Goal: Task Accomplishment & Management: Manage account settings

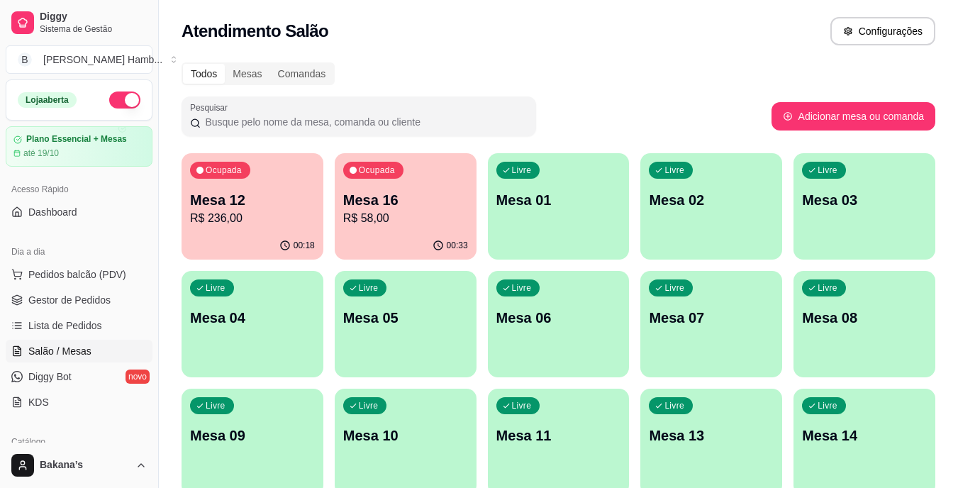
click at [382, 197] on p "Mesa 16" at bounding box center [405, 200] width 125 height 20
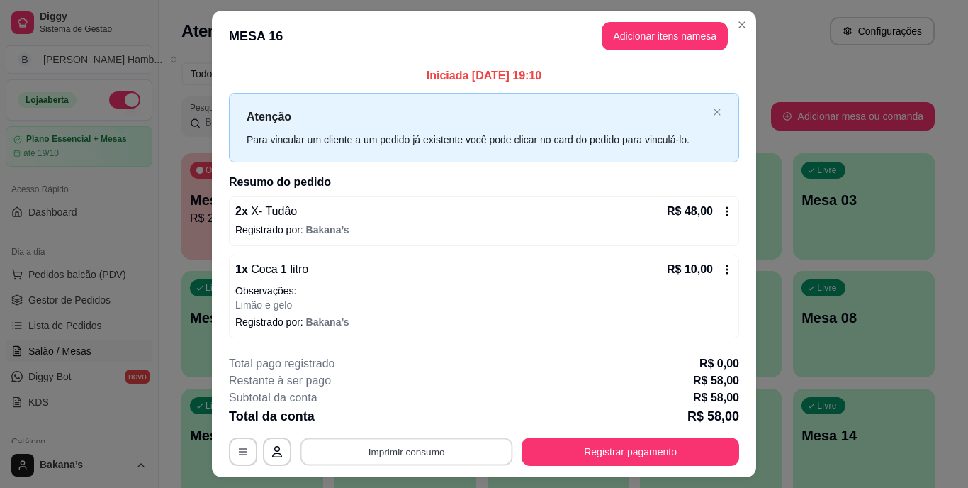
click at [410, 443] on button "Imprimir consumo" at bounding box center [407, 451] width 213 height 28
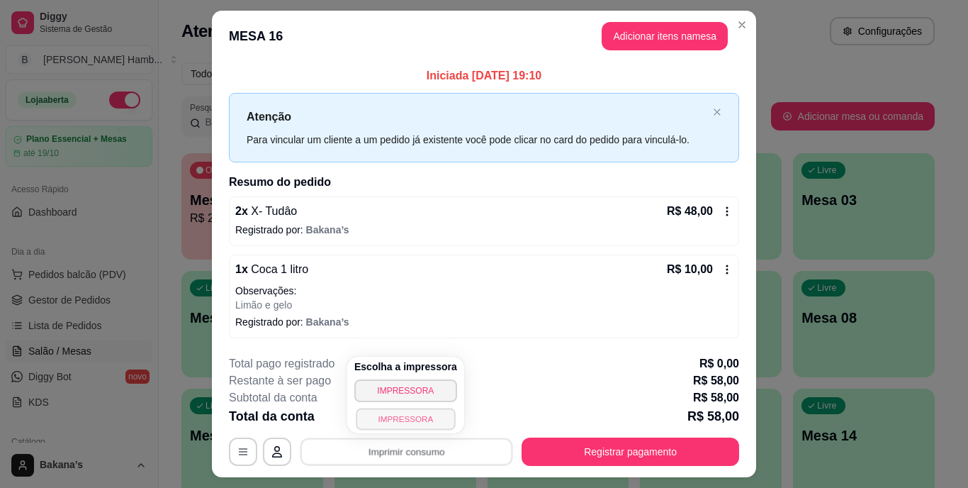
click at [408, 420] on button "IMPRESSORA" at bounding box center [405, 419] width 99 height 22
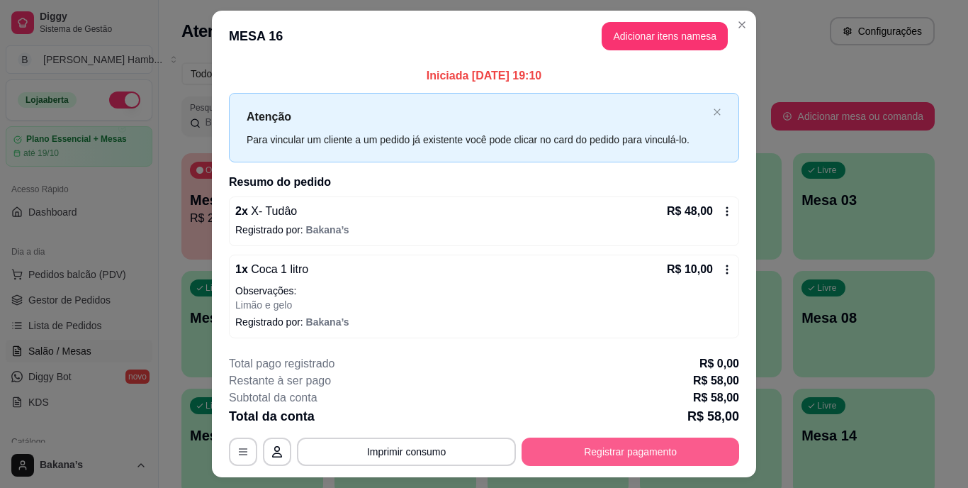
click at [628, 442] on button "Registrar pagamento" at bounding box center [631, 451] width 218 height 28
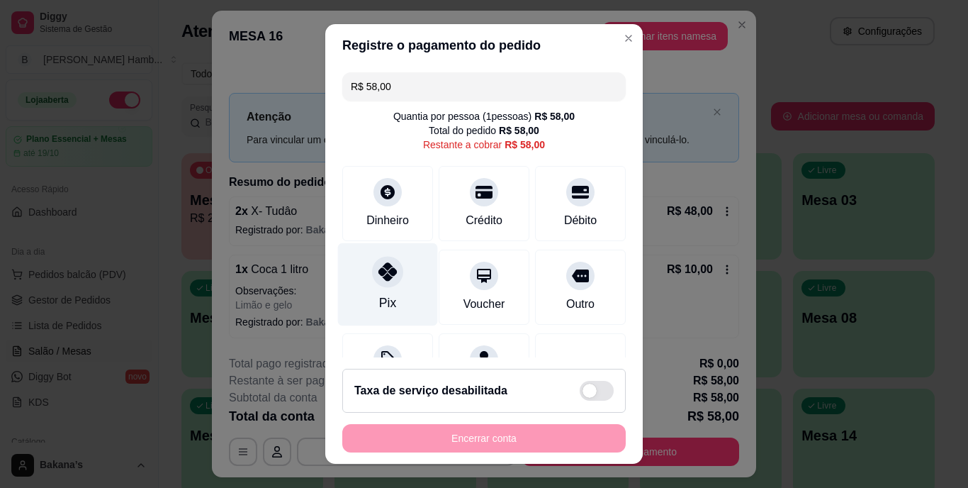
click at [366, 287] on div "Pix" at bounding box center [388, 284] width 100 height 83
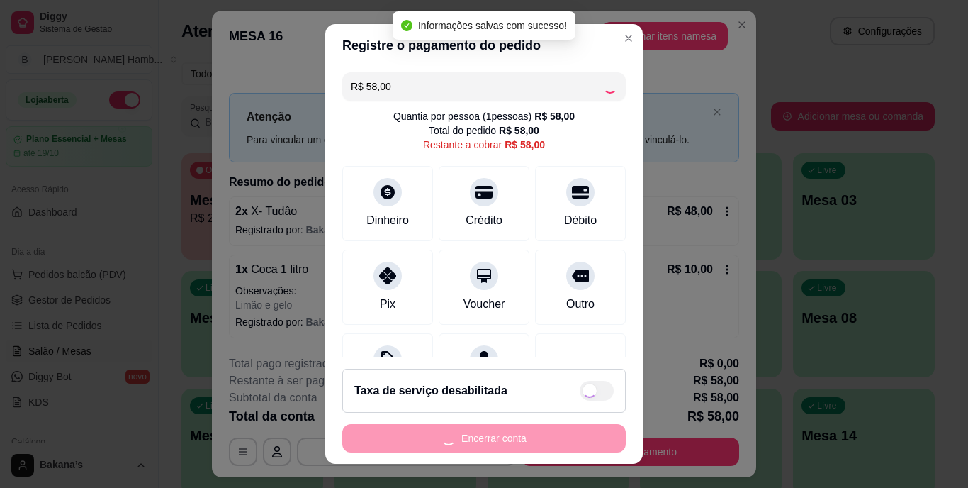
type input "R$ 0,00"
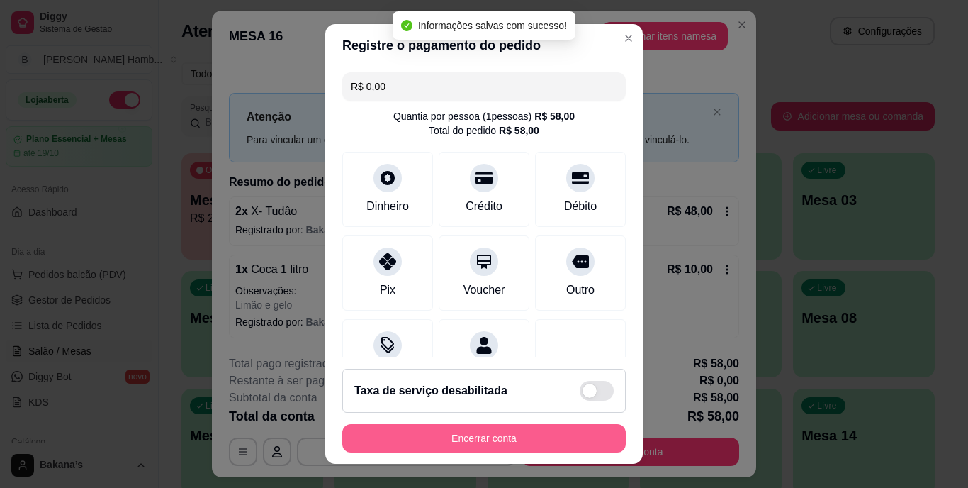
click at [499, 432] on button "Encerrar conta" at bounding box center [484, 438] width 284 height 28
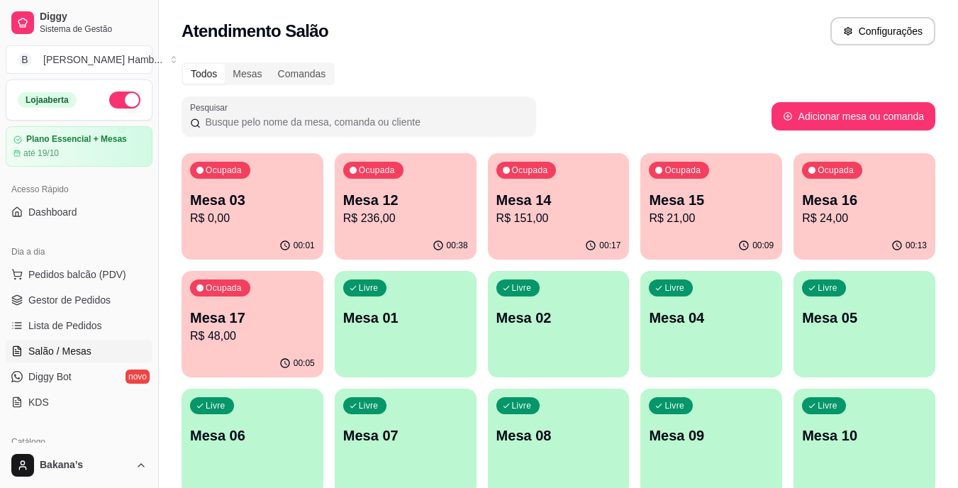
click at [422, 211] on p "R$ 236,00" at bounding box center [405, 218] width 125 height 17
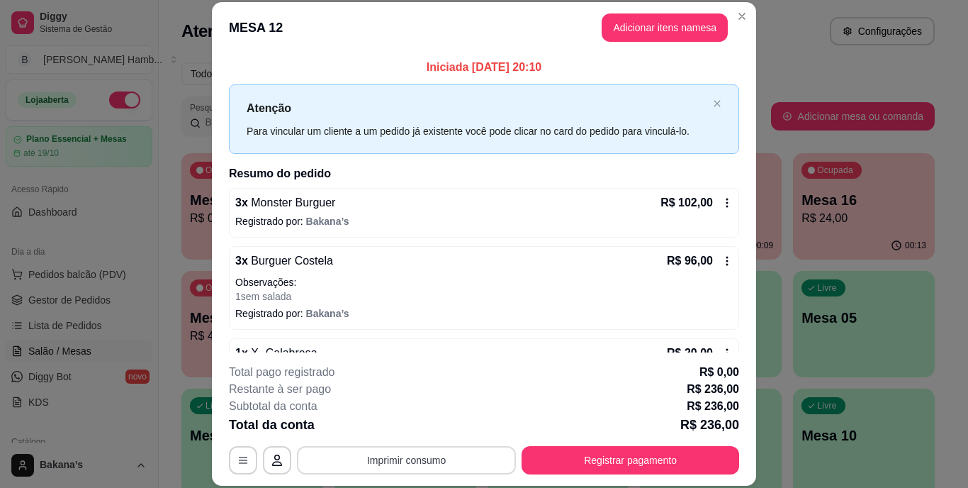
click at [381, 459] on button "Imprimir consumo" at bounding box center [406, 460] width 219 height 28
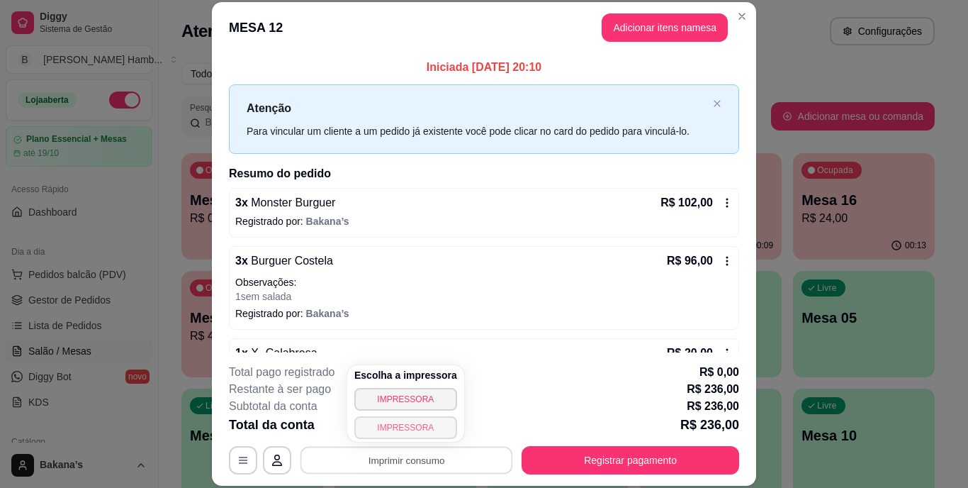
click at [397, 425] on button "IMPRESSORA" at bounding box center [405, 427] width 103 height 23
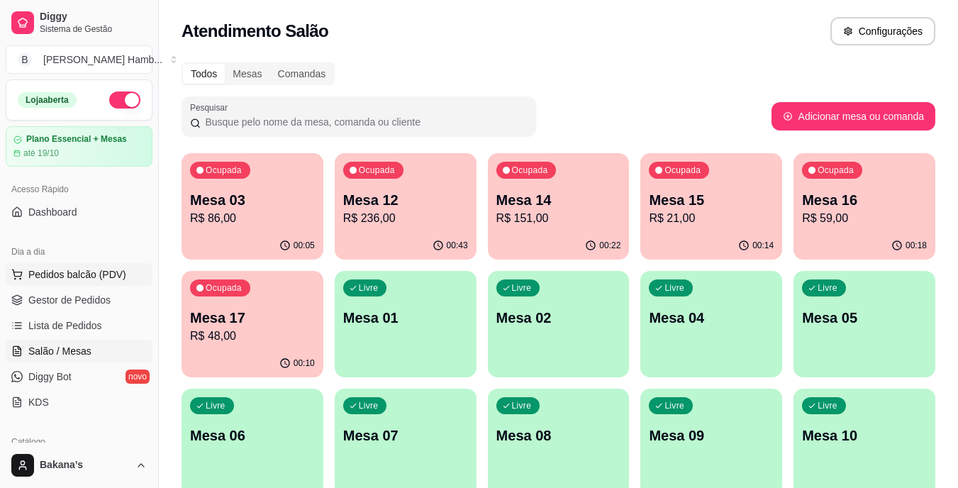
click at [116, 272] on span "Pedidos balcão (PDV)" at bounding box center [77, 274] width 98 height 14
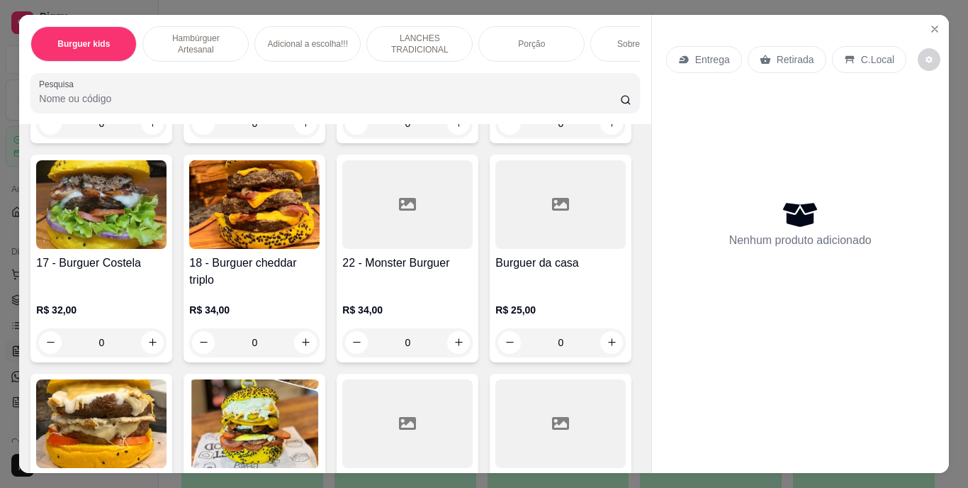
scroll to position [1276, 0]
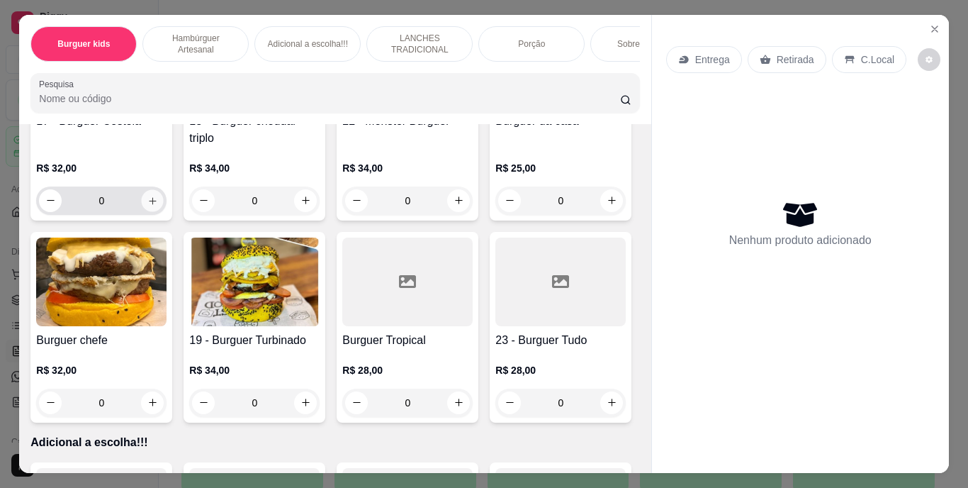
click at [156, 204] on icon "increase-product-quantity" at bounding box center [152, 200] width 7 height 7
type input "1"
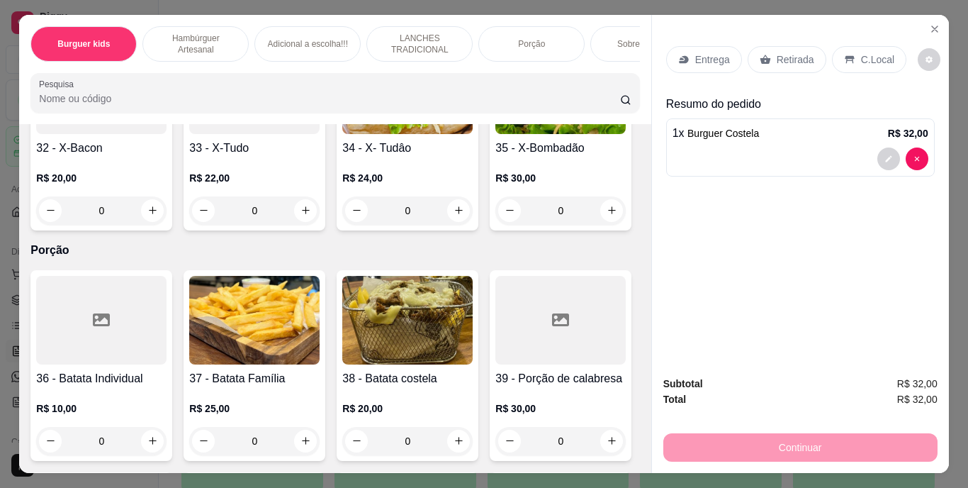
scroll to position [2481, 0]
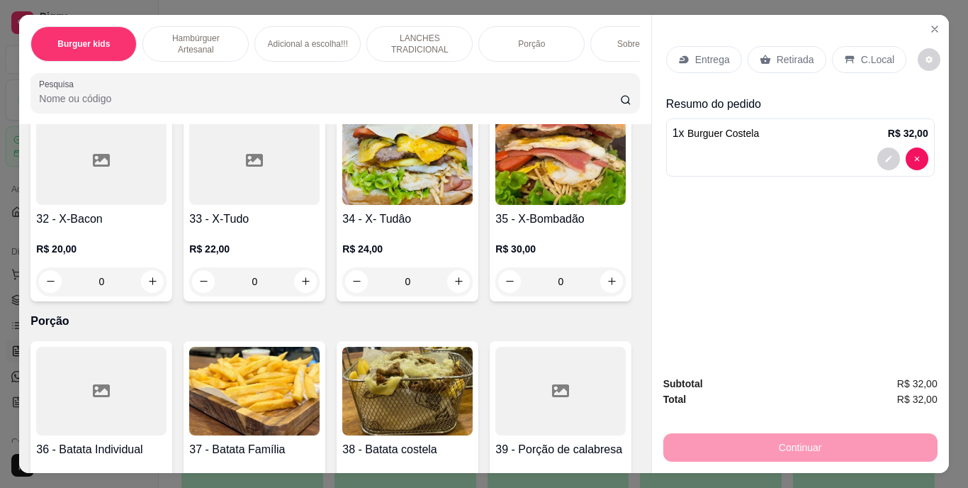
type input "1"
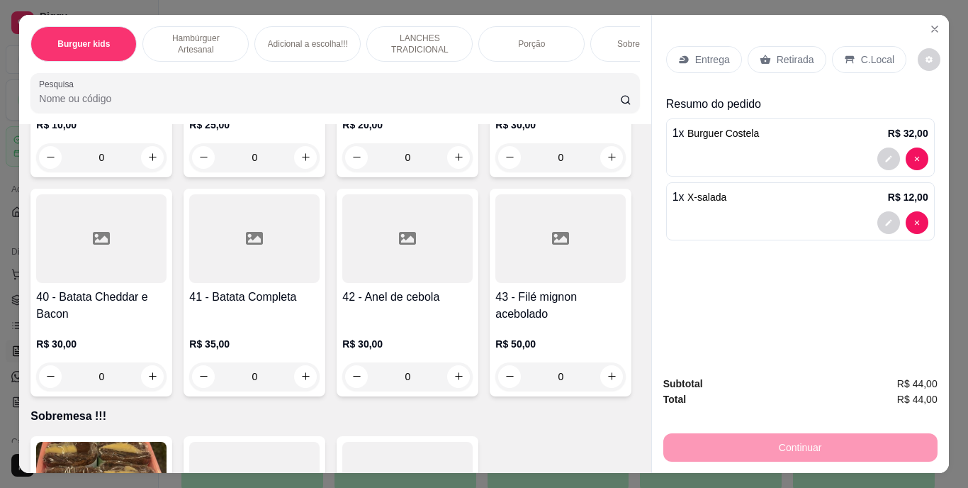
scroll to position [2907, 0]
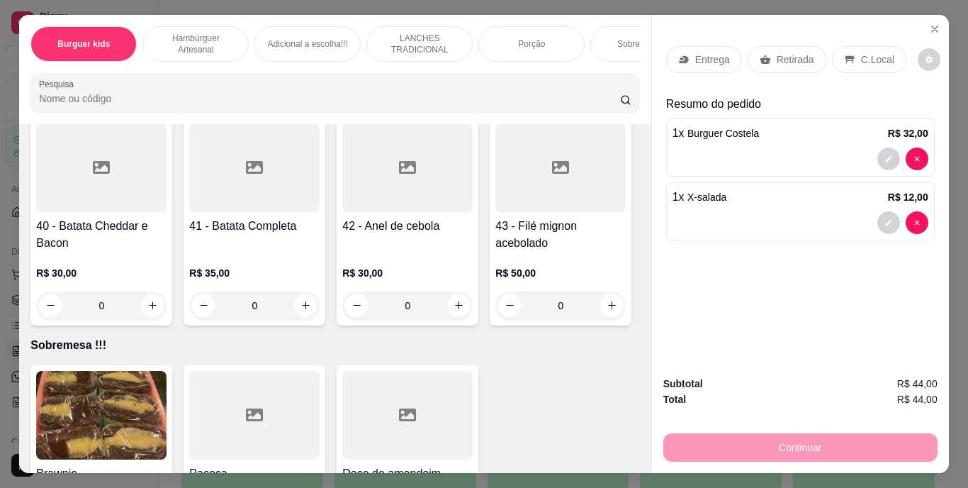
type input "1"
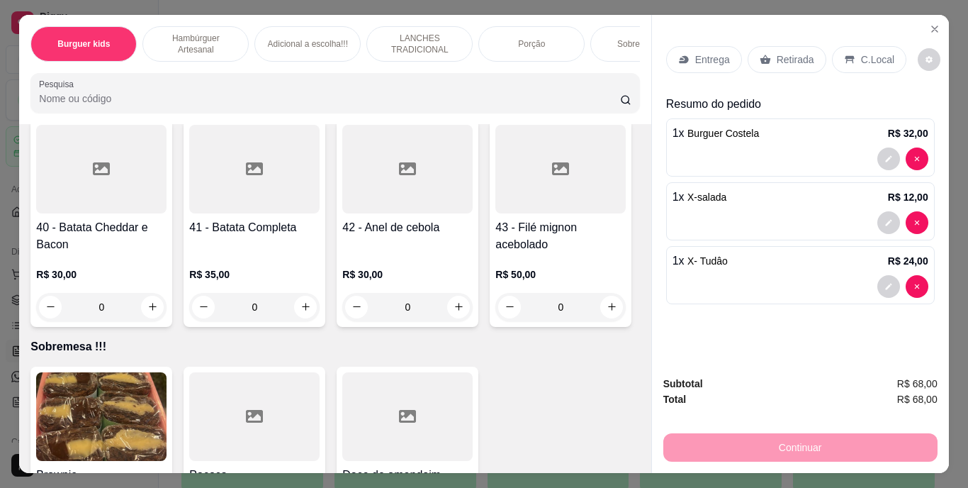
click at [777, 52] on p "Retirada" at bounding box center [796, 59] width 38 height 14
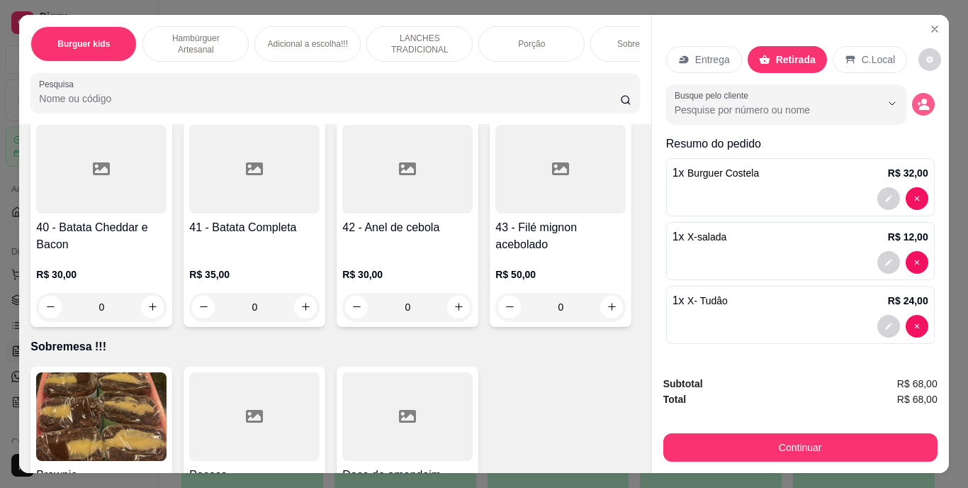
click at [912, 94] on button "decrease-product-quantity" at bounding box center [923, 104] width 23 height 23
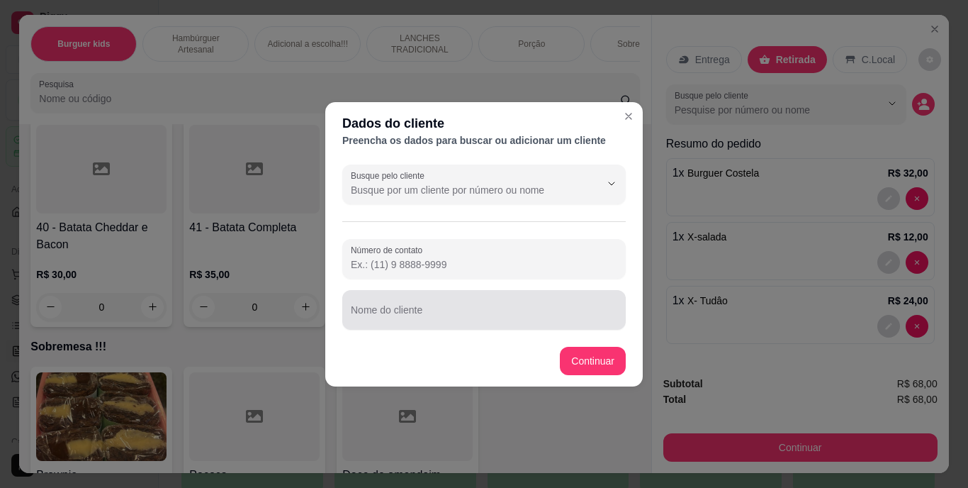
drag, startPoint x: 497, startPoint y: 303, endPoint x: 503, endPoint y: 291, distance: 13.6
click at [501, 306] on div at bounding box center [484, 310] width 267 height 28
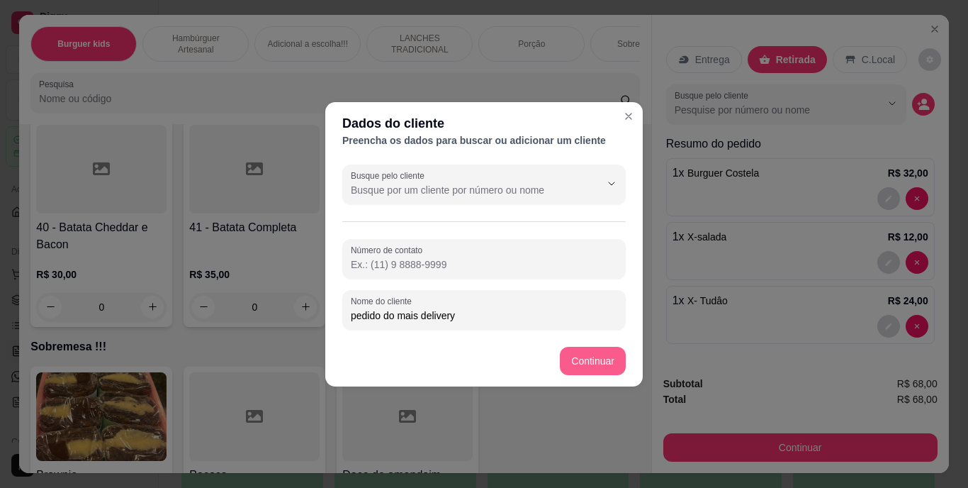
type input "pedido do mais delivery"
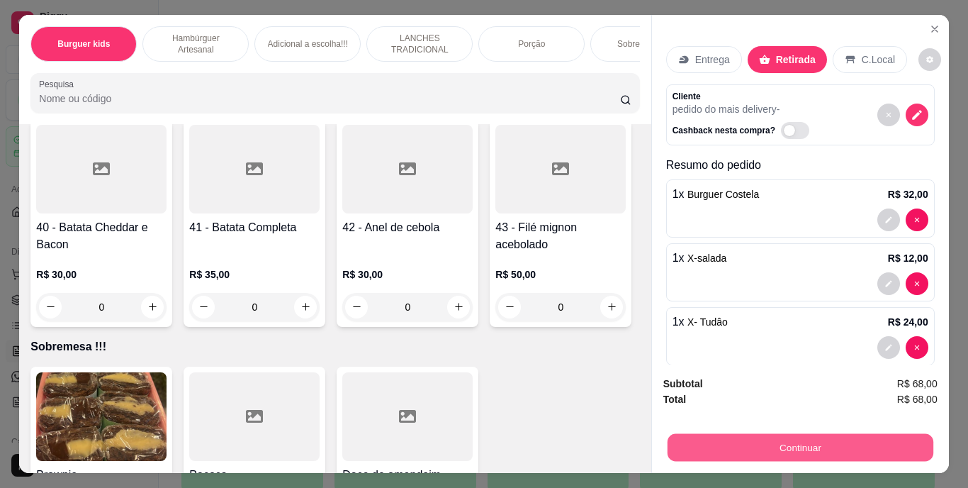
click at [714, 434] on button "Continuar" at bounding box center [800, 448] width 266 height 28
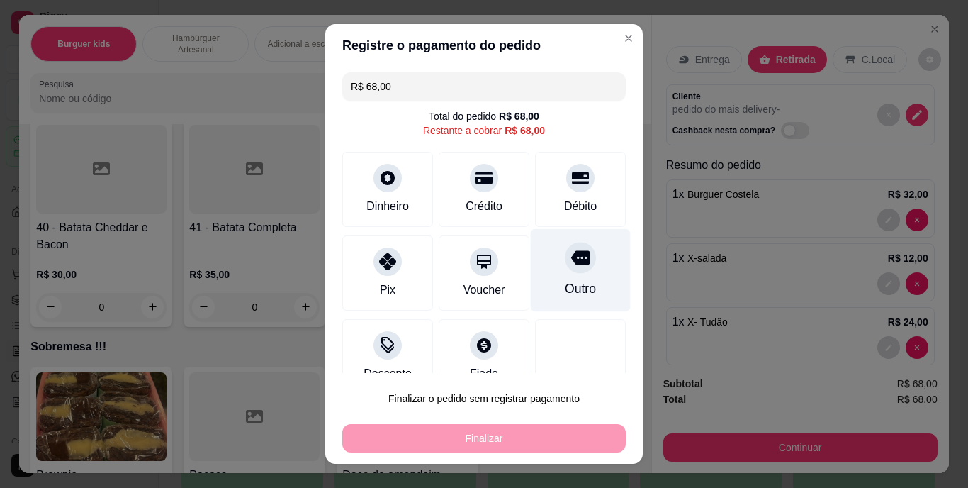
click at [565, 285] on div "Outro" at bounding box center [580, 289] width 31 height 18
type input "R$ 0,00"
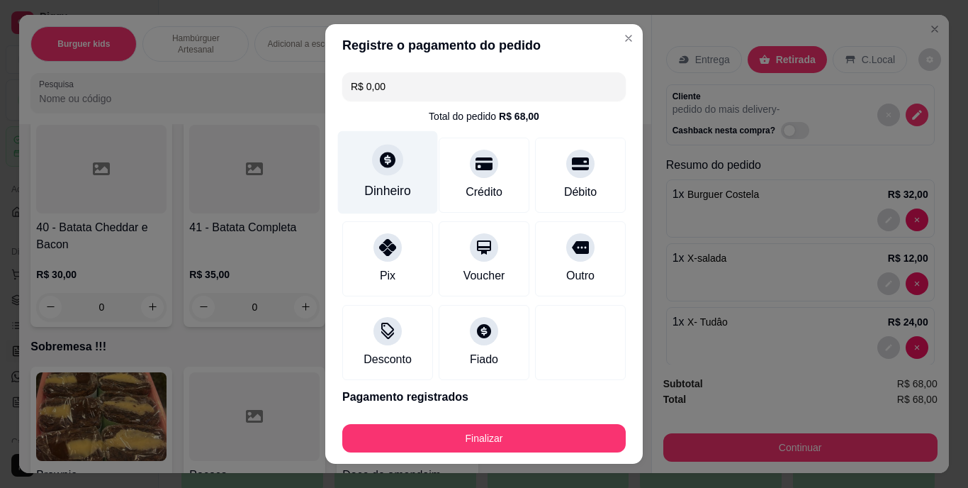
click at [386, 179] on div "Dinheiro" at bounding box center [388, 172] width 100 height 83
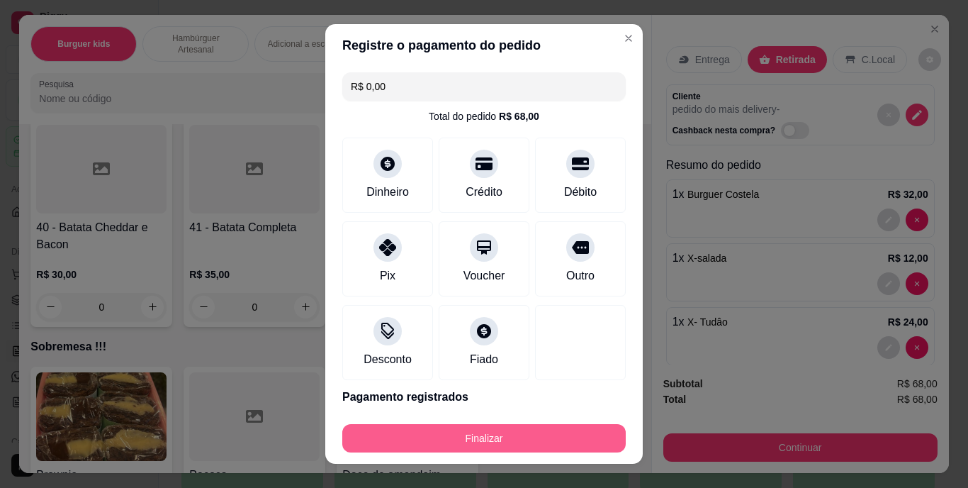
click at [527, 429] on button "Finalizar" at bounding box center [484, 438] width 284 height 28
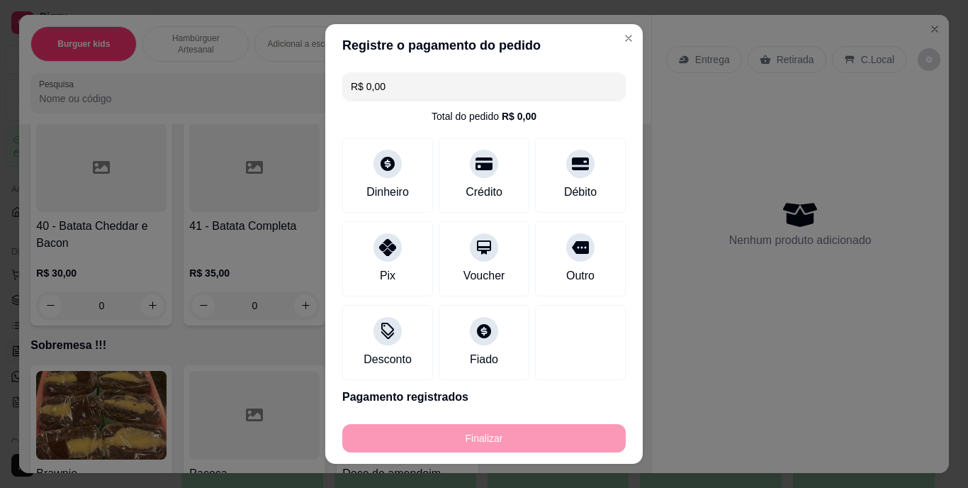
type input "0"
type input "-R$ 68,00"
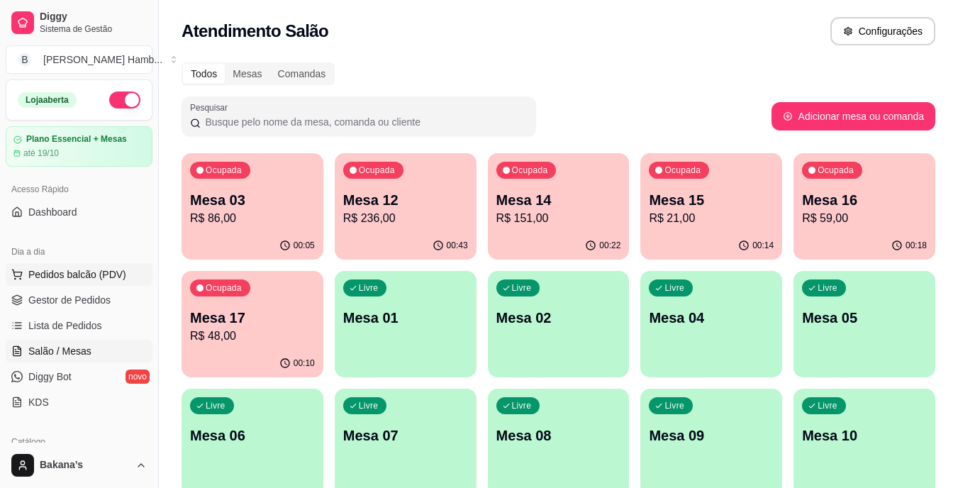
click at [101, 267] on button "Pedidos balcão (PDV)" at bounding box center [79, 274] width 147 height 23
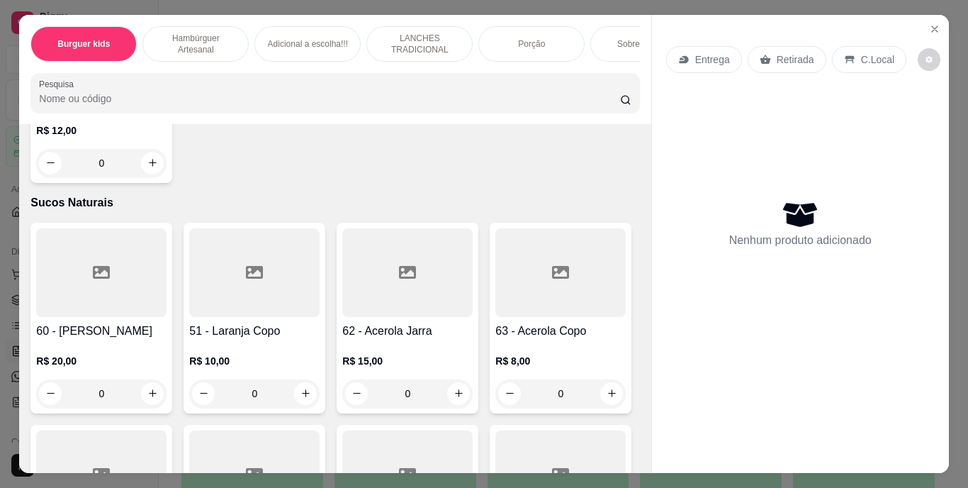
scroll to position [4821, 0]
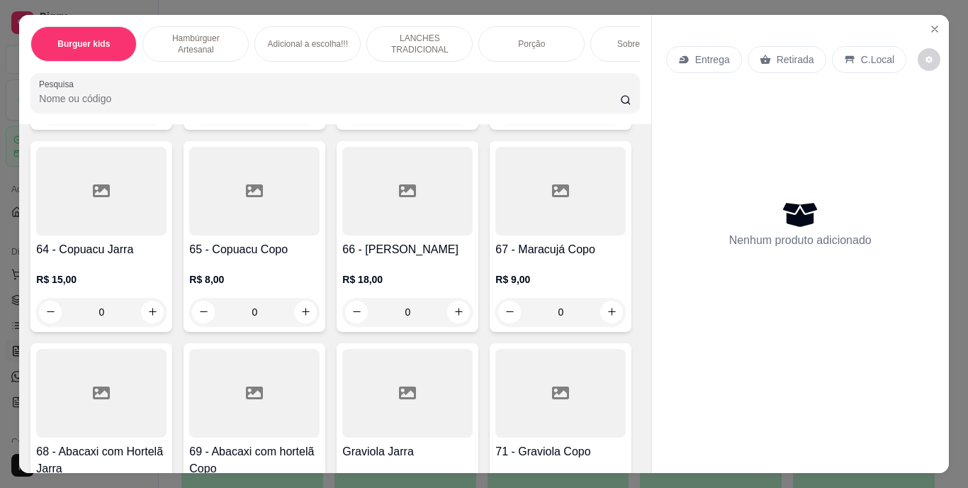
type input "1"
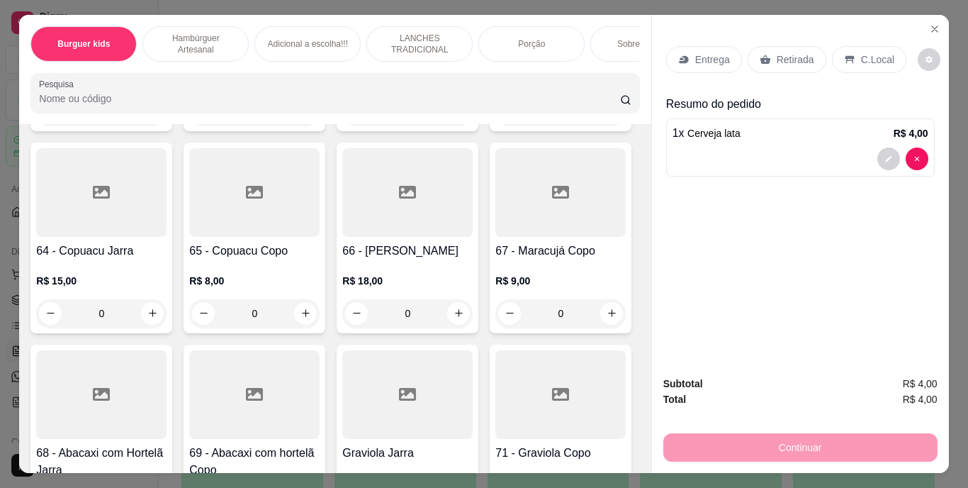
scroll to position [4822, 0]
click at [766, 55] on div "Retirada" at bounding box center [787, 59] width 79 height 27
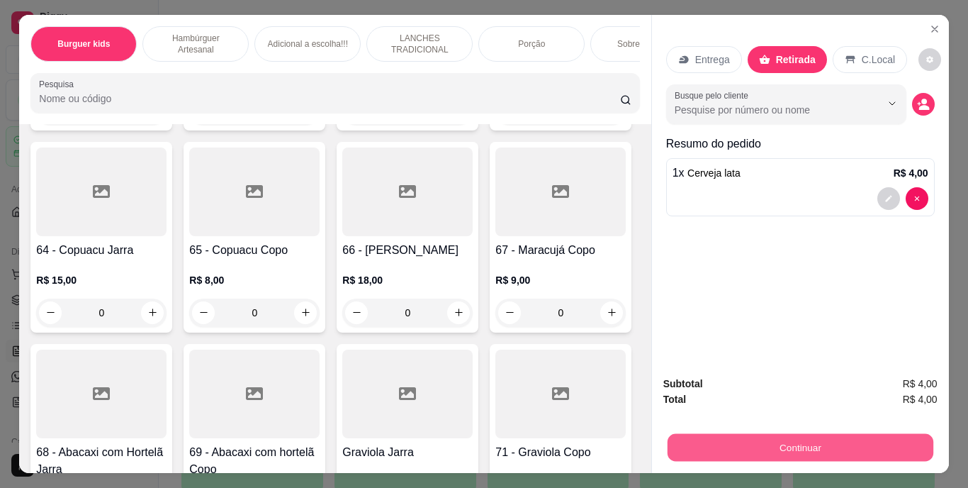
click at [749, 440] on button "Continuar" at bounding box center [800, 448] width 266 height 28
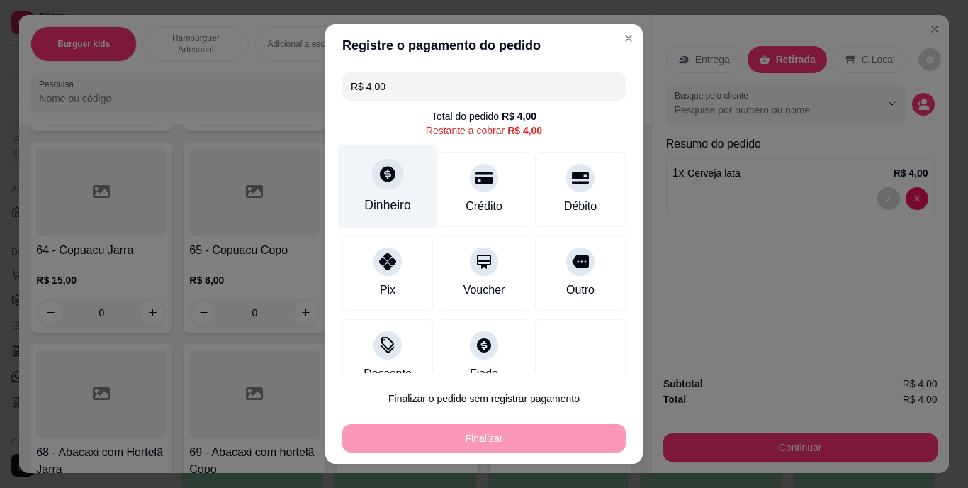
click at [386, 213] on div "Dinheiro" at bounding box center [387, 205] width 47 height 18
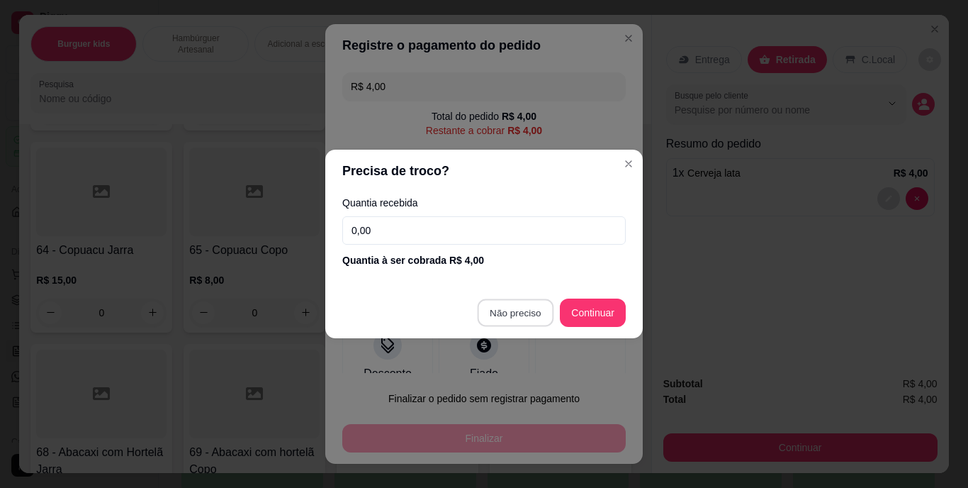
type input "R$ 0,00"
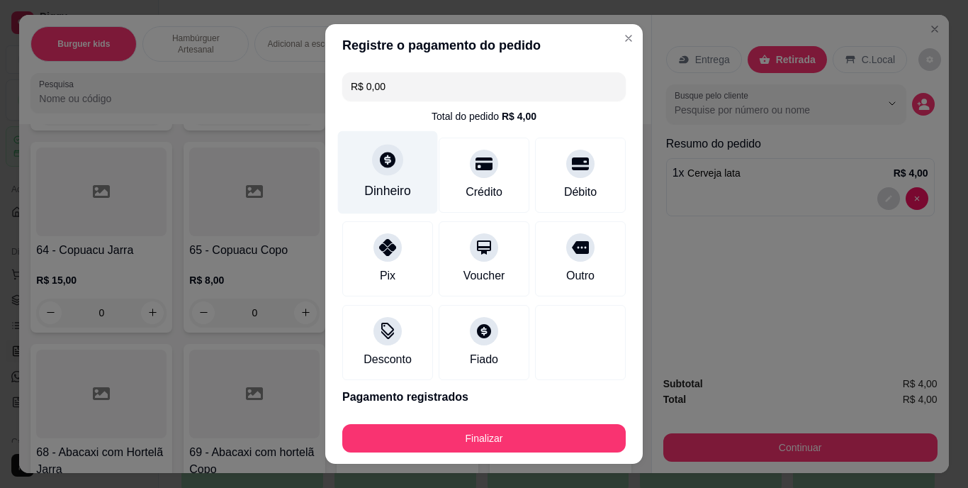
click at [396, 178] on div "Dinheiro" at bounding box center [388, 172] width 100 height 83
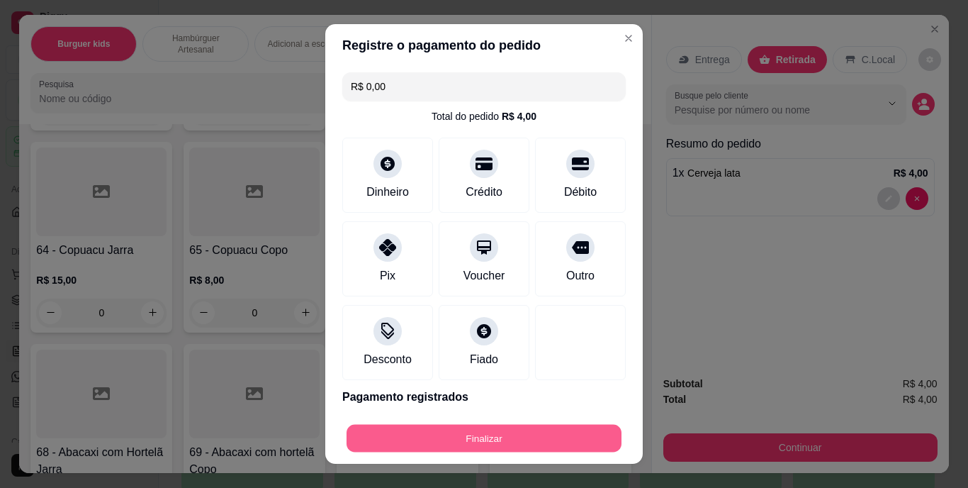
click at [508, 449] on button "Finalizar" at bounding box center [484, 438] width 275 height 28
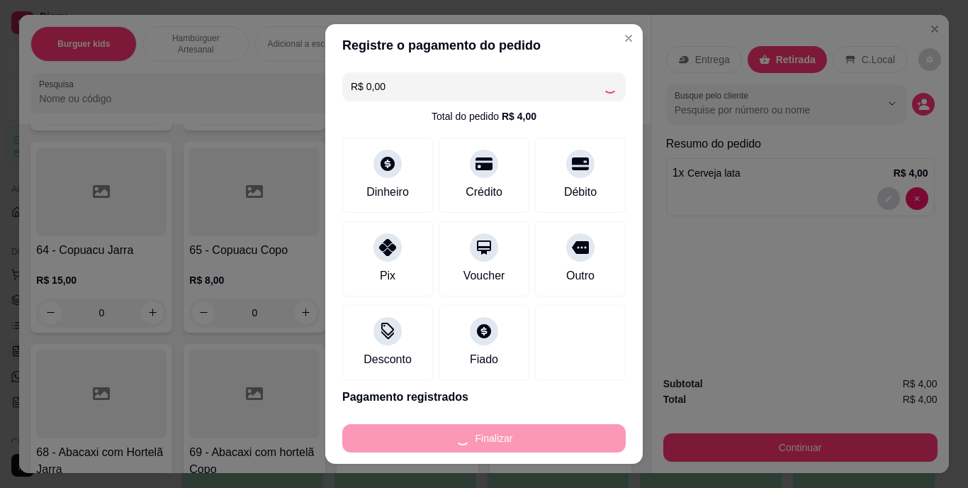
type input "0"
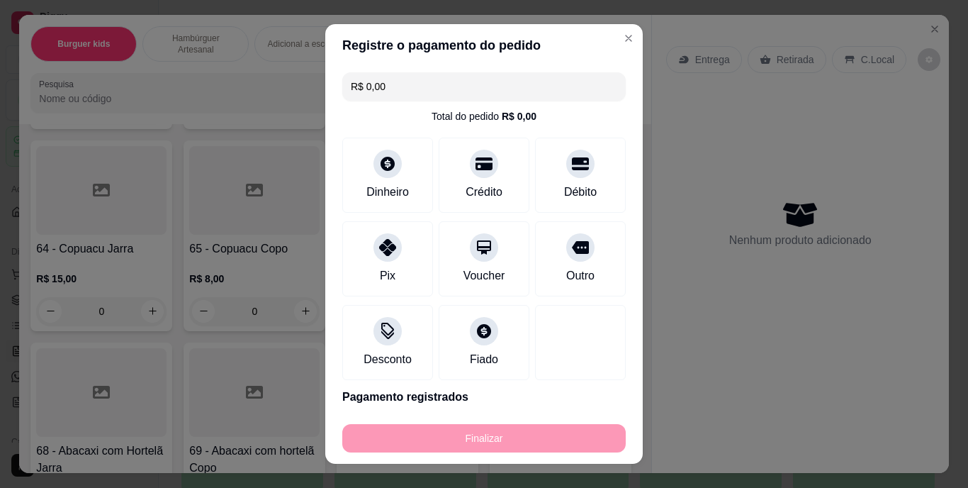
type input "-R$ 4,00"
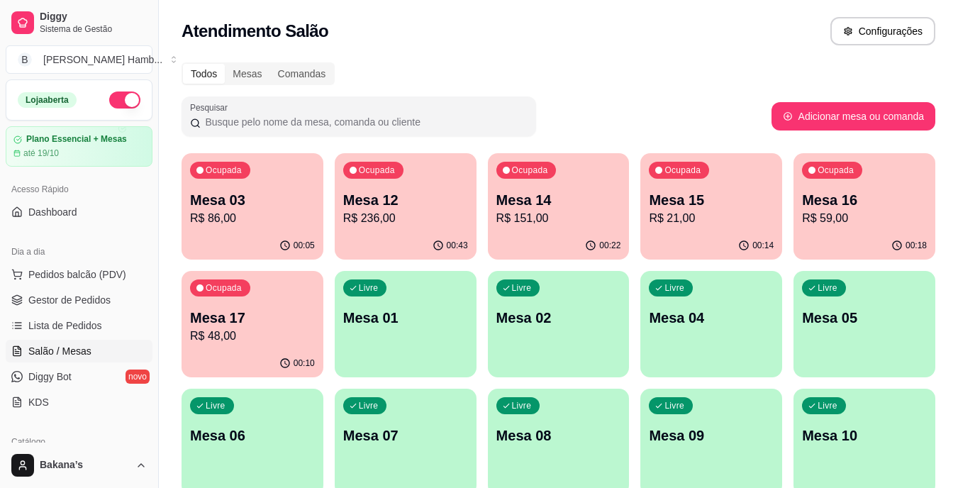
click at [434, 230] on div "Ocupada Mesa 12 R$ 236,00" at bounding box center [406, 192] width 142 height 79
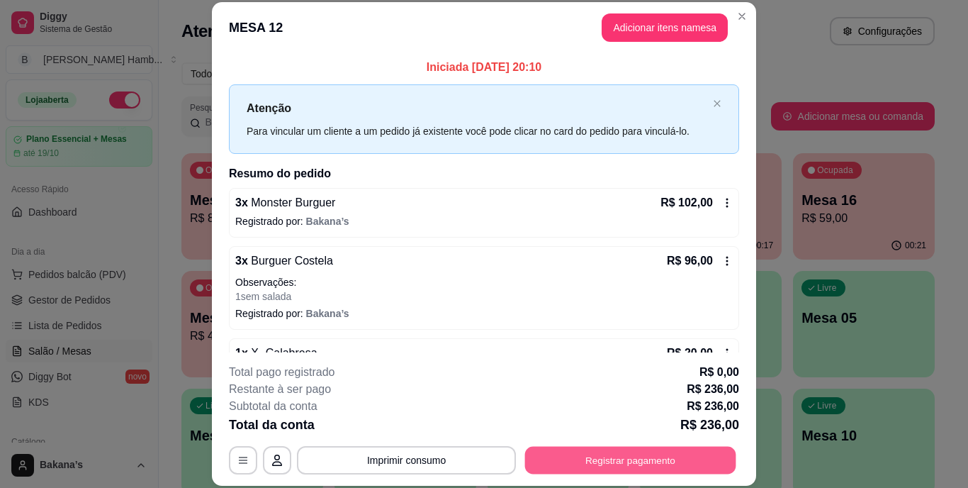
click at [564, 449] on button "Registrar pagamento" at bounding box center [630, 460] width 211 height 28
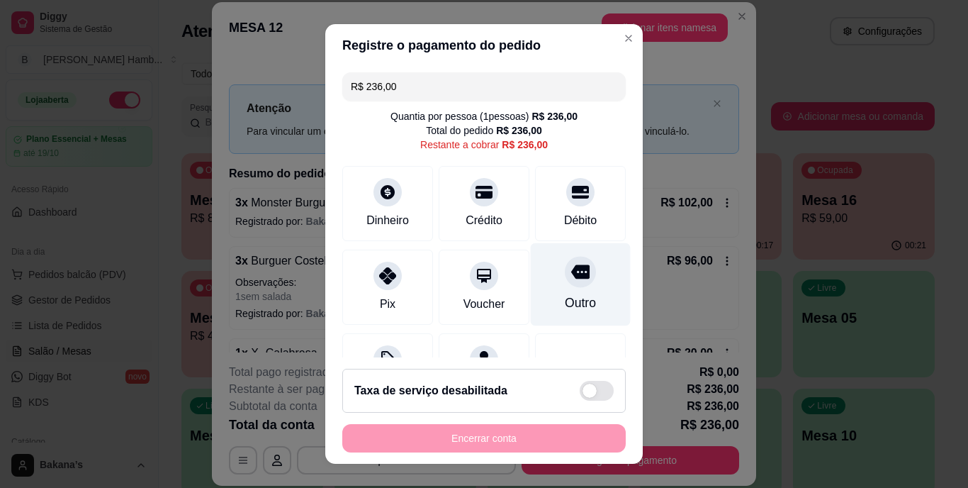
click at [565, 283] on div at bounding box center [580, 272] width 31 height 31
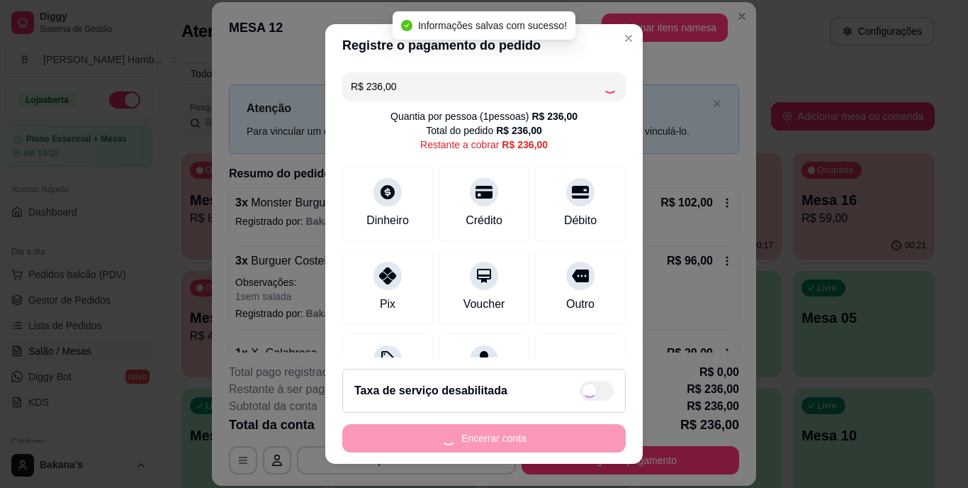
type input "R$ 0,00"
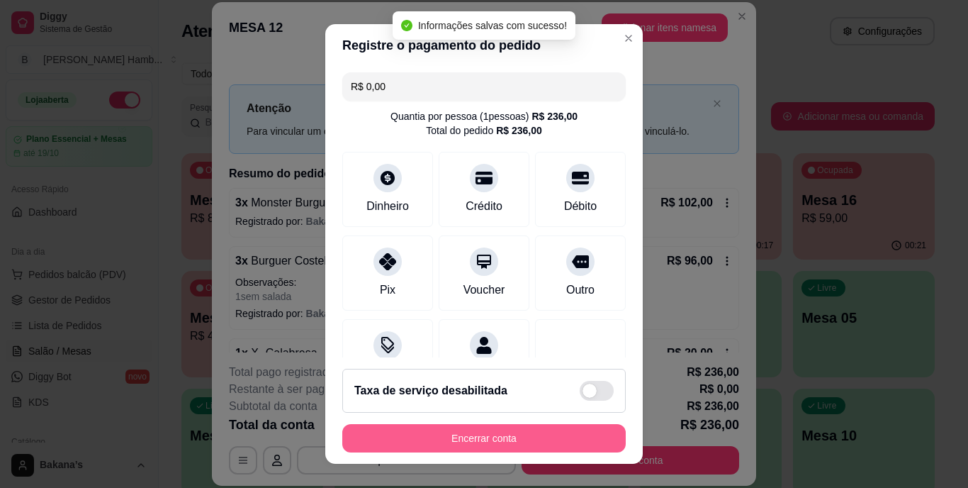
click at [508, 427] on button "Encerrar conta" at bounding box center [484, 438] width 284 height 28
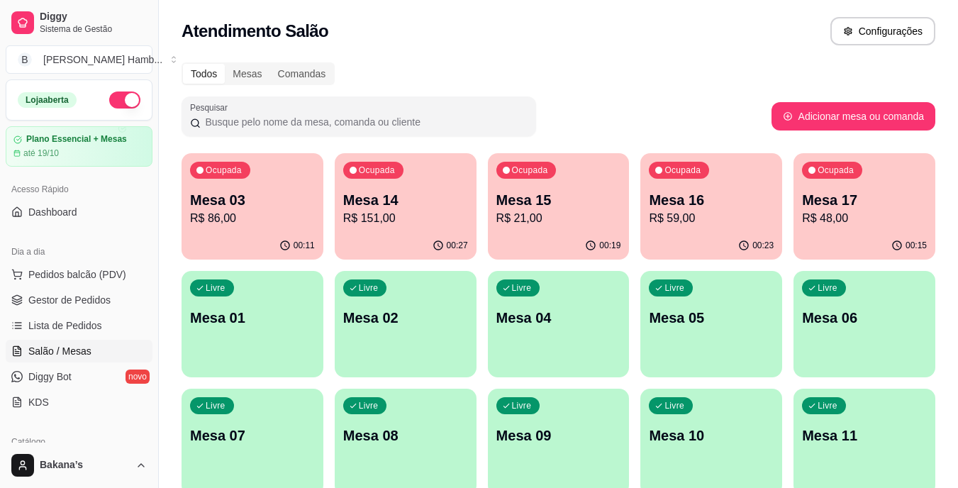
click at [695, 207] on p "Mesa 16" at bounding box center [711, 200] width 125 height 20
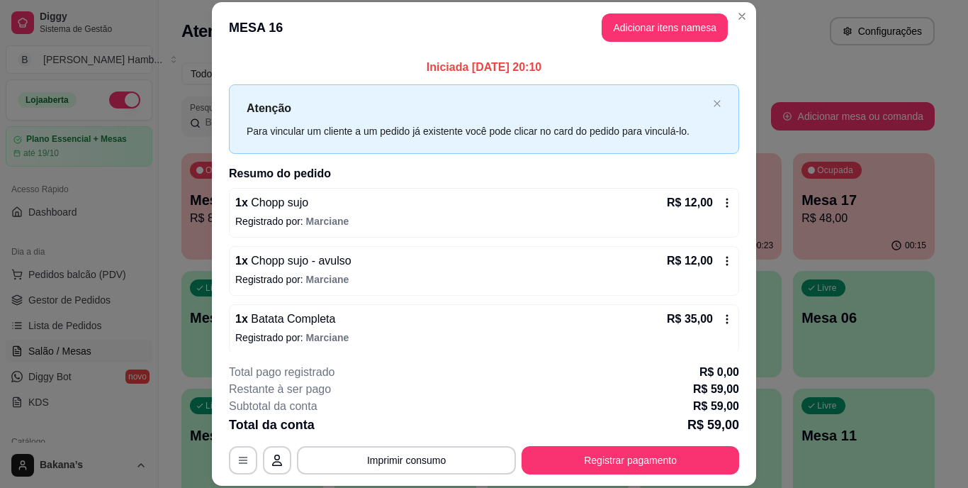
scroll to position [7, 0]
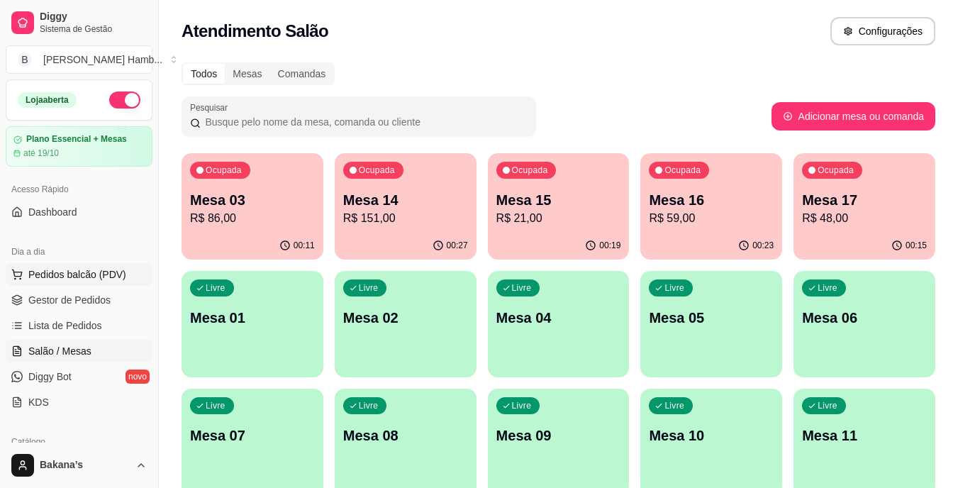
click at [119, 271] on span "Pedidos balcão (PDV)" at bounding box center [77, 274] width 98 height 14
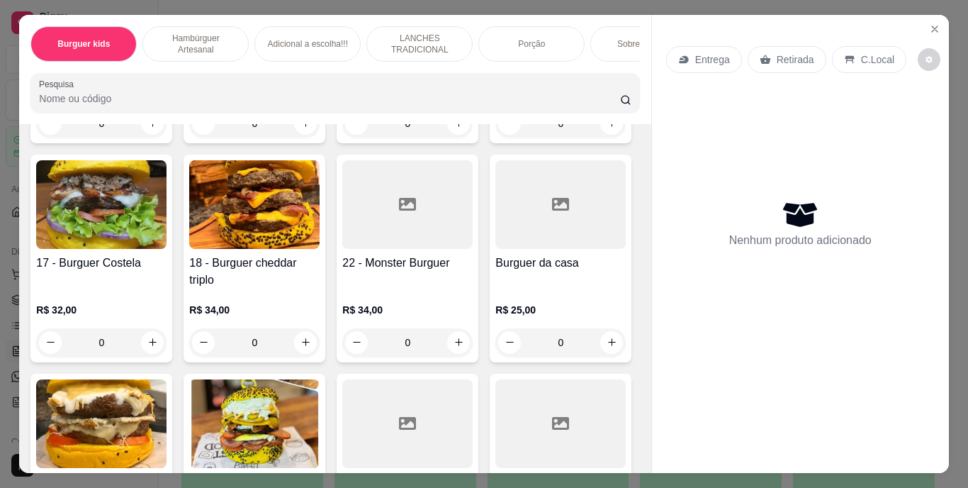
scroll to position [1063, 0]
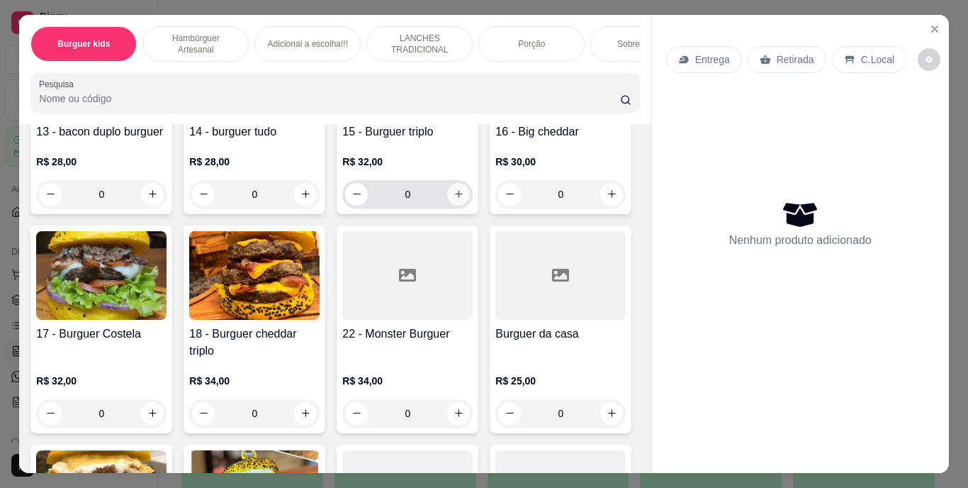
click at [454, 206] on button "increase-product-quantity" at bounding box center [458, 194] width 23 height 23
type input "1"
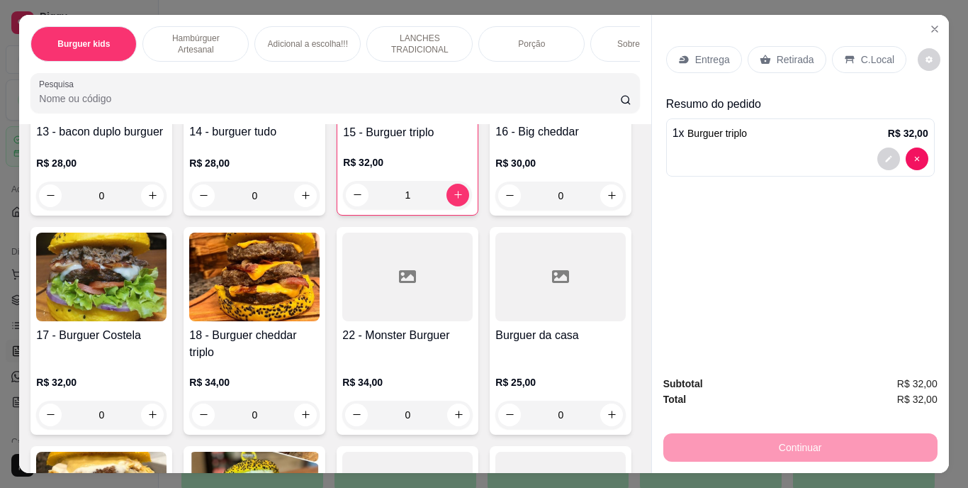
click at [718, 52] on p "Entrega" at bounding box center [712, 59] width 35 height 14
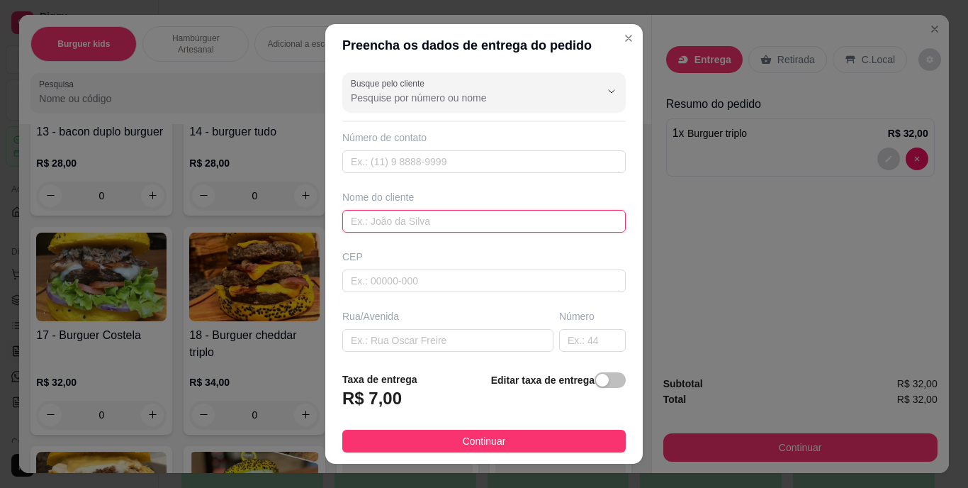
click at [493, 224] on input "text" at bounding box center [484, 221] width 284 height 23
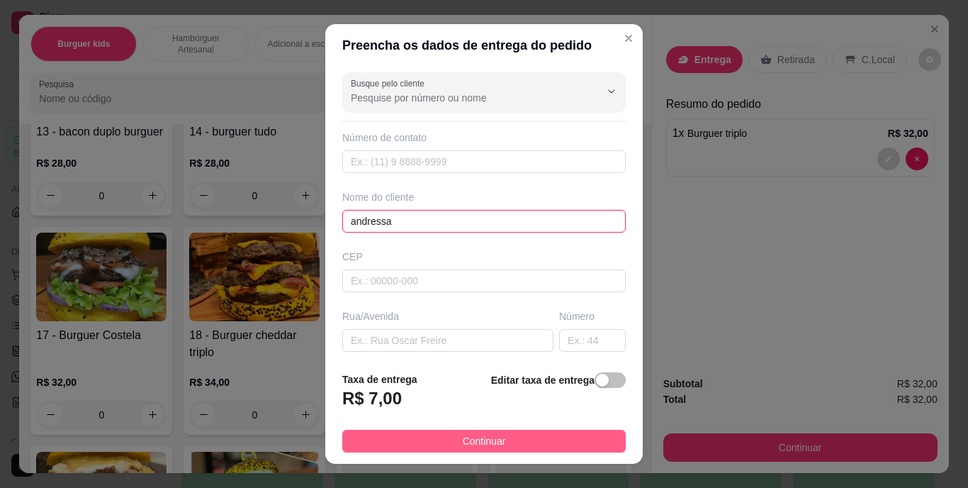
type input "andressa"
click at [554, 442] on button "Continuar" at bounding box center [484, 441] width 284 height 23
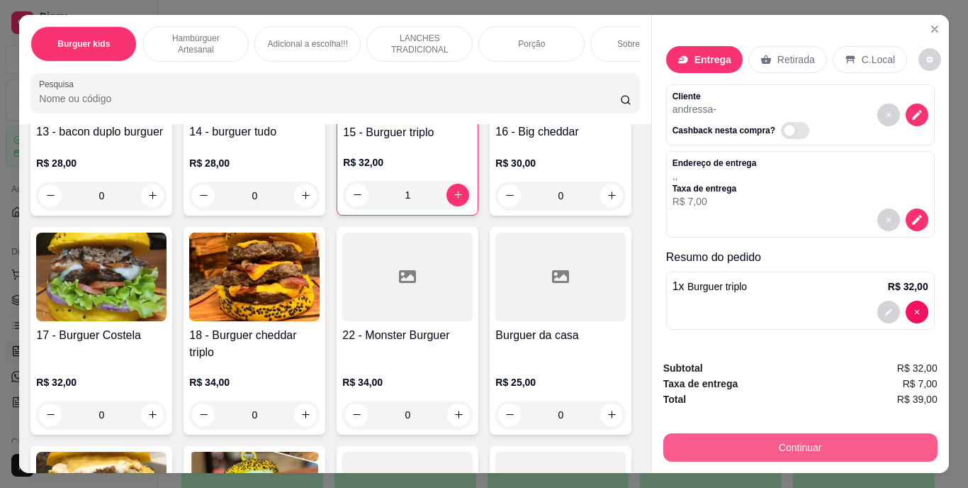
click at [749, 442] on button "Continuar" at bounding box center [801, 447] width 274 height 28
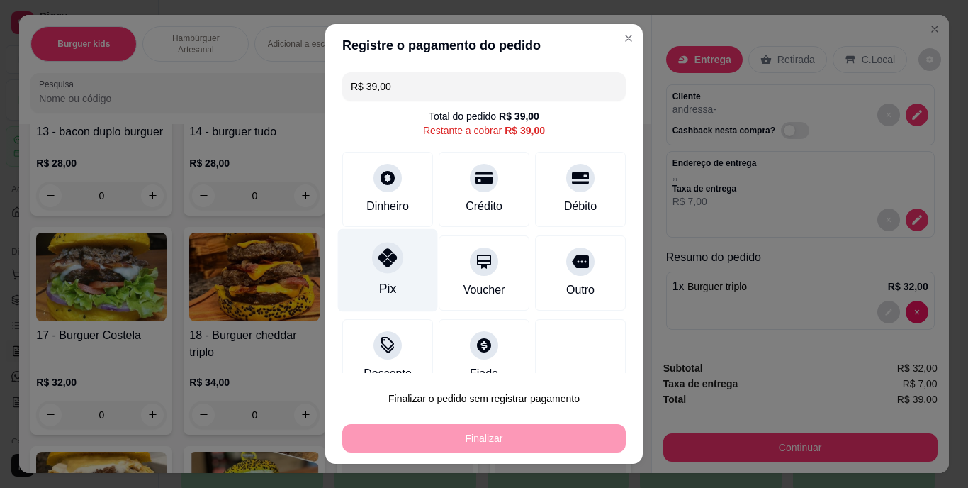
click at [386, 276] on div "Pix" at bounding box center [388, 270] width 100 height 83
type input "R$ 0,00"
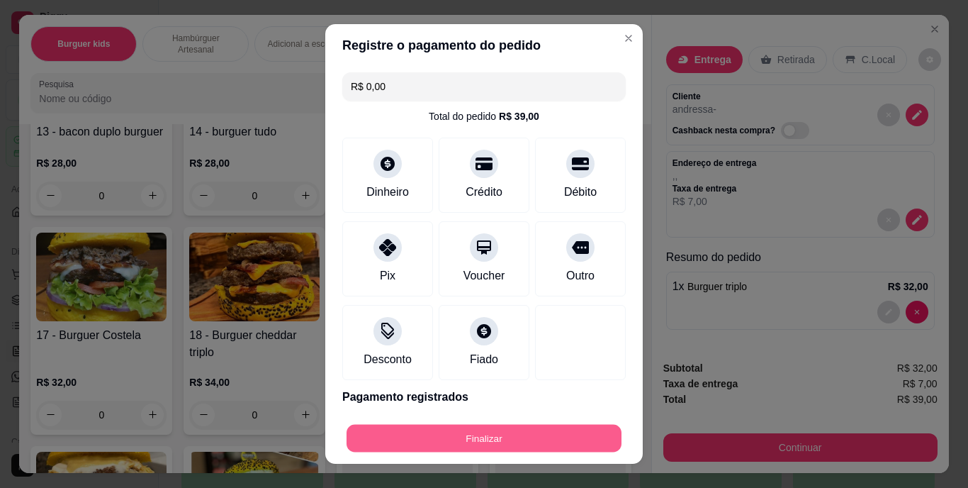
click at [473, 434] on button "Finalizar" at bounding box center [484, 438] width 275 height 28
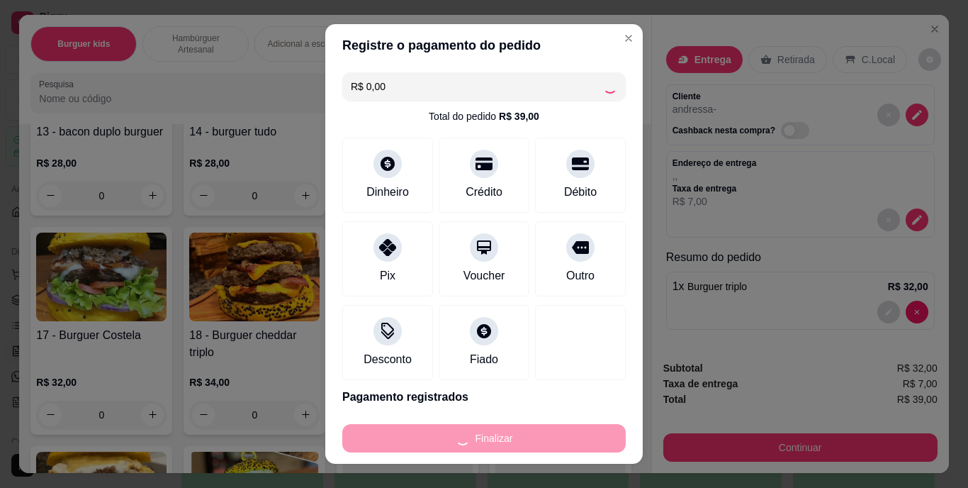
type input "0"
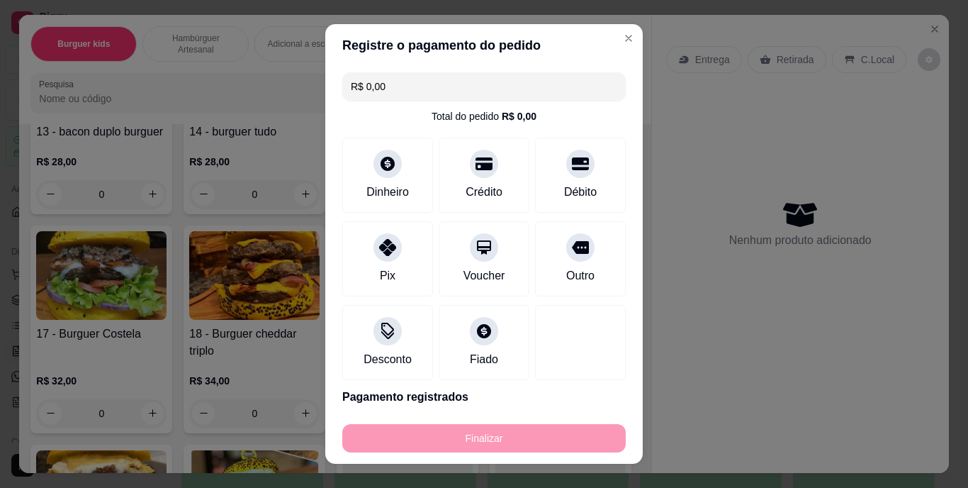
type input "-R$ 39,00"
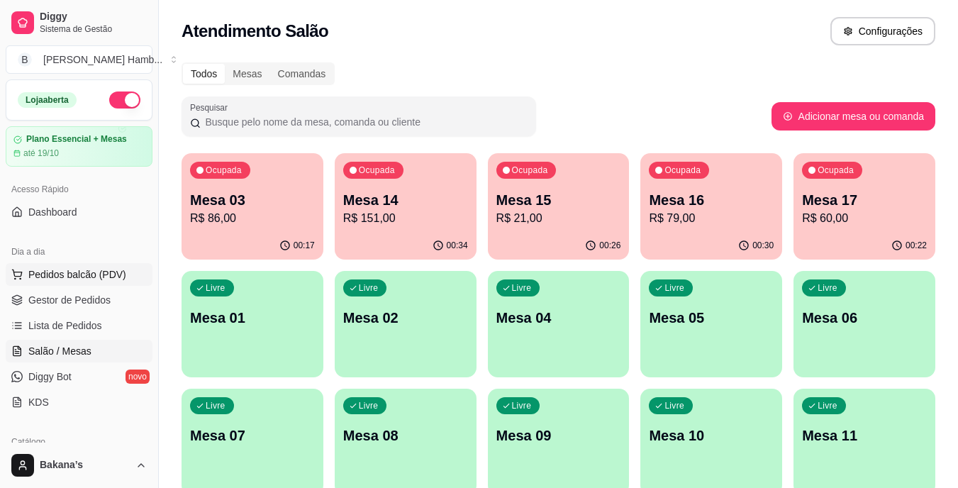
click at [115, 276] on span "Pedidos balcão (PDV)" at bounding box center [77, 274] width 98 height 14
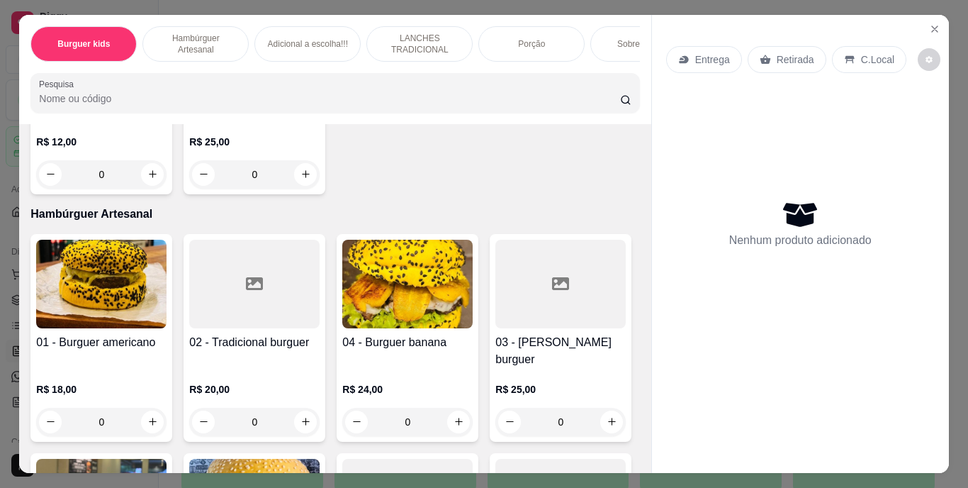
scroll to position [567, 0]
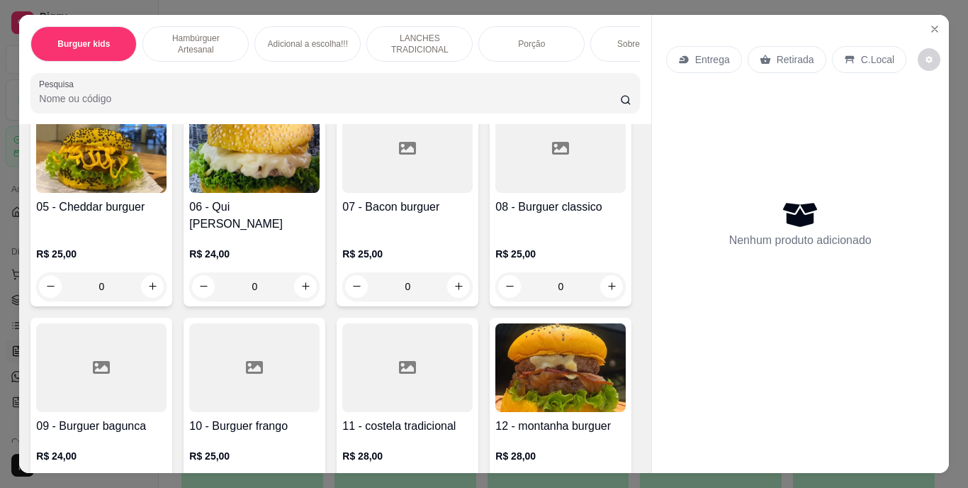
click at [491, 40] on div "Porção" at bounding box center [532, 43] width 106 height 35
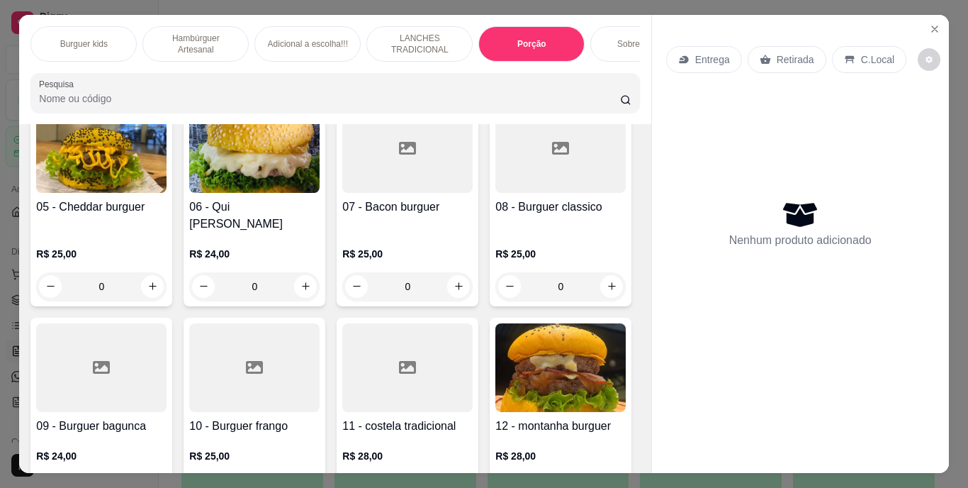
scroll to position [36, 0]
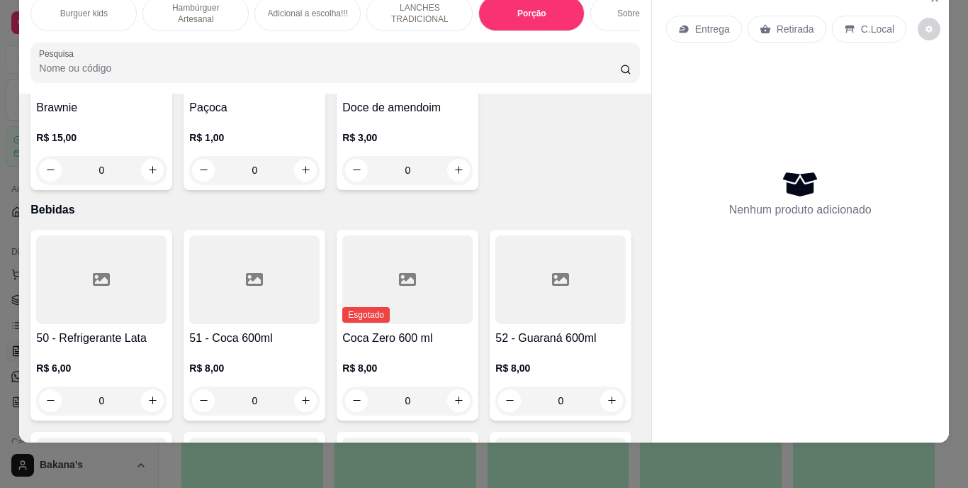
type input "1"
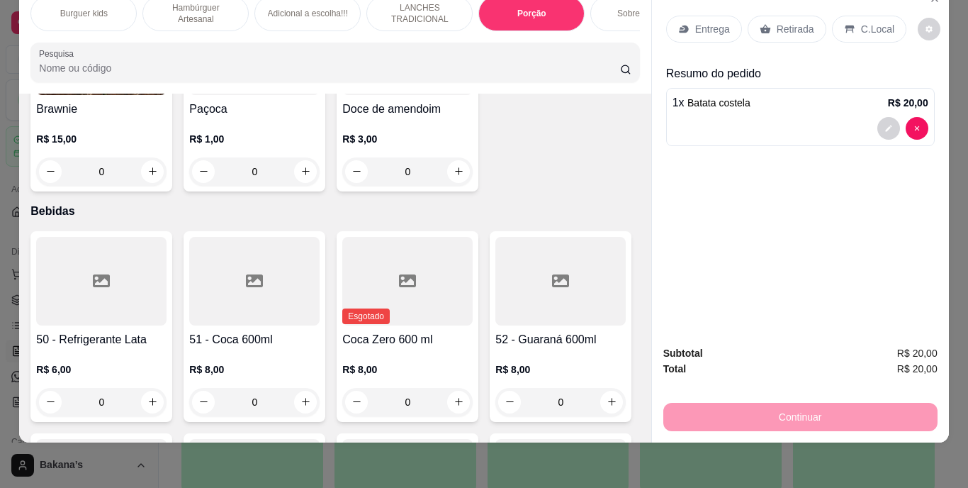
scroll to position [0, 0]
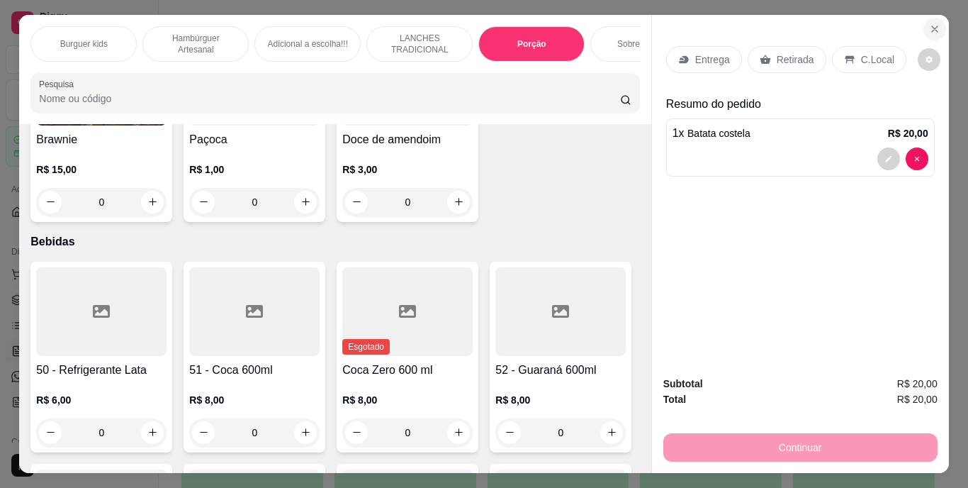
click at [933, 23] on icon "Close" at bounding box center [934, 28] width 11 height 11
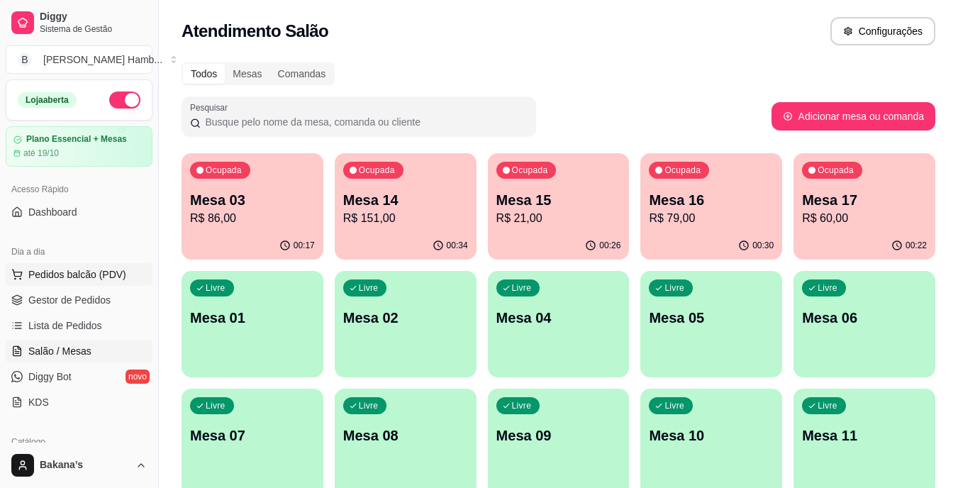
click at [108, 271] on span "Pedidos balcão (PDV)" at bounding box center [77, 274] width 98 height 14
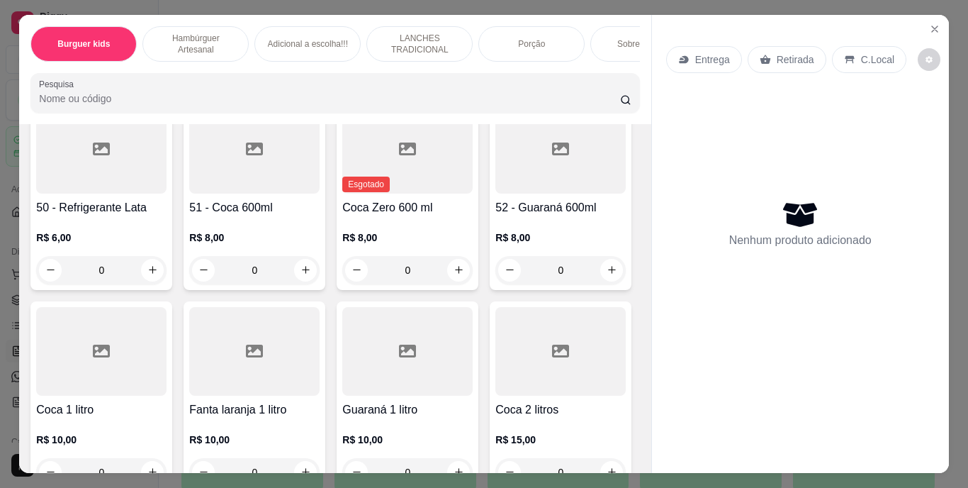
scroll to position [3332, 0]
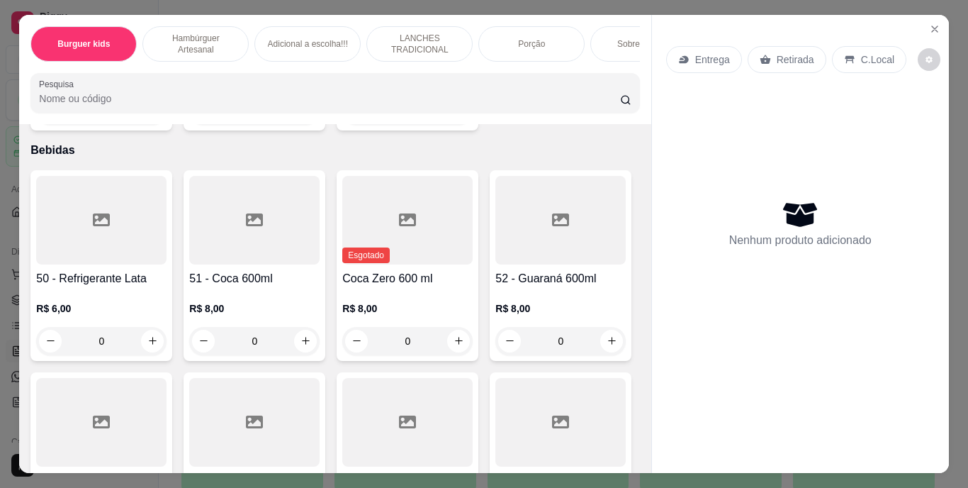
type input "1"
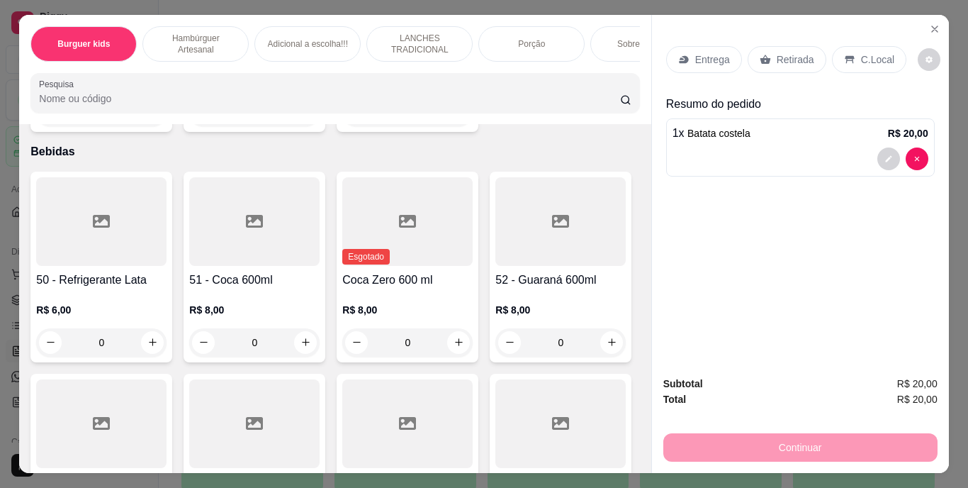
click at [761, 58] on icon at bounding box center [765, 59] width 11 height 9
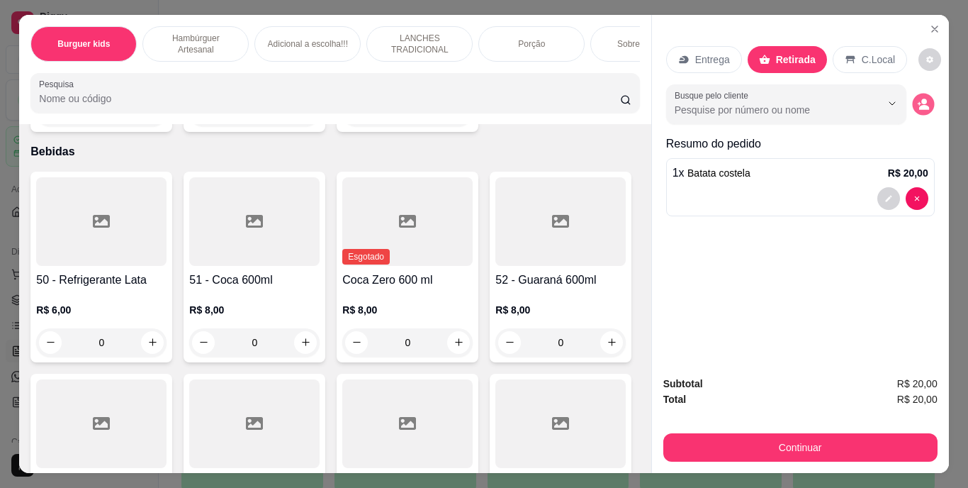
click at [917, 98] on icon "decrease-product-quantity" at bounding box center [923, 104] width 12 height 12
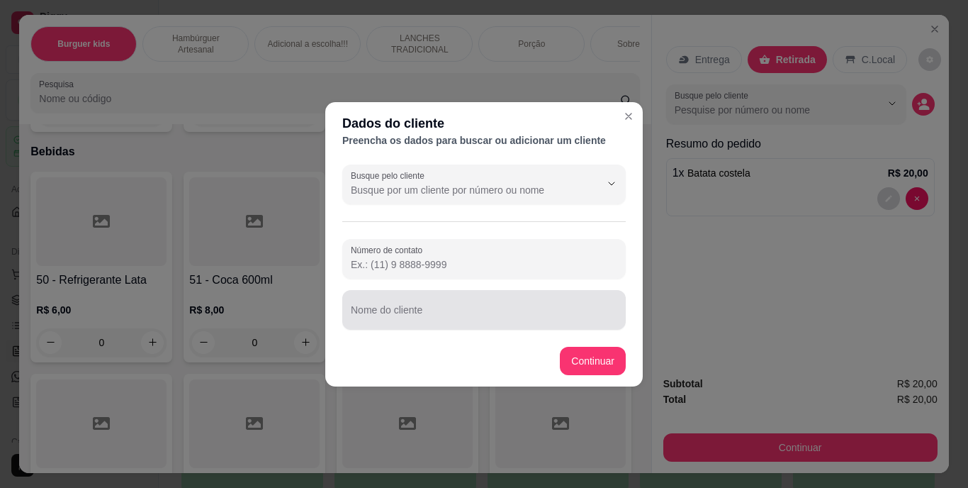
click at [553, 301] on div at bounding box center [484, 310] width 267 height 28
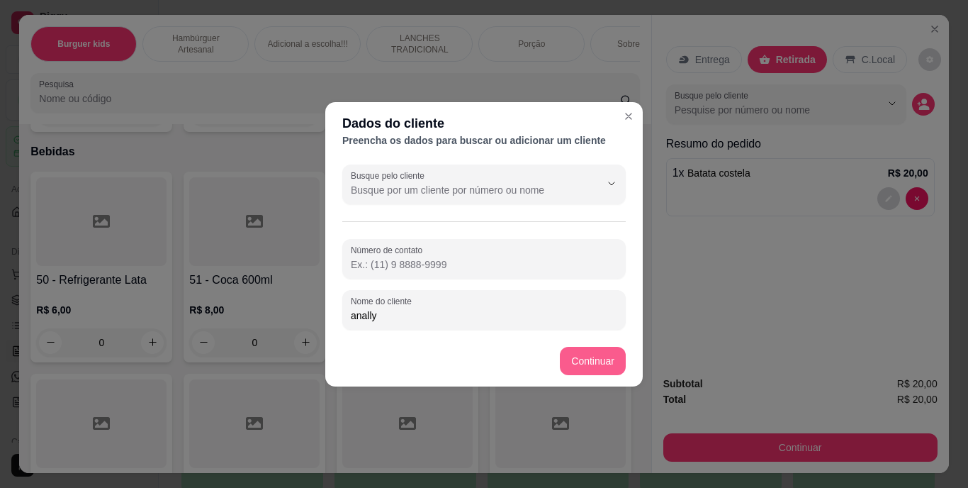
type input "anally"
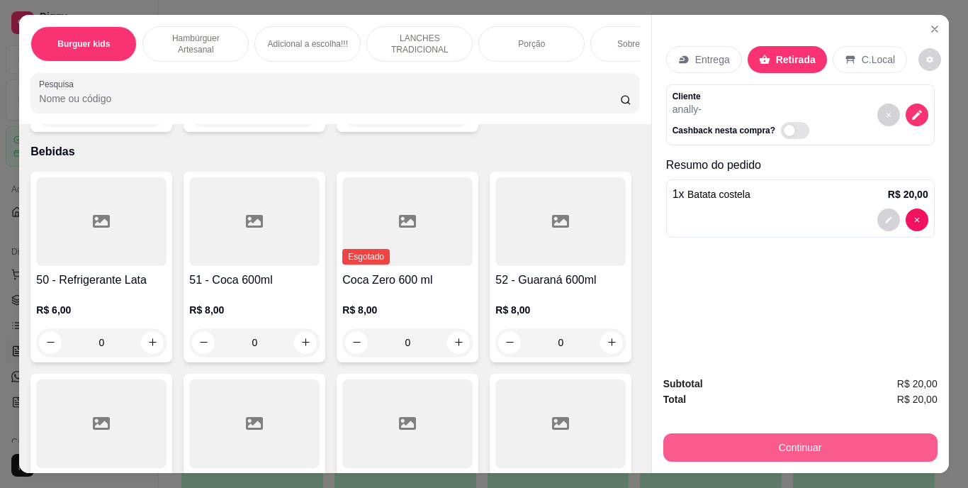
click at [763, 440] on button "Continuar" at bounding box center [801, 447] width 274 height 28
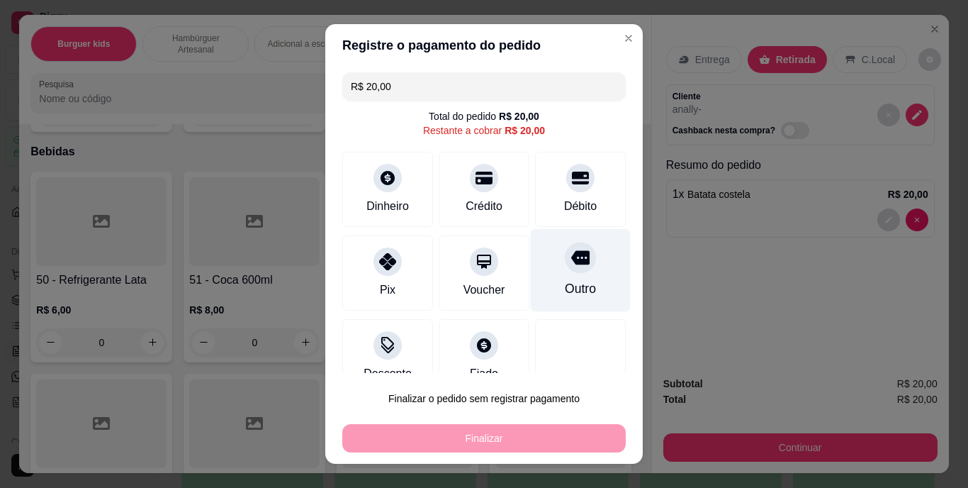
click at [560, 277] on div "Outro" at bounding box center [581, 270] width 100 height 83
type input "R$ 0,00"
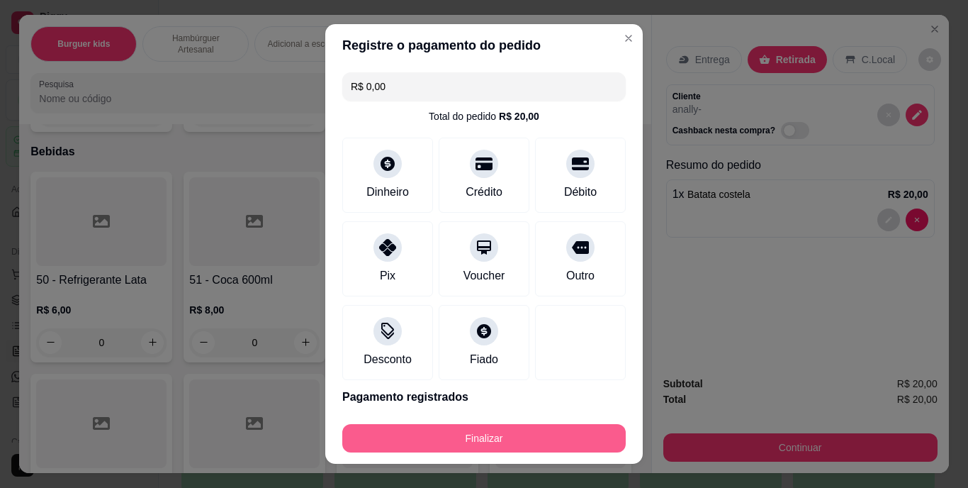
click at [505, 429] on button "Finalizar" at bounding box center [484, 438] width 284 height 28
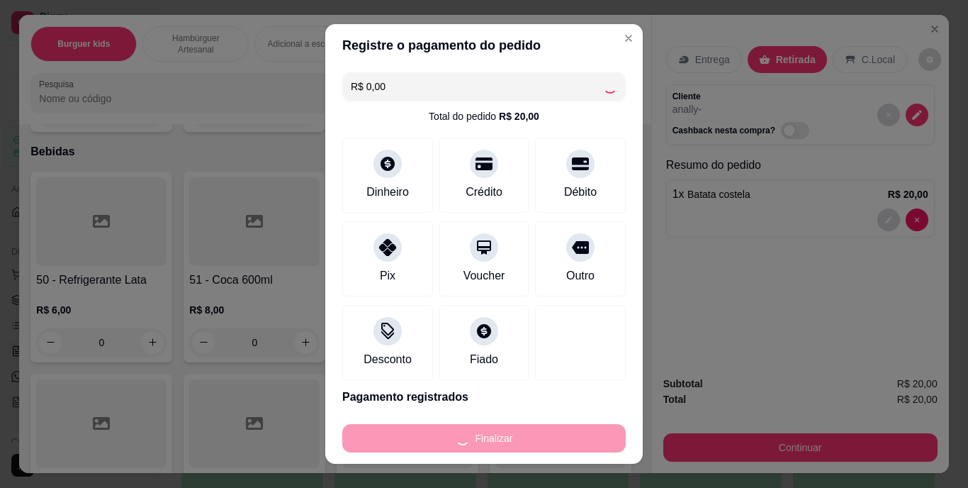
type input "0"
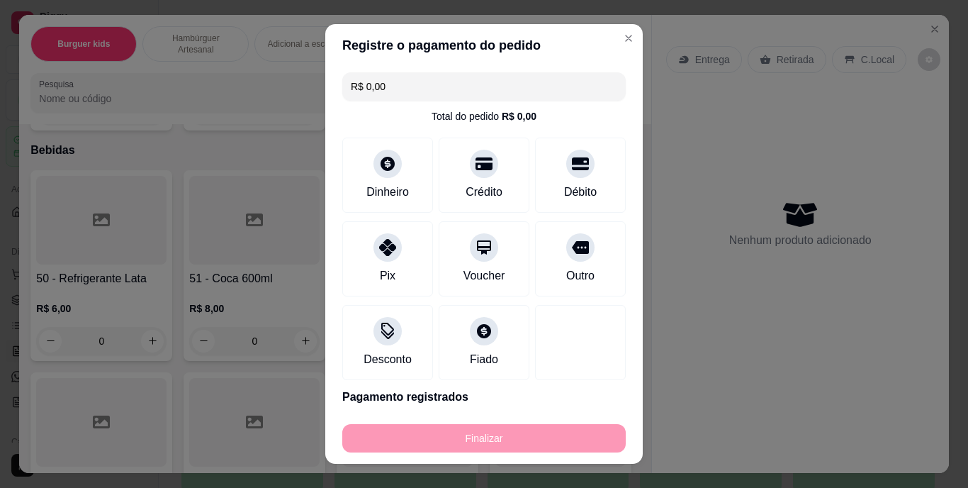
type input "-R$ 20,00"
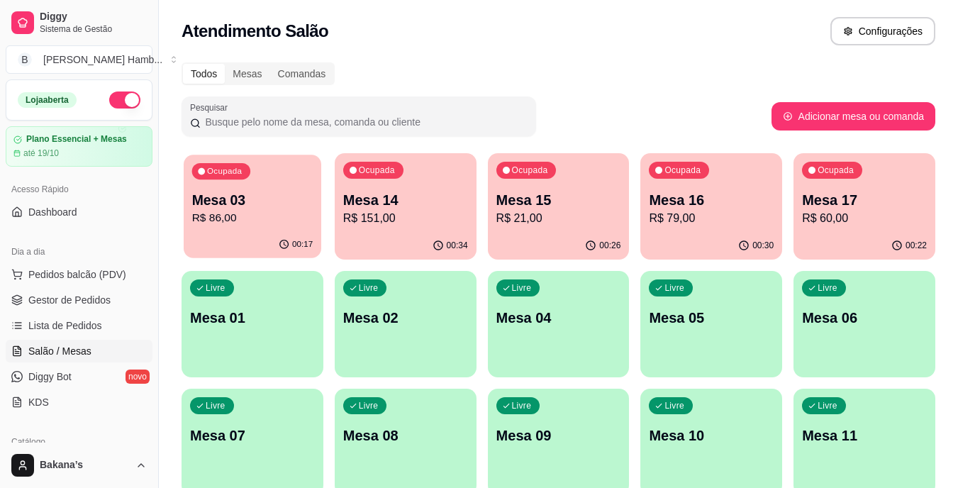
click at [300, 234] on div "00:17" at bounding box center [253, 244] width 138 height 27
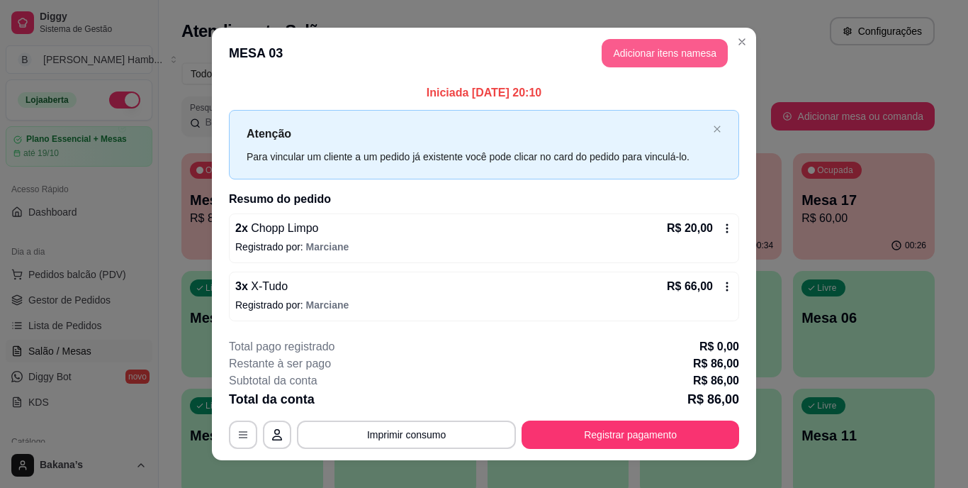
click at [669, 54] on button "Adicionar itens na mesa" at bounding box center [665, 53] width 126 height 28
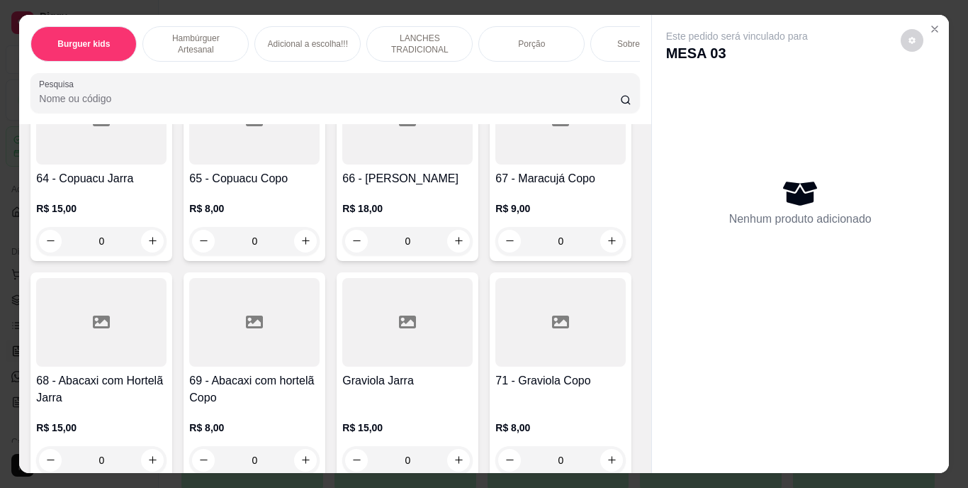
scroll to position [4821, 0]
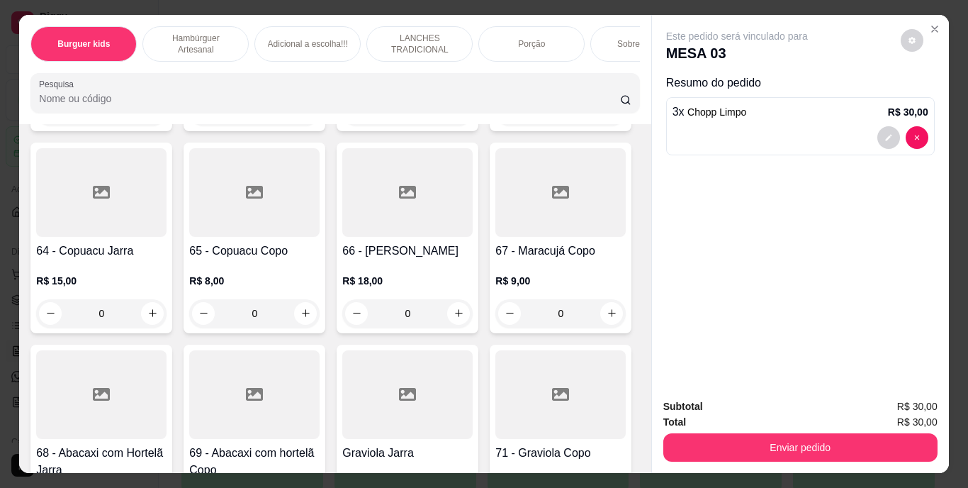
type input "3"
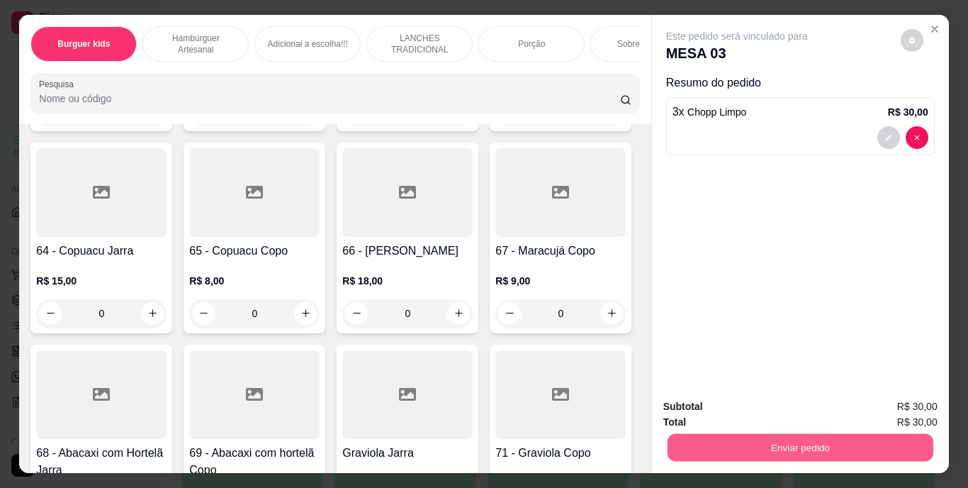
click at [713, 434] on button "Enviar pedido" at bounding box center [800, 448] width 266 height 28
click at [913, 397] on button "Enviar pedido" at bounding box center [901, 407] width 78 height 26
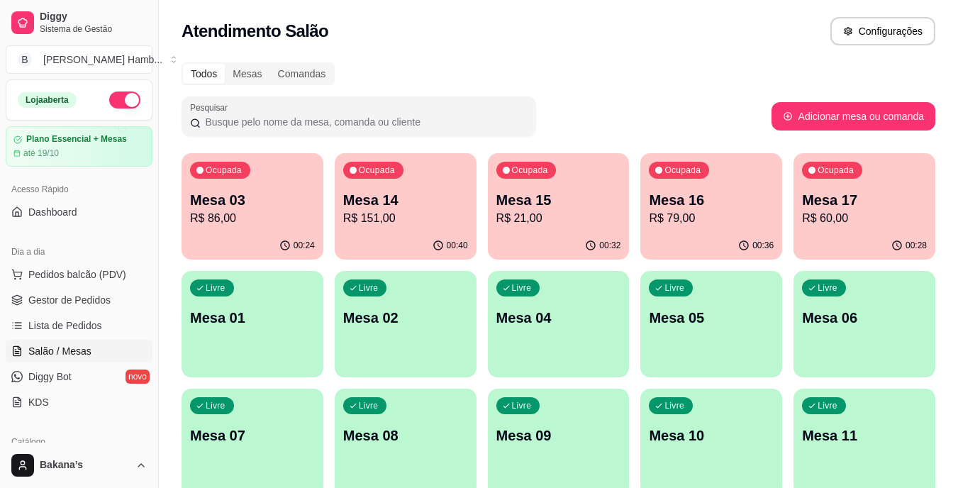
click at [434, 211] on p "R$ 151,00" at bounding box center [405, 218] width 125 height 17
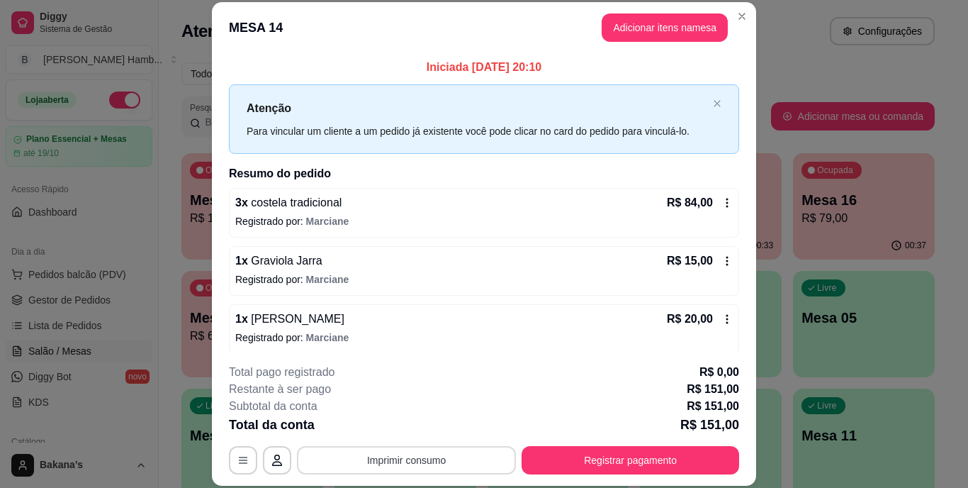
click at [374, 448] on button "Imprimir consumo" at bounding box center [406, 460] width 219 height 28
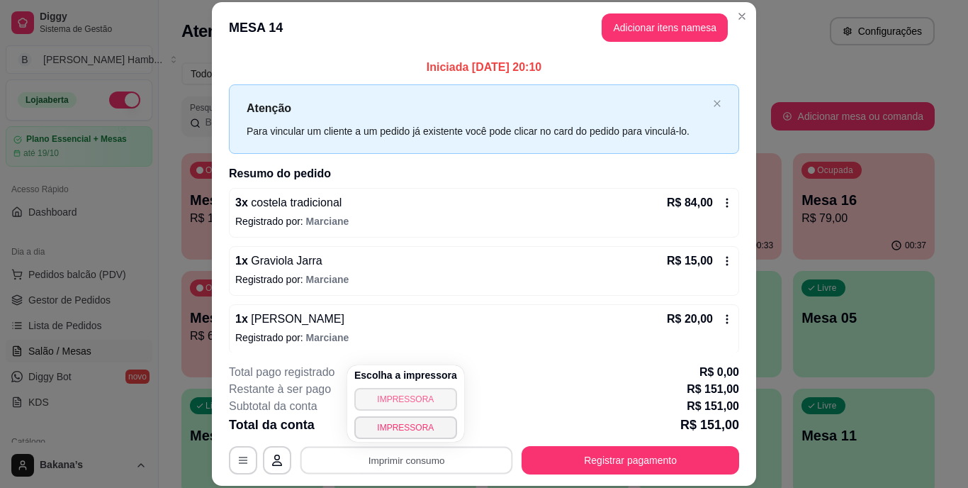
click at [380, 401] on button "IMPRESSORA" at bounding box center [405, 399] width 103 height 23
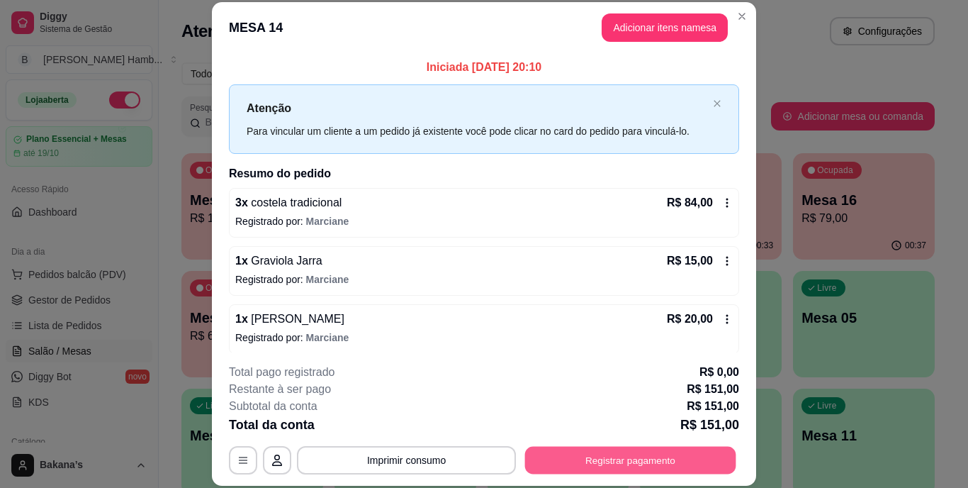
click at [570, 459] on button "Registrar pagamento" at bounding box center [630, 460] width 211 height 28
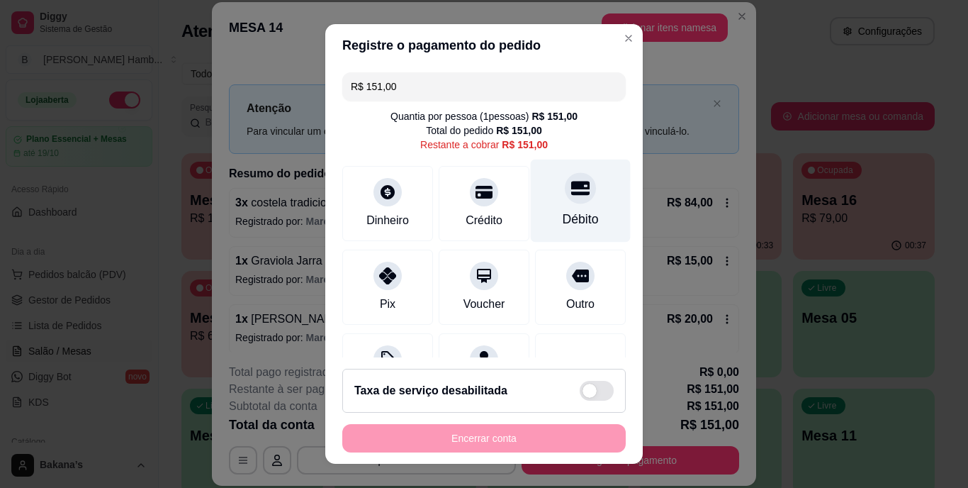
click at [571, 195] on icon at bounding box center [580, 188] width 18 height 14
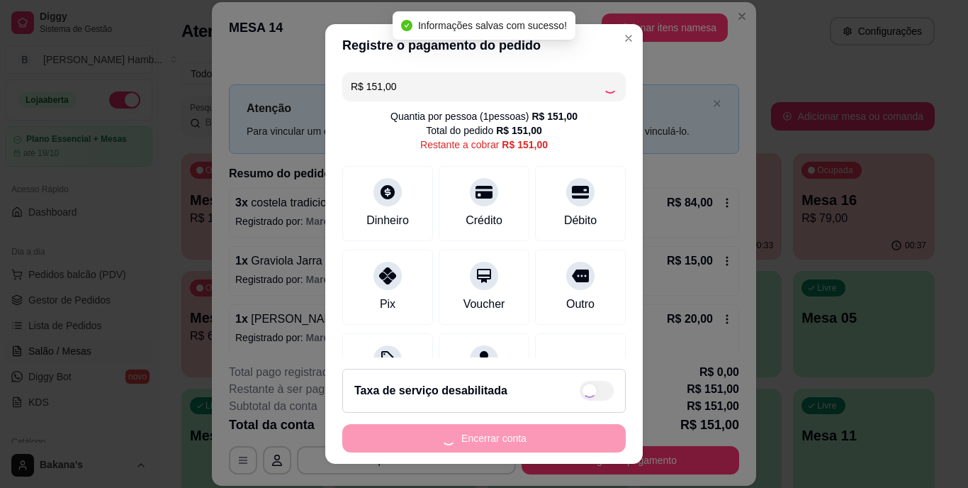
type input "R$ 0,00"
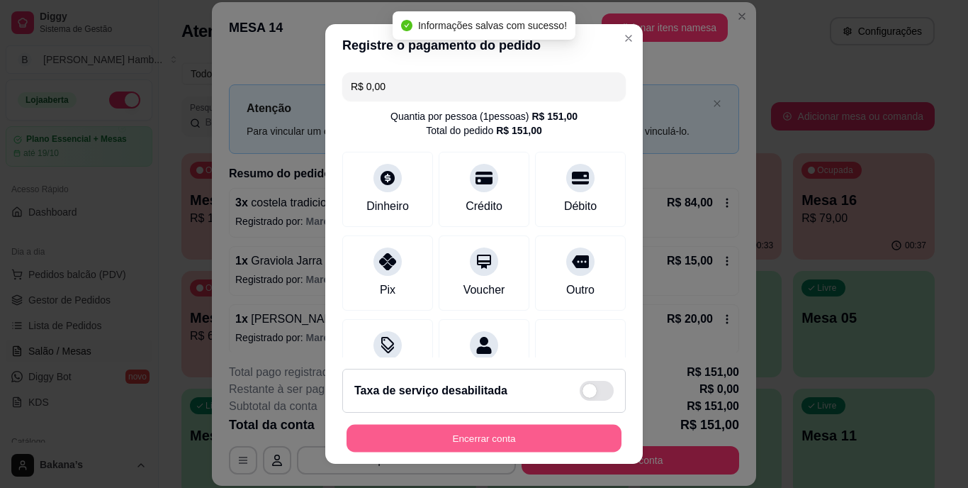
click at [536, 435] on button "Encerrar conta" at bounding box center [484, 438] width 275 height 28
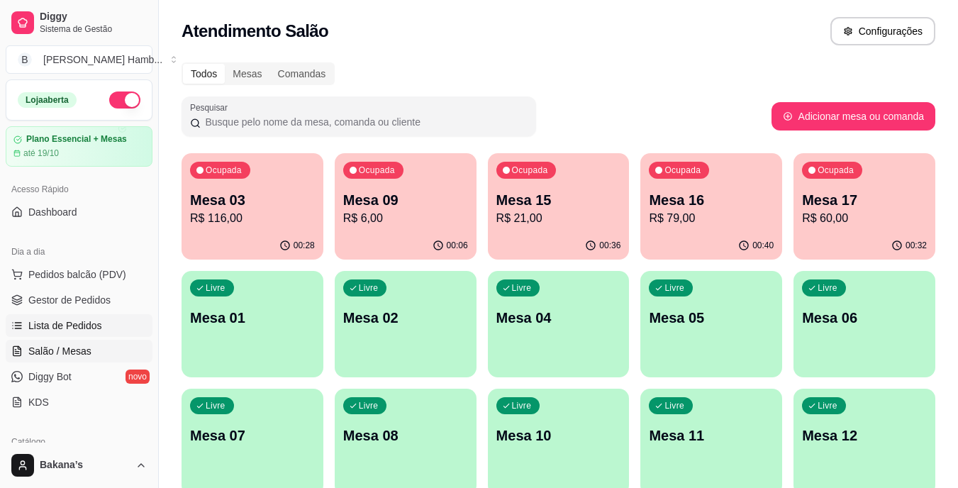
click at [109, 328] on link "Lista de Pedidos" at bounding box center [79, 325] width 147 height 23
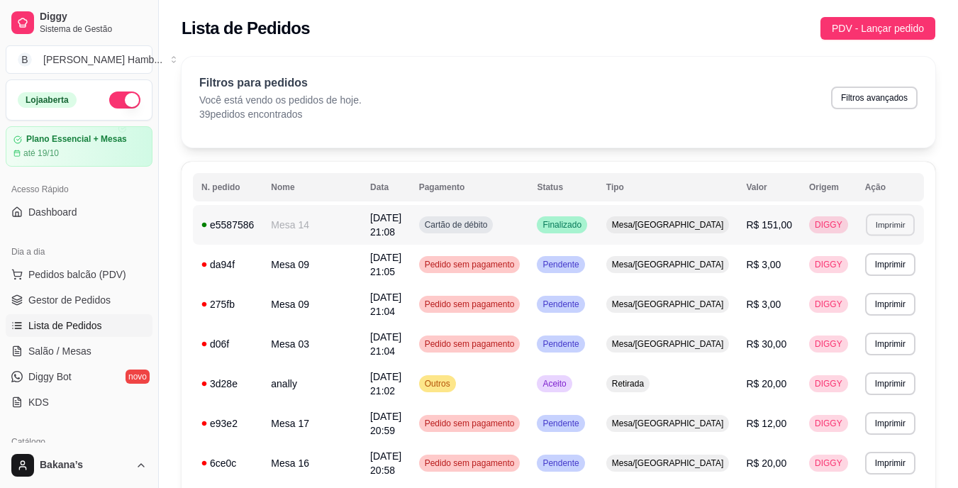
click at [876, 228] on button "Imprimir" at bounding box center [890, 224] width 49 height 22
click at [861, 272] on button "IMPRESSORA" at bounding box center [864, 274] width 99 height 22
click at [50, 271] on span "Pedidos balcão (PDV)" at bounding box center [77, 274] width 98 height 14
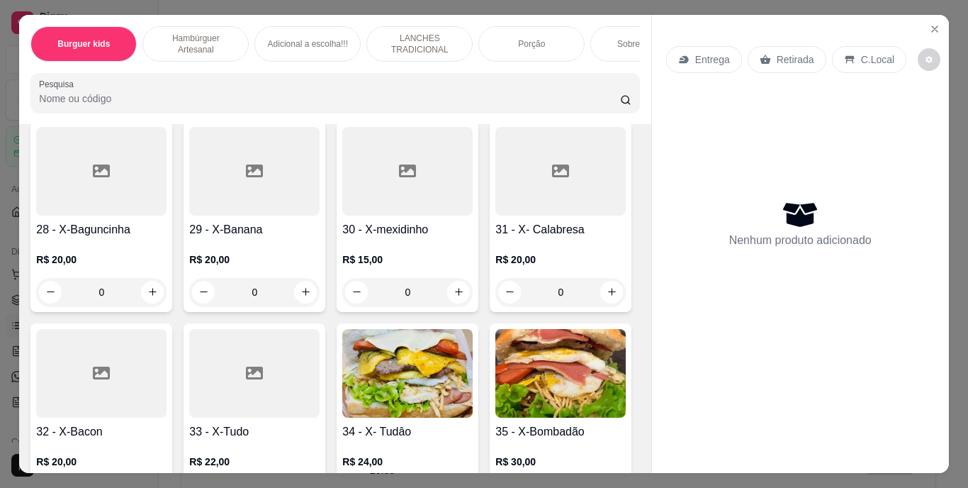
scroll to position [2481, 0]
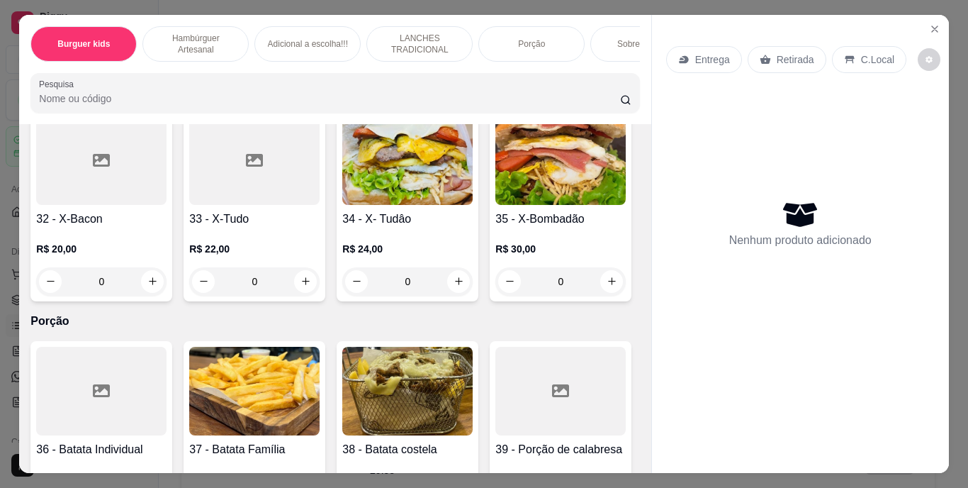
type input "1"
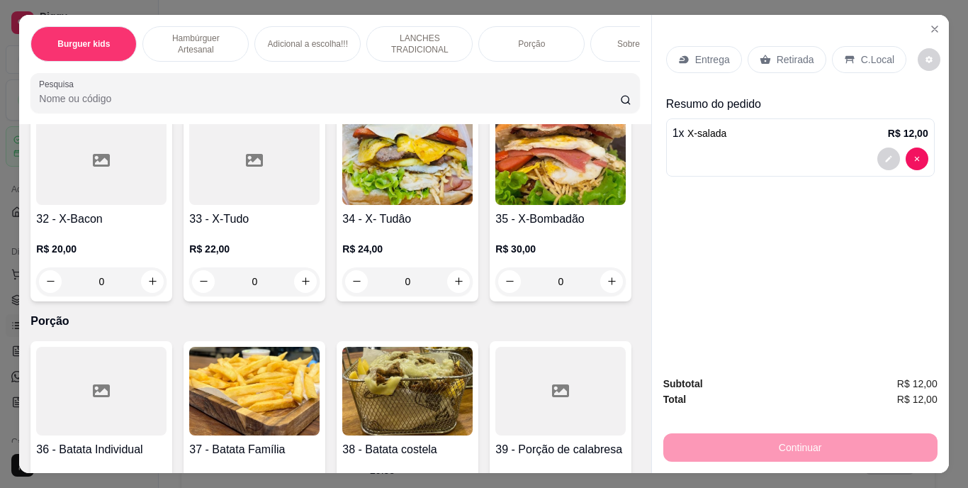
scroll to position [2836, 0]
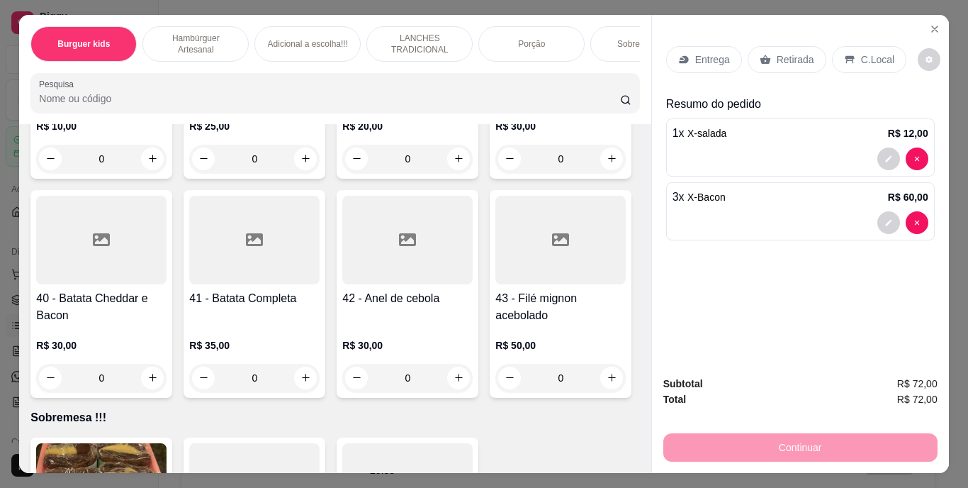
type input "3"
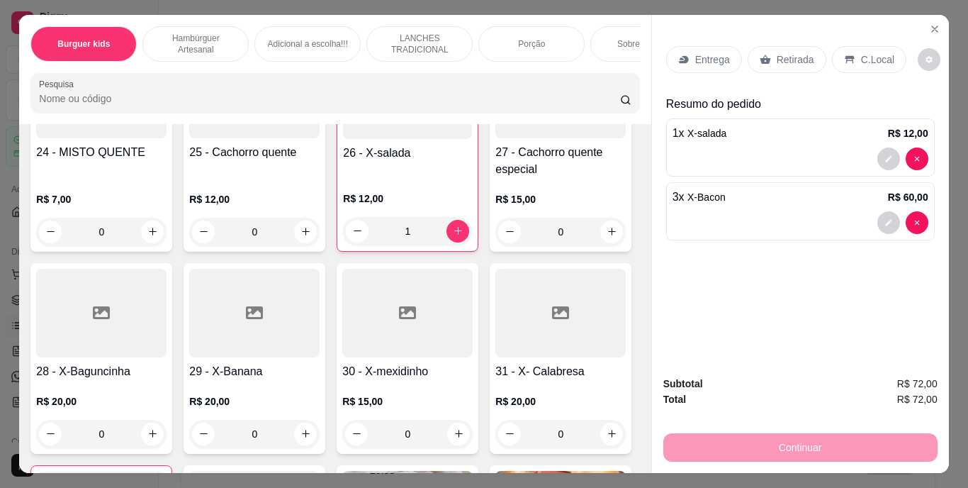
scroll to position [2056, 0]
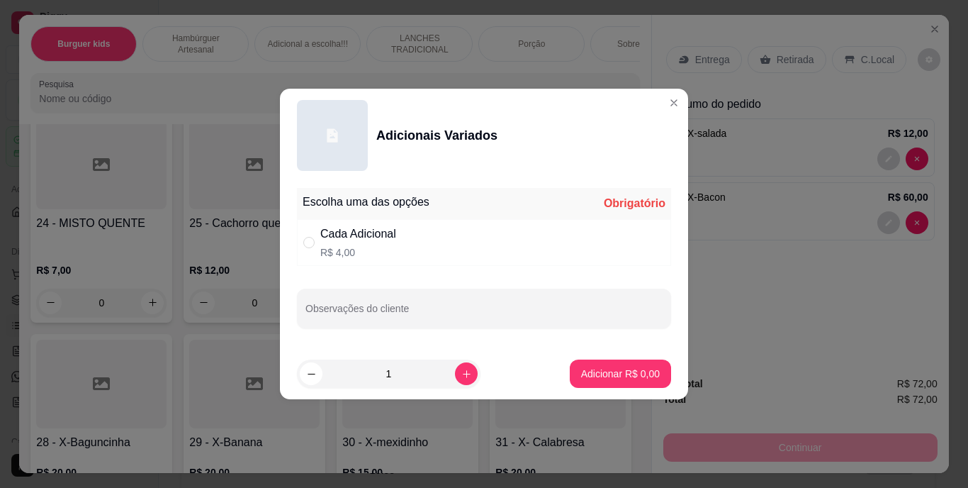
drag, startPoint x: 325, startPoint y: 233, endPoint x: 361, endPoint y: 281, distance: 59.7
click at [325, 233] on div "Cada Adicional" at bounding box center [358, 233] width 76 height 17
radio input "true"
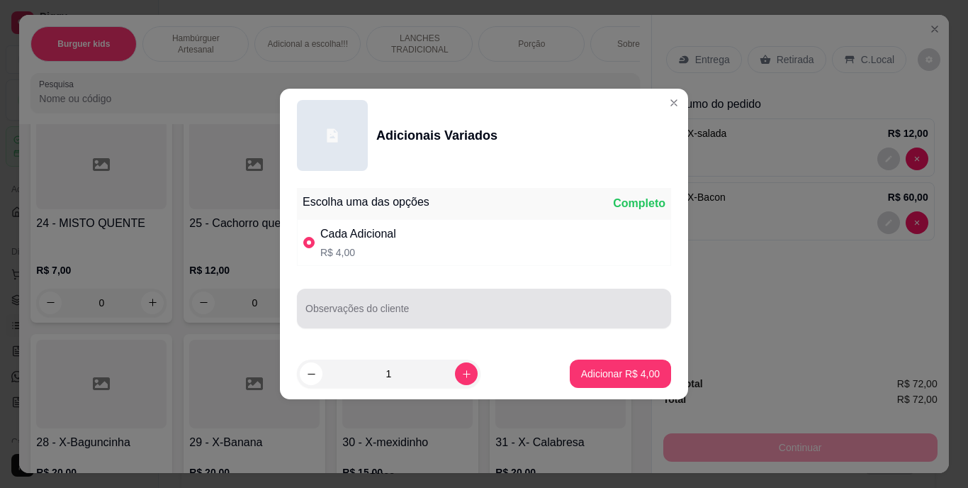
click at [368, 302] on div at bounding box center [484, 308] width 357 height 28
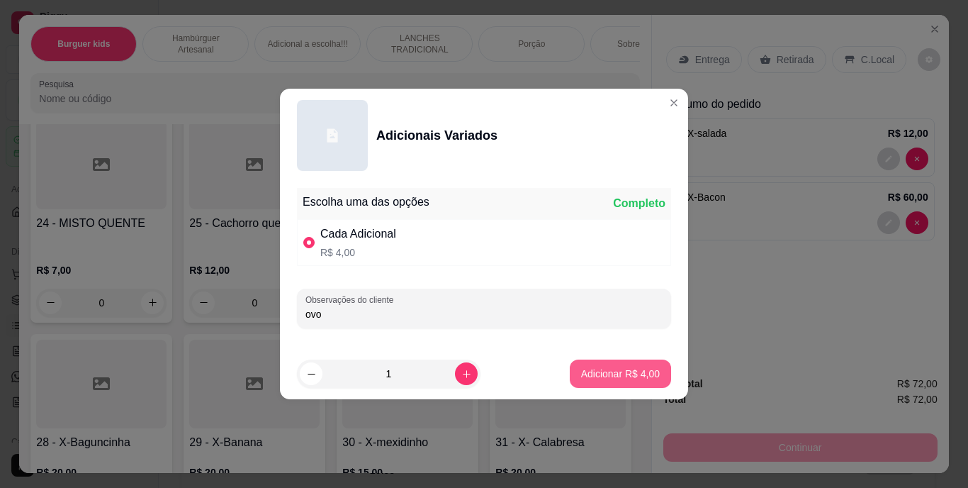
type input "ovo"
click at [581, 373] on p "Adicionar R$ 4,00" at bounding box center [620, 374] width 79 height 14
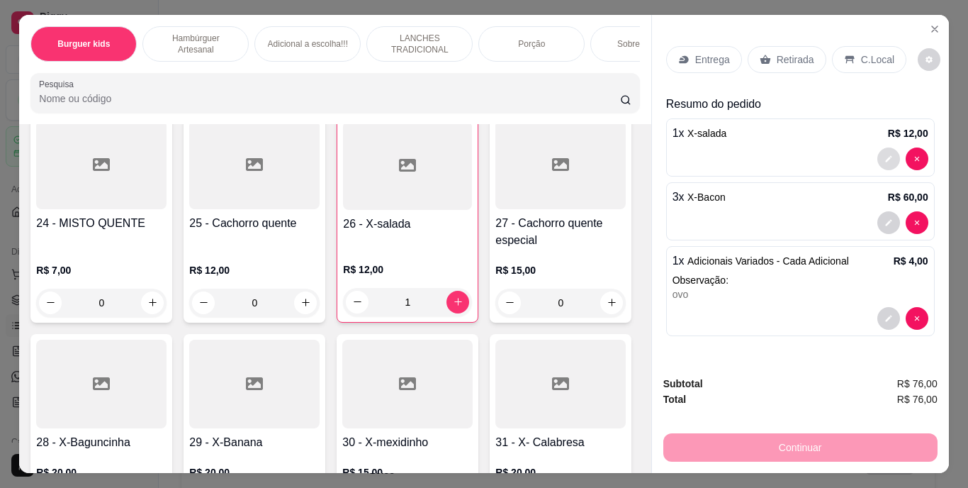
click at [885, 155] on icon "decrease-product-quantity" at bounding box center [889, 159] width 9 height 9
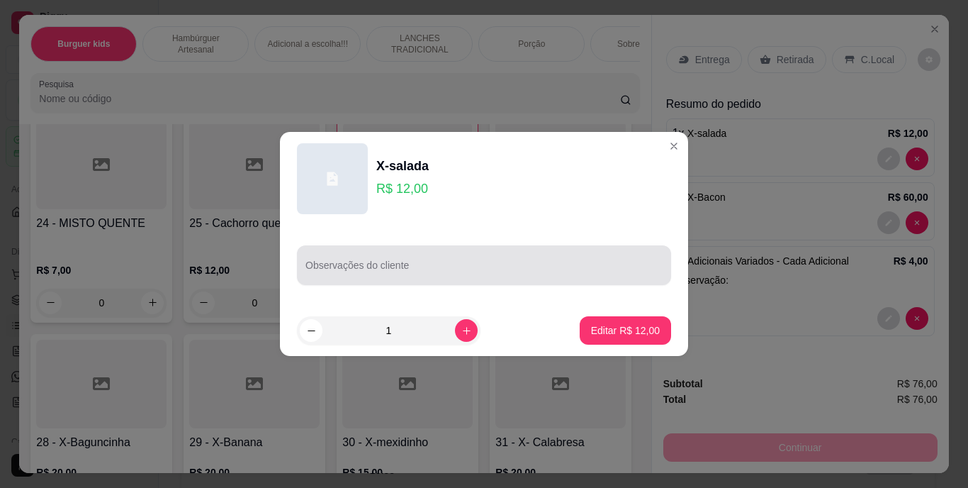
click at [481, 273] on input "Observações do cliente" at bounding box center [484, 271] width 357 height 14
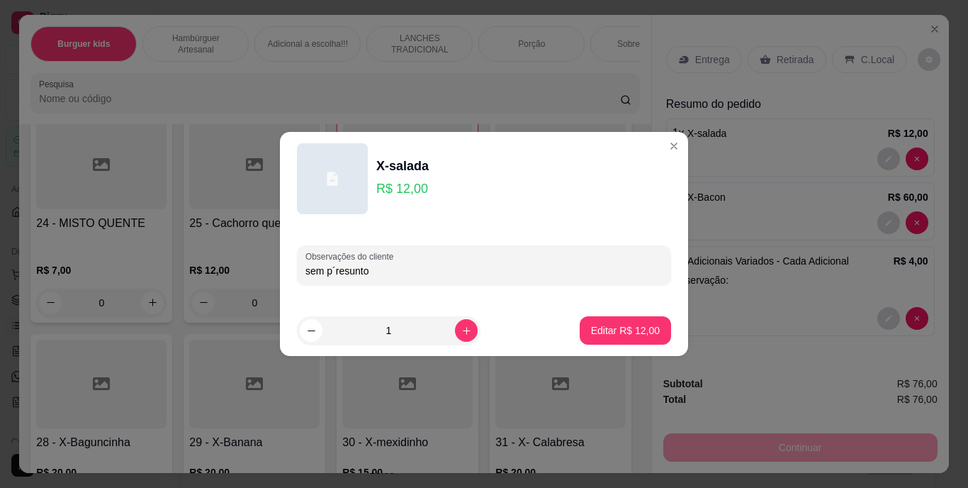
click at [335, 272] on input "sem p´resunto" at bounding box center [484, 271] width 357 height 14
type input "sem presunto"
click at [608, 330] on button "Editar R$ 12,00" at bounding box center [625, 330] width 91 height 28
type input "0"
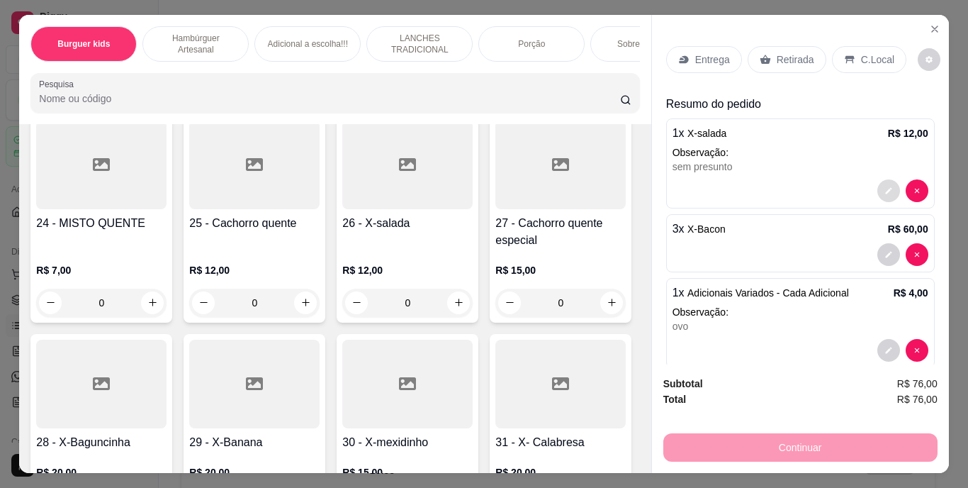
click at [885, 187] on icon "decrease-product-quantity" at bounding box center [889, 190] width 9 height 9
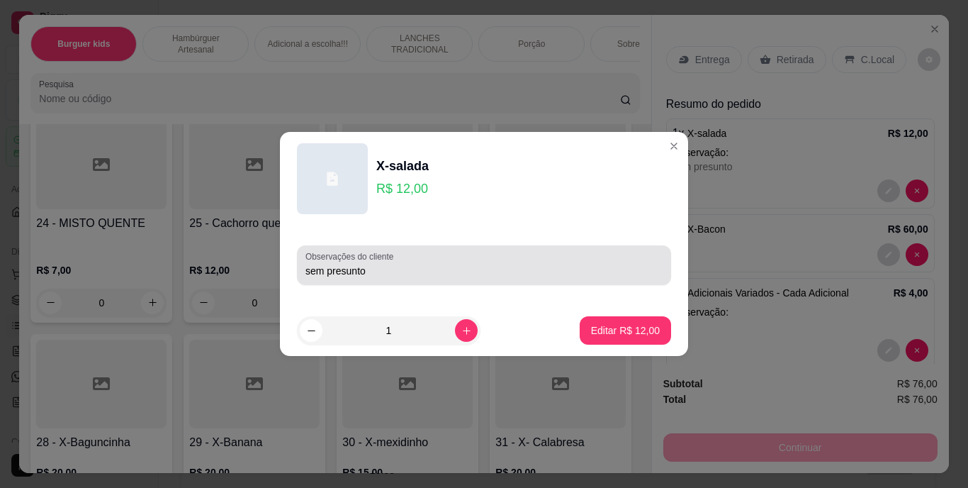
click at [535, 303] on div "Observações do cliente sem presunto" at bounding box center [484, 264] width 408 height 79
click at [540, 259] on div "sem presunto" at bounding box center [484, 265] width 357 height 28
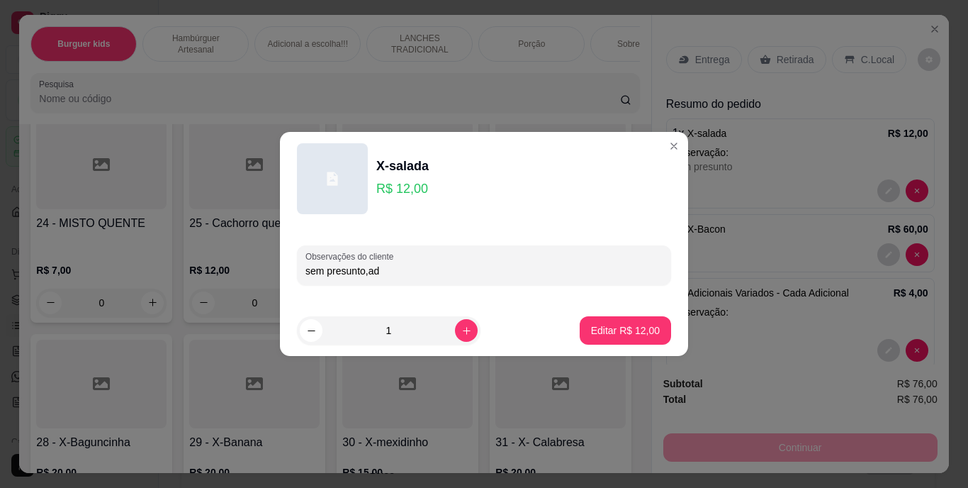
type input "sem presunto,add"
click at [598, 329] on p "Editar R$ 12,00" at bounding box center [625, 330] width 69 height 14
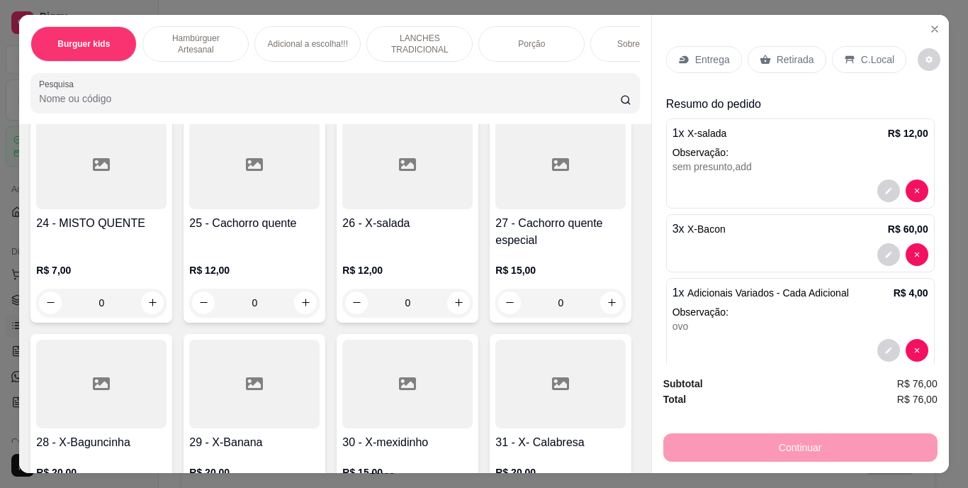
click at [703, 52] on p "Entrega" at bounding box center [712, 59] width 35 height 14
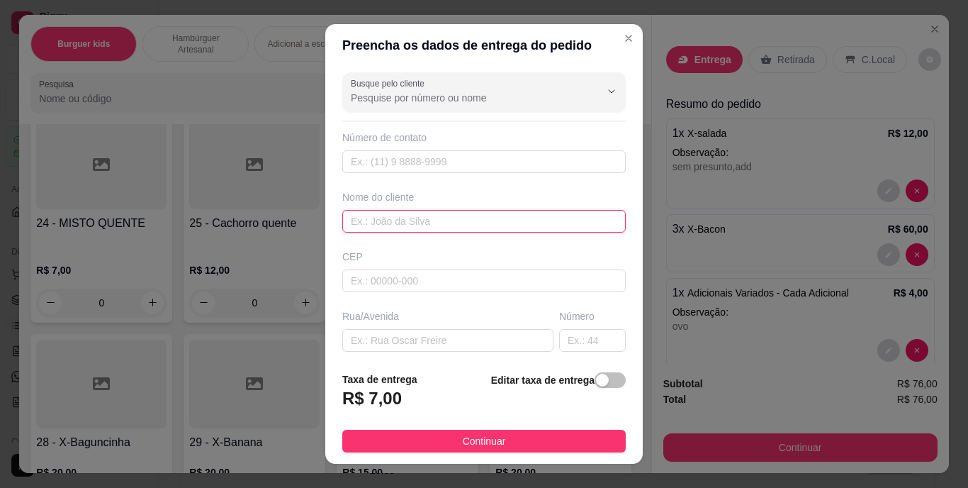
click at [389, 211] on input "text" at bounding box center [484, 221] width 284 height 23
type input "i"
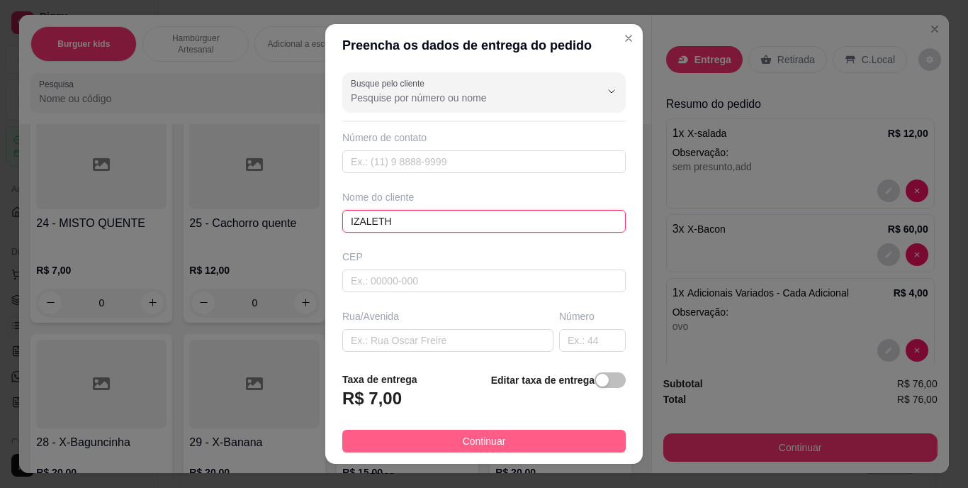
type input "IZALETH"
click at [465, 432] on button "Continuar" at bounding box center [484, 441] width 284 height 23
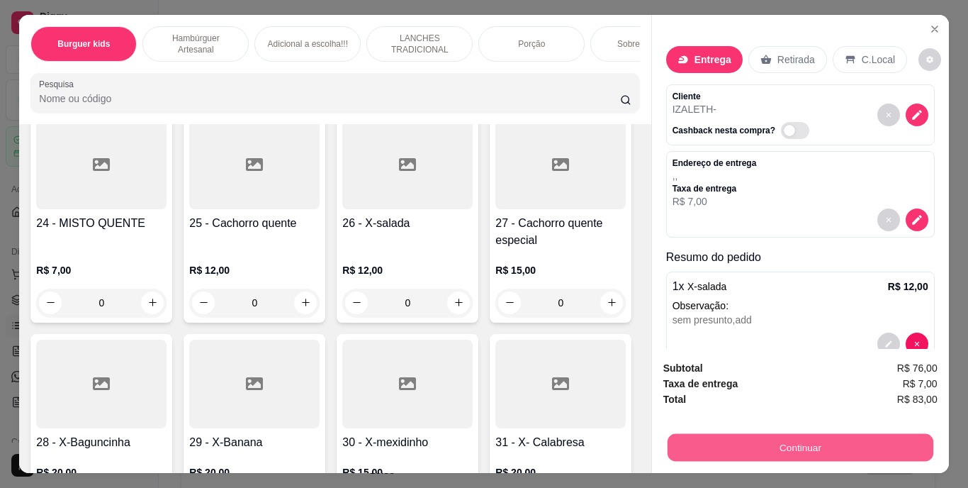
click at [734, 439] on button "Continuar" at bounding box center [800, 448] width 266 height 28
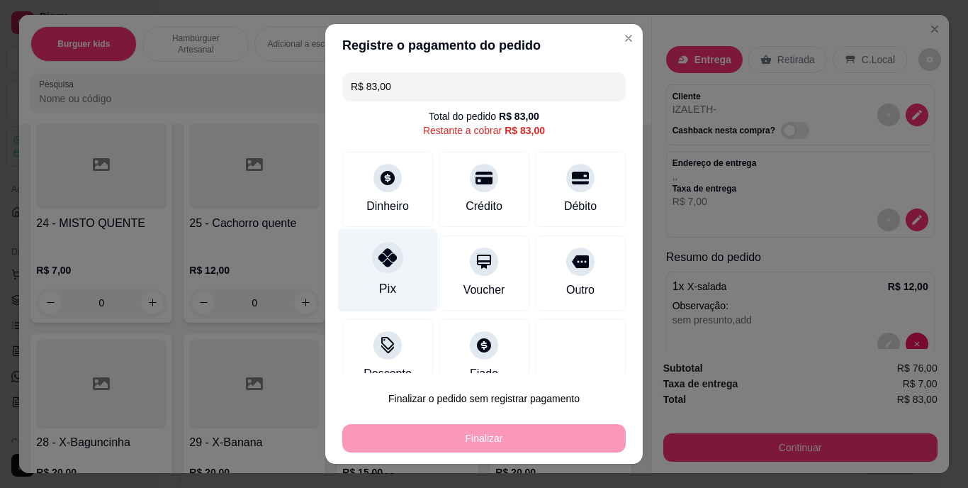
click at [400, 255] on div "Pix" at bounding box center [388, 270] width 100 height 83
type input "R$ 0,00"
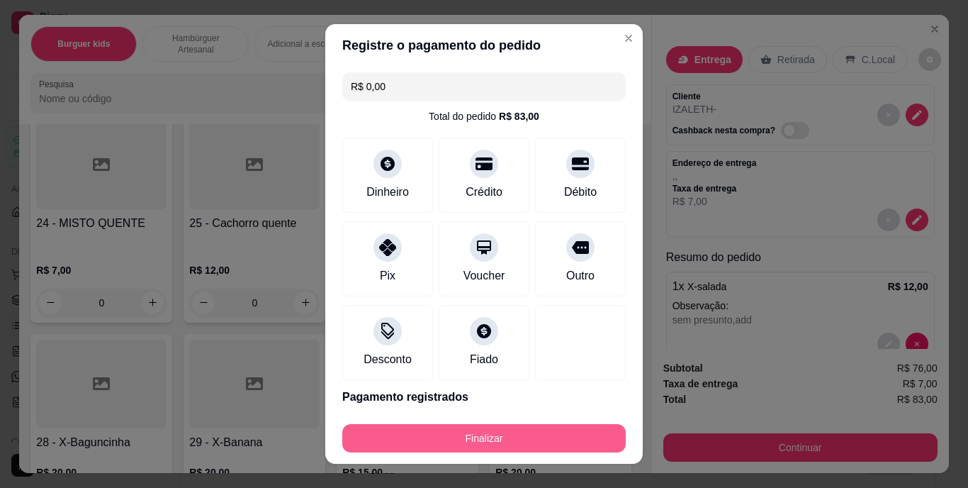
click at [401, 437] on button "Finalizar" at bounding box center [484, 438] width 284 height 28
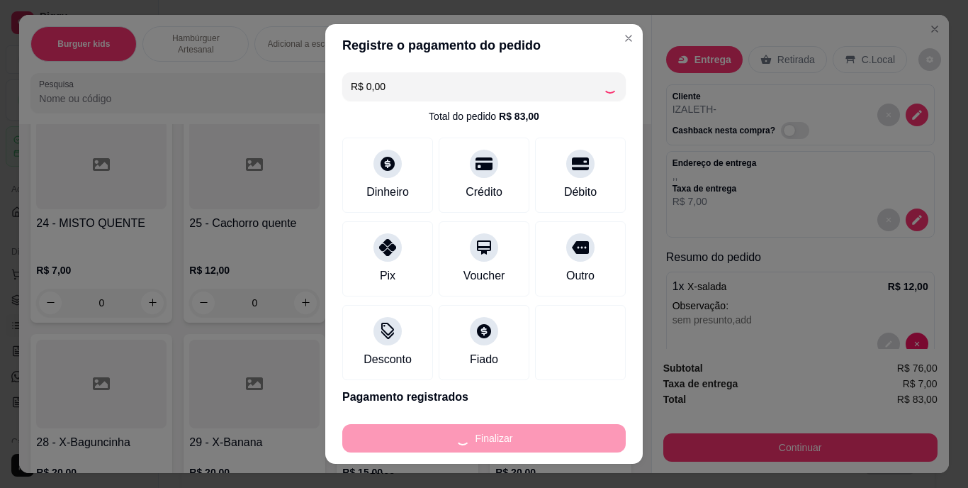
type input "0"
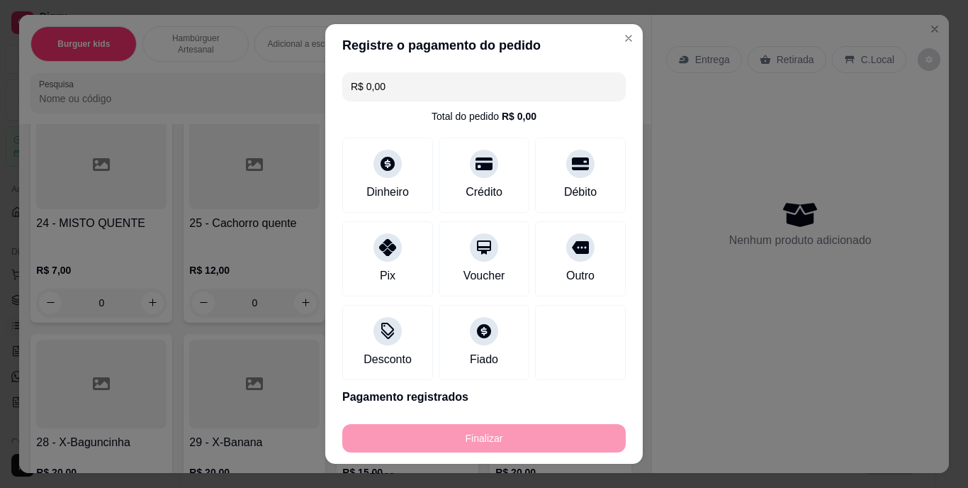
type input "-R$ 83,00"
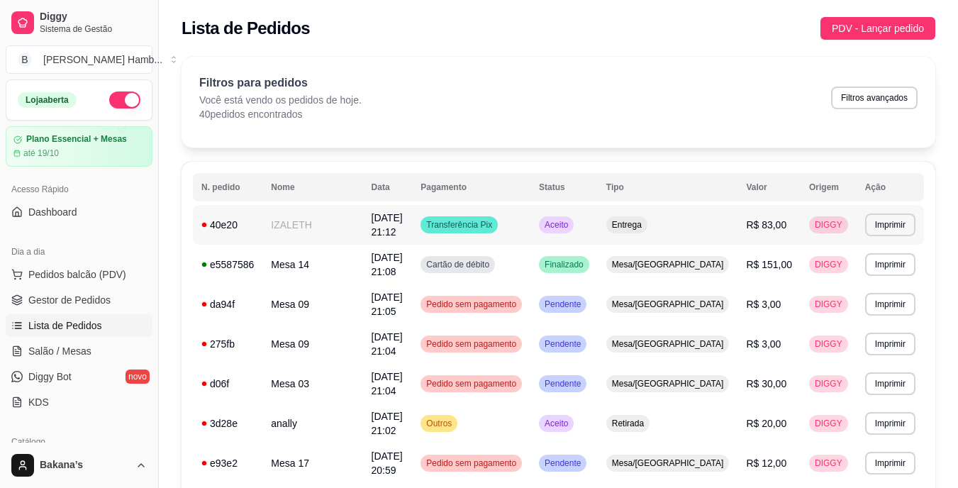
click at [345, 227] on td "IZALETH" at bounding box center [312, 225] width 100 height 40
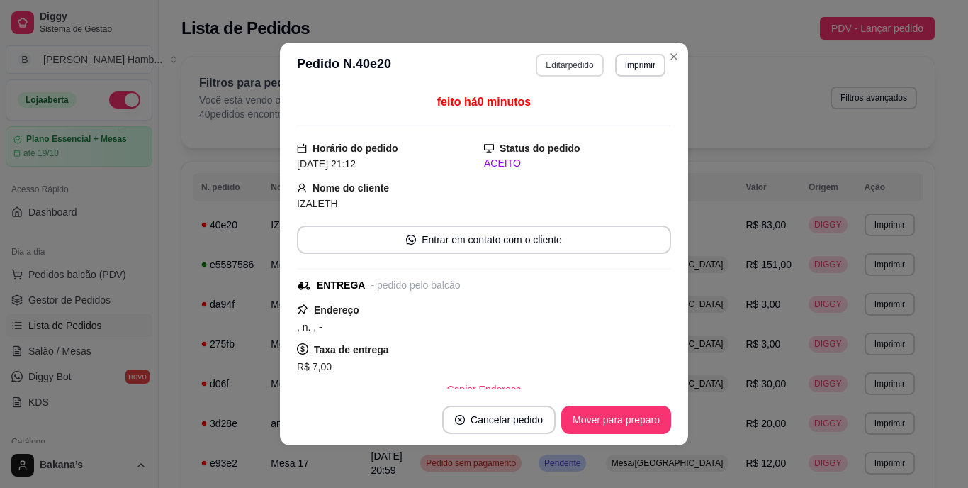
click at [538, 62] on button "Editar pedido" at bounding box center [569, 65] width 67 height 23
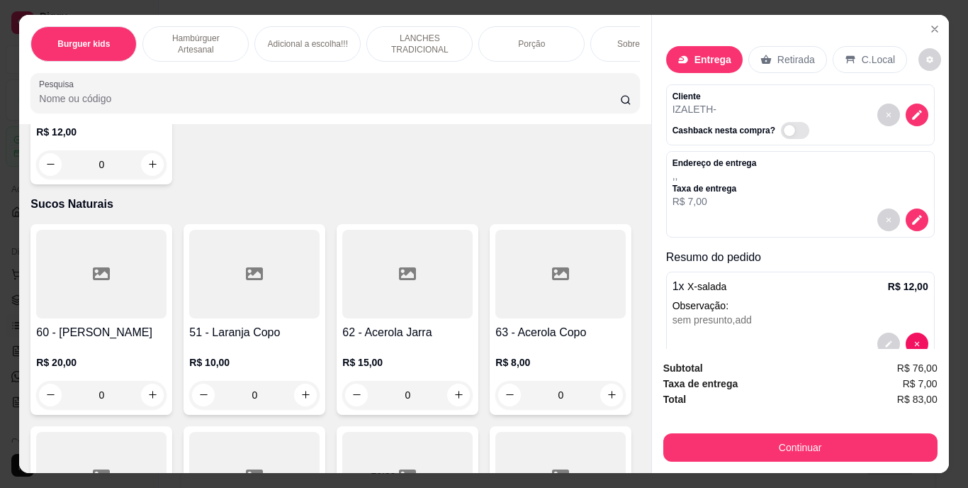
scroll to position [4608, 0]
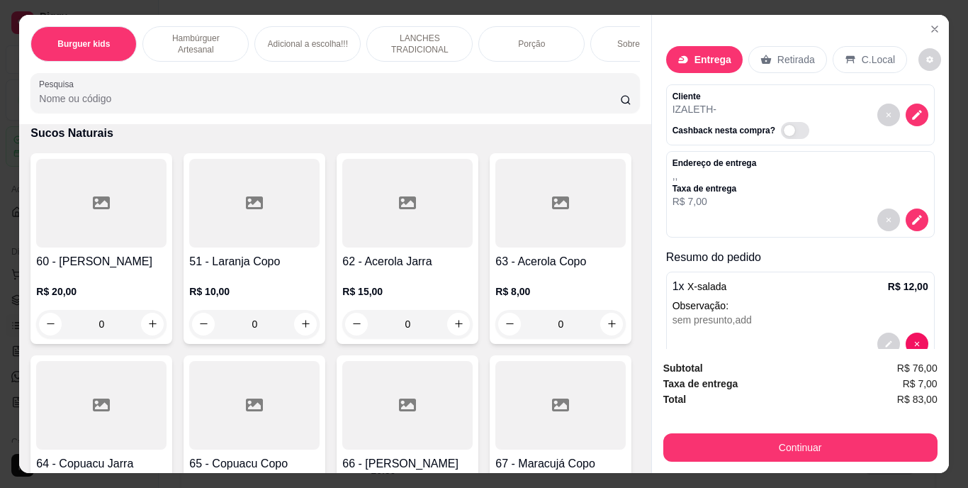
type input "1"
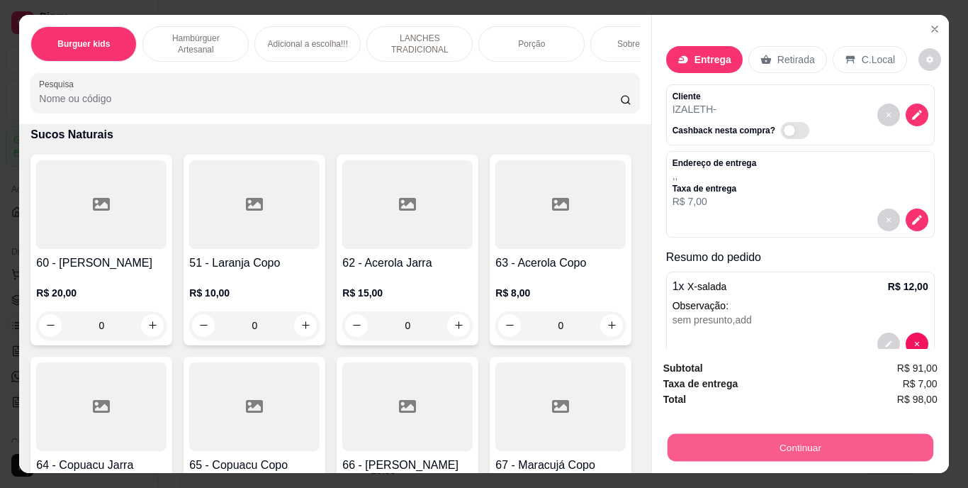
click at [726, 434] on button "Continuar" at bounding box center [800, 448] width 266 height 28
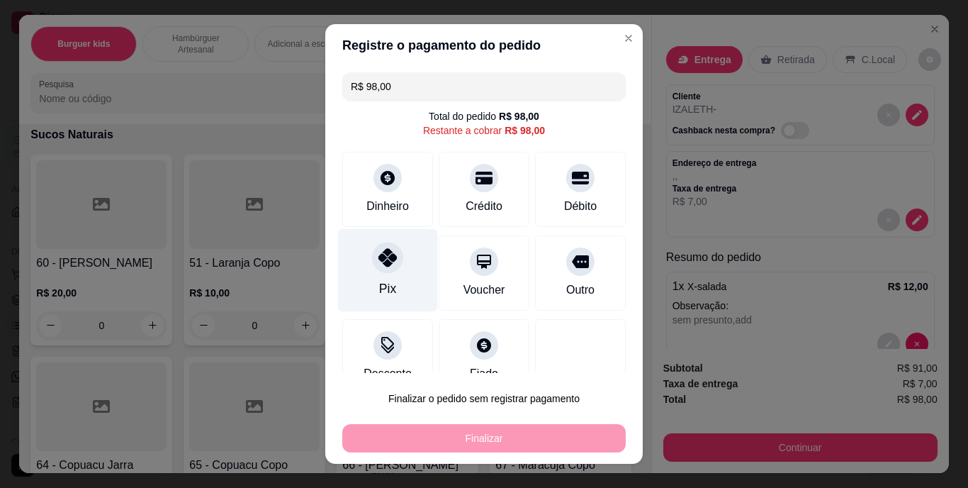
click at [374, 274] on div "Pix" at bounding box center [388, 270] width 100 height 83
type input "R$ 0,00"
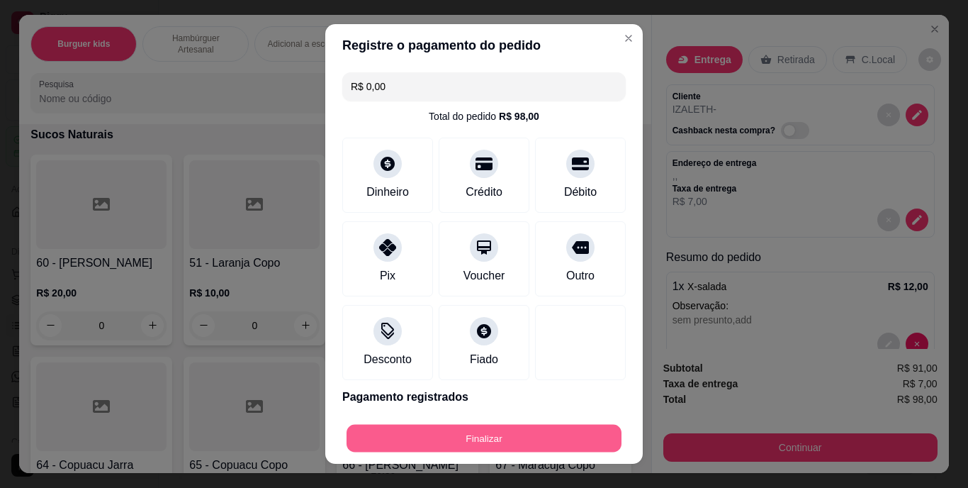
click at [432, 429] on button "Finalizar" at bounding box center [484, 438] width 275 height 28
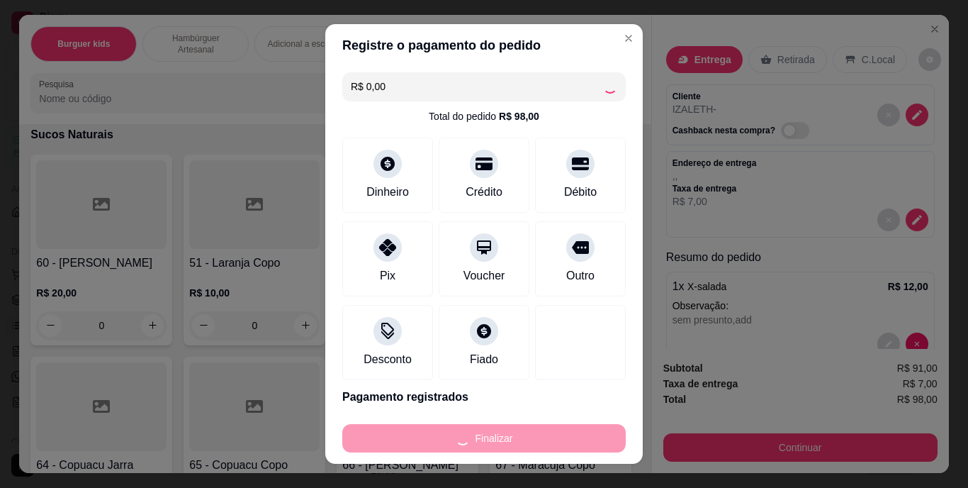
type input "0"
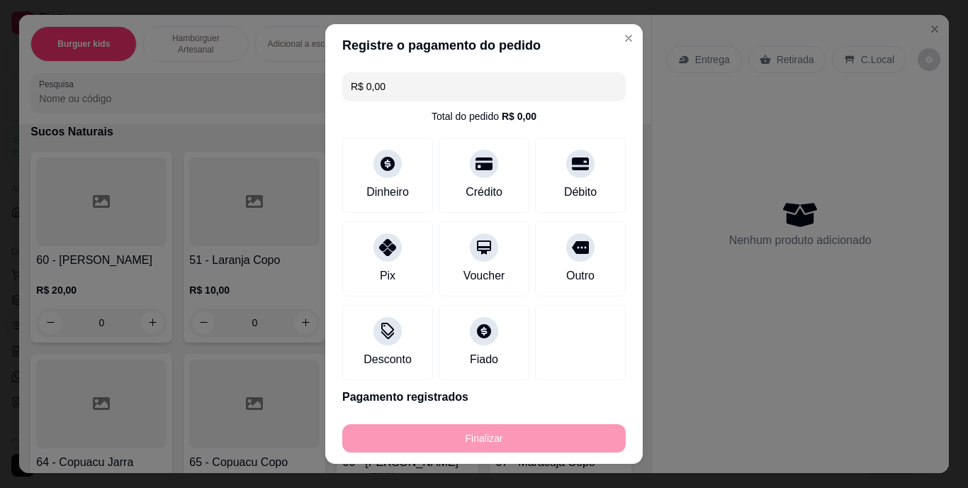
type input "-R$ 98,00"
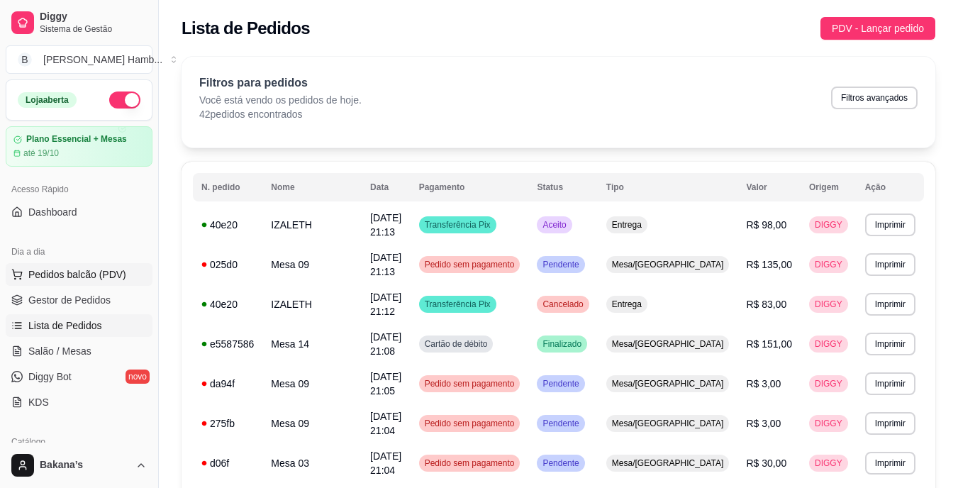
click at [82, 273] on span "Pedidos balcão (PDV)" at bounding box center [77, 274] width 98 height 14
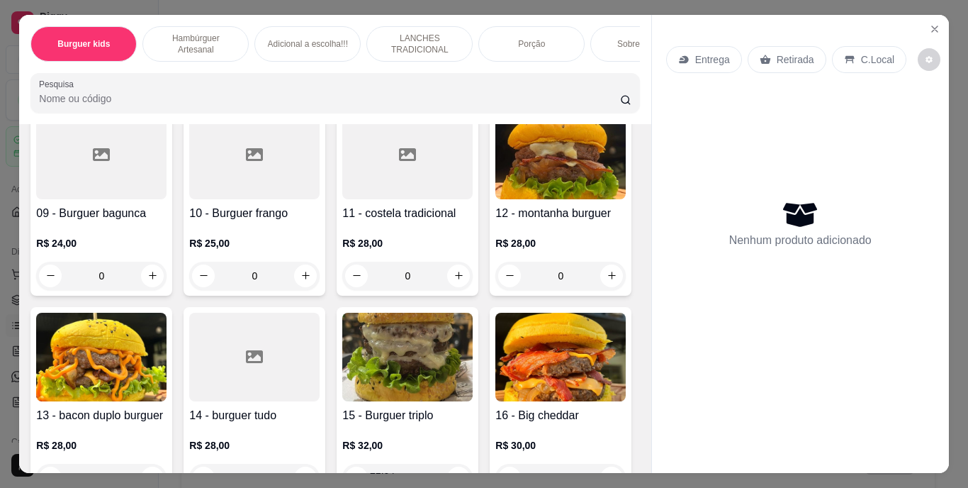
scroll to position [922, 0]
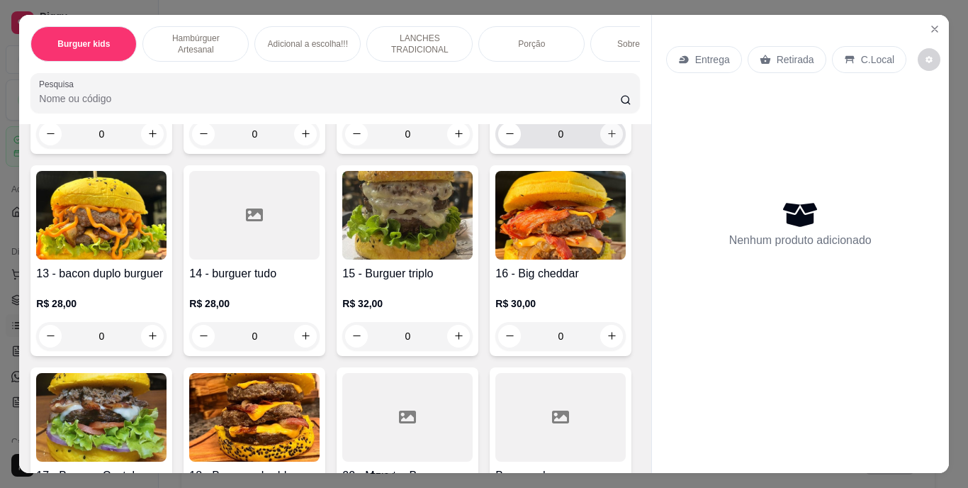
click at [607, 139] on icon "increase-product-quantity" at bounding box center [612, 133] width 11 height 11
type input "1"
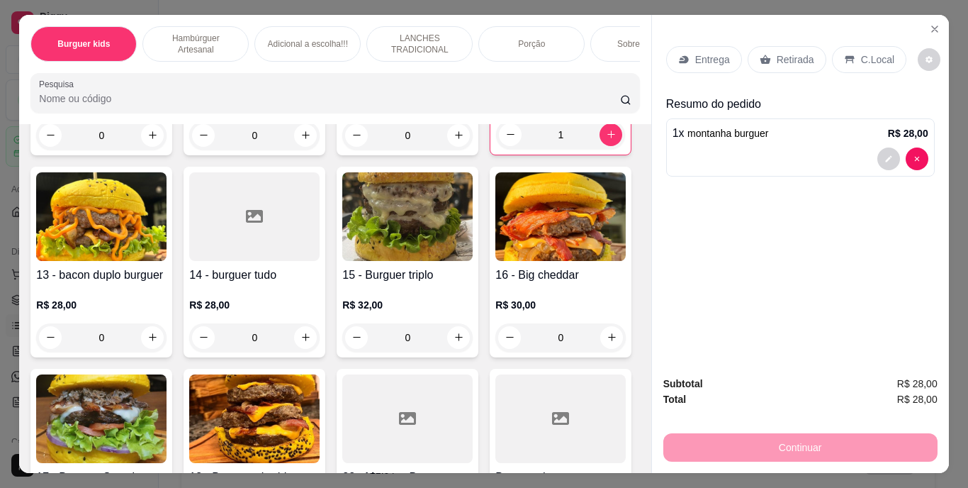
click at [872, 154] on div at bounding box center [801, 158] width 256 height 23
click at [878, 151] on button "decrease-product-quantity" at bounding box center [889, 158] width 23 height 23
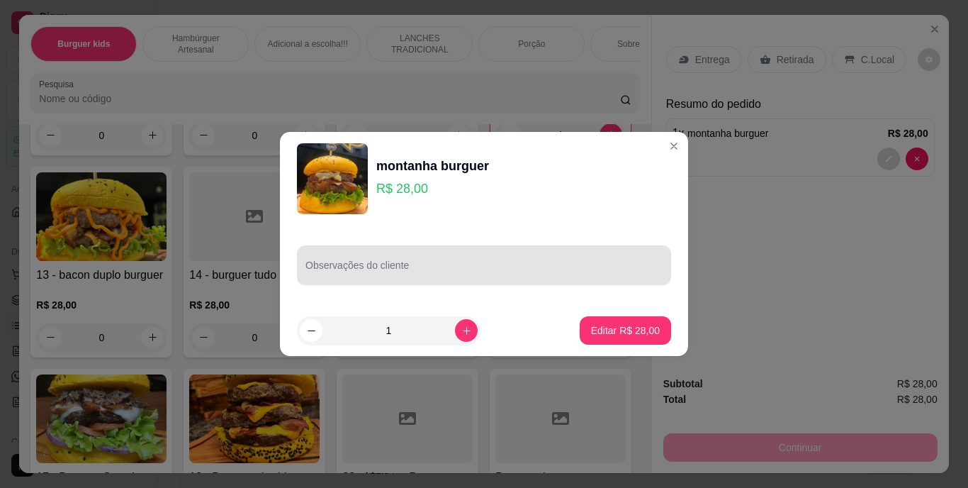
click at [488, 281] on div "Observações do cliente" at bounding box center [484, 265] width 374 height 40
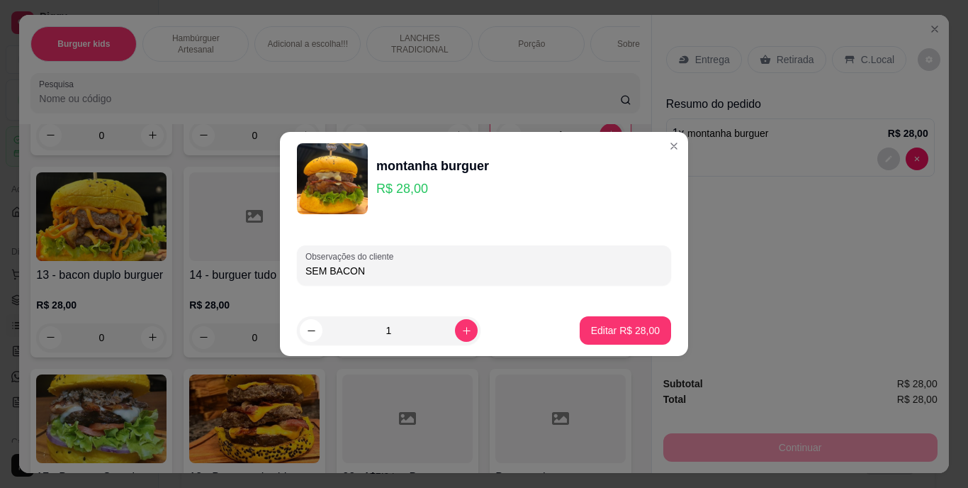
type input "SEM BACON"
click at [598, 323] on button "Editar R$ 28,00" at bounding box center [625, 330] width 91 height 28
type input "0"
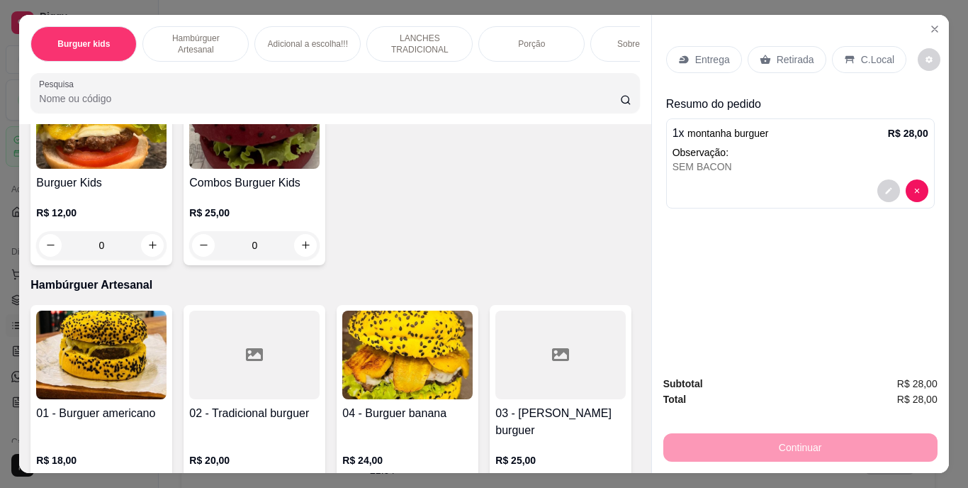
scroll to position [213, 0]
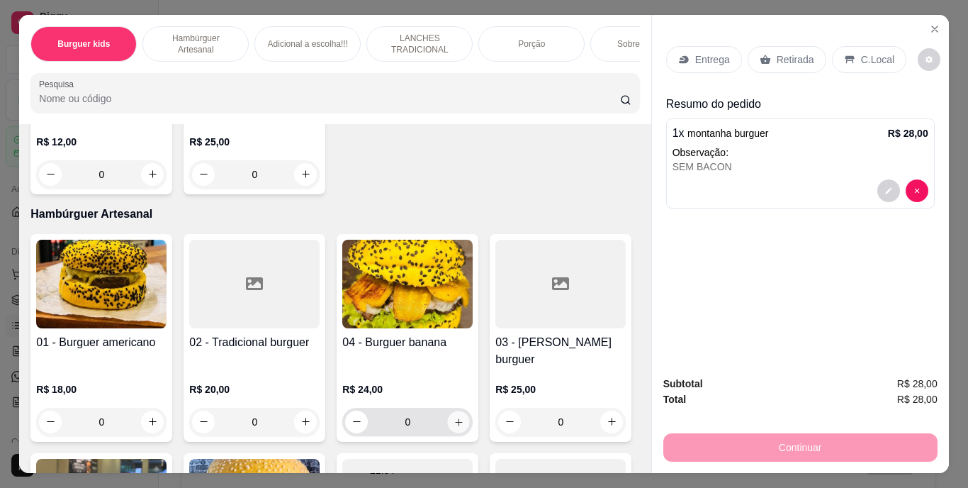
click at [454, 410] on button "increase-product-quantity" at bounding box center [459, 421] width 22 height 22
type input "1"
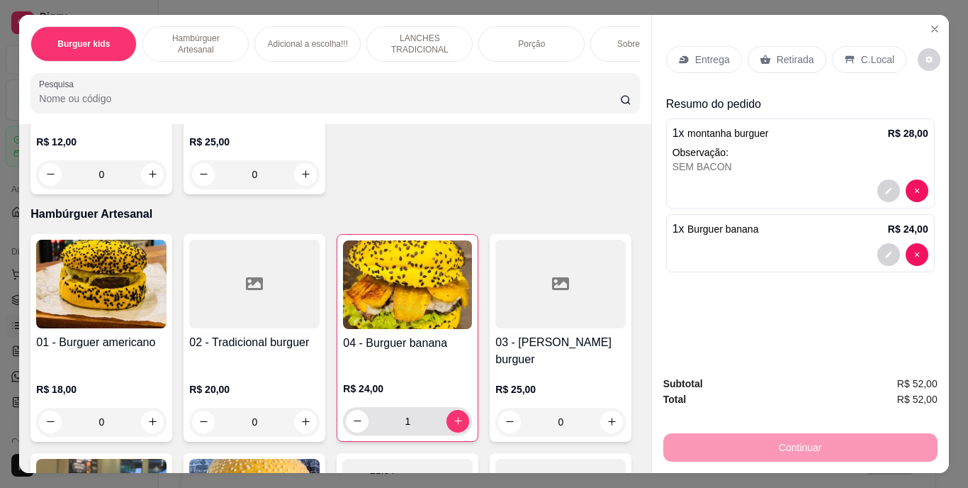
click at [778, 56] on p "Retirada" at bounding box center [796, 59] width 38 height 14
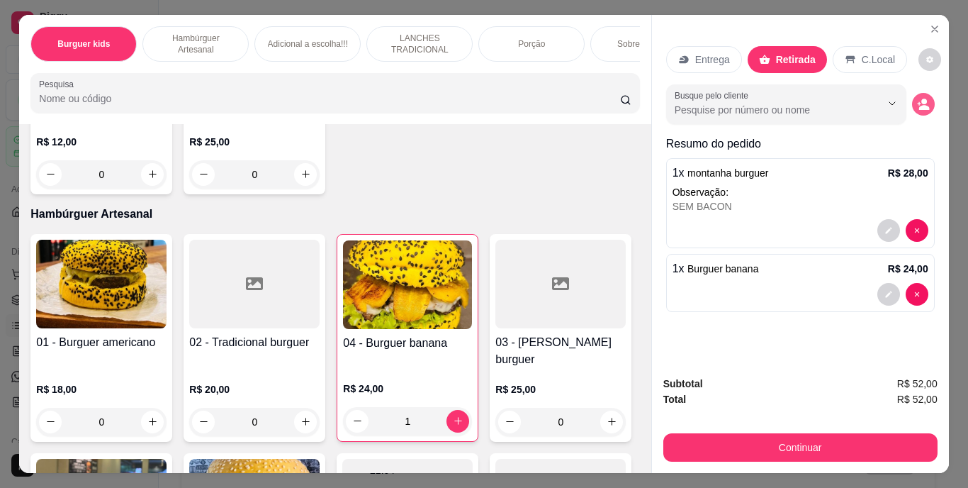
click at [923, 99] on icon "decrease-product-quantity" at bounding box center [923, 104] width 13 height 13
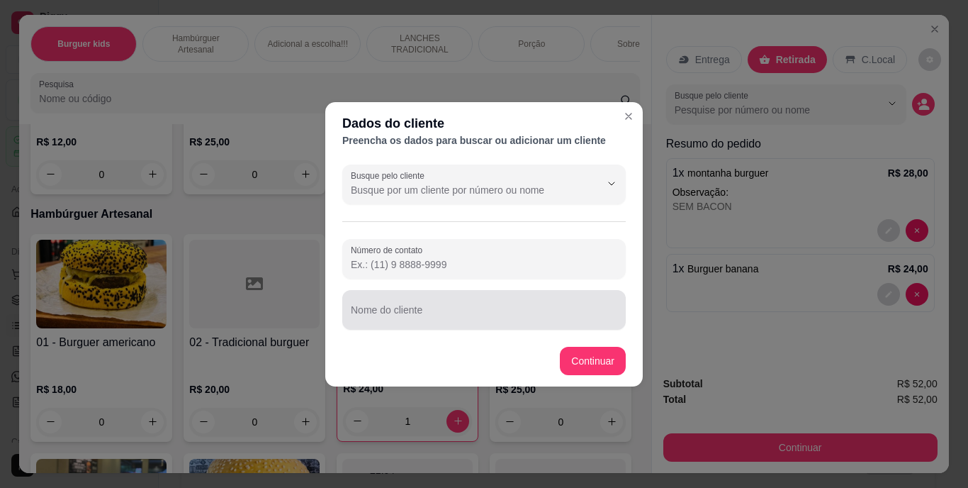
click at [562, 302] on div at bounding box center [484, 310] width 267 height 28
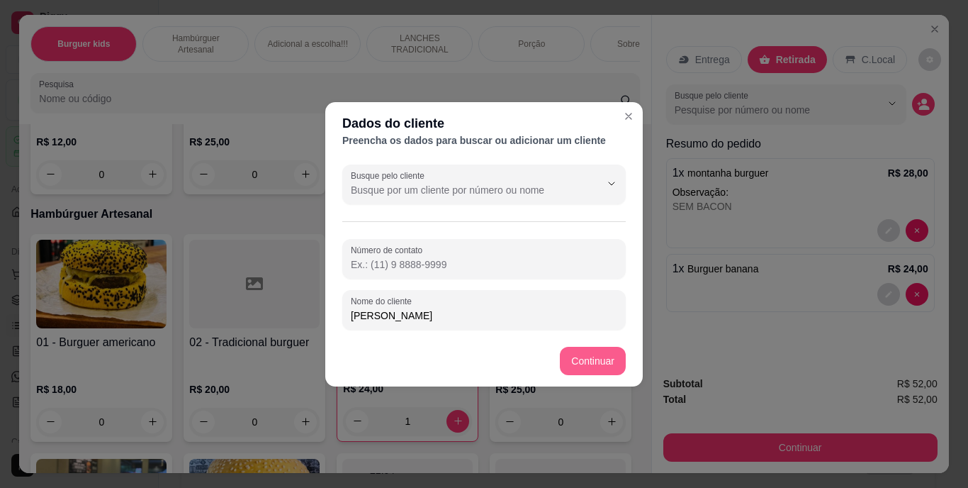
type input "[PERSON_NAME]"
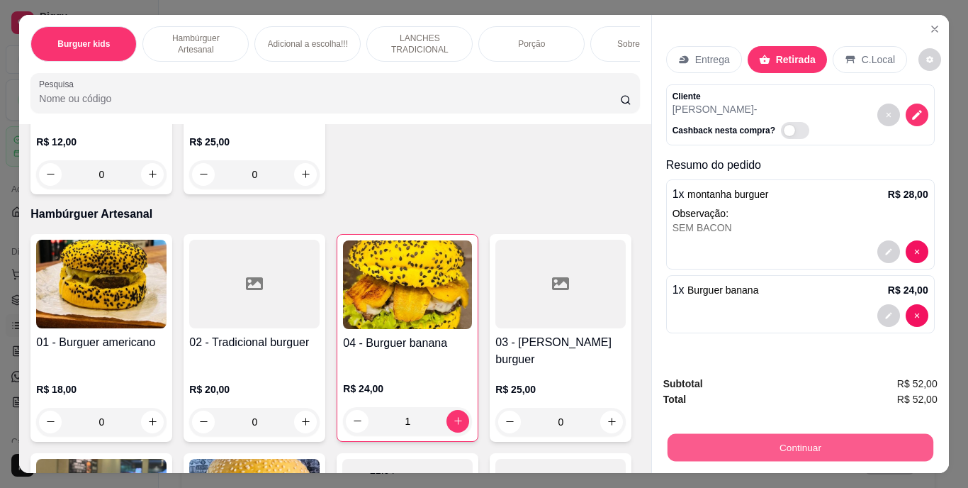
click at [726, 437] on button "Continuar" at bounding box center [800, 448] width 266 height 28
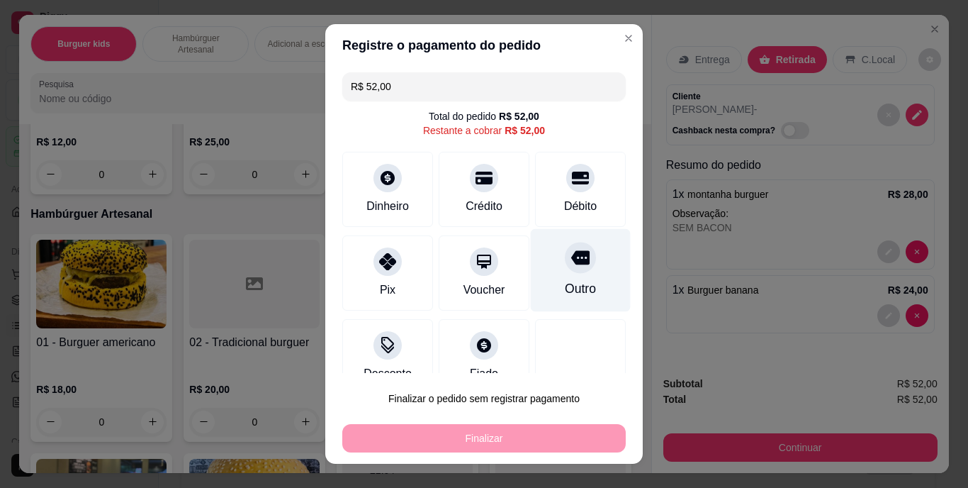
click at [565, 276] on div "Outro" at bounding box center [581, 270] width 100 height 83
type input "R$ 0,00"
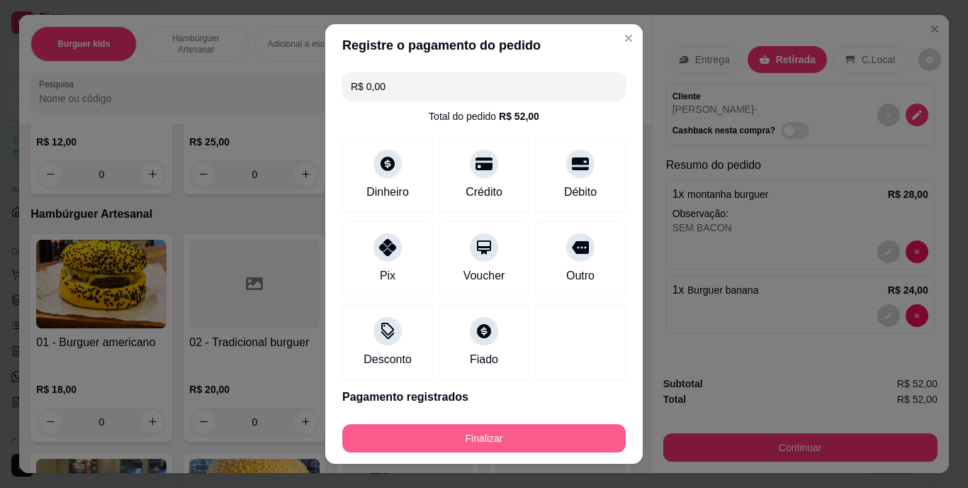
click at [542, 432] on button "Finalizar" at bounding box center [484, 438] width 284 height 28
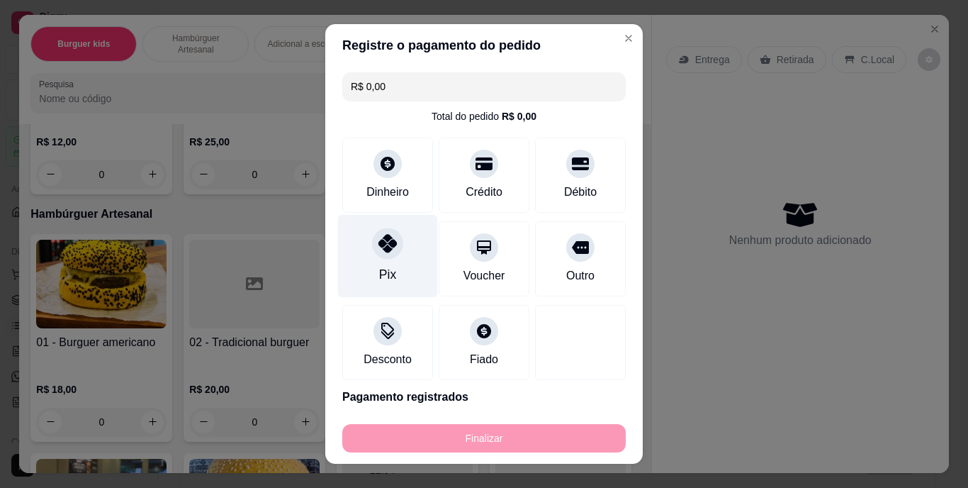
type input "0"
type input "-R$ 52,00"
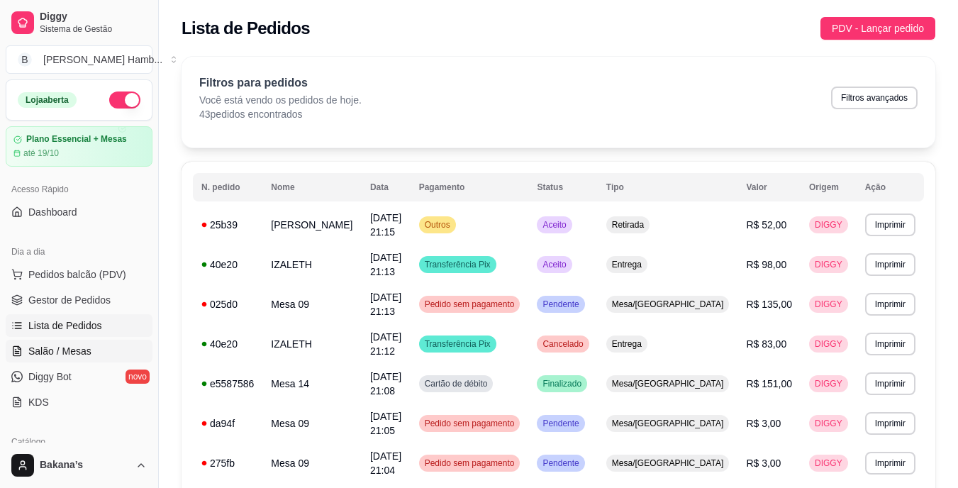
click at [81, 344] on span "Salão / Mesas" at bounding box center [59, 351] width 63 height 14
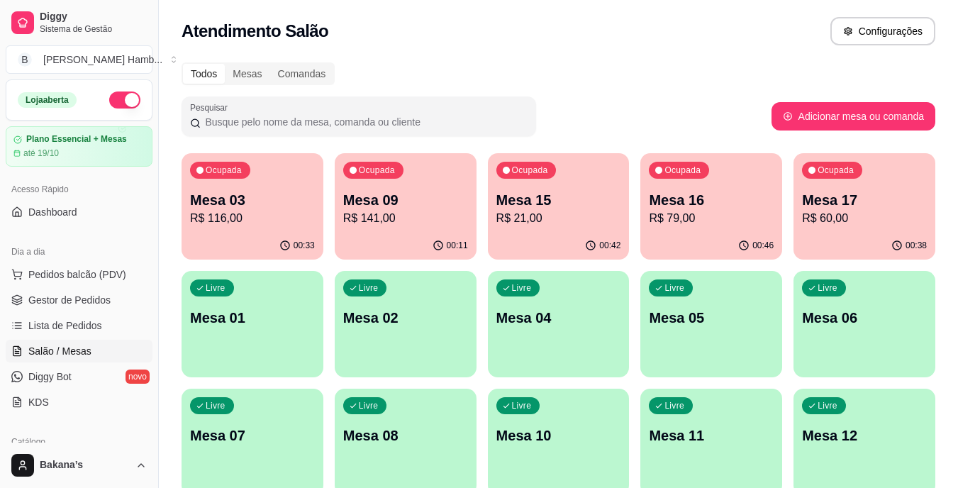
click at [588, 216] on p "R$ 21,00" at bounding box center [558, 218] width 125 height 17
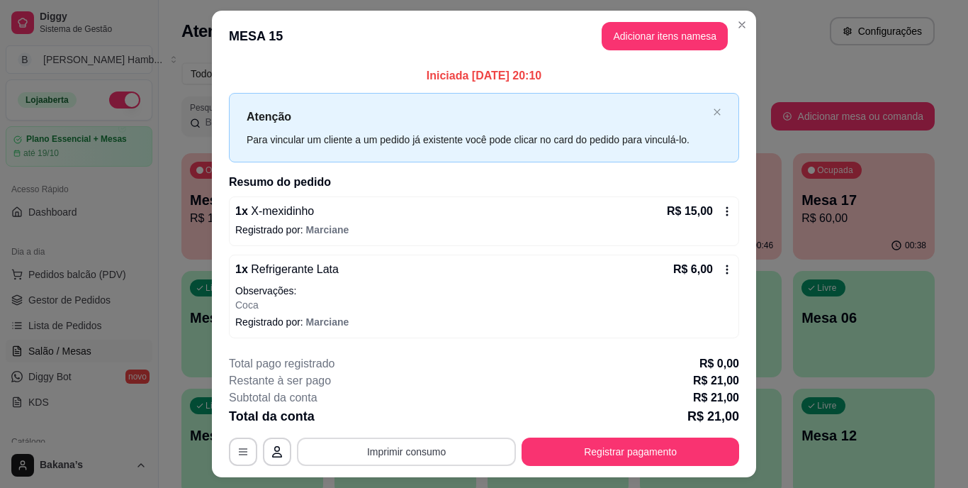
click at [381, 447] on button "Imprimir consumo" at bounding box center [406, 451] width 219 height 28
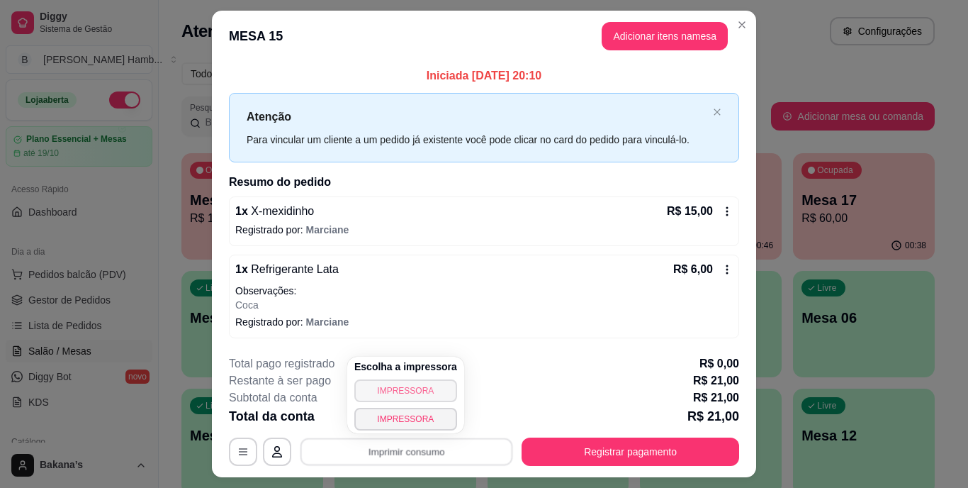
click at [396, 384] on button "IMPRESSORA" at bounding box center [405, 390] width 103 height 23
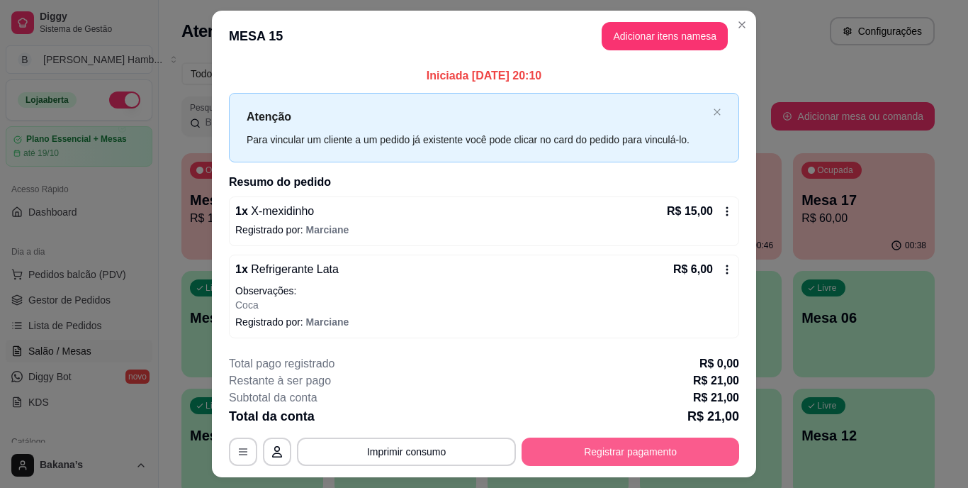
click at [532, 440] on button "Registrar pagamento" at bounding box center [631, 451] width 218 height 28
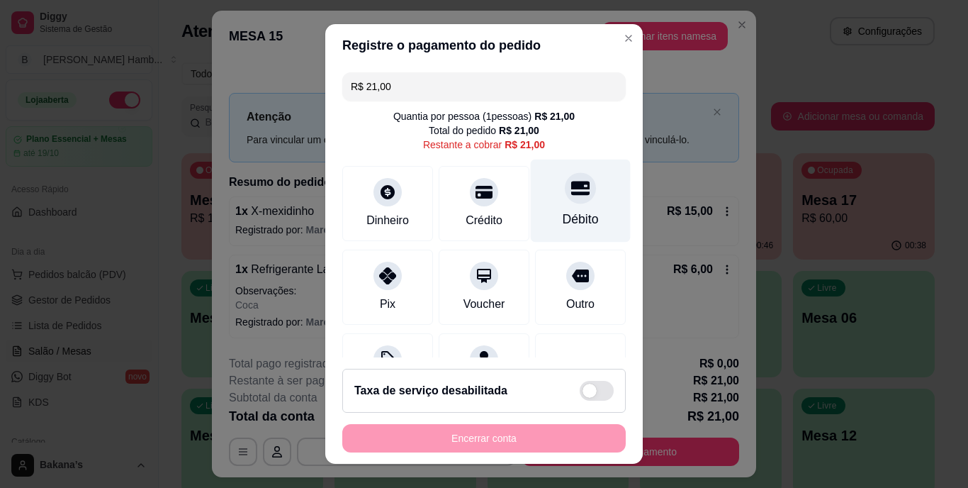
click at [563, 214] on div "Débito" at bounding box center [581, 220] width 36 height 18
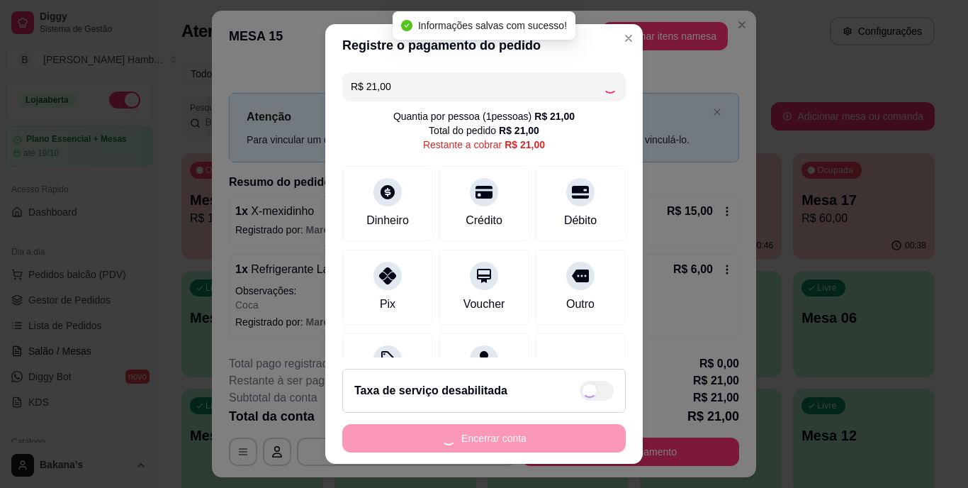
type input "R$ 0,00"
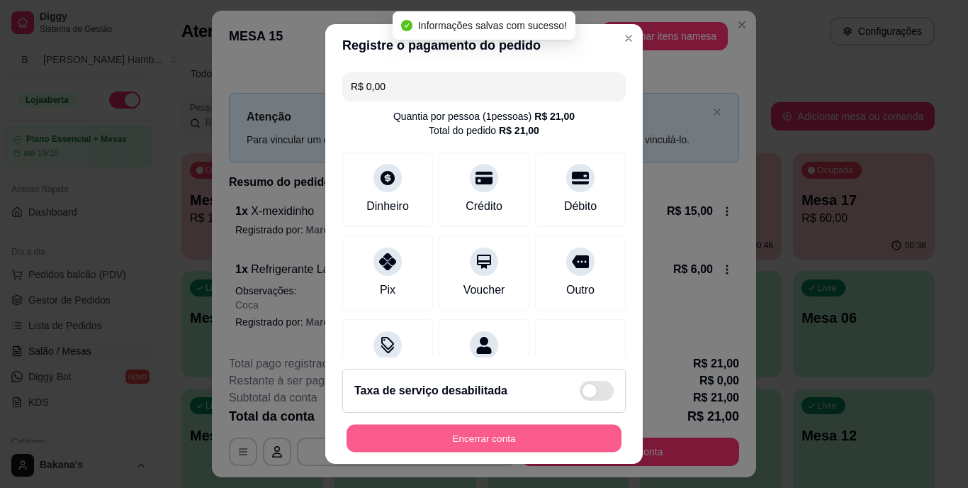
click at [518, 433] on button "Encerrar conta" at bounding box center [484, 438] width 275 height 28
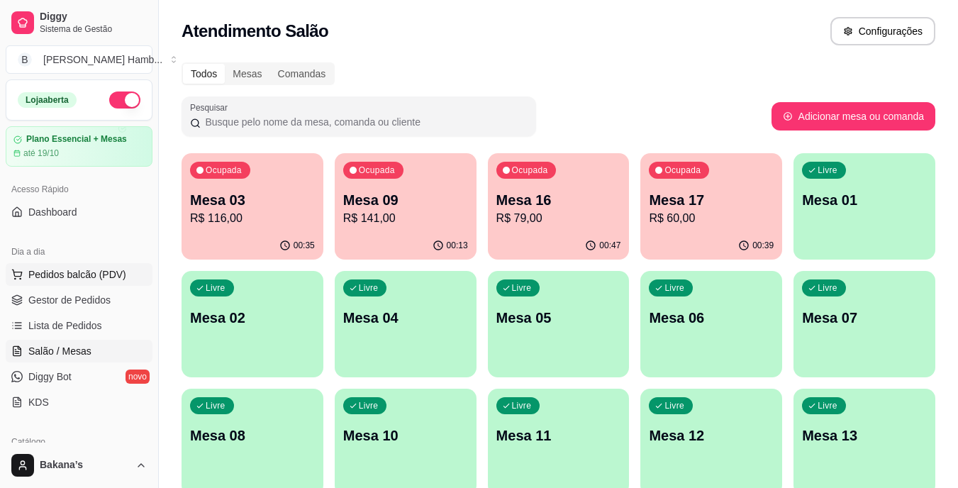
click at [116, 273] on span "Pedidos balcão (PDV)" at bounding box center [77, 274] width 98 height 14
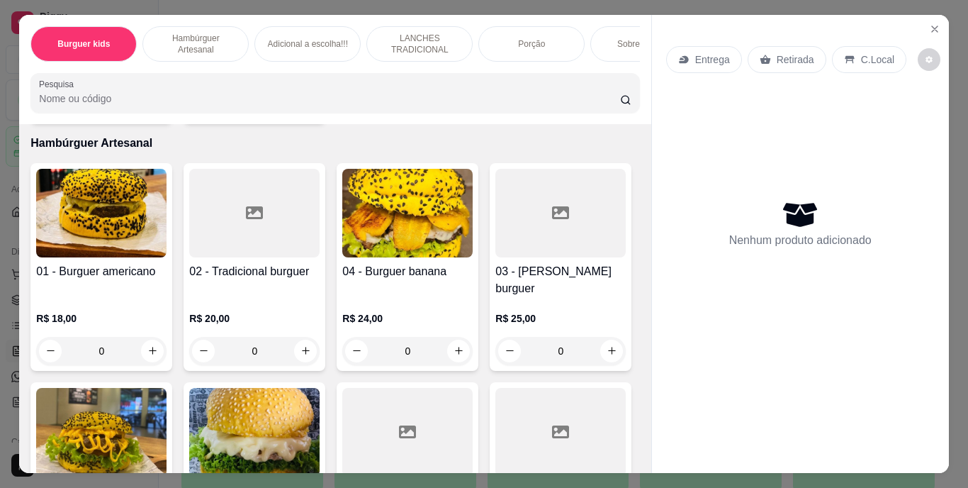
scroll to position [425, 0]
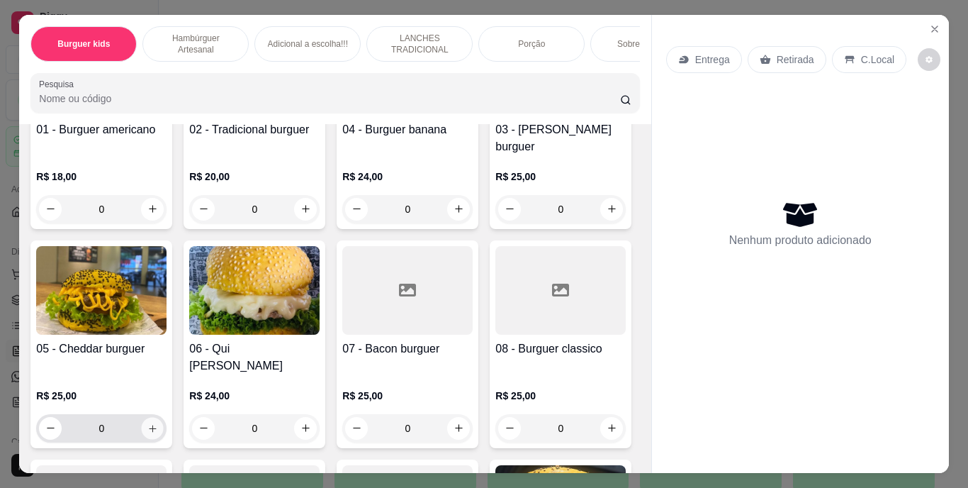
click at [158, 423] on icon "increase-product-quantity" at bounding box center [152, 428] width 11 height 11
type input "1"
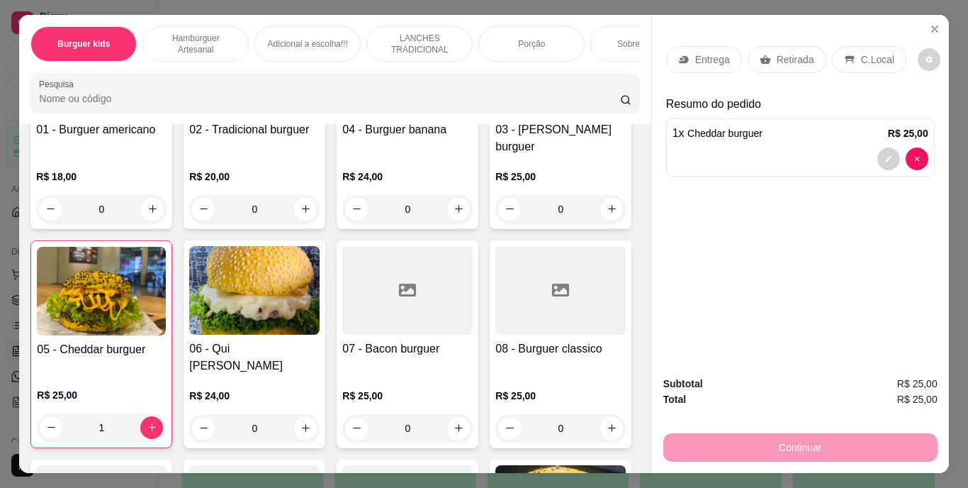
click at [783, 52] on p "Retirada" at bounding box center [796, 59] width 38 height 14
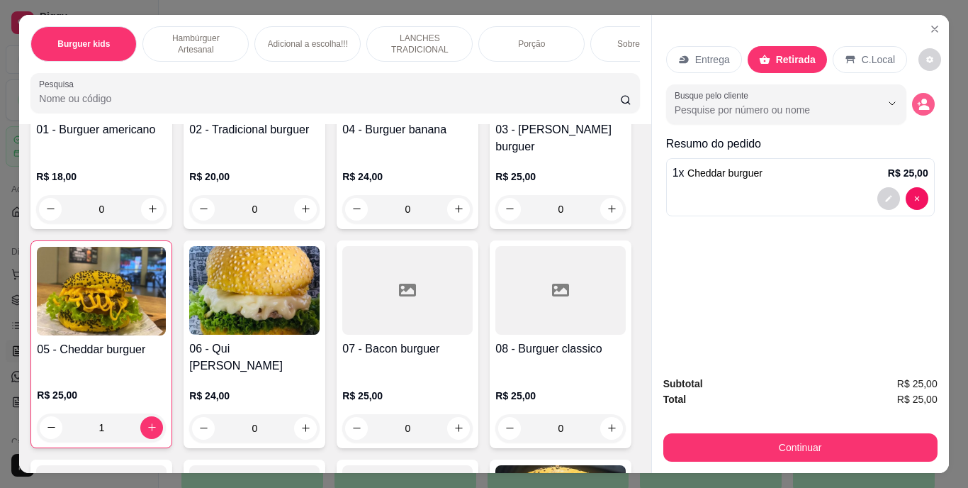
click at [912, 104] on button "decrease-product-quantity" at bounding box center [923, 104] width 23 height 23
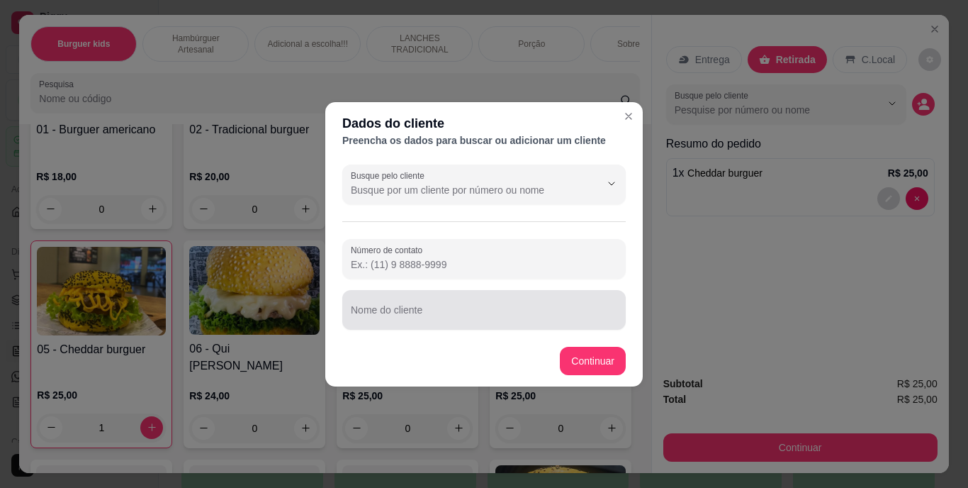
click at [491, 307] on div at bounding box center [484, 310] width 267 height 28
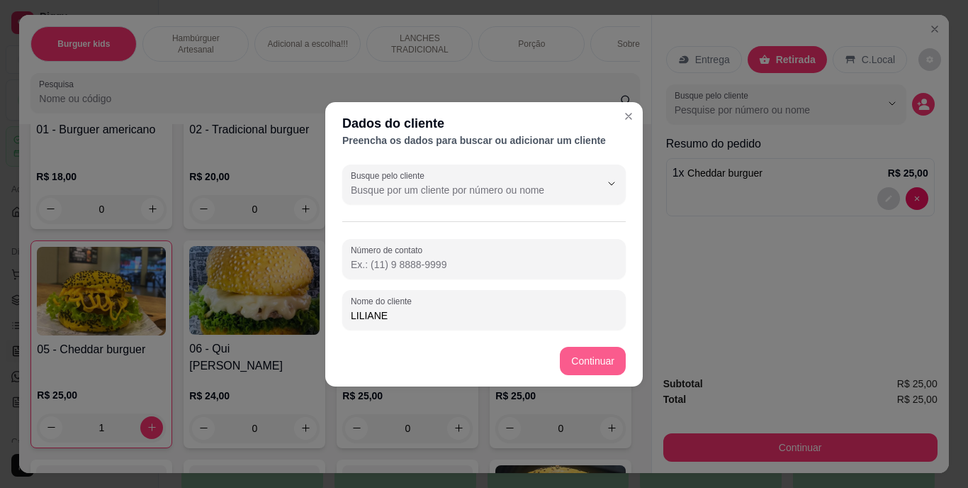
type input "LILIANE"
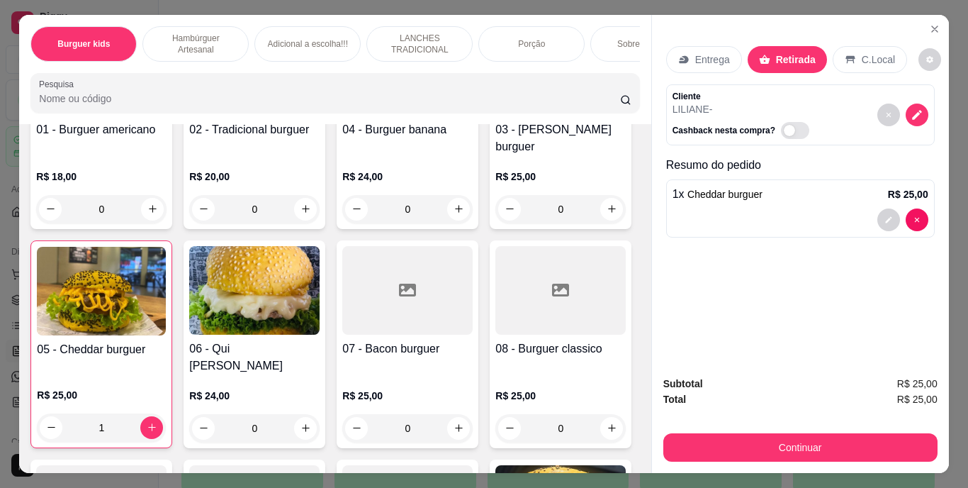
click at [695, 52] on p "Entrega" at bounding box center [712, 59] width 35 height 14
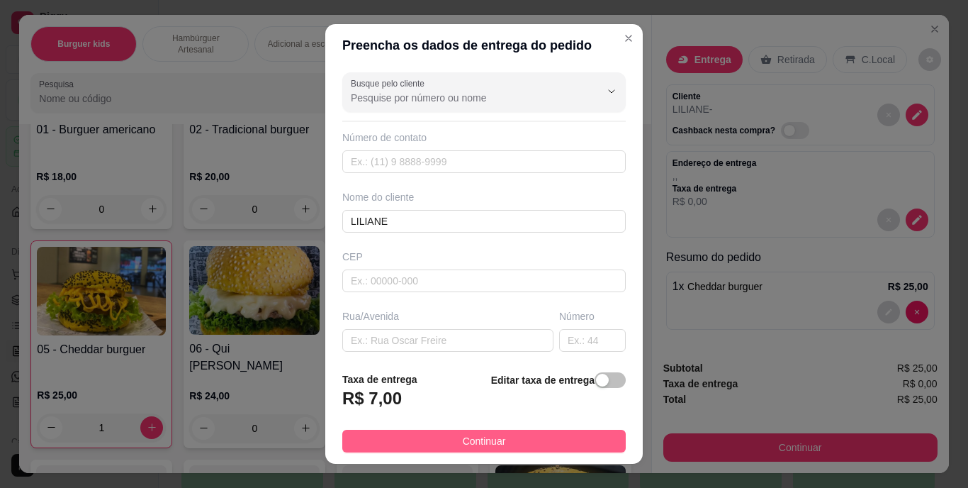
click at [503, 435] on button "Continuar" at bounding box center [484, 441] width 284 height 23
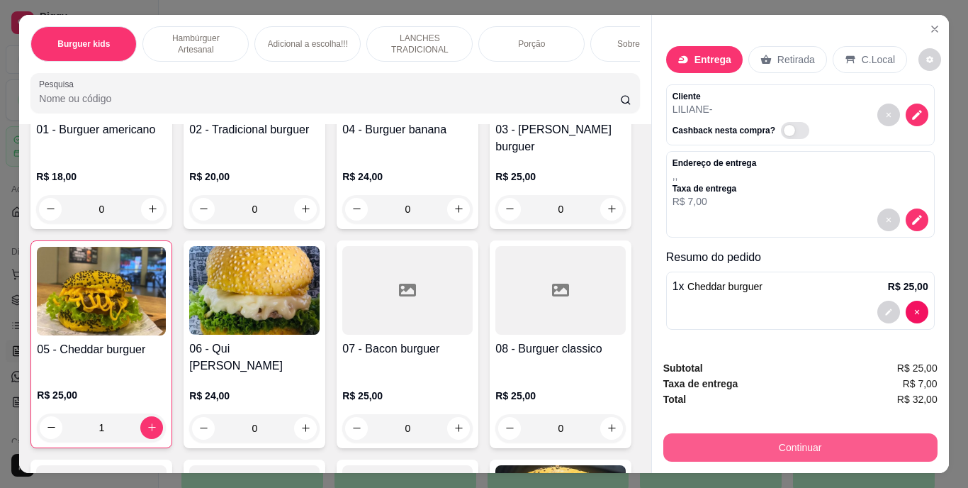
click at [763, 433] on button "Continuar" at bounding box center [801, 447] width 274 height 28
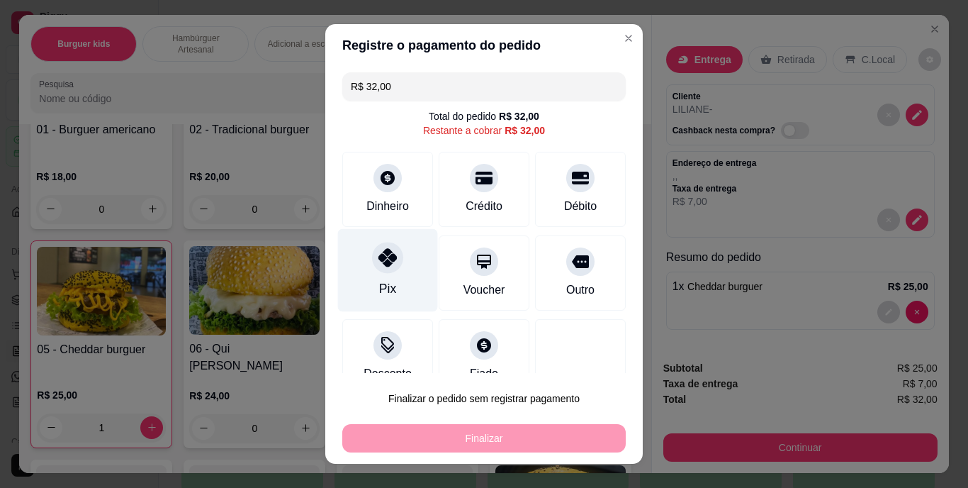
click at [382, 269] on div at bounding box center [387, 257] width 31 height 31
type input "R$ 0,00"
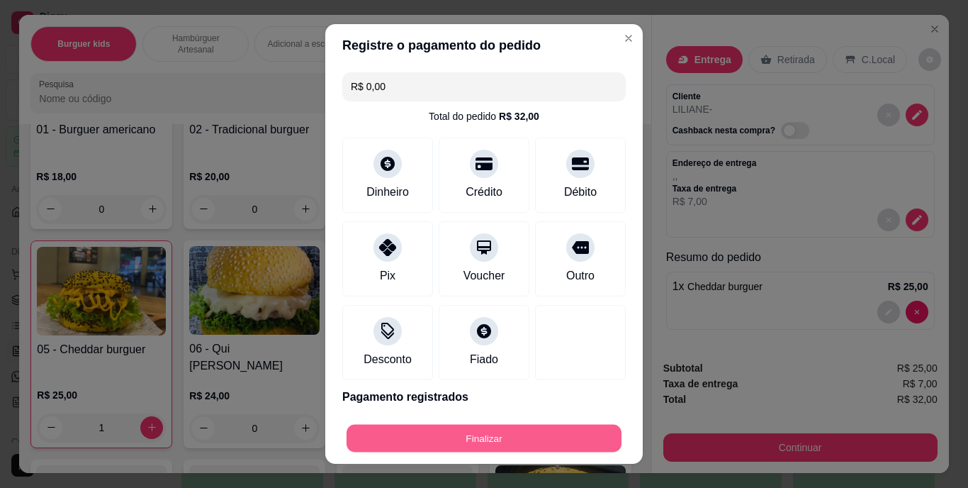
click at [516, 436] on button "Finalizar" at bounding box center [484, 438] width 275 height 28
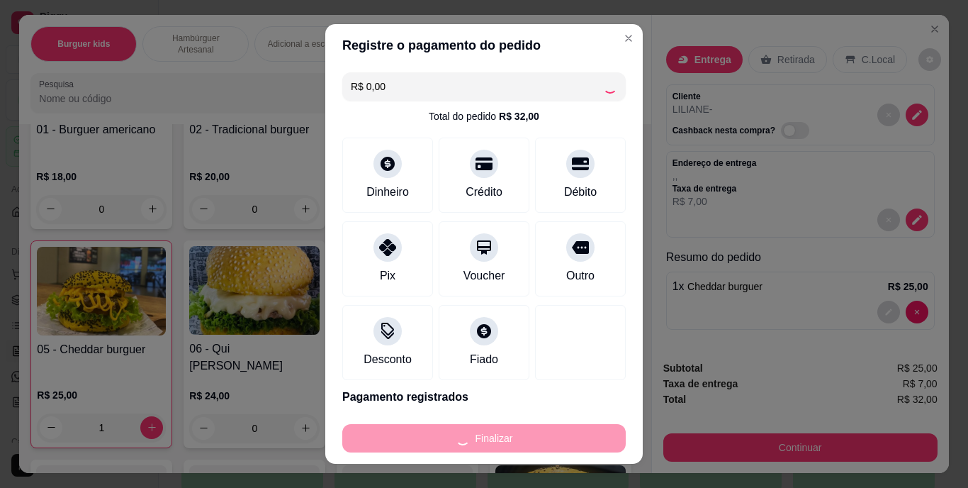
type input "0"
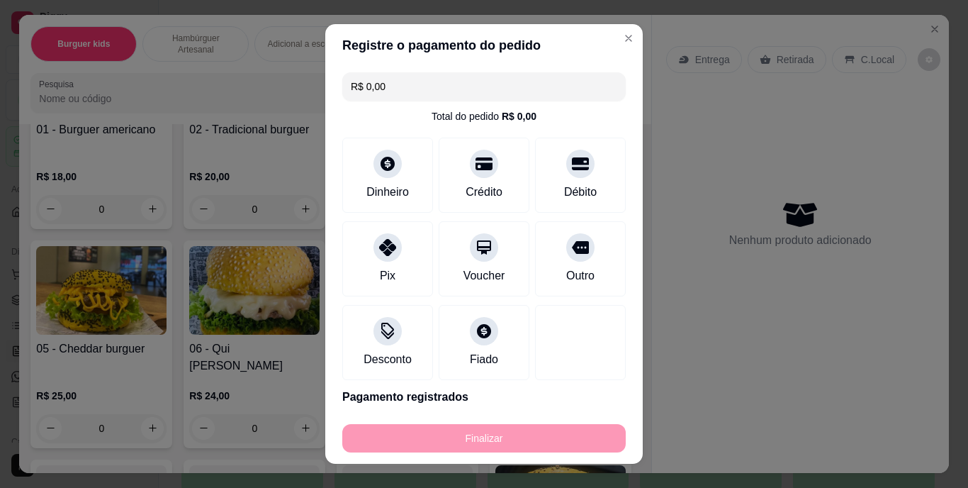
type input "-R$ 32,00"
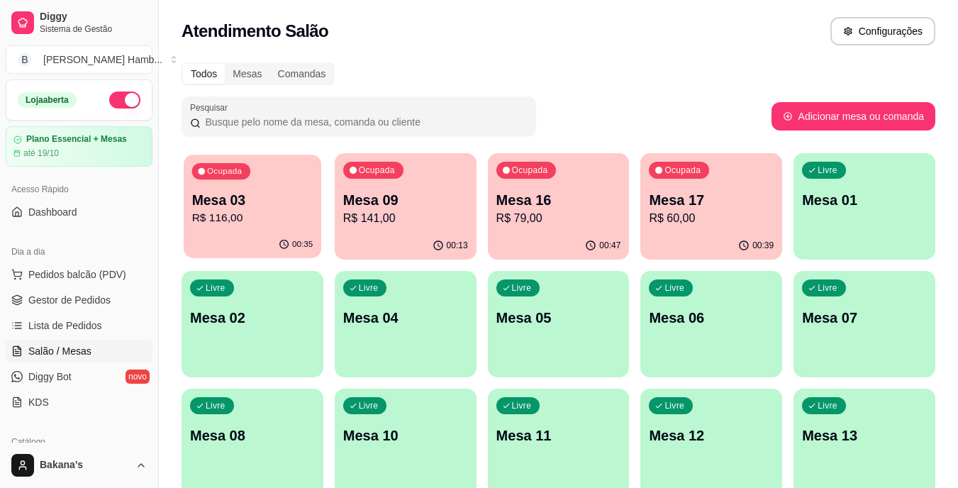
click at [204, 186] on div "Ocupada Mesa 03 R$ 116,00" at bounding box center [253, 193] width 138 height 77
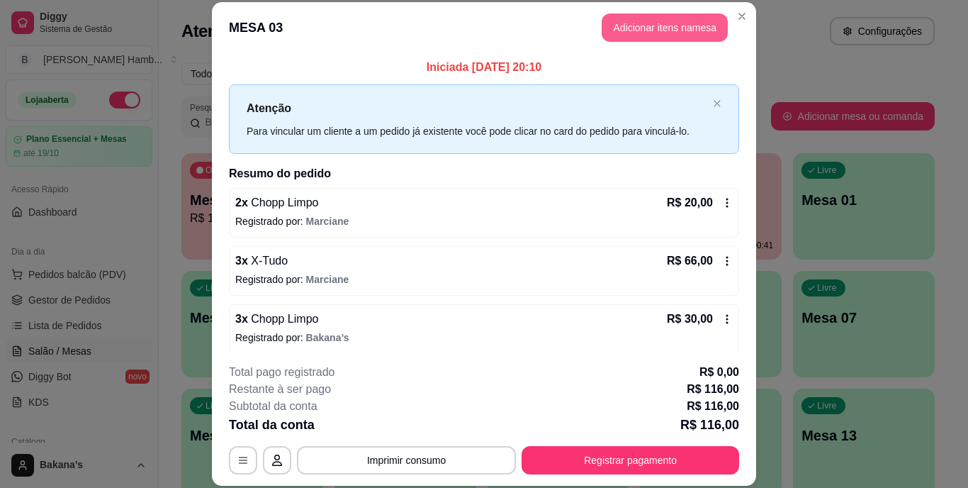
click at [606, 25] on button "Adicionar itens na mesa" at bounding box center [665, 27] width 126 height 28
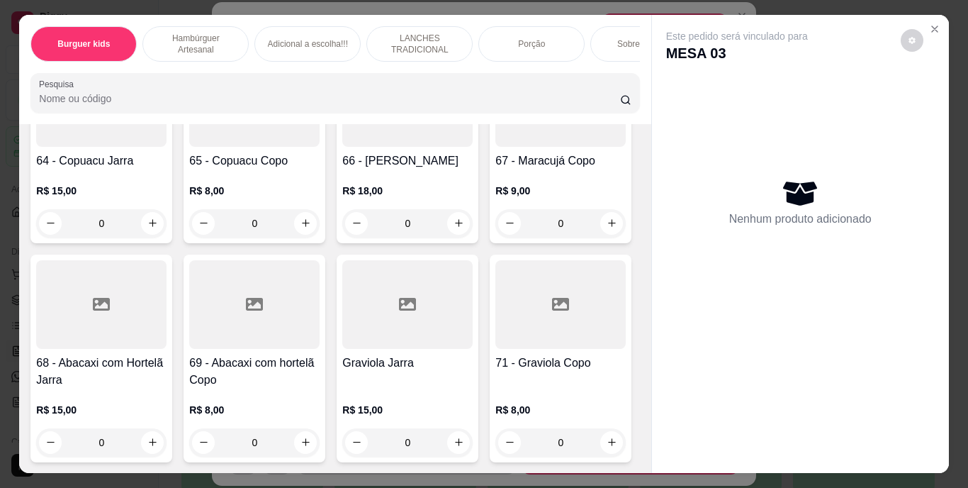
scroll to position [5601, 0]
click at [150, 26] on icon "increase-product-quantity" at bounding box center [152, 21] width 11 height 11
type input "1"
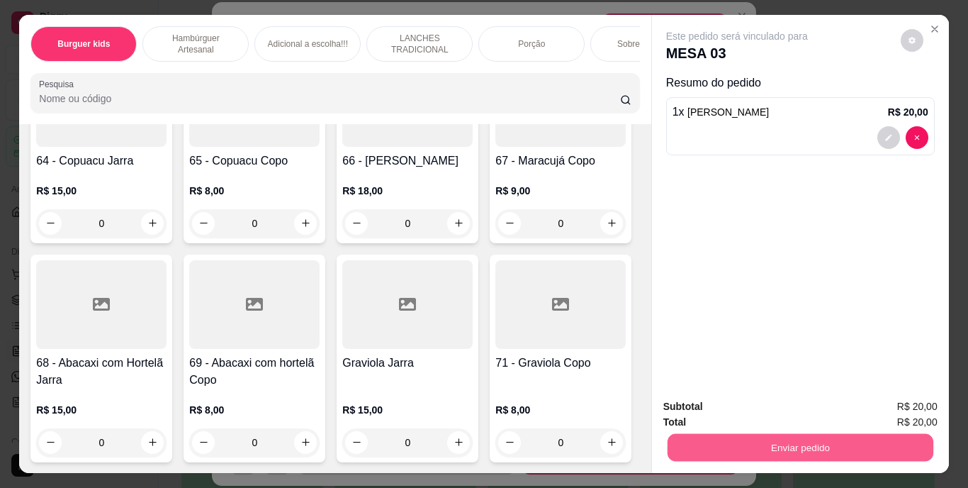
click at [773, 434] on button "Enviar pedido" at bounding box center [800, 448] width 266 height 28
click at [876, 406] on button "Enviar pedido" at bounding box center [901, 407] width 78 height 26
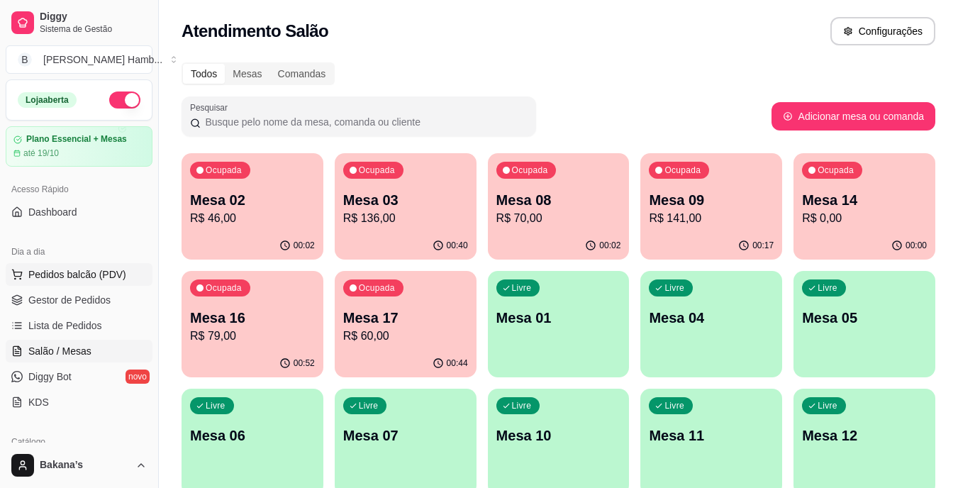
click at [123, 272] on button "Pedidos balcão (PDV)" at bounding box center [79, 274] width 147 height 23
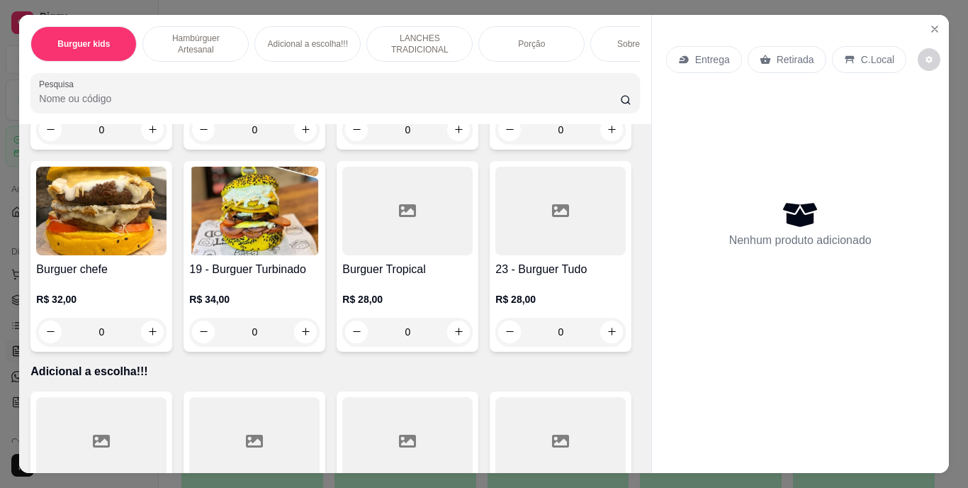
scroll to position [1418, 0]
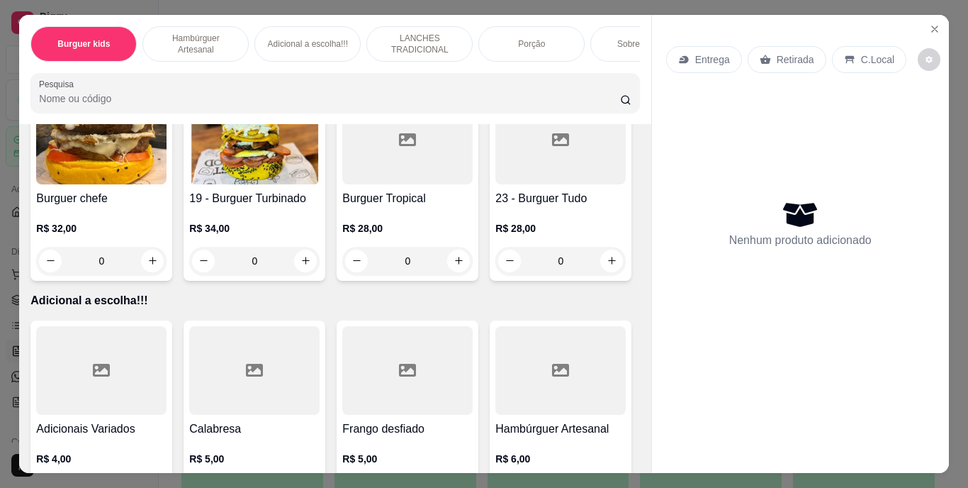
click at [447, 70] on button "increase-product-quantity" at bounding box center [458, 58] width 23 height 23
type input "1"
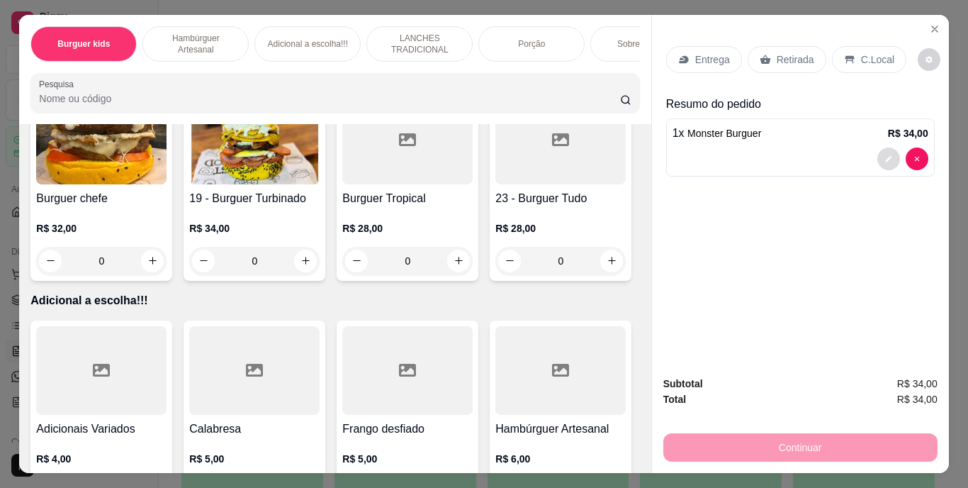
click at [893, 154] on button "decrease-product-quantity" at bounding box center [889, 158] width 23 height 23
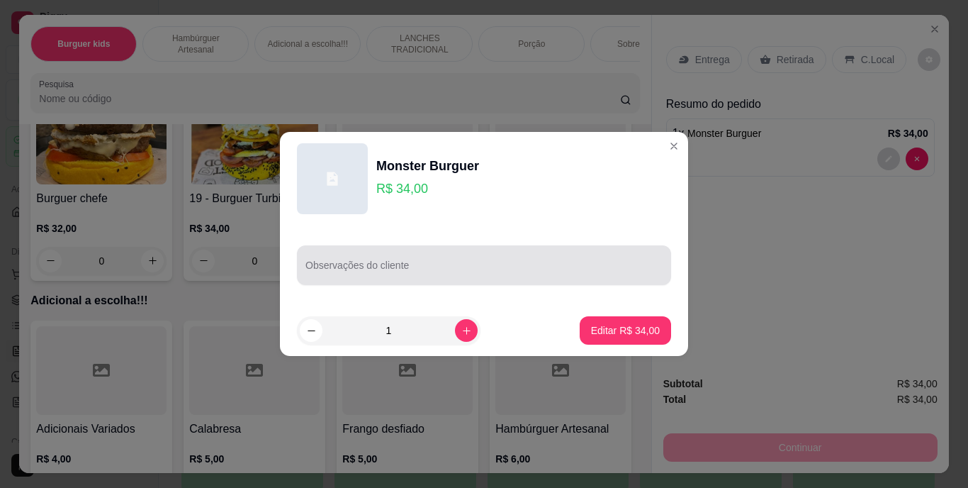
click at [598, 257] on div at bounding box center [484, 265] width 357 height 28
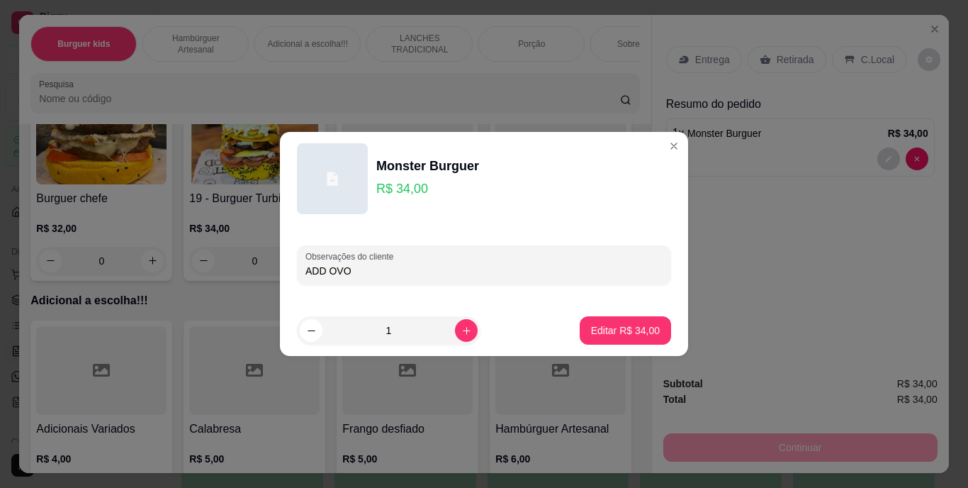
type input "ADD OVO"
click at [599, 335] on p "Editar R$ 34,00" at bounding box center [625, 329] width 67 height 13
type input "0"
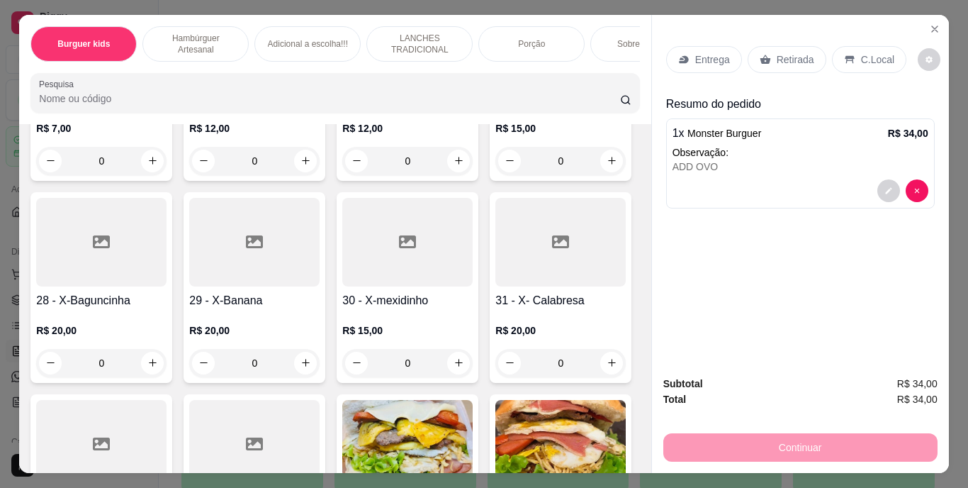
scroll to position [1985, 0]
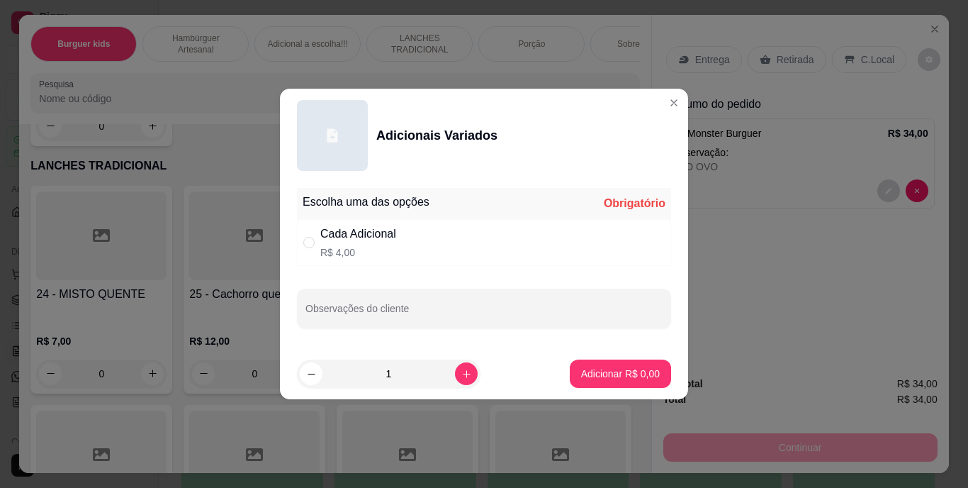
click at [332, 232] on div "Cada Adicional" at bounding box center [358, 233] width 76 height 17
radio input "true"
click at [580, 364] on button "Adicionar R$ 4,00" at bounding box center [620, 374] width 99 height 28
type input "1"
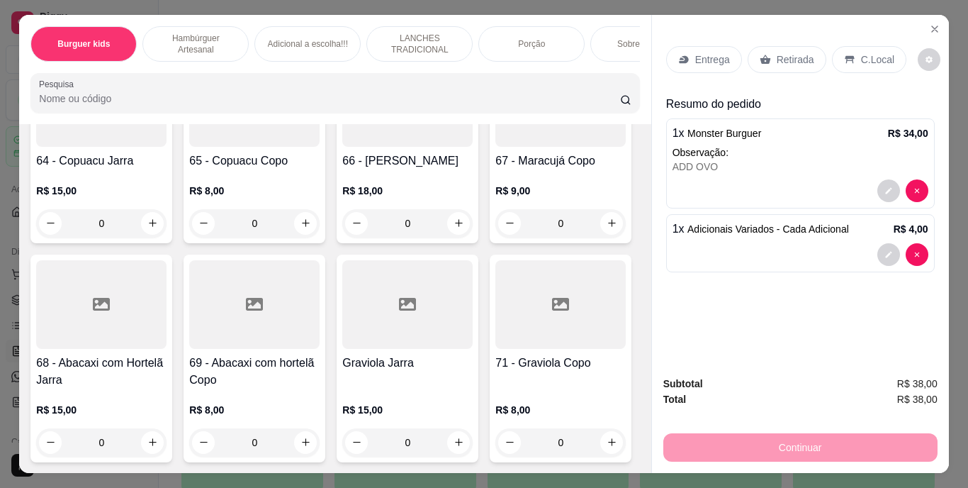
scroll to position [5743, 0]
click at [306, 26] on icon "increase-product-quantity" at bounding box center [306, 21] width 11 height 11
type input "1"
click at [709, 35] on div "Entrega Retirada C.Local" at bounding box center [800, 60] width 269 height 50
click at [706, 52] on p "Entrega" at bounding box center [712, 59] width 35 height 14
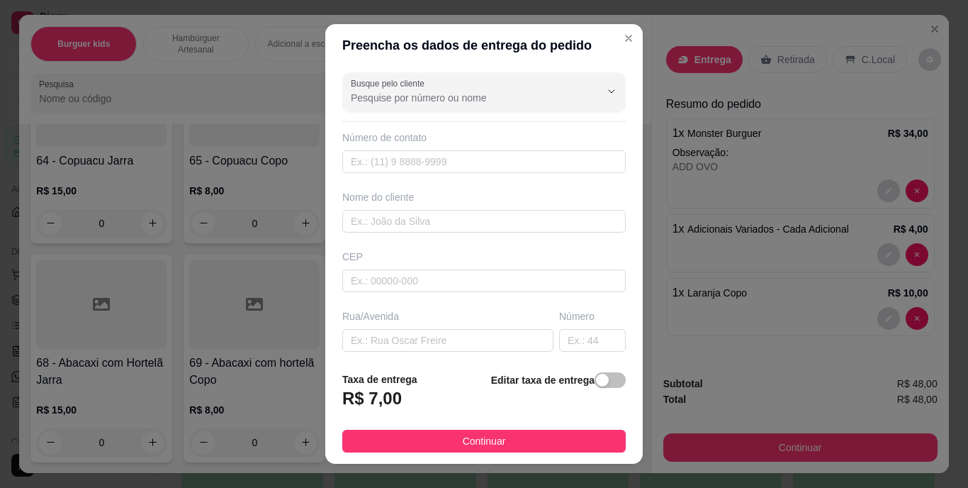
click at [576, 384] on strong "Editar taxa de entrega" at bounding box center [543, 379] width 104 height 11
click at [598, 376] on span "button" at bounding box center [610, 380] width 31 height 16
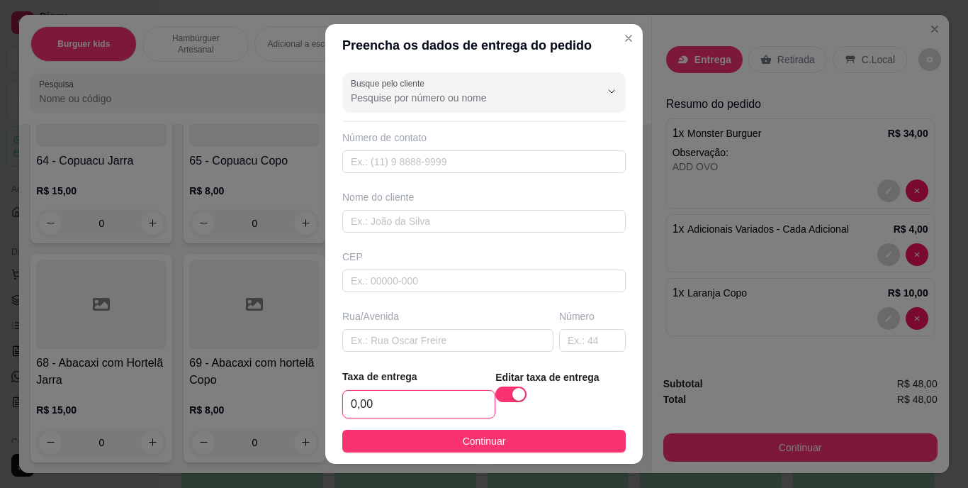
click at [403, 397] on input "0,00" at bounding box center [419, 404] width 152 height 27
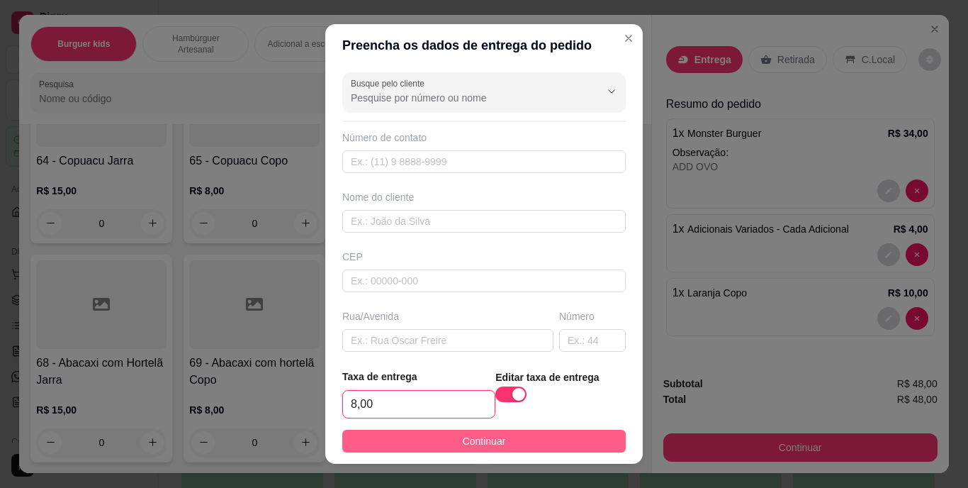
type input "8,00"
click at [415, 438] on button "Continuar" at bounding box center [484, 441] width 284 height 23
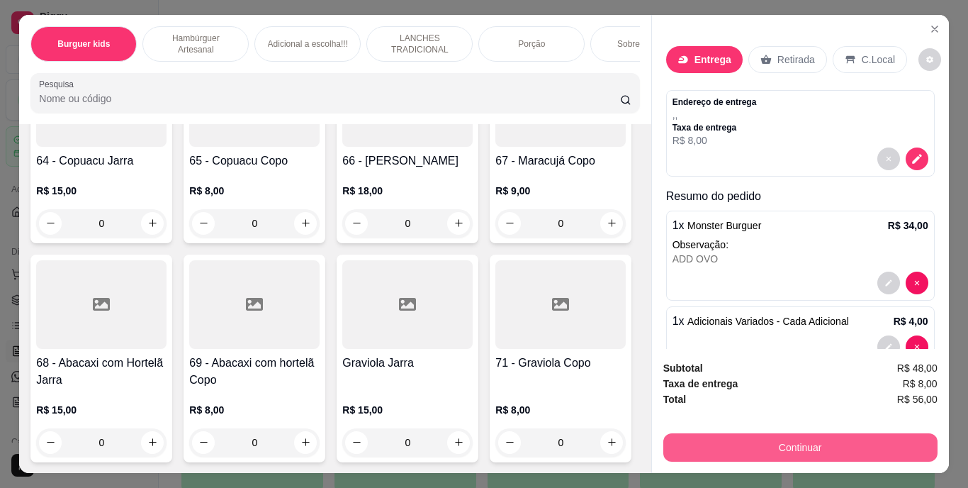
click at [682, 445] on button "Continuar" at bounding box center [801, 447] width 274 height 28
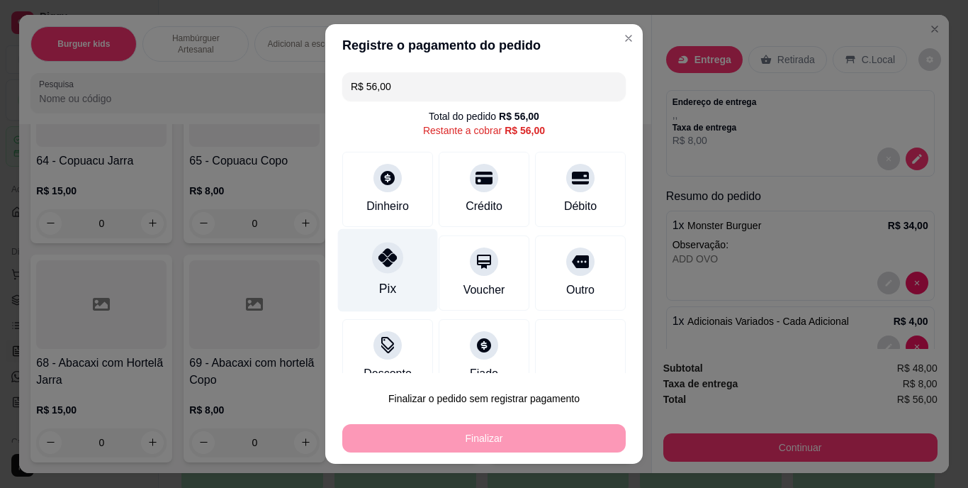
click at [367, 270] on div "Pix" at bounding box center [388, 270] width 100 height 83
type input "R$ 0,00"
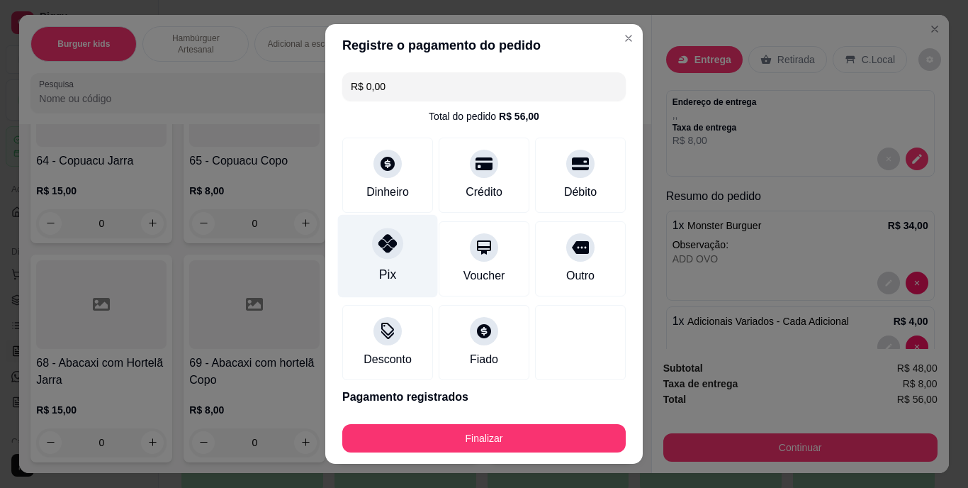
click at [386, 261] on div "Pix" at bounding box center [388, 256] width 100 height 83
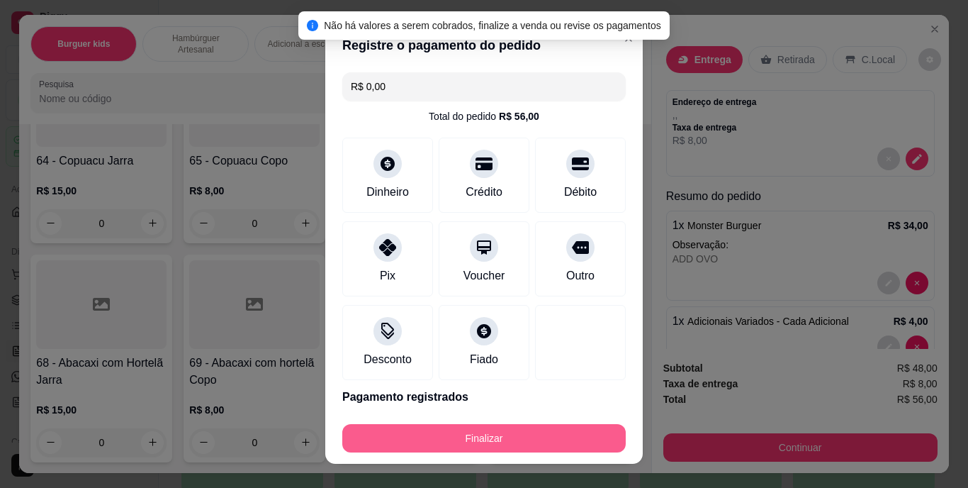
click at [479, 435] on button "Finalizar" at bounding box center [484, 438] width 284 height 28
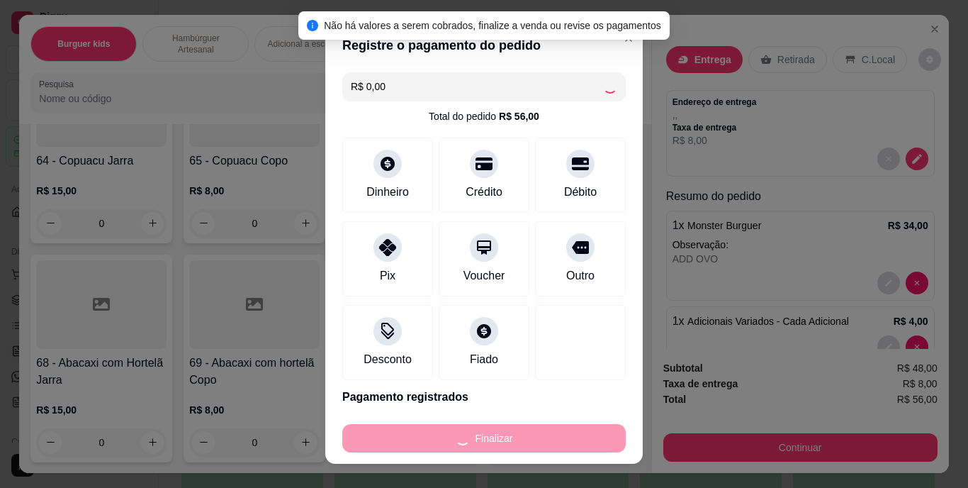
type input "0"
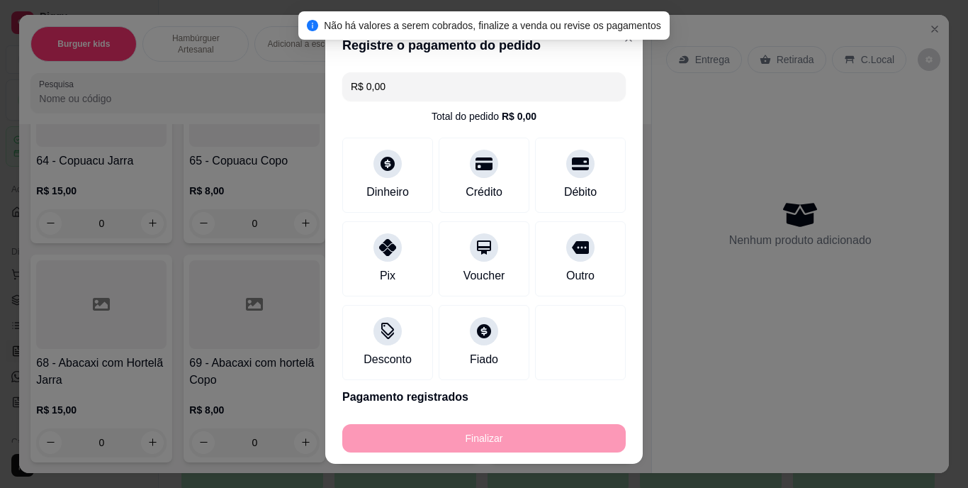
type input "-R$ 56,00"
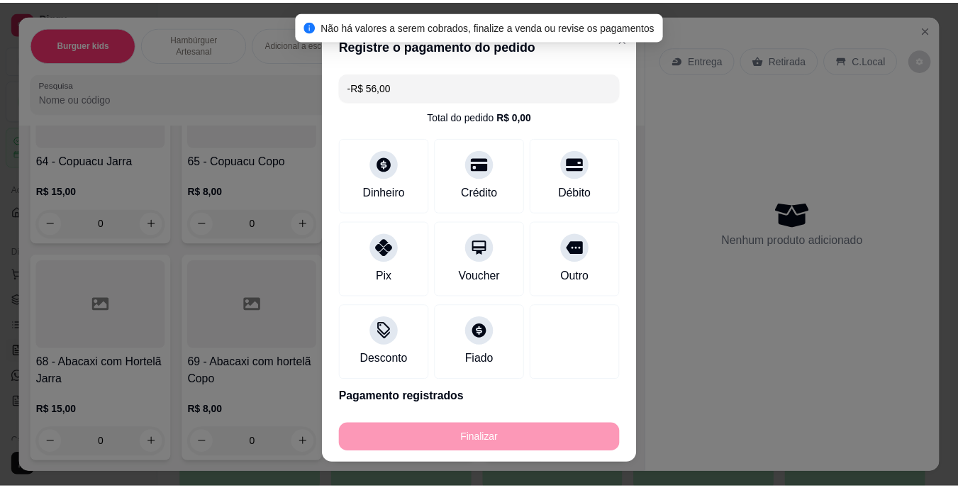
scroll to position [5742, 0]
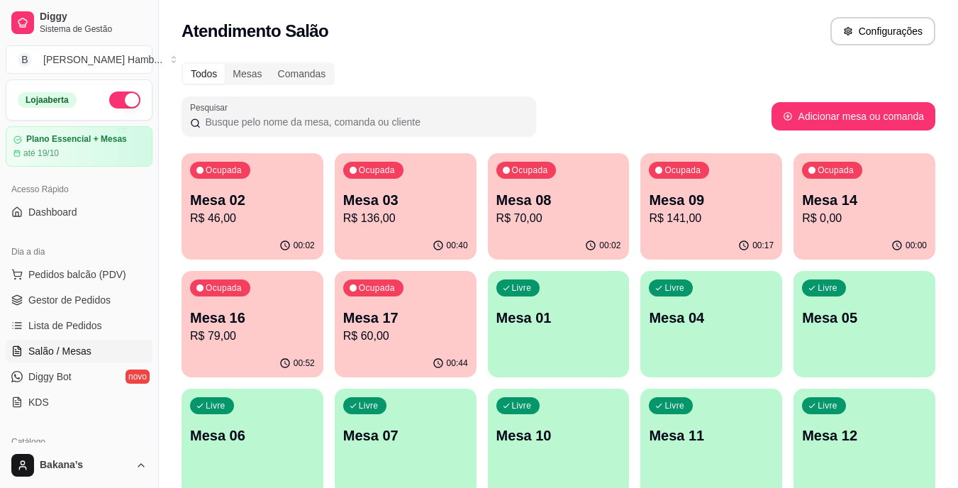
click at [379, 341] on p "R$ 60,00" at bounding box center [405, 336] width 125 height 17
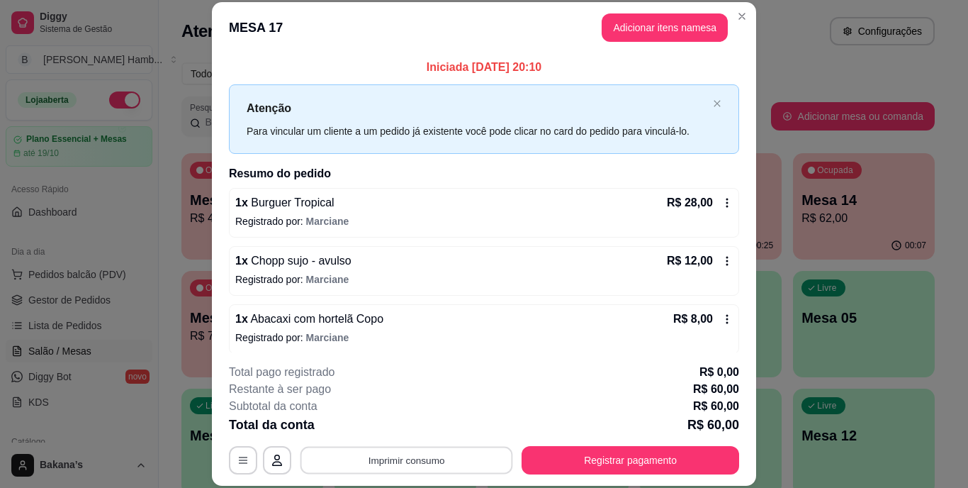
click at [413, 454] on button "Imprimir consumo" at bounding box center [407, 460] width 213 height 28
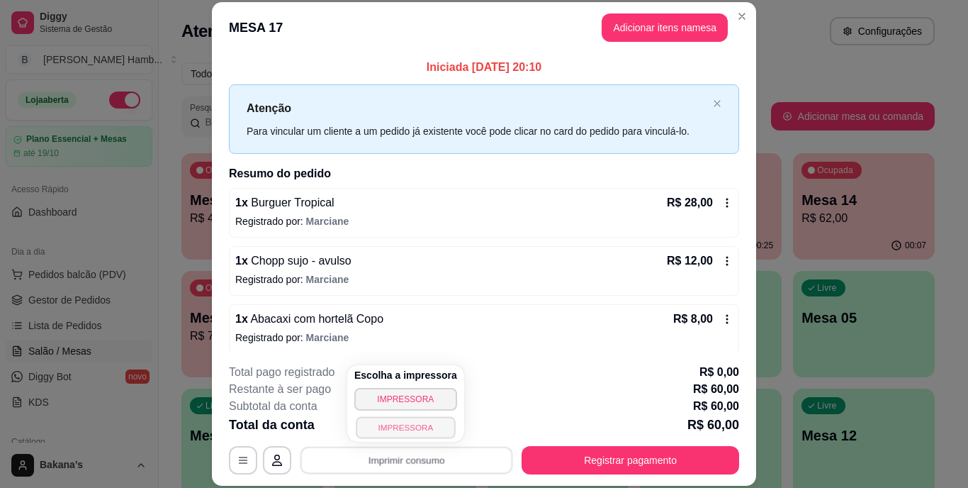
click at [404, 427] on button "IMPRESSORA" at bounding box center [405, 427] width 99 height 22
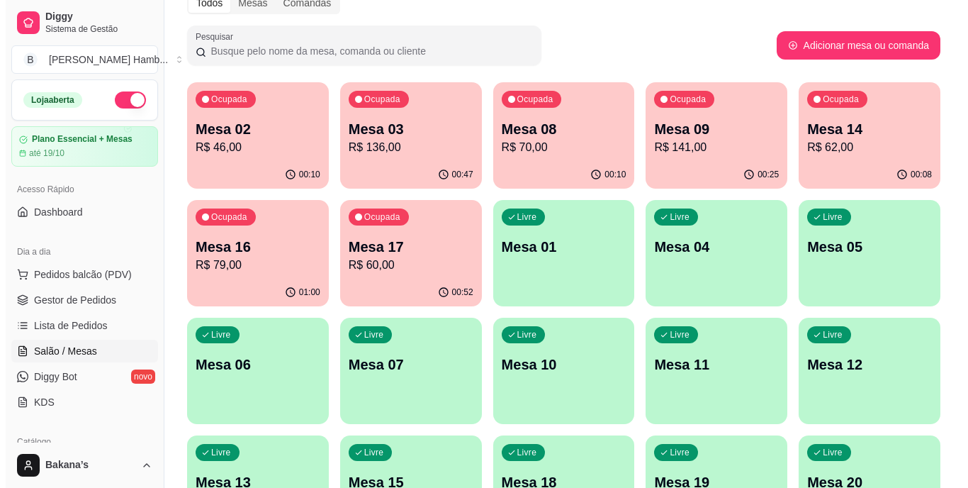
scroll to position [142, 0]
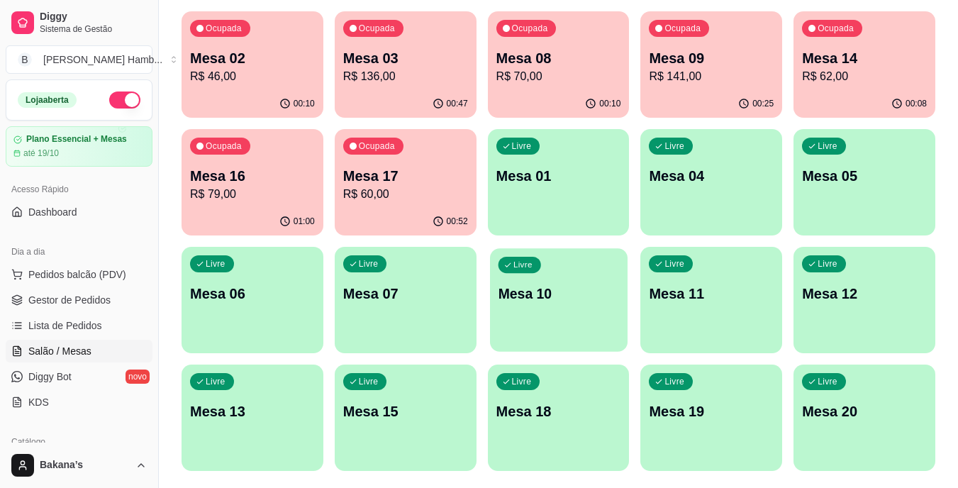
click at [564, 303] on div "Livre Mesa 10" at bounding box center [559, 291] width 138 height 86
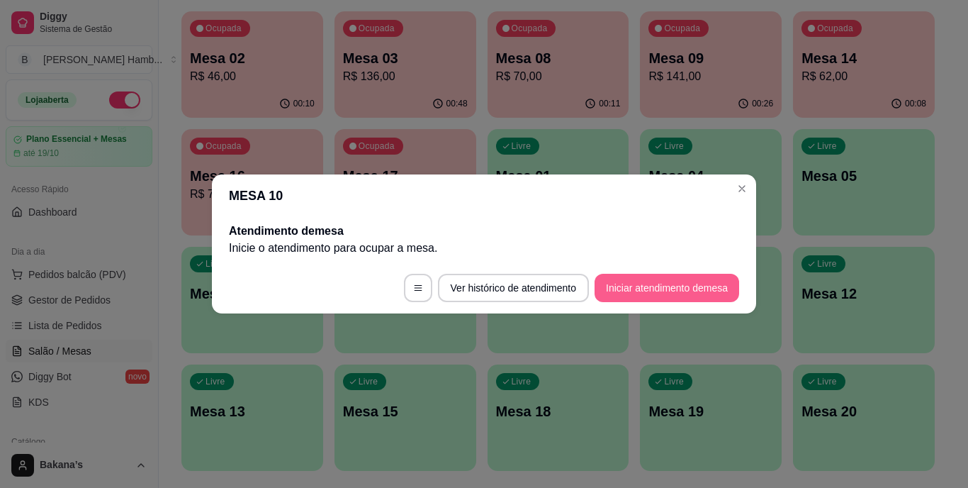
click at [627, 275] on button "Iniciar atendimento de mesa" at bounding box center [667, 288] width 145 height 28
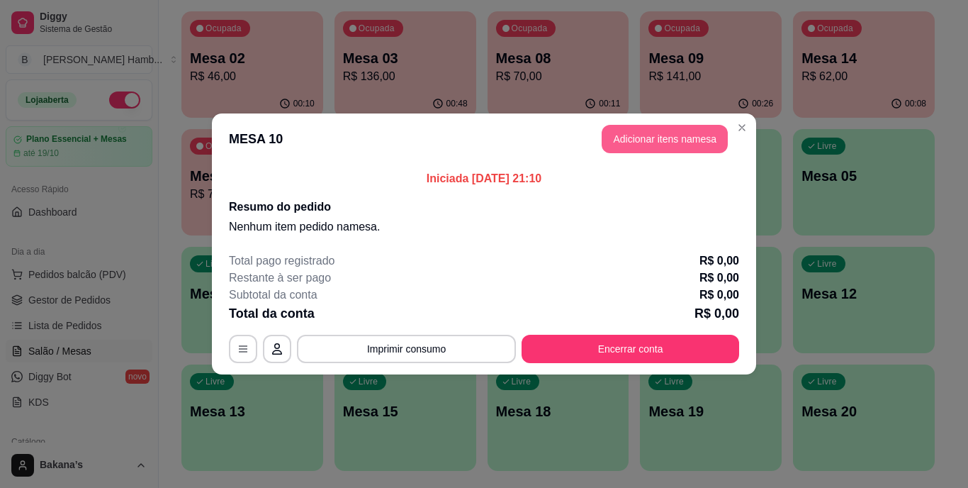
click at [642, 127] on button "Adicionar itens na mesa" at bounding box center [665, 139] width 126 height 28
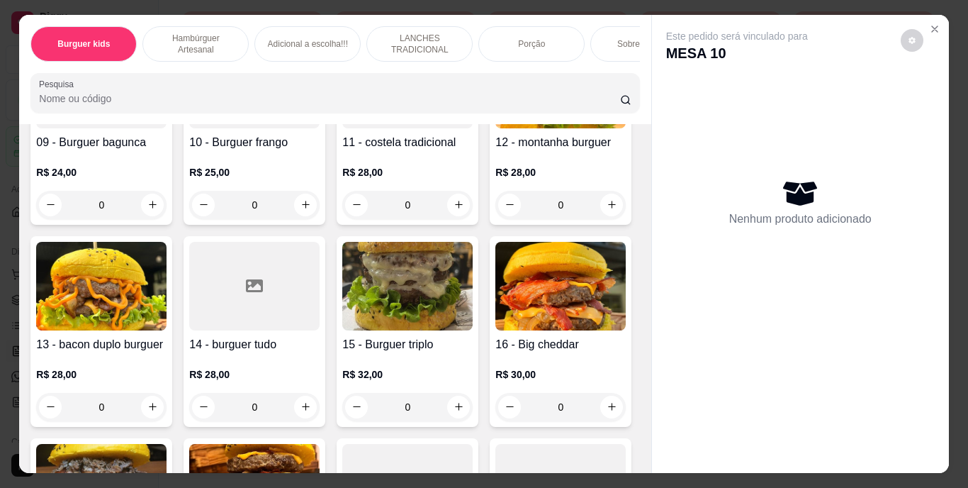
scroll to position [993, 0]
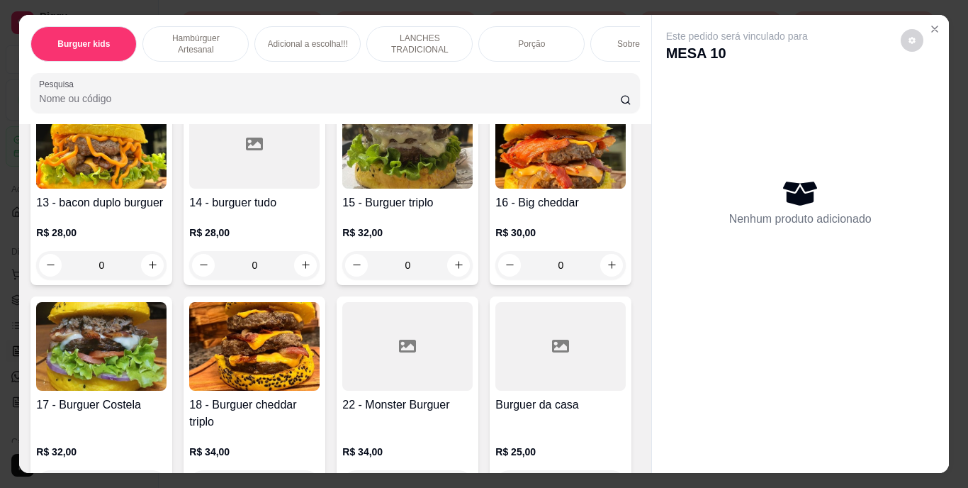
click at [447, 74] on button "increase-product-quantity" at bounding box center [458, 63] width 23 height 23
type input "1"
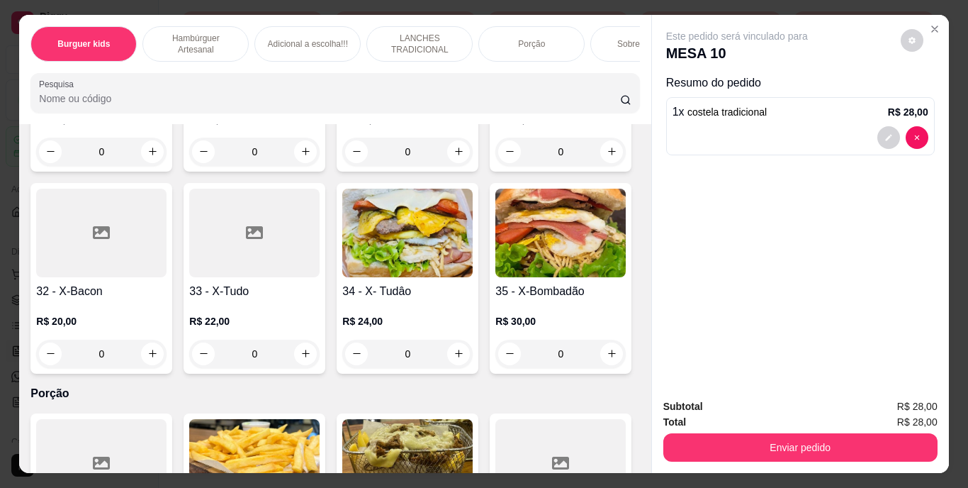
scroll to position [2481, 0]
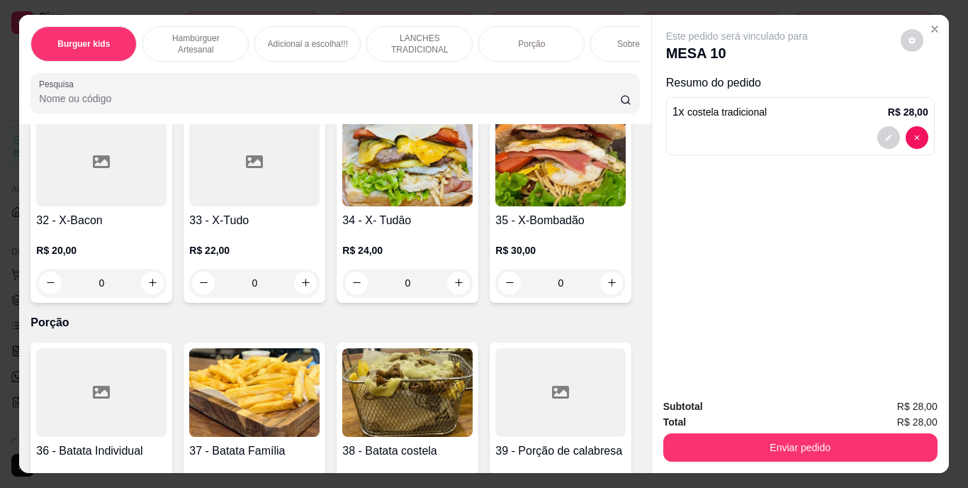
type input "1"
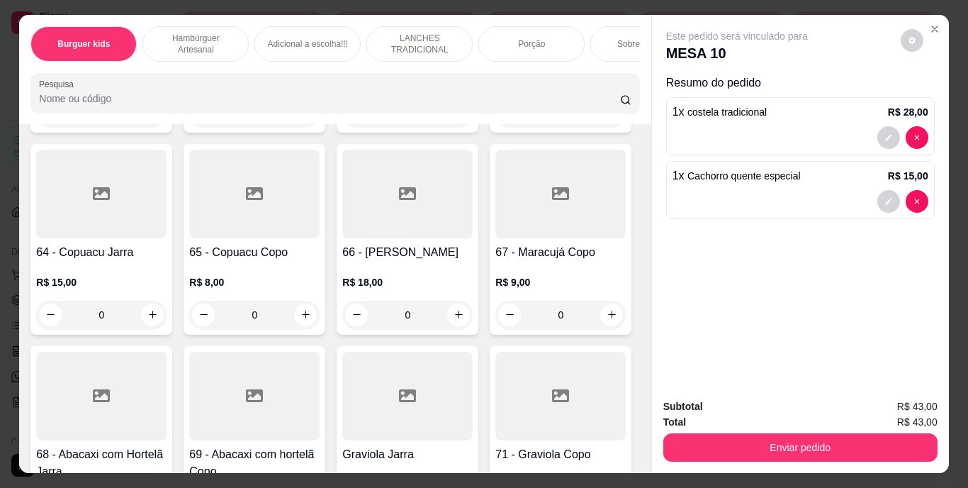
scroll to position [5034, 0]
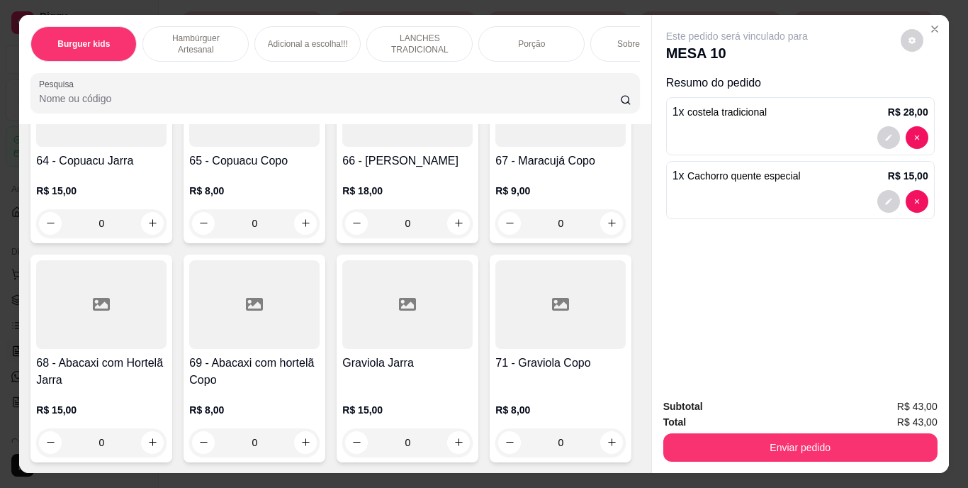
type input "1"
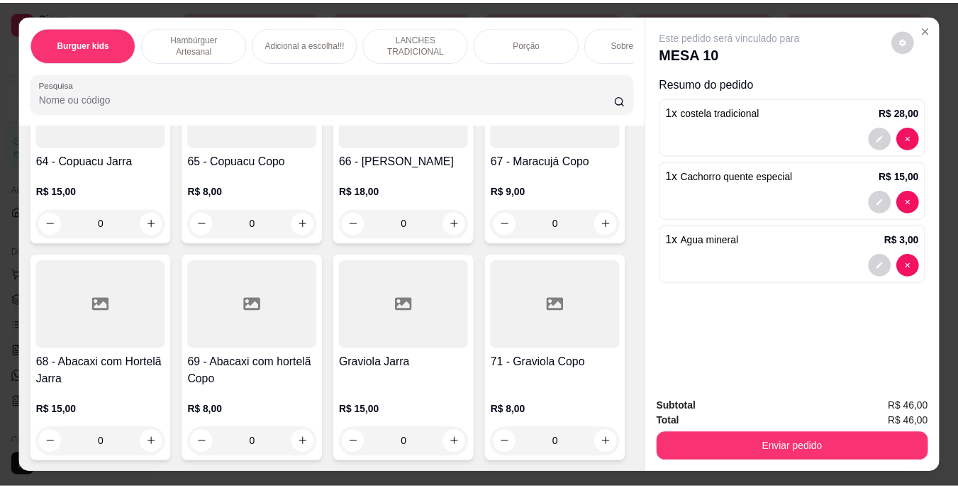
scroll to position [5711, 0]
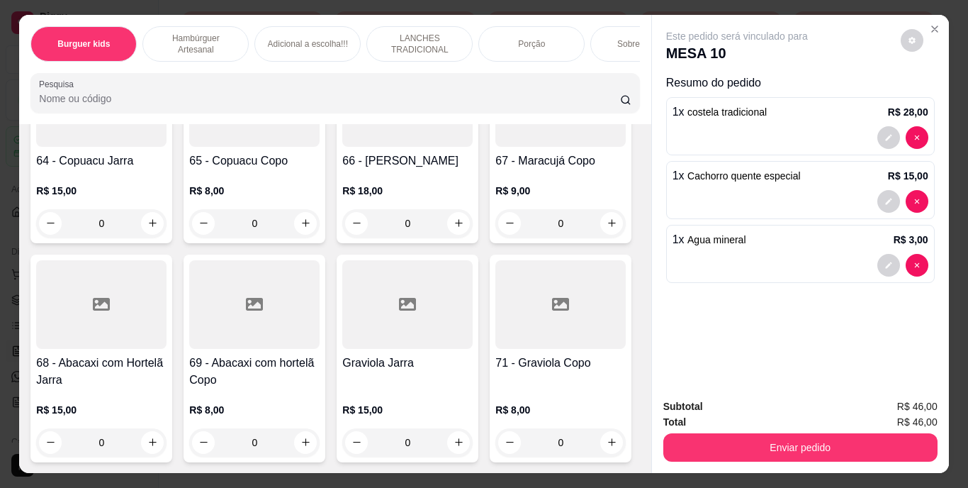
click at [303, 26] on icon "increase-product-quantity" at bounding box center [306, 21] width 11 height 11
type input "1"
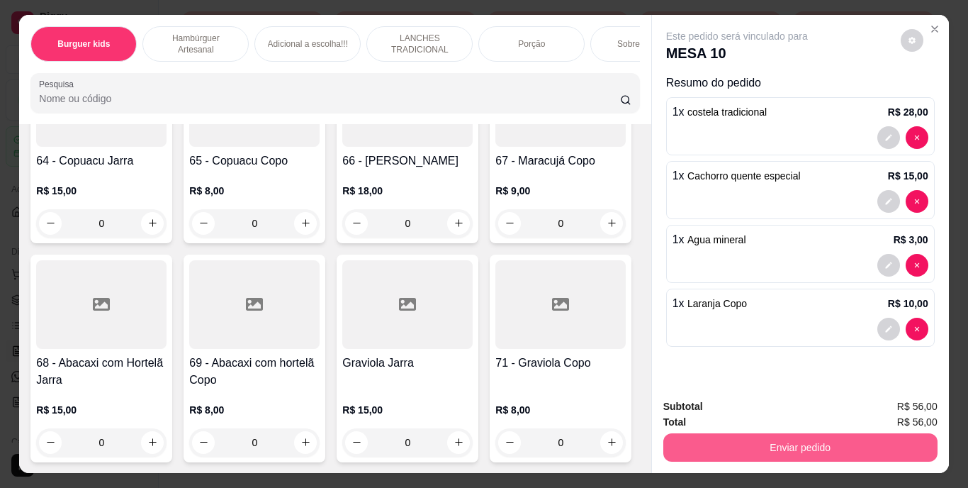
click at [684, 439] on button "Enviar pedido" at bounding box center [801, 447] width 274 height 28
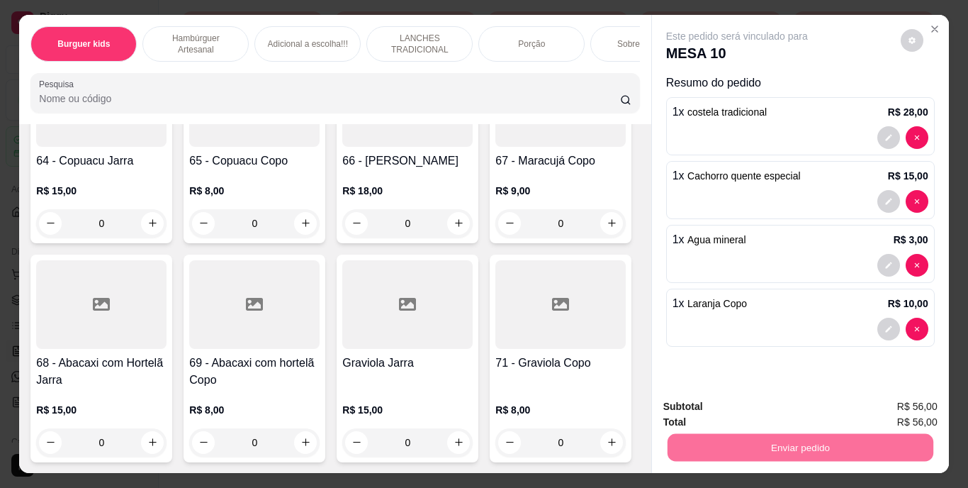
click at [911, 402] on button "Enviar pedido" at bounding box center [901, 407] width 78 height 26
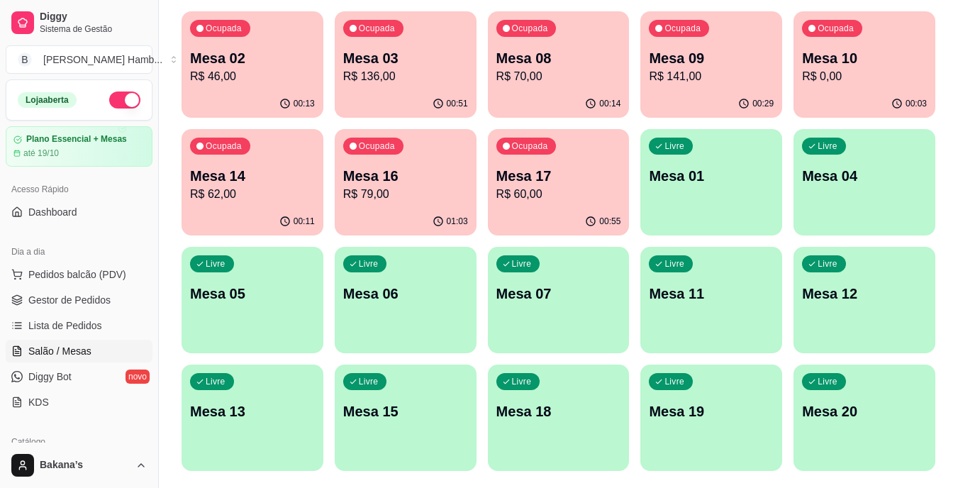
click at [544, 194] on p "R$ 60,00" at bounding box center [558, 194] width 125 height 17
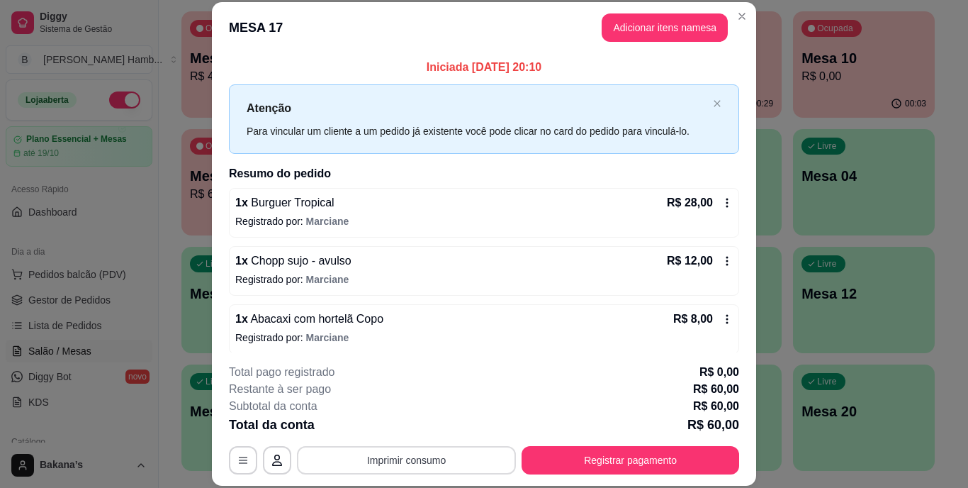
click at [419, 454] on button "Imprimir consumo" at bounding box center [406, 460] width 219 height 28
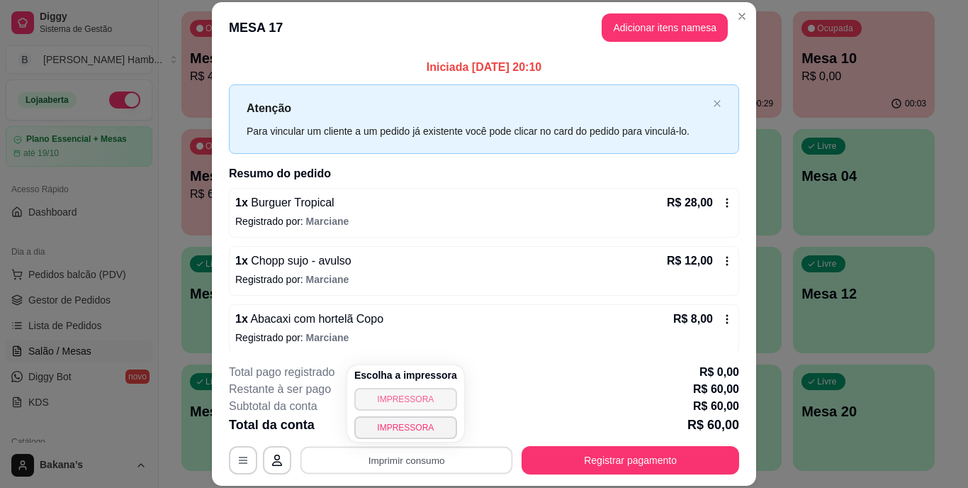
click at [406, 396] on button "IMPRESSORA" at bounding box center [405, 399] width 103 height 23
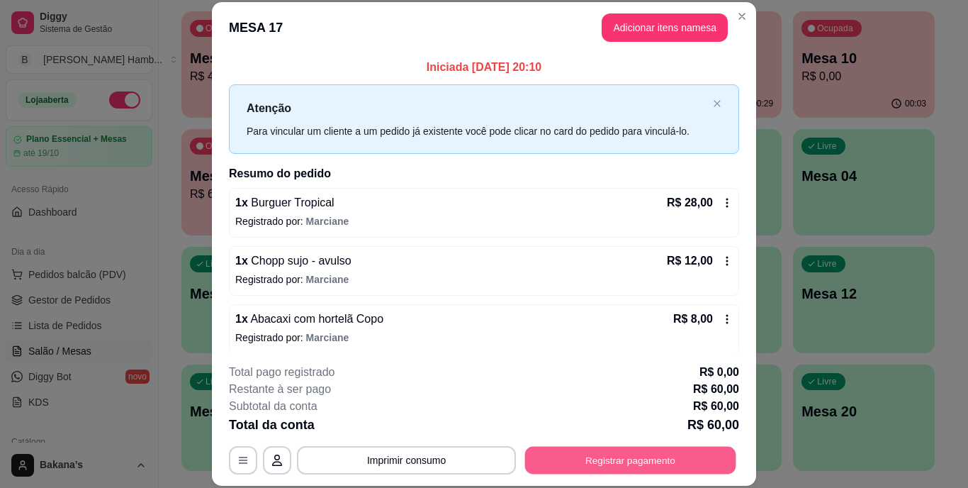
click at [603, 447] on button "Registrar pagamento" at bounding box center [630, 460] width 211 height 28
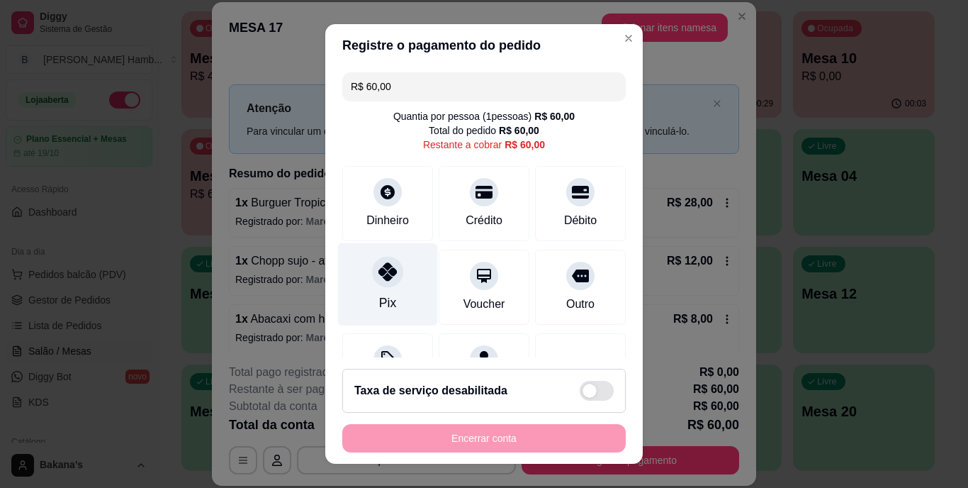
click at [379, 271] on icon at bounding box center [388, 272] width 18 height 18
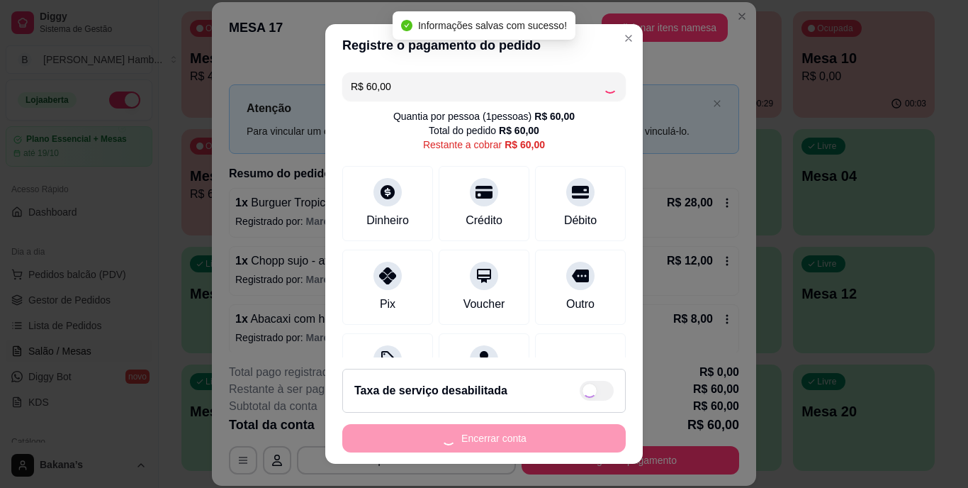
type input "R$ 0,00"
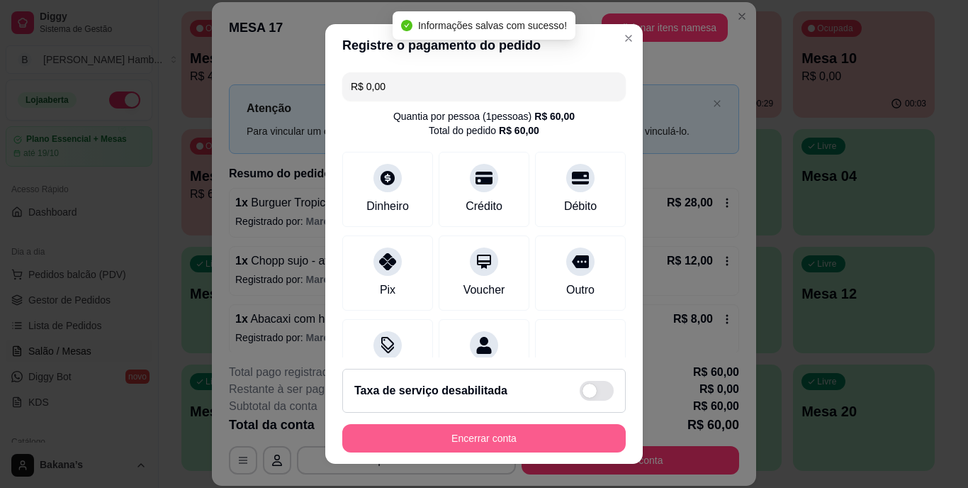
click at [452, 436] on button "Encerrar conta" at bounding box center [484, 438] width 284 height 28
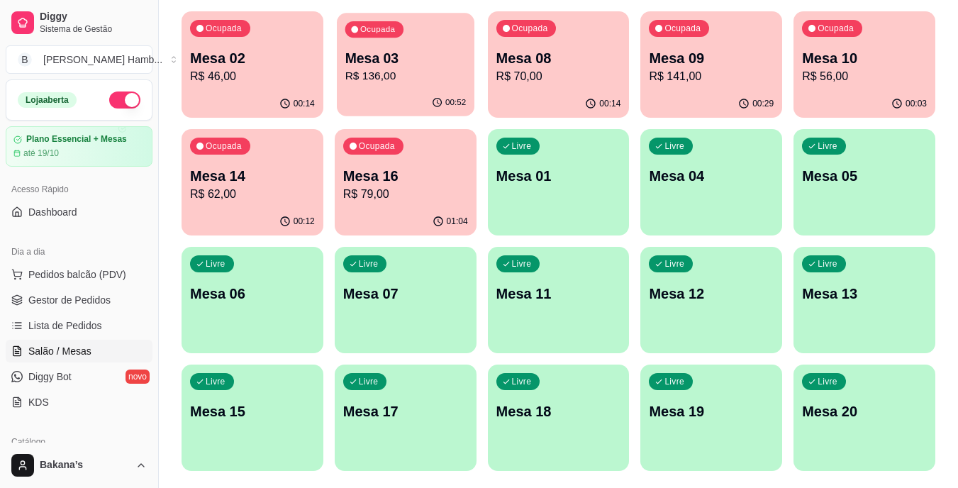
click at [463, 70] on p "R$ 136,00" at bounding box center [405, 76] width 121 height 16
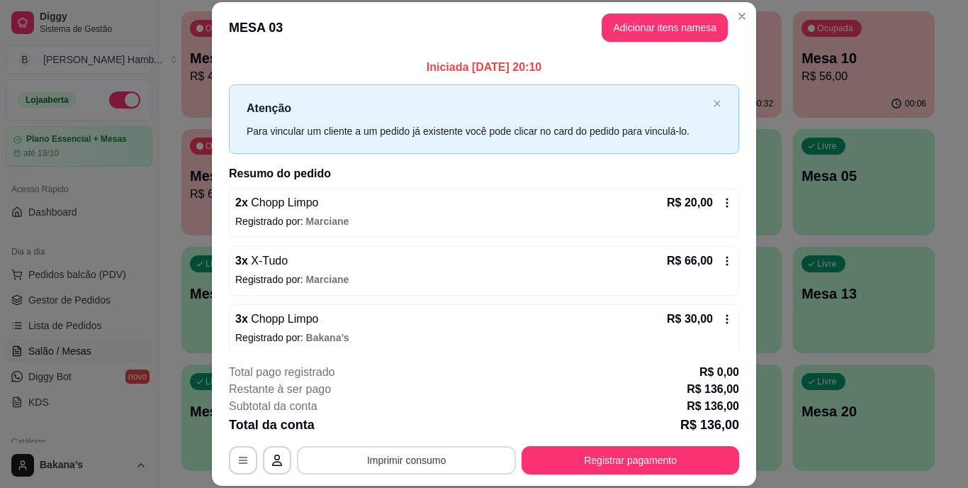
click at [371, 451] on button "Imprimir consumo" at bounding box center [406, 460] width 219 height 28
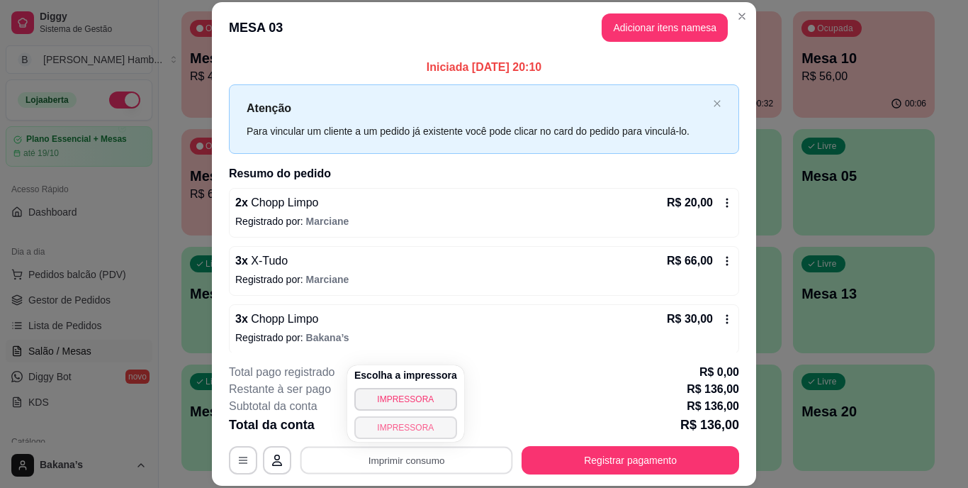
click at [382, 424] on button "IMPRESSORA" at bounding box center [405, 427] width 103 height 23
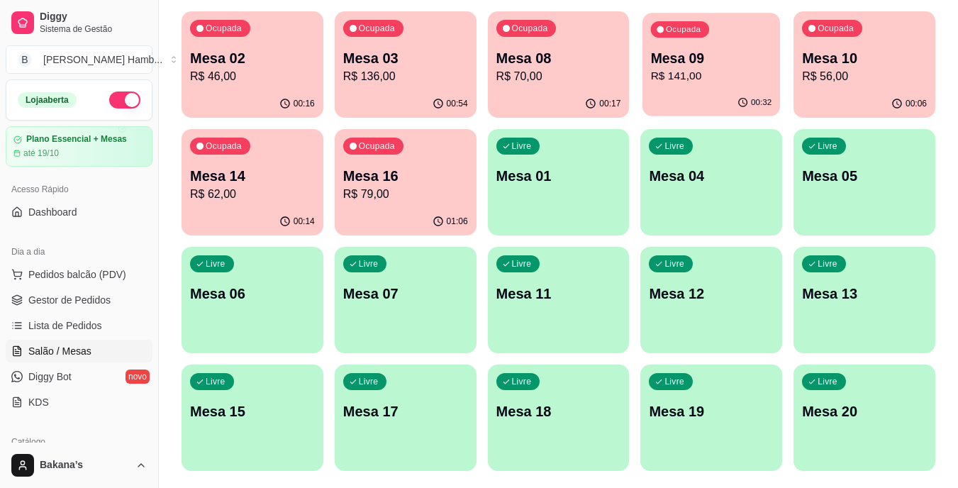
click at [769, 41] on div "Ocupada Mesa 09 R$ 141,00" at bounding box center [711, 51] width 138 height 77
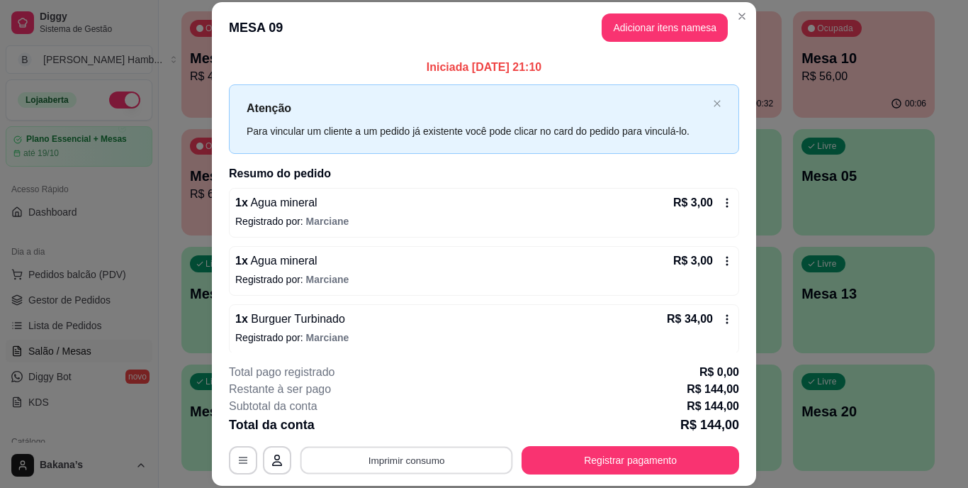
click at [399, 461] on button "Imprimir consumo" at bounding box center [407, 460] width 213 height 28
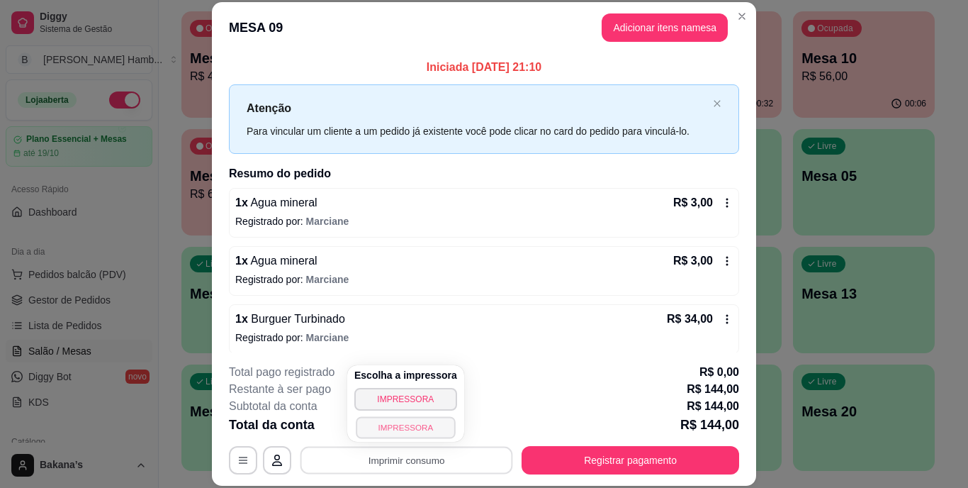
click at [412, 428] on button "IMPRESSORA" at bounding box center [405, 427] width 99 height 22
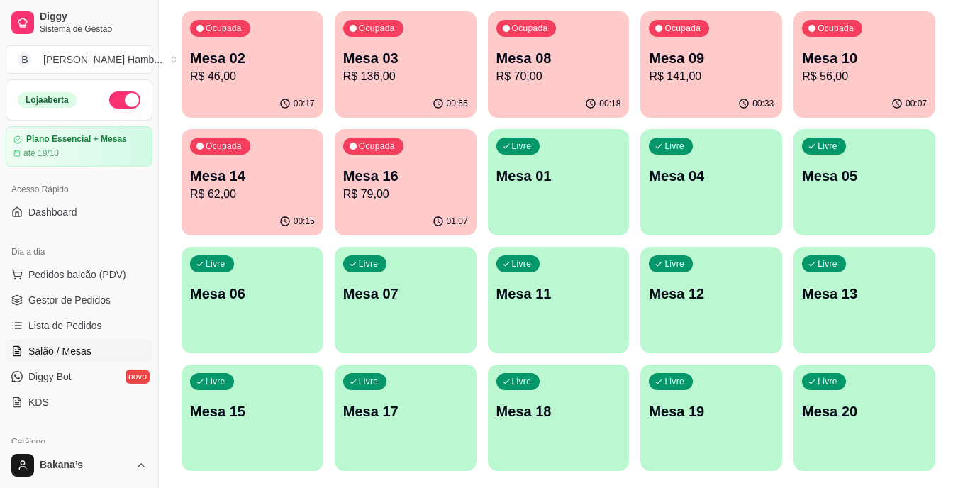
click at [425, 150] on div "Ocupada Mesa 16 R$ 79,00" at bounding box center [406, 168] width 142 height 79
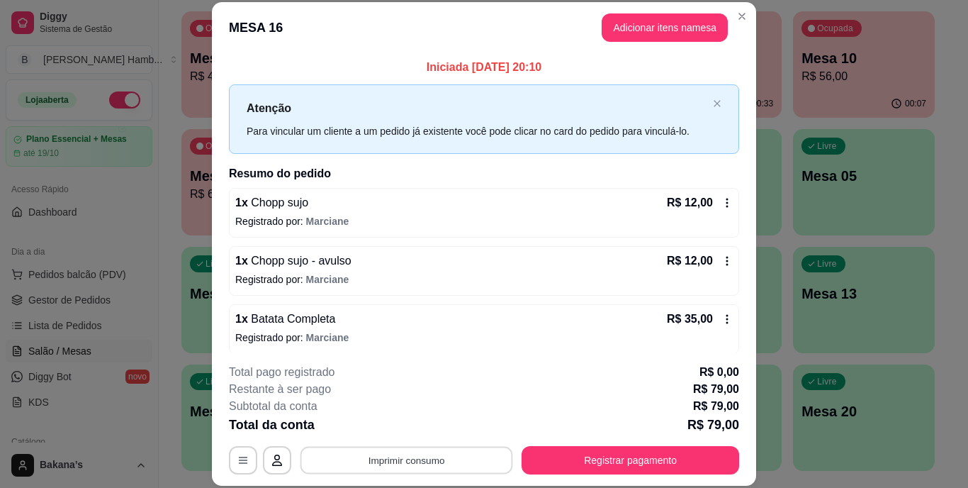
click at [390, 465] on button "Imprimir consumo" at bounding box center [407, 460] width 213 height 28
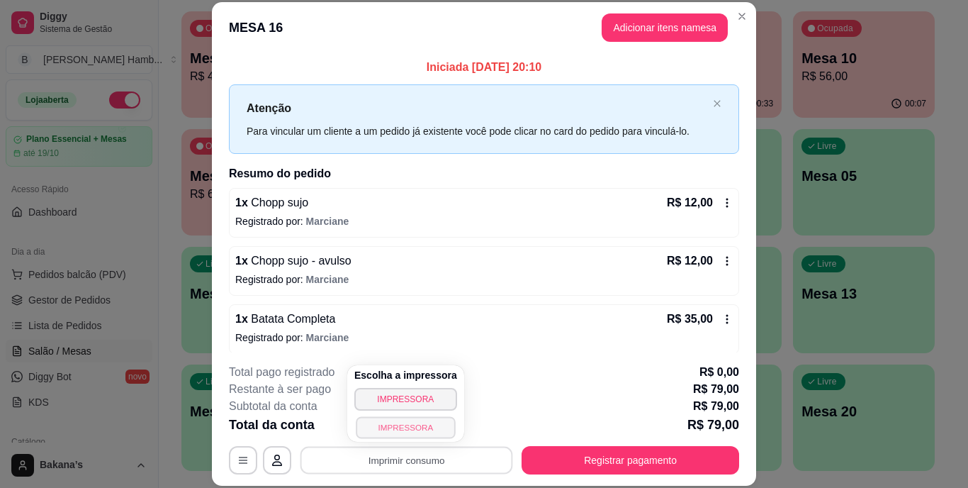
click at [394, 430] on button "IMPRESSORA" at bounding box center [405, 427] width 99 height 22
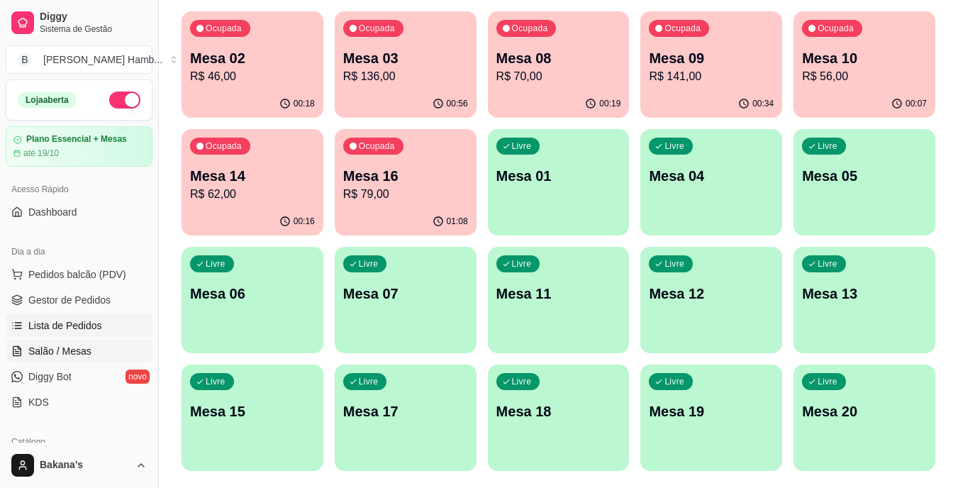
click at [101, 318] on link "Lista de Pedidos" at bounding box center [79, 325] width 147 height 23
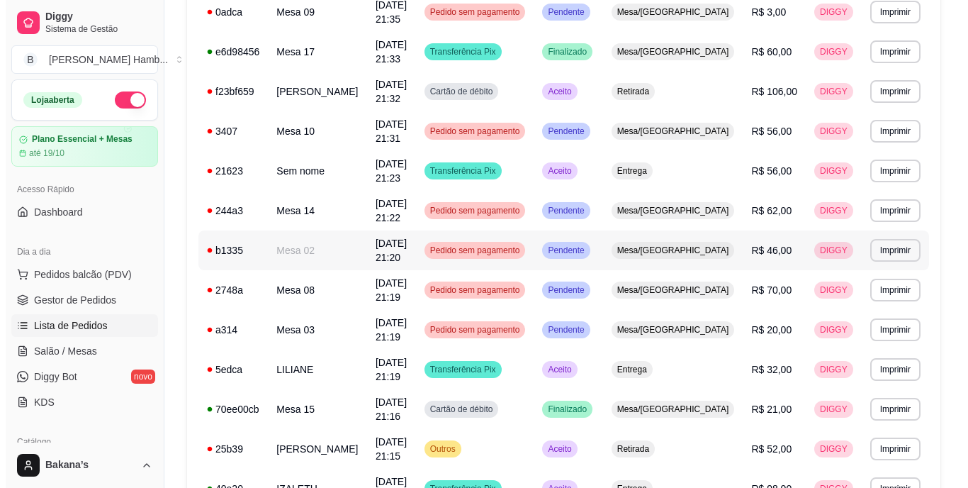
scroll to position [354, 0]
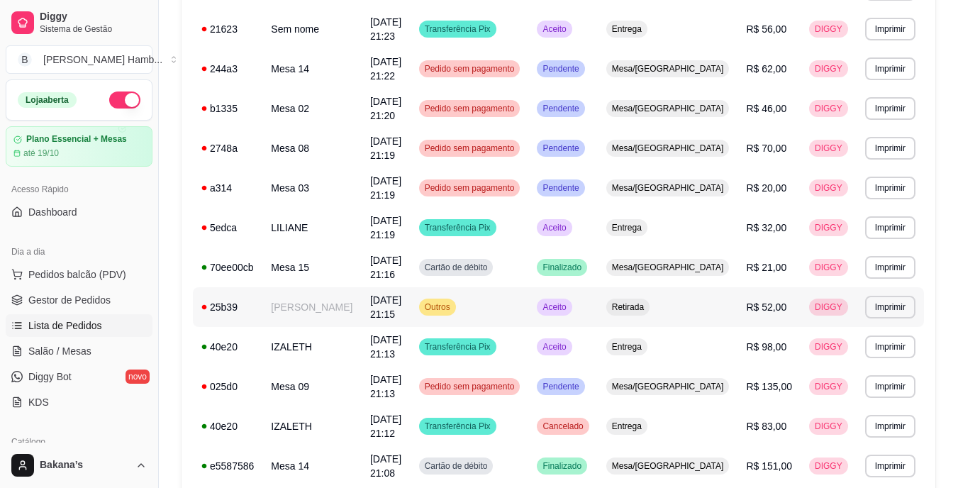
click at [331, 297] on td "[PERSON_NAME]" at bounding box center [311, 307] width 99 height 40
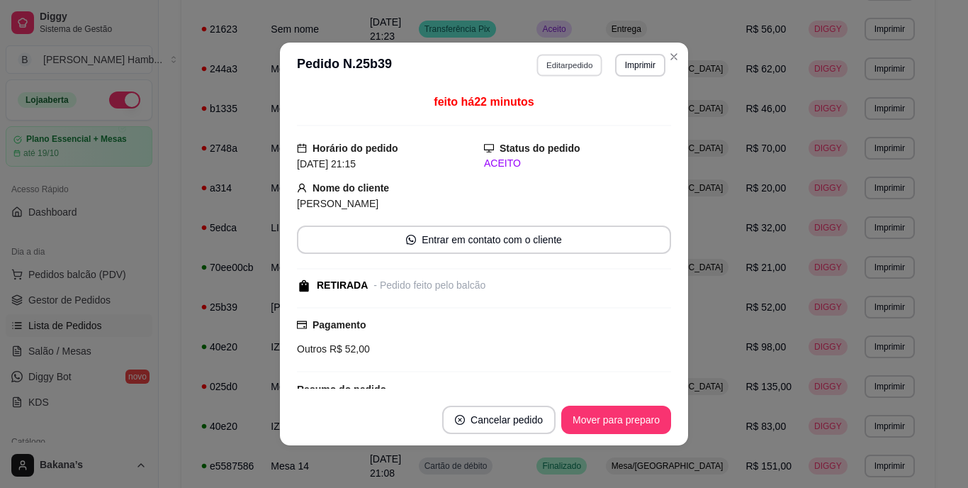
click at [559, 65] on button "Editar pedido" at bounding box center [570, 65] width 66 height 22
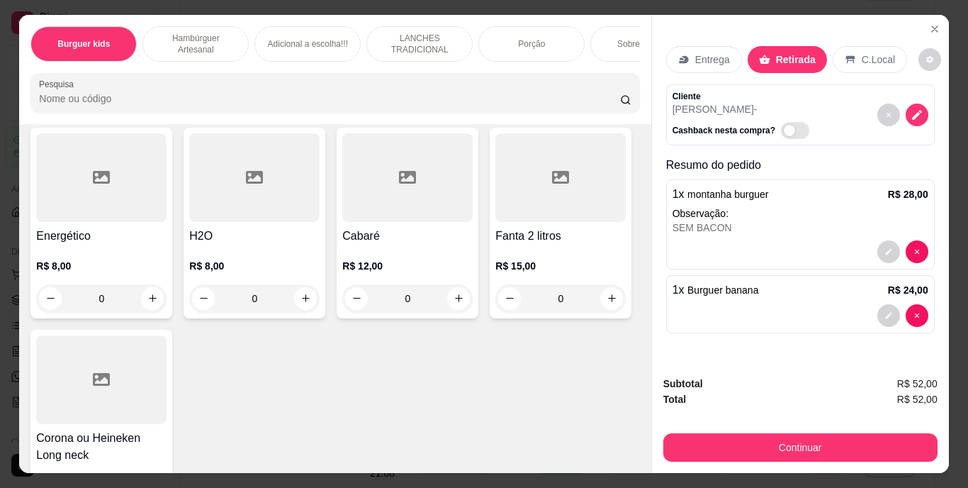
scroll to position [4112, 0]
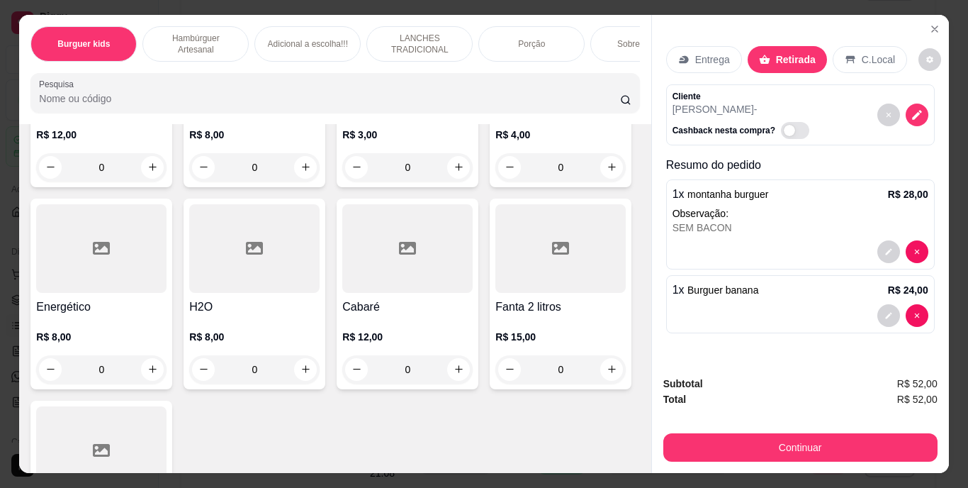
type input "1"
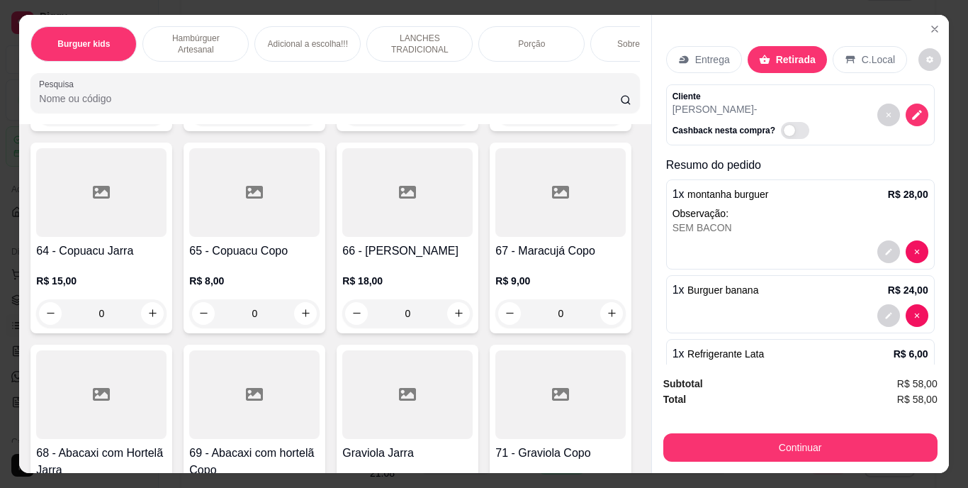
scroll to position [4892, 0]
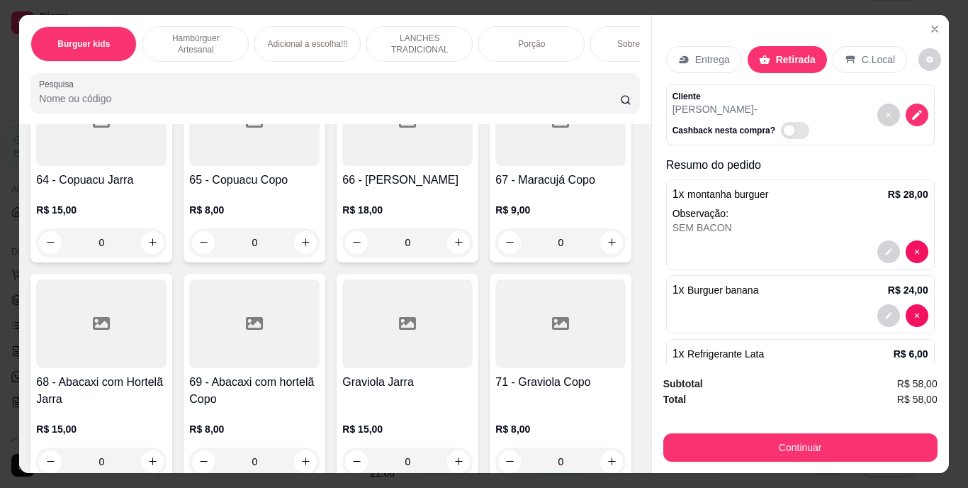
type input "1"
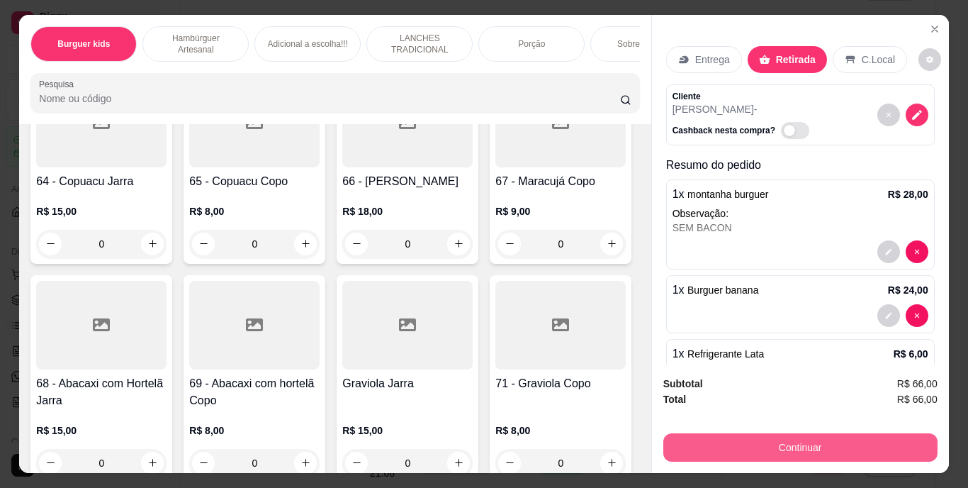
click at [690, 440] on button "Continuar" at bounding box center [801, 447] width 274 height 28
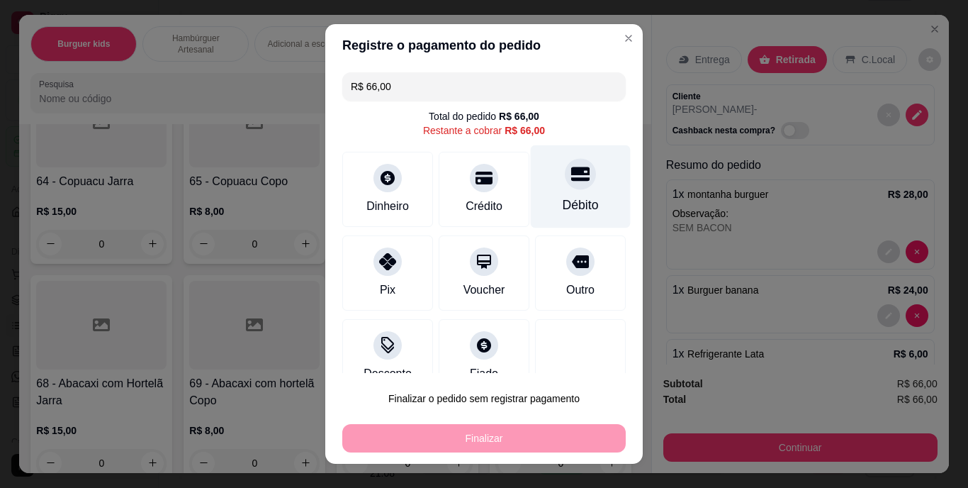
click at [571, 199] on div "Débito" at bounding box center [581, 205] width 36 height 18
type input "R$ 0,00"
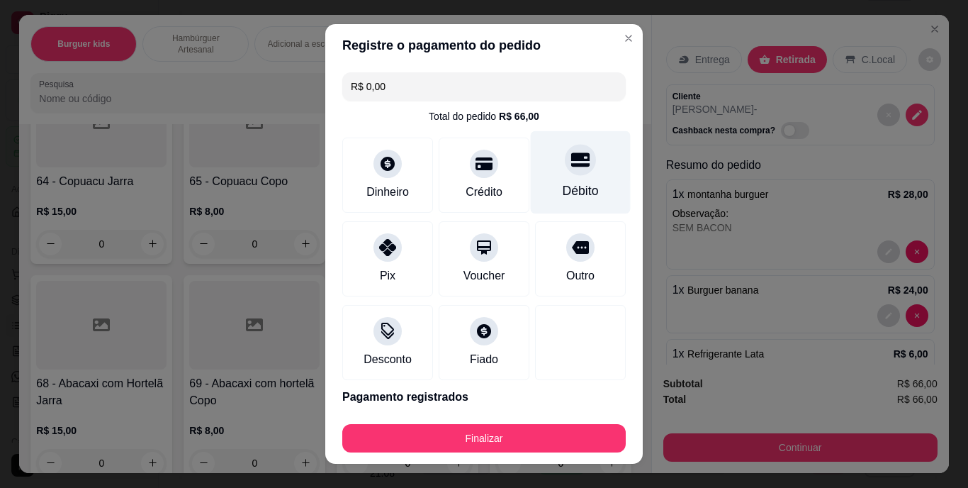
click at [574, 174] on div "Débito" at bounding box center [581, 172] width 100 height 83
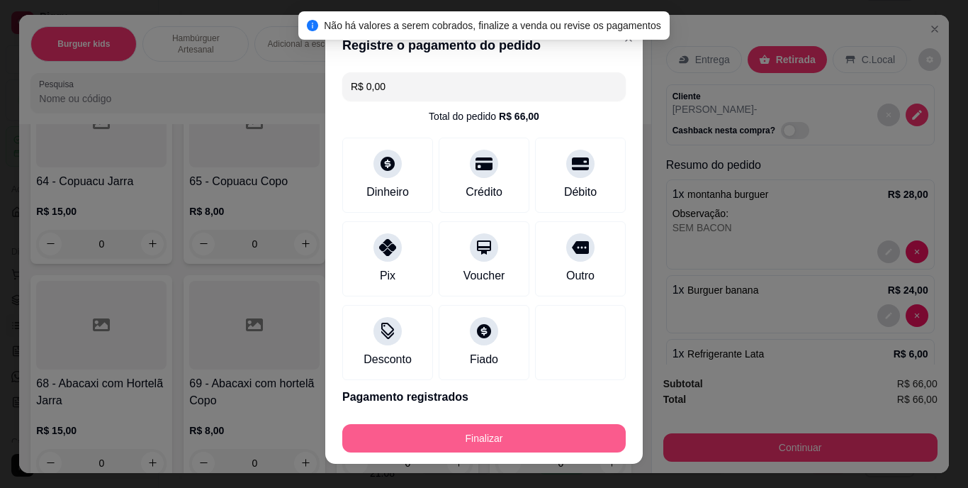
click at [574, 431] on button "Finalizar" at bounding box center [484, 438] width 284 height 28
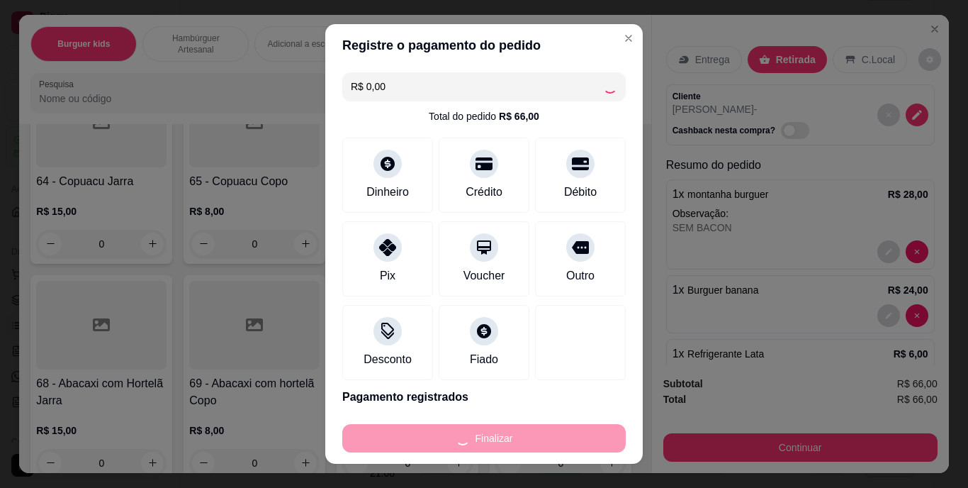
type input "0"
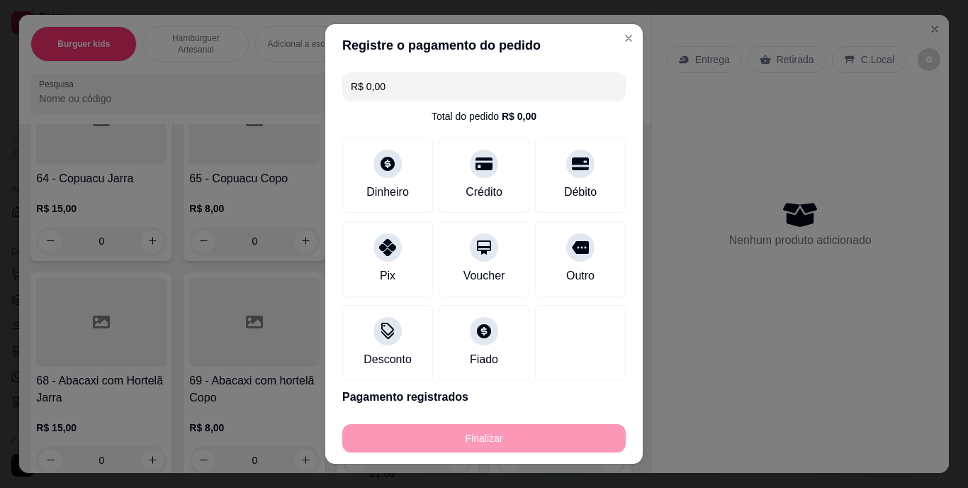
type input "-R$ 66,00"
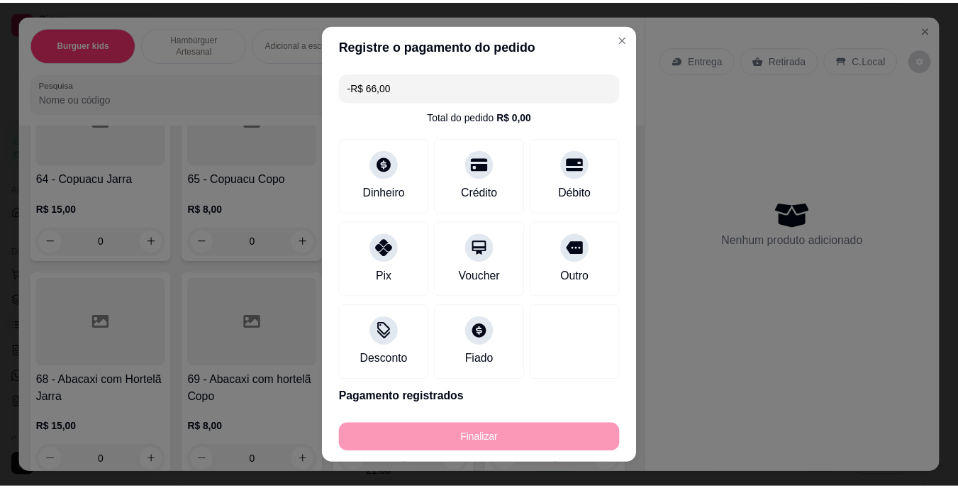
scroll to position [4889, 0]
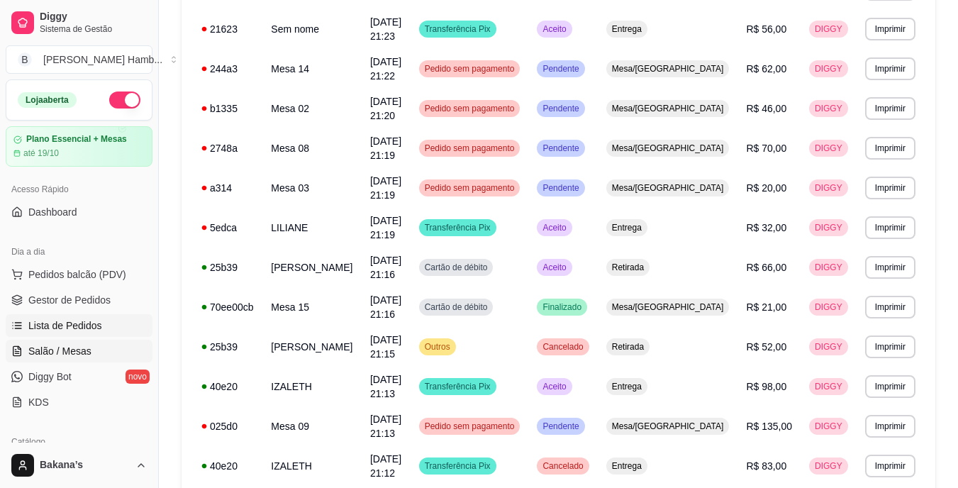
click at [83, 350] on span "Salão / Mesas" at bounding box center [59, 351] width 63 height 14
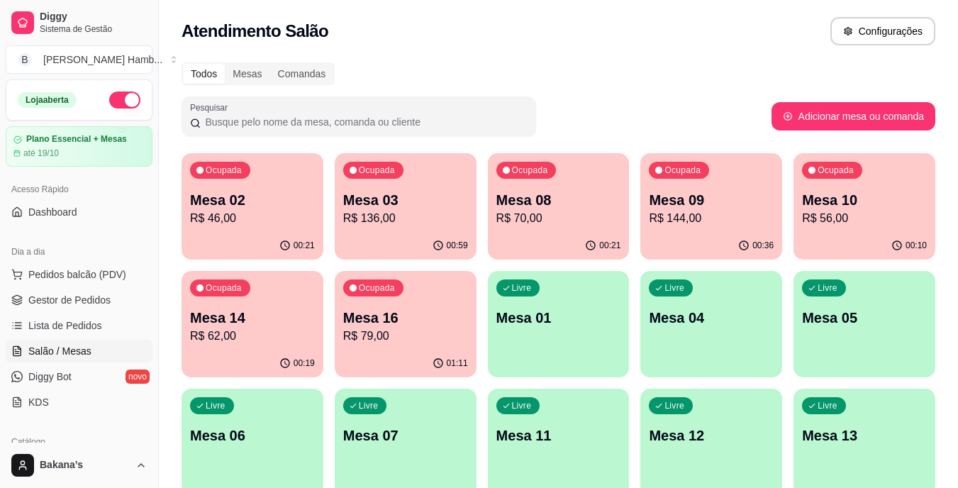
click at [427, 198] on p "Mesa 03" at bounding box center [405, 200] width 125 height 20
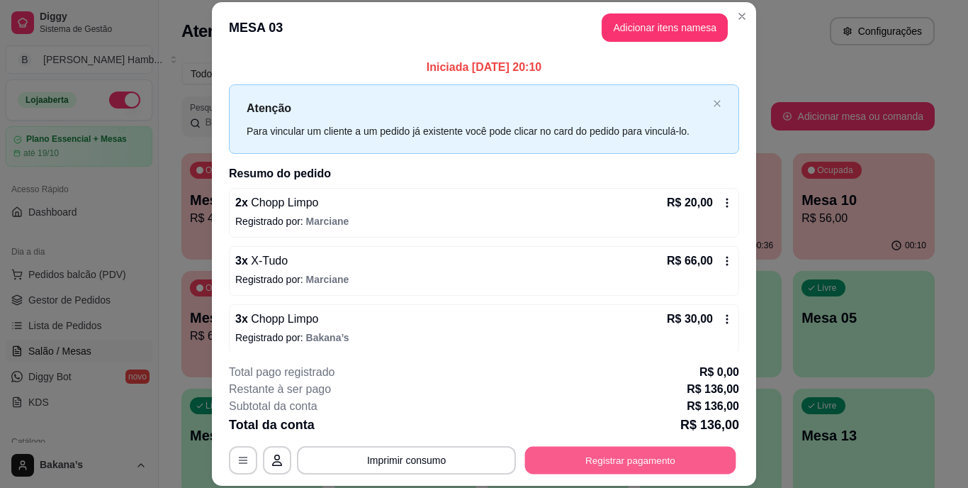
click at [567, 466] on button "Registrar pagamento" at bounding box center [630, 460] width 211 height 28
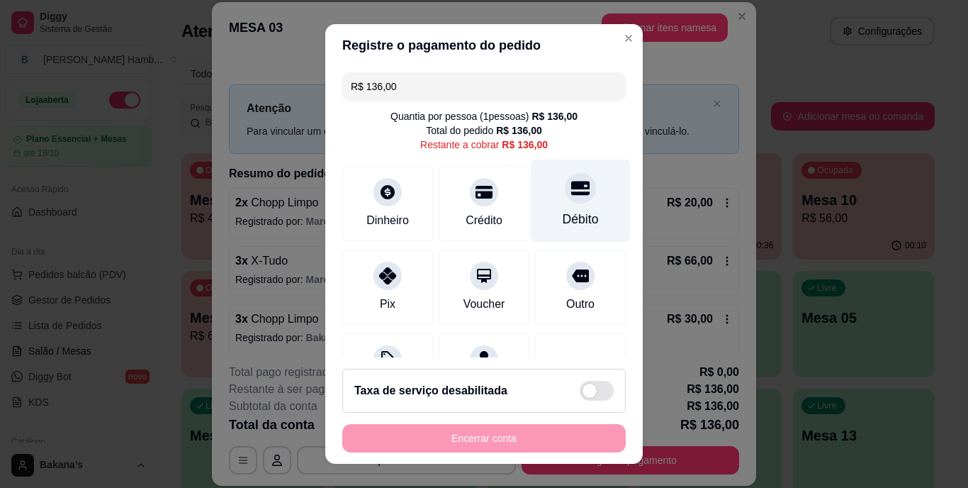
click at [571, 192] on icon at bounding box center [580, 188] width 18 height 14
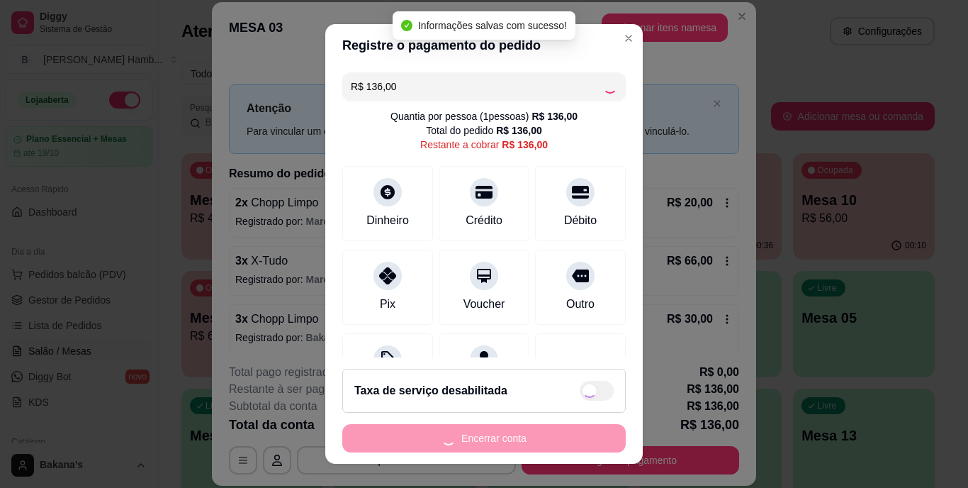
type input "R$ 0,00"
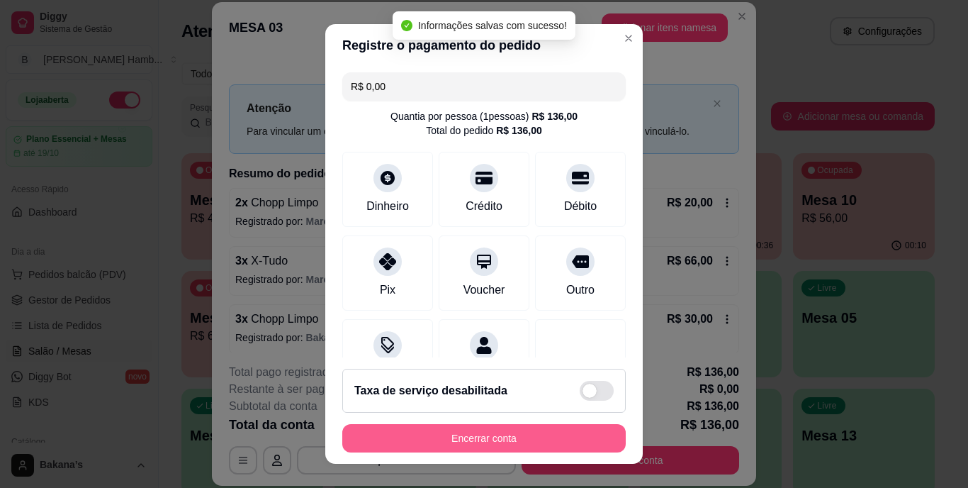
click at [470, 435] on button "Encerrar conta" at bounding box center [484, 438] width 284 height 28
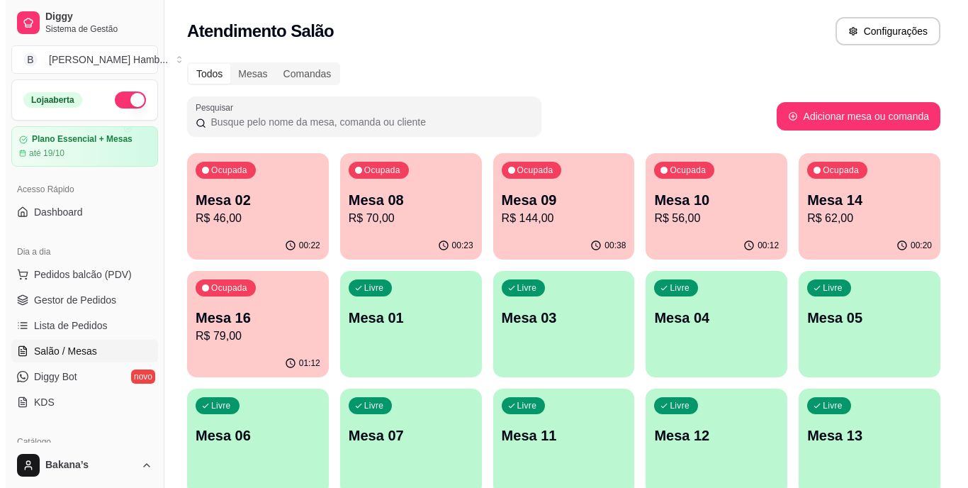
scroll to position [142, 0]
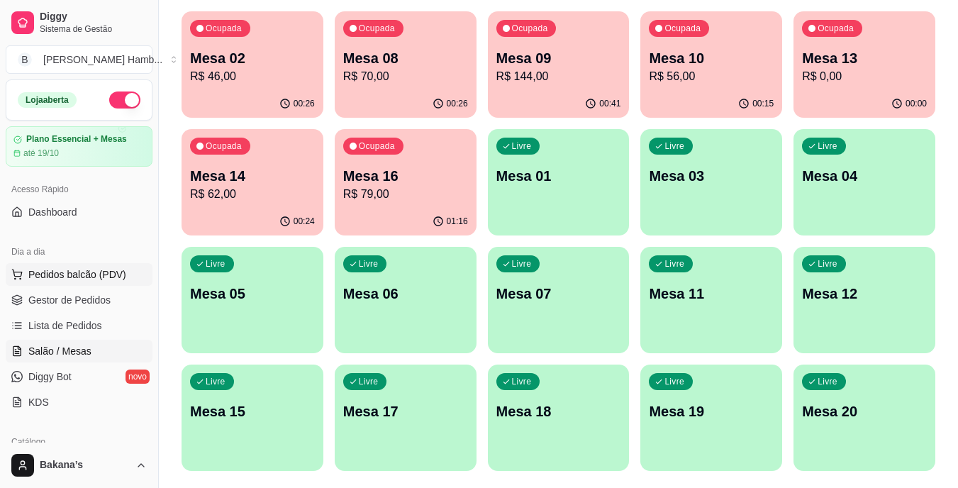
click at [45, 266] on button "Pedidos balcão (PDV)" at bounding box center [79, 274] width 147 height 23
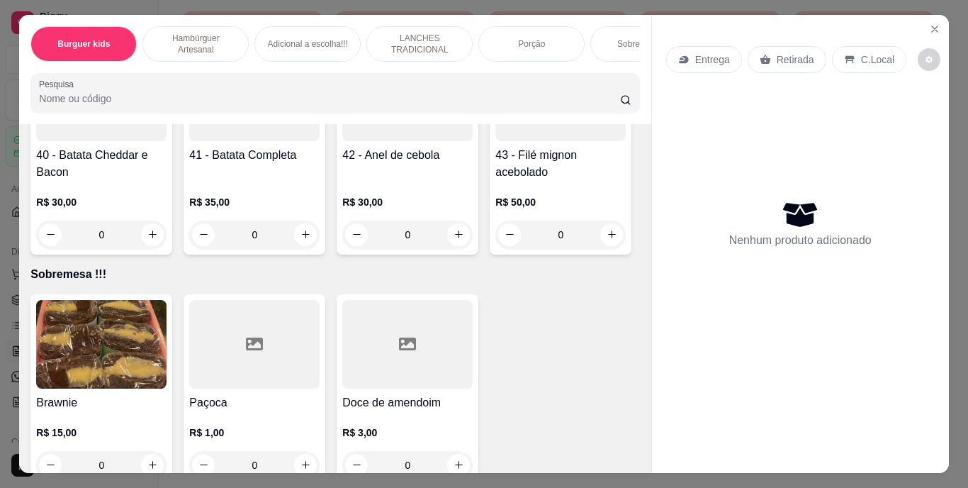
scroll to position [3049, 0]
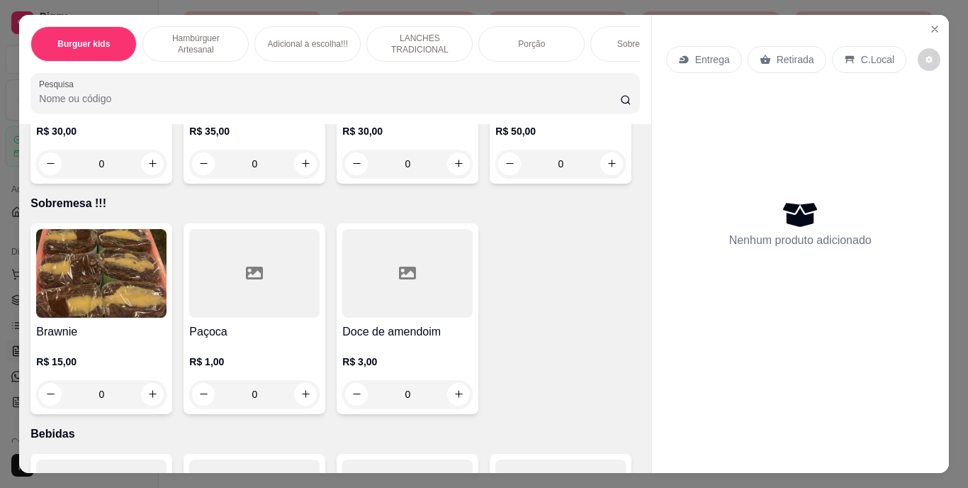
type input "1"
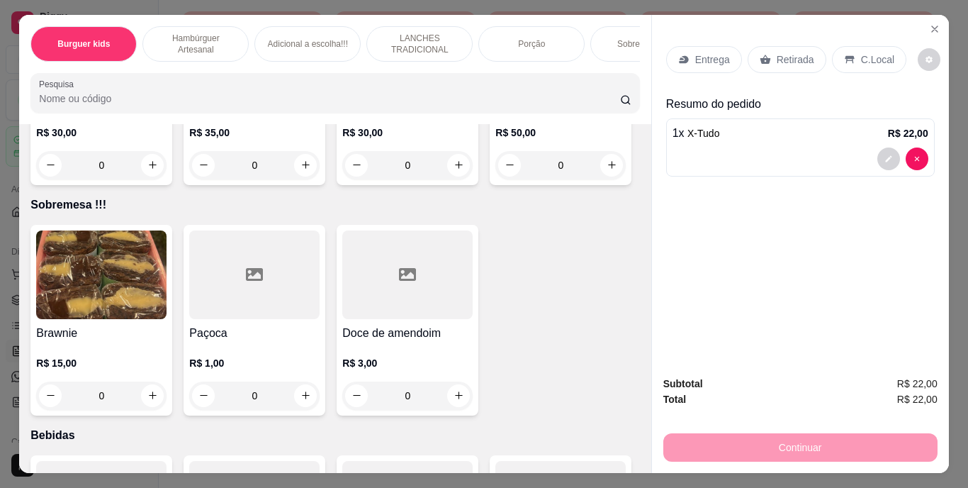
scroll to position [3049, 0]
type input "1"
click at [809, 48] on div "Retirada" at bounding box center [787, 59] width 79 height 27
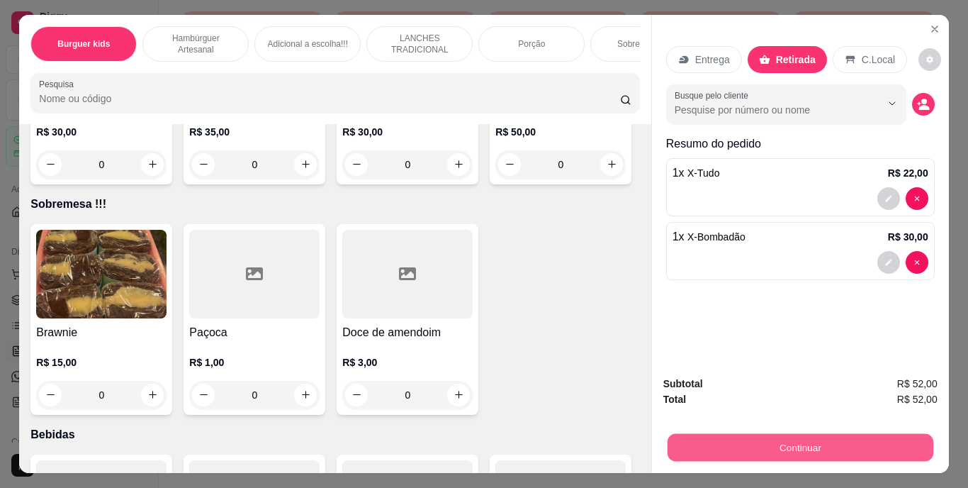
click at [742, 444] on button "Continuar" at bounding box center [800, 448] width 266 height 28
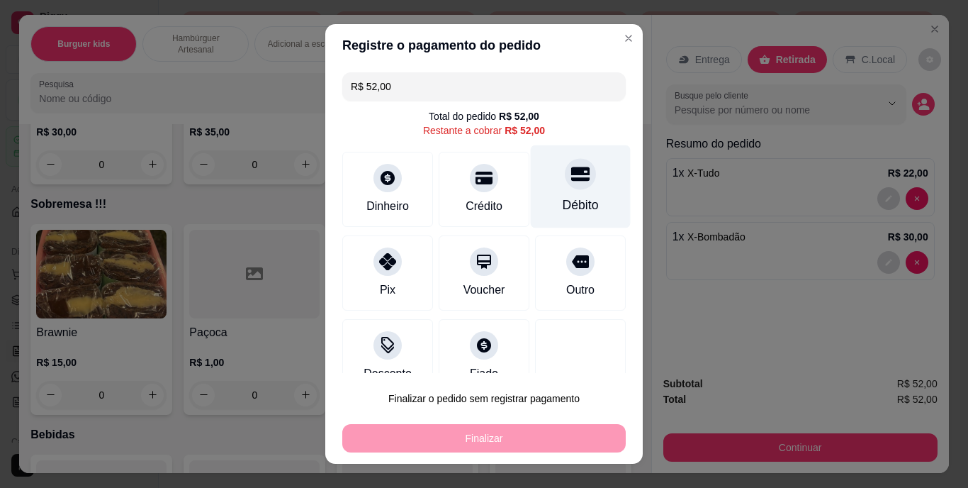
click at [563, 196] on div "Débito" at bounding box center [581, 205] width 36 height 18
type input "R$ 0,00"
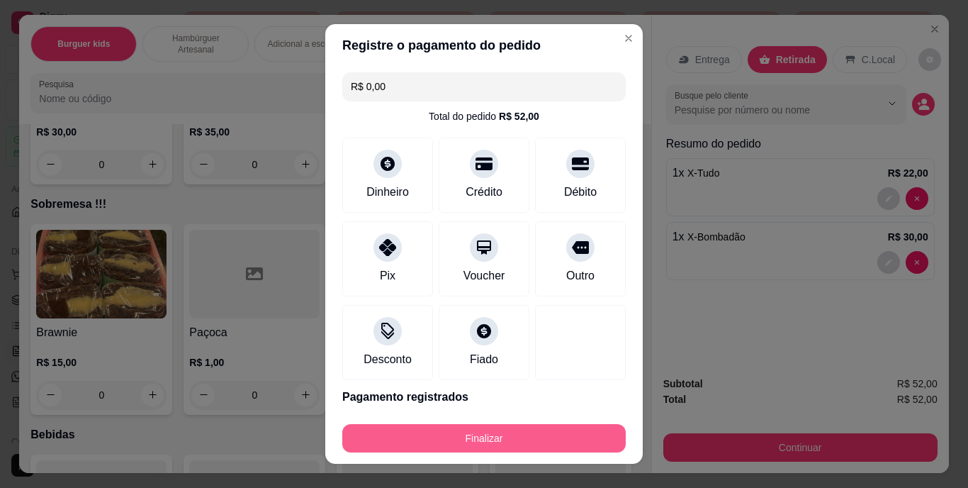
click at [538, 426] on button "Finalizar" at bounding box center [484, 438] width 284 height 28
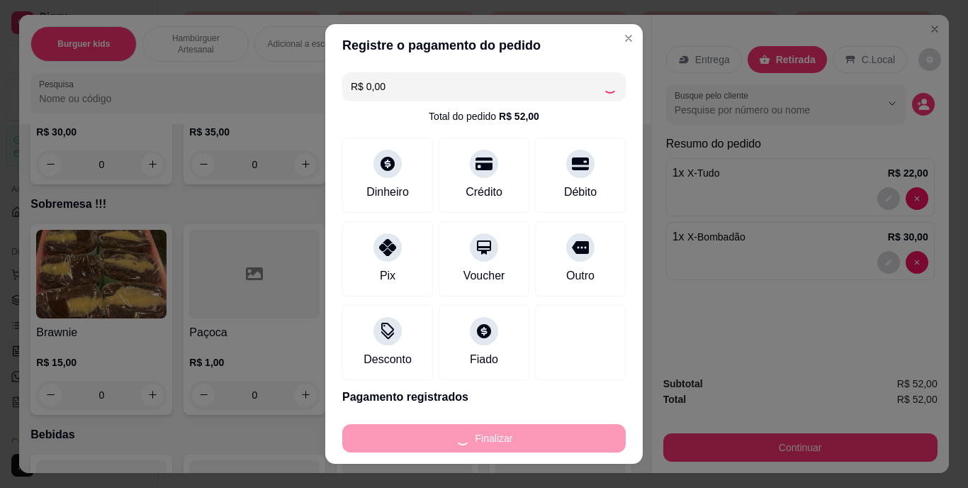
type input "0"
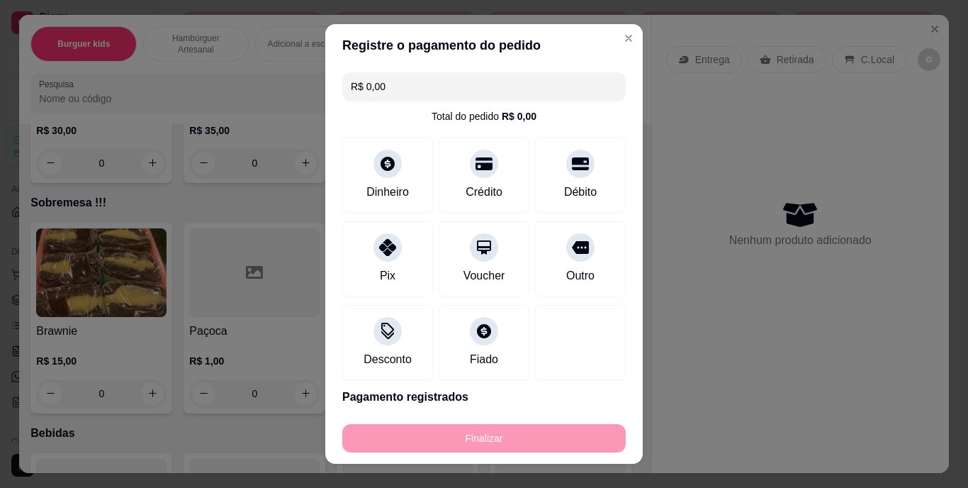
type input "-R$ 52,00"
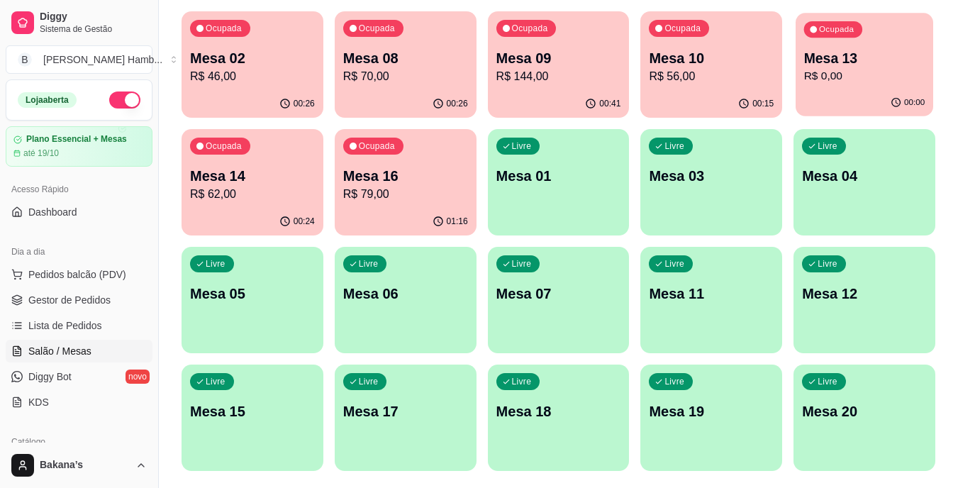
click at [888, 56] on p "Mesa 13" at bounding box center [864, 58] width 121 height 19
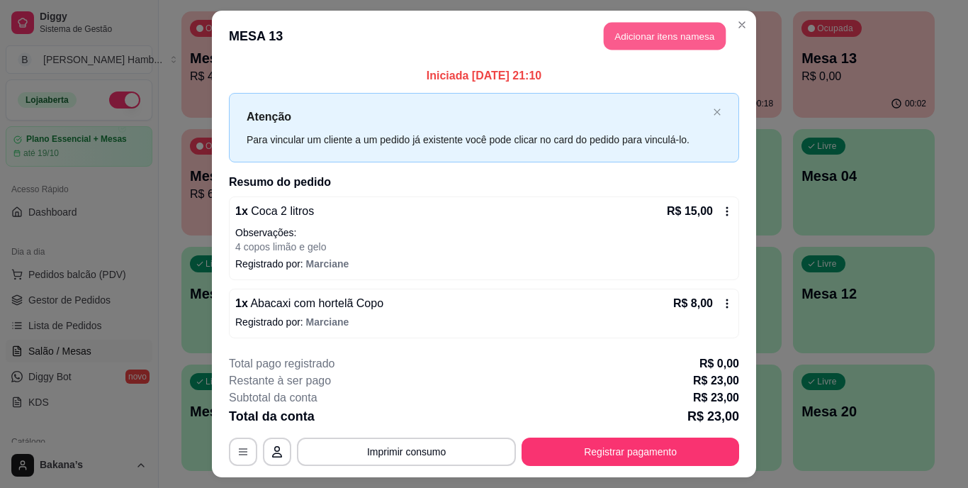
click at [715, 33] on button "Adicionar itens na mesa" at bounding box center [665, 37] width 122 height 28
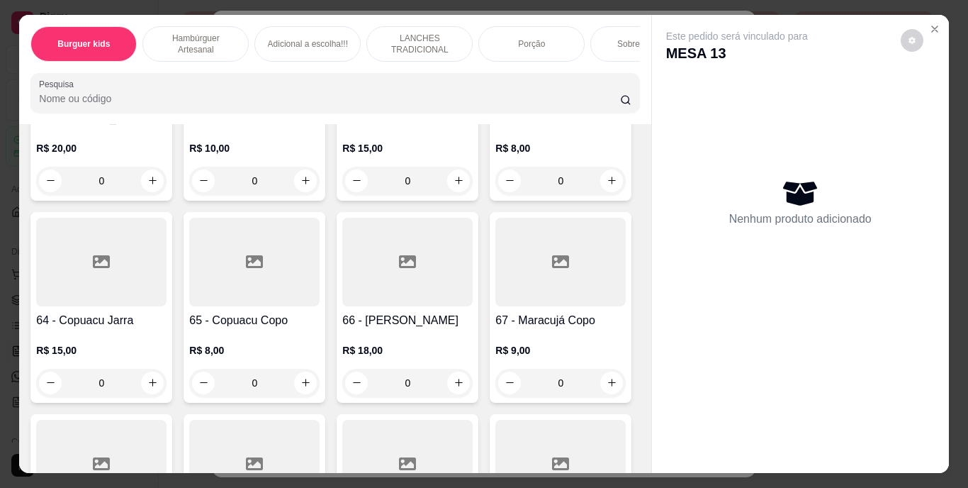
scroll to position [4821, 0]
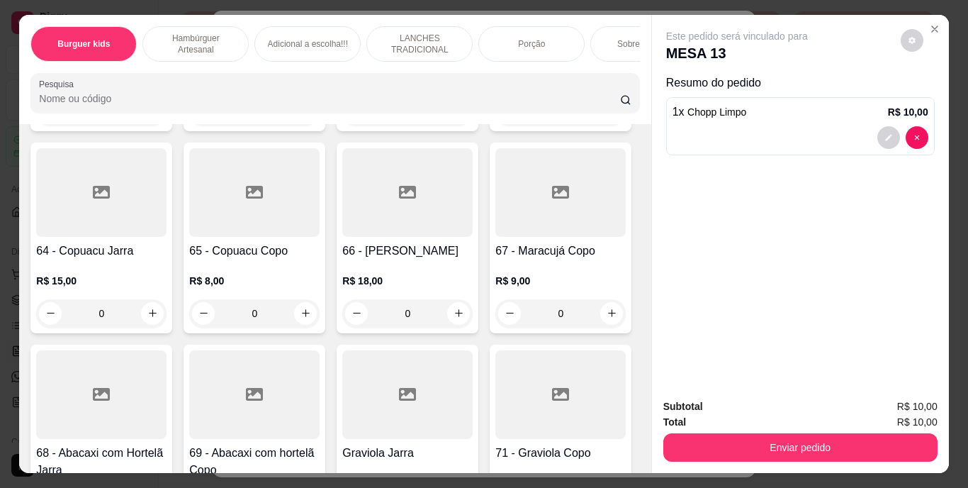
type input "4"
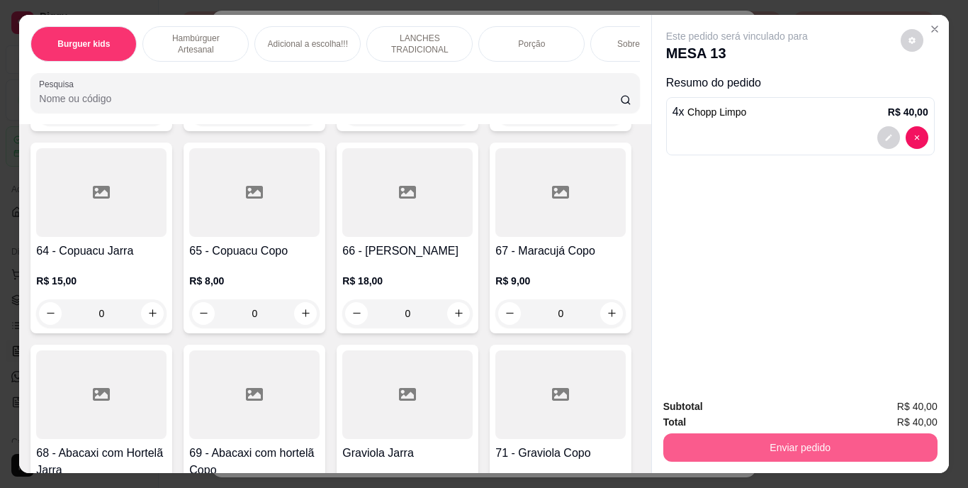
click at [865, 433] on button "Enviar pedido" at bounding box center [801, 447] width 274 height 28
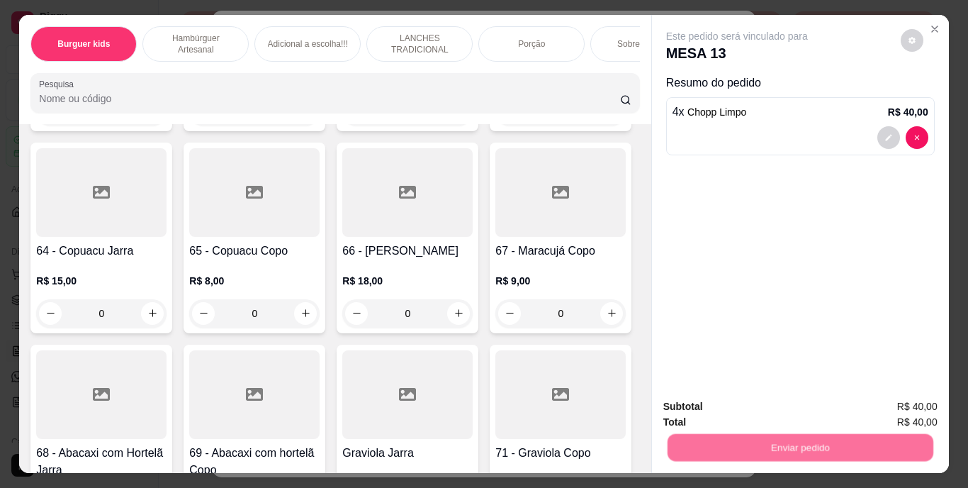
click at [873, 404] on button "Enviar pedido" at bounding box center [901, 407] width 78 height 26
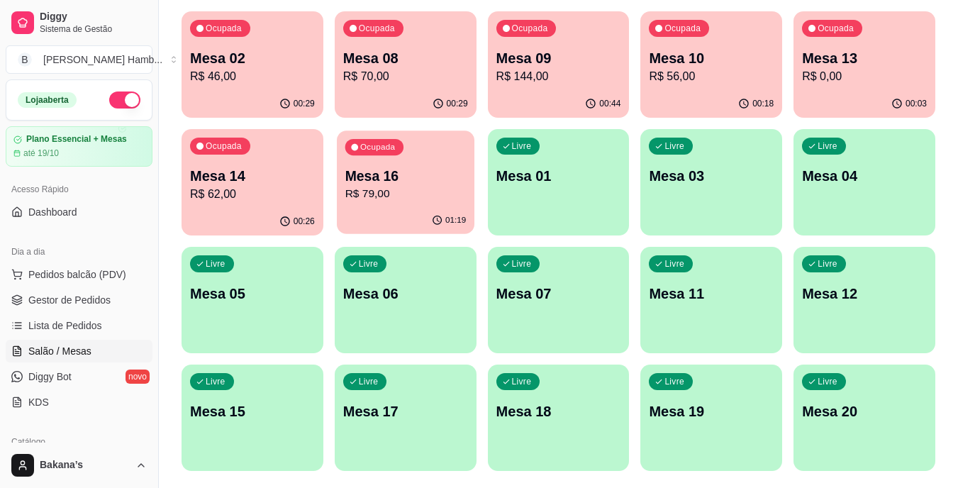
click at [387, 191] on p "R$ 79,00" at bounding box center [405, 194] width 121 height 16
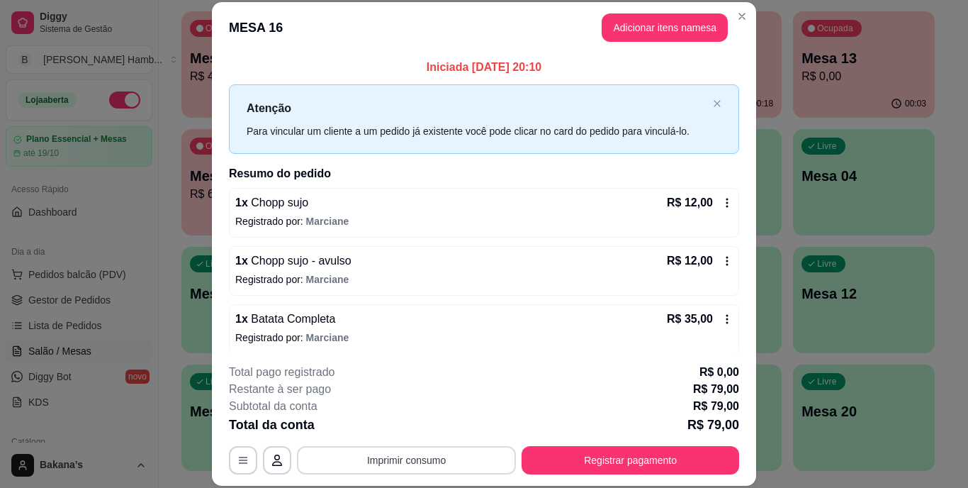
click at [405, 464] on button "Imprimir consumo" at bounding box center [406, 460] width 219 height 28
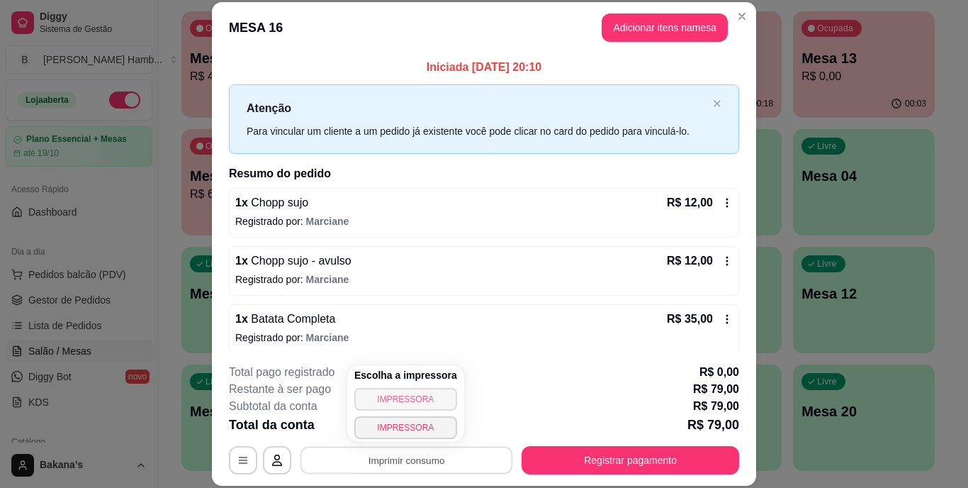
click at [398, 403] on button "IMPRESSORA" at bounding box center [405, 399] width 103 height 23
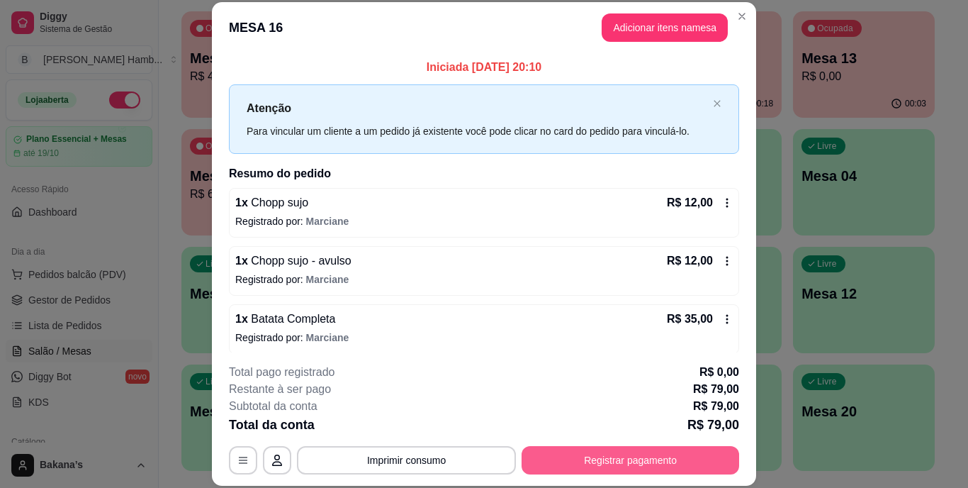
click at [598, 469] on button "Registrar pagamento" at bounding box center [631, 460] width 218 height 28
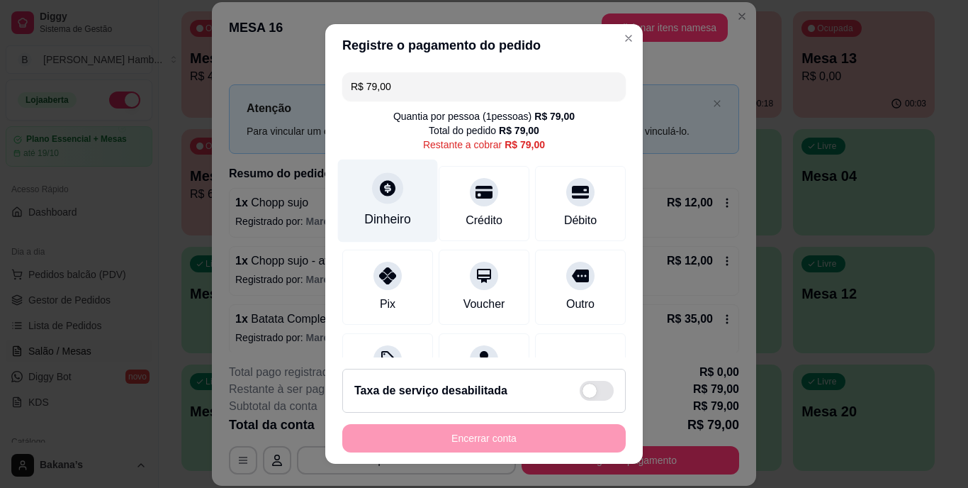
click at [368, 200] on div "Dinheiro" at bounding box center [388, 201] width 100 height 83
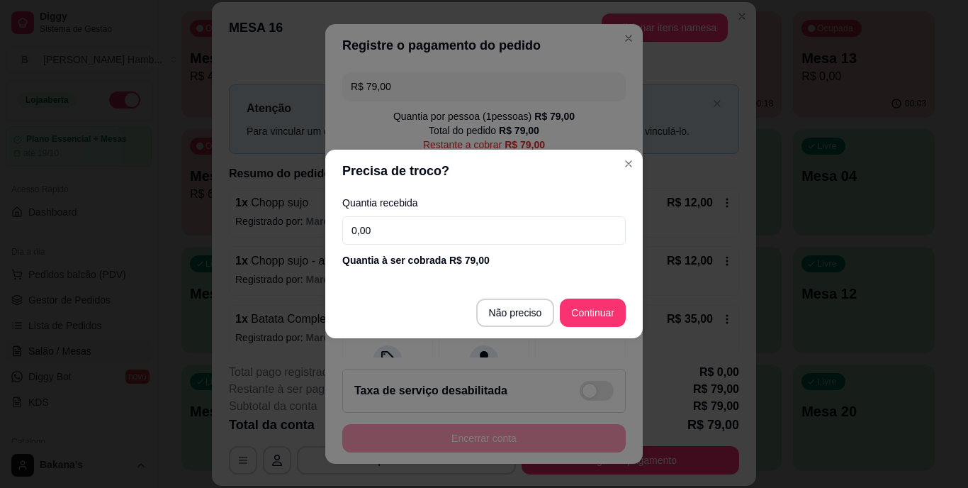
click at [447, 235] on input "0,00" at bounding box center [484, 230] width 284 height 28
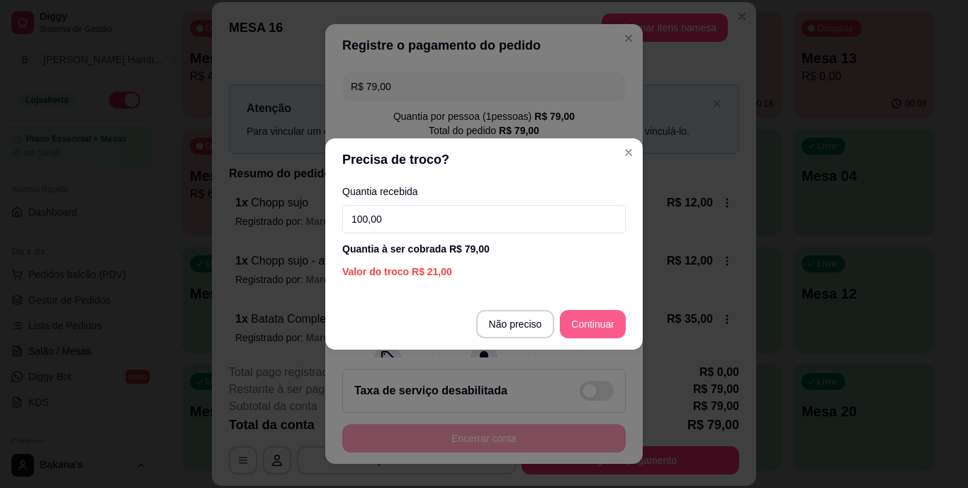
type input "100,00"
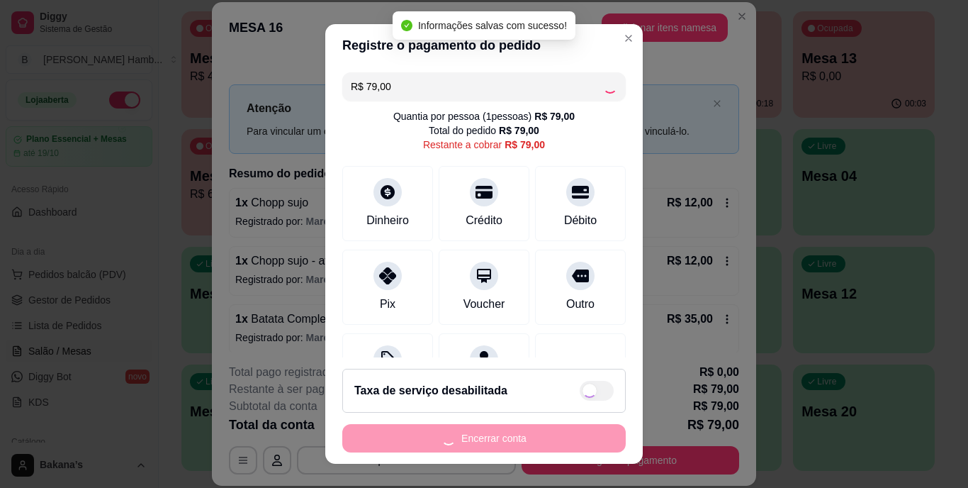
type input "R$ 0,00"
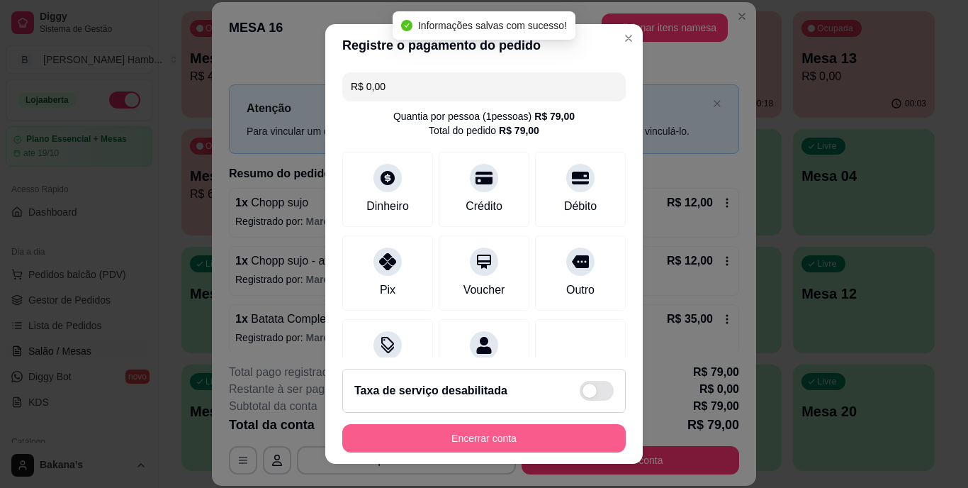
click at [486, 440] on button "Encerrar conta" at bounding box center [484, 438] width 284 height 28
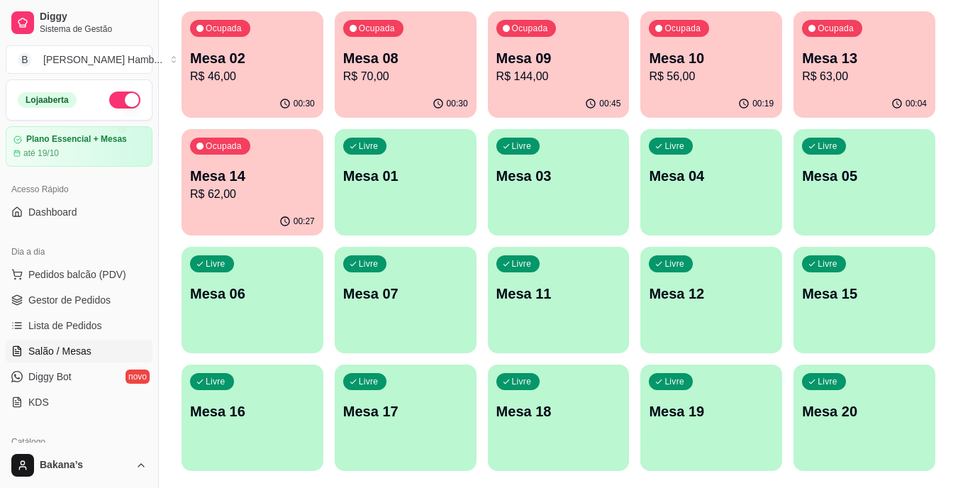
click at [87, 260] on div "Dia a dia" at bounding box center [79, 251] width 147 height 23
click at [111, 279] on span "Pedidos balcão (PDV)" at bounding box center [77, 274] width 98 height 14
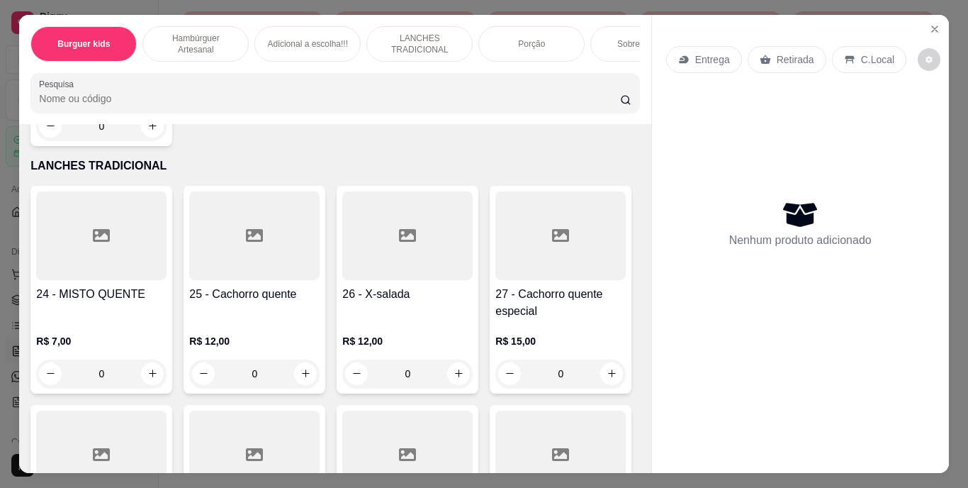
scroll to position [1701, 0]
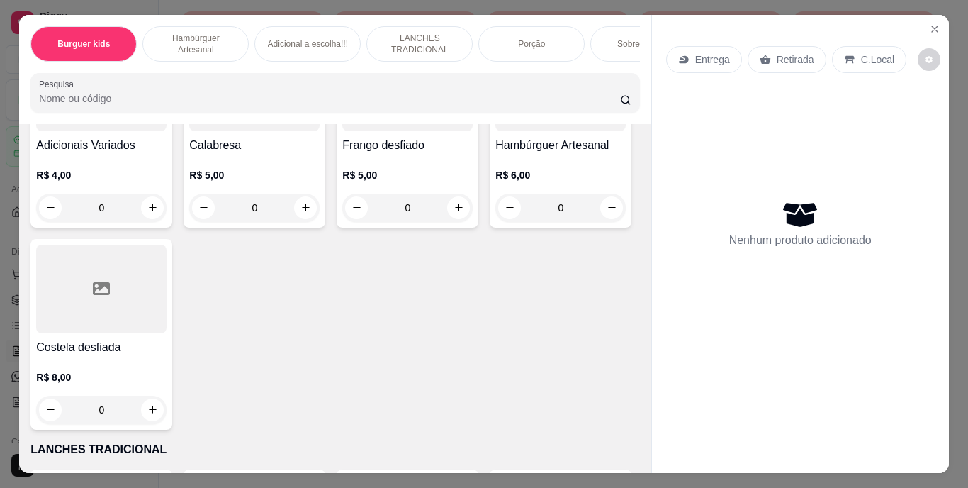
type input "1"
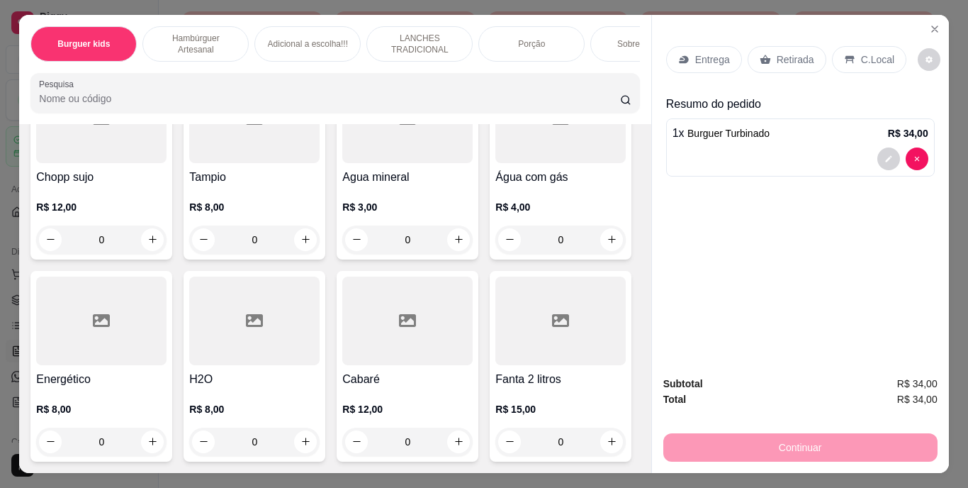
scroll to position [4112, 0]
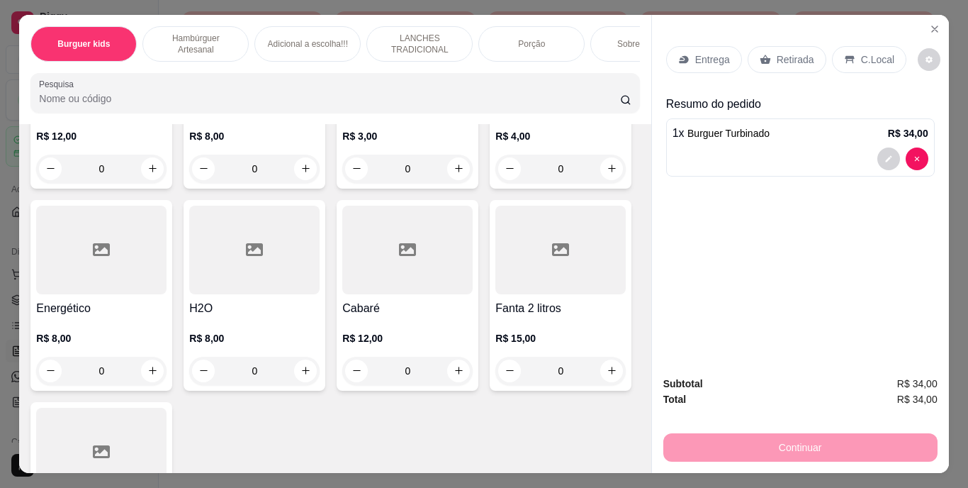
type input "1"
click at [685, 57] on div "Entrega" at bounding box center [704, 59] width 76 height 27
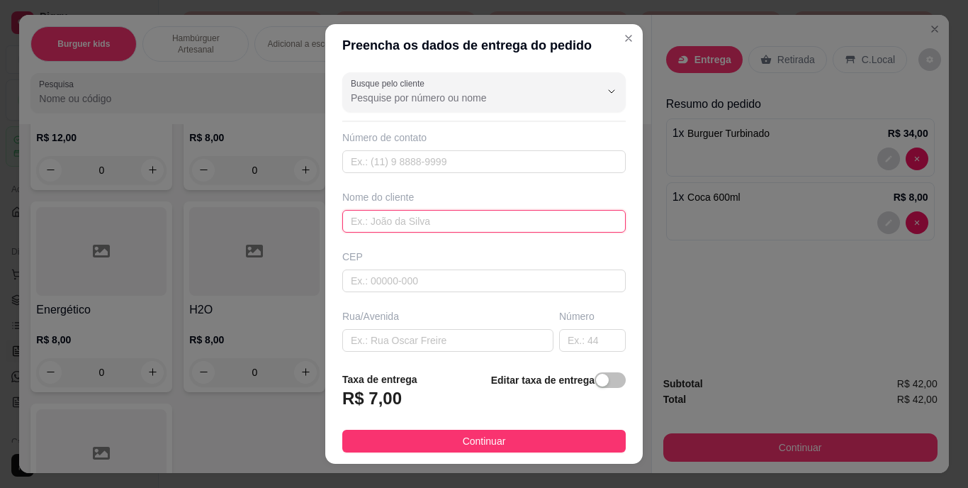
click at [406, 226] on input "text" at bounding box center [484, 221] width 284 height 23
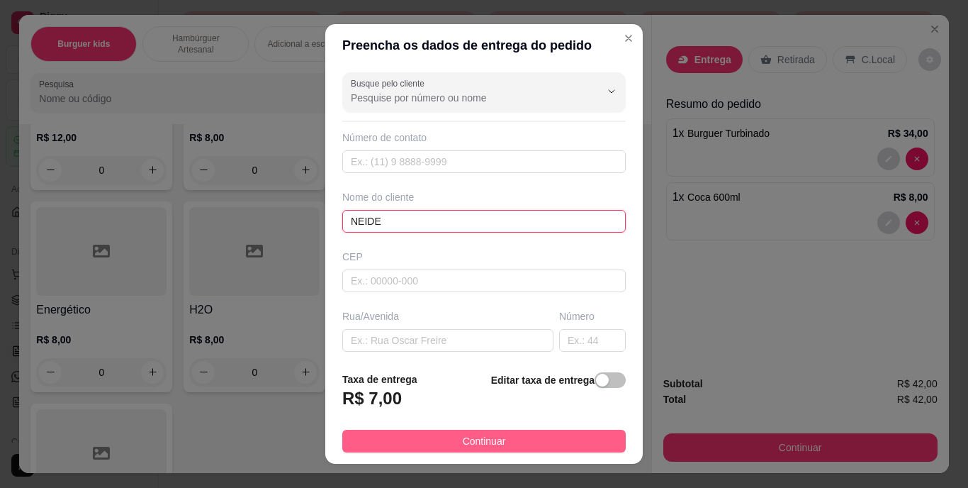
type input "NEIDE"
click at [413, 440] on button "Continuar" at bounding box center [484, 441] width 284 height 23
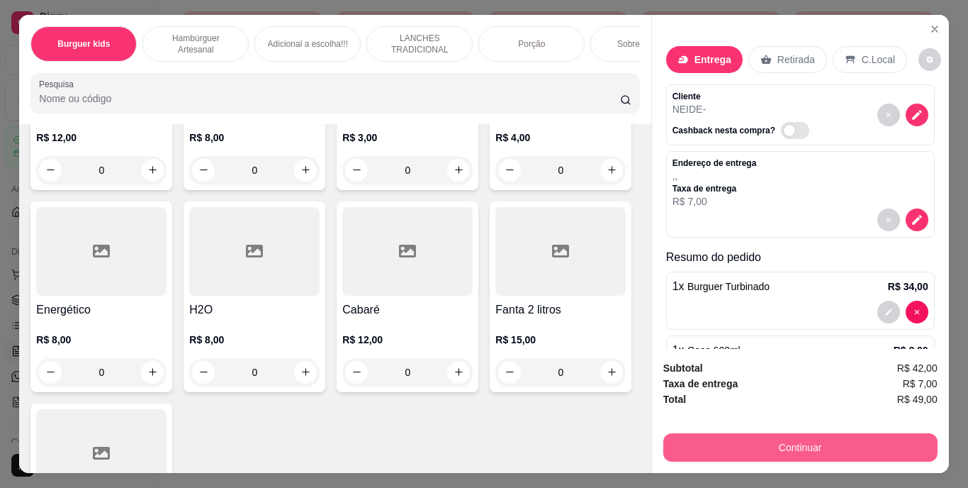
click at [683, 440] on button "Continuar" at bounding box center [801, 447] width 274 height 28
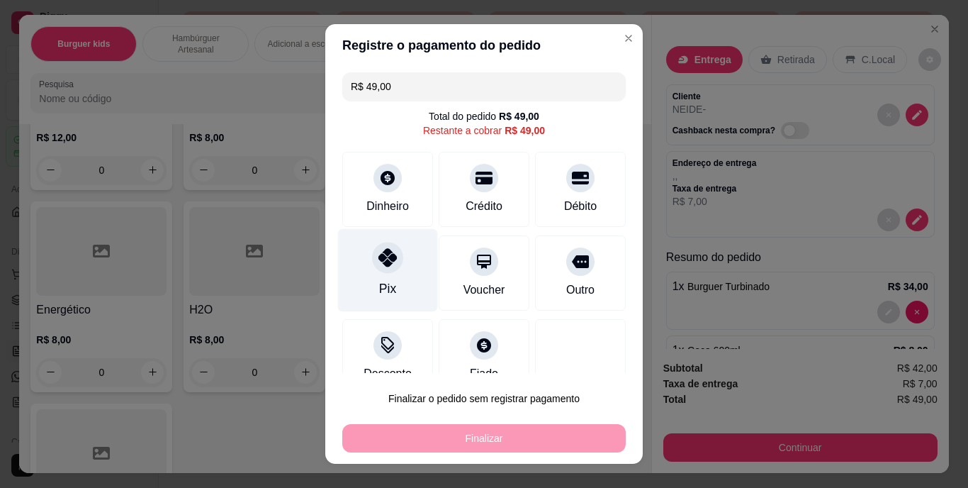
click at [379, 284] on div "Pix" at bounding box center [387, 289] width 17 height 18
type input "R$ 0,00"
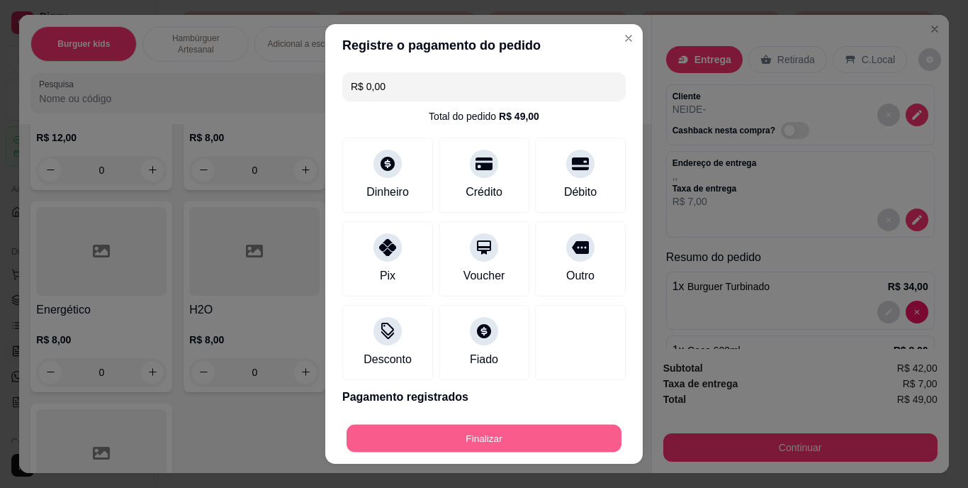
click at [421, 427] on button "Finalizar" at bounding box center [484, 438] width 275 height 28
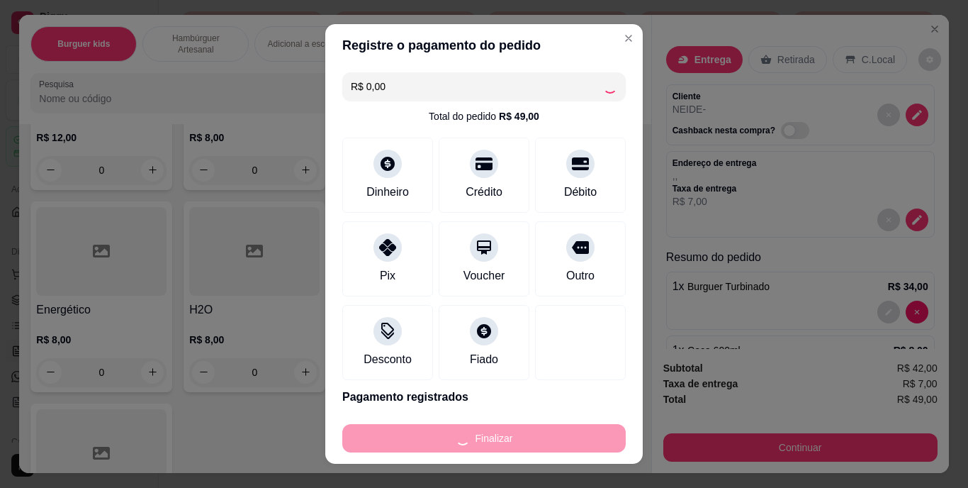
type input "0"
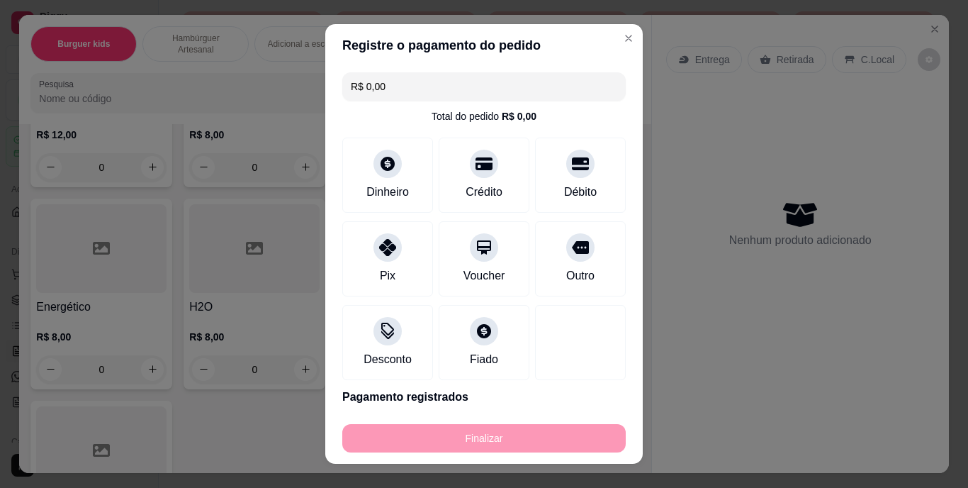
type input "-R$ 49,00"
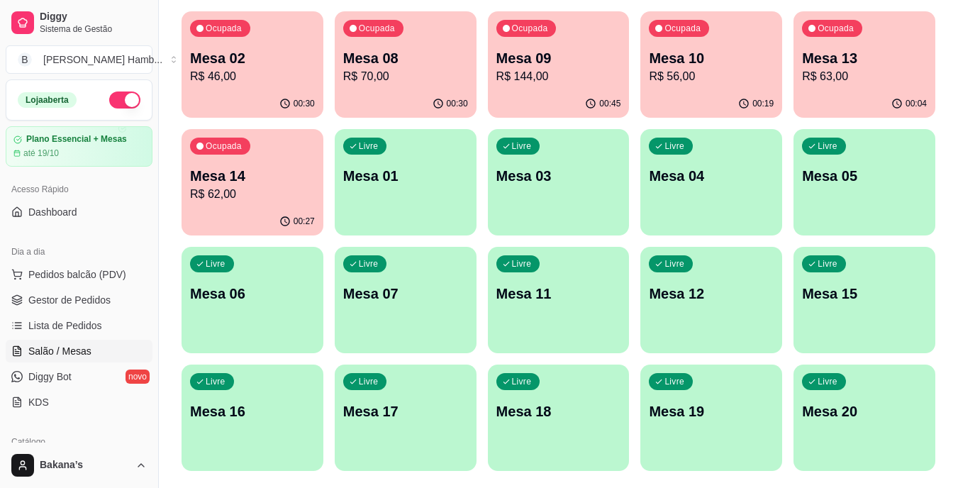
click at [452, 77] on p "R$ 70,00" at bounding box center [405, 76] width 125 height 17
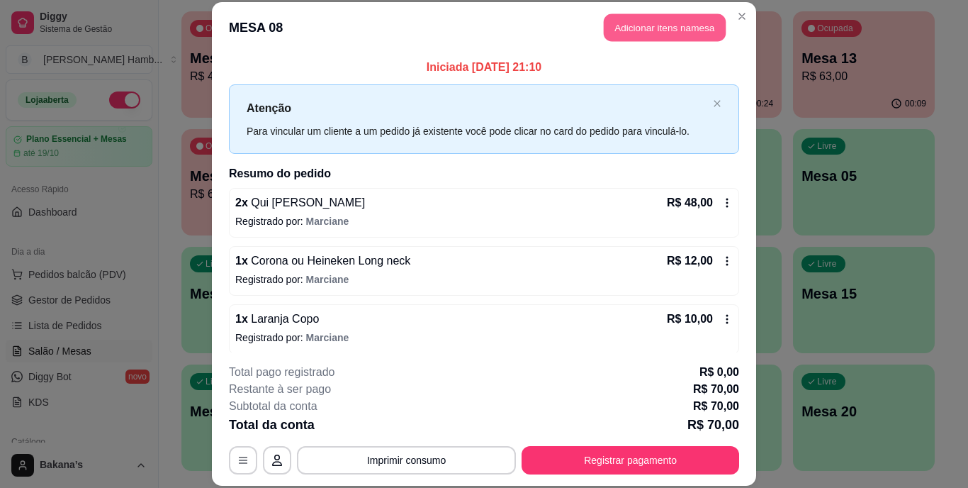
click at [682, 30] on button "Adicionar itens na mesa" at bounding box center [665, 28] width 122 height 28
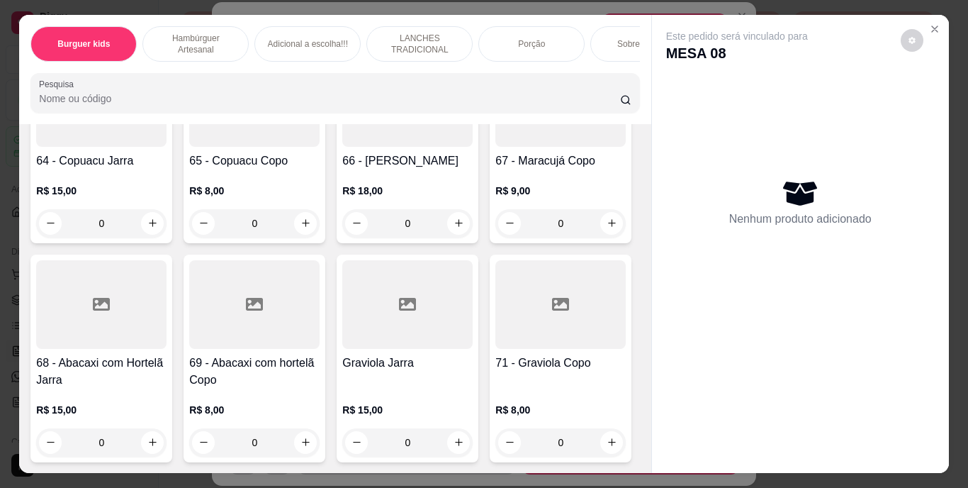
scroll to position [5530, 0]
type input "1"
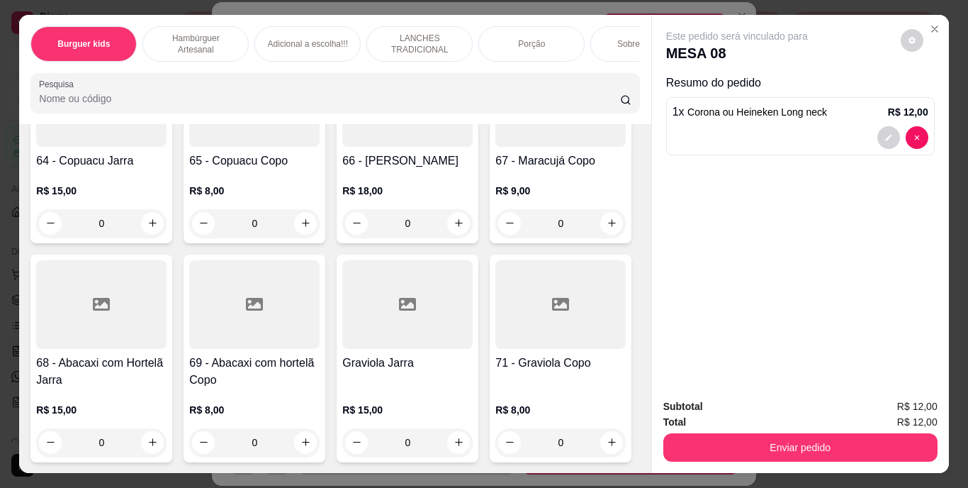
scroll to position [5531, 0]
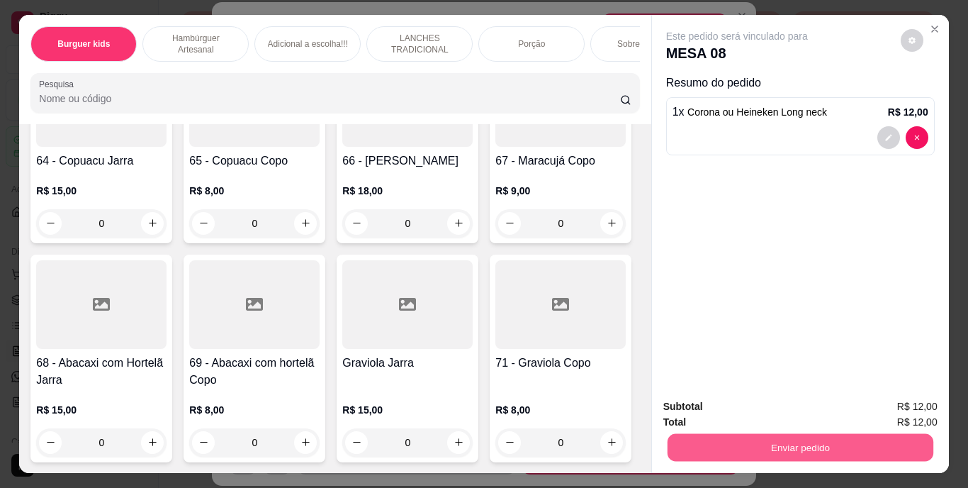
click at [750, 445] on button "Enviar pedido" at bounding box center [800, 448] width 266 height 28
click at [922, 399] on button "Enviar pedido" at bounding box center [901, 407] width 78 height 26
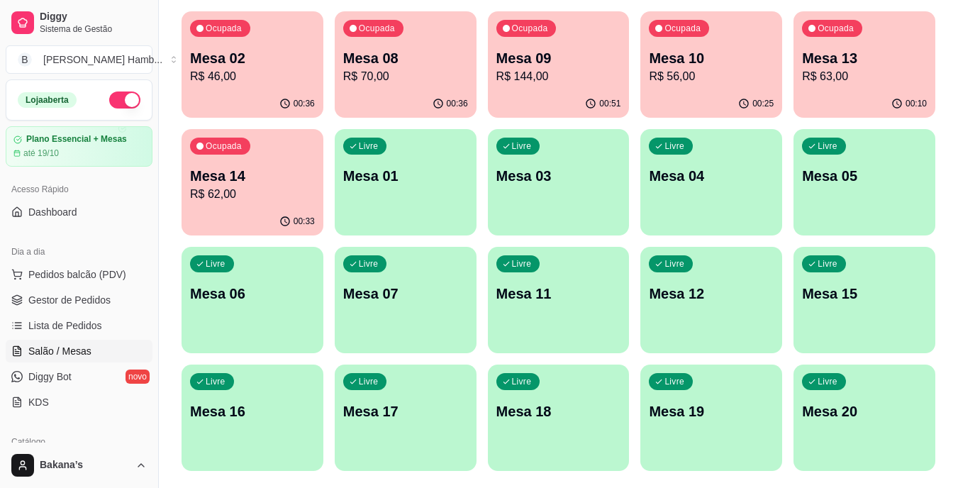
click at [602, 34] on div "Ocupada Mesa 09 R$ 144,00" at bounding box center [559, 50] width 142 height 79
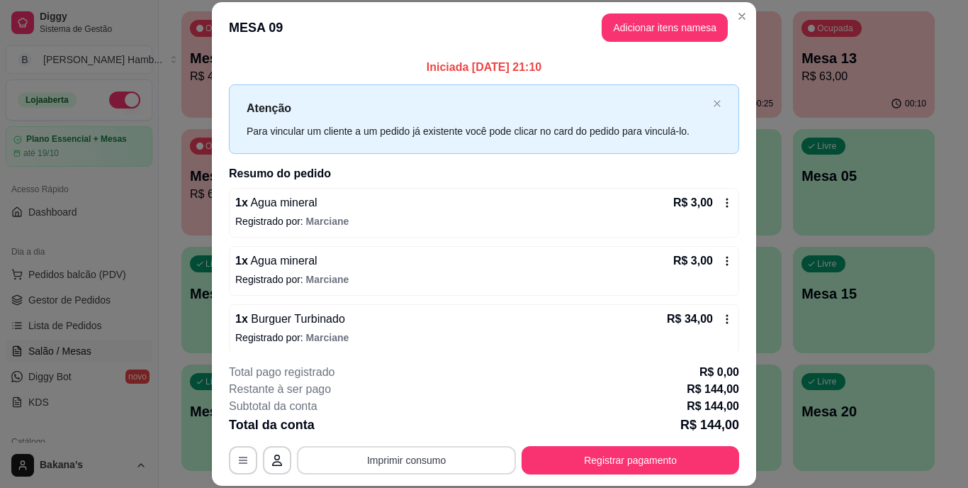
click at [406, 456] on button "Imprimir consumo" at bounding box center [406, 460] width 219 height 28
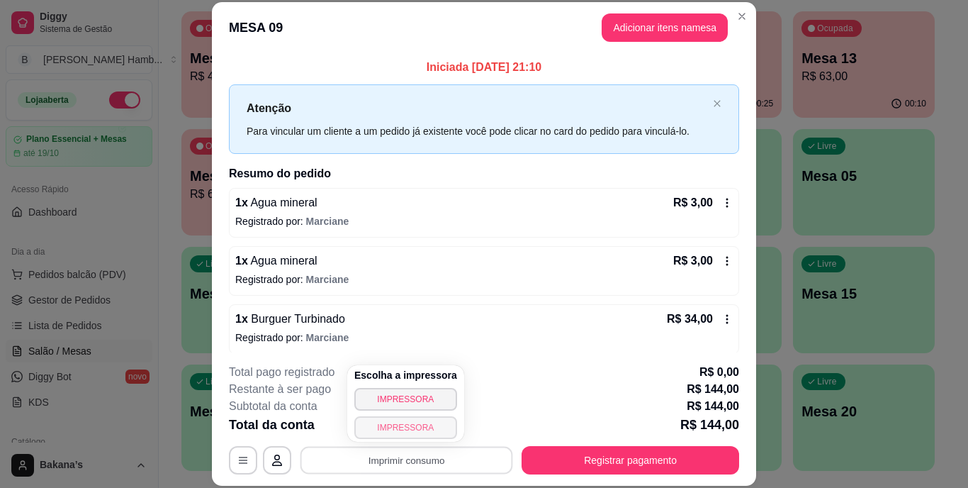
click at [407, 426] on button "IMPRESSORA" at bounding box center [405, 427] width 103 height 23
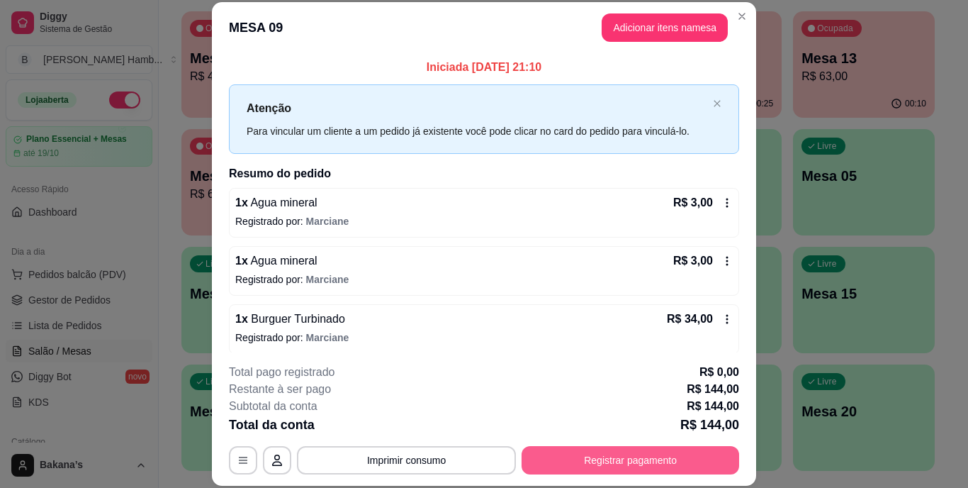
click at [540, 448] on button "Registrar pagamento" at bounding box center [631, 460] width 218 height 28
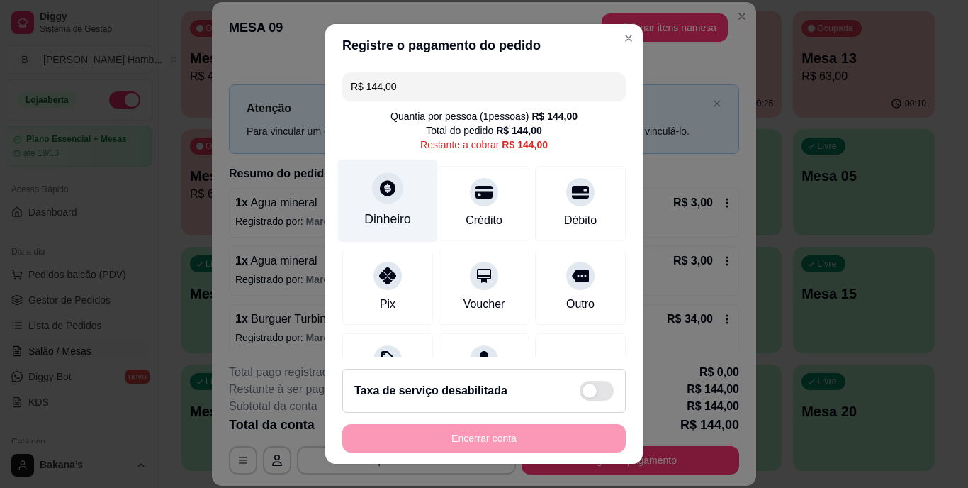
click at [372, 196] on div at bounding box center [387, 188] width 31 height 31
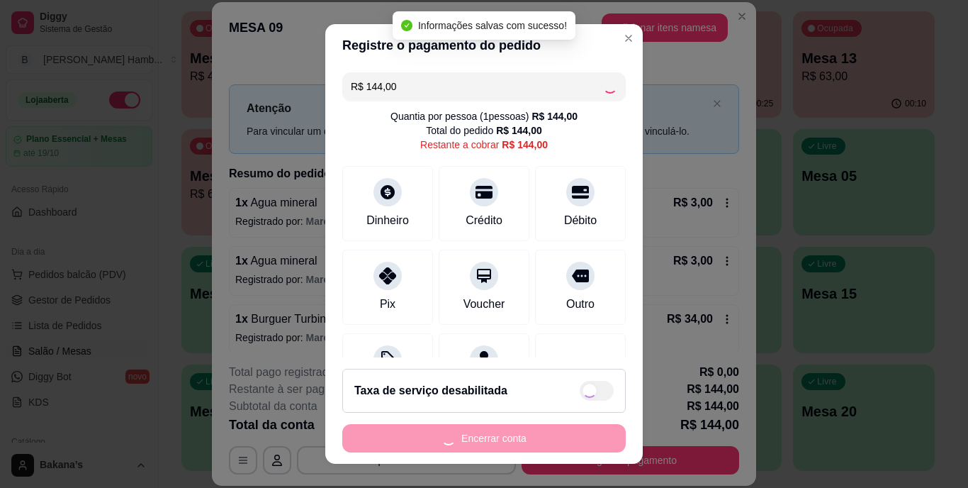
type input "R$ 0,00"
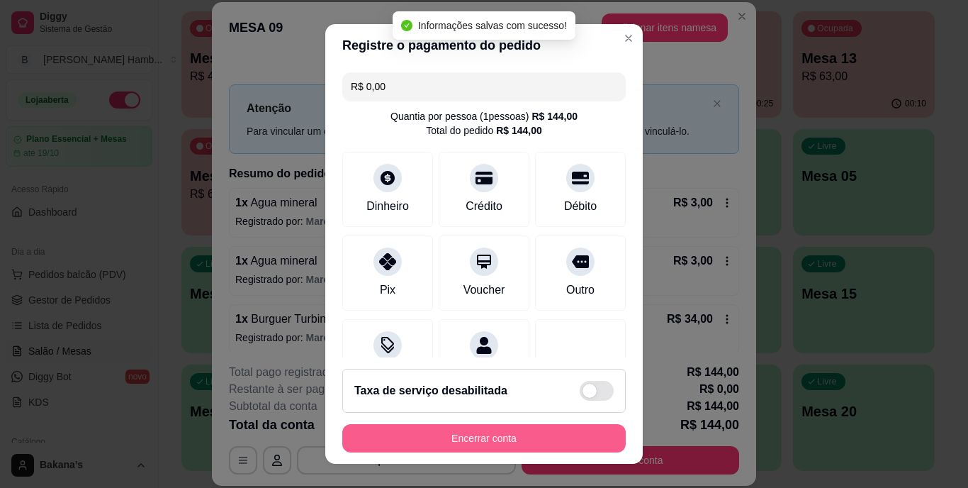
click at [464, 436] on button "Encerrar conta" at bounding box center [484, 438] width 284 height 28
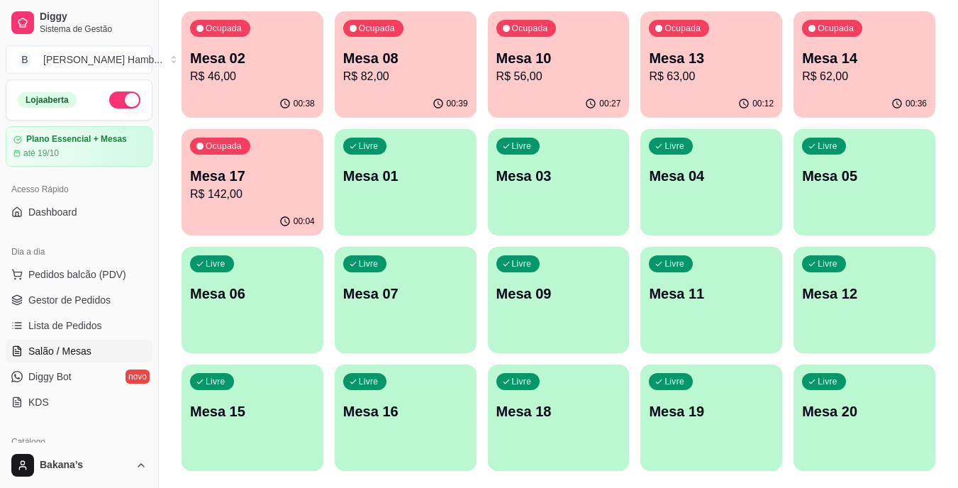
click at [258, 82] on p "R$ 46,00" at bounding box center [252, 76] width 125 height 17
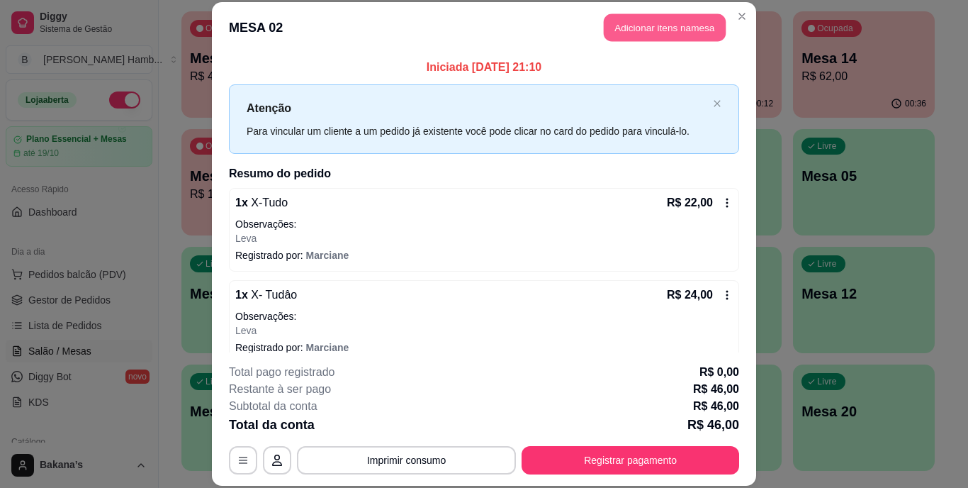
click at [637, 33] on button "Adicionar itens na mesa" at bounding box center [665, 28] width 122 height 28
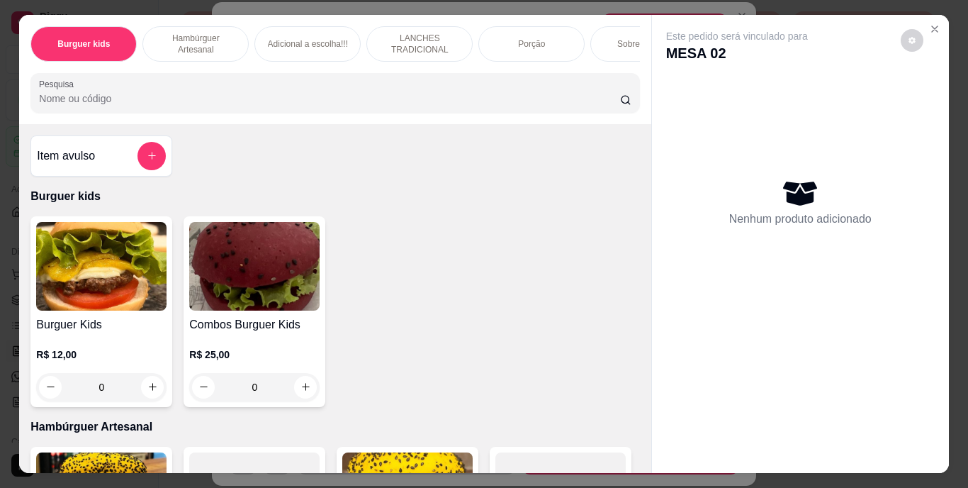
click at [615, 29] on div "Sobremesa !!!" at bounding box center [644, 43] width 106 height 35
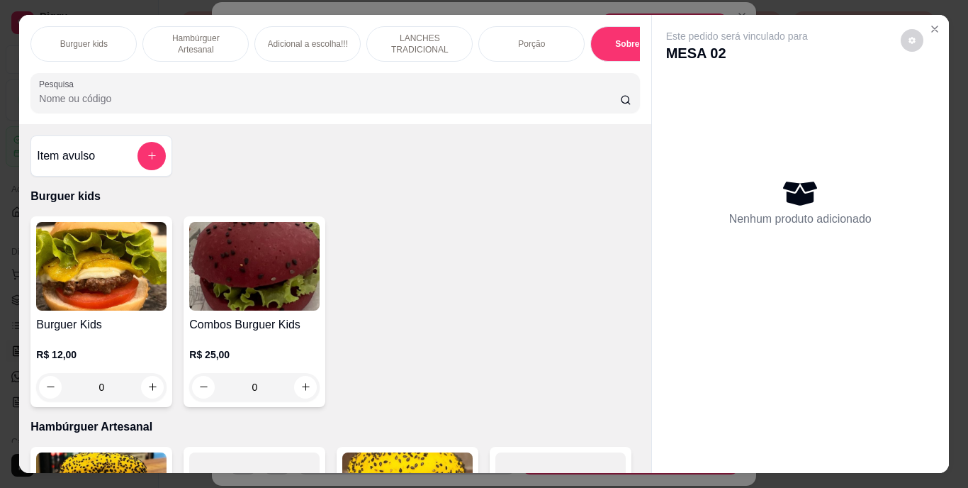
scroll to position [36, 0]
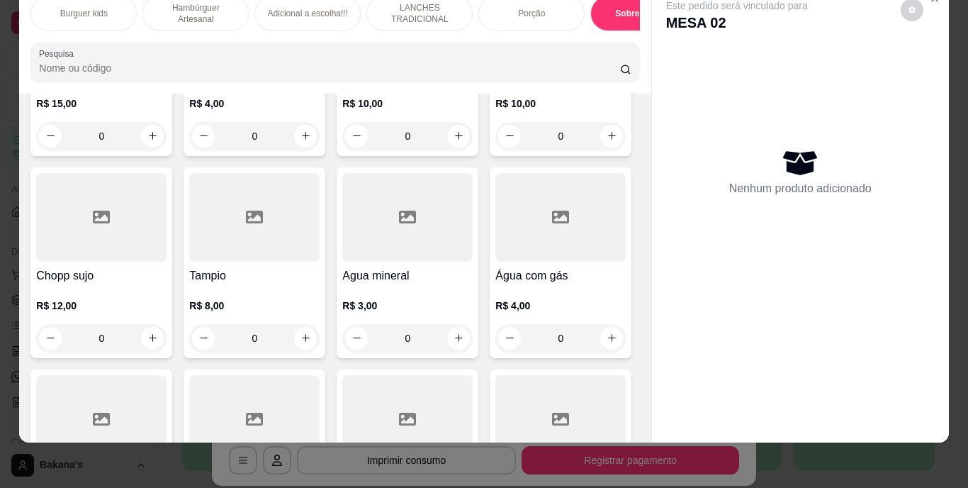
type input "1"
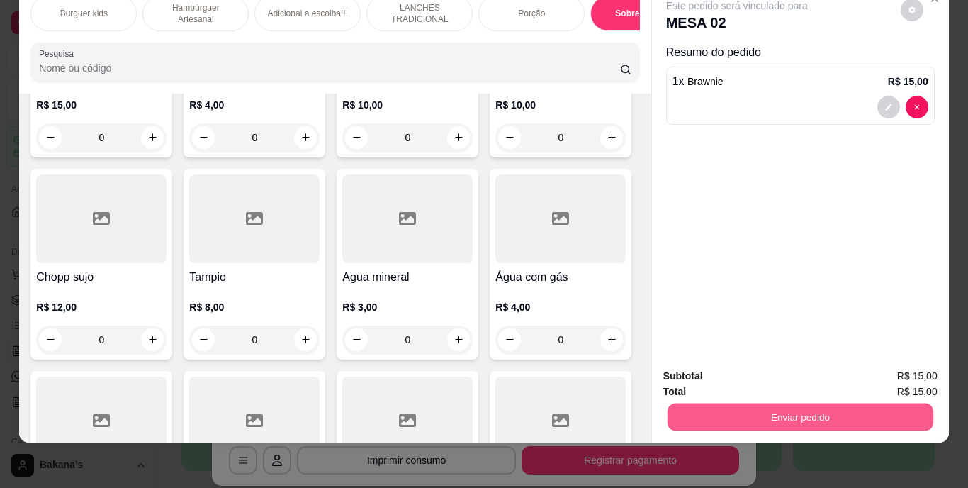
click at [708, 403] on button "Enviar pedido" at bounding box center [800, 417] width 266 height 28
click at [877, 365] on button "Enviar pedido" at bounding box center [901, 371] width 78 height 26
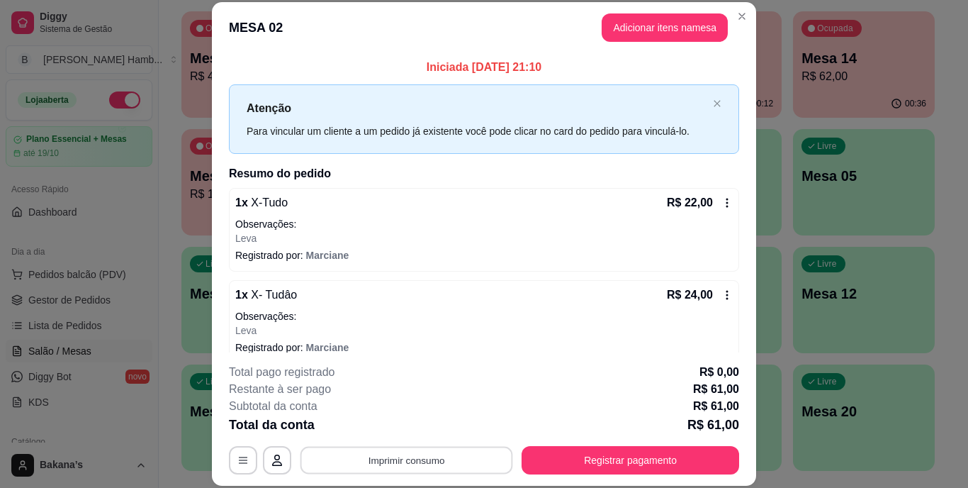
click at [481, 452] on button "Imprimir consumo" at bounding box center [407, 460] width 213 height 28
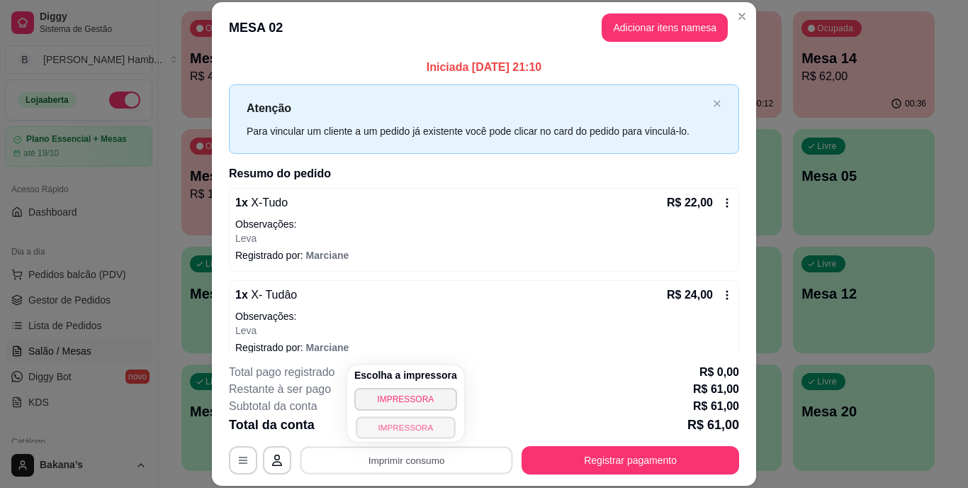
click at [420, 420] on button "IMPRESSORA" at bounding box center [405, 427] width 99 height 22
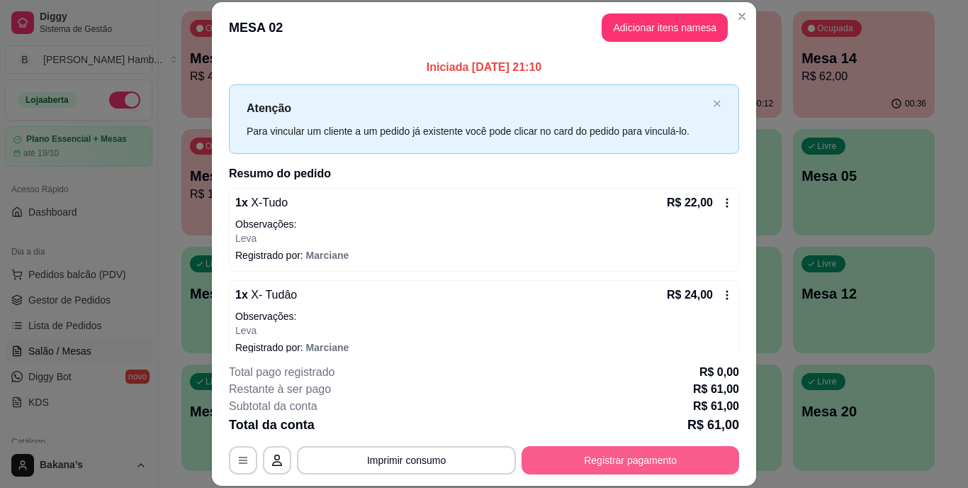
click at [571, 458] on button "Registrar pagamento" at bounding box center [631, 460] width 218 height 28
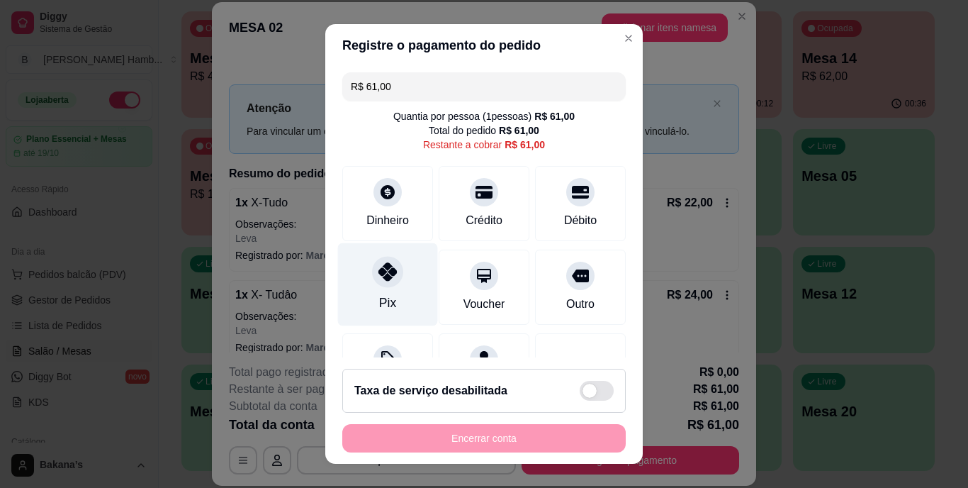
click at [372, 284] on div at bounding box center [387, 272] width 31 height 31
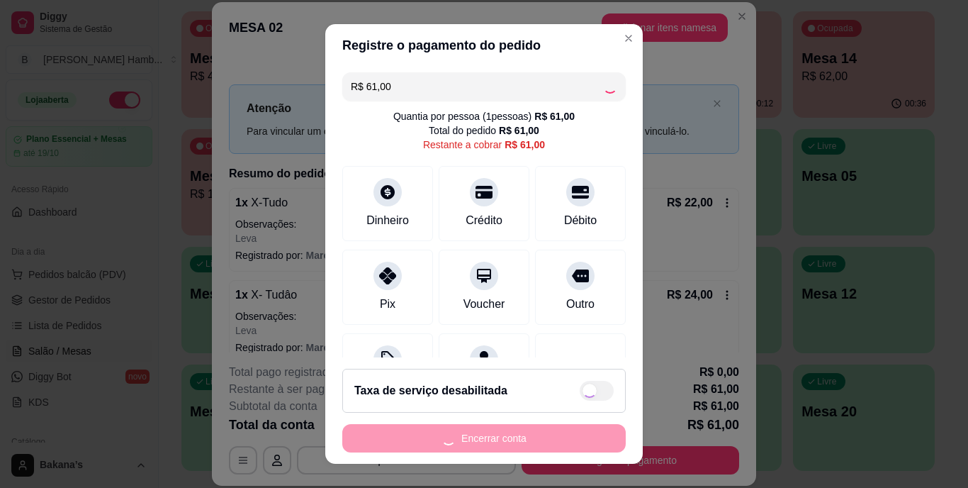
click at [481, 436] on div "Encerrar conta" at bounding box center [484, 438] width 284 height 28
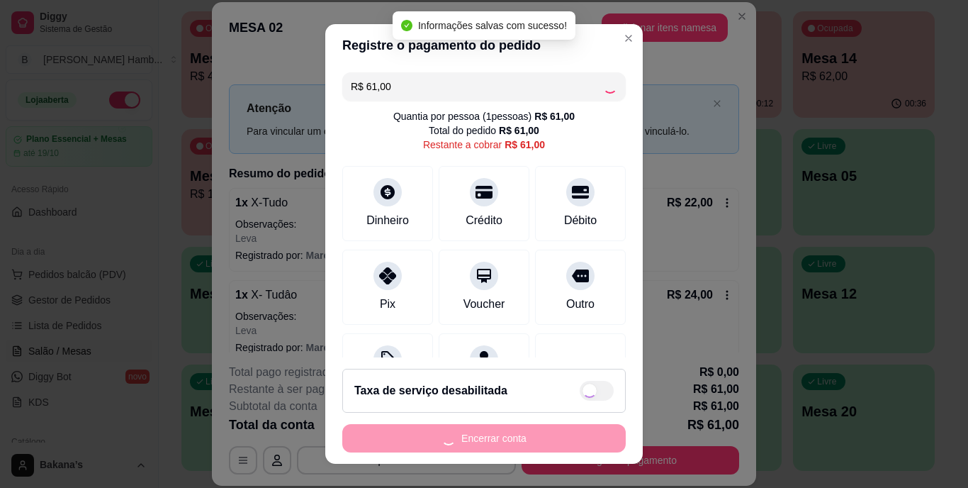
type input "R$ 0,00"
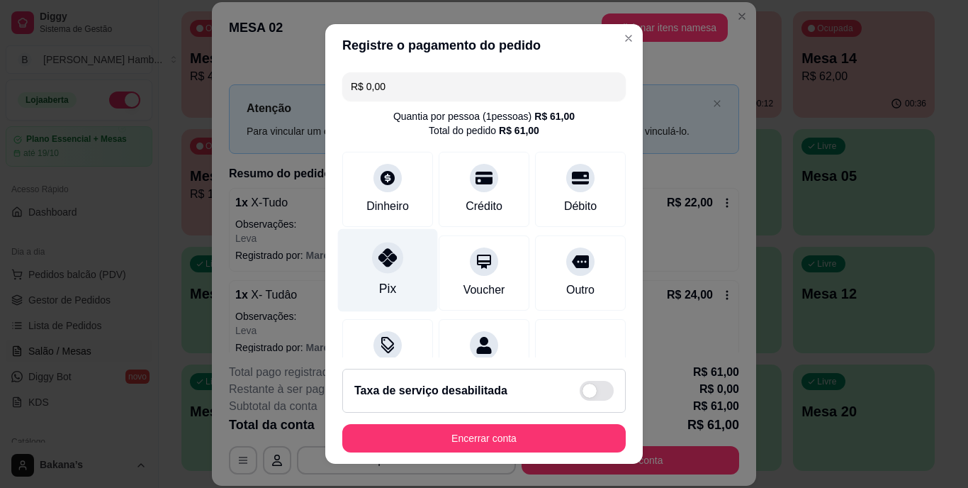
click at [391, 282] on div "Pix" at bounding box center [388, 270] width 100 height 83
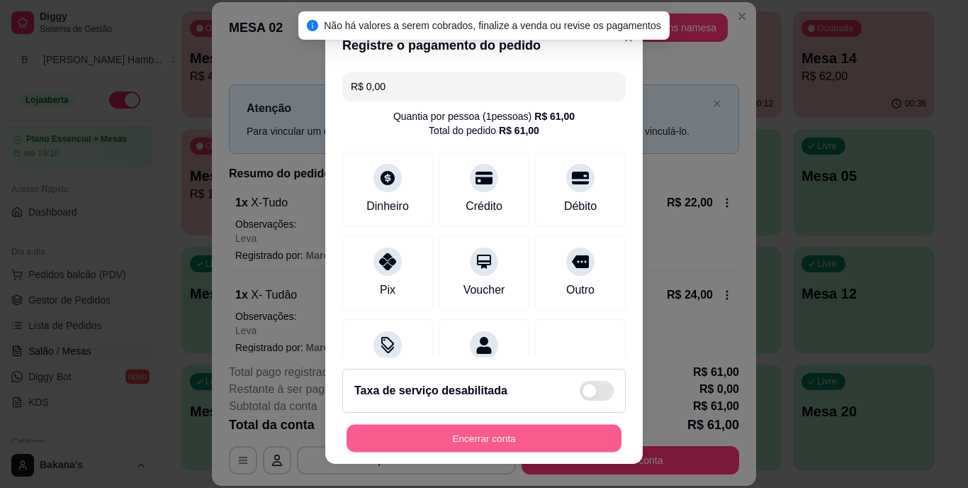
click at [426, 429] on button "Encerrar conta" at bounding box center [484, 438] width 275 height 28
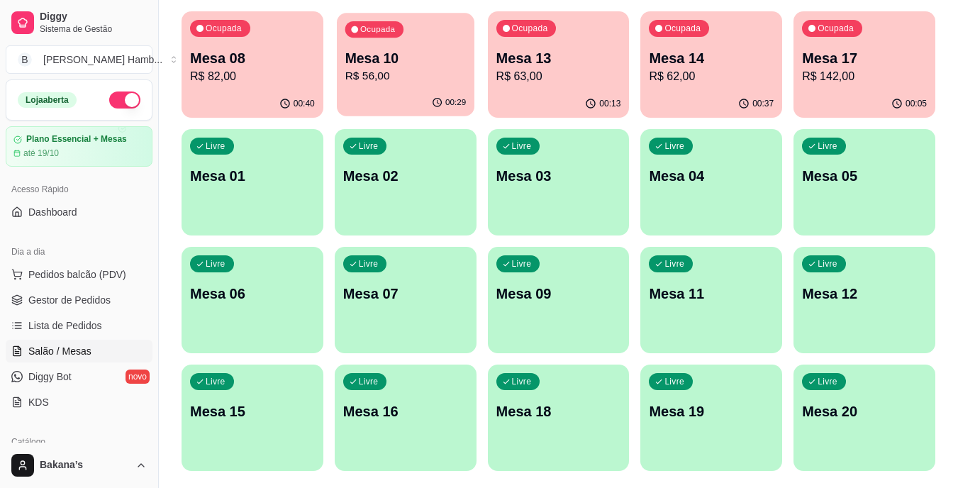
click at [442, 61] on p "Mesa 10" at bounding box center [405, 58] width 121 height 19
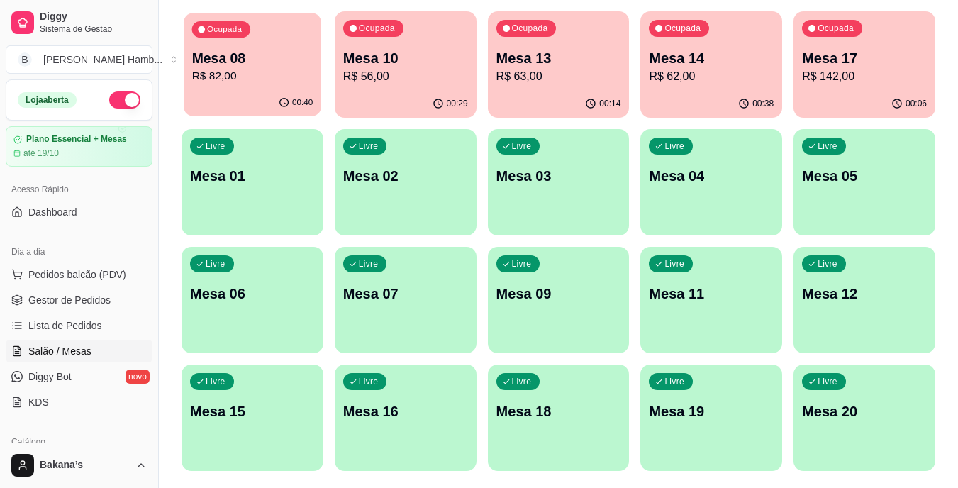
click at [271, 77] on p "R$ 82,00" at bounding box center [252, 76] width 121 height 16
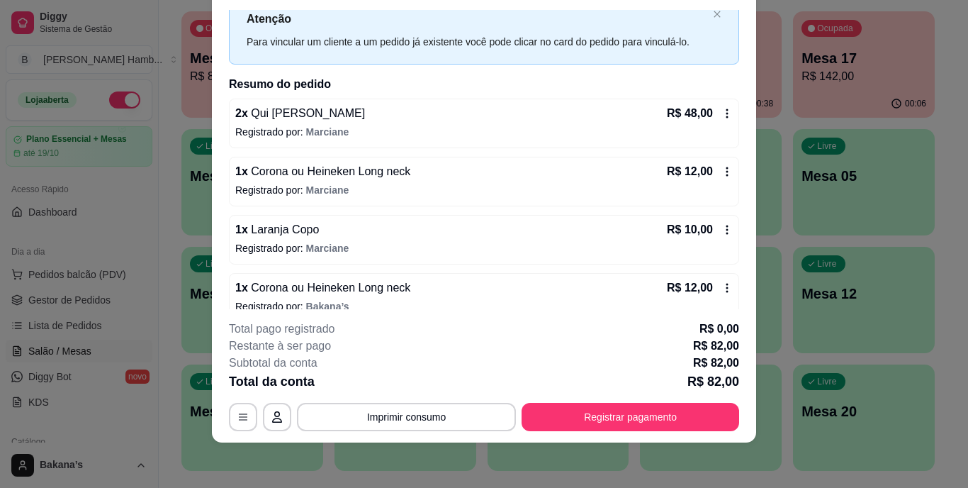
scroll to position [65, 0]
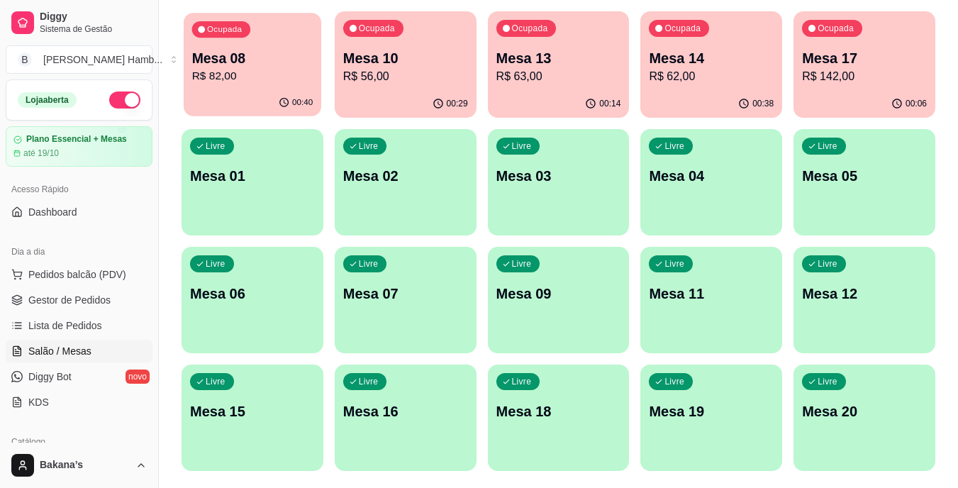
click at [287, 72] on p "R$ 82,00" at bounding box center [252, 76] width 121 height 16
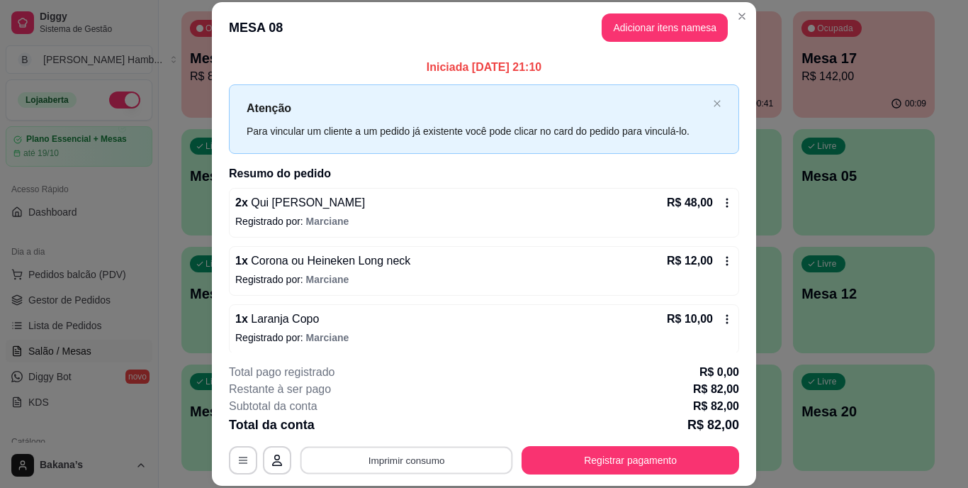
click at [410, 450] on button "Imprimir consumo" at bounding box center [407, 460] width 213 height 28
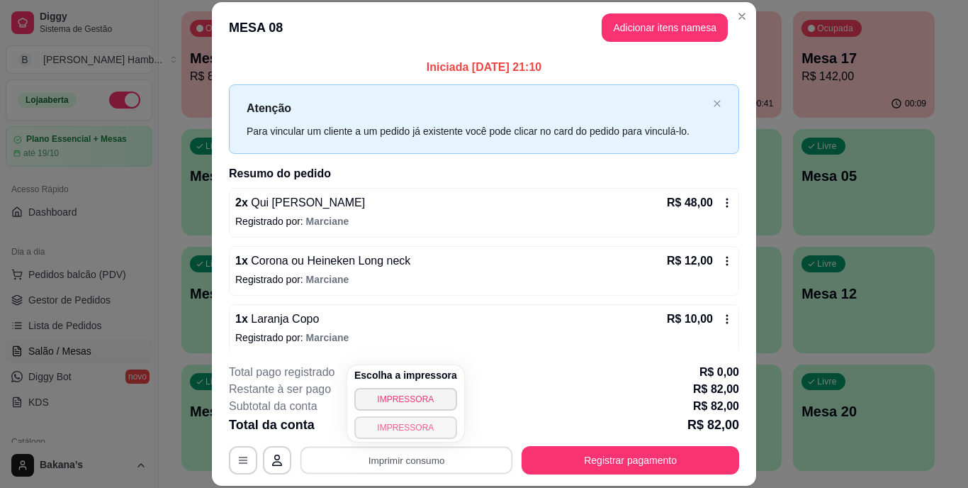
click at [410, 431] on button "IMPRESSORA" at bounding box center [405, 427] width 103 height 23
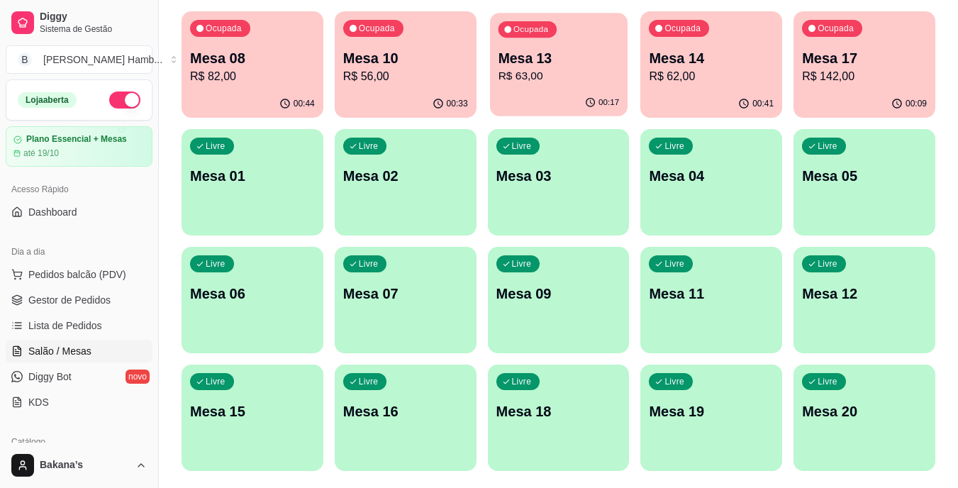
click at [596, 21] on div "Ocupada Mesa 13 R$ 63,00" at bounding box center [559, 51] width 138 height 77
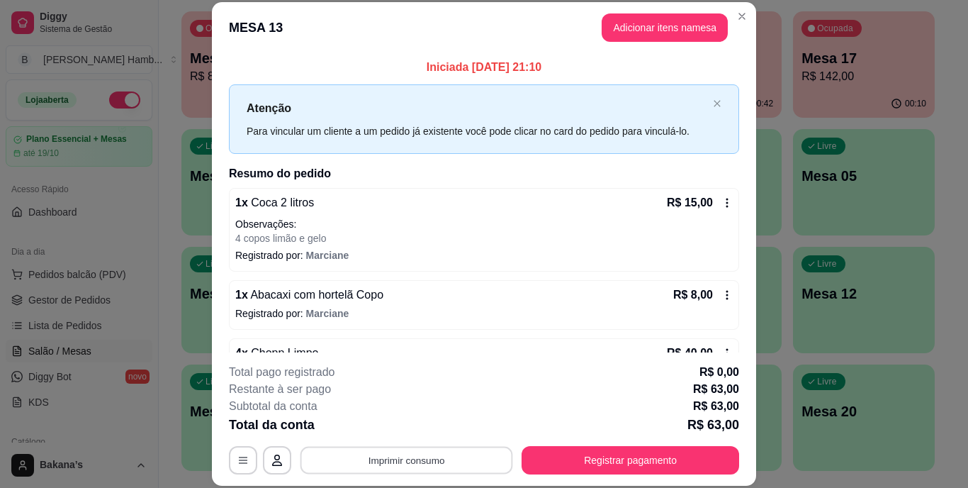
click at [445, 462] on button "Imprimir consumo" at bounding box center [407, 460] width 213 height 28
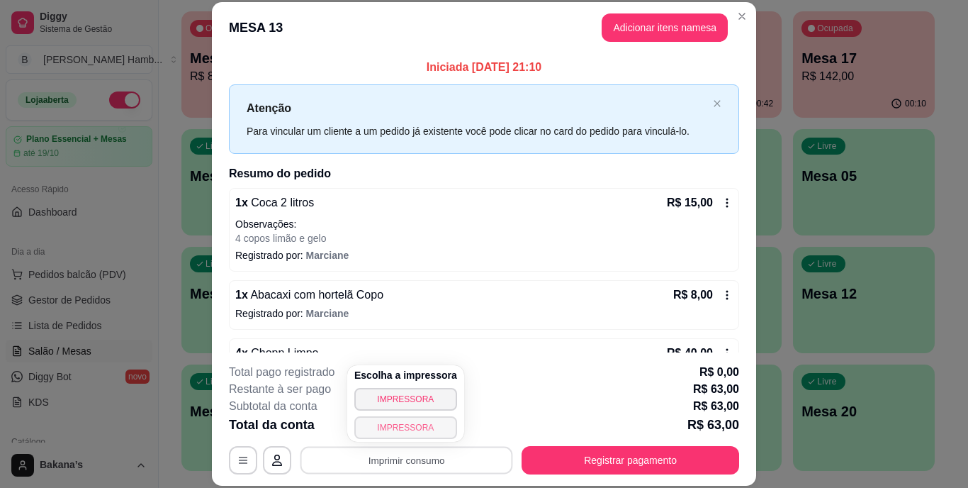
click at [432, 431] on button "IMPRESSORA" at bounding box center [405, 427] width 103 height 23
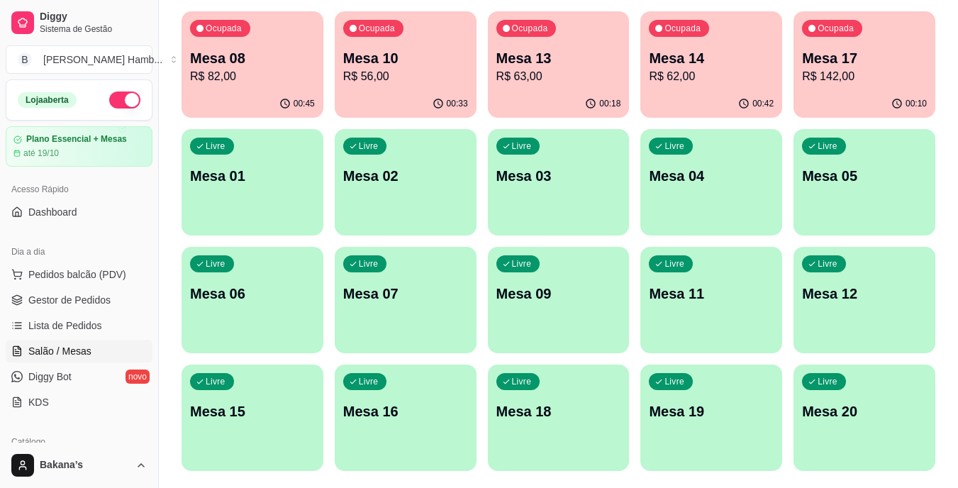
click at [550, 46] on div "Ocupada Mesa 13 R$ 63,00" at bounding box center [559, 50] width 142 height 79
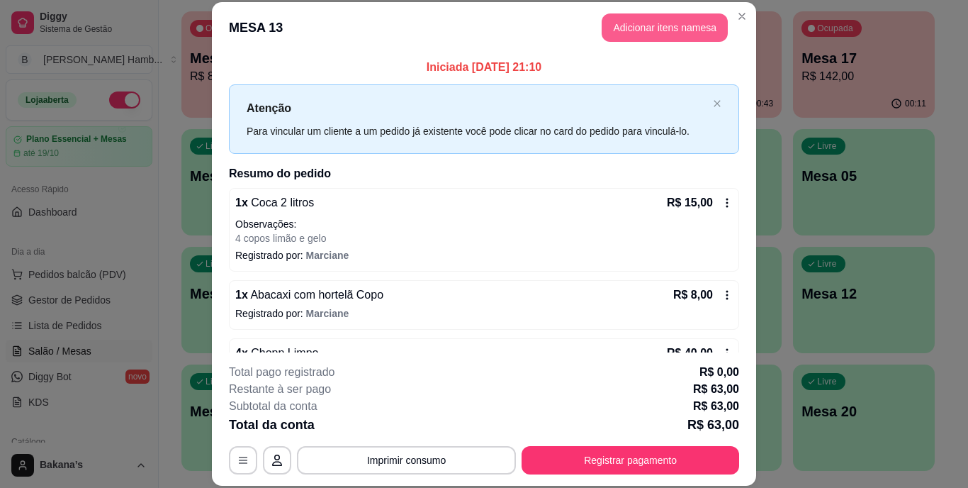
click at [655, 21] on button "Adicionar itens na mesa" at bounding box center [665, 27] width 126 height 28
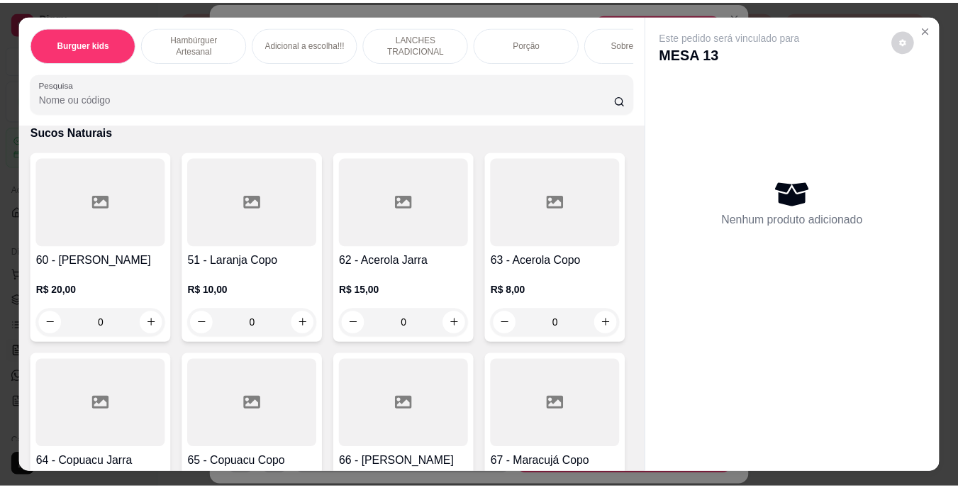
scroll to position [4750, 0]
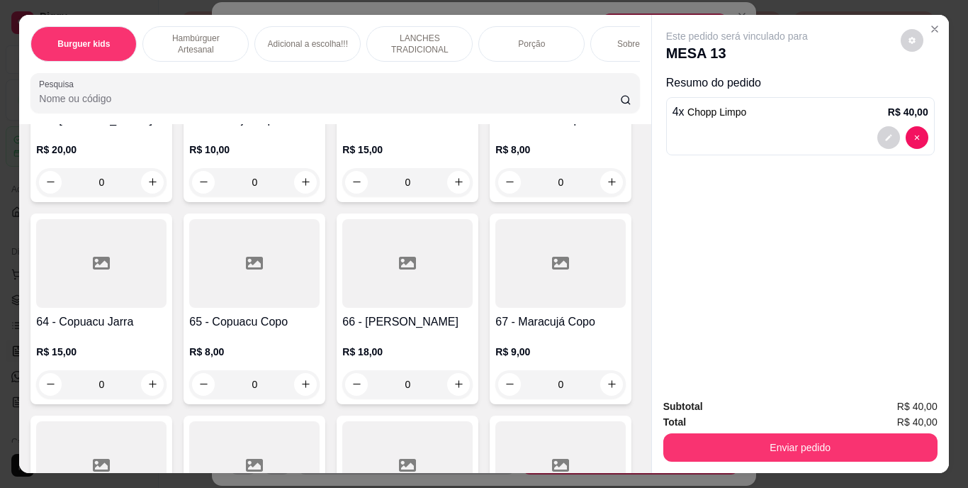
type input "4"
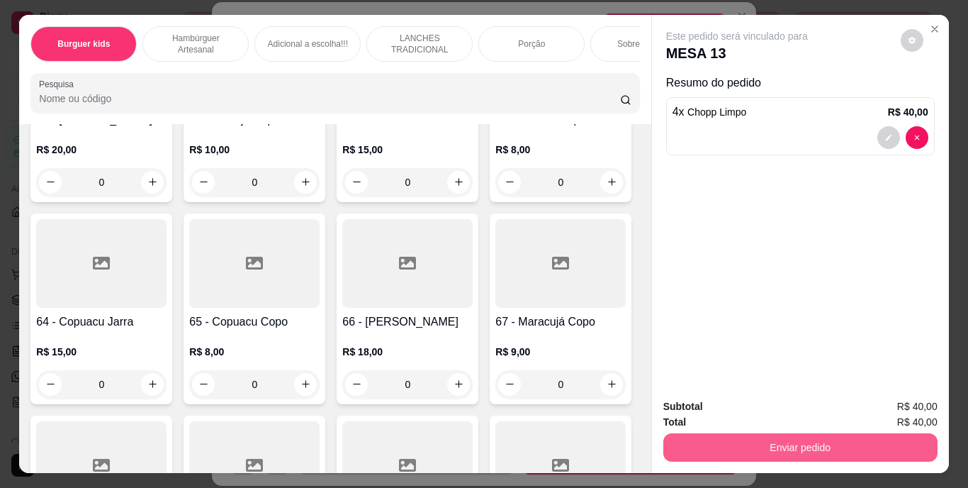
click at [785, 437] on button "Enviar pedido" at bounding box center [801, 447] width 274 height 28
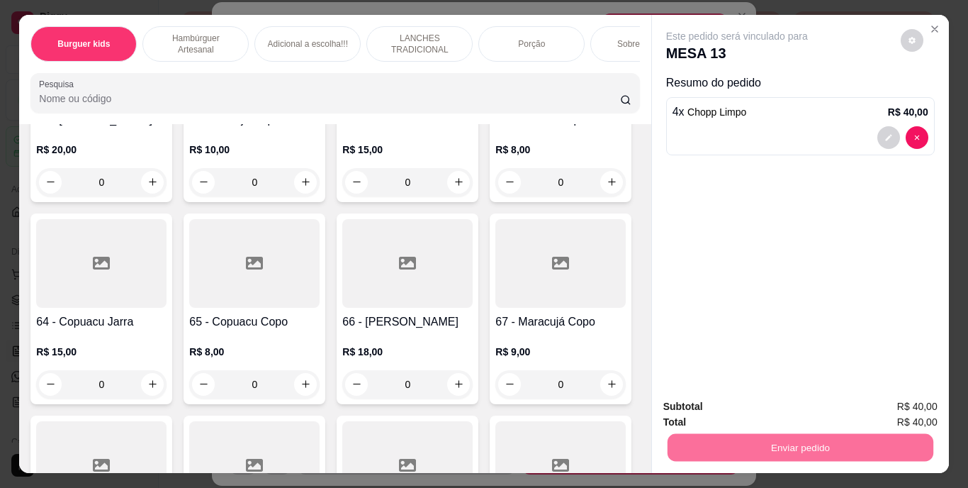
click at [878, 396] on button "Enviar pedido" at bounding box center [901, 407] width 80 height 27
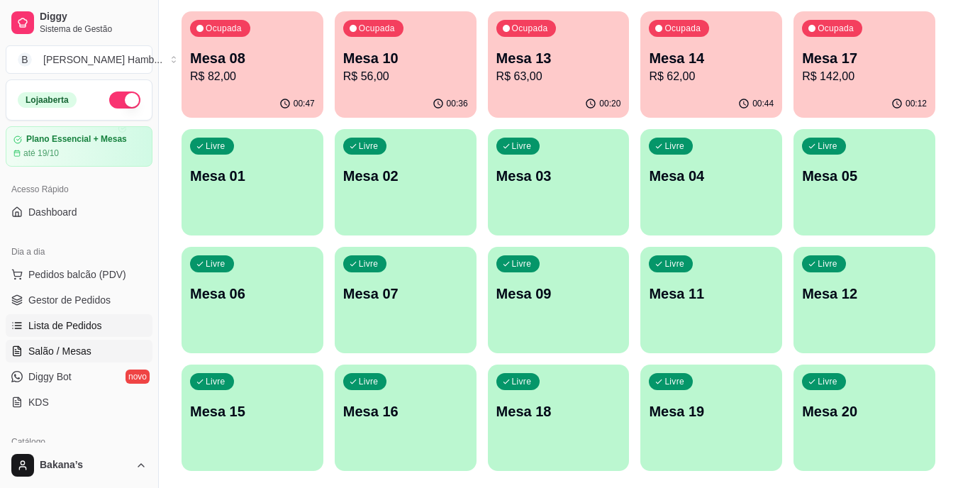
click at [112, 329] on link "Lista de Pedidos" at bounding box center [79, 325] width 147 height 23
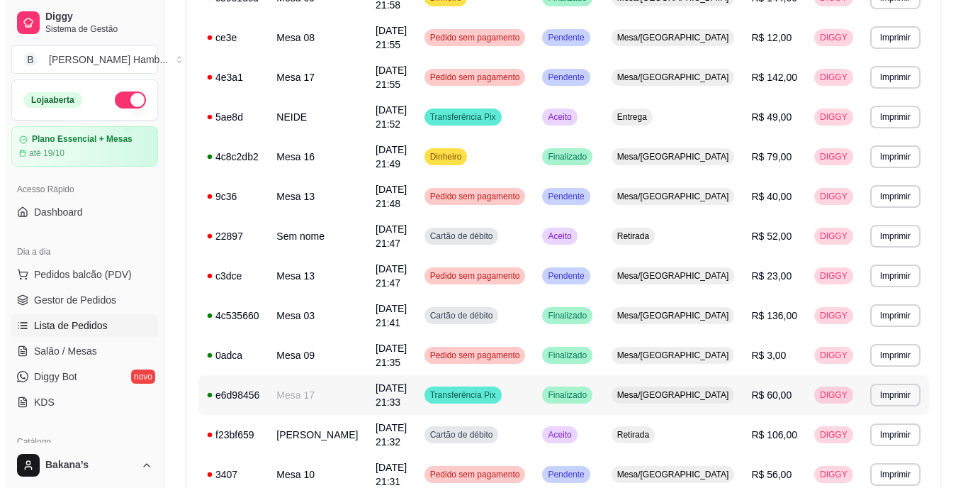
scroll to position [496, 0]
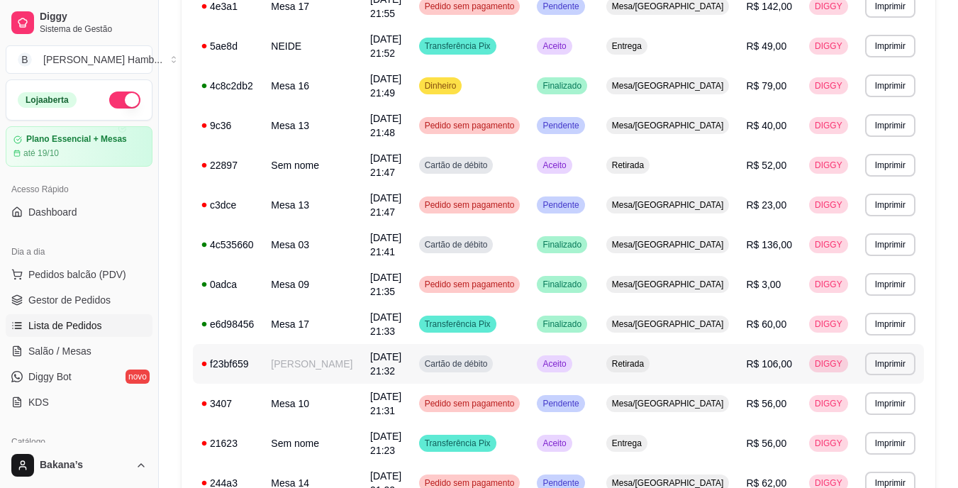
click at [316, 344] on td "[PERSON_NAME]" at bounding box center [311, 364] width 99 height 40
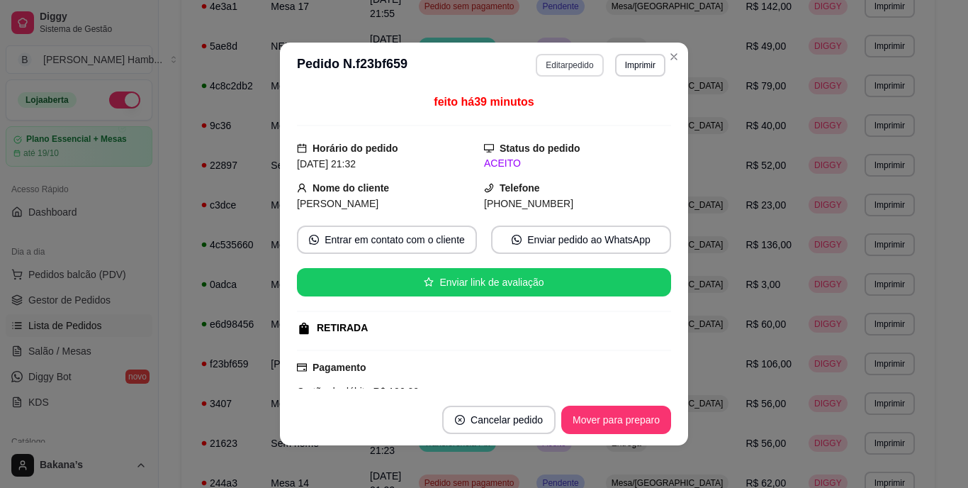
click at [551, 67] on button "Editar pedido" at bounding box center [569, 65] width 67 height 23
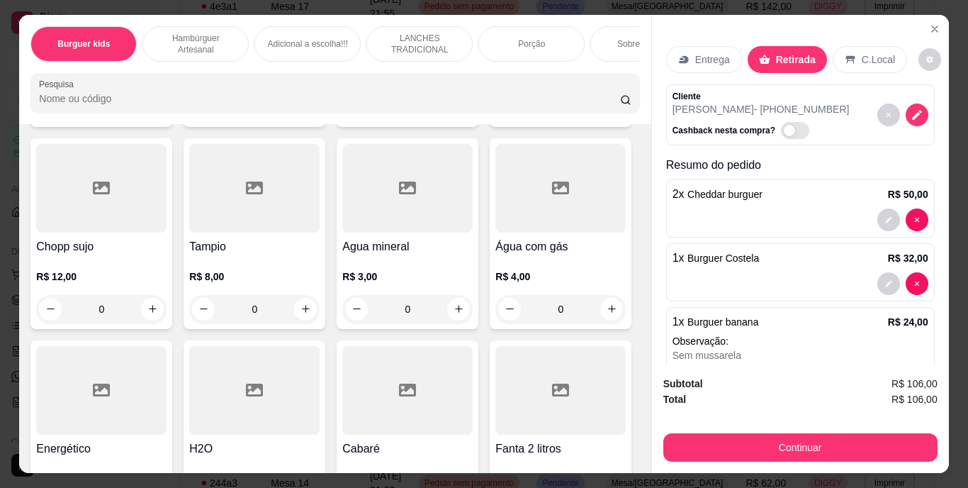
scroll to position [4183, 0]
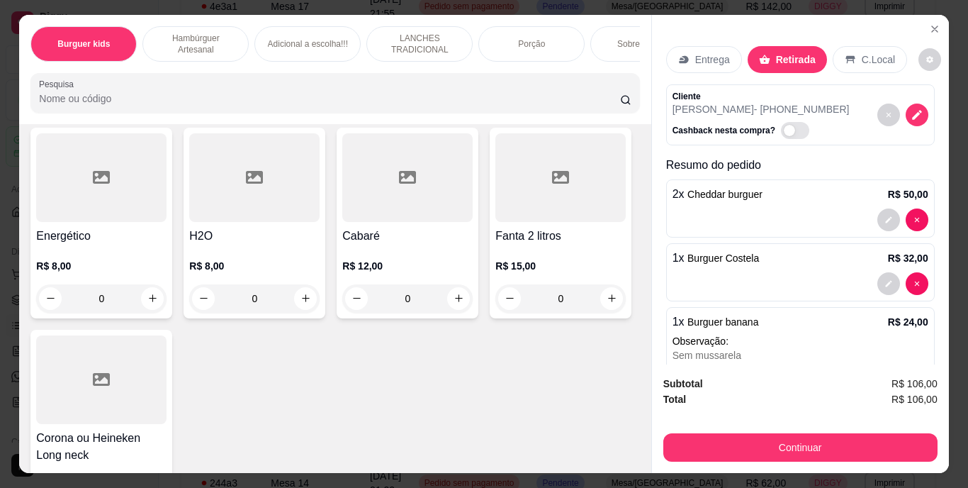
type input "1"
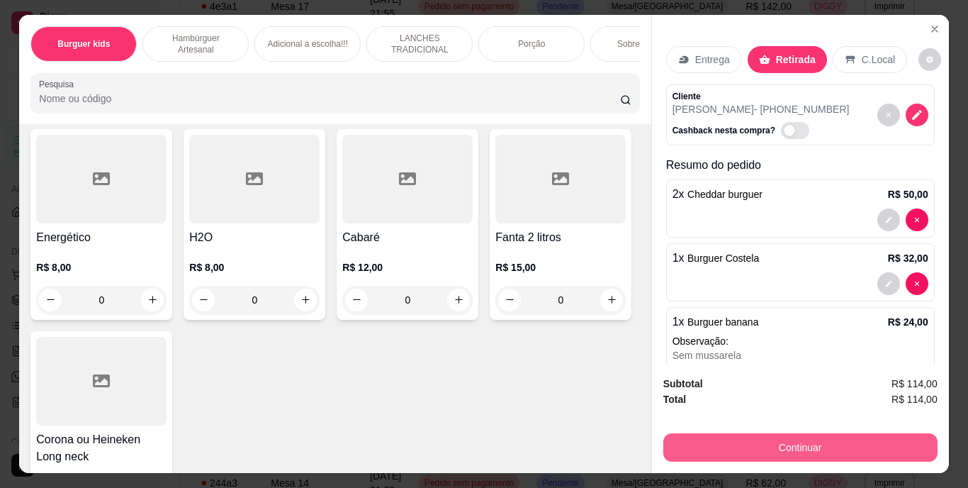
click at [899, 433] on button "Continuar" at bounding box center [801, 447] width 274 height 28
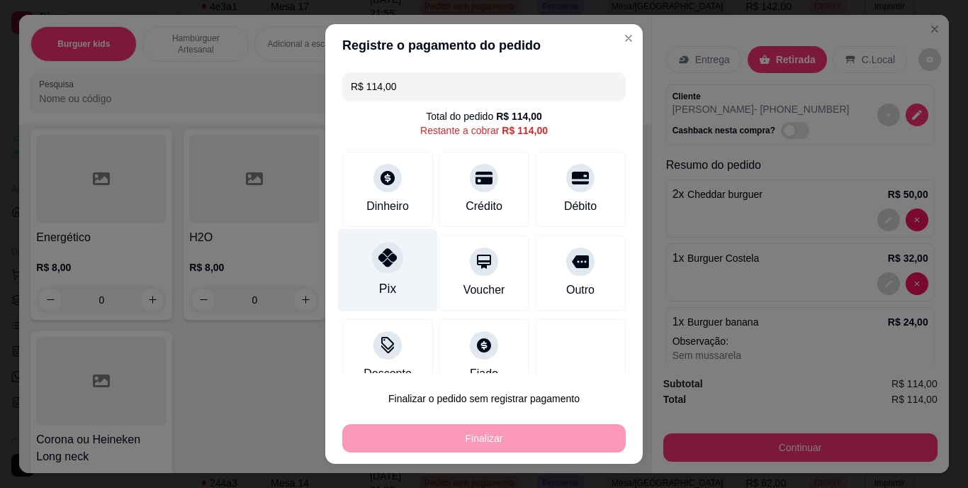
click at [372, 253] on div at bounding box center [387, 257] width 31 height 31
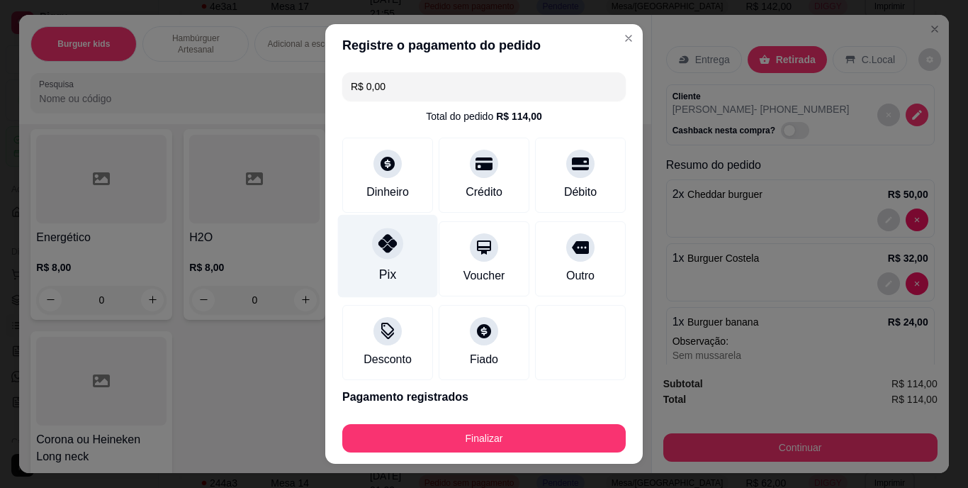
type input "R$ 0,00"
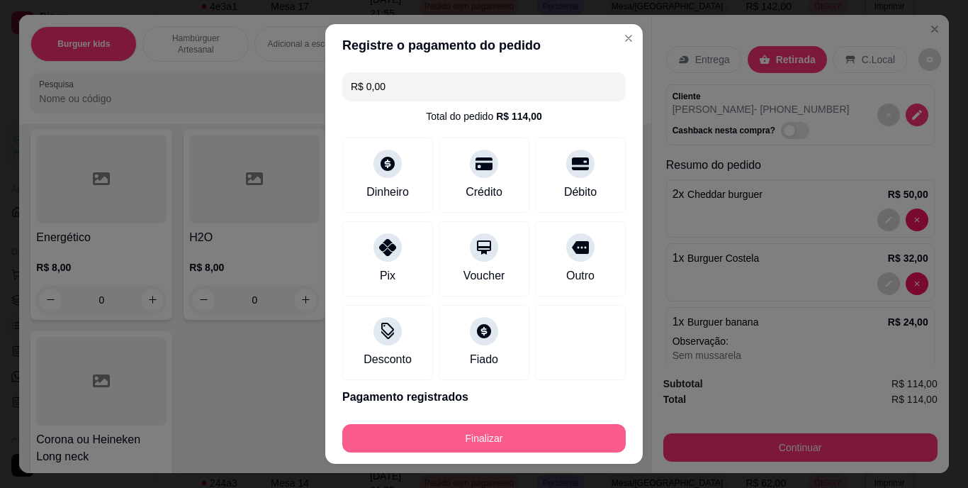
click at [491, 426] on button "Finalizar" at bounding box center [484, 438] width 284 height 28
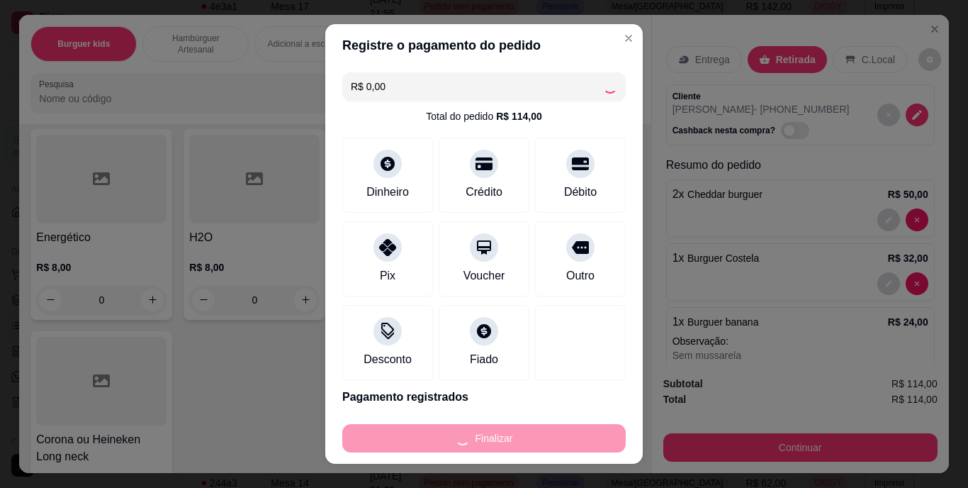
type input "0"
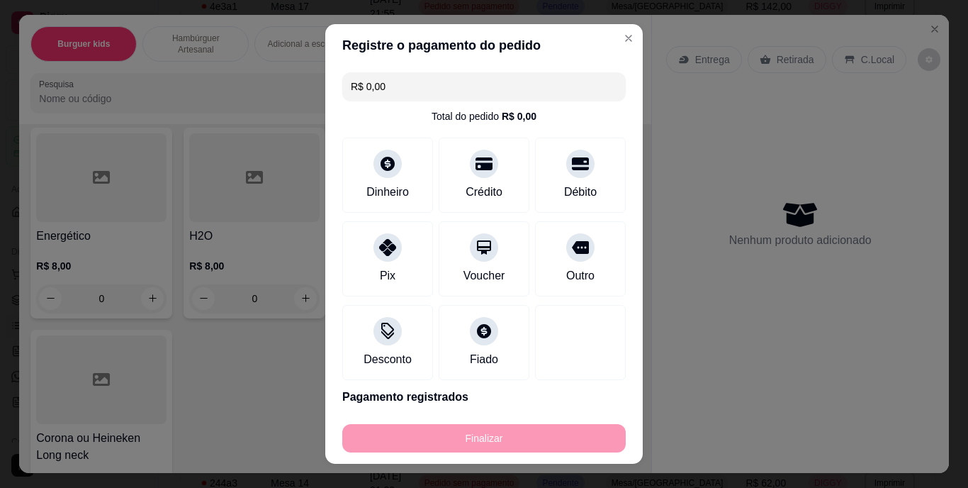
type input "-R$ 114,00"
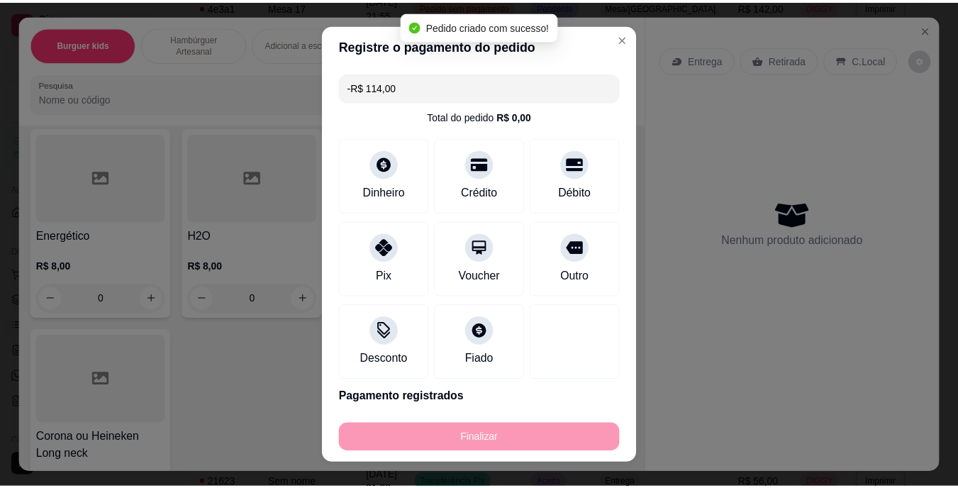
scroll to position [4181, 0]
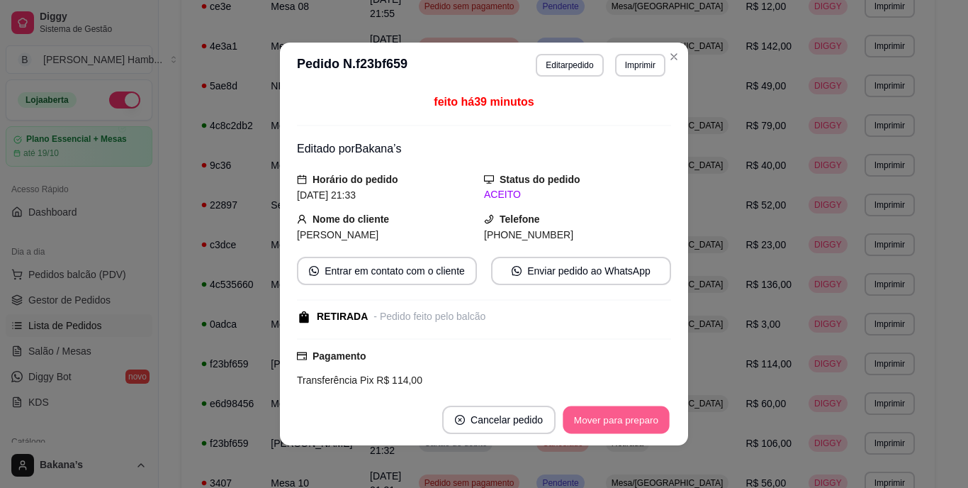
click at [579, 420] on button "Mover para preparo" at bounding box center [616, 420] width 106 height 28
click at [596, 418] on button "Mover para retirada disponível" at bounding box center [593, 420] width 152 height 28
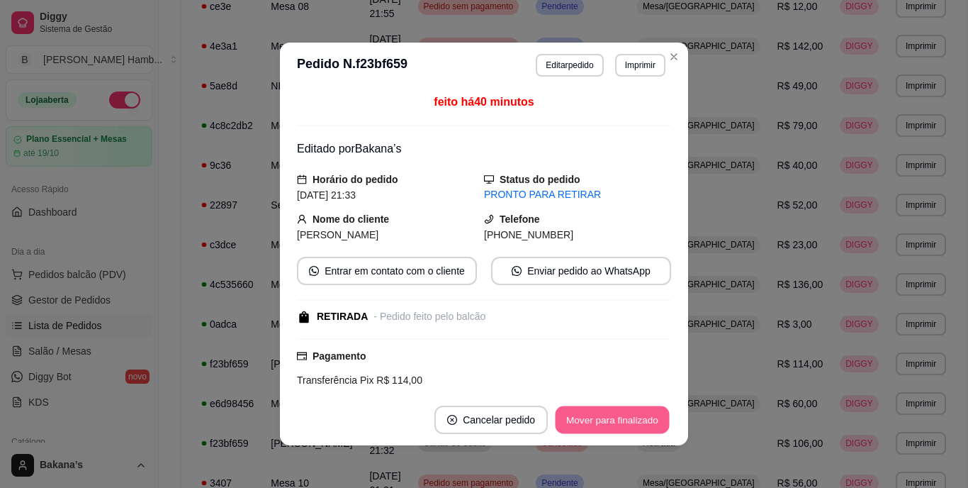
click at [596, 418] on button "Mover para finalizado" at bounding box center [613, 420] width 114 height 28
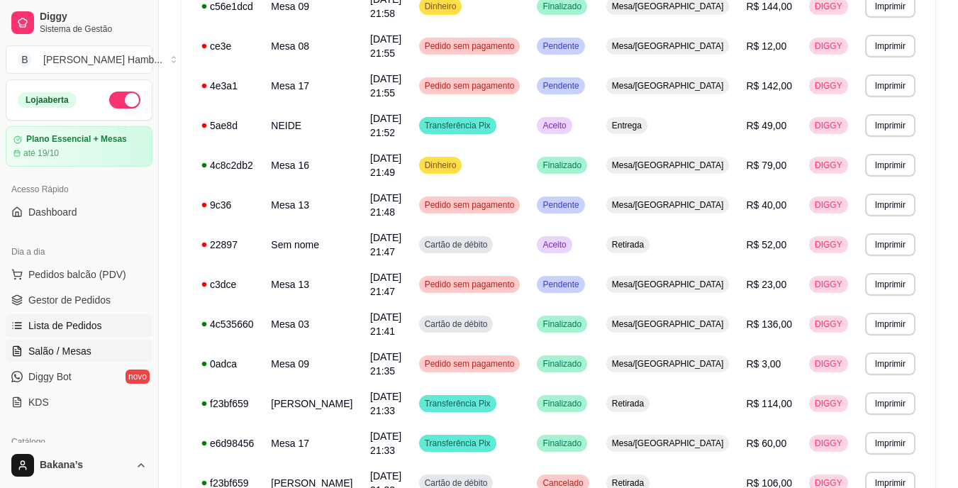
click at [101, 340] on link "Salão / Mesas" at bounding box center [79, 351] width 147 height 23
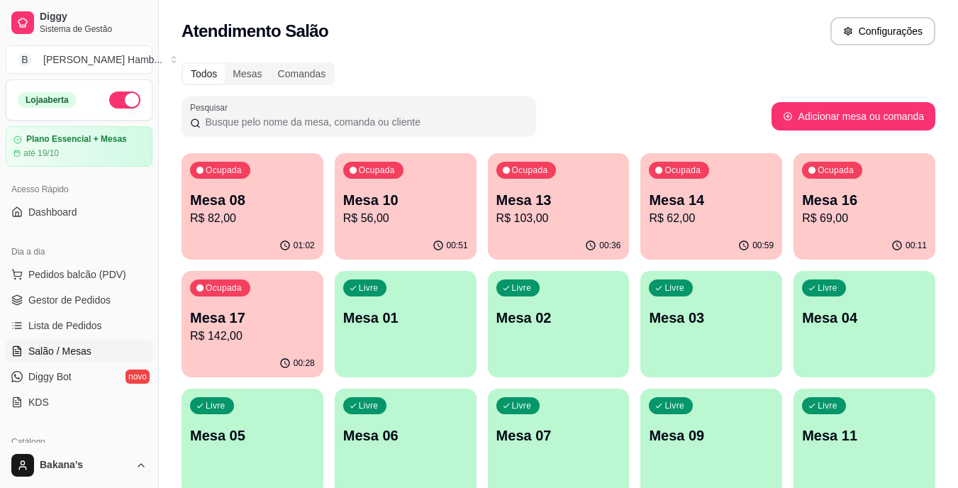
click at [241, 249] on div "01:02" at bounding box center [252, 246] width 142 height 28
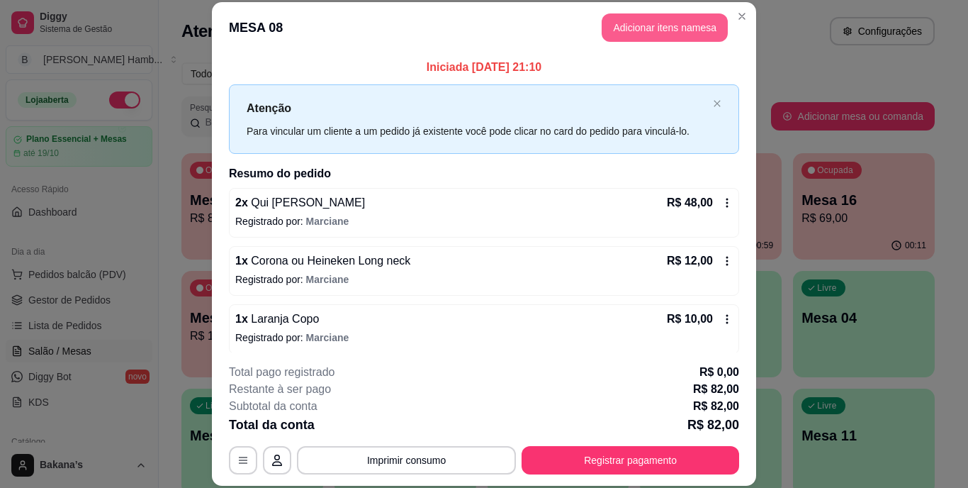
click at [675, 30] on button "Adicionar itens na mesa" at bounding box center [665, 27] width 126 height 28
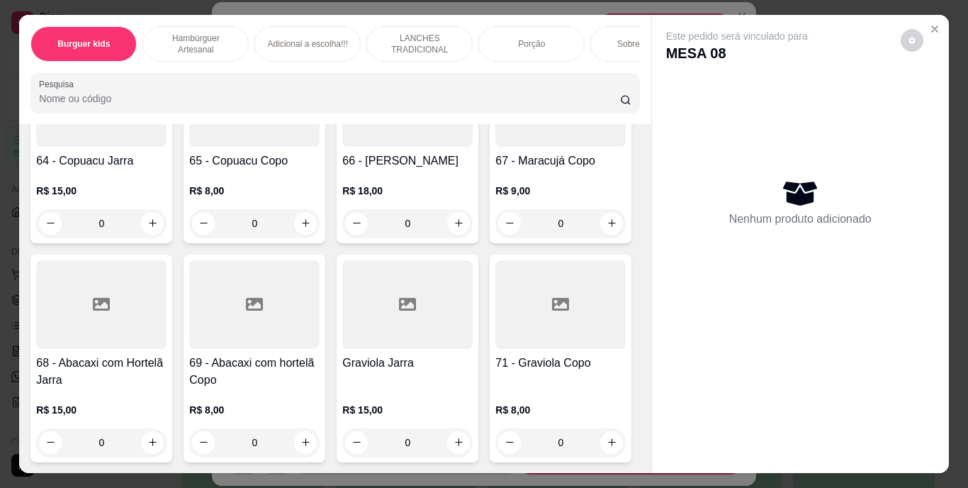
scroll to position [5388, 0]
type input "1"
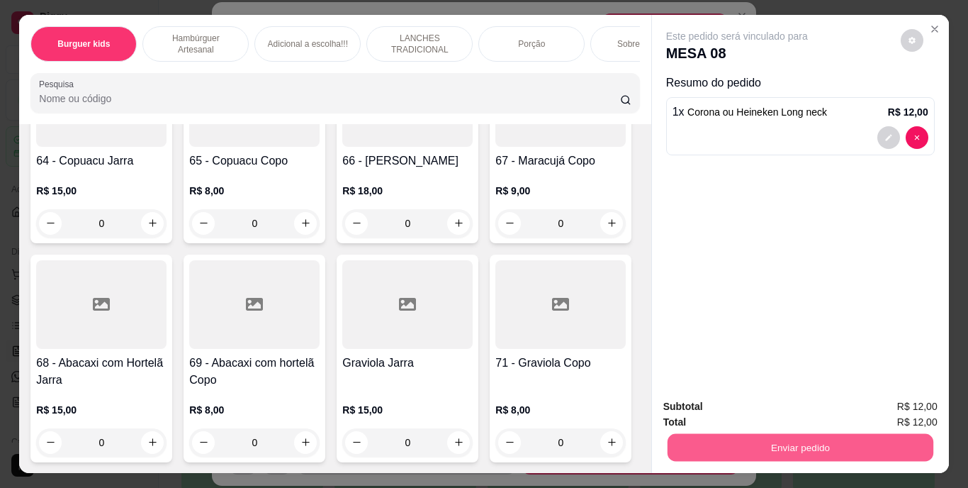
click at [853, 434] on button "Enviar pedido" at bounding box center [800, 448] width 266 height 28
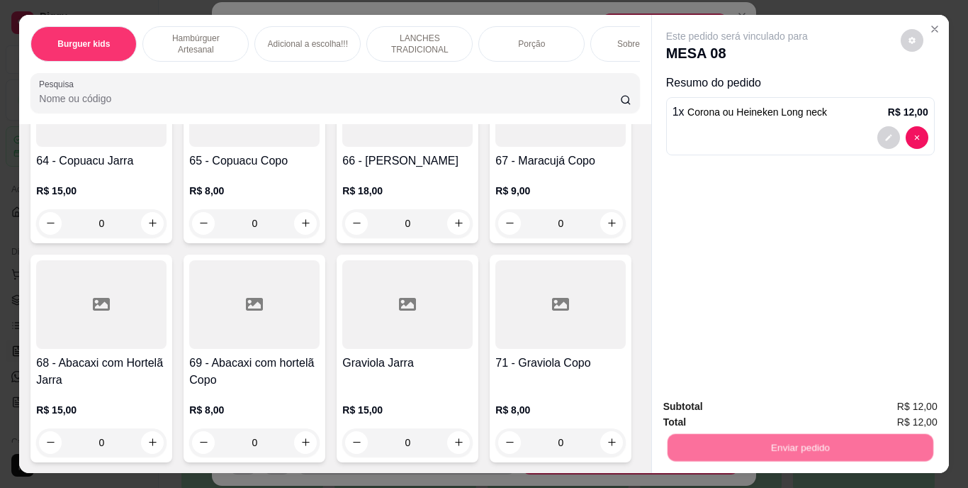
click at [877, 406] on button "Enviar pedido" at bounding box center [901, 407] width 78 height 26
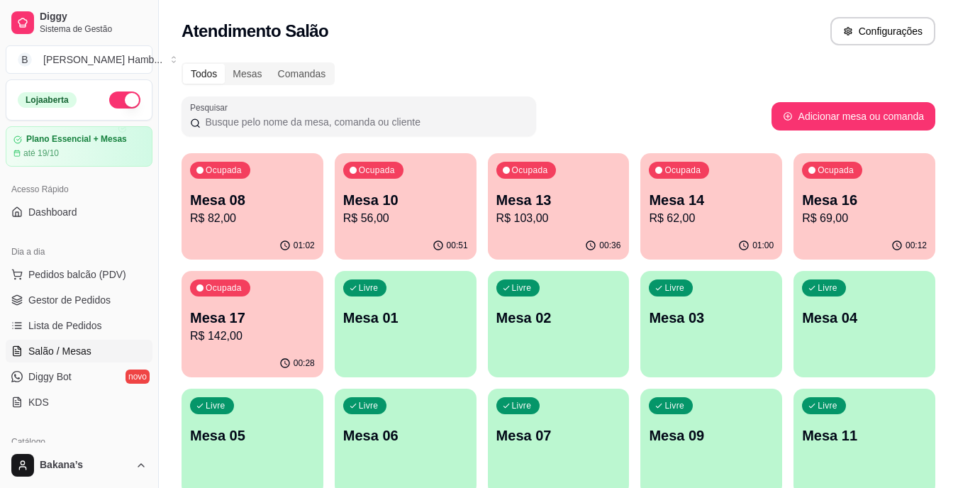
click at [664, 217] on p "R$ 62,00" at bounding box center [711, 218] width 125 height 17
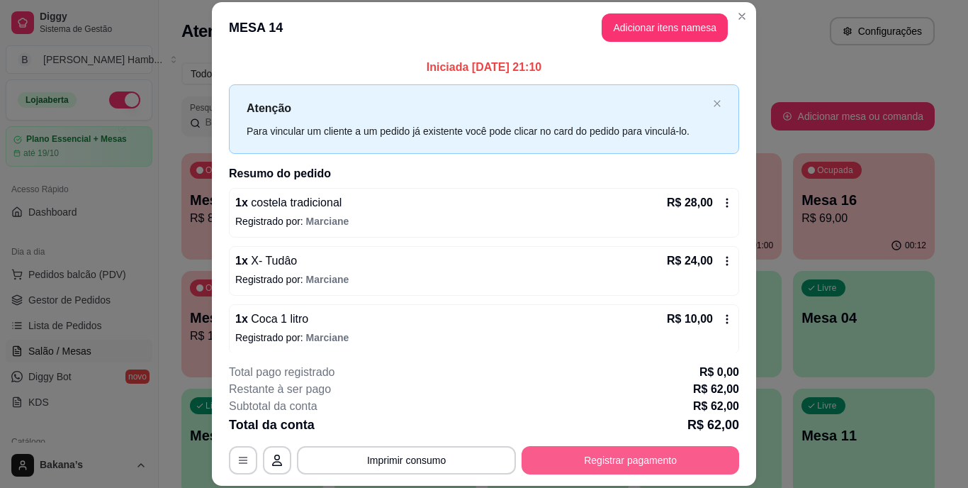
click at [584, 454] on button "Registrar pagamento" at bounding box center [631, 460] width 218 height 28
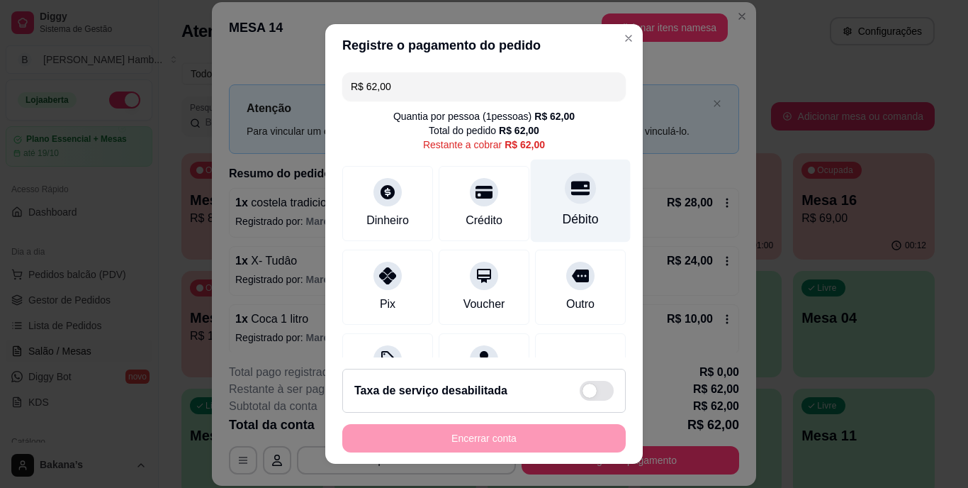
click at [537, 213] on div "Débito" at bounding box center [581, 201] width 100 height 83
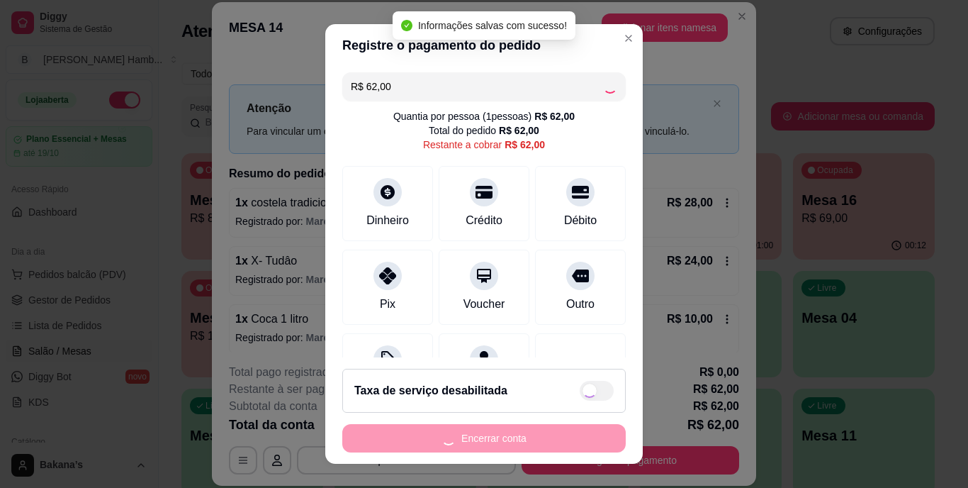
type input "R$ 0,00"
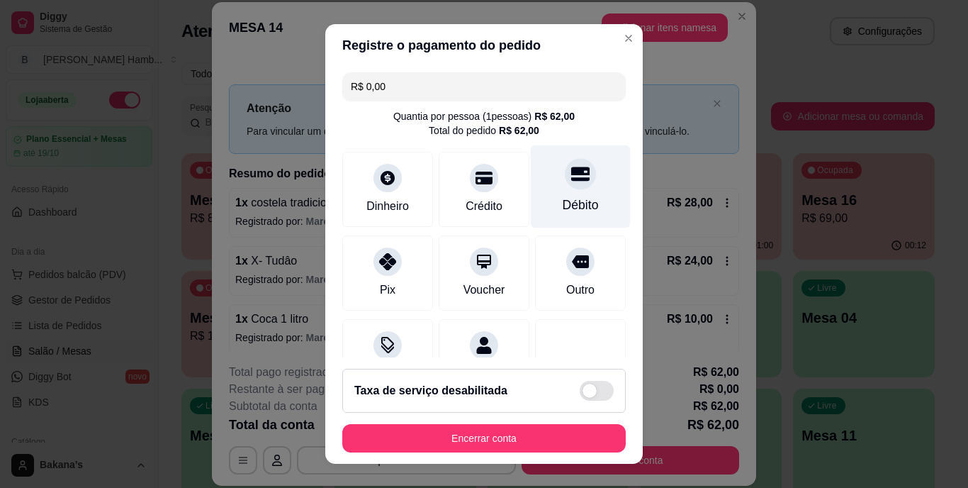
click at [540, 177] on div "Débito" at bounding box center [581, 186] width 100 height 83
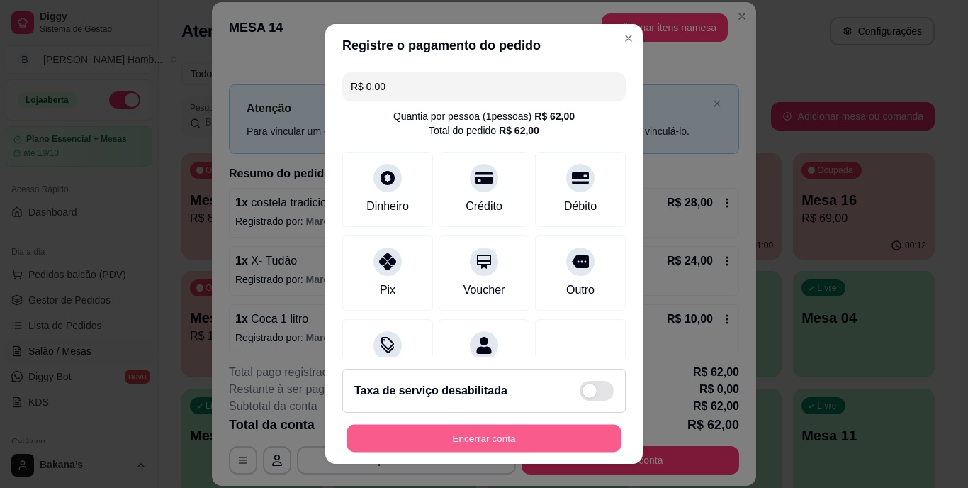
click at [533, 436] on button "Encerrar conta" at bounding box center [484, 438] width 275 height 28
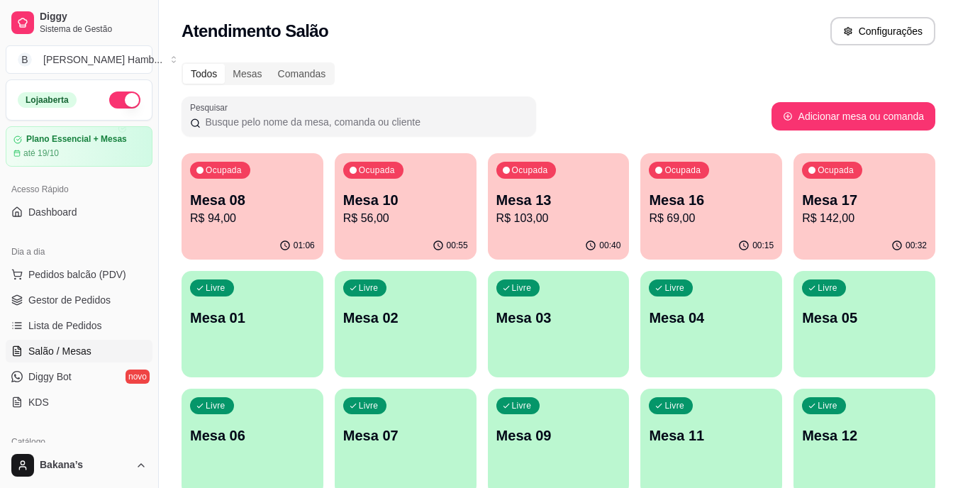
click at [418, 220] on p "R$ 56,00" at bounding box center [405, 218] width 125 height 17
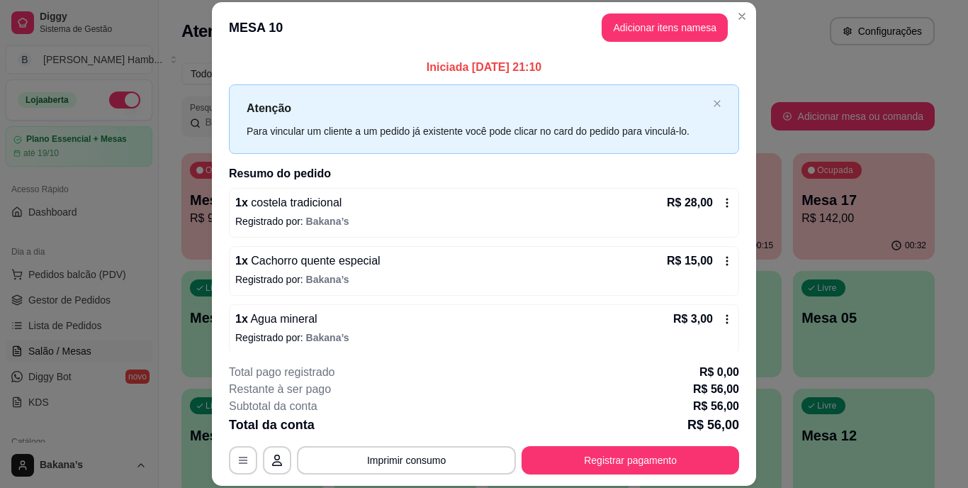
scroll to position [65, 0]
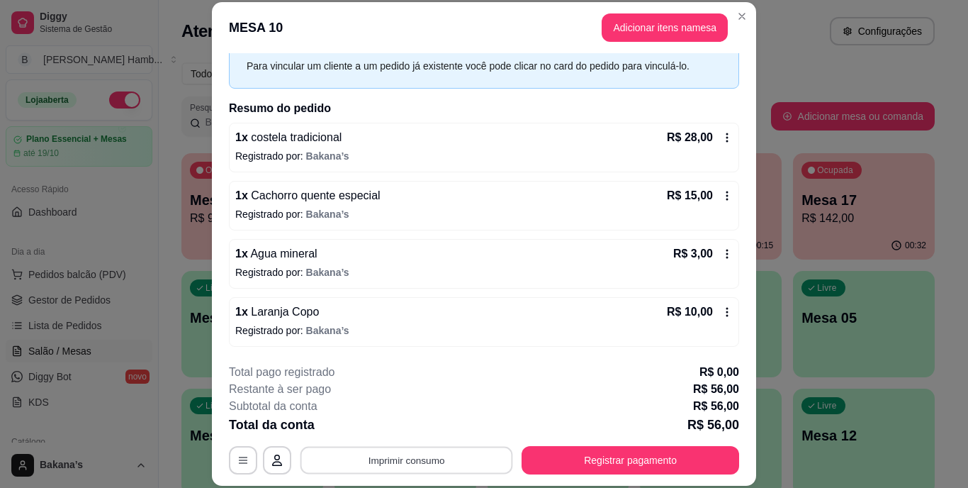
click at [478, 461] on button "Imprimir consumo" at bounding box center [407, 460] width 213 height 28
click at [693, 459] on button "Registrar pagamento" at bounding box center [631, 460] width 218 height 28
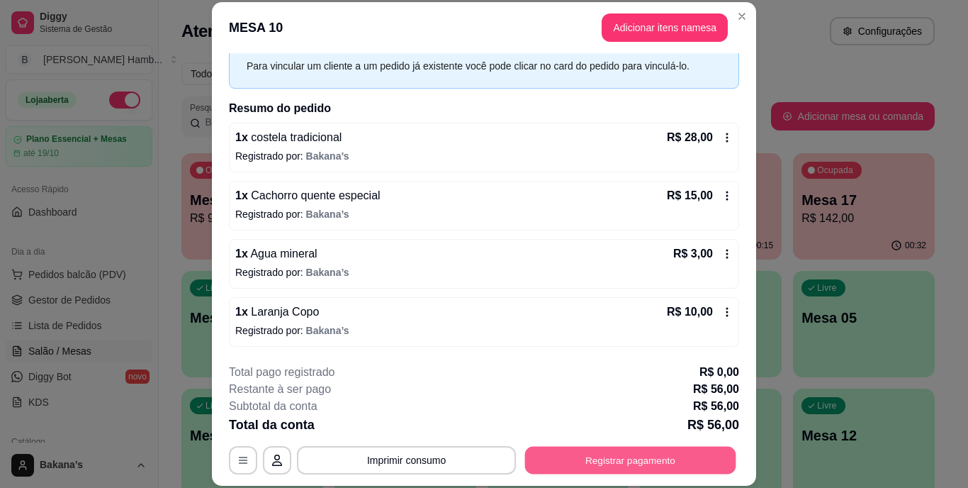
click at [642, 449] on button "Registrar pagamento" at bounding box center [630, 460] width 211 height 28
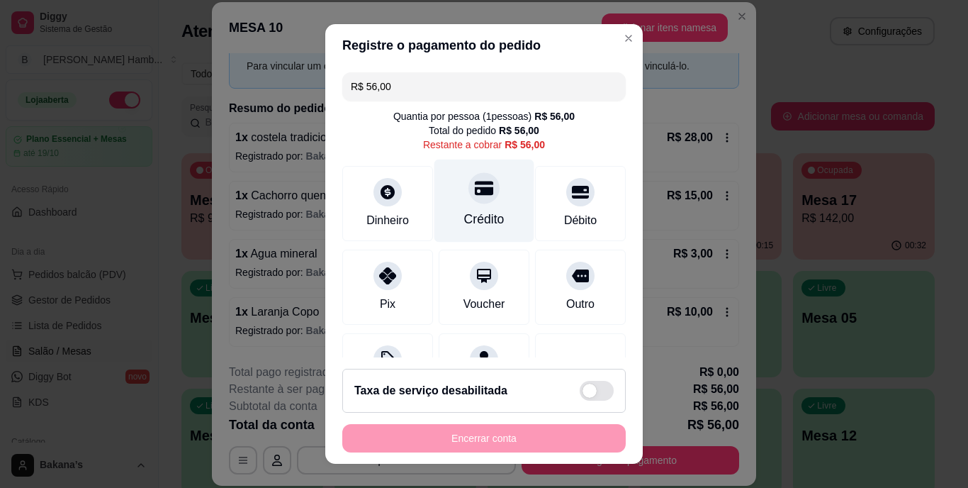
click at [458, 203] on div "Crédito" at bounding box center [485, 201] width 100 height 83
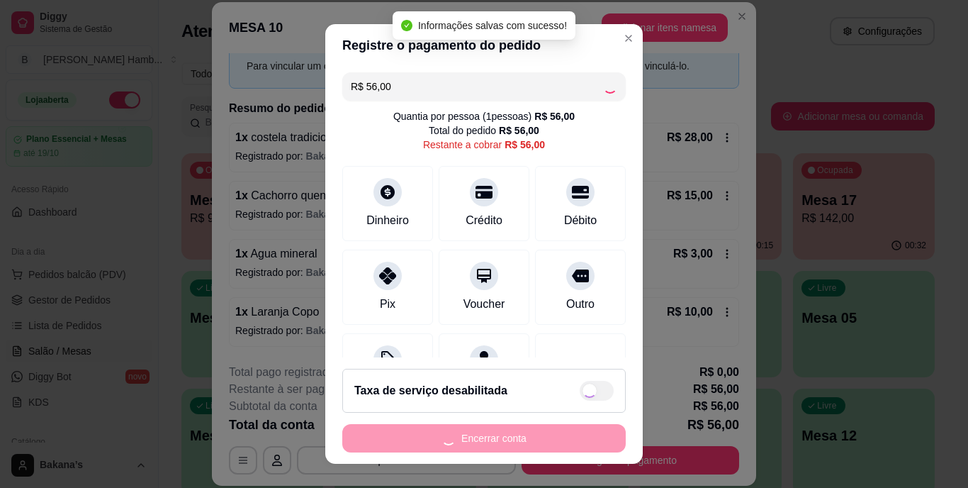
type input "R$ 0,00"
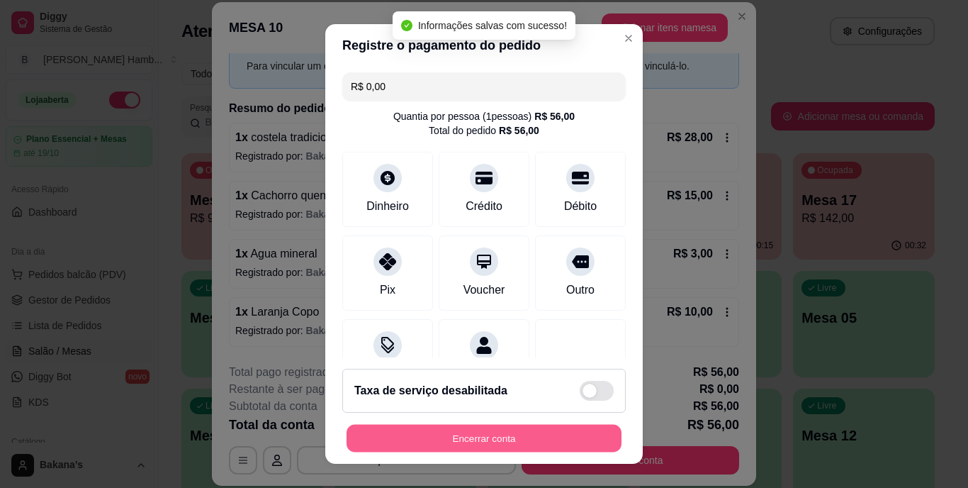
click at [514, 442] on button "Encerrar conta" at bounding box center [484, 438] width 275 height 28
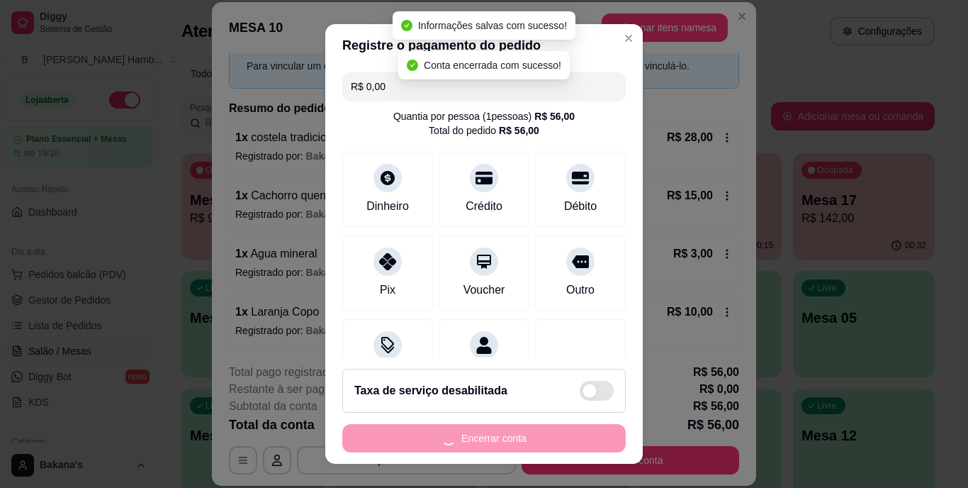
scroll to position [0, 0]
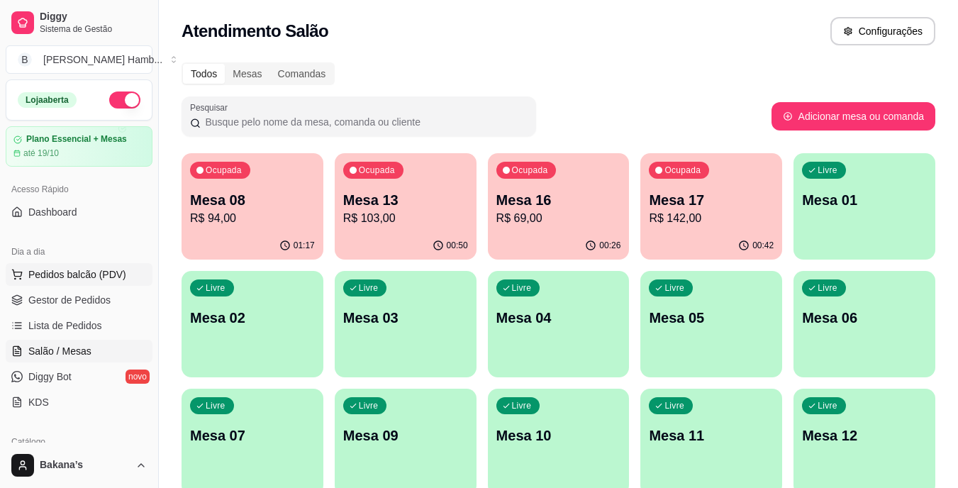
click at [106, 272] on span "Pedidos balcão (PDV)" at bounding box center [77, 274] width 98 height 14
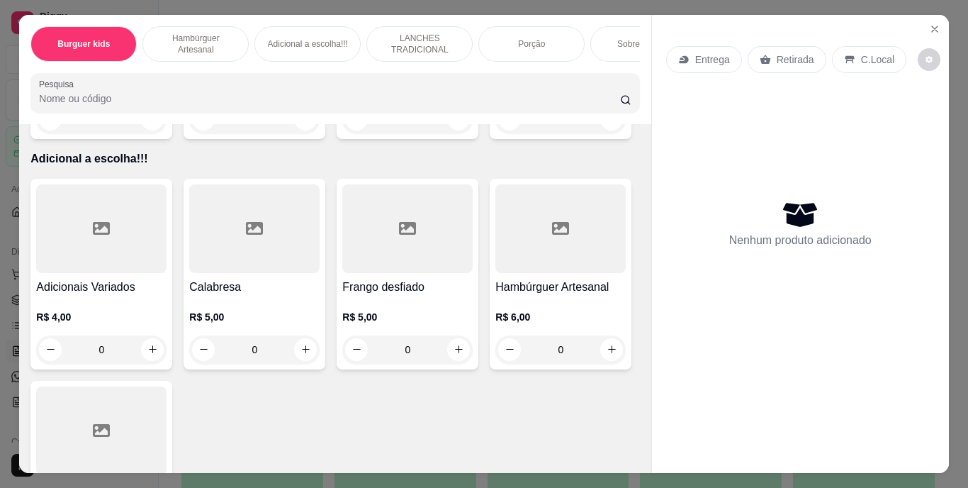
scroll to position [1843, 0]
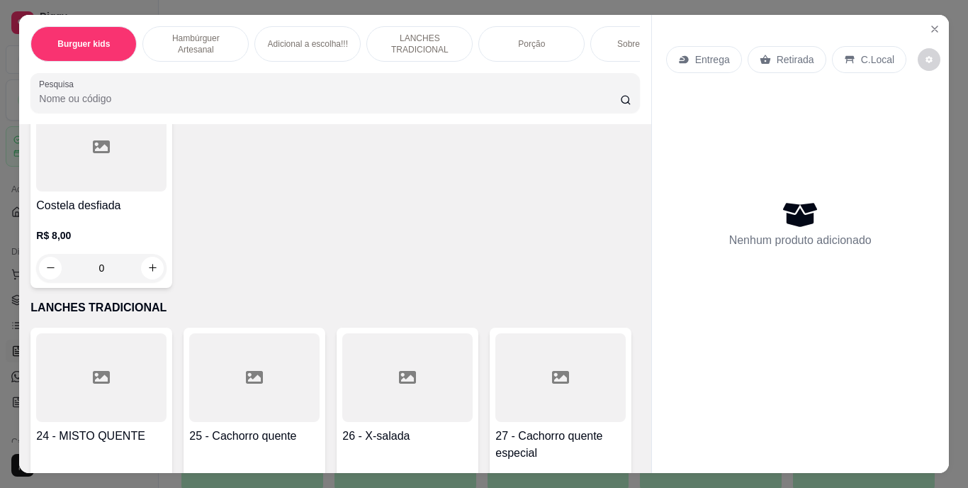
type input "1"
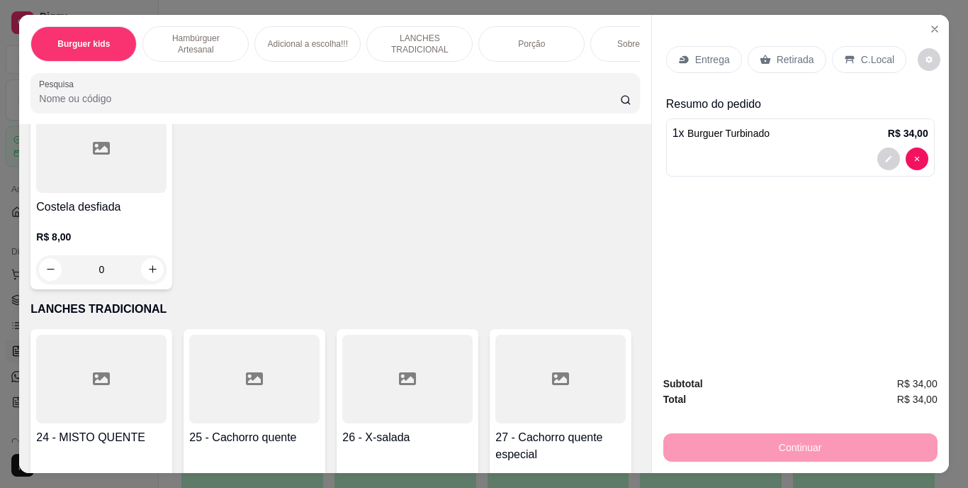
scroll to position [1844, 0]
click at [785, 52] on p "Retirada" at bounding box center [796, 59] width 38 height 14
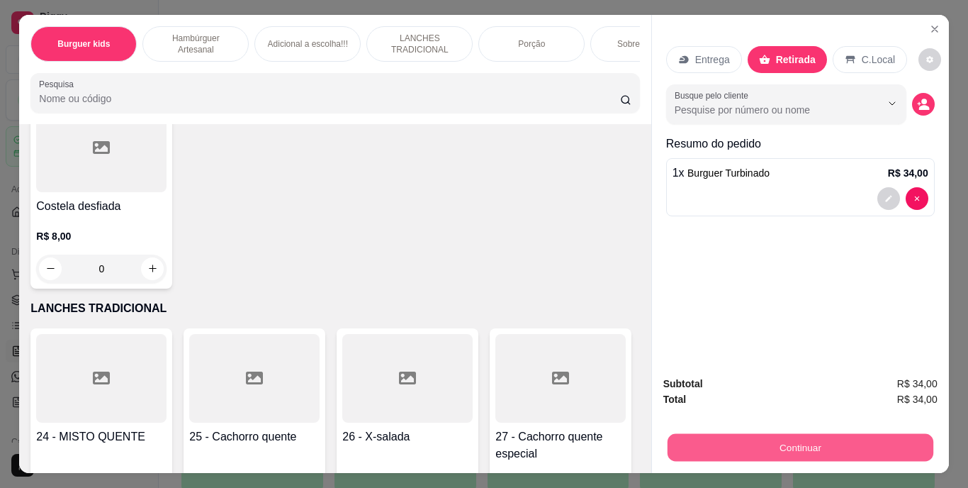
click at [747, 449] on button "Continuar" at bounding box center [800, 448] width 266 height 28
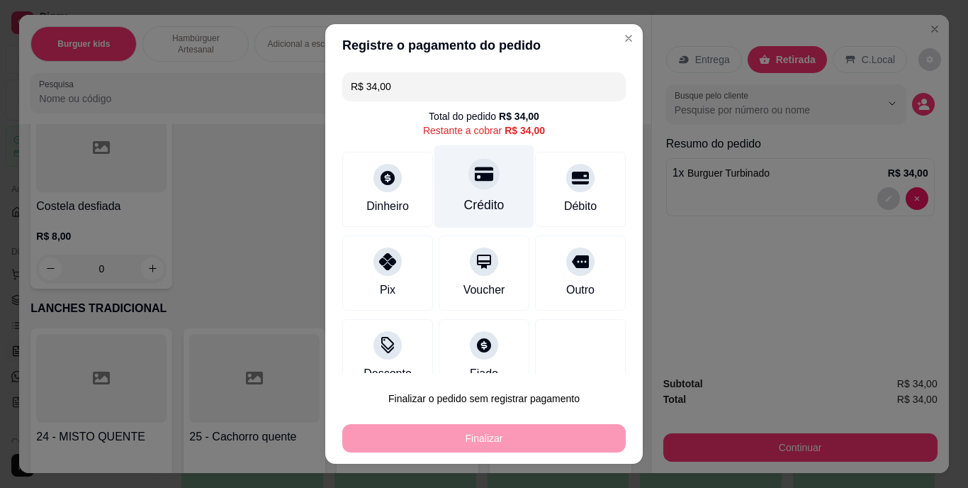
click at [484, 190] on div "Crédito" at bounding box center [485, 186] width 100 height 83
type input "R$ 0,00"
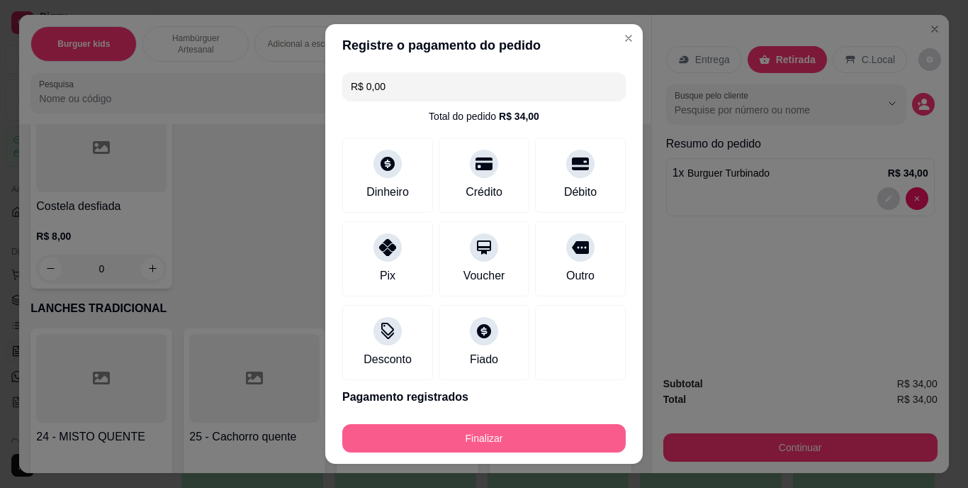
click at [488, 441] on button "Finalizar" at bounding box center [484, 438] width 284 height 28
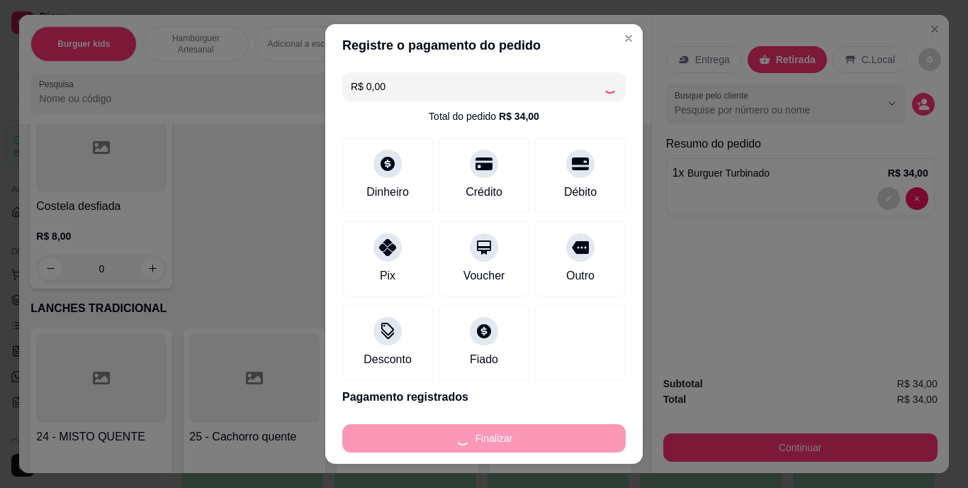
type input "0"
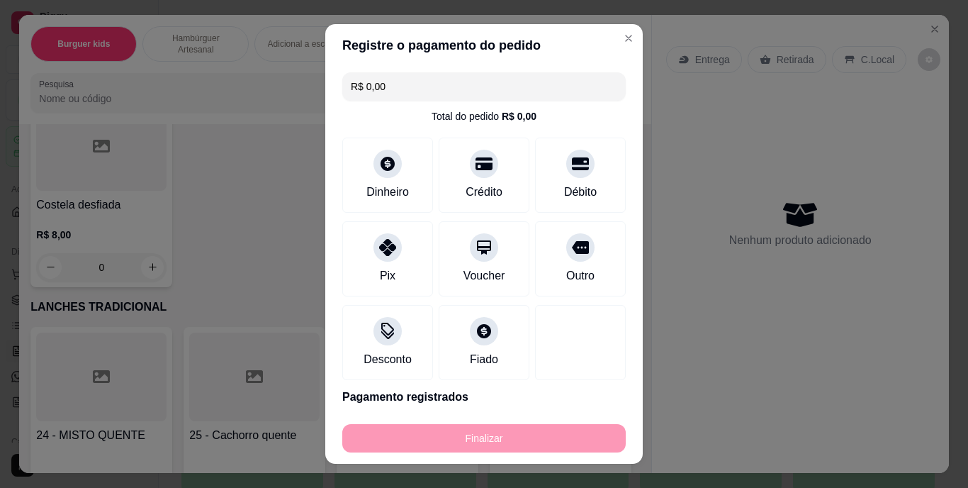
type input "-R$ 34,00"
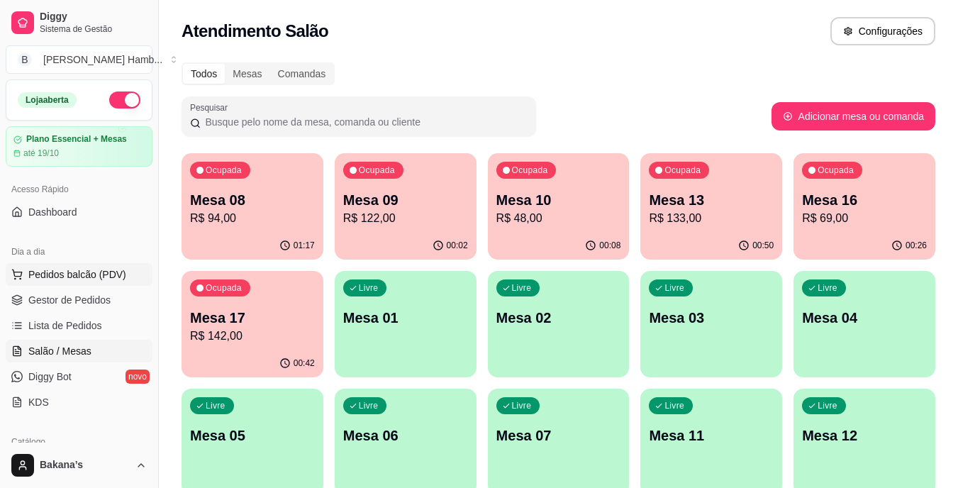
click at [118, 277] on span "Pedidos balcão (PDV)" at bounding box center [77, 274] width 98 height 14
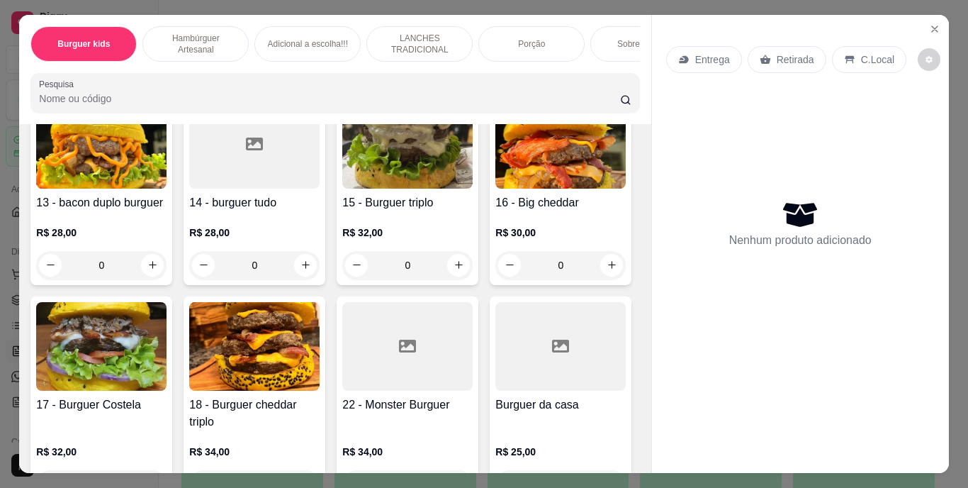
scroll to position [1134, 0]
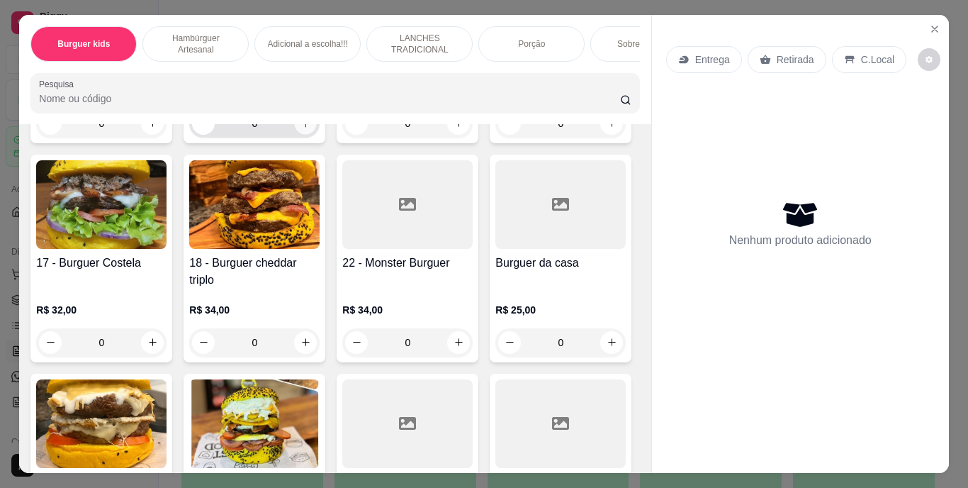
click at [301, 128] on icon "increase-product-quantity" at bounding box center [306, 123] width 11 height 11
type input "1"
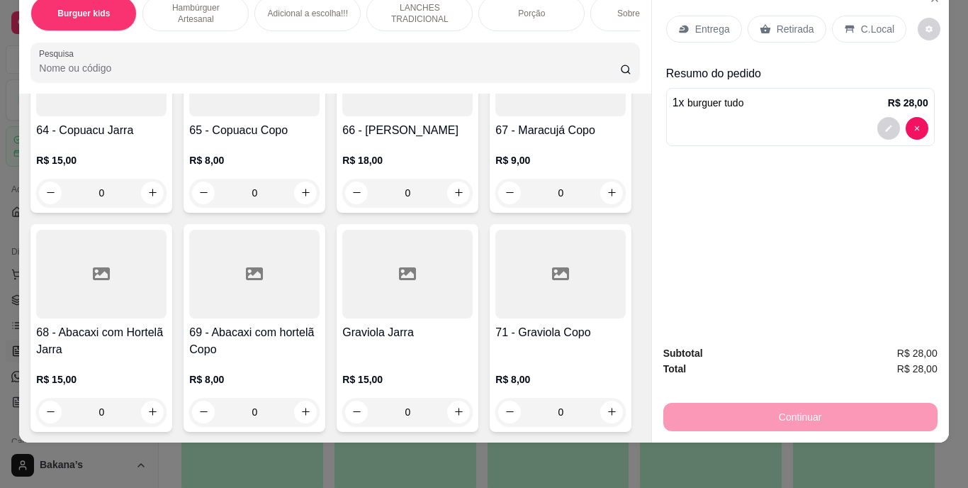
scroll to position [5921, 0]
click at [607, 198] on icon "increase-product-quantity" at bounding box center [612, 192] width 11 height 11
type input "1"
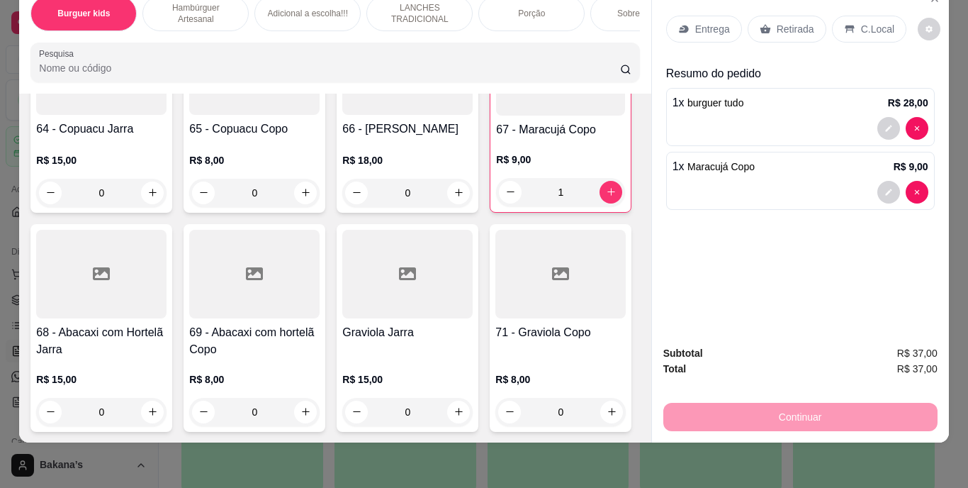
click at [779, 4] on div "Entrega Retirada C.Local" at bounding box center [800, 29] width 269 height 50
click at [781, 16] on div "Retirada" at bounding box center [787, 29] width 79 height 27
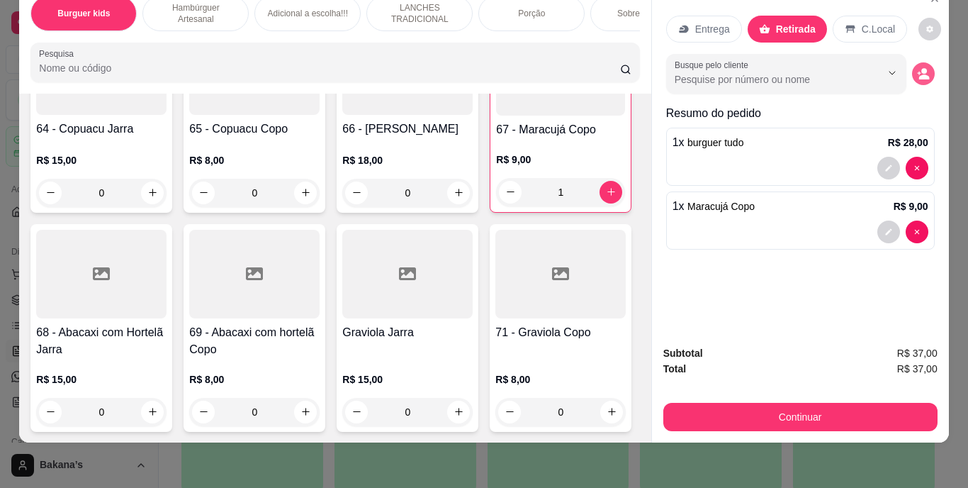
click at [922, 68] on circle "decrease-product-quantity" at bounding box center [925, 71] width 6 height 6
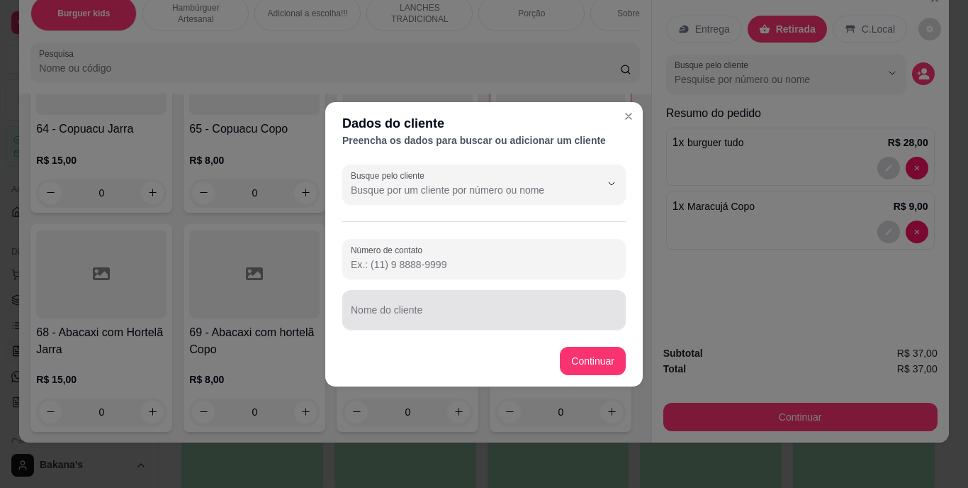
click at [542, 306] on div at bounding box center [484, 310] width 267 height 28
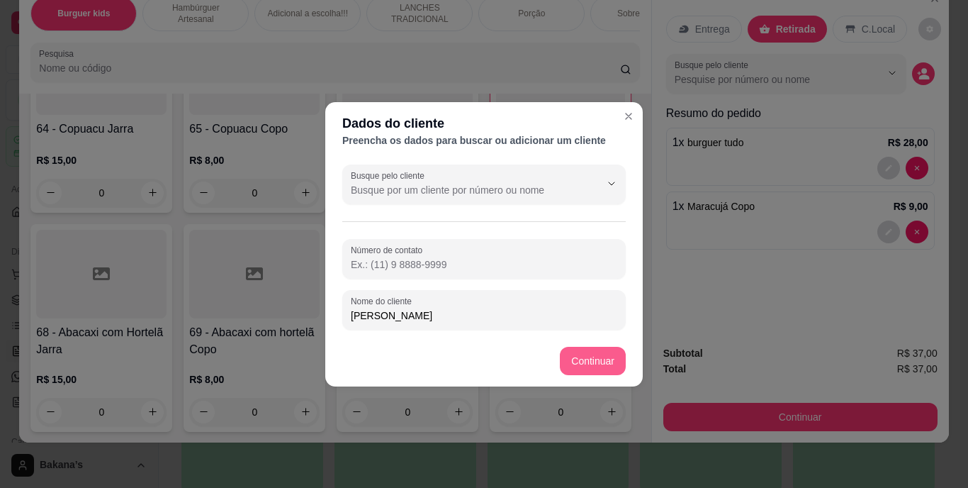
type input "[PERSON_NAME]"
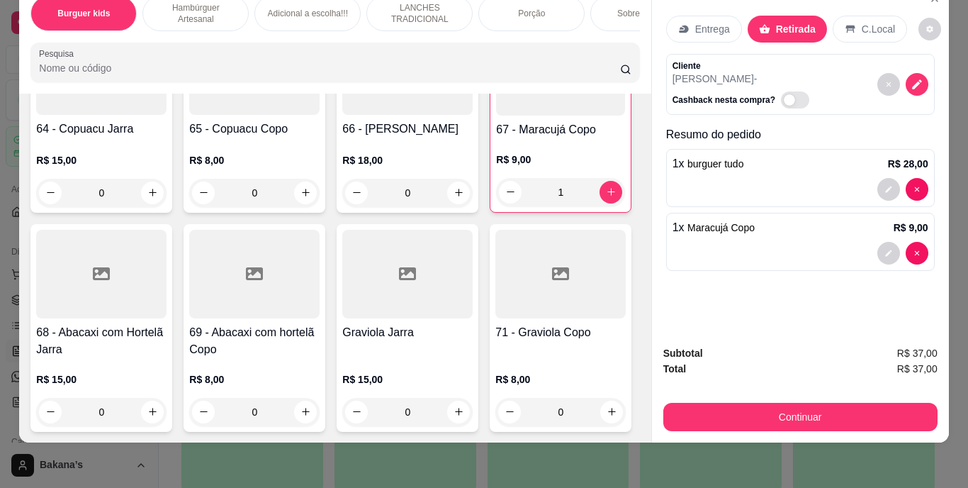
drag, startPoint x: 728, startPoint y: 424, endPoint x: 729, endPoint y: 410, distance: 14.2
click at [729, 410] on div "Subtotal R$ 37,00 Total R$ 37,00 Continuar" at bounding box center [800, 388] width 297 height 108
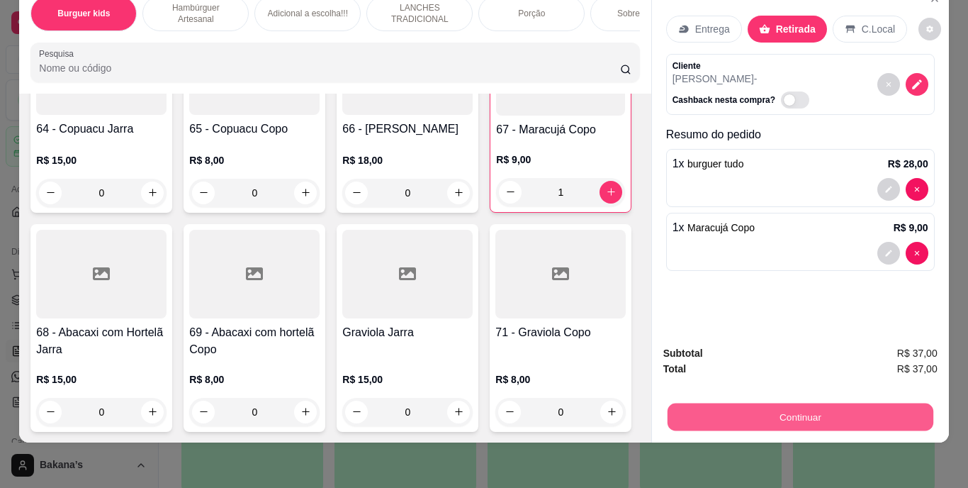
click at [729, 407] on button "Continuar" at bounding box center [800, 417] width 266 height 28
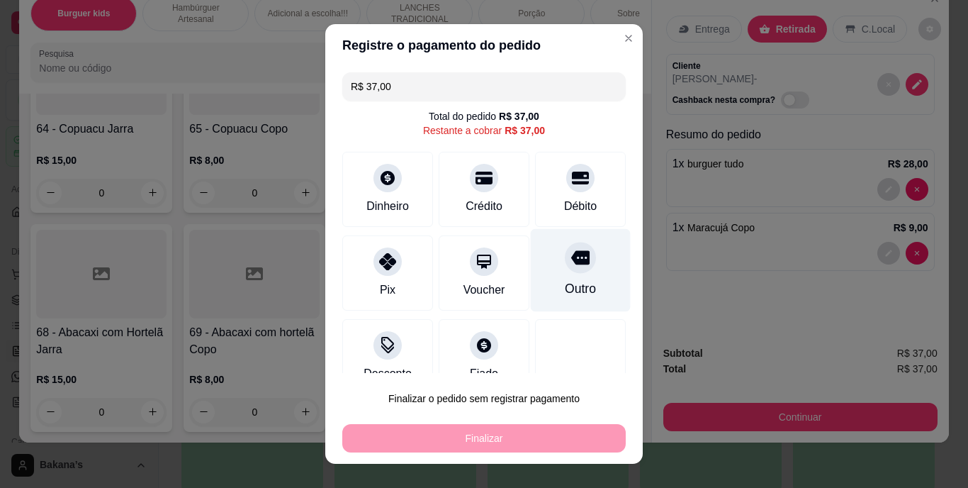
click at [565, 283] on div "Outro" at bounding box center [580, 289] width 31 height 18
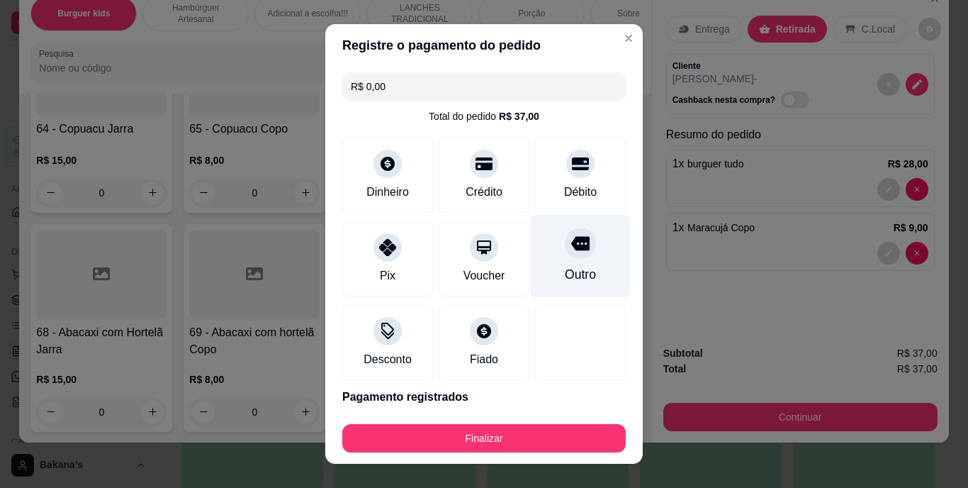
type input "R$ 0,00"
click at [565, 284] on div "Outro" at bounding box center [580, 275] width 31 height 18
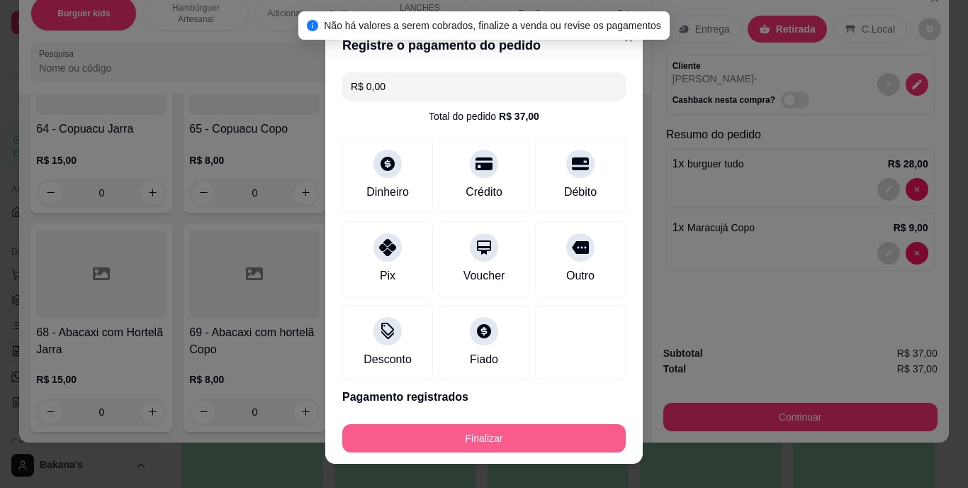
click at [505, 444] on button "Finalizar" at bounding box center [484, 438] width 284 height 28
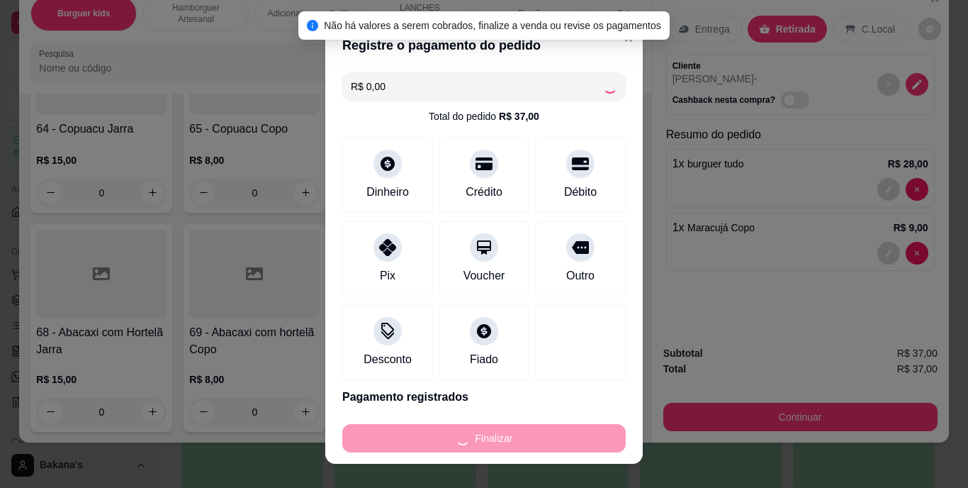
type input "0"
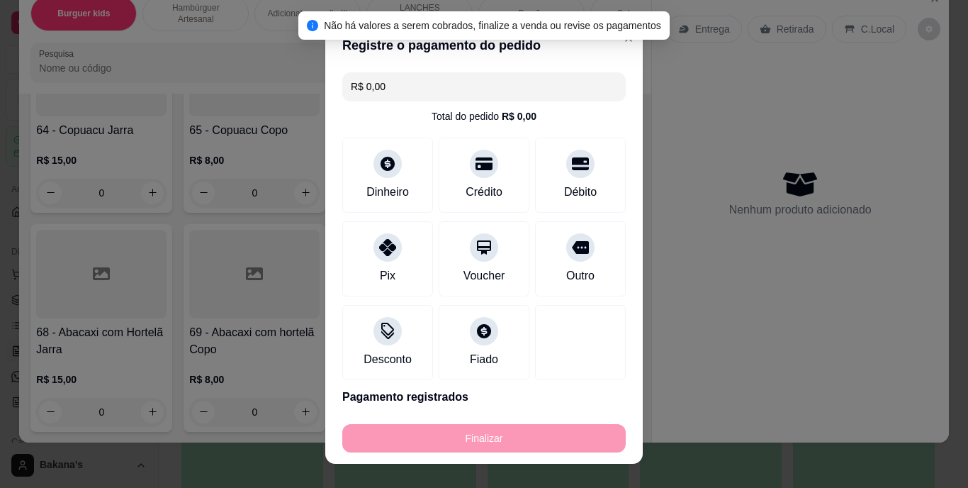
type input "-R$ 37,00"
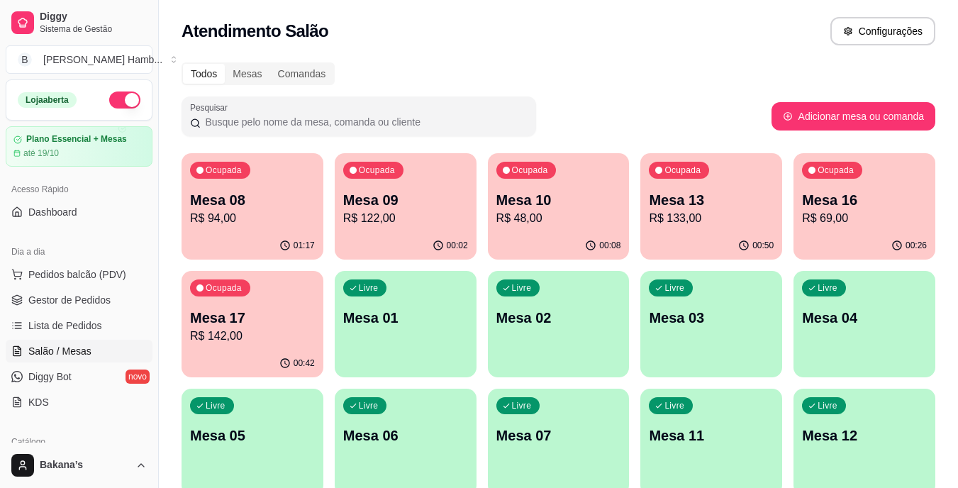
click at [259, 319] on p "Mesa 17" at bounding box center [252, 318] width 125 height 20
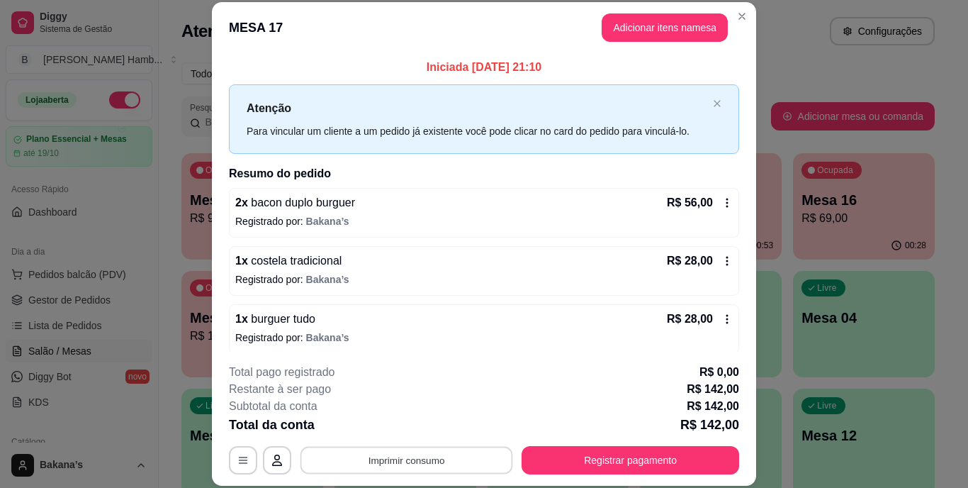
click at [446, 462] on button "Imprimir consumo" at bounding box center [407, 460] width 213 height 28
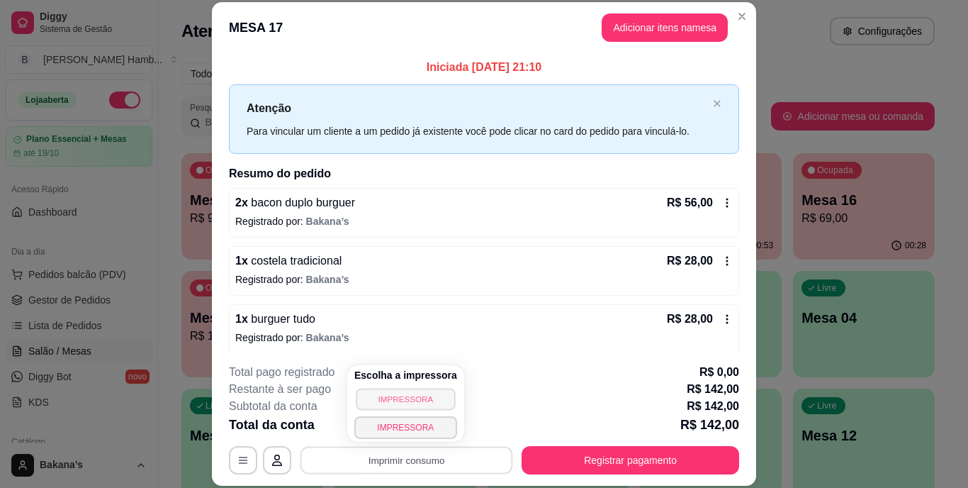
click at [425, 403] on button "IMPRESSORA" at bounding box center [405, 399] width 99 height 22
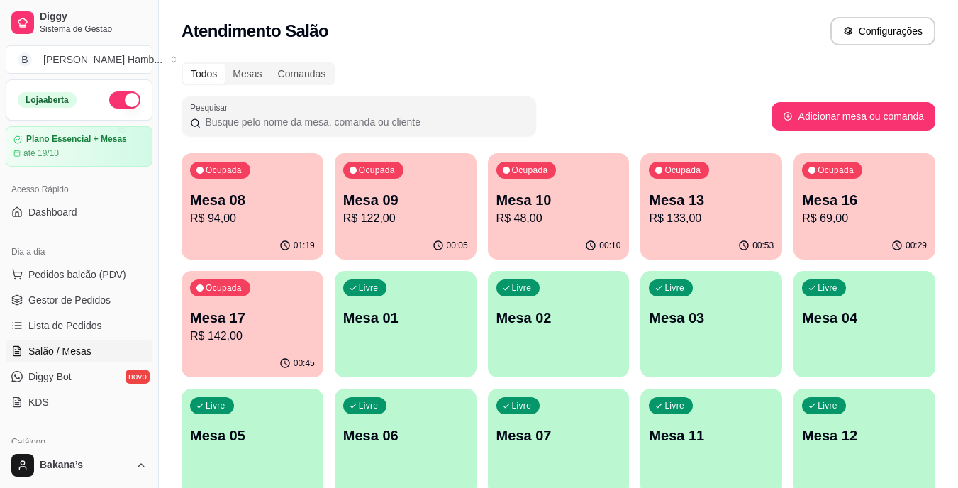
click at [817, 200] on p "Mesa 16" at bounding box center [864, 200] width 125 height 20
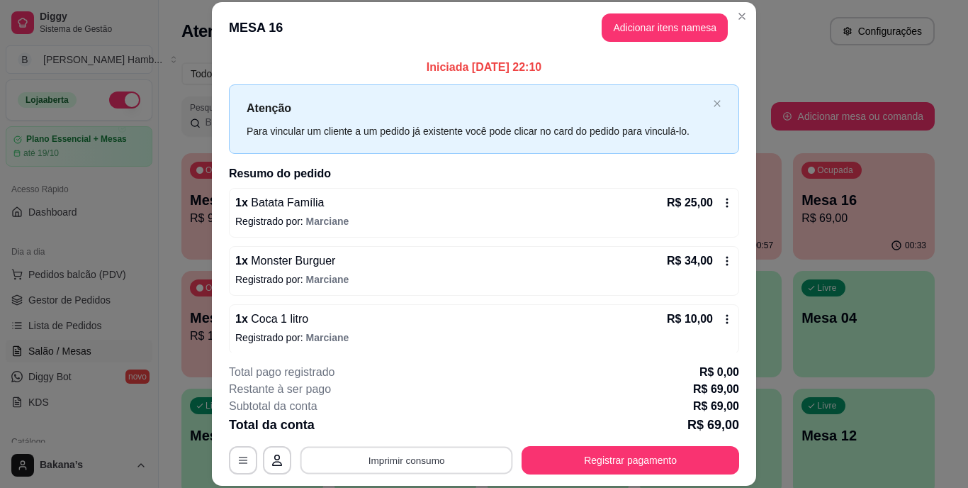
click at [351, 452] on button "Imprimir consumo" at bounding box center [407, 460] width 213 height 28
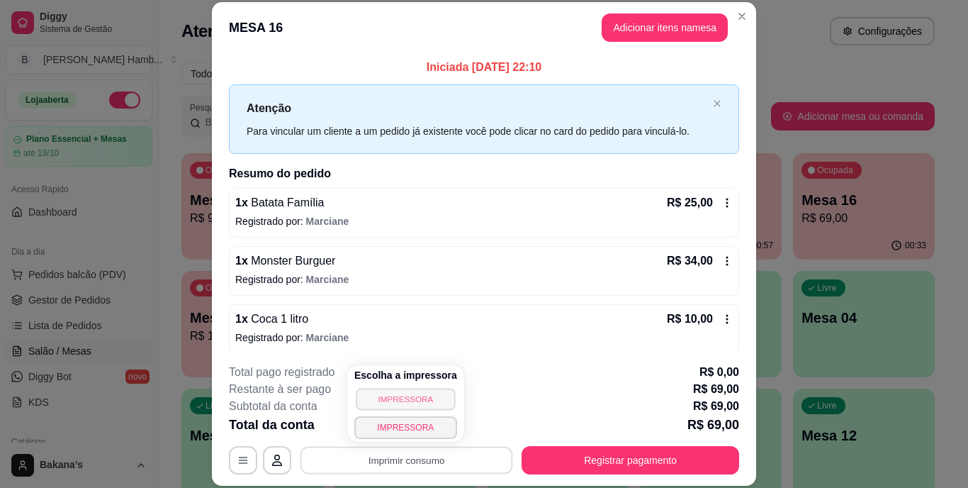
click at [401, 396] on button "IMPRESSORA" at bounding box center [405, 399] width 99 height 22
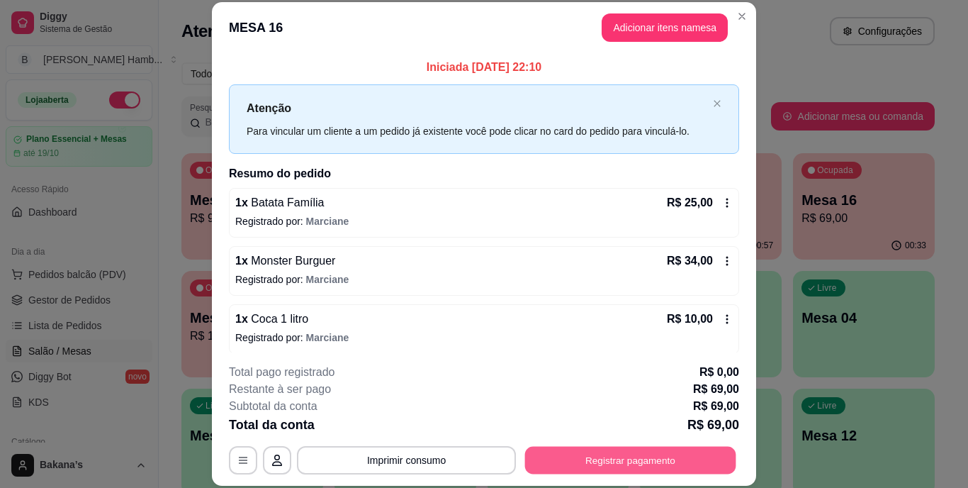
click at [558, 462] on button "Registrar pagamento" at bounding box center [630, 460] width 211 height 28
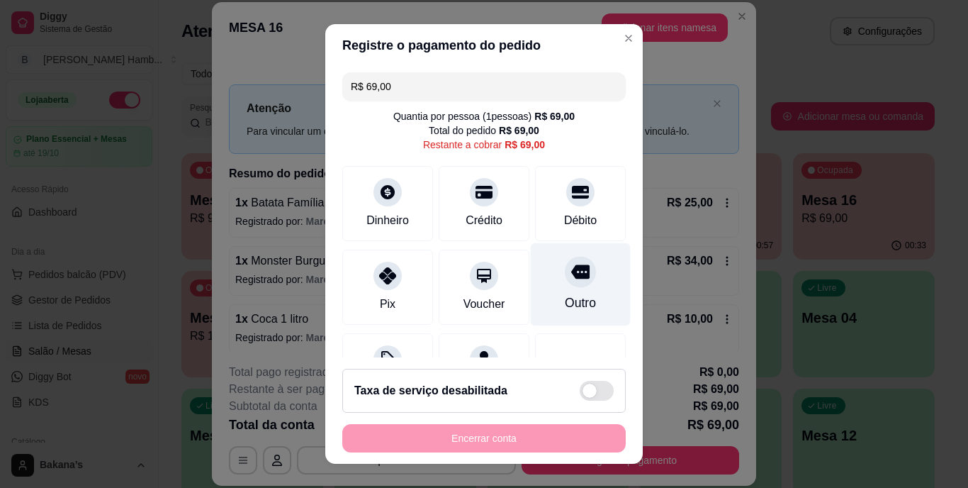
click at [541, 293] on div "Outro" at bounding box center [581, 284] width 100 height 83
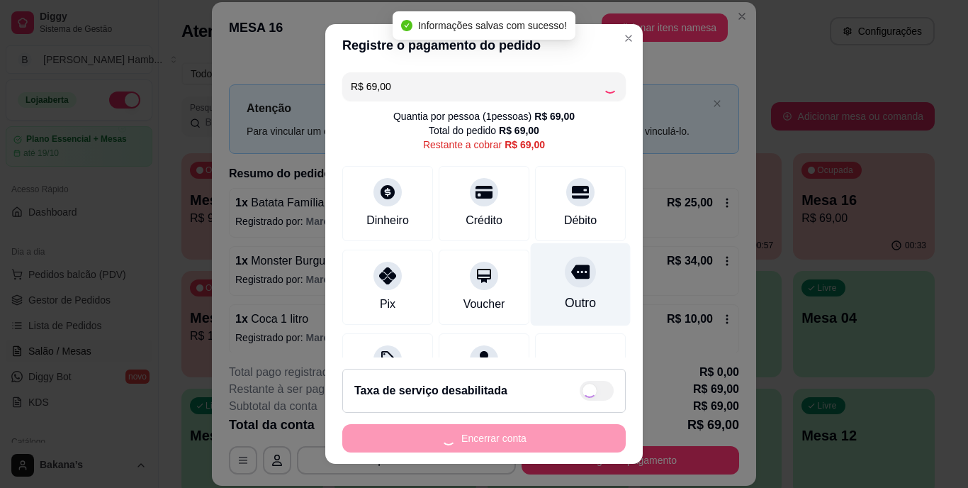
type input "R$ 0,00"
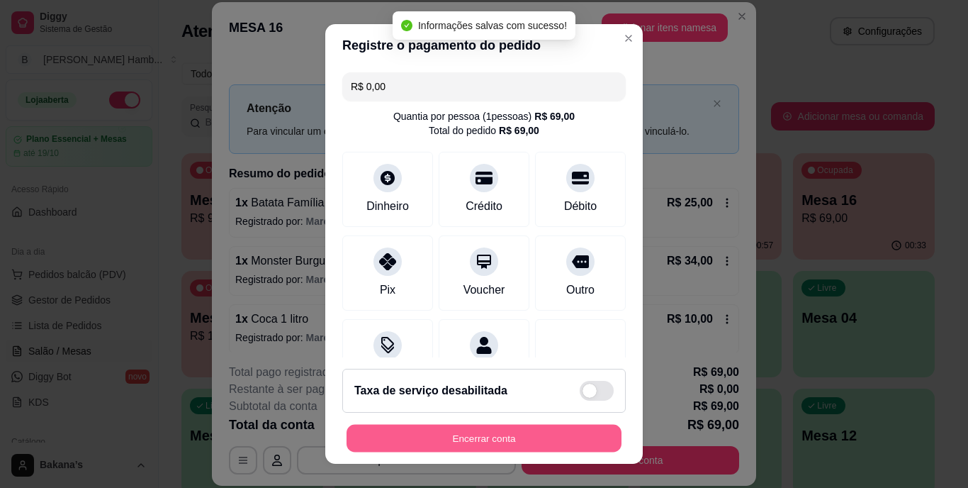
click at [476, 430] on button "Encerrar conta" at bounding box center [484, 438] width 275 height 28
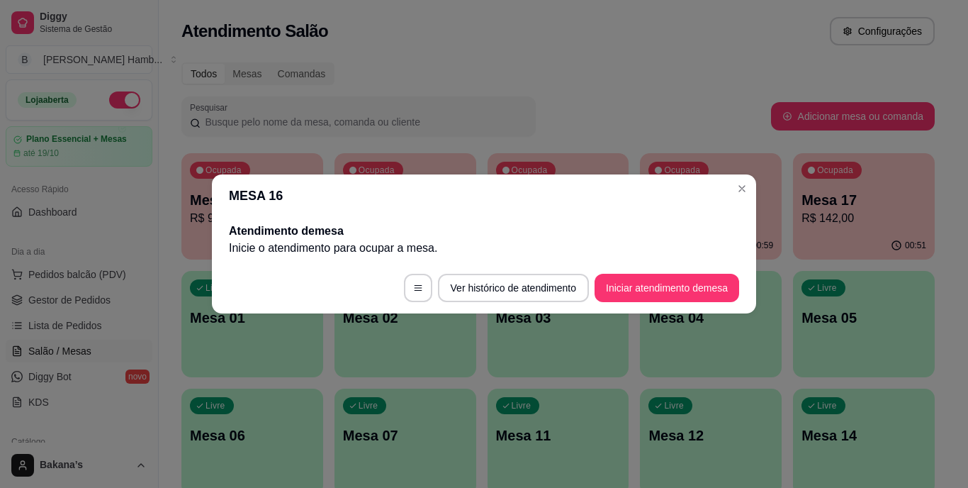
drag, startPoint x: 559, startPoint y: 89, endPoint x: 600, endPoint y: 94, distance: 41.4
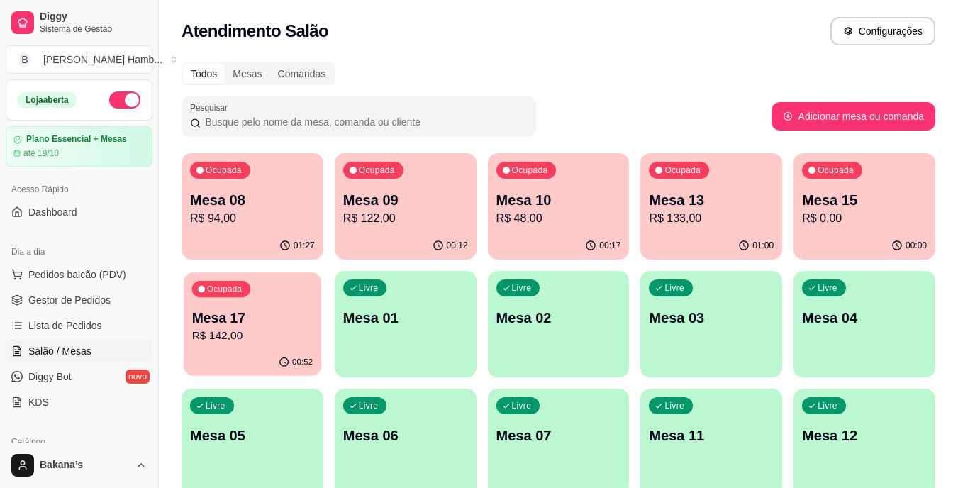
click at [256, 294] on div "Ocupada Mesa 17 R$ 142,00" at bounding box center [253, 310] width 138 height 77
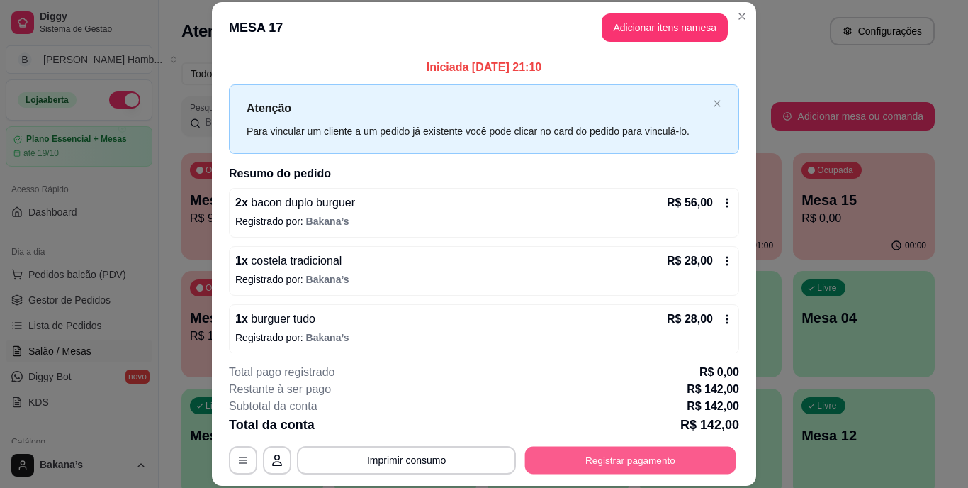
click at [634, 456] on button "Registrar pagamento" at bounding box center [630, 460] width 211 height 28
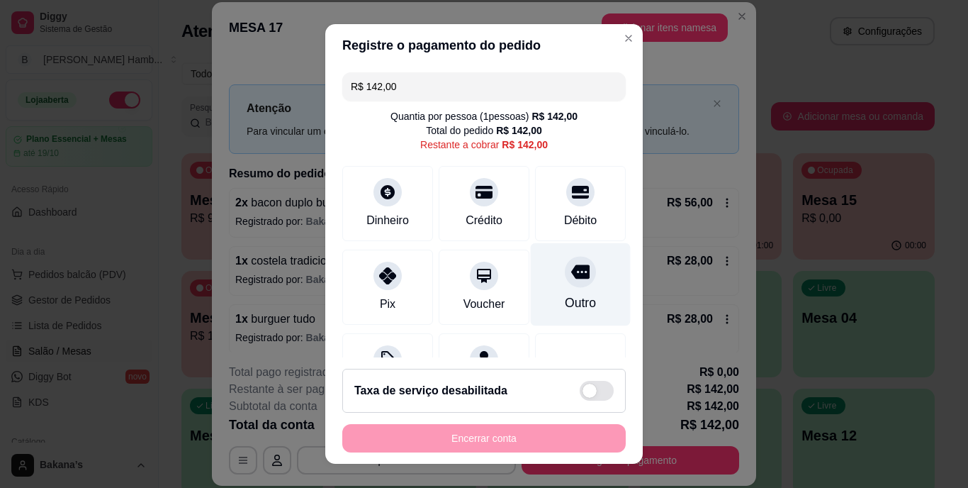
click at [565, 296] on div "Outro" at bounding box center [580, 303] width 31 height 18
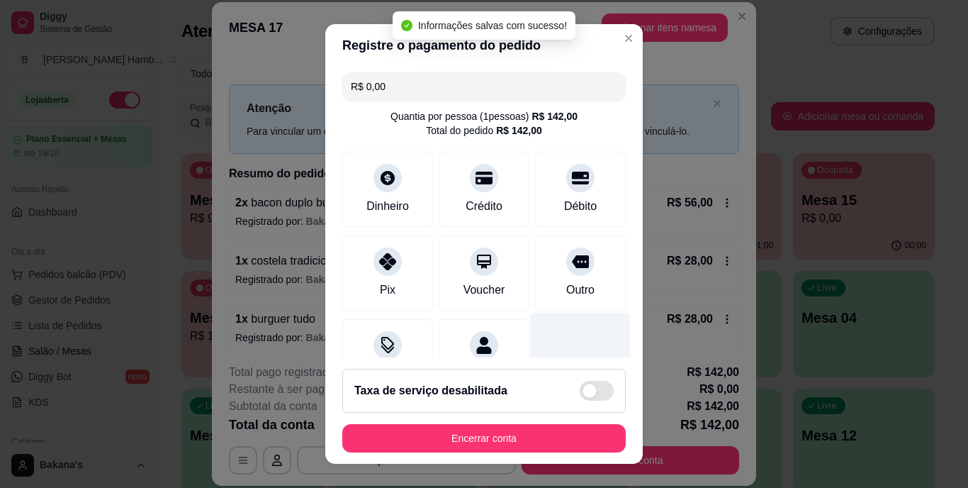
type input "R$ 0,00"
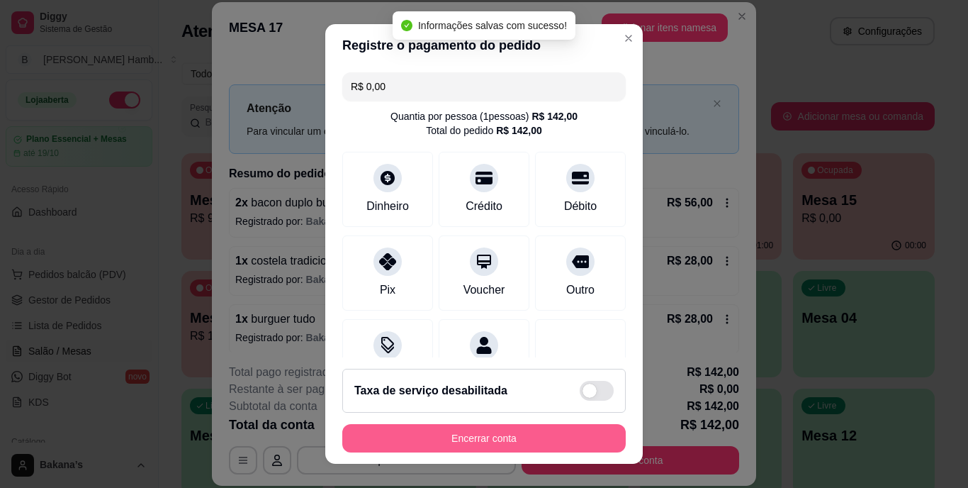
click at [498, 427] on button "Encerrar conta" at bounding box center [484, 438] width 284 height 28
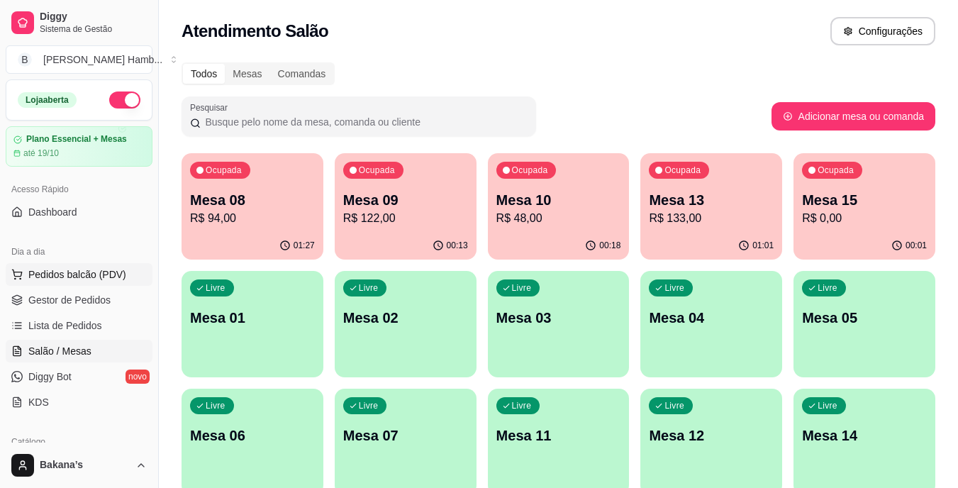
click at [106, 273] on span "Pedidos balcão (PDV)" at bounding box center [77, 274] width 98 height 14
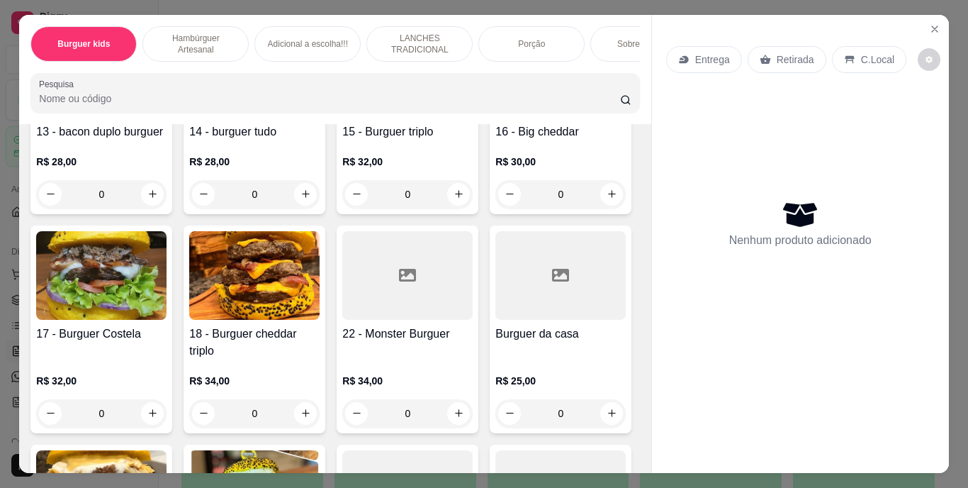
scroll to position [922, 0]
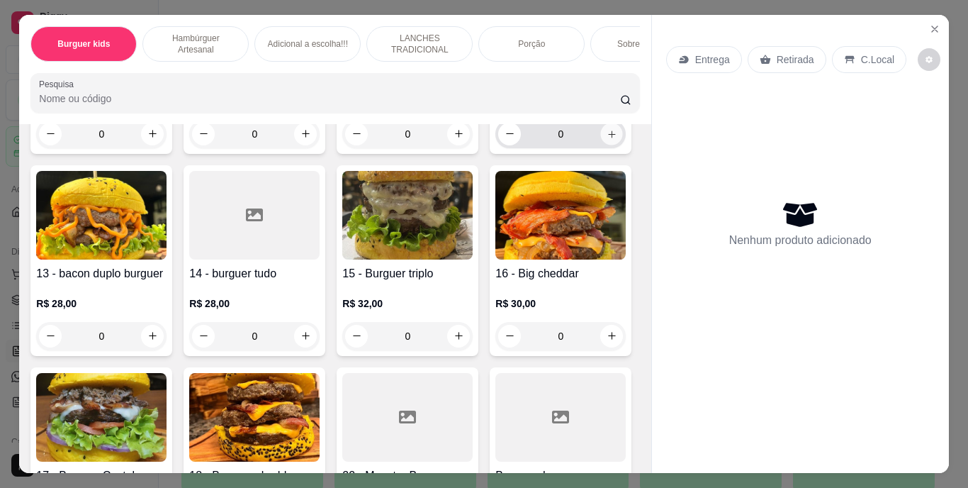
click at [601, 145] on button "increase-product-quantity" at bounding box center [612, 134] width 22 height 22
type input "1"
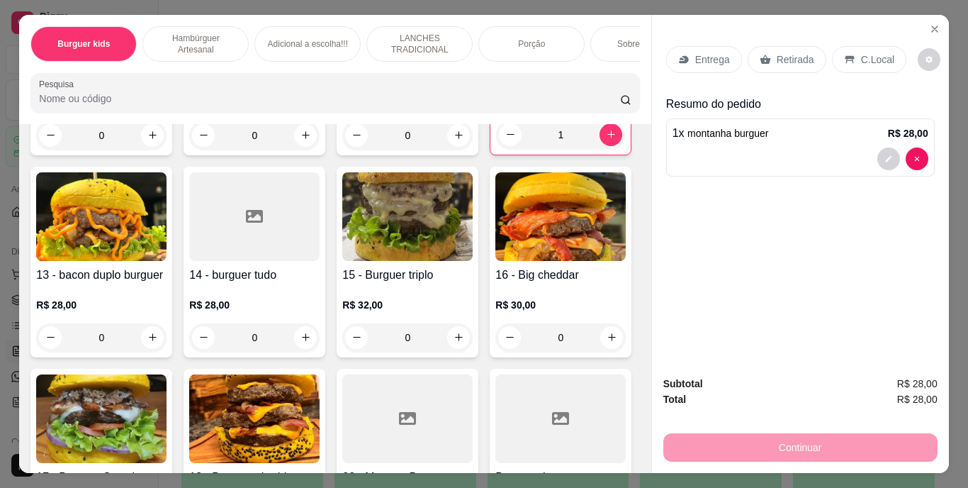
click at [771, 62] on div "Retirada" at bounding box center [787, 59] width 79 height 27
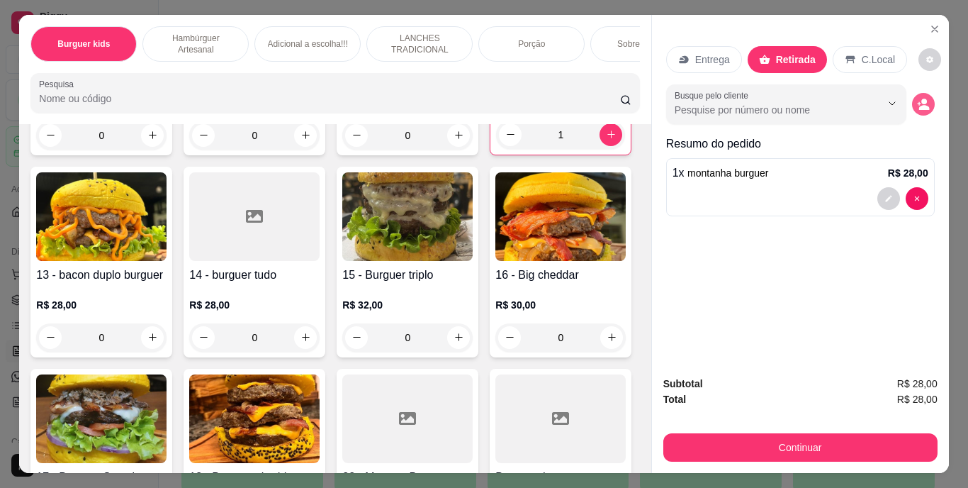
click at [918, 98] on icon "decrease-product-quantity" at bounding box center [923, 104] width 13 height 13
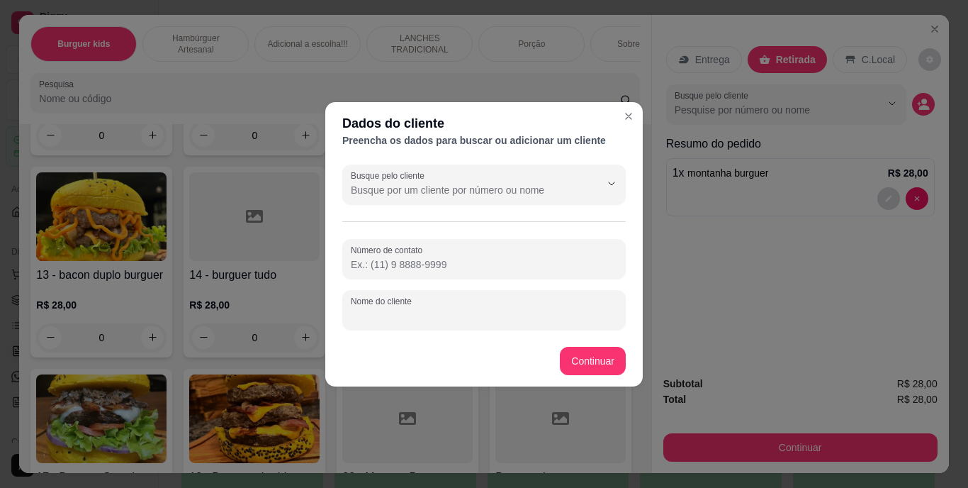
click at [571, 312] on input "Nome do cliente" at bounding box center [484, 315] width 267 height 14
type input "BOIADEIRO"
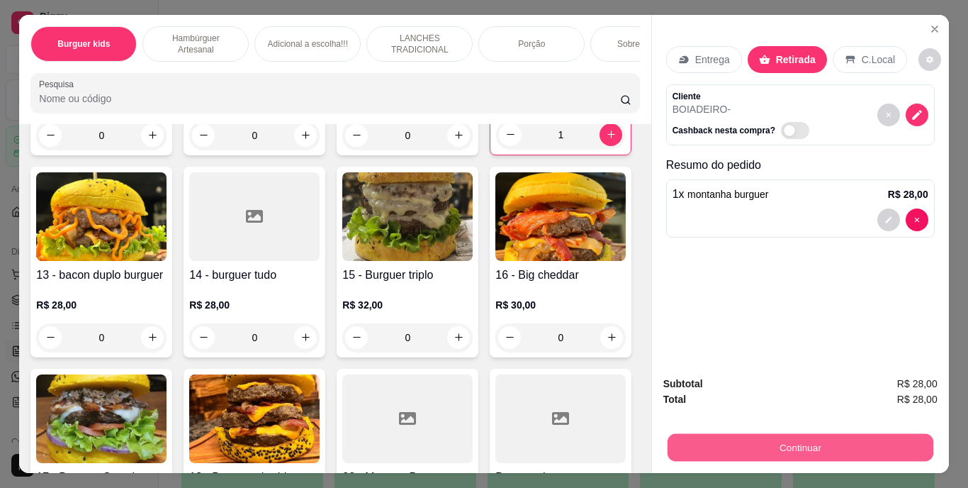
click at [710, 434] on button "Continuar" at bounding box center [800, 448] width 266 height 28
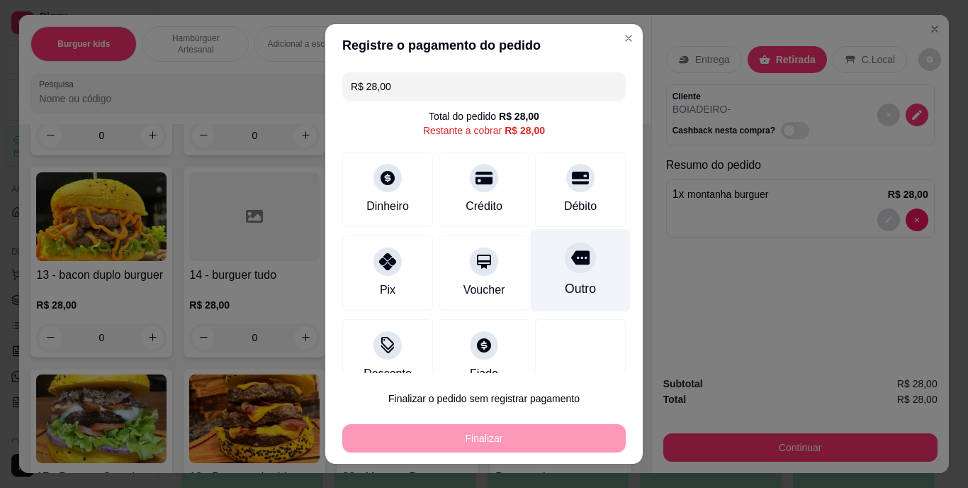
click at [571, 264] on icon at bounding box center [580, 258] width 18 height 14
type input "R$ 0,00"
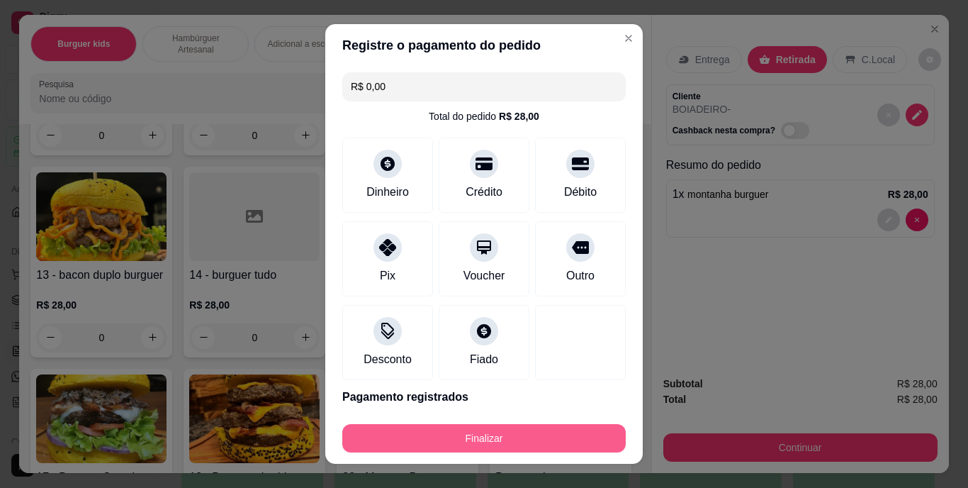
click at [507, 432] on button "Finalizar" at bounding box center [484, 438] width 284 height 28
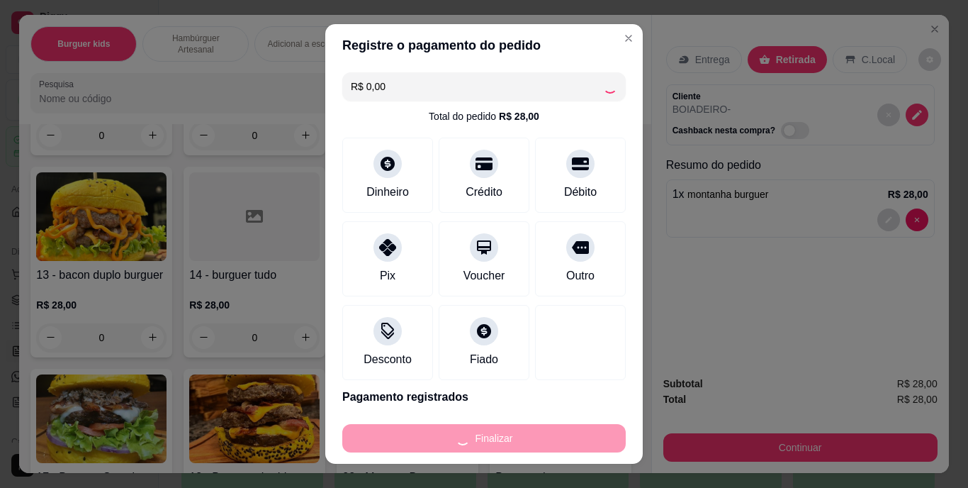
type input "0"
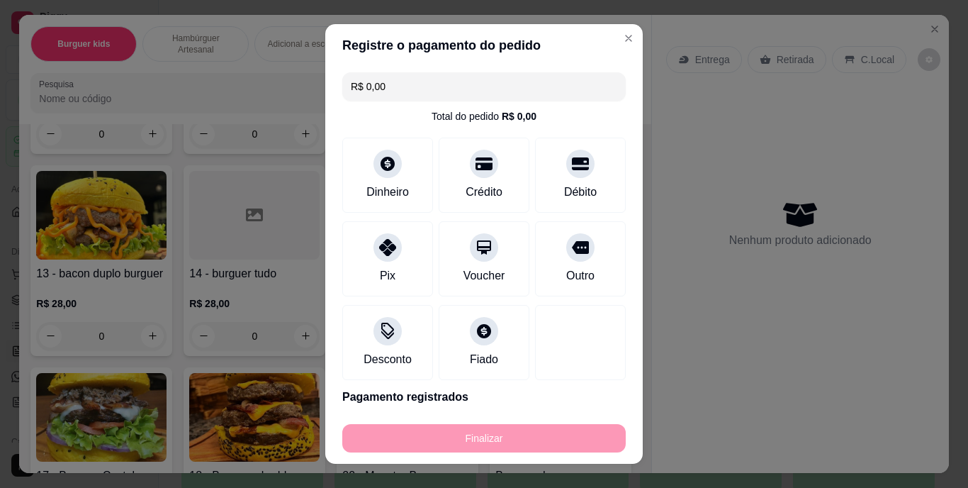
type input "-R$ 28,00"
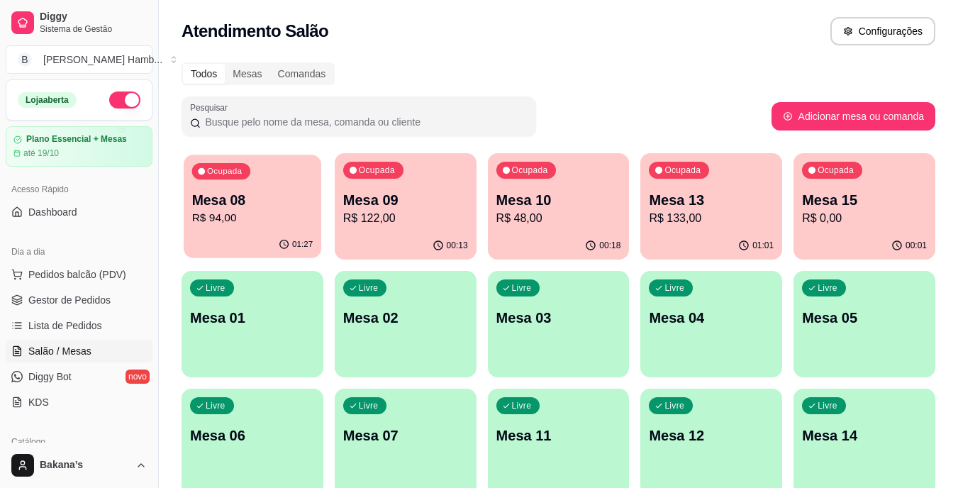
click at [273, 206] on p "Mesa 08" at bounding box center [252, 200] width 121 height 19
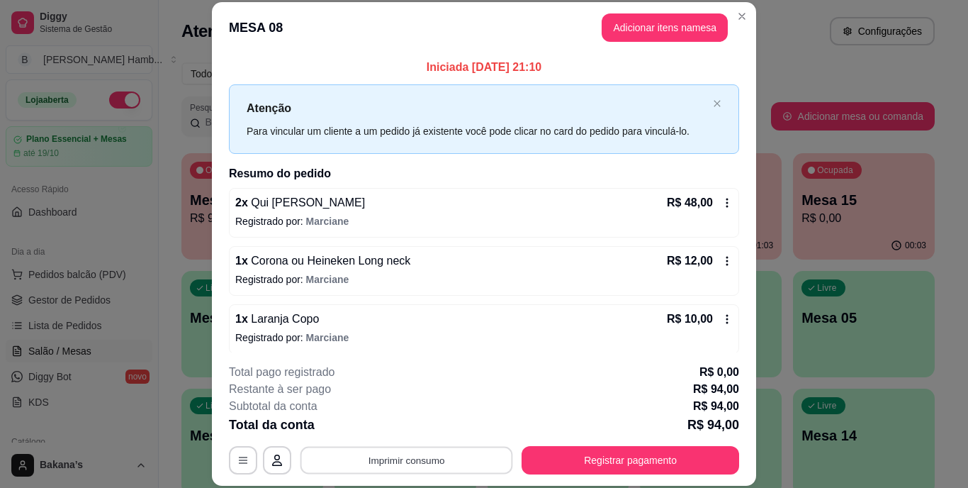
click at [366, 457] on button "Imprimir consumo" at bounding box center [407, 460] width 213 height 28
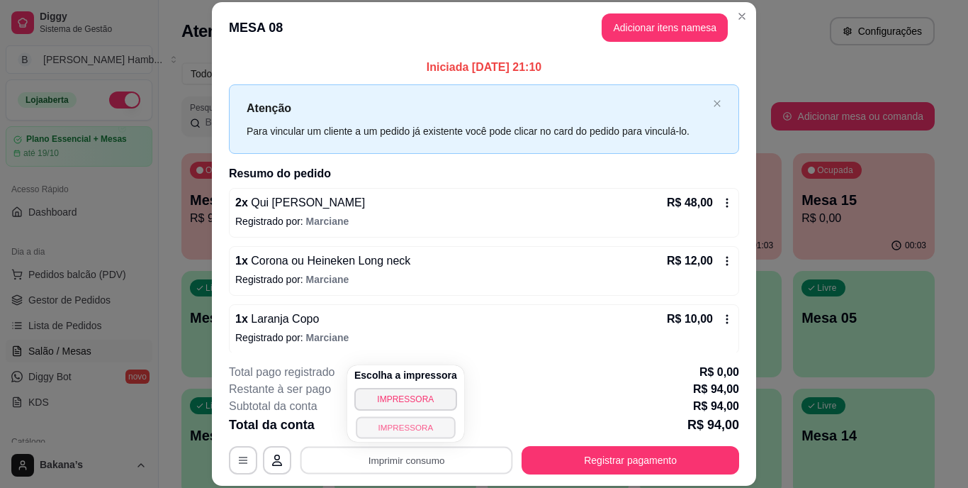
click at [386, 421] on button "IMPRESSORA" at bounding box center [405, 427] width 99 height 22
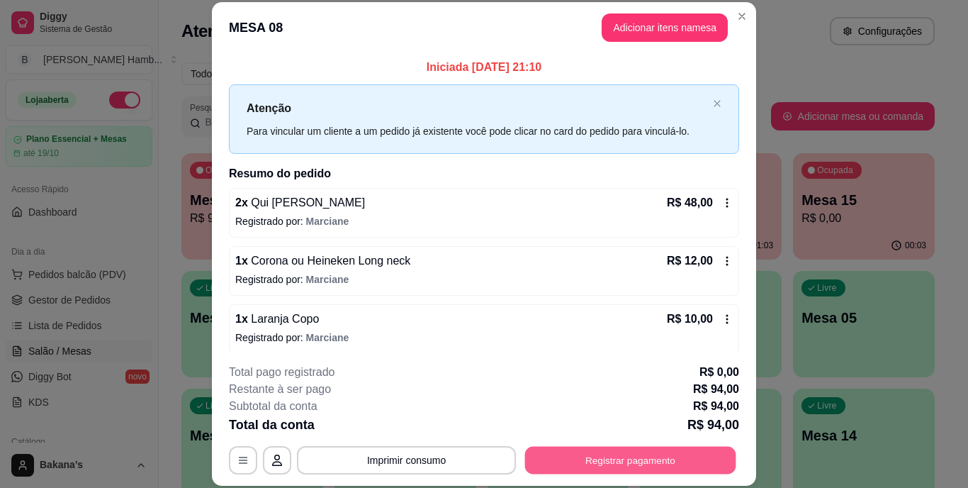
click at [616, 466] on button "Registrar pagamento" at bounding box center [630, 460] width 211 height 28
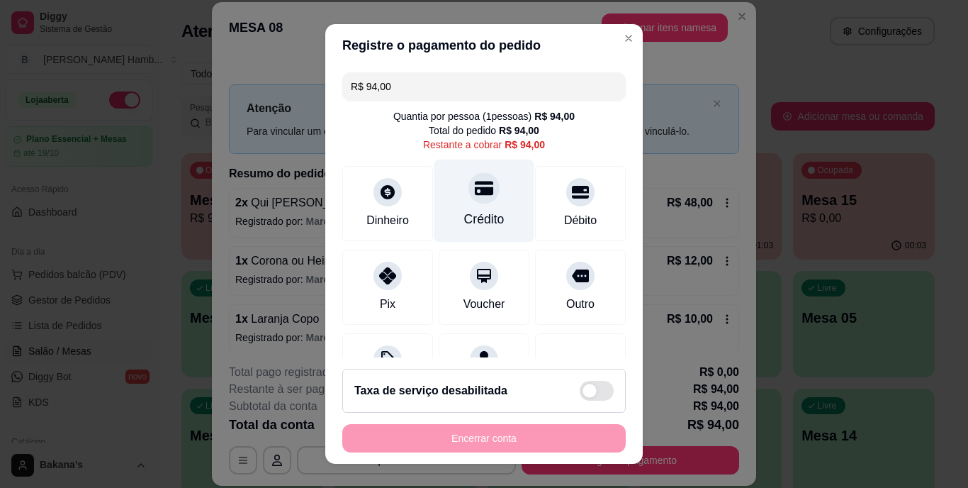
click at [483, 204] on div "Crédito" at bounding box center [485, 201] width 100 height 83
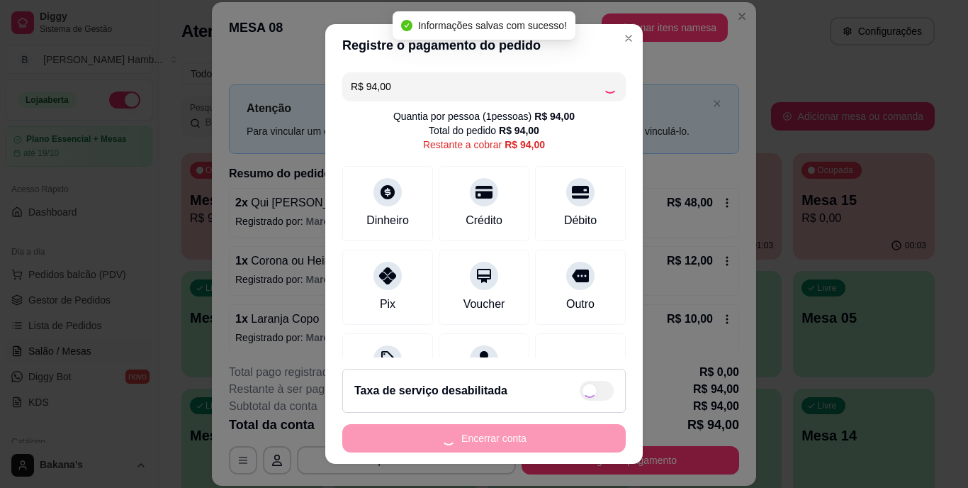
type input "R$ 0,00"
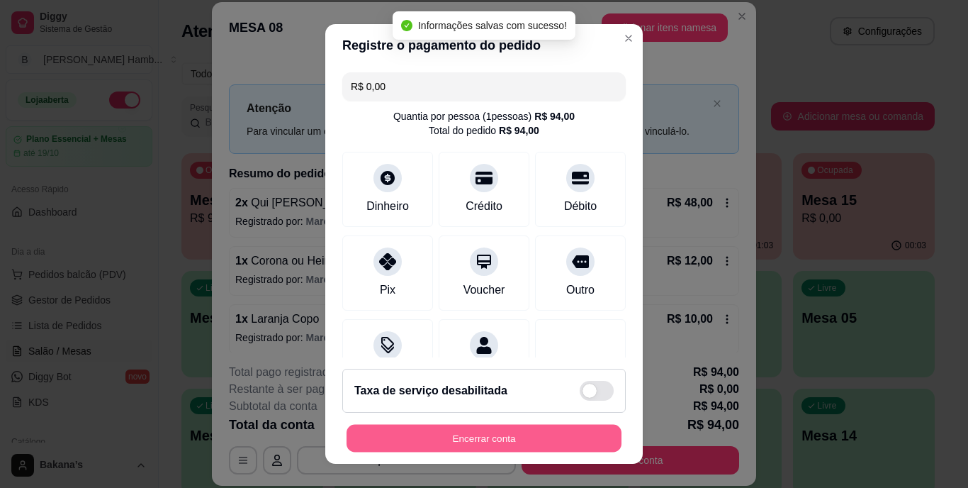
click at [431, 431] on button "Encerrar conta" at bounding box center [484, 438] width 275 height 28
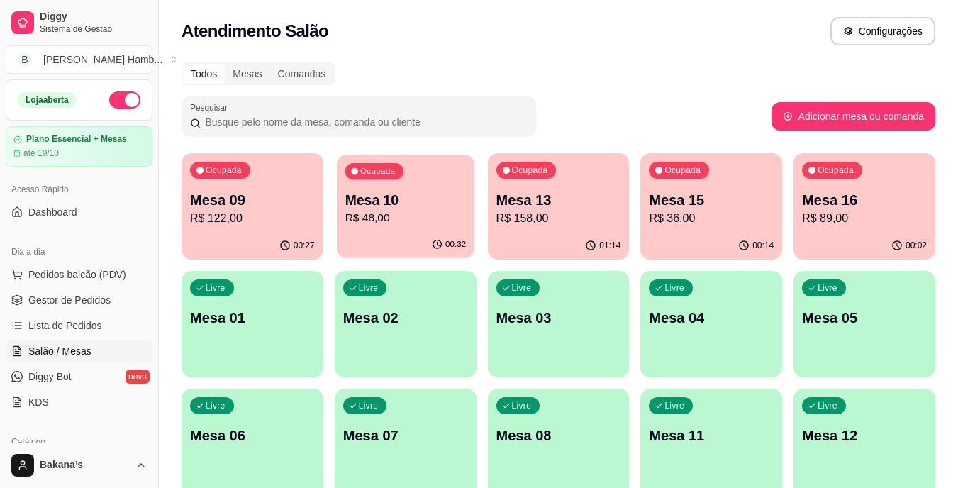
click at [403, 216] on p "R$ 48,00" at bounding box center [405, 218] width 121 height 16
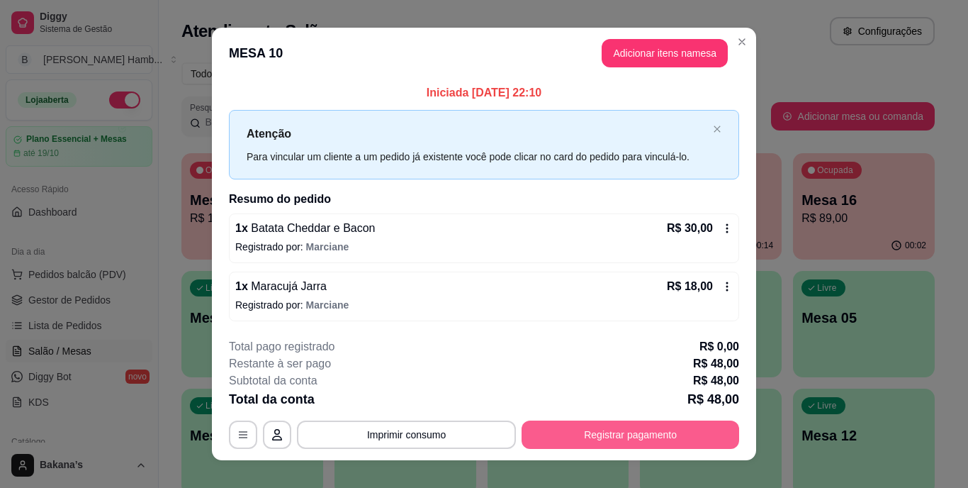
click at [586, 438] on button "Registrar pagamento" at bounding box center [631, 434] width 218 height 28
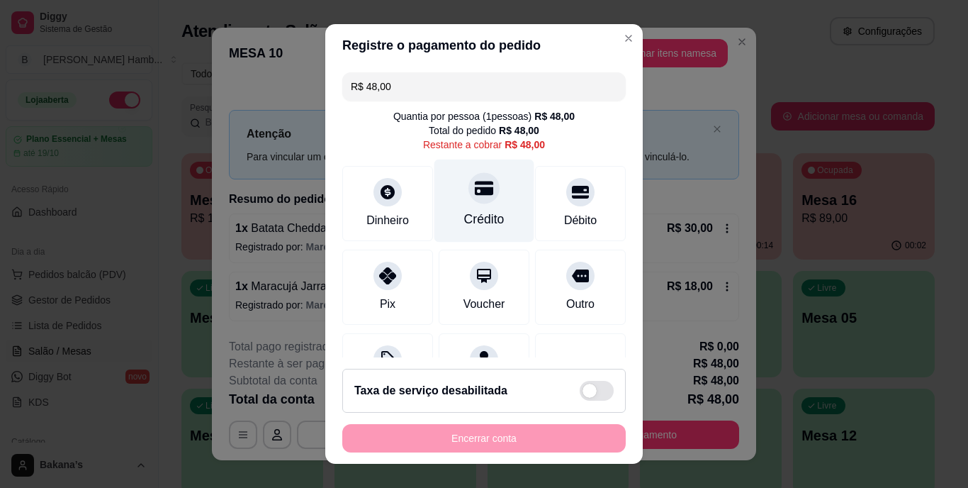
click at [486, 202] on div "Crédito" at bounding box center [485, 201] width 100 height 83
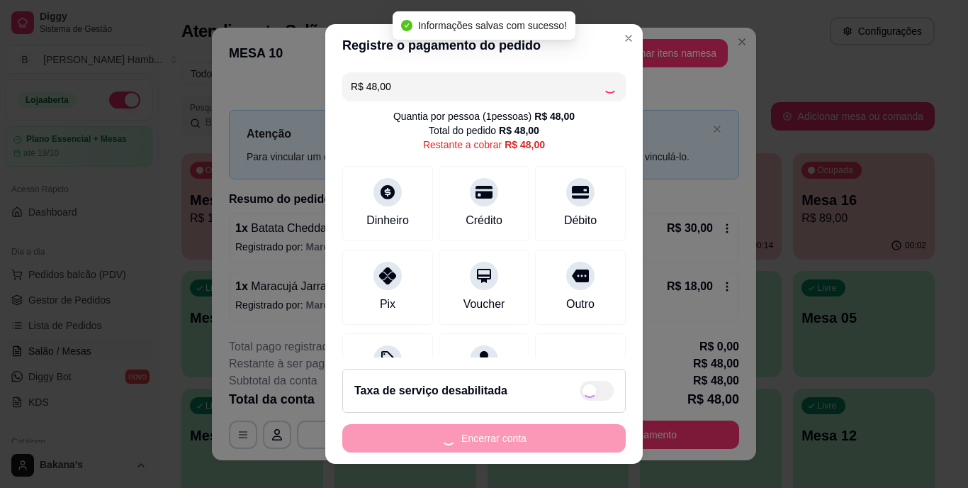
type input "R$ 0,00"
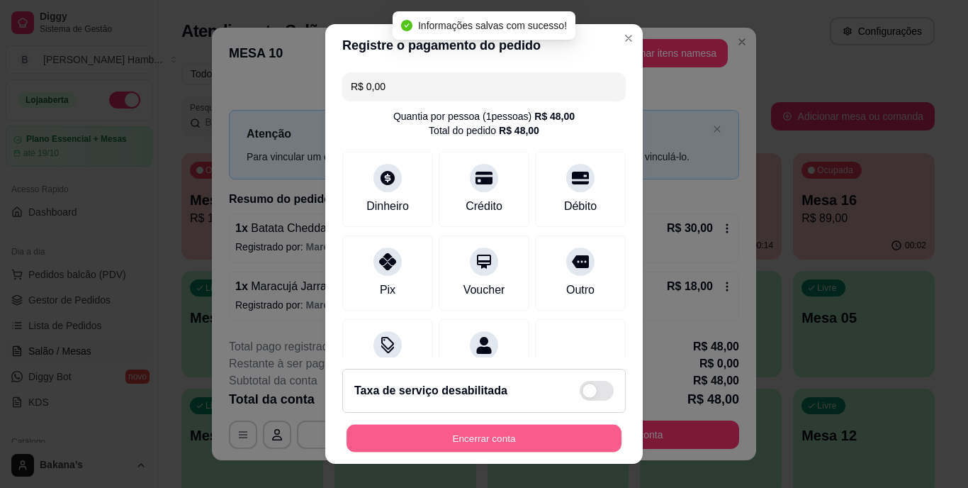
click at [415, 435] on button "Encerrar conta" at bounding box center [484, 438] width 275 height 28
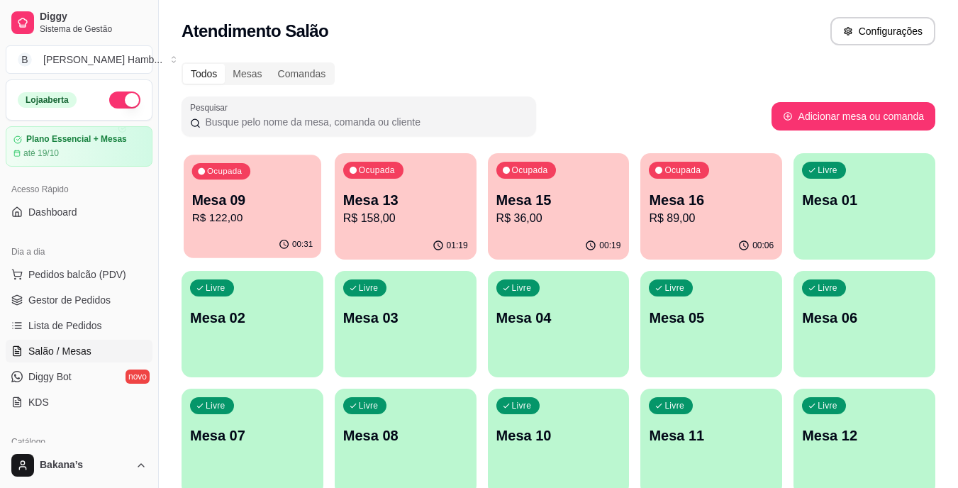
click at [267, 198] on p "Mesa 09" at bounding box center [252, 200] width 121 height 19
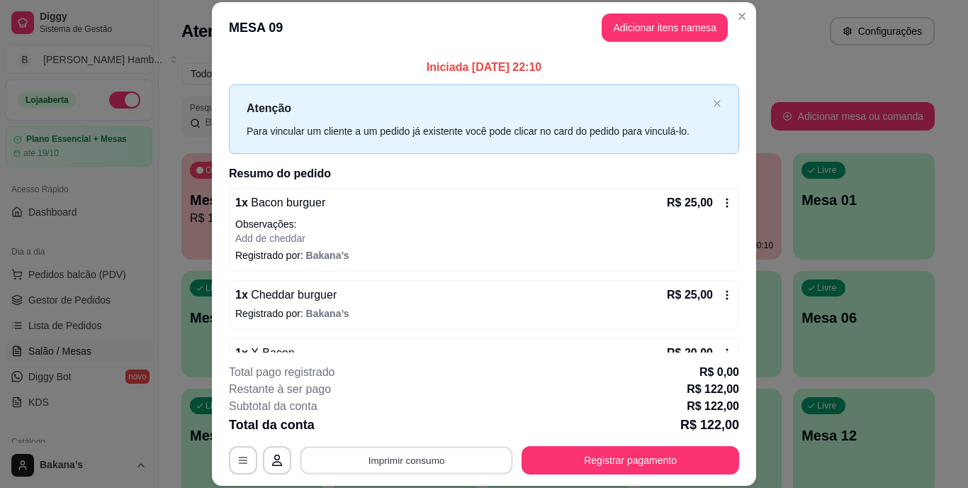
click at [442, 472] on button "Imprimir consumo" at bounding box center [407, 460] width 213 height 28
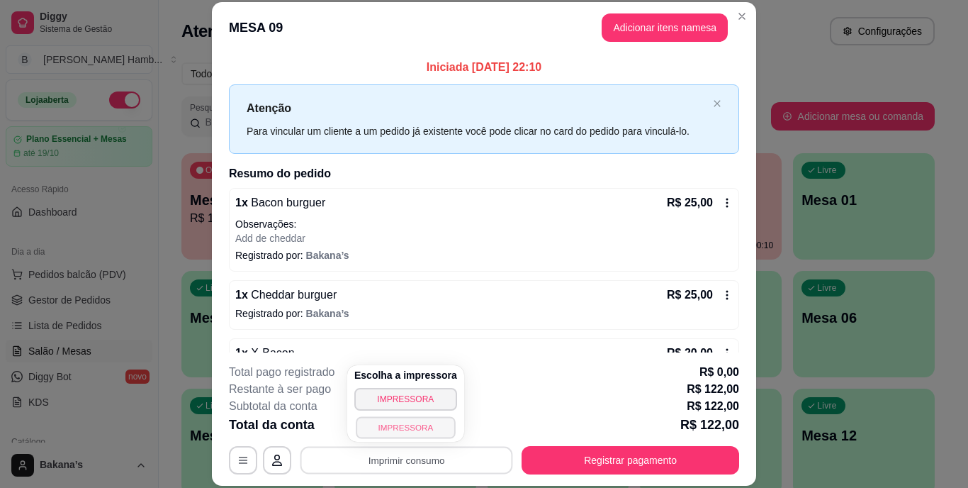
click at [410, 424] on button "IMPRESSORA" at bounding box center [405, 427] width 99 height 22
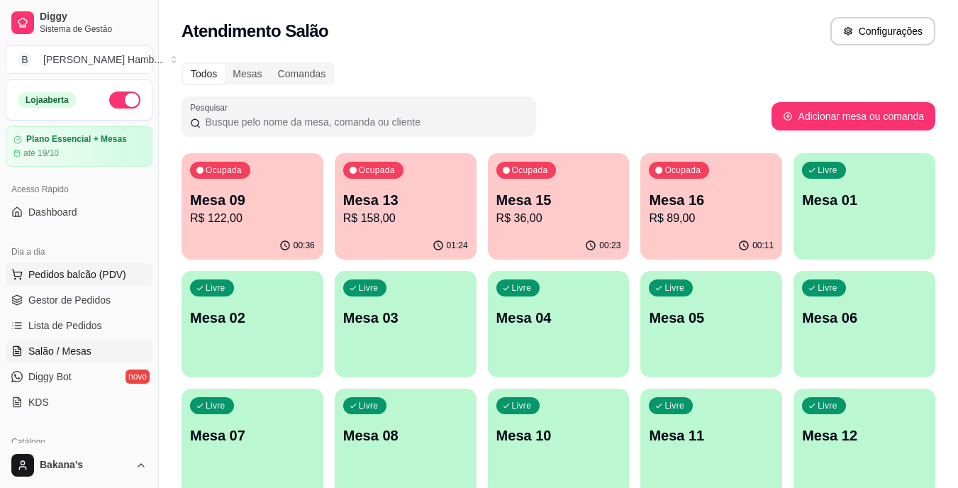
click at [121, 276] on span "Pedidos balcão (PDV)" at bounding box center [77, 274] width 98 height 14
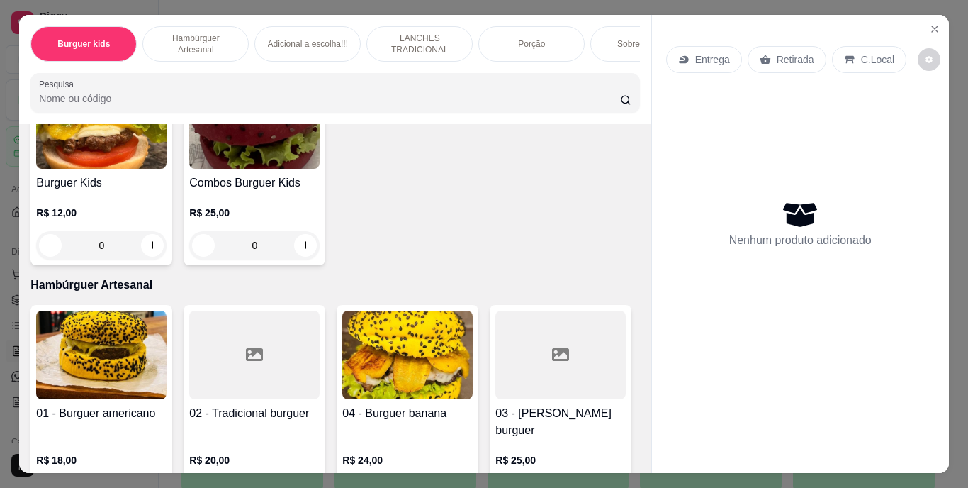
scroll to position [213, 0]
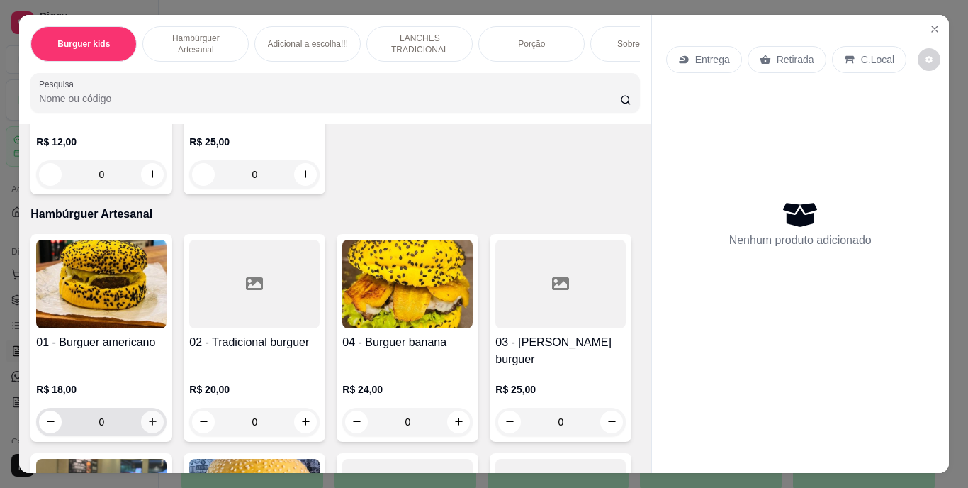
click at [150, 418] on icon "increase-product-quantity" at bounding box center [153, 422] width 8 height 8
type input "1"
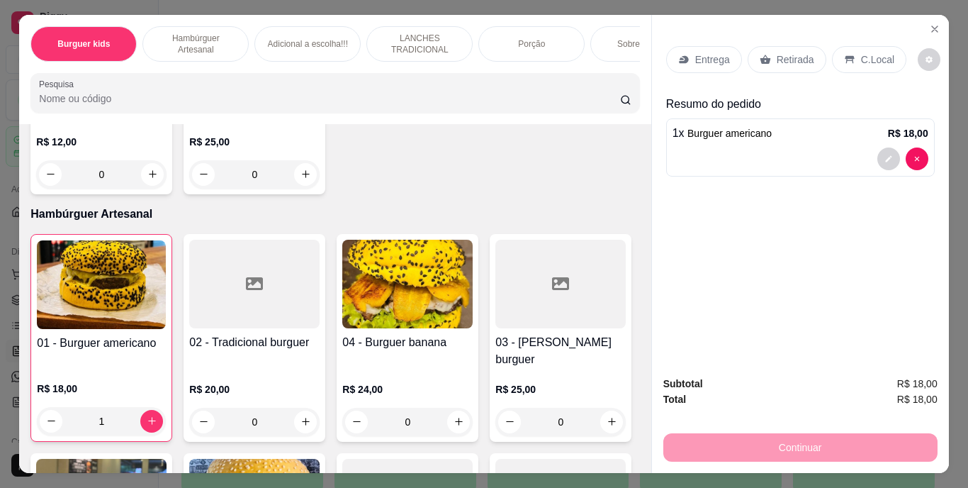
click at [788, 52] on p "Retirada" at bounding box center [796, 59] width 38 height 14
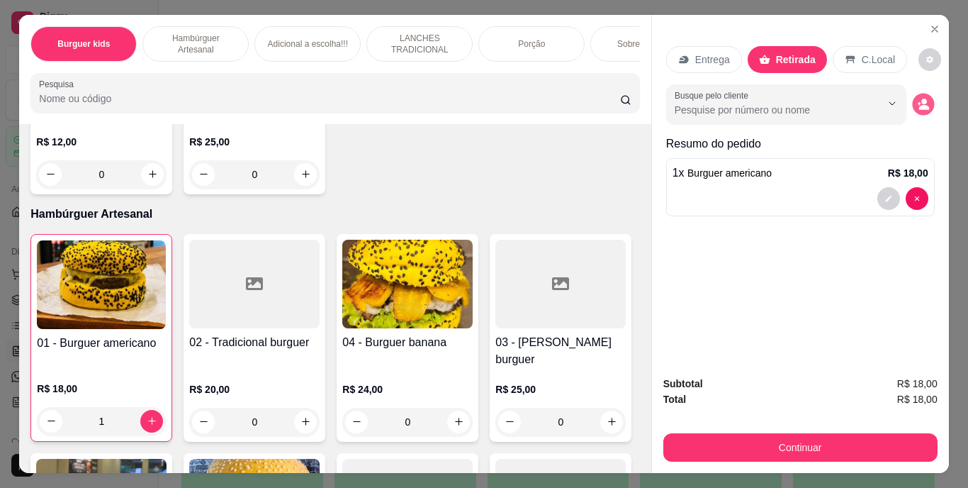
click at [921, 98] on icon "decrease-product-quantity" at bounding box center [923, 104] width 12 height 12
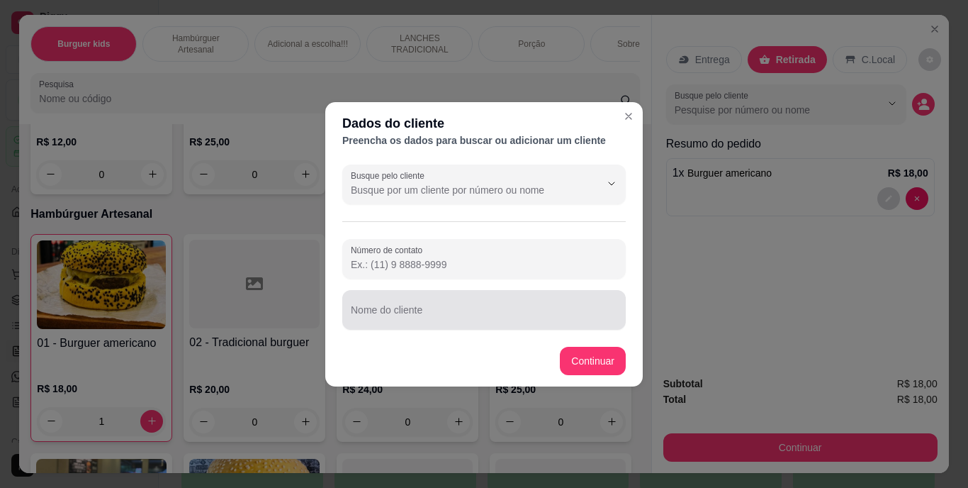
click at [527, 308] on input "Nome do cliente" at bounding box center [484, 315] width 267 height 14
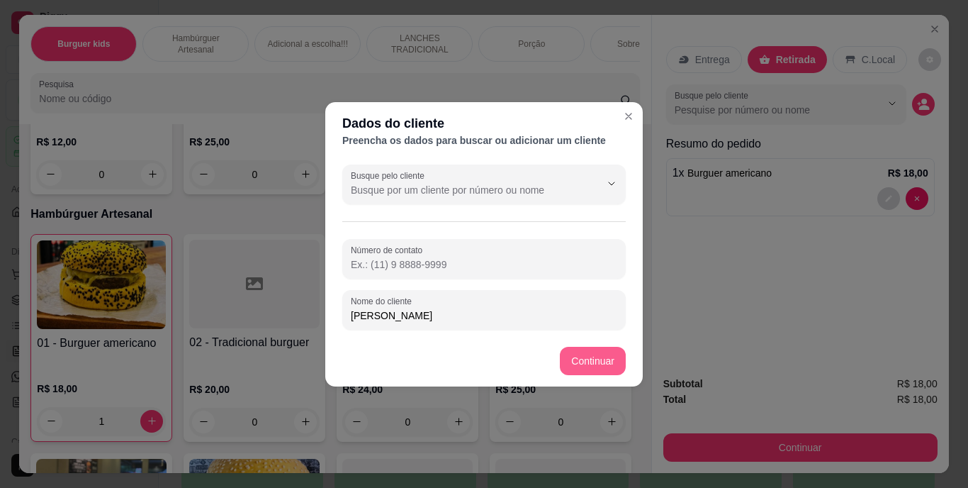
type input "[PERSON_NAME]"
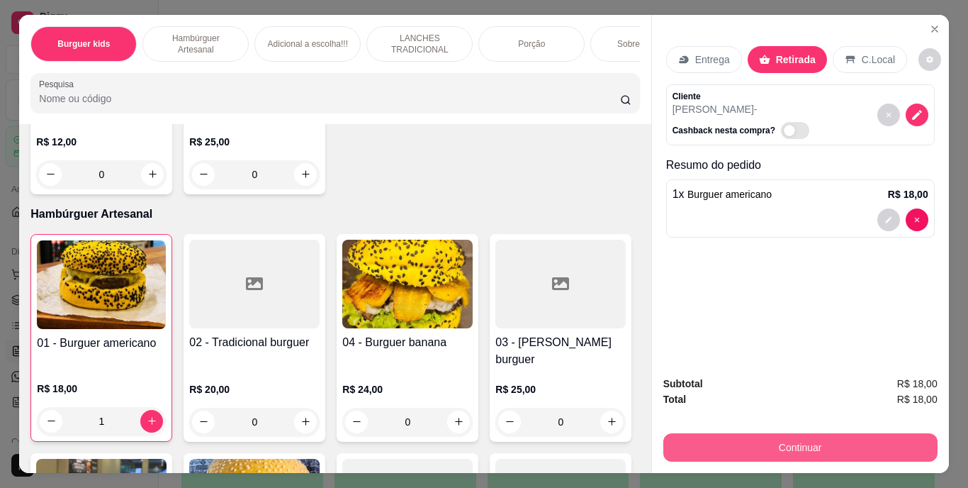
click at [731, 433] on button "Continuar" at bounding box center [801, 447] width 274 height 28
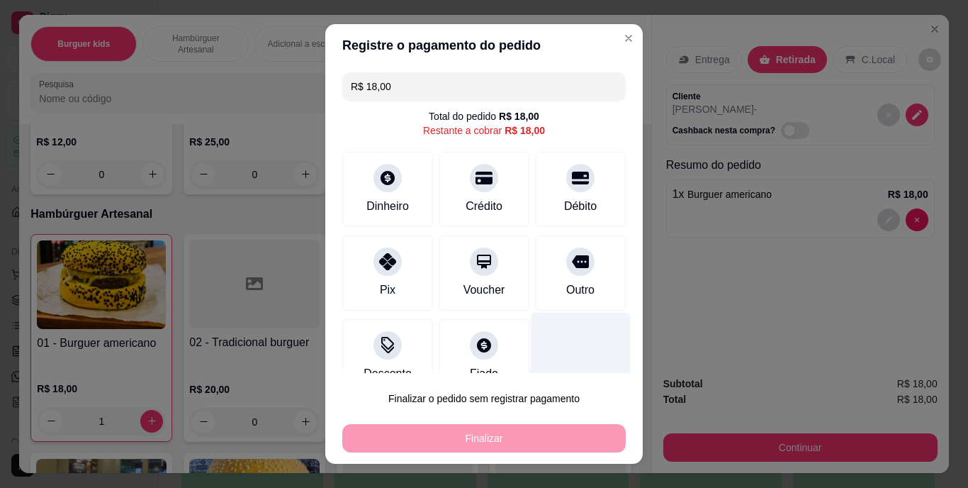
drag, startPoint x: 555, startPoint y: 277, endPoint x: 578, endPoint y: 347, distance: 73.8
click at [556, 288] on div "Outro" at bounding box center [580, 272] width 91 height 75
type input "R$ 0,00"
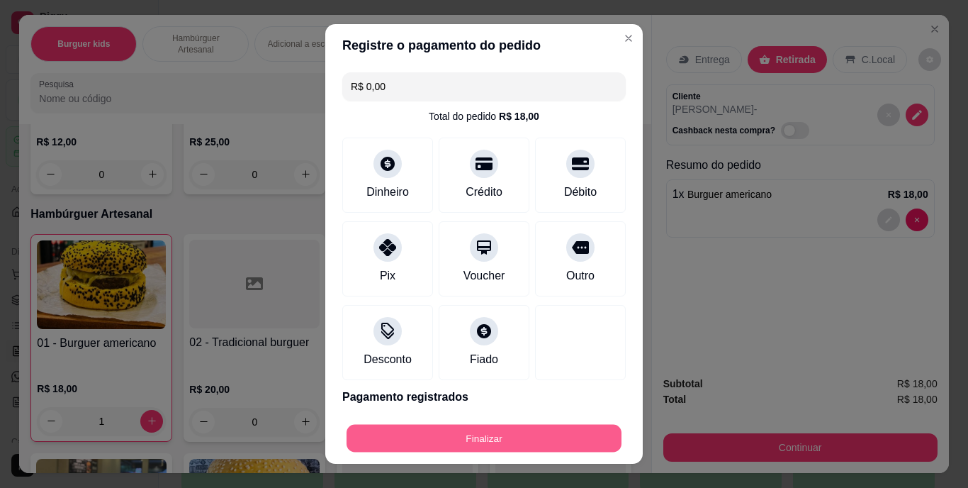
click at [571, 445] on button "Finalizar" at bounding box center [484, 438] width 275 height 28
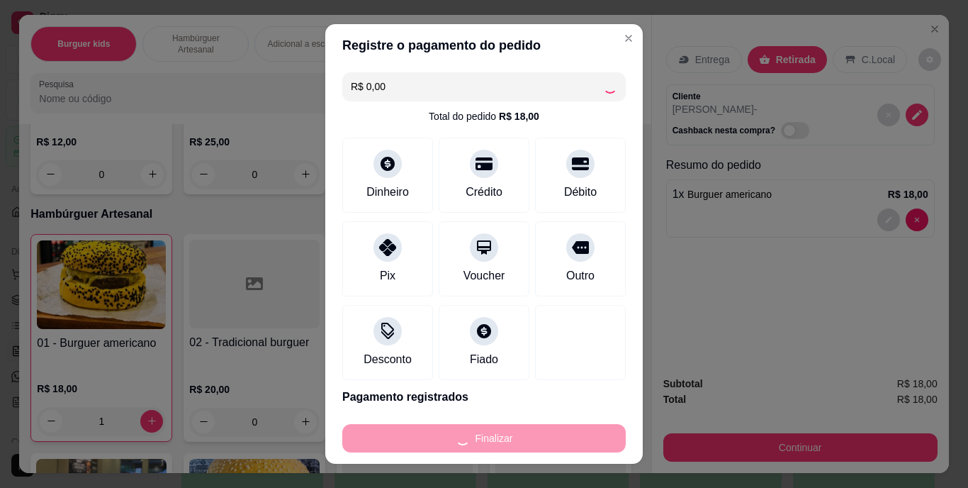
type input "0"
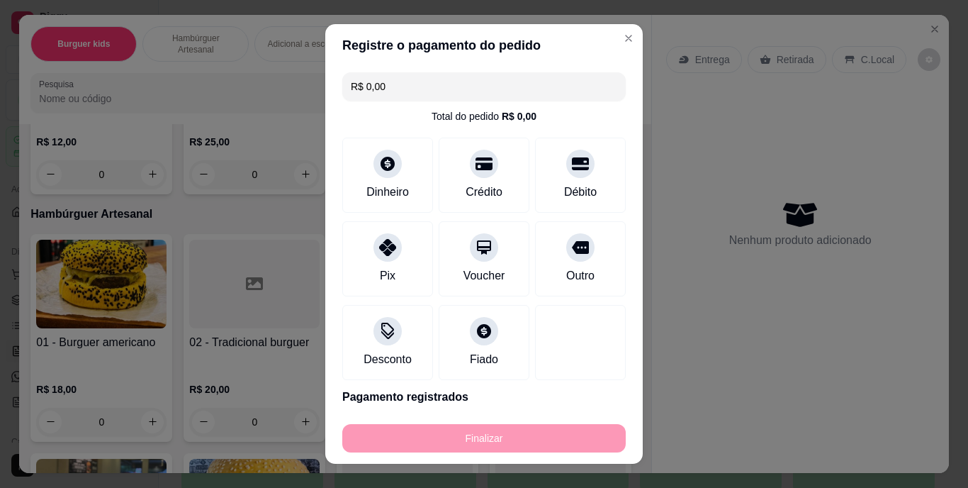
type input "-R$ 18,00"
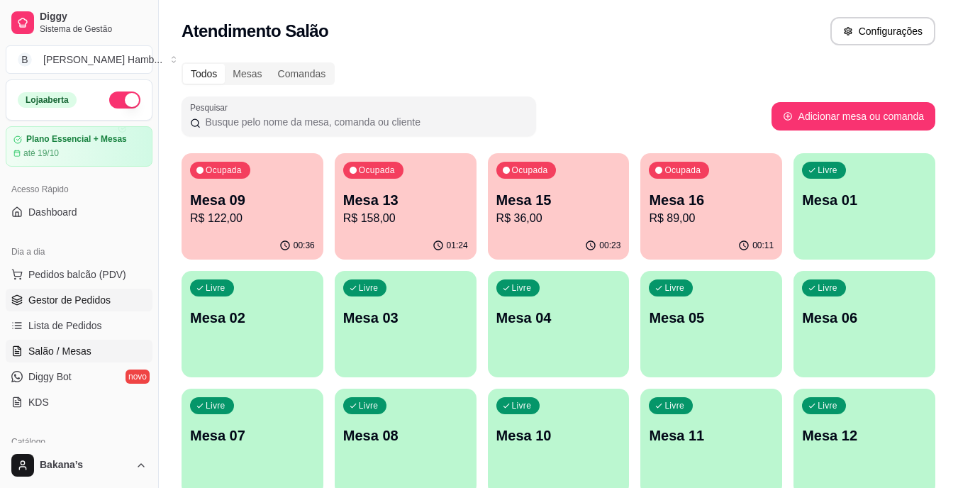
drag, startPoint x: 94, startPoint y: 325, endPoint x: 119, endPoint y: 300, distance: 35.6
click at [95, 325] on span "Lista de Pedidos" at bounding box center [65, 325] width 74 height 14
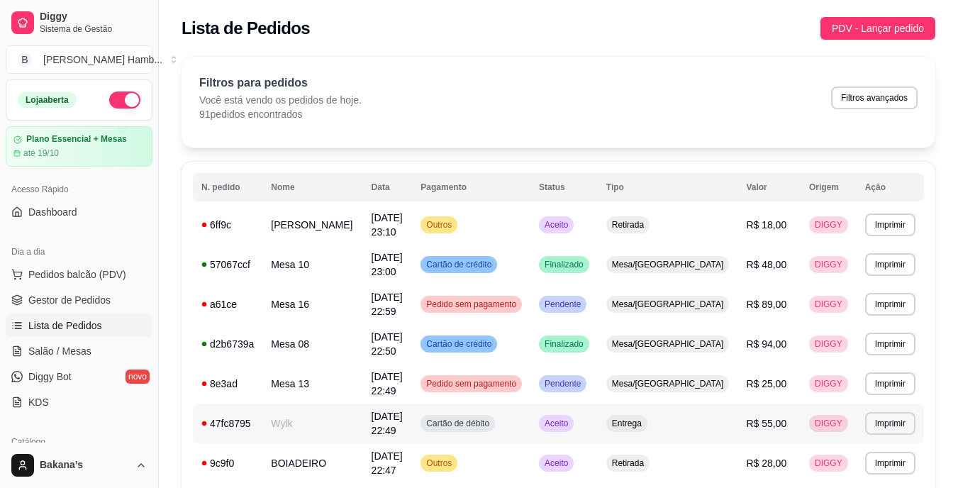
click at [311, 403] on td "Wylk" at bounding box center [312, 423] width 100 height 40
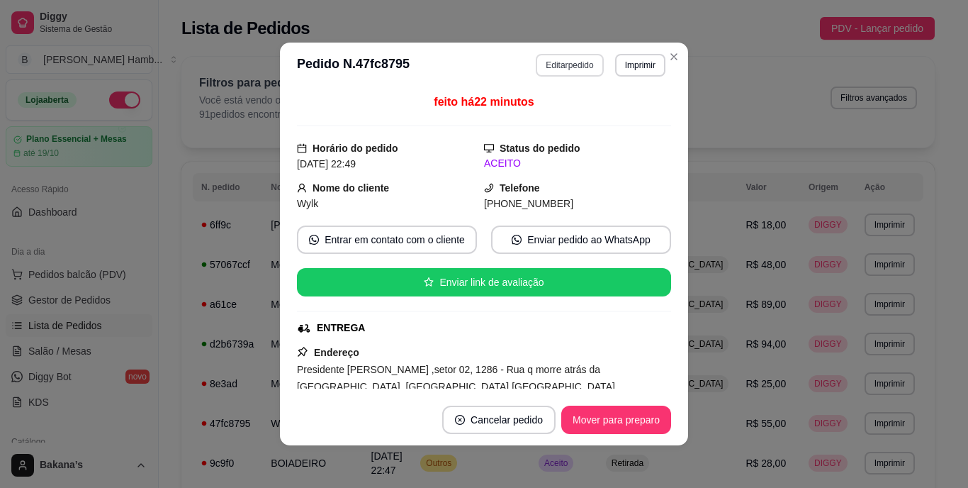
click at [560, 72] on button "Editar pedido" at bounding box center [569, 65] width 67 height 23
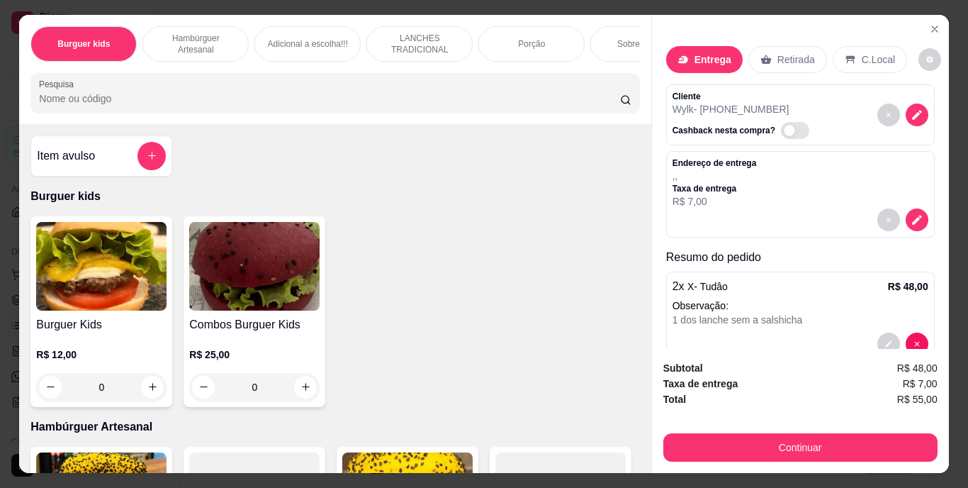
scroll to position [32, 0]
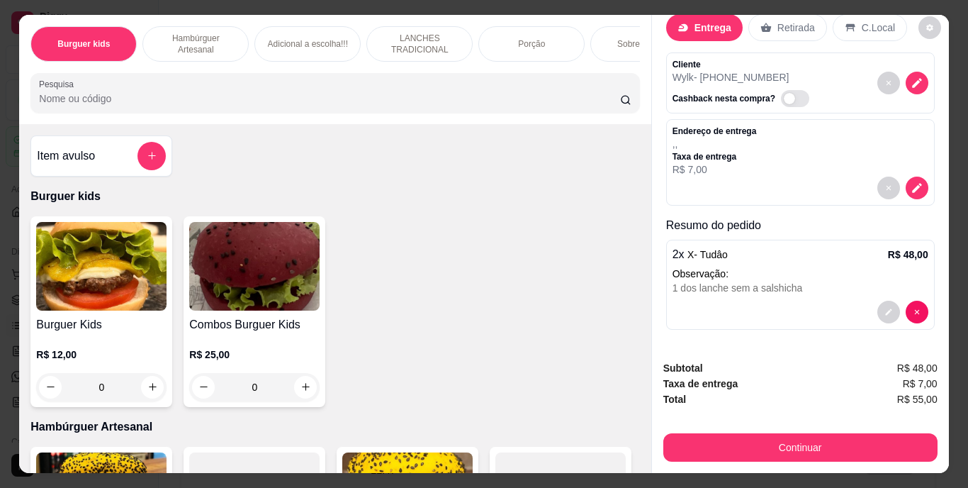
click at [771, 272] on p "Observação:" at bounding box center [801, 274] width 256 height 14
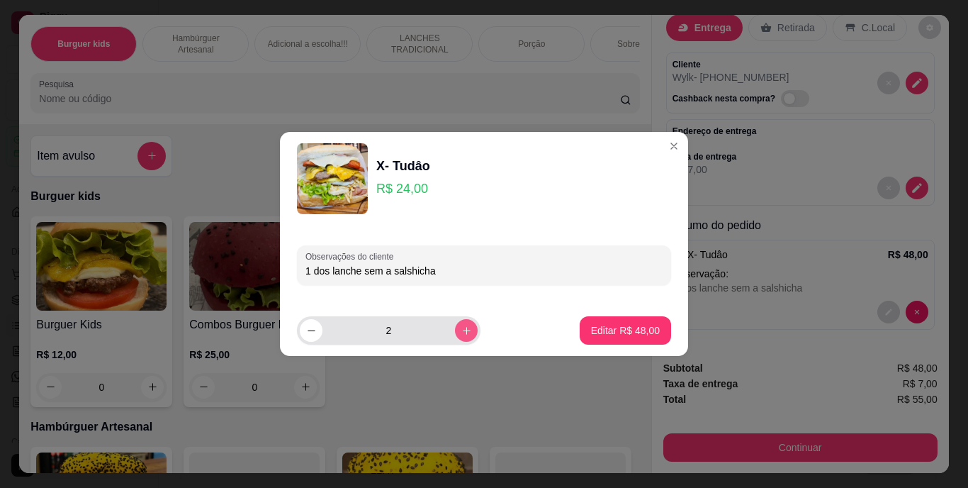
click at [463, 328] on icon "increase-product-quantity" at bounding box center [467, 331] width 8 height 8
type input "3"
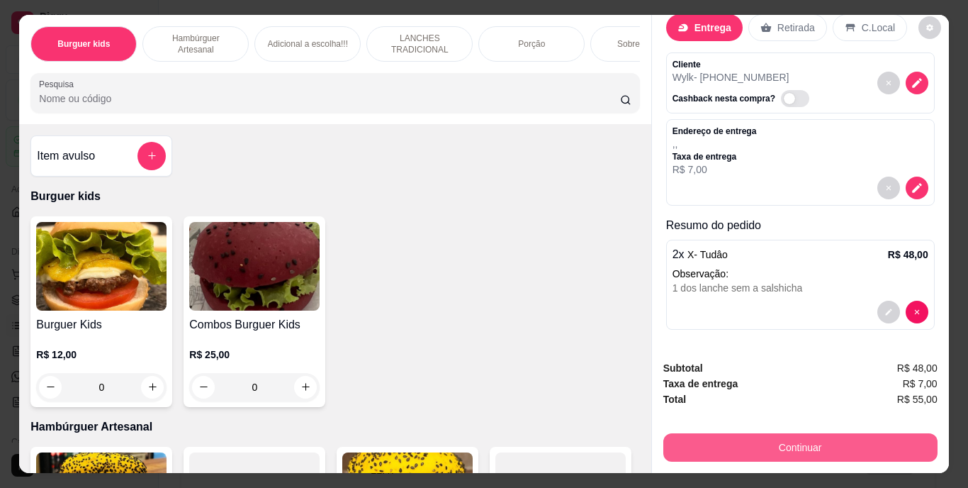
click at [786, 433] on button "Continuar" at bounding box center [801, 447] width 274 height 28
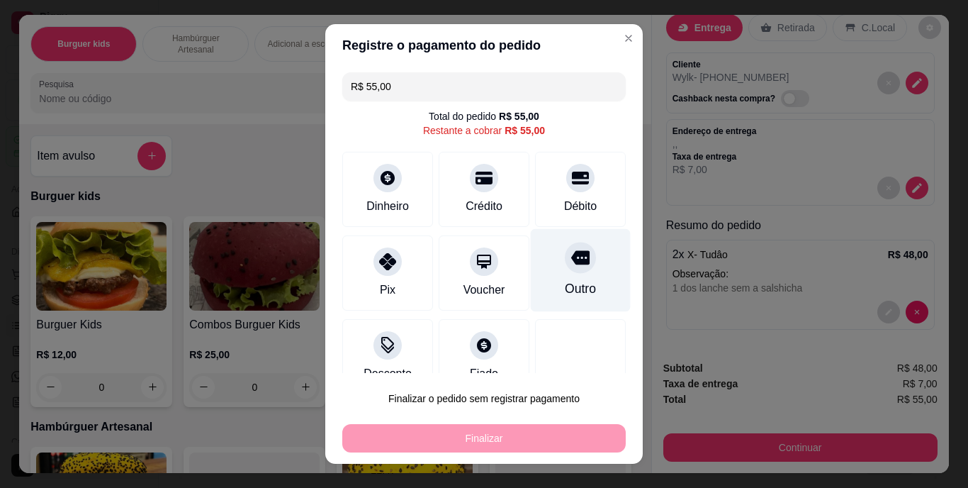
click at [565, 271] on div at bounding box center [580, 257] width 31 height 31
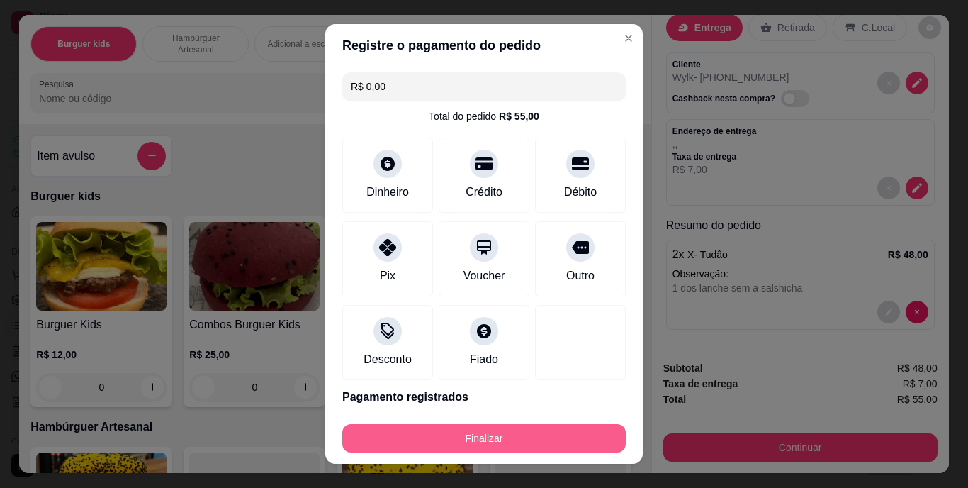
click at [502, 428] on button "Finalizar" at bounding box center [484, 438] width 284 height 28
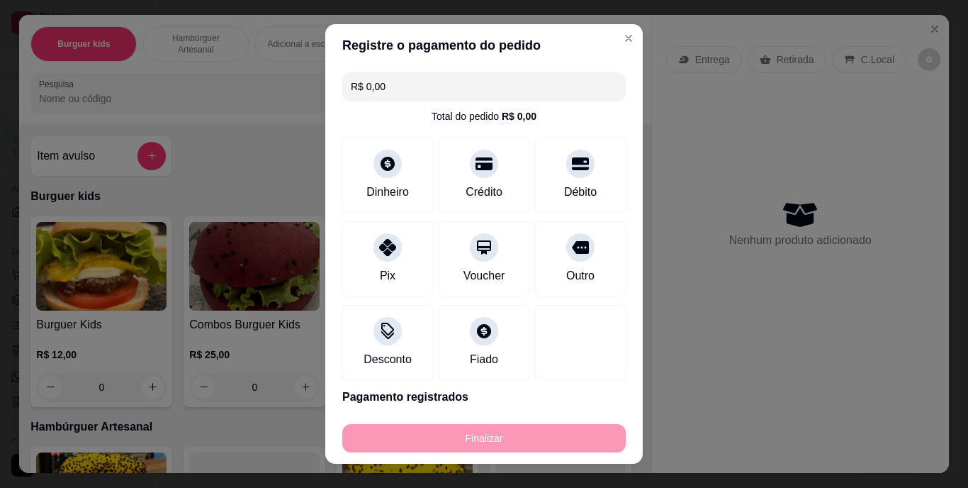
type input "-R$ 55,00"
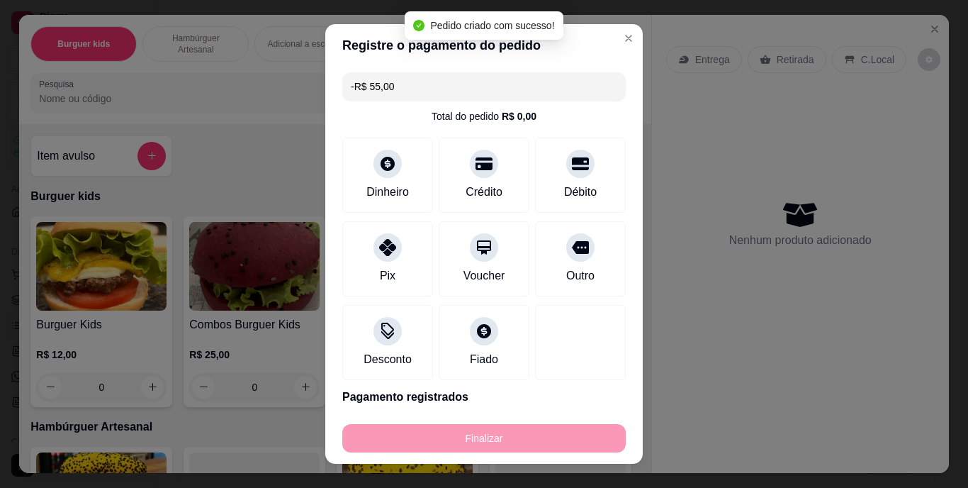
scroll to position [0, 0]
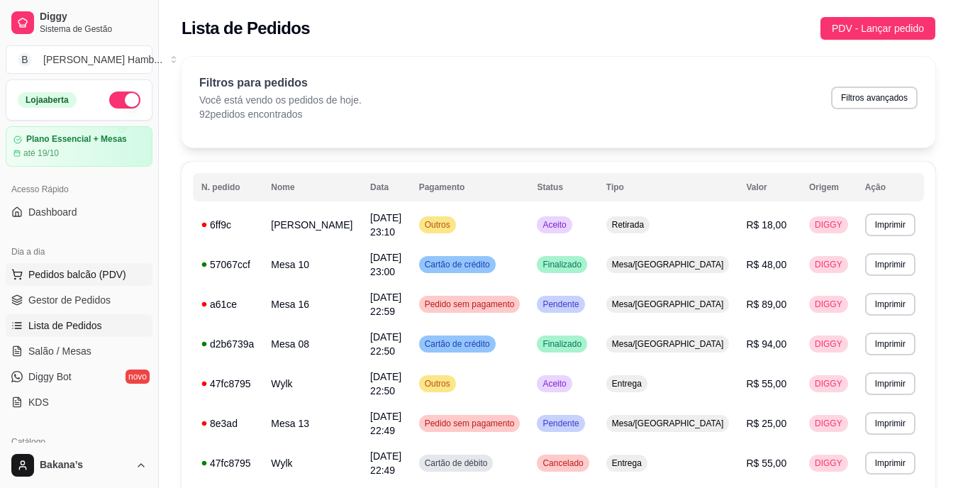
click at [123, 274] on button "Pedidos balcão (PDV)" at bounding box center [79, 274] width 147 height 23
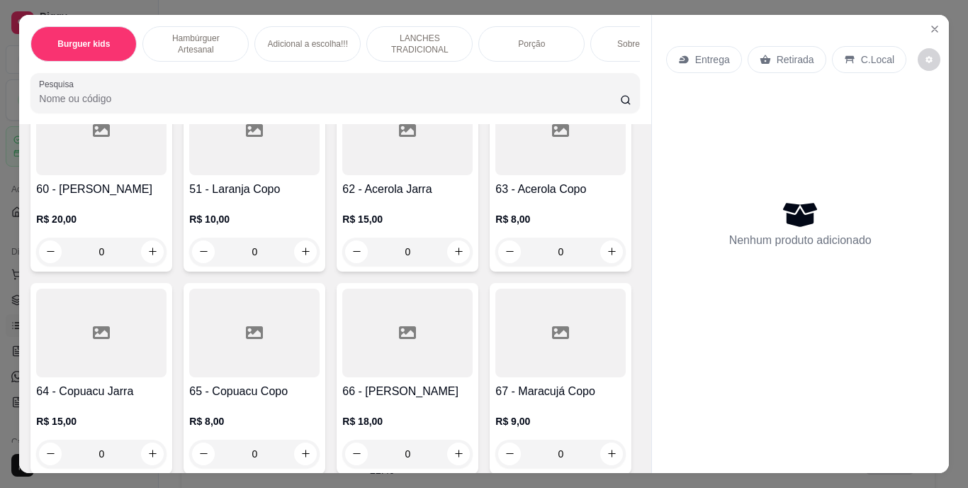
scroll to position [4750, 0]
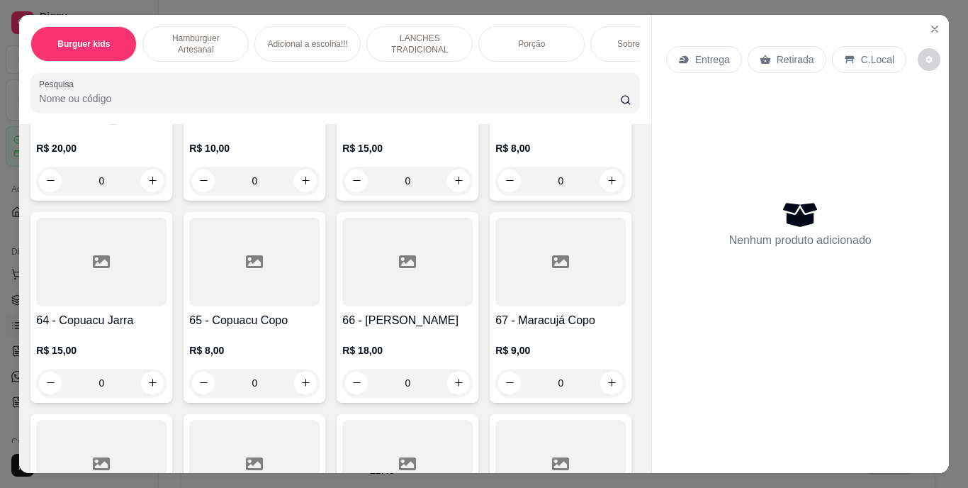
type input "1"
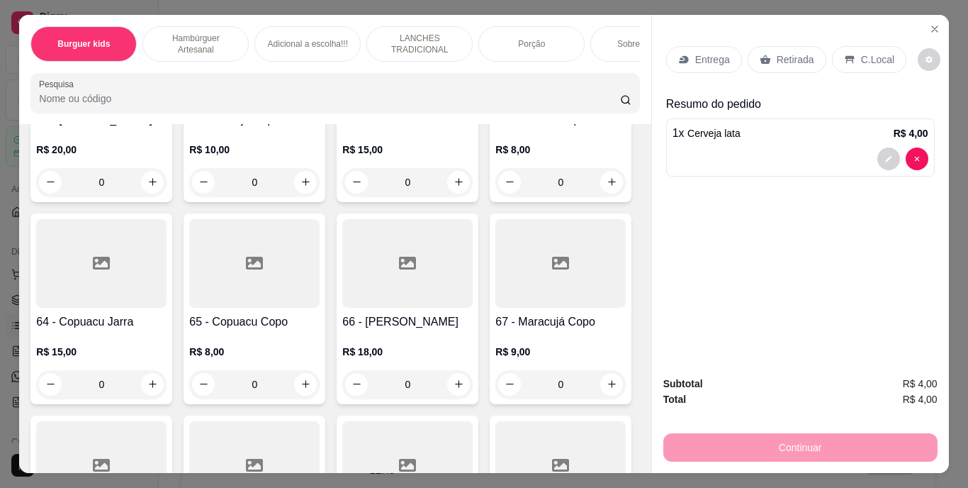
click at [800, 53] on p "Retirada" at bounding box center [796, 59] width 38 height 14
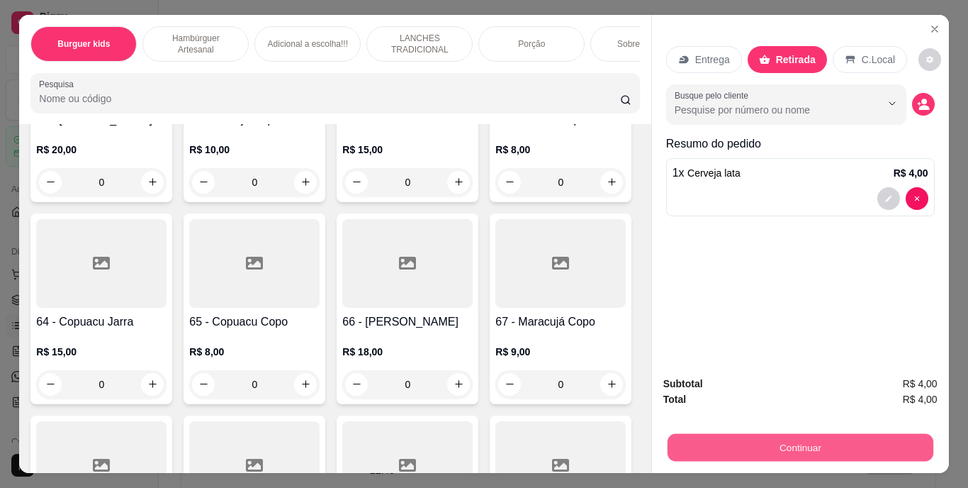
click at [753, 440] on button "Continuar" at bounding box center [800, 448] width 266 height 28
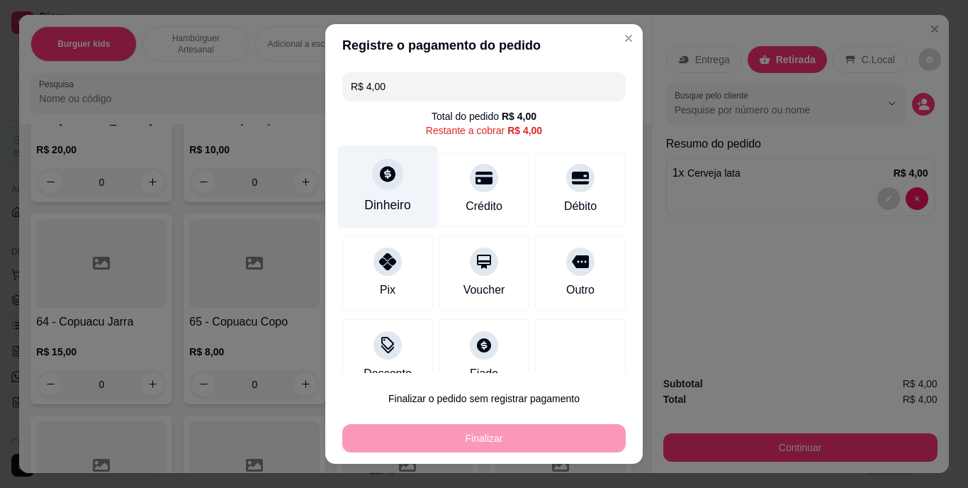
click at [362, 189] on div "Dinheiro" at bounding box center [388, 186] width 100 height 83
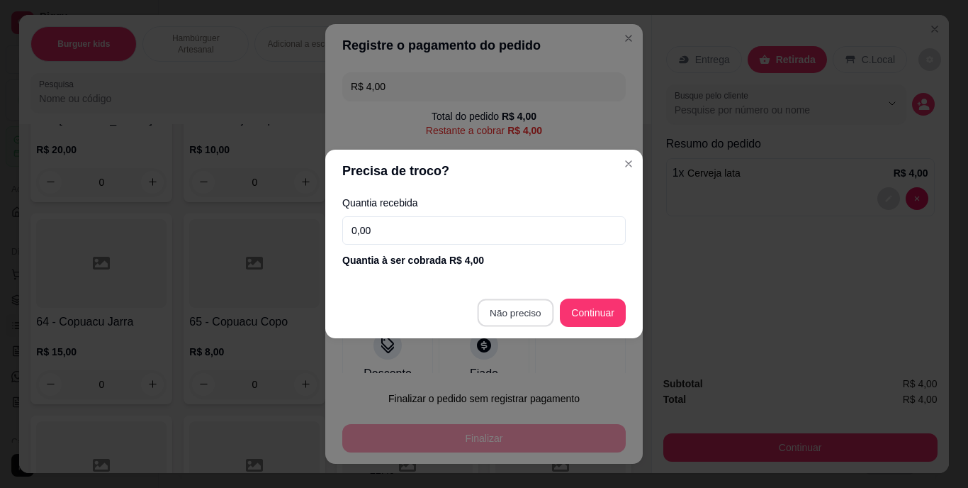
type input "R$ 0,00"
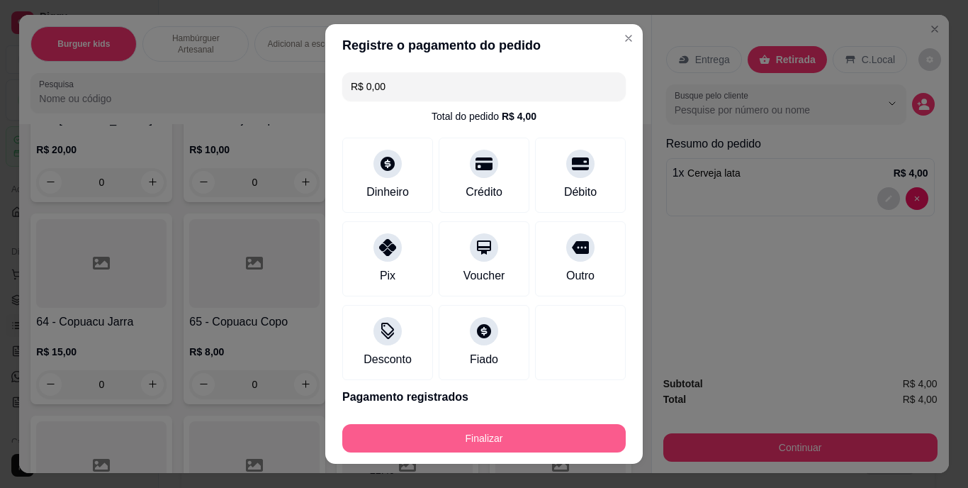
click at [459, 434] on button "Finalizar" at bounding box center [484, 438] width 284 height 28
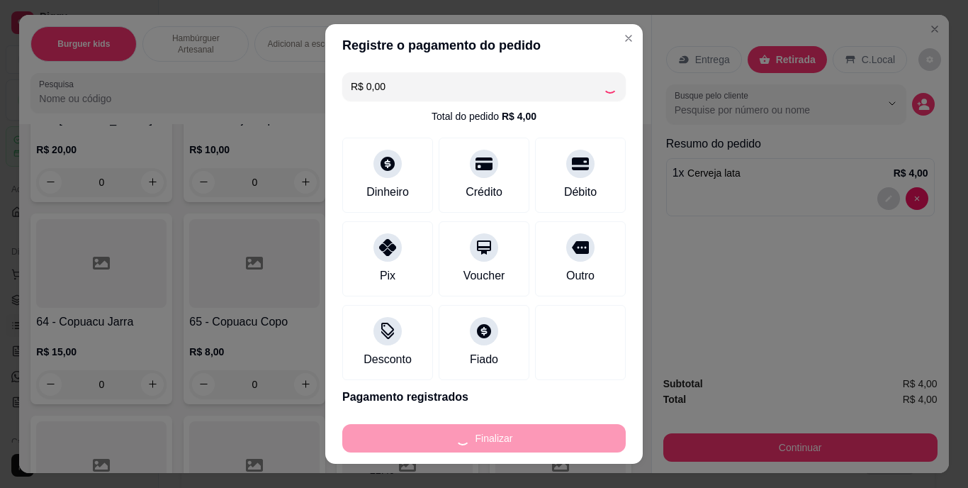
type input "0"
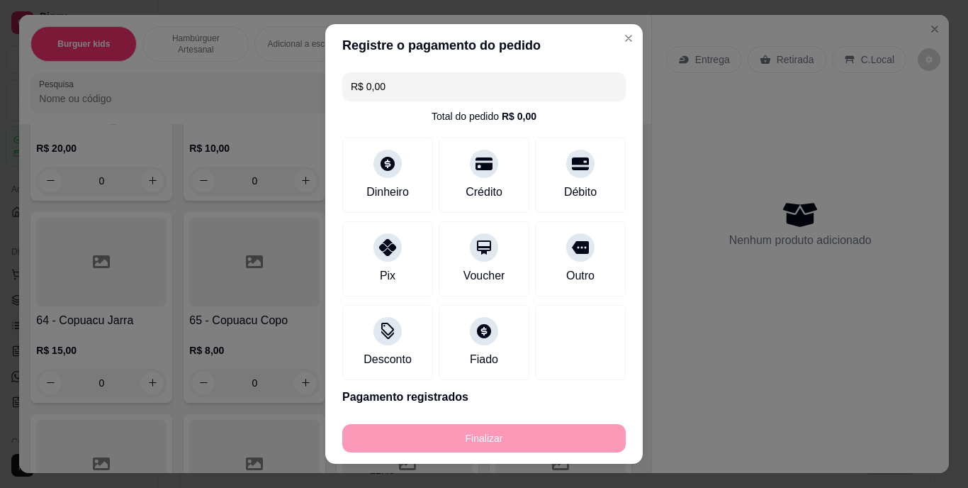
type input "-R$ 4,00"
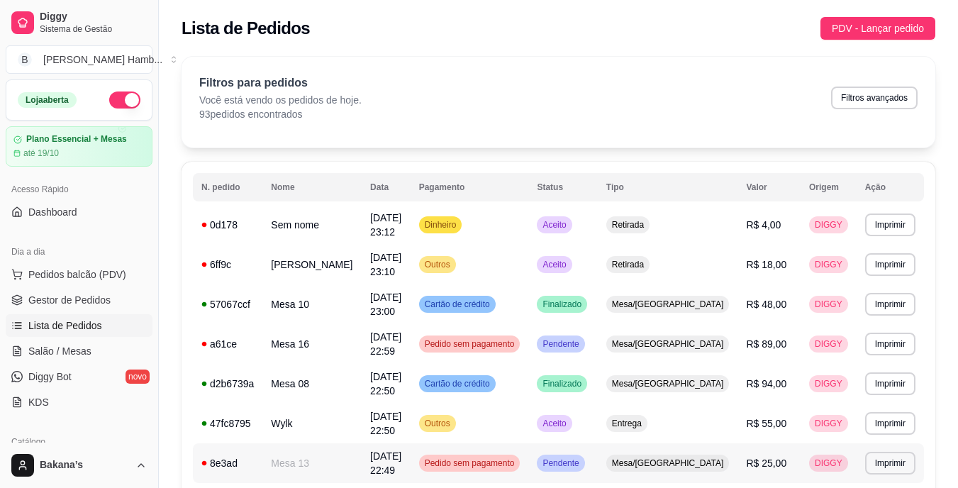
click at [579, 487] on html "**********" at bounding box center [479, 244] width 958 height 488
click at [328, 403] on td "Wylk" at bounding box center [311, 423] width 99 height 40
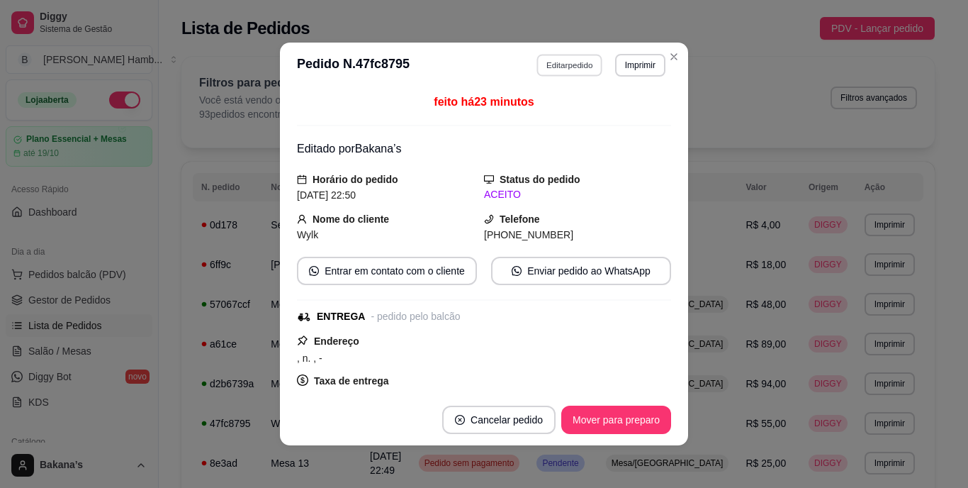
click at [551, 65] on button "Editar pedido" at bounding box center [570, 65] width 66 height 22
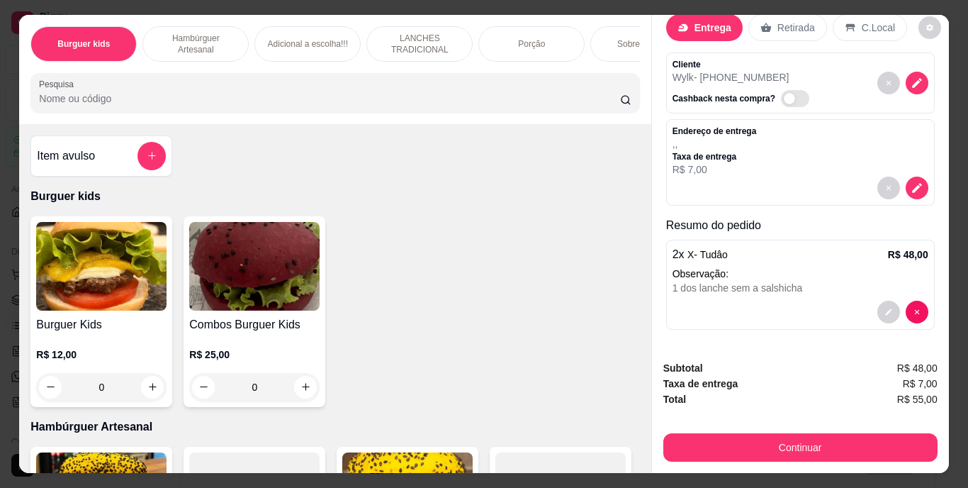
scroll to position [36, 0]
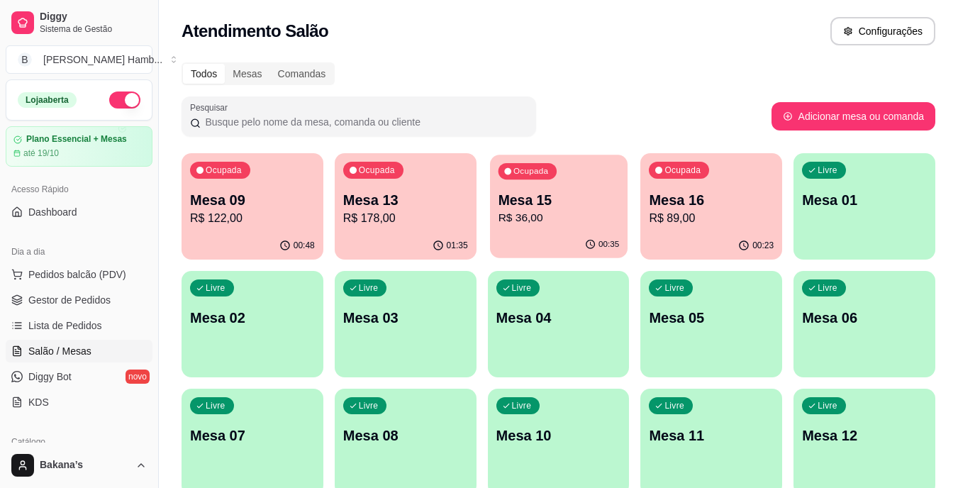
click at [525, 213] on p "R$ 36,00" at bounding box center [558, 218] width 121 height 16
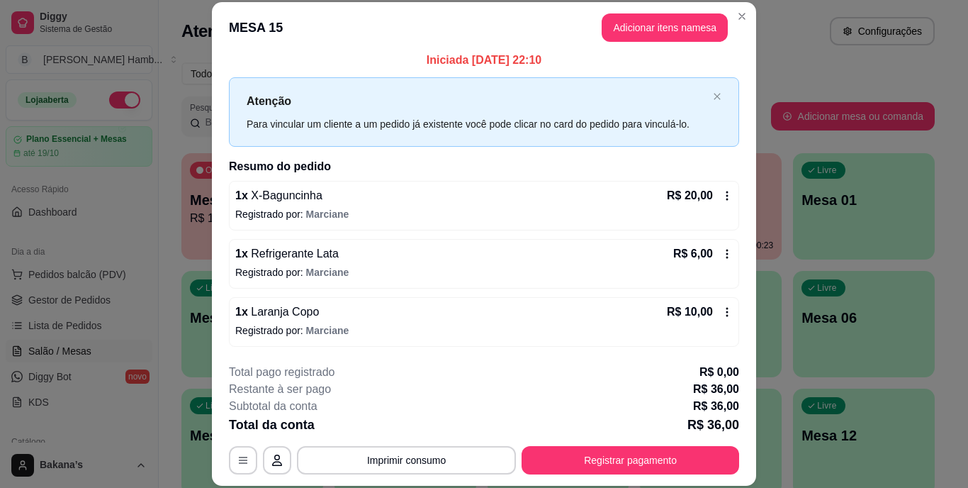
scroll to position [7, 0]
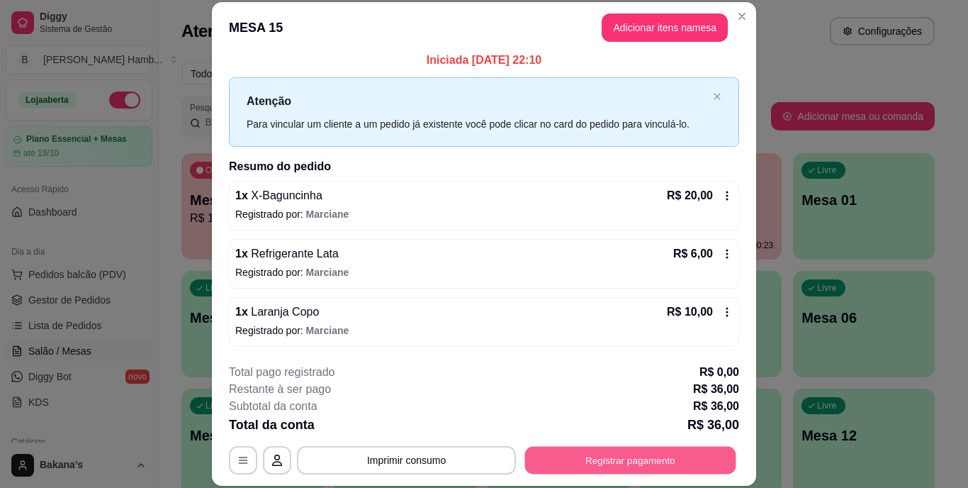
click at [539, 459] on button "Registrar pagamento" at bounding box center [630, 460] width 211 height 28
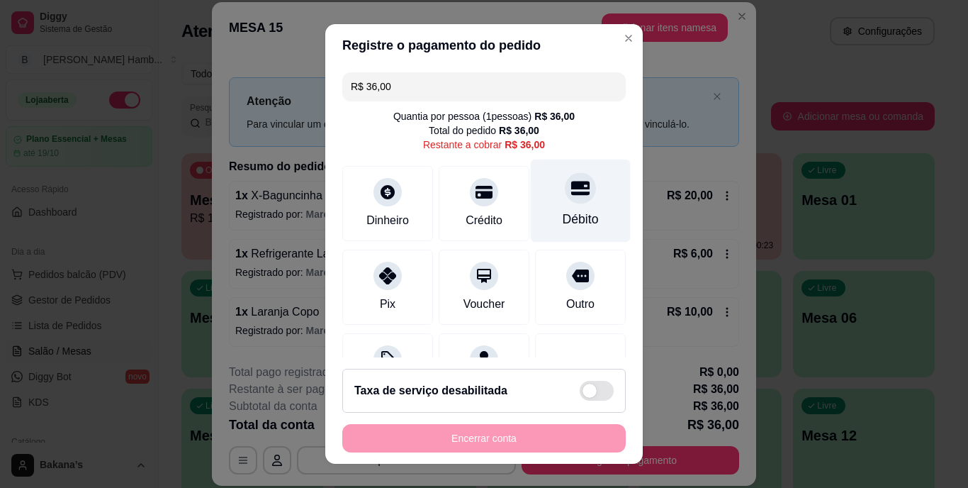
click at [564, 216] on div "Débito" at bounding box center [581, 220] width 36 height 18
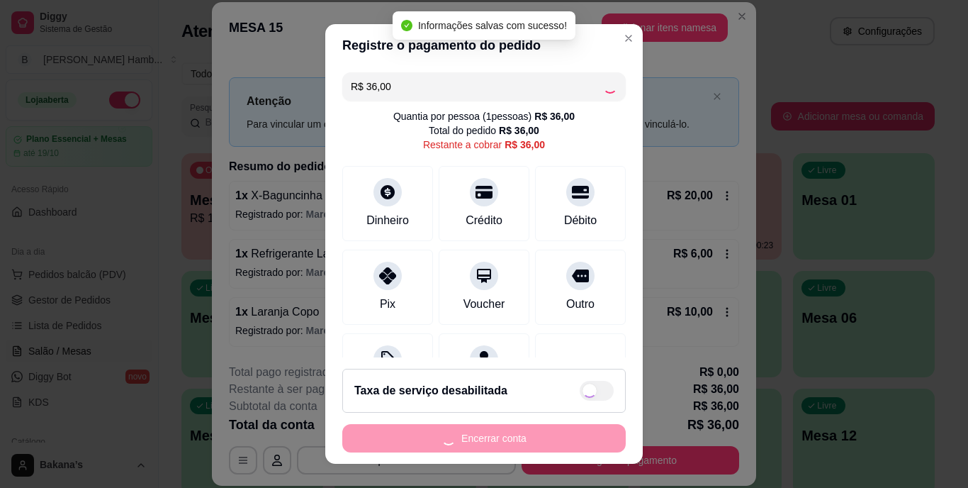
type input "R$ 0,00"
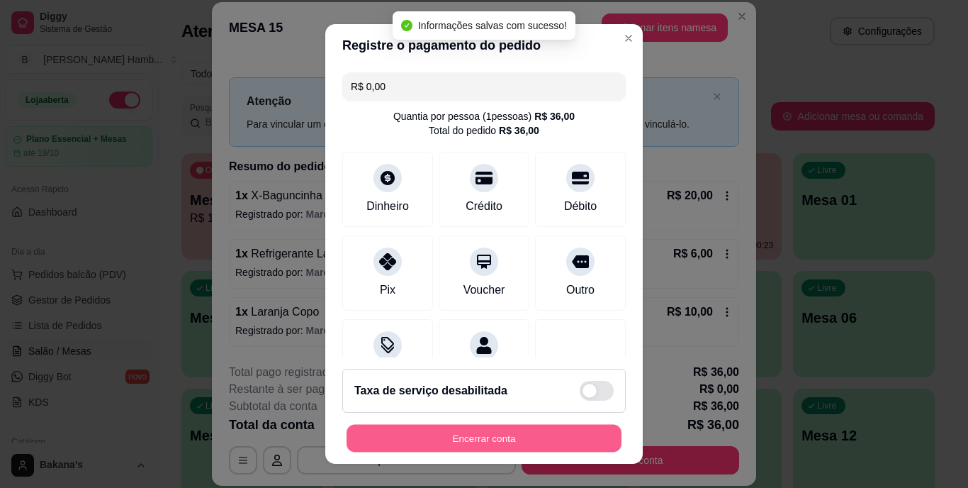
click at [447, 433] on button "Encerrar conta" at bounding box center [484, 438] width 275 height 28
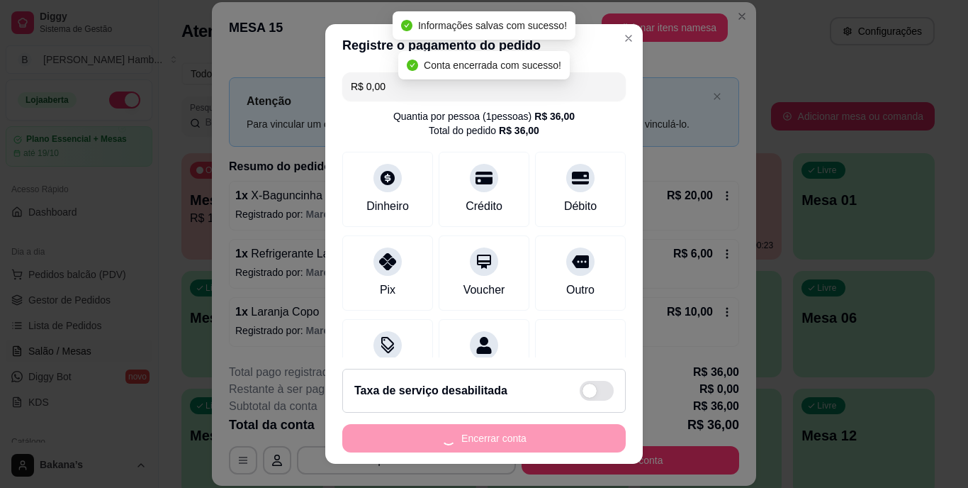
scroll to position [0, 0]
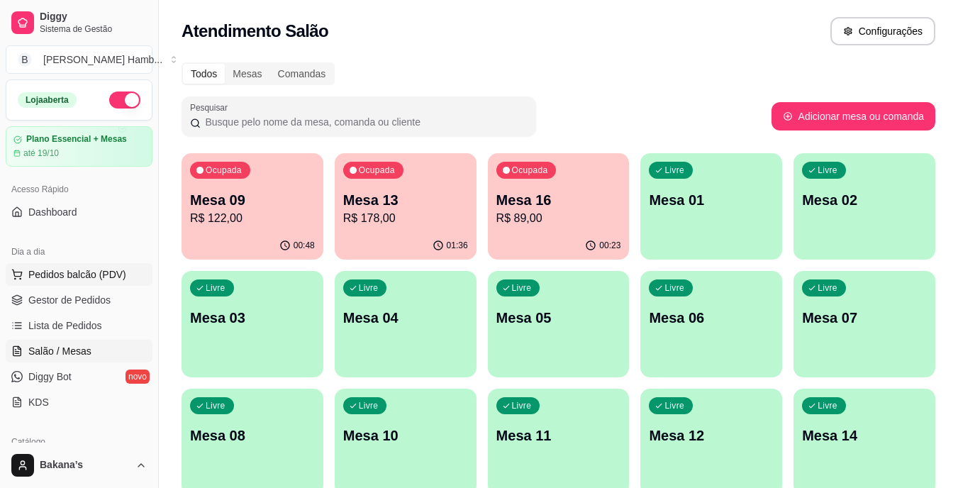
click at [111, 273] on span "Pedidos balcão (PDV)" at bounding box center [77, 274] width 98 height 14
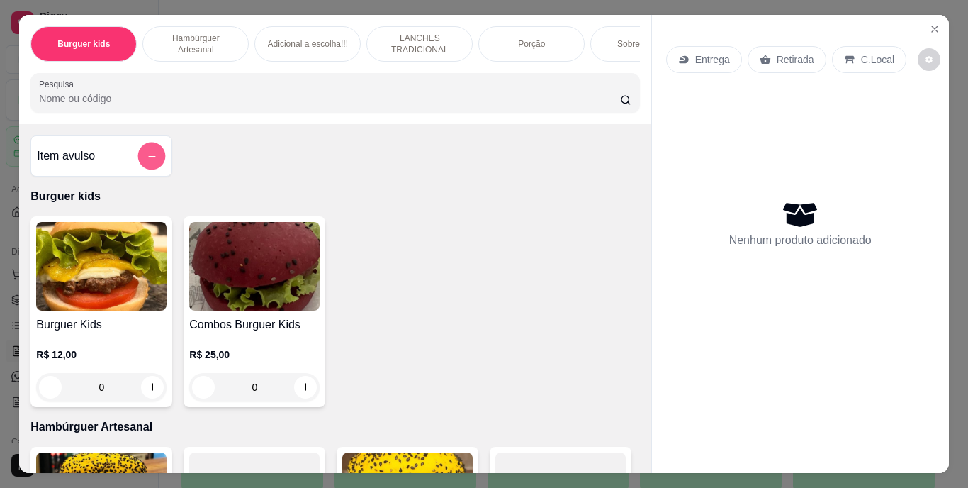
click at [147, 157] on icon "add-separate-item" at bounding box center [152, 155] width 11 height 11
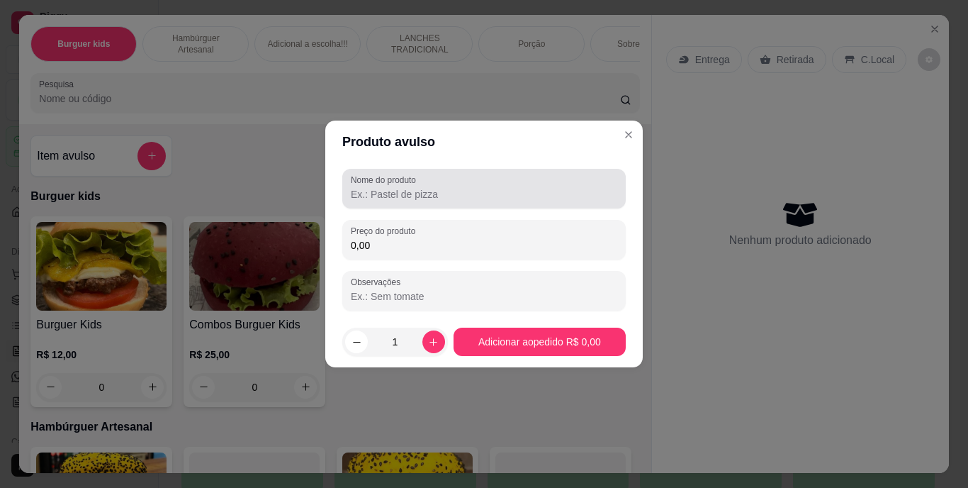
click at [379, 194] on input "Nome do produto" at bounding box center [484, 194] width 267 height 14
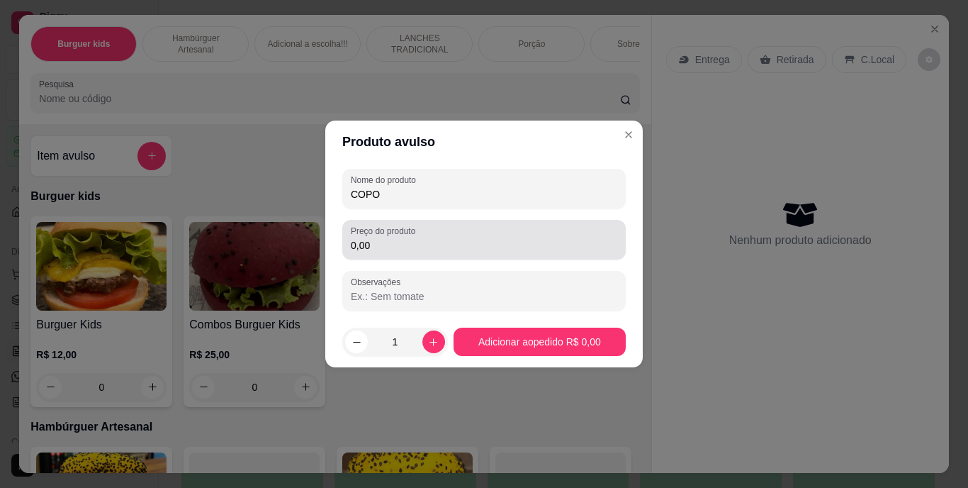
type input "COPO"
click at [393, 235] on label "Preço do produto" at bounding box center [385, 231] width 69 height 12
click at [393, 238] on input "0,00" at bounding box center [484, 245] width 267 height 14
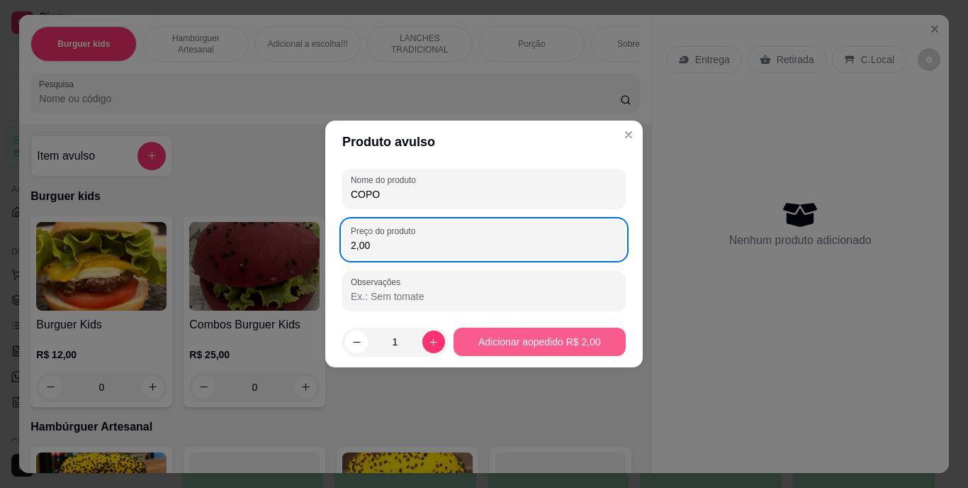
type input "2,00"
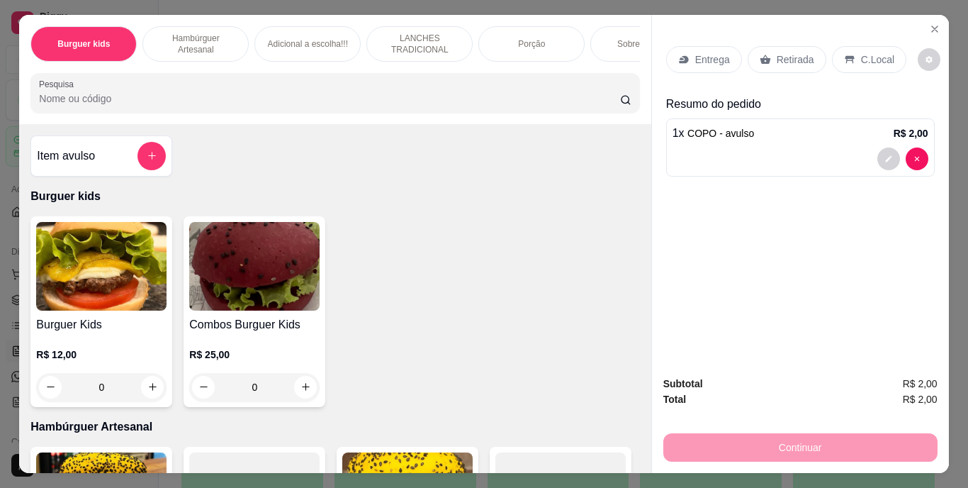
click at [783, 52] on p "Retirada" at bounding box center [796, 59] width 38 height 14
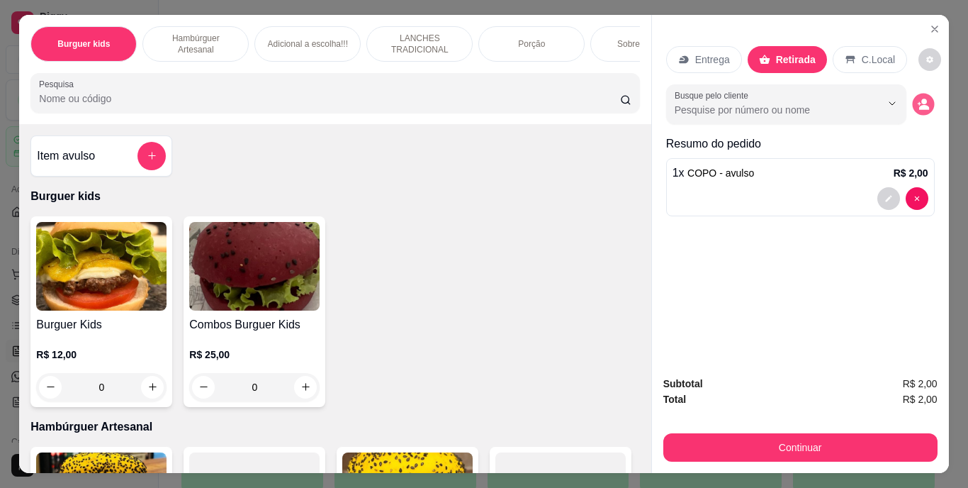
click at [920, 99] on icon "decrease-product-quantity" at bounding box center [923, 104] width 12 height 12
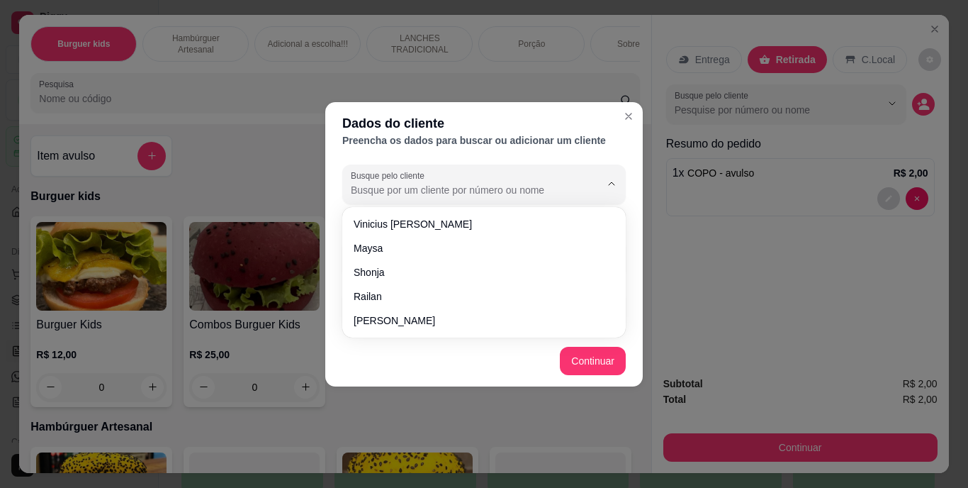
click at [540, 195] on input "Busque pelo cliente" at bounding box center [464, 190] width 227 height 14
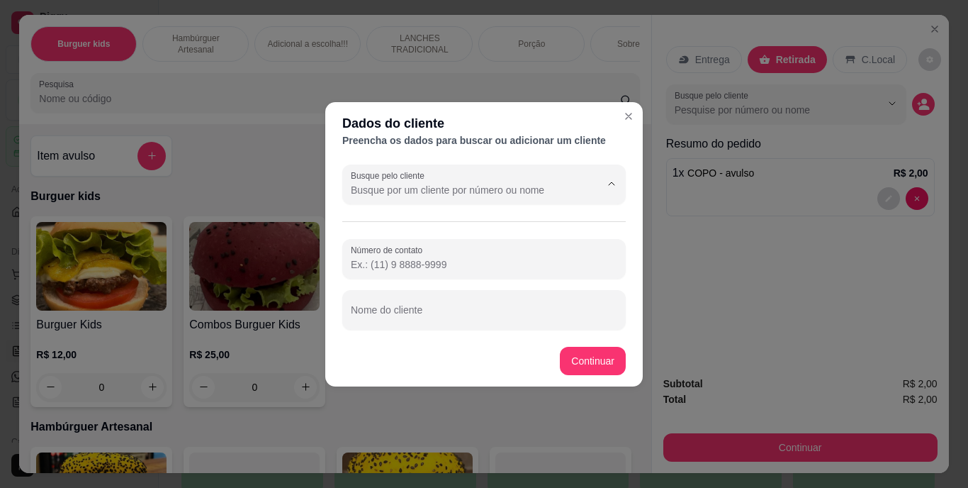
click at [540, 195] on input "Busque pelo cliente" at bounding box center [464, 190] width 227 height 14
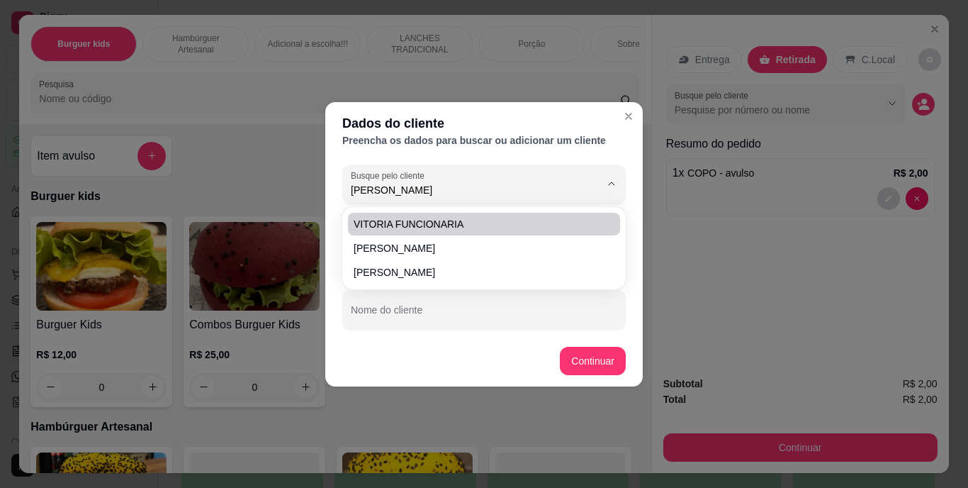
click at [532, 230] on span "VITORIA FUNCIONARIA" at bounding box center [477, 224] width 247 height 14
type input "VITORIA FUNCIONARIA"
type input "(69) 9 9270-4653"
type input "VITORIA FUNCIONARIA"
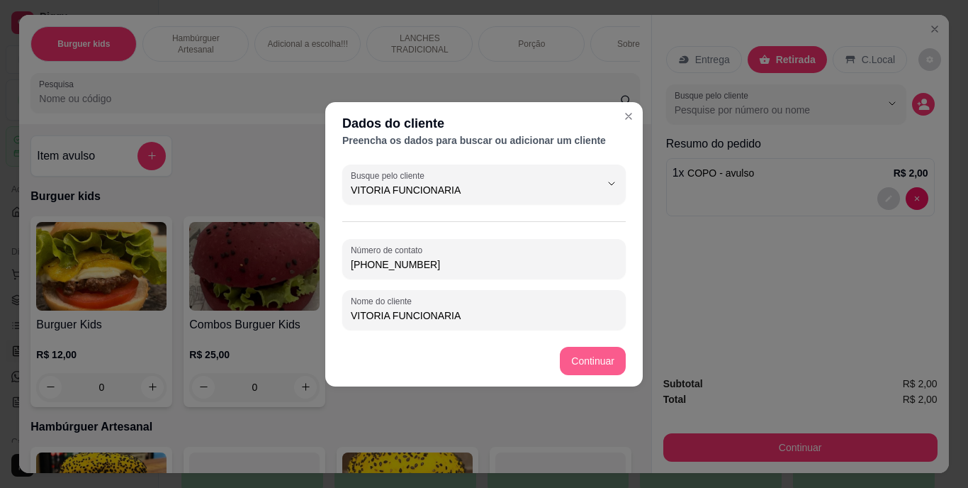
type input "VITORIA FUNCIONARIA"
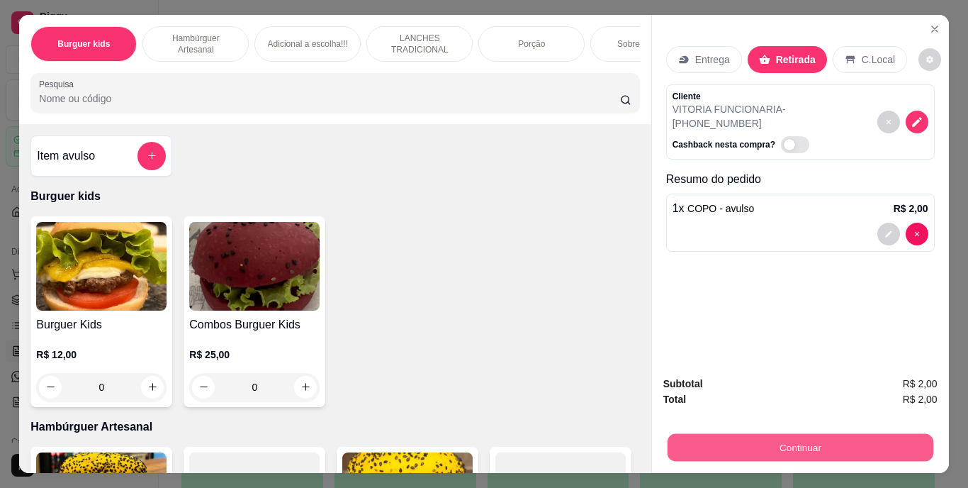
click at [737, 452] on button "Continuar" at bounding box center [800, 448] width 266 height 28
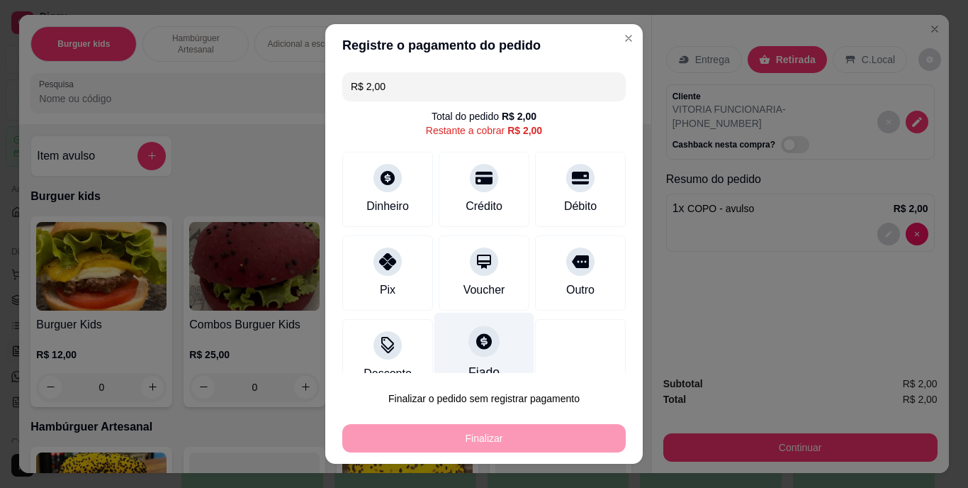
click at [475, 342] on icon at bounding box center [484, 341] width 18 height 18
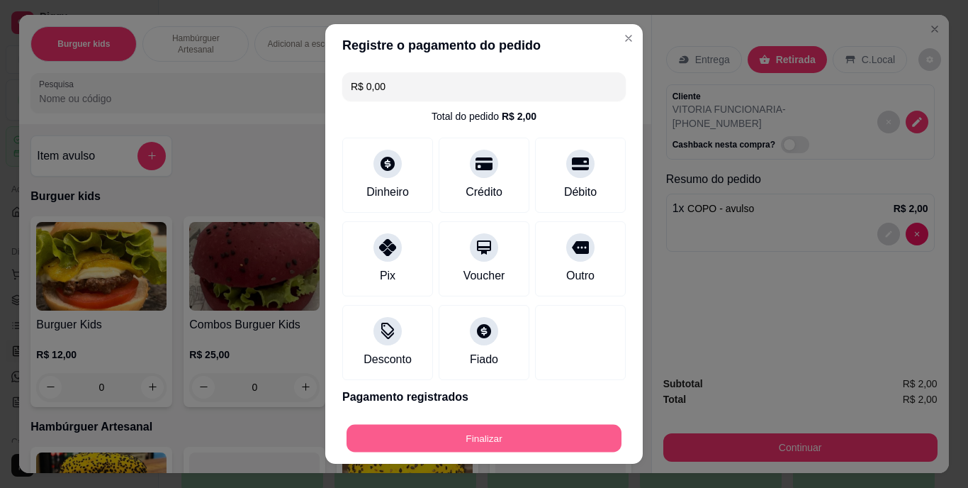
click at [463, 442] on button "Finalizar" at bounding box center [484, 438] width 275 height 28
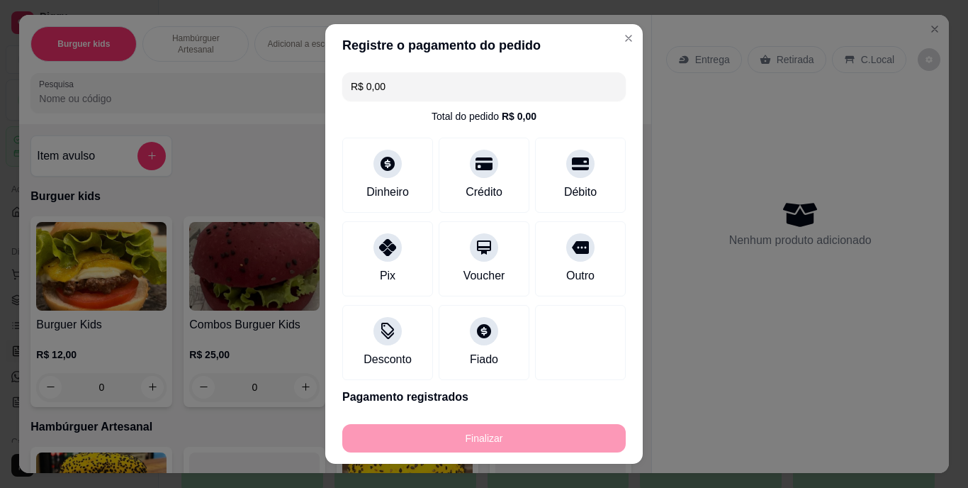
type input "-R$ 2,00"
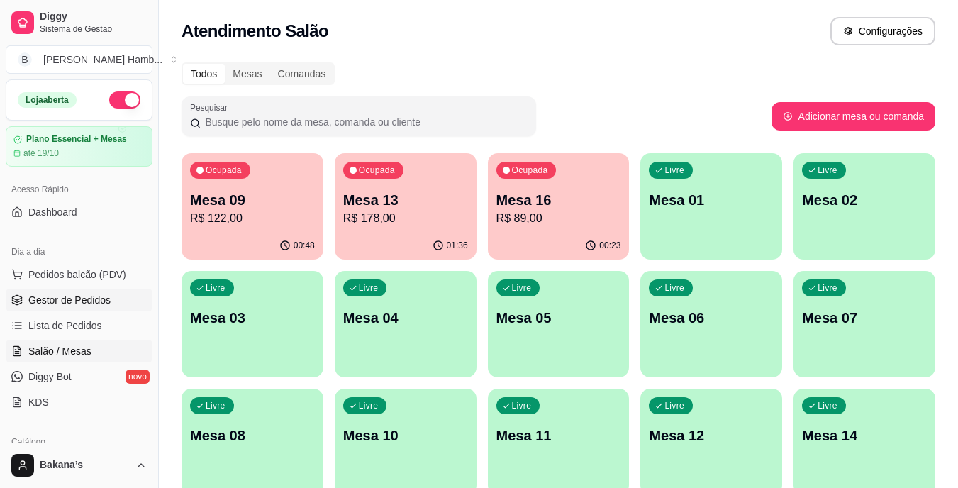
click at [84, 302] on span "Gestor de Pedidos" at bounding box center [69, 300] width 82 height 14
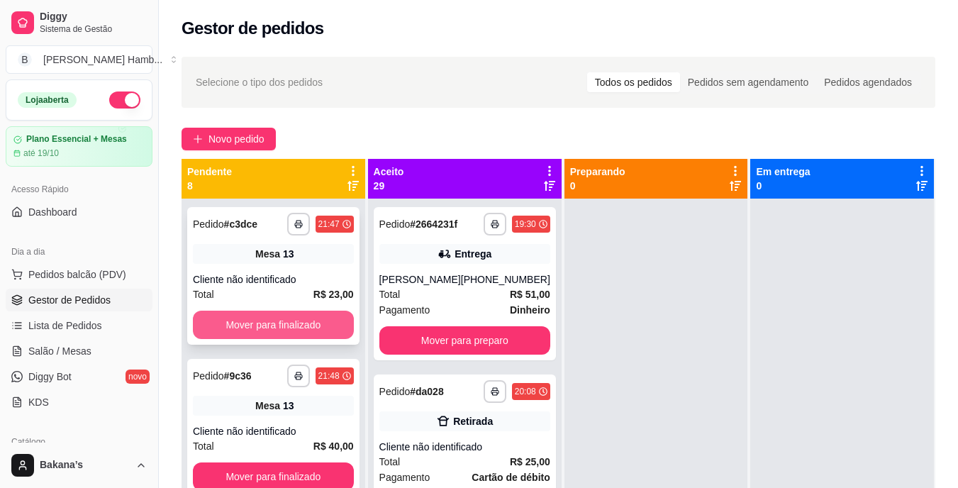
click at [253, 313] on button "Mover para finalizado" at bounding box center [273, 325] width 161 height 28
click at [253, 318] on button "Mover para finalizado" at bounding box center [273, 325] width 161 height 28
click at [254, 317] on button "Mover para finalizado" at bounding box center [273, 325] width 156 height 28
click at [255, 317] on button "Mover para finalizado" at bounding box center [273, 325] width 161 height 28
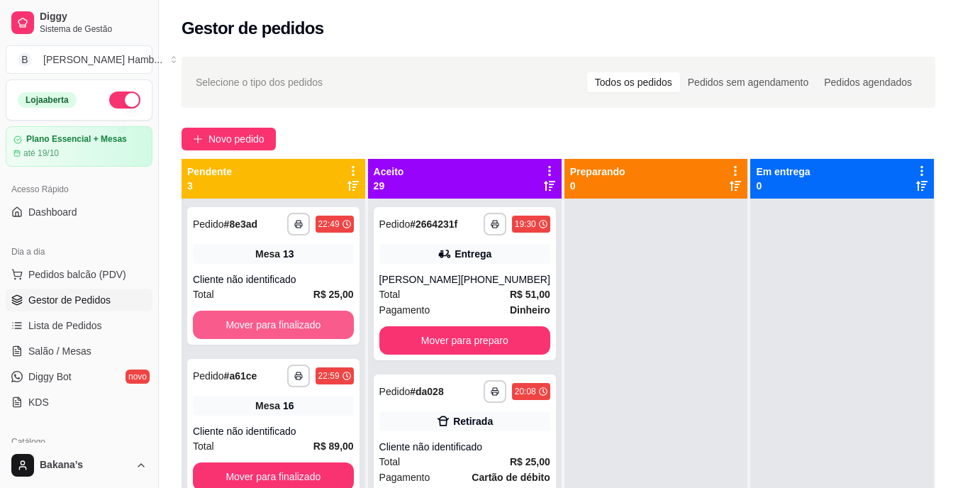
click at [255, 317] on button "Mover para finalizado" at bounding box center [273, 325] width 161 height 28
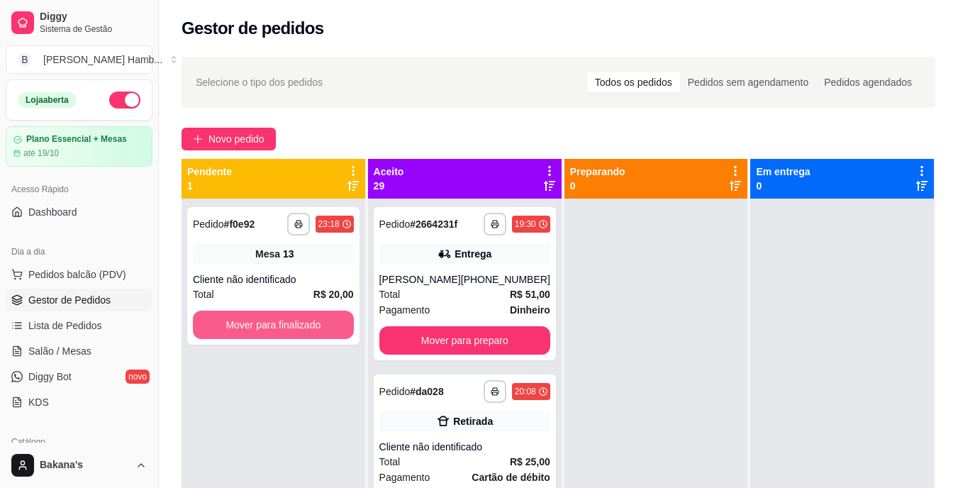
click at [255, 317] on button "Mover para finalizado" at bounding box center [273, 325] width 161 height 28
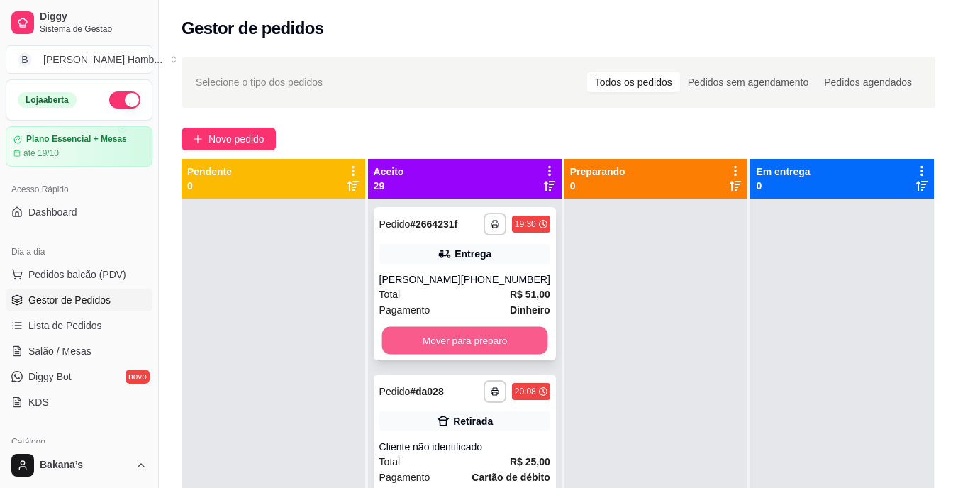
click at [394, 344] on button "Mover para preparo" at bounding box center [464, 341] width 166 height 28
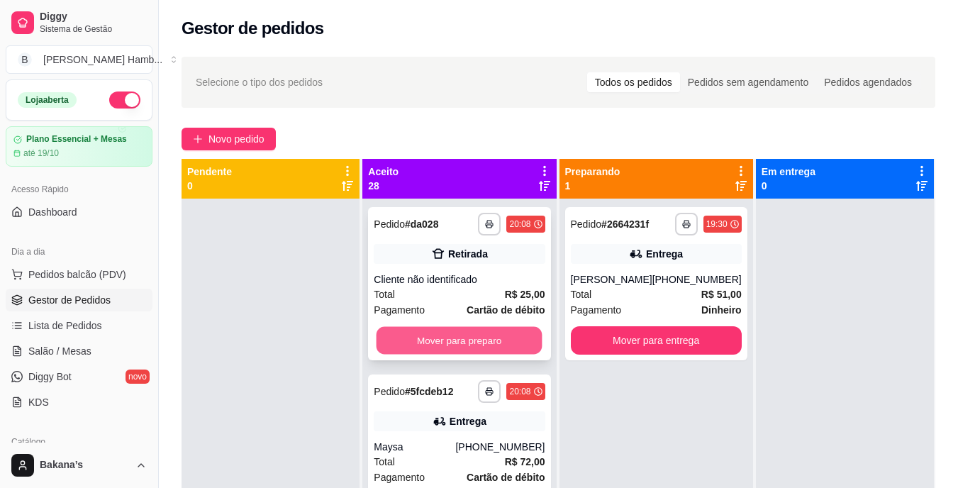
click at [399, 344] on button "Mover para preparo" at bounding box center [459, 341] width 166 height 28
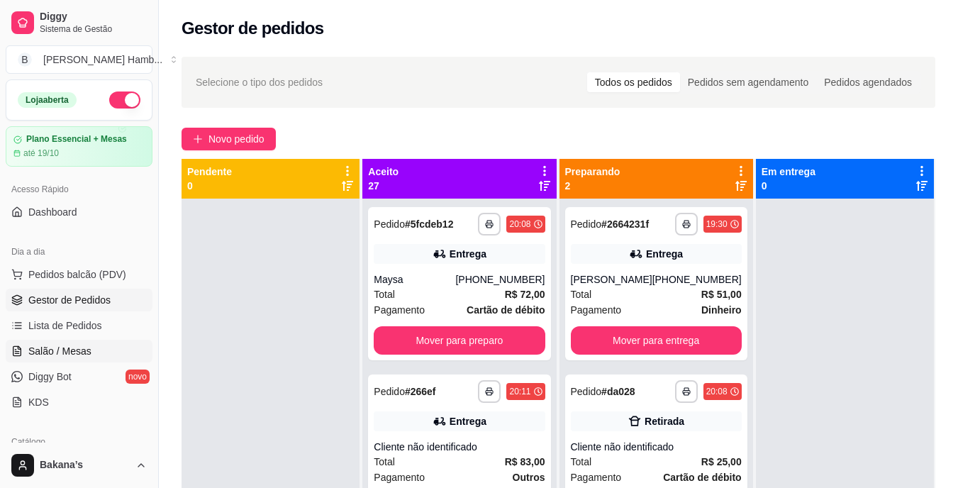
click at [93, 347] on link "Salão / Mesas" at bounding box center [79, 351] width 147 height 23
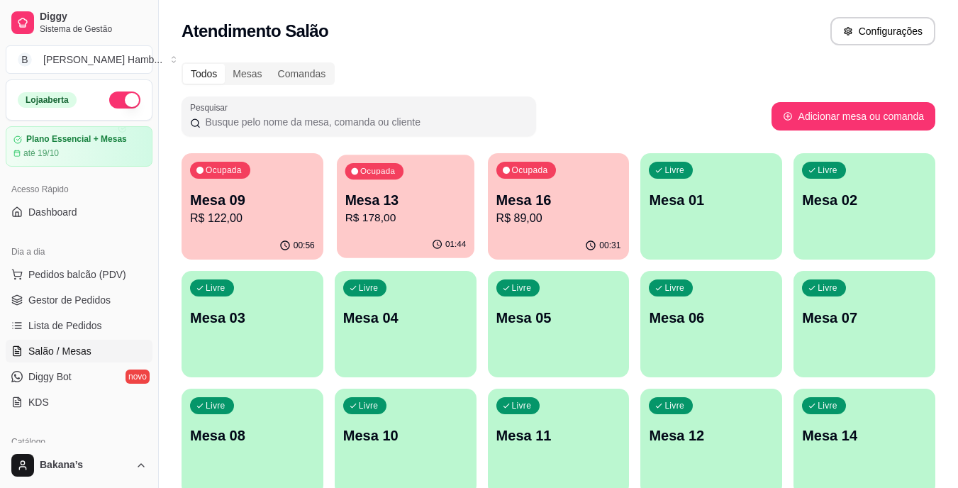
click at [371, 214] on p "R$ 178,00" at bounding box center [405, 218] width 121 height 16
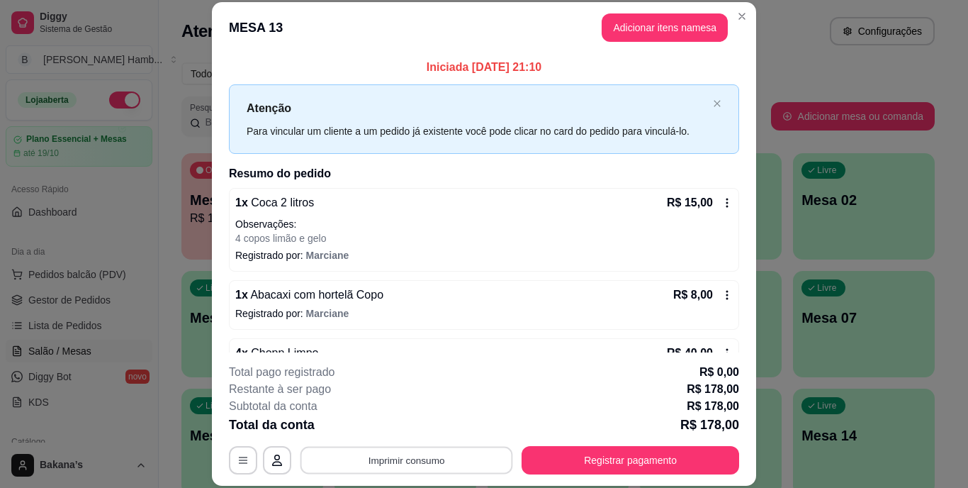
click at [391, 457] on button "Imprimir consumo" at bounding box center [407, 460] width 213 height 28
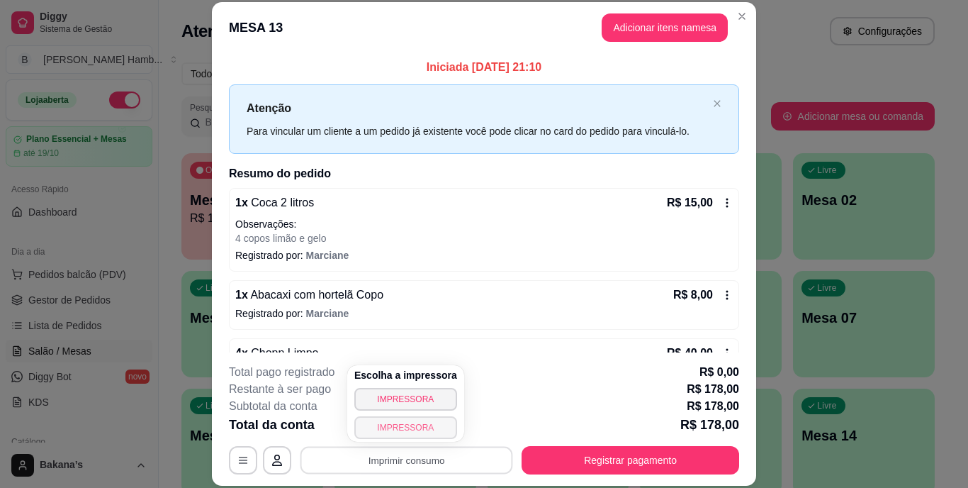
click at [381, 421] on button "IMPRESSORA" at bounding box center [405, 427] width 103 height 23
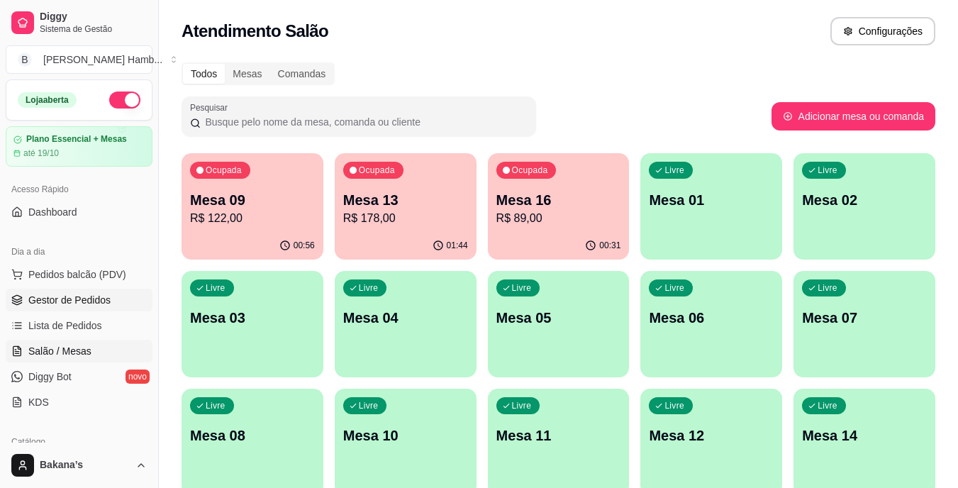
click at [82, 298] on span "Gestor de Pedidos" at bounding box center [69, 300] width 82 height 14
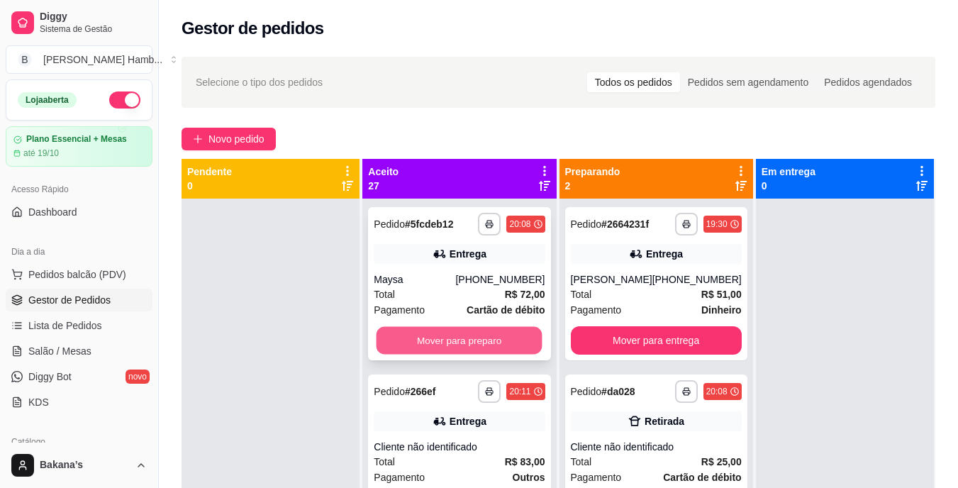
click at [426, 337] on button "Mover para preparo" at bounding box center [459, 341] width 166 height 28
click at [410, 327] on button "Mover para preparo" at bounding box center [459, 341] width 166 height 28
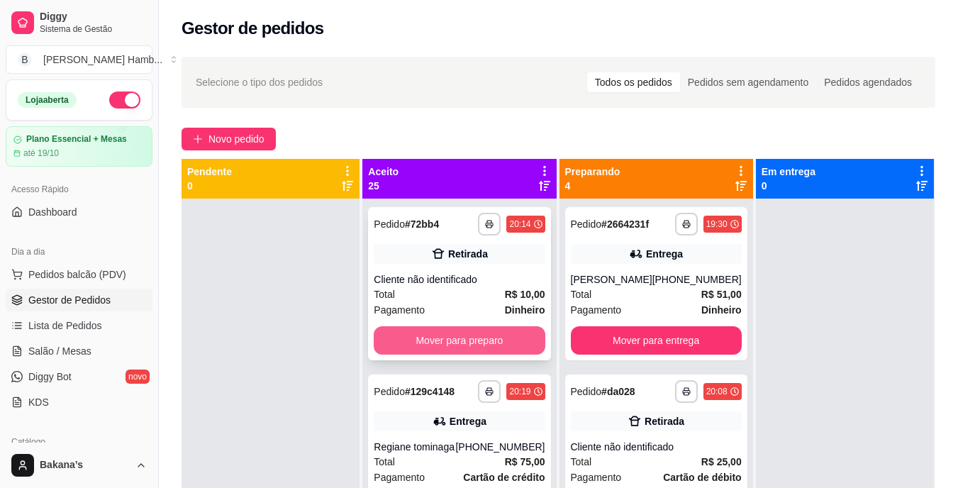
click at [411, 332] on button "Mover para preparo" at bounding box center [459, 340] width 171 height 28
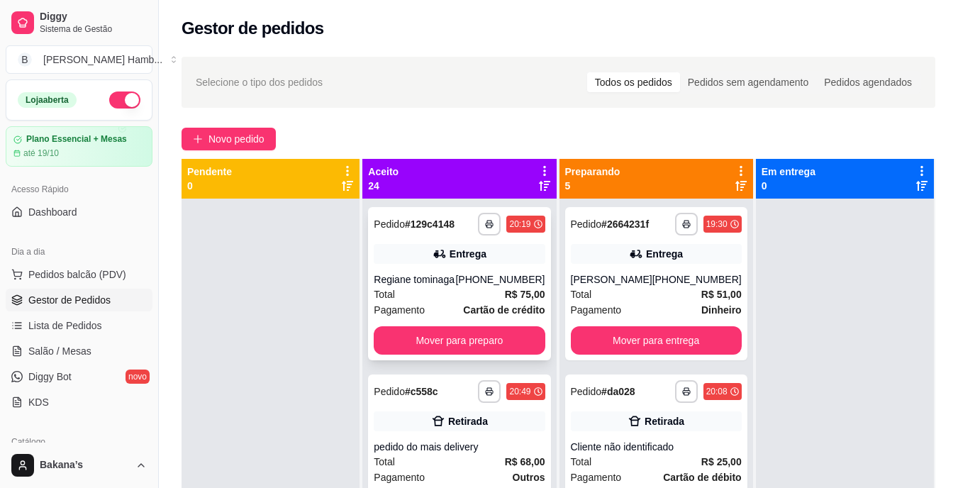
click at [412, 335] on div "**********" at bounding box center [459, 283] width 182 height 153
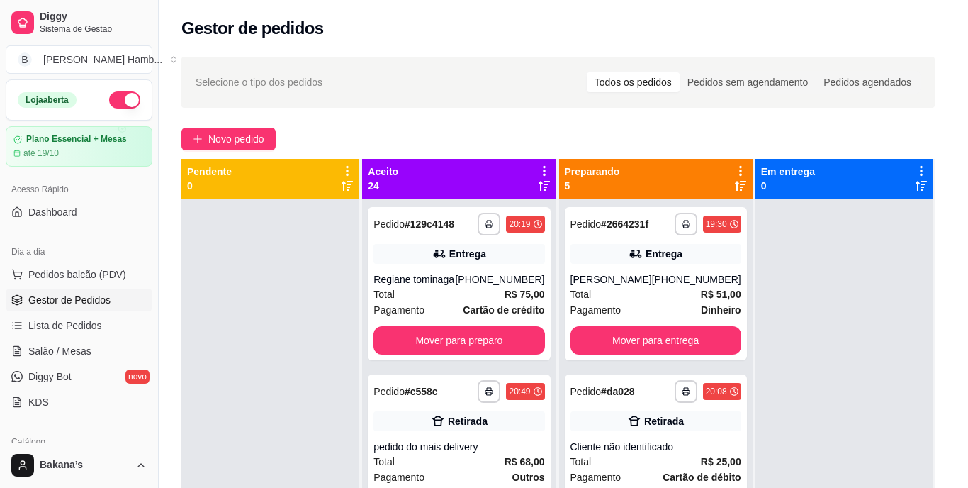
click at [418, 346] on div "Endereço Texeiropolis , 1771 - Rua da energisa, 1771 - Setor 3 Taxa de entrega …" at bounding box center [484, 396] width 376 height 103
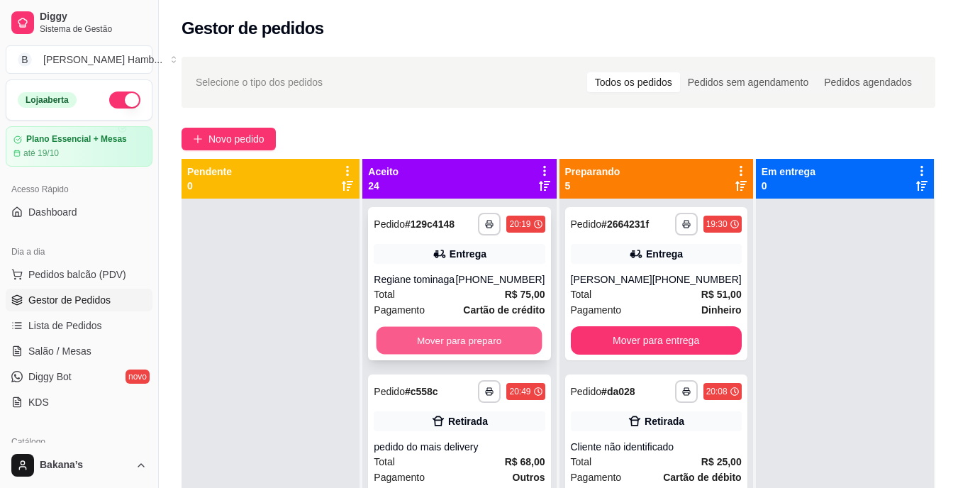
click at [493, 354] on button "Mover para preparo" at bounding box center [459, 341] width 166 height 28
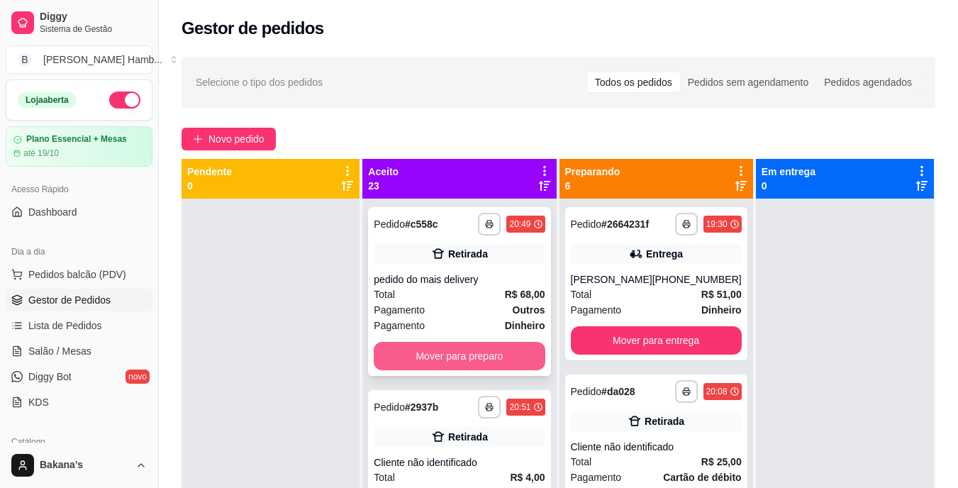
click at [491, 358] on button "Mover para preparo" at bounding box center [459, 356] width 171 height 28
click at [489, 356] on button "Mover para preparo" at bounding box center [459, 356] width 171 height 28
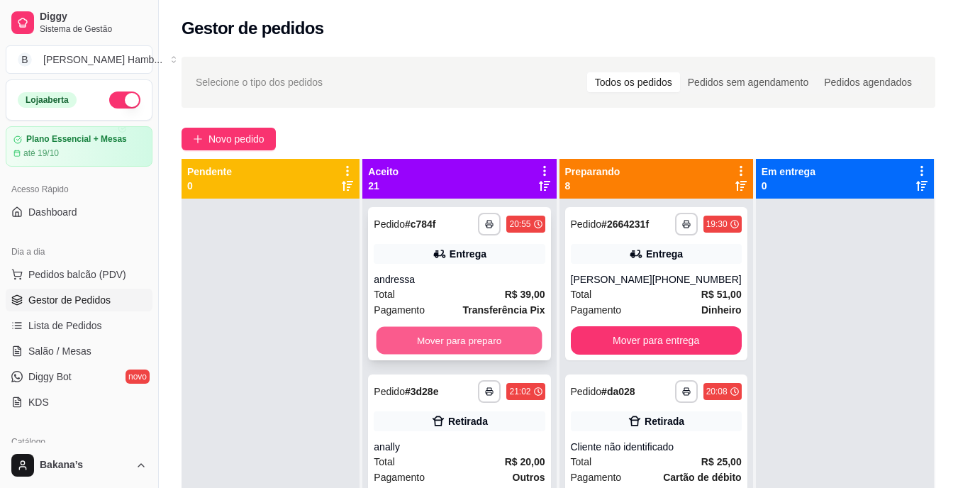
click at [489, 348] on button "Mover para preparo" at bounding box center [459, 341] width 166 height 28
click at [486, 338] on button "Mover para preparo" at bounding box center [459, 341] width 166 height 28
click at [486, 338] on button "Mover para preparo" at bounding box center [459, 340] width 171 height 28
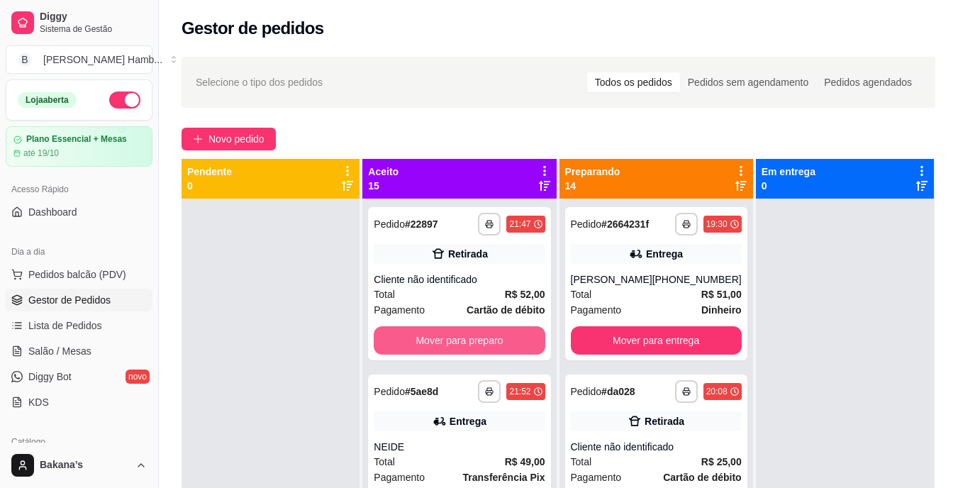
click at [486, 338] on button "Mover para preparo" at bounding box center [459, 340] width 171 height 28
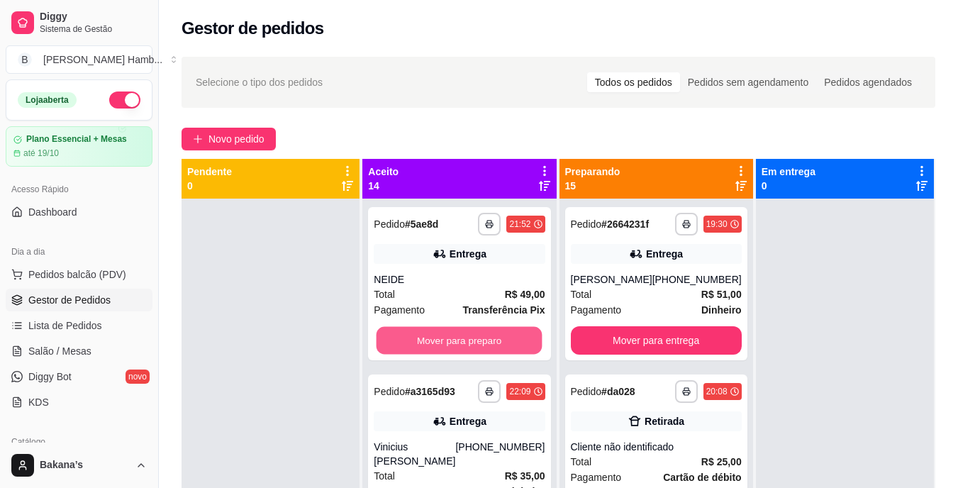
click at [486, 338] on button "Mover para preparo" at bounding box center [459, 341] width 166 height 28
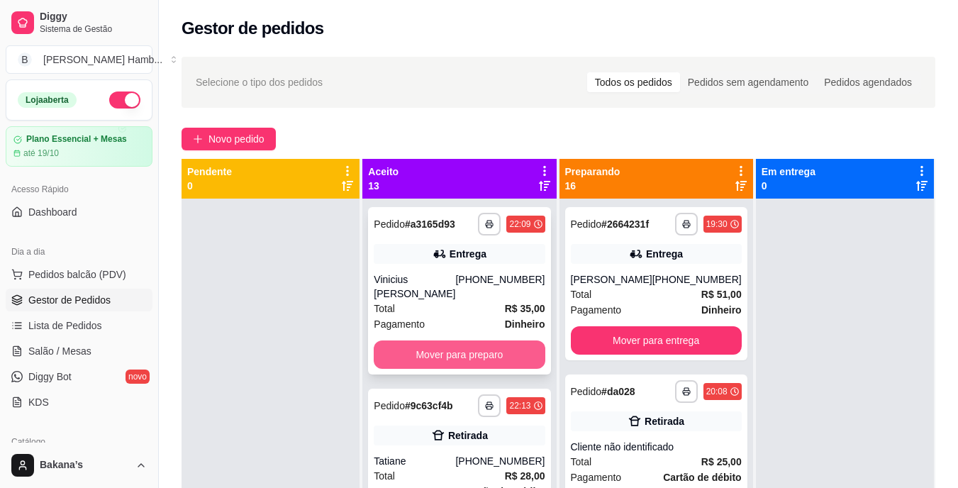
click at [486, 340] on button "Mover para preparo" at bounding box center [459, 354] width 171 height 28
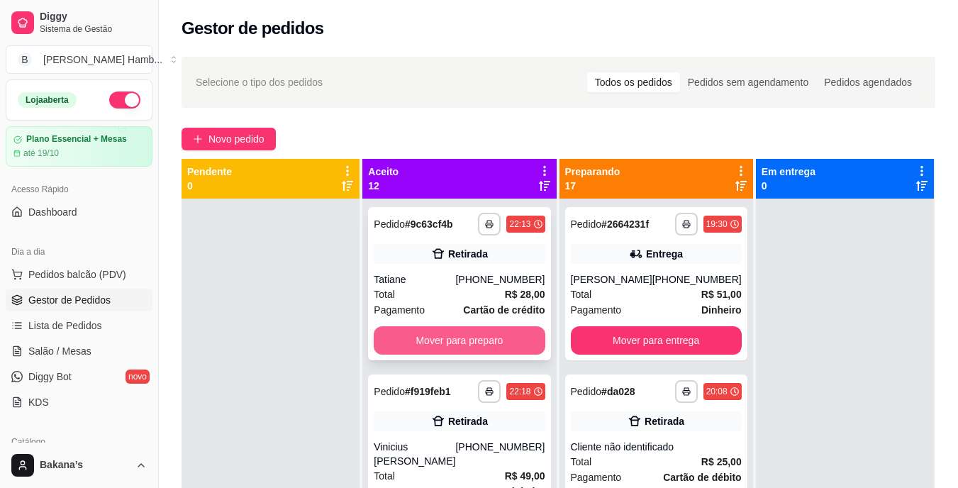
click at [470, 330] on button "Mover para preparo" at bounding box center [459, 340] width 171 height 28
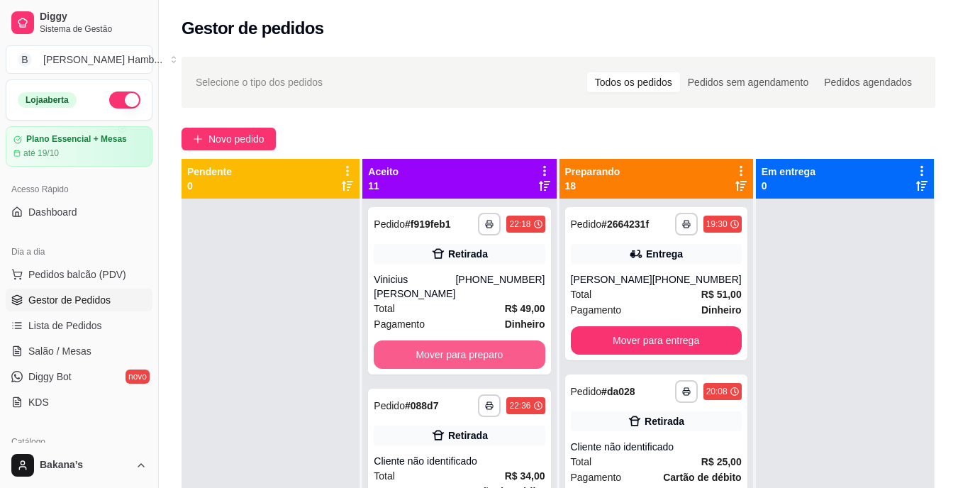
click at [470, 340] on button "Mover para preparo" at bounding box center [459, 354] width 171 height 28
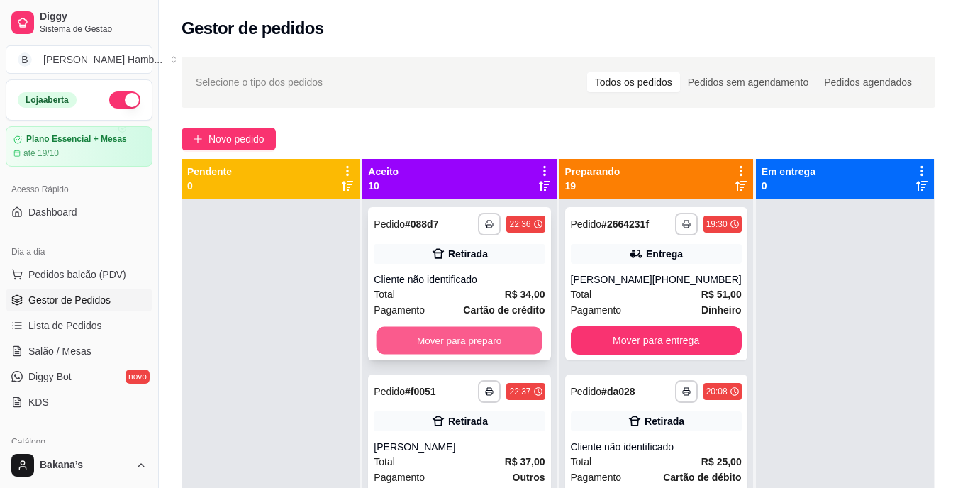
click at [475, 334] on button "Mover para preparo" at bounding box center [459, 341] width 166 height 28
click at [470, 339] on button "Mover para preparo" at bounding box center [459, 340] width 171 height 28
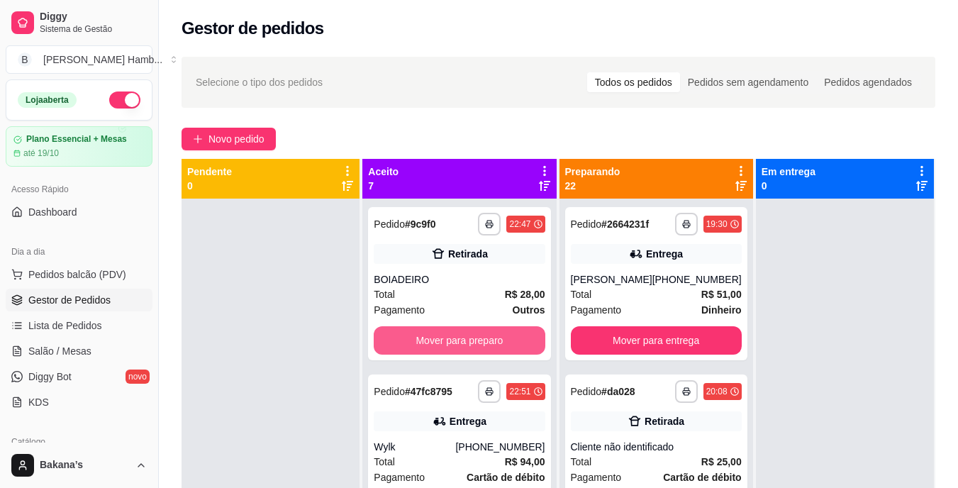
click at [470, 339] on button "Mover para preparo" at bounding box center [459, 340] width 171 height 28
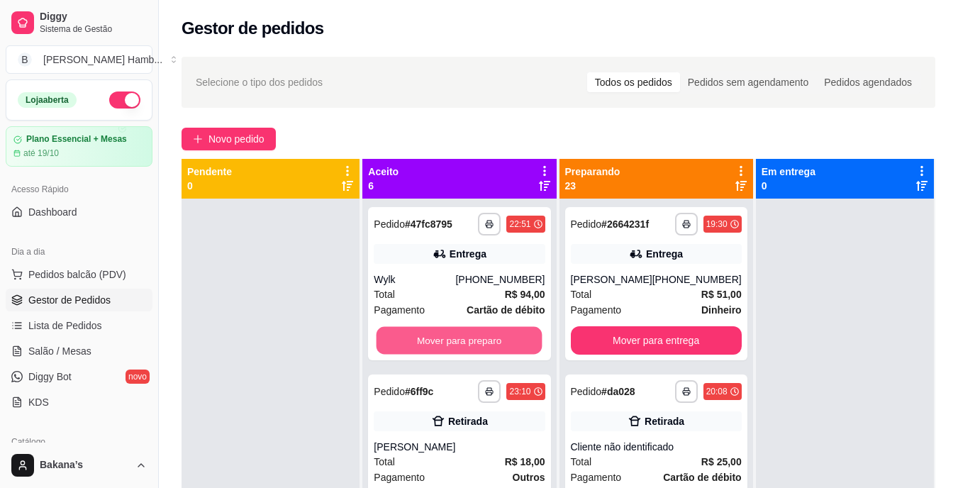
click at [470, 339] on button "Mover para preparo" at bounding box center [459, 341] width 166 height 28
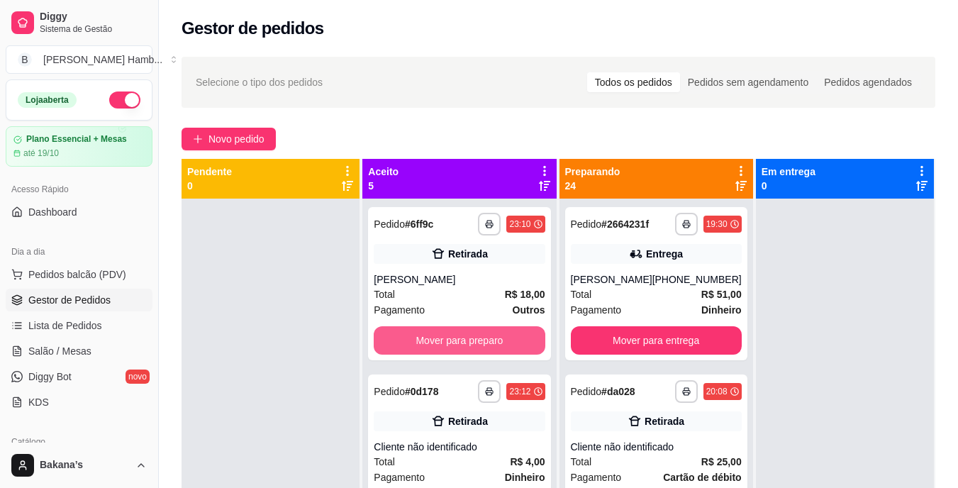
click at [471, 339] on button "Mover para preparo" at bounding box center [459, 340] width 171 height 28
click at [474, 337] on button "Mover para preparo" at bounding box center [459, 340] width 171 height 28
click at [477, 337] on button "Mover para preparo" at bounding box center [459, 341] width 166 height 28
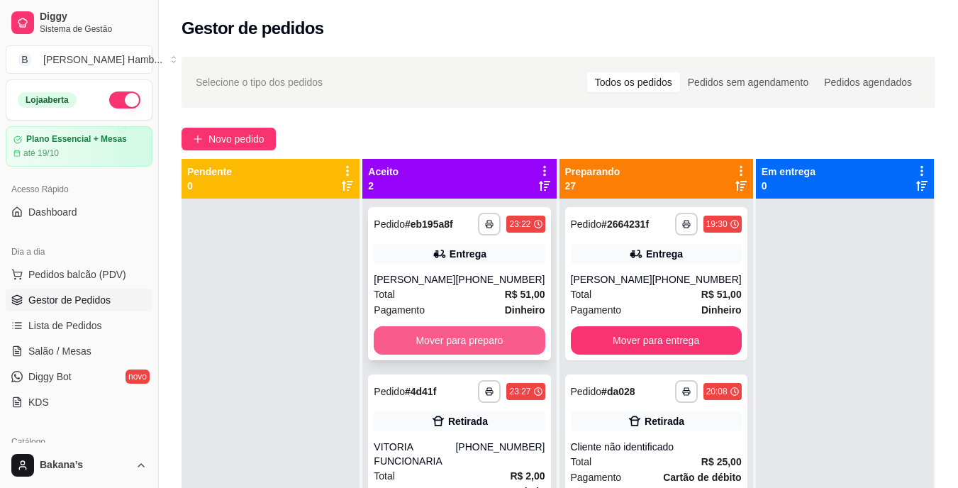
click at [494, 345] on button "Mover para preparo" at bounding box center [459, 340] width 171 height 28
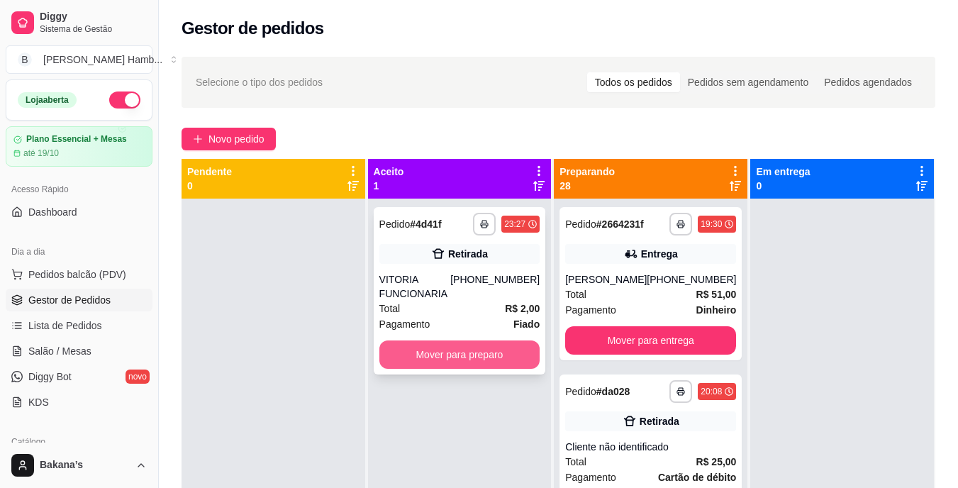
click at [504, 350] on button "Mover para preparo" at bounding box center [459, 354] width 161 height 28
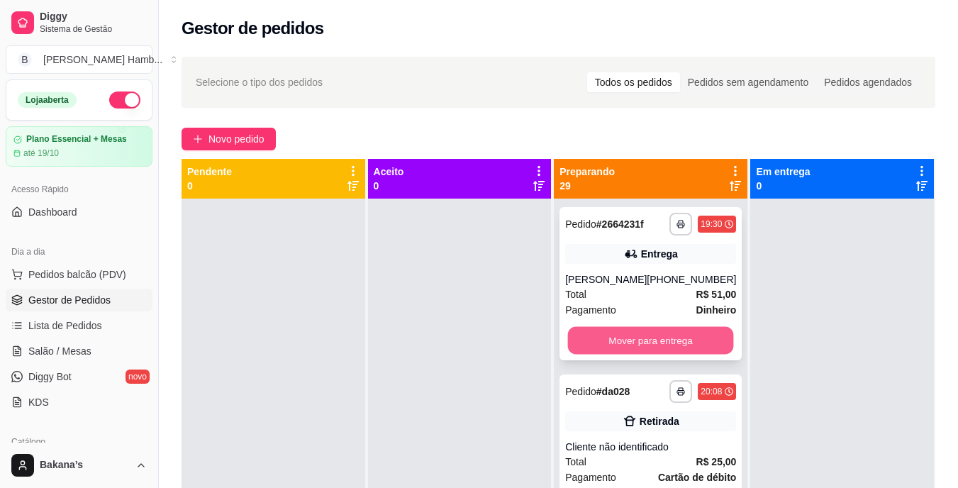
click at [636, 335] on button "Mover para entrega" at bounding box center [651, 341] width 166 height 28
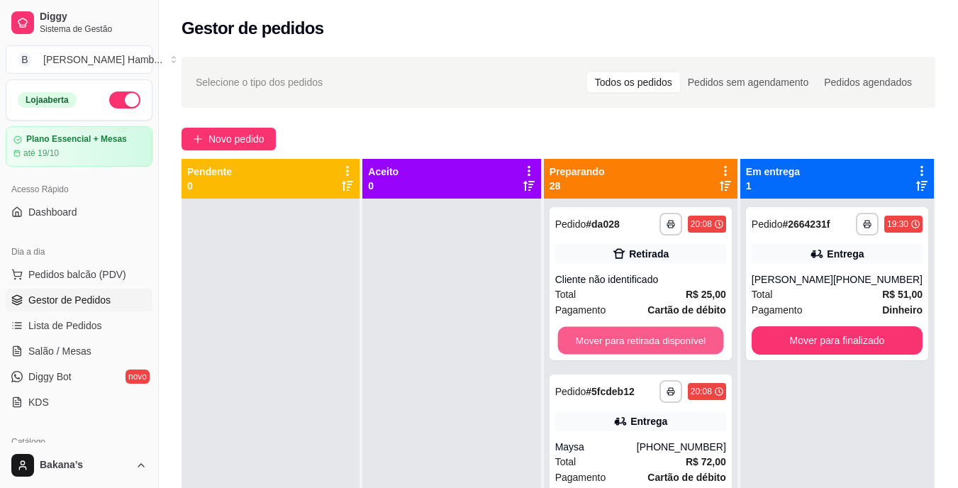
click at [636, 335] on button "Mover para retirada disponível" at bounding box center [640, 341] width 166 height 28
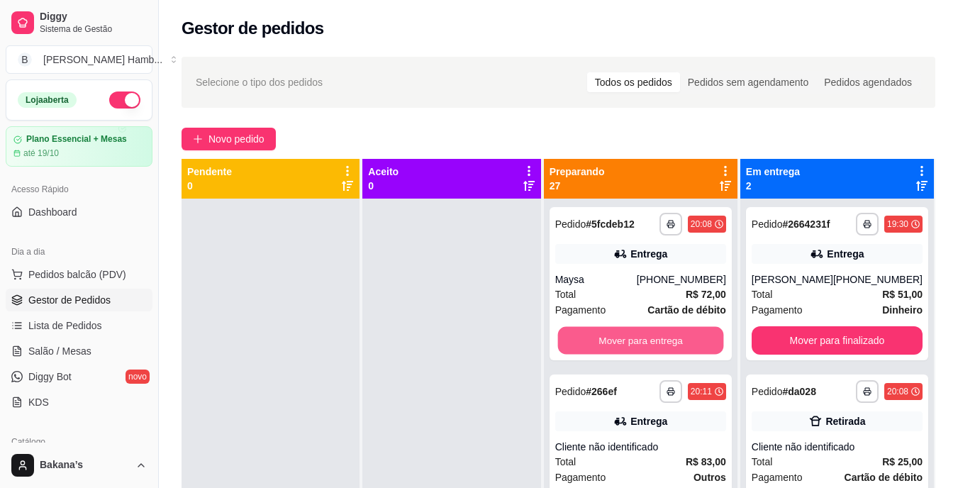
click at [636, 335] on button "Mover para entrega" at bounding box center [640, 341] width 166 height 28
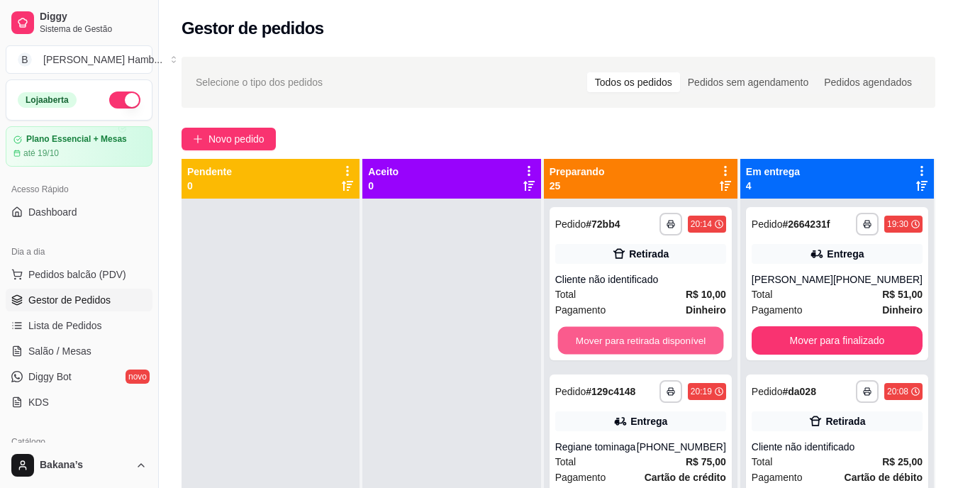
click at [636, 335] on button "Mover para retirada disponível" at bounding box center [640, 341] width 166 height 28
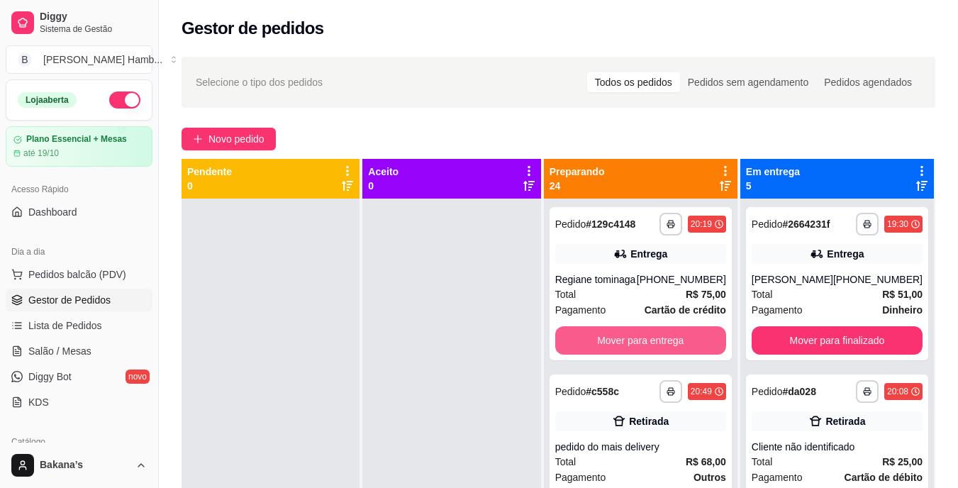
click at [635, 335] on button "Mover para entrega" at bounding box center [640, 340] width 171 height 28
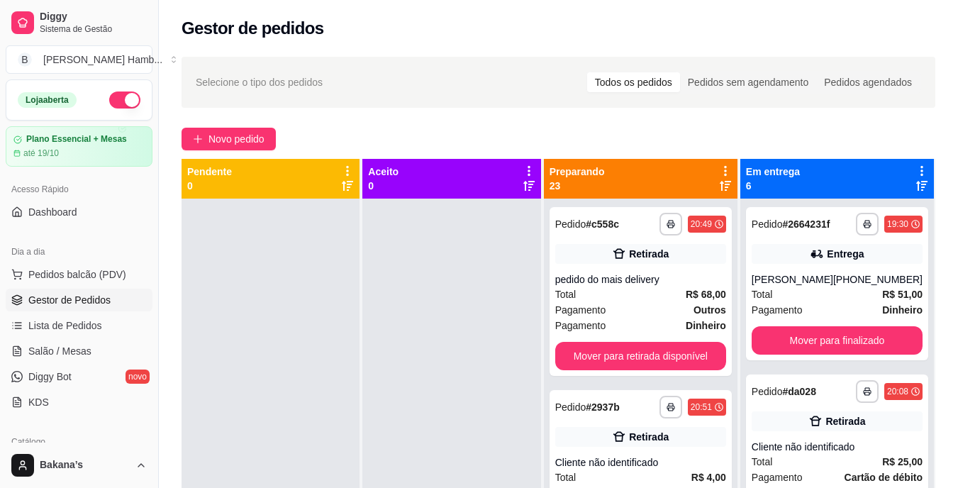
click at [635, 335] on div "**********" at bounding box center [640, 291] width 182 height 169
click at [708, 360] on button "Mover para retirada disponível" at bounding box center [640, 356] width 171 height 28
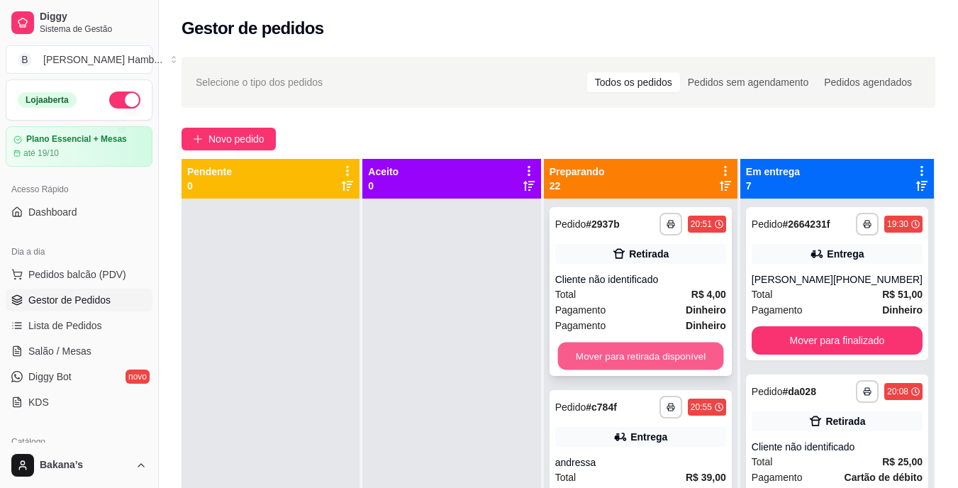
click at [682, 356] on button "Mover para retirada disponível" at bounding box center [640, 356] width 166 height 28
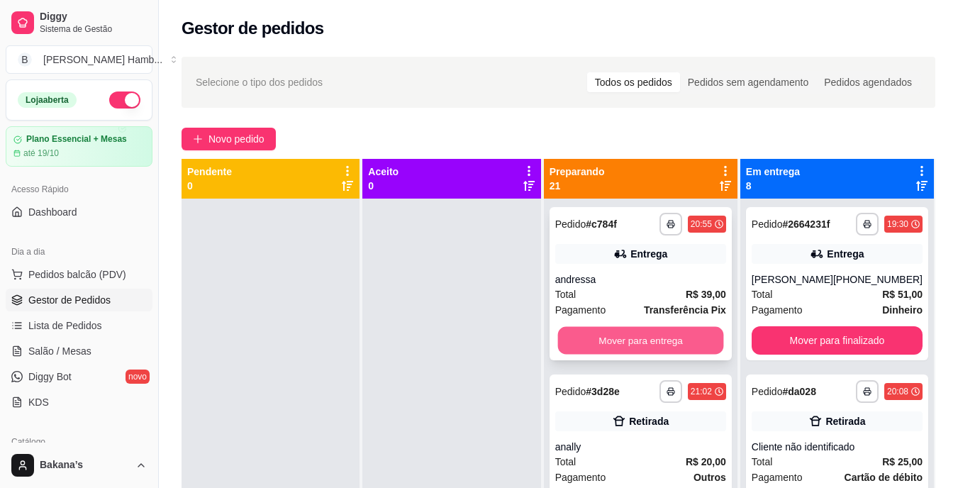
click at [666, 353] on button "Mover para entrega" at bounding box center [640, 341] width 166 height 28
click at [659, 344] on button "Mover para retirada disponível" at bounding box center [640, 341] width 166 height 28
click at [647, 337] on button "Mover para entrega" at bounding box center [640, 341] width 166 height 28
click at [647, 336] on button "Mover para retirada disponível" at bounding box center [640, 341] width 166 height 28
click at [647, 336] on button "Mover para entrega" at bounding box center [640, 341] width 166 height 28
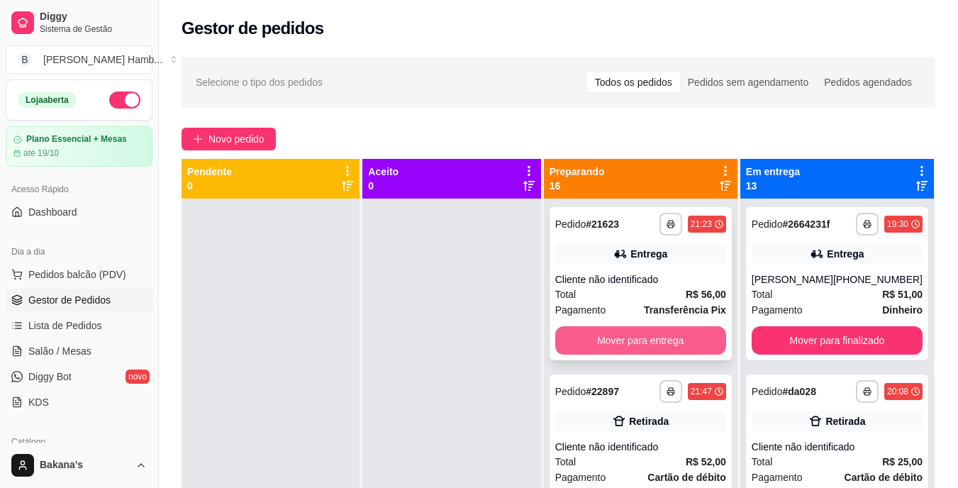
click at [645, 335] on button "Mover para entrega" at bounding box center [640, 340] width 171 height 28
click at [644, 334] on button "Mover para retirada disponível" at bounding box center [640, 340] width 171 height 28
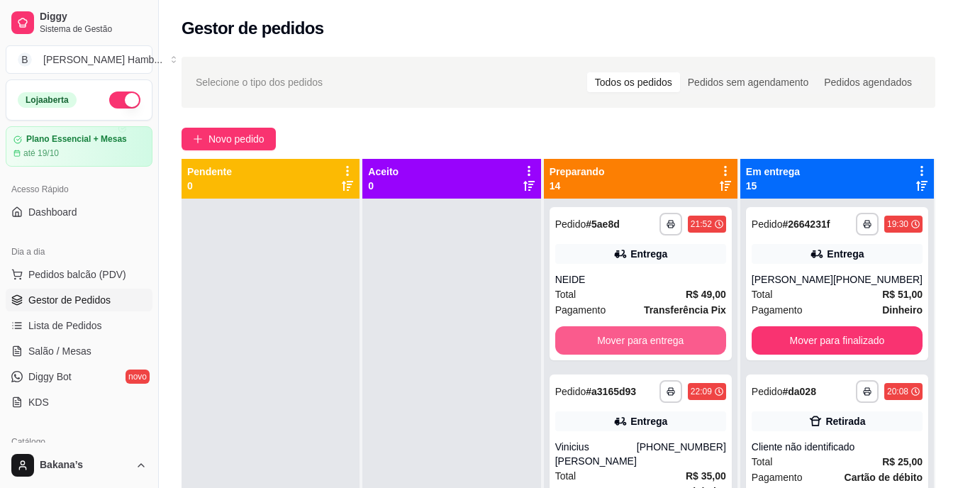
click at [644, 334] on button "Mover para entrega" at bounding box center [640, 340] width 171 height 28
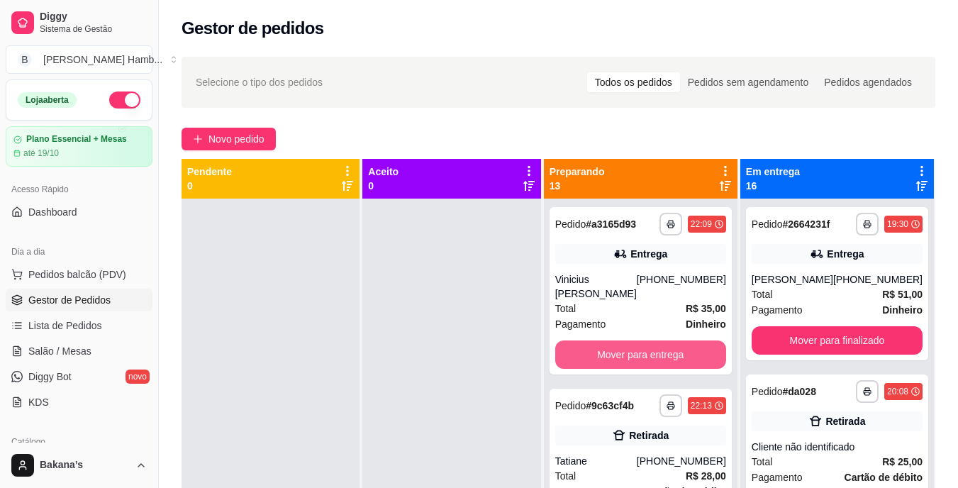
click at [644, 340] on button "Mover para entrega" at bounding box center [640, 354] width 171 height 28
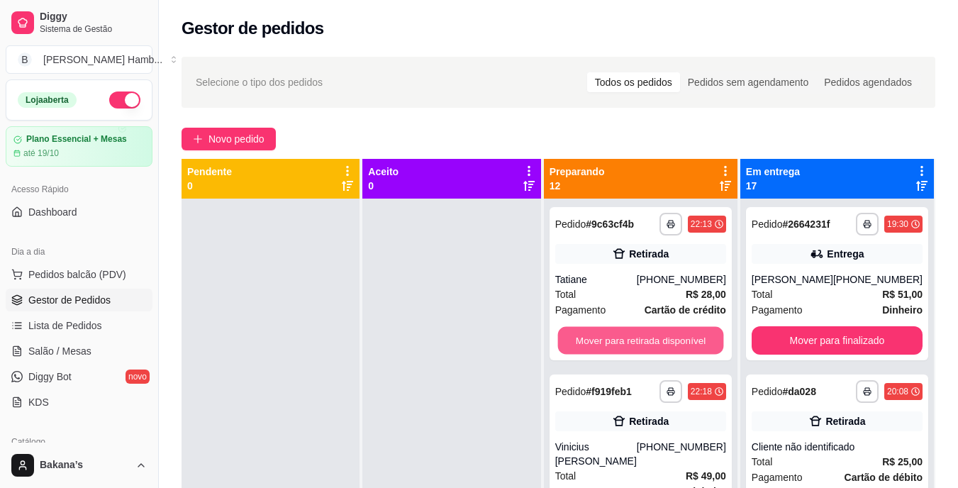
click at [644, 334] on button "Mover para retirada disponível" at bounding box center [640, 341] width 166 height 28
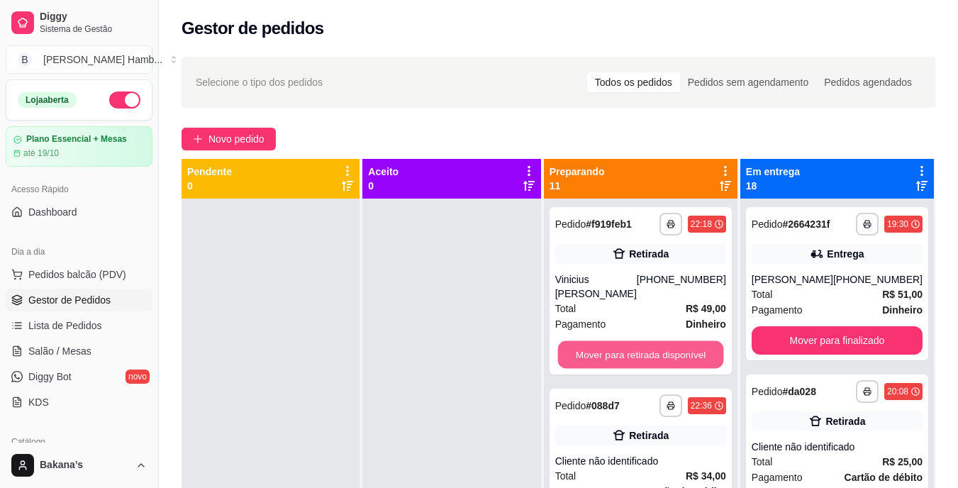
click at [644, 341] on button "Mover para retirada disponível" at bounding box center [640, 355] width 166 height 28
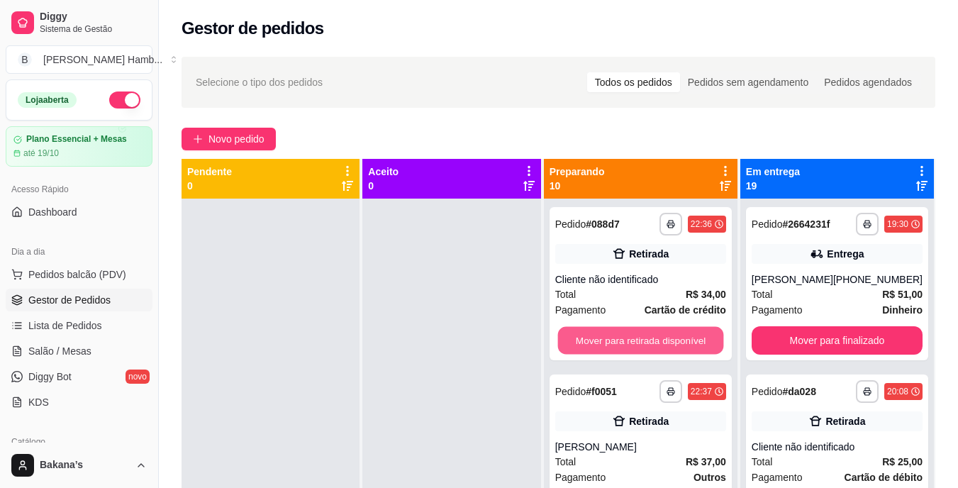
click at [644, 334] on button "Mover para retirada disponível" at bounding box center [640, 341] width 166 height 28
click at [644, 334] on button "Mover para retirada disponível" at bounding box center [640, 340] width 171 height 28
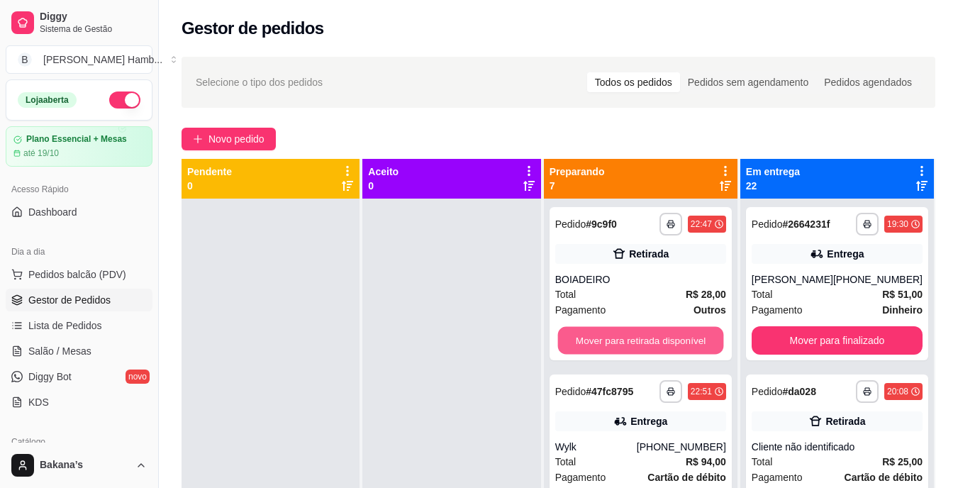
click at [644, 334] on button "Mover para retirada disponível" at bounding box center [640, 341] width 166 height 28
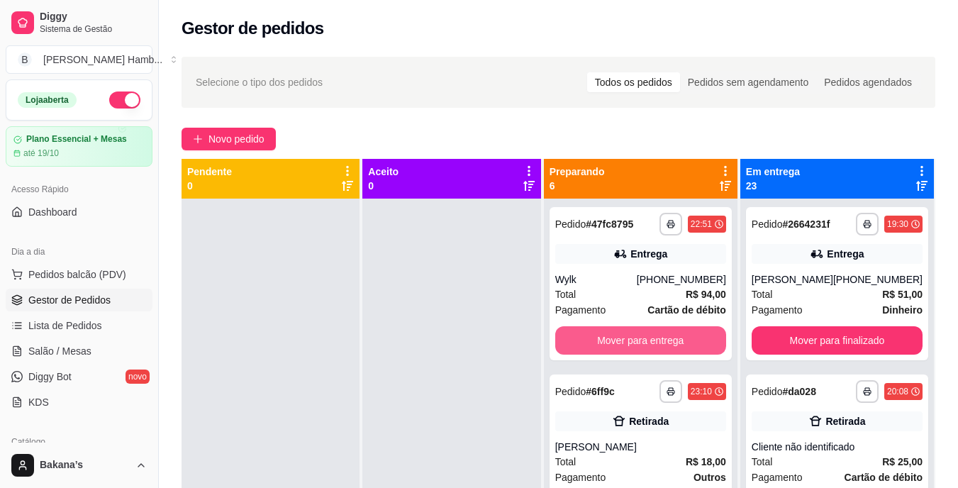
click at [644, 334] on button "Mover para entrega" at bounding box center [640, 340] width 171 height 28
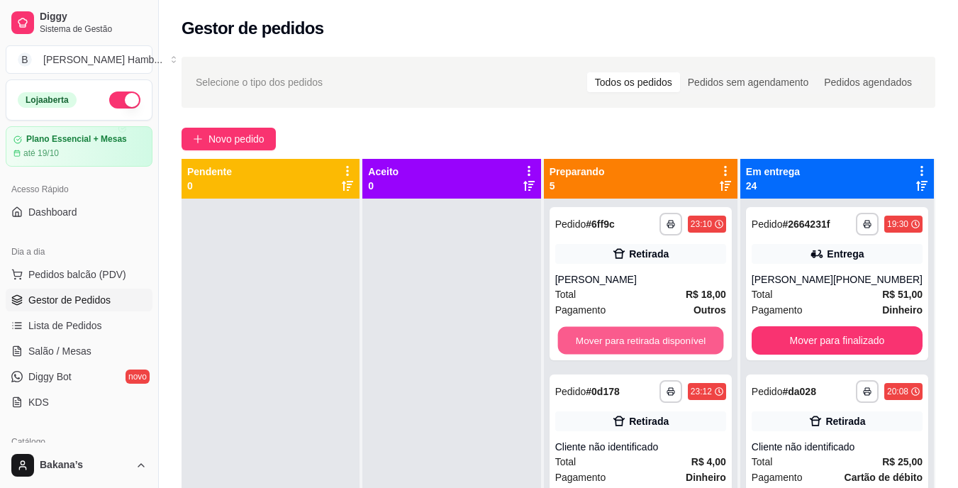
click at [644, 334] on button "Mover para retirada disponível" at bounding box center [640, 341] width 166 height 28
click at [644, 334] on button "Mover para retirada disponível" at bounding box center [640, 340] width 171 height 28
click at [644, 334] on button "Mover para retirada disponível" at bounding box center [640, 341] width 166 height 28
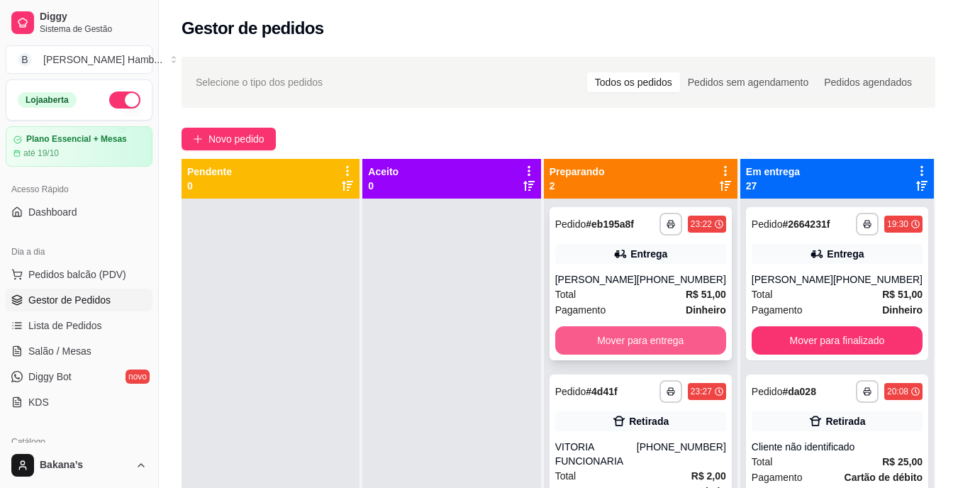
click at [652, 354] on button "Mover para entrega" at bounding box center [640, 340] width 171 height 28
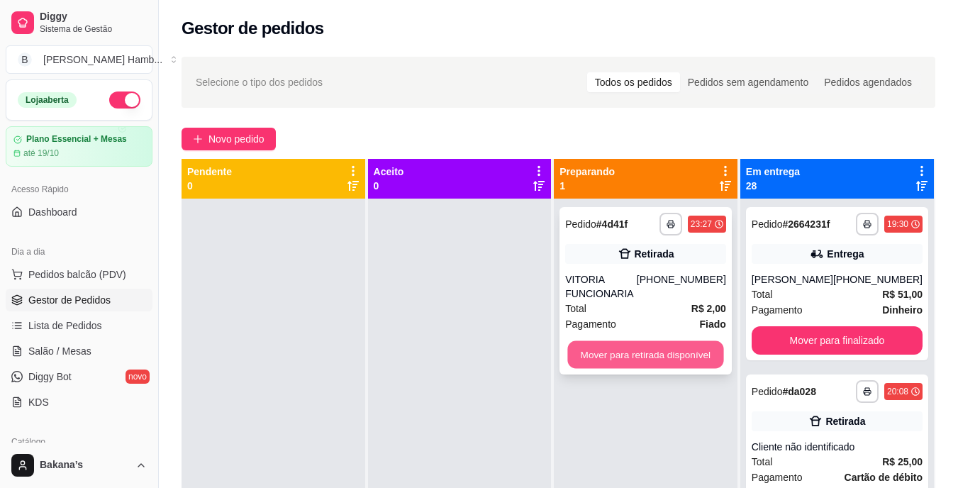
click at [637, 349] on button "Mover para retirada disponível" at bounding box center [646, 355] width 156 height 28
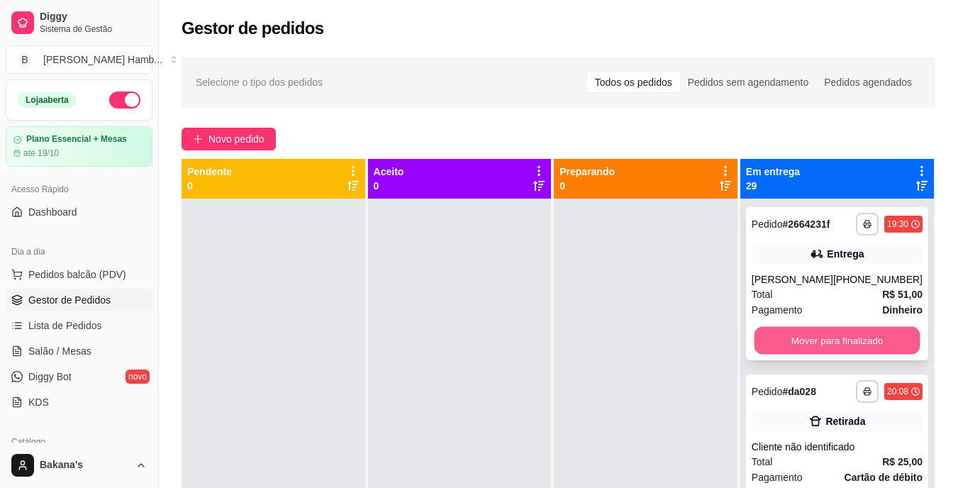
click at [800, 328] on button "Mover para finalizado" at bounding box center [837, 341] width 166 height 28
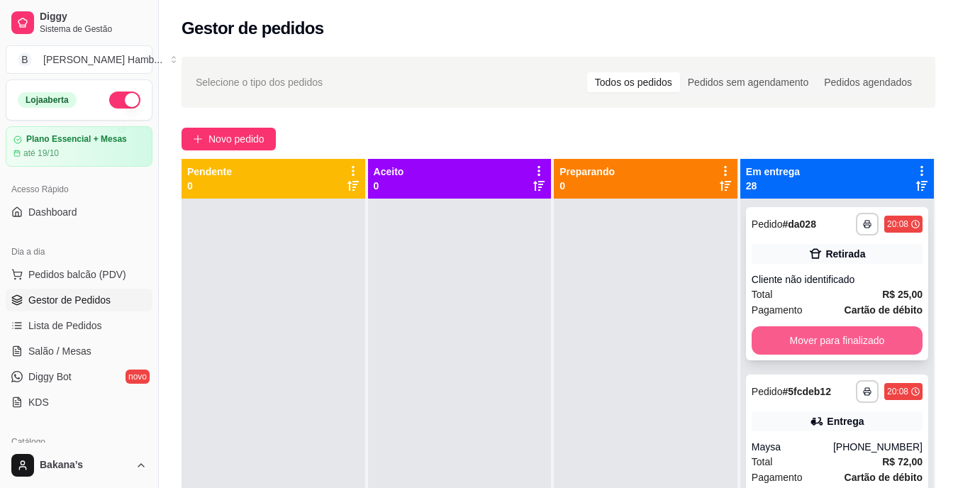
click at [795, 338] on button "Mover para finalizado" at bounding box center [836, 340] width 171 height 28
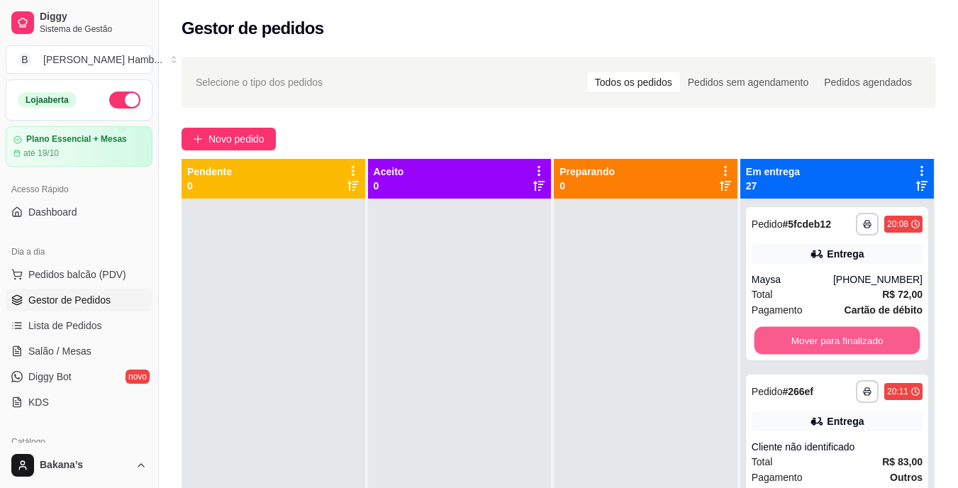
click at [795, 338] on button "Mover para finalizado" at bounding box center [837, 341] width 166 height 28
click at [795, 338] on button "Mover para finalizado" at bounding box center [836, 340] width 171 height 28
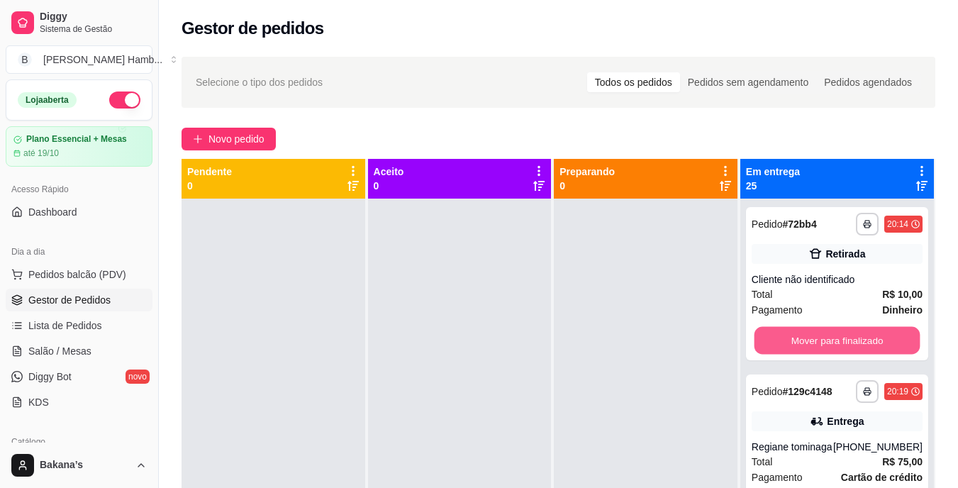
click at [795, 338] on button "Mover para finalizado" at bounding box center [837, 341] width 166 height 28
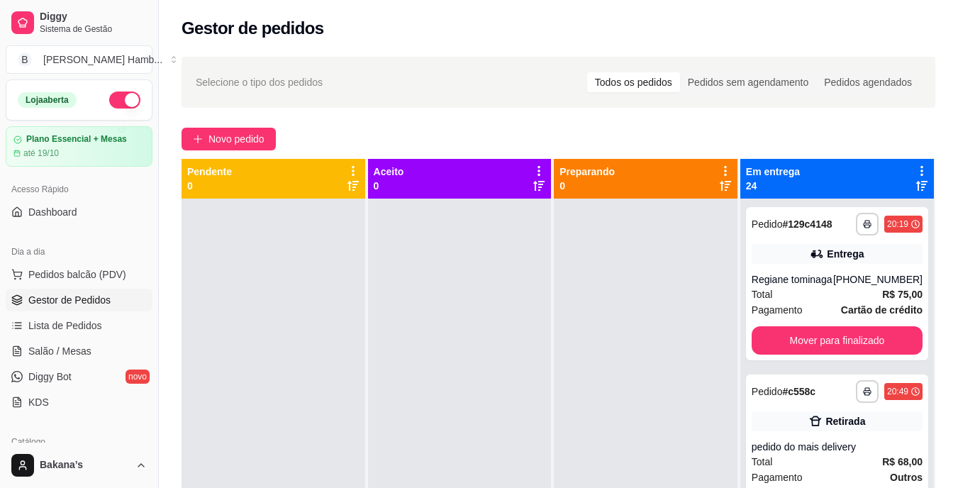
click at [795, 338] on div "**********" at bounding box center [837, 283] width 182 height 153
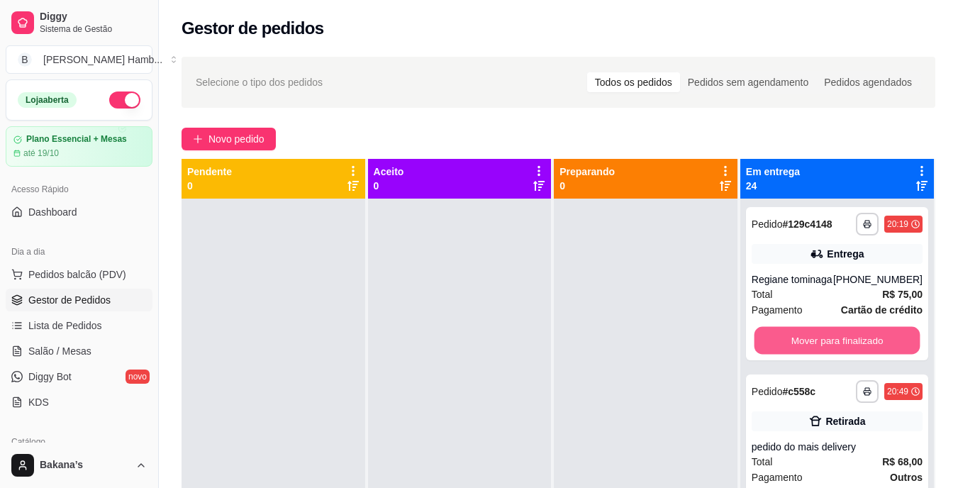
click at [800, 344] on button "Mover para finalizado" at bounding box center [837, 341] width 166 height 28
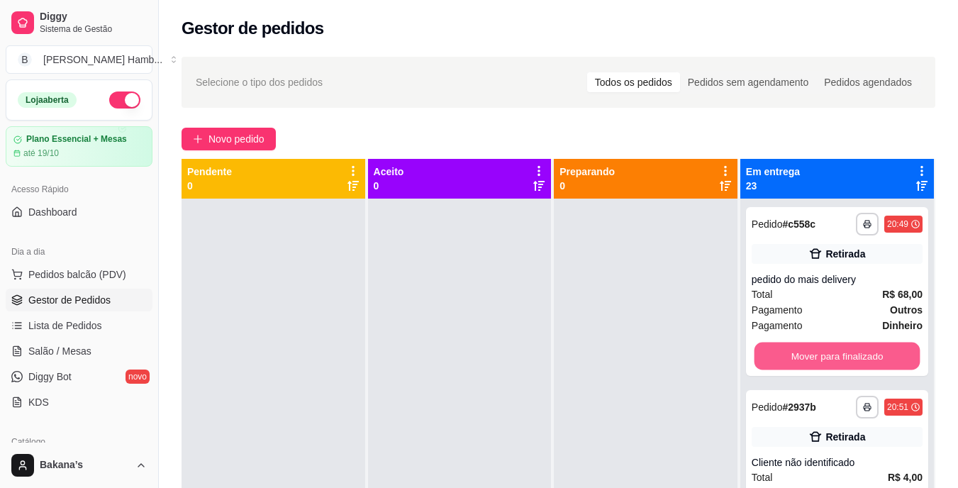
click at [800, 344] on button "Mover para finalizado" at bounding box center [837, 356] width 166 height 28
click at [781, 347] on button "Mover para finalizado" at bounding box center [836, 356] width 171 height 28
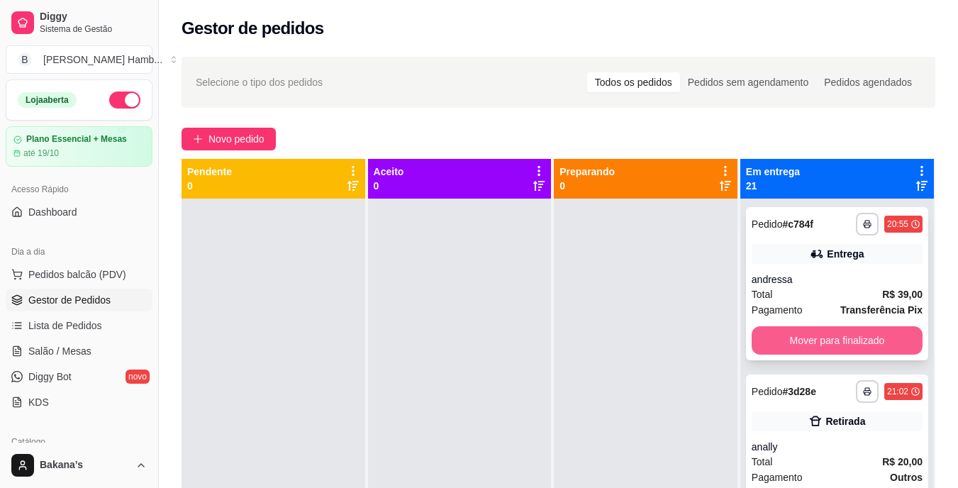
click at [781, 348] on button "Mover para finalizado" at bounding box center [836, 340] width 171 height 28
click at [778, 340] on button "Mover para finalizado" at bounding box center [836, 340] width 171 height 28
click at [782, 343] on button "Mover para finalizado" at bounding box center [837, 341] width 166 height 28
click at [782, 343] on button "Mover para finalizado" at bounding box center [836, 340] width 171 height 28
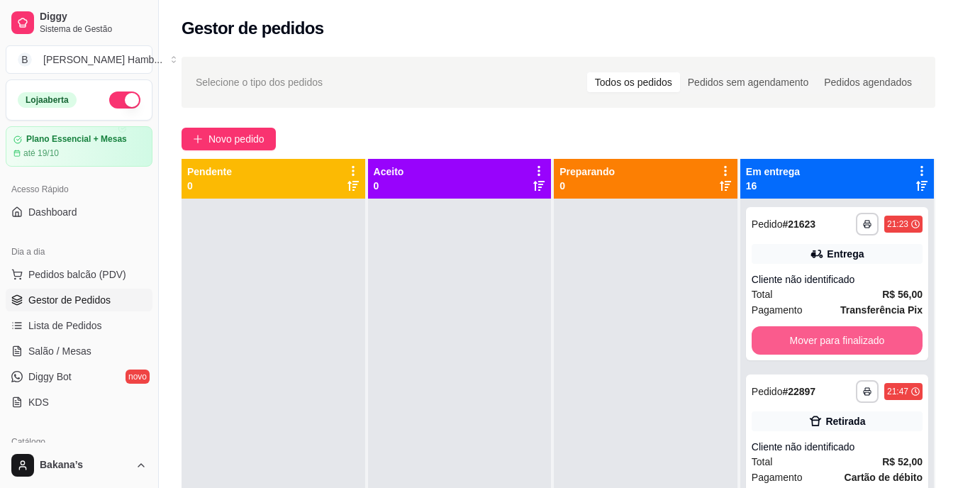
click at [782, 343] on button "Mover para finalizado" at bounding box center [836, 340] width 171 height 28
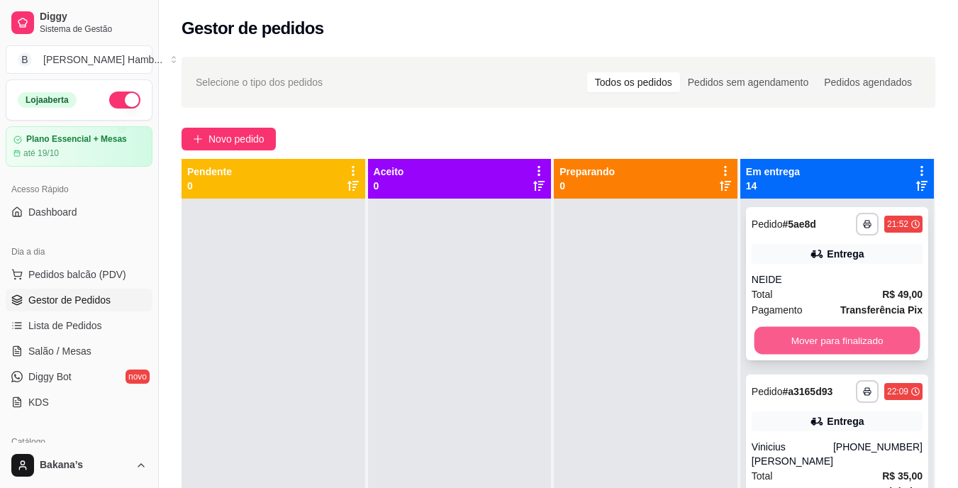
click at [790, 335] on button "Mover para finalizado" at bounding box center [837, 341] width 166 height 28
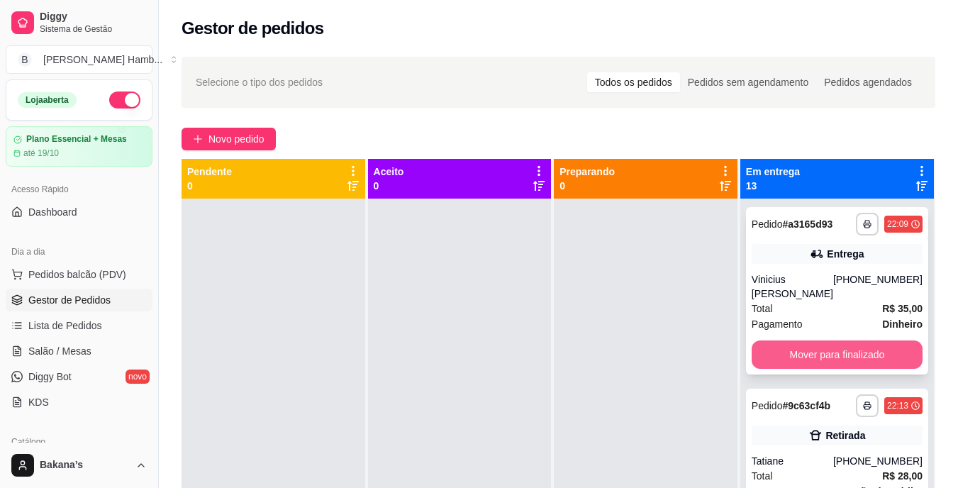
click at [790, 340] on button "Mover para finalizado" at bounding box center [836, 354] width 171 height 28
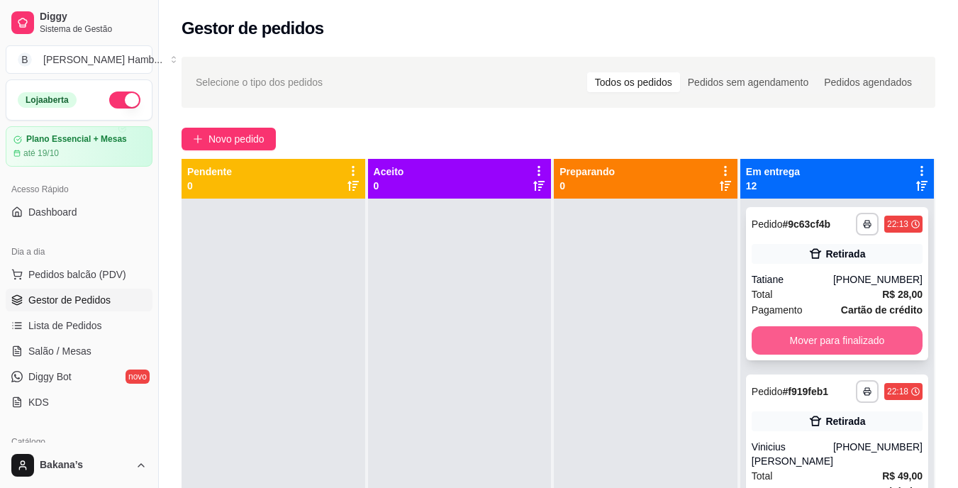
click at [793, 340] on button "Mover para finalizado" at bounding box center [836, 340] width 171 height 28
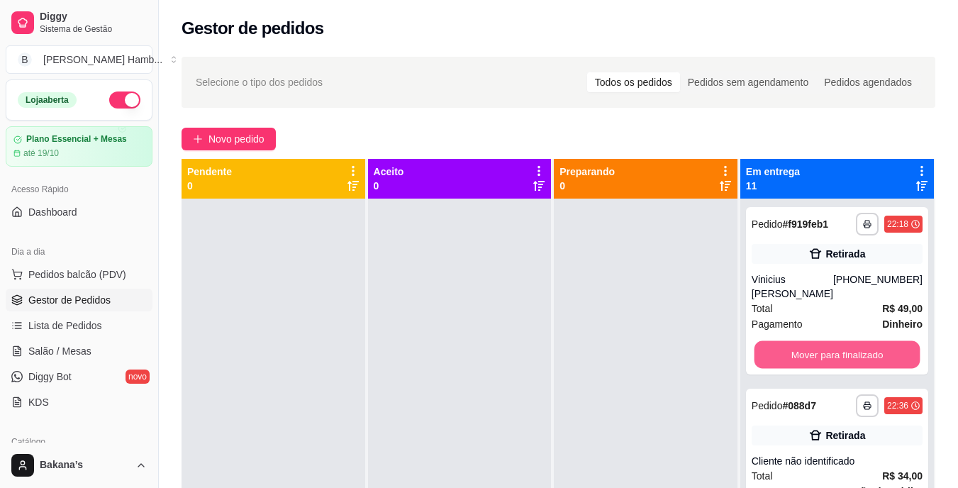
click at [793, 341] on button "Mover para finalizado" at bounding box center [837, 355] width 166 height 28
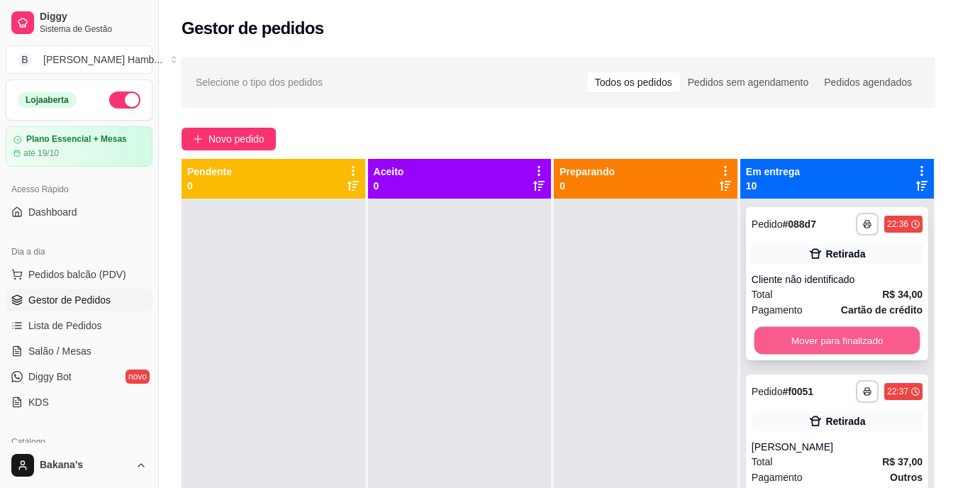
click at [790, 338] on button "Mover para finalizado" at bounding box center [837, 341] width 166 height 28
click at [789, 337] on button "Mover para finalizado" at bounding box center [836, 340] width 171 height 28
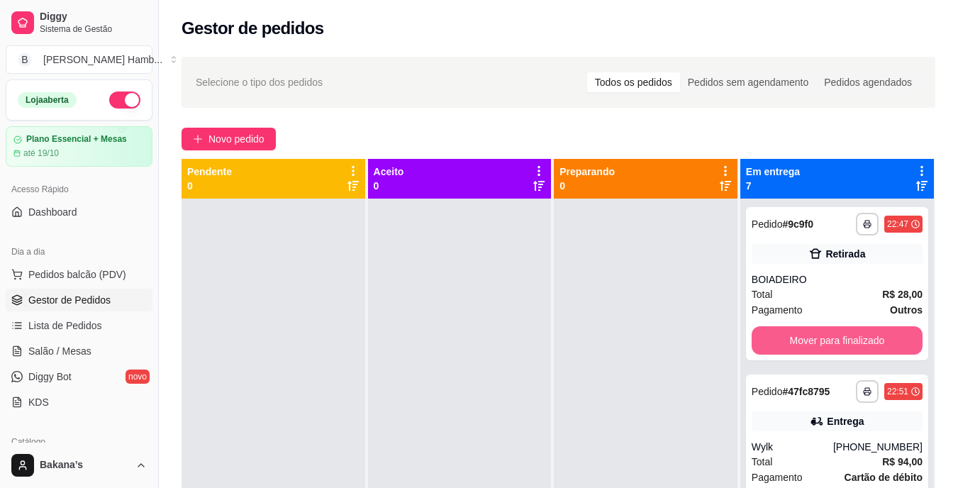
click at [789, 337] on button "Mover para finalizado" at bounding box center [836, 340] width 171 height 28
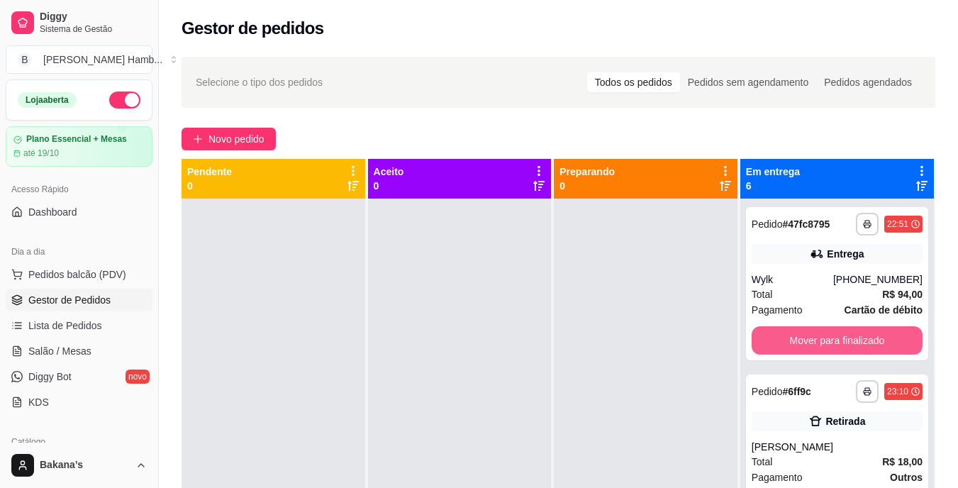
click at [789, 337] on button "Mover para finalizado" at bounding box center [836, 340] width 171 height 28
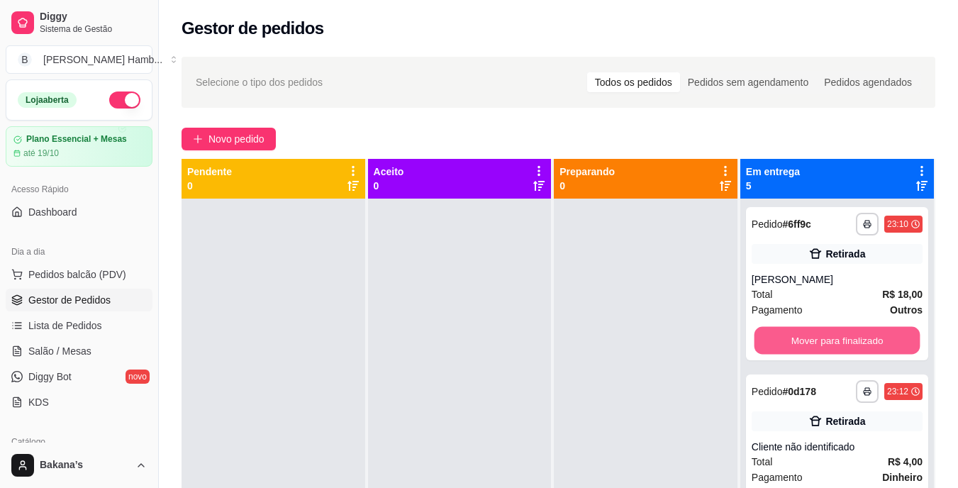
click at [789, 337] on button "Mover para finalizado" at bounding box center [837, 341] width 166 height 28
click at [789, 337] on button "Mover para finalizado" at bounding box center [836, 340] width 171 height 28
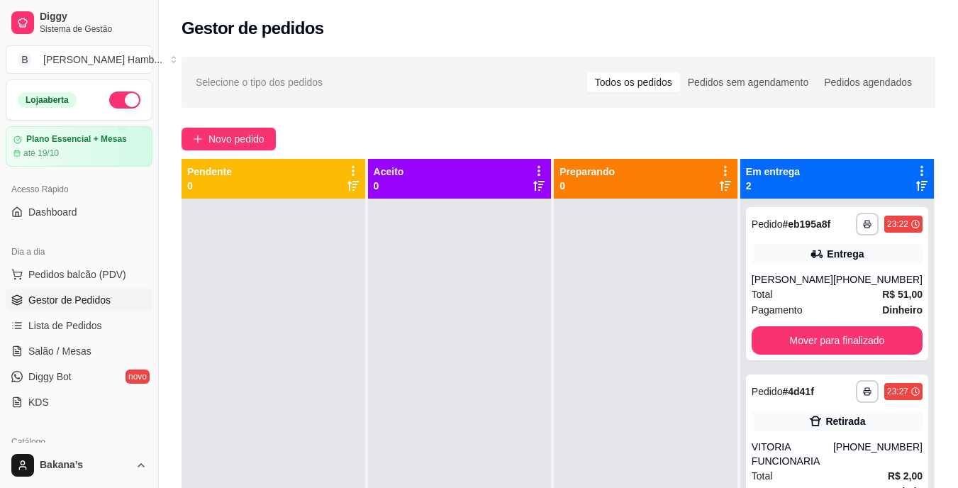
click at [789, 337] on div "**********" at bounding box center [837, 283] width 182 height 153
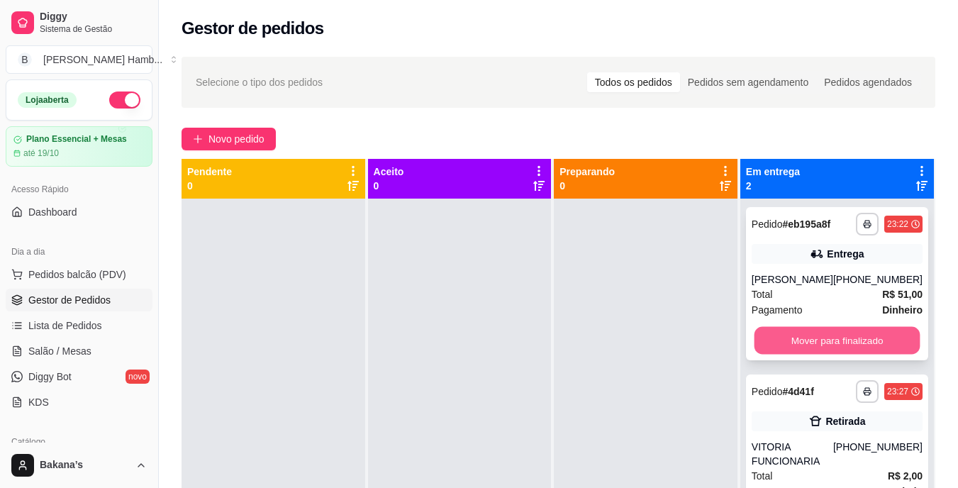
click at [796, 345] on button "Mover para finalizado" at bounding box center [837, 341] width 166 height 28
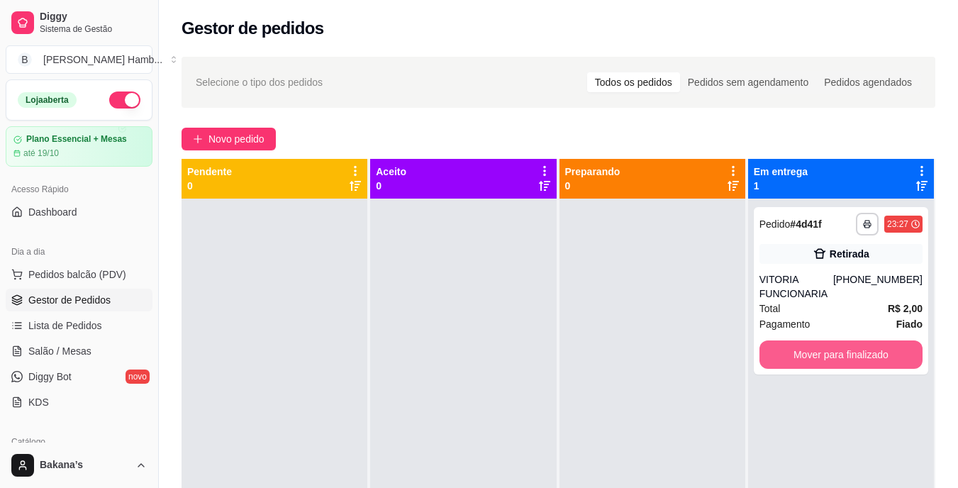
click at [796, 345] on button "Mover para finalizado" at bounding box center [840, 354] width 163 height 28
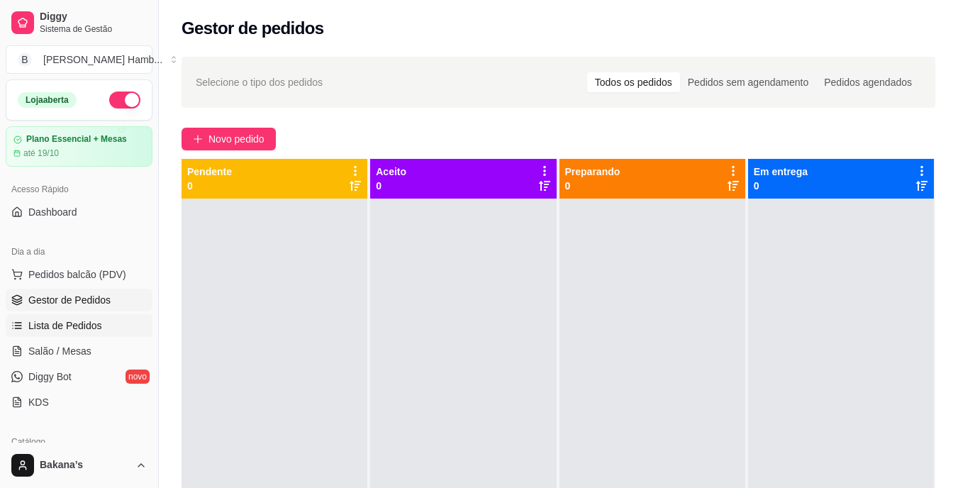
click at [94, 316] on link "Lista de Pedidos" at bounding box center [79, 325] width 147 height 23
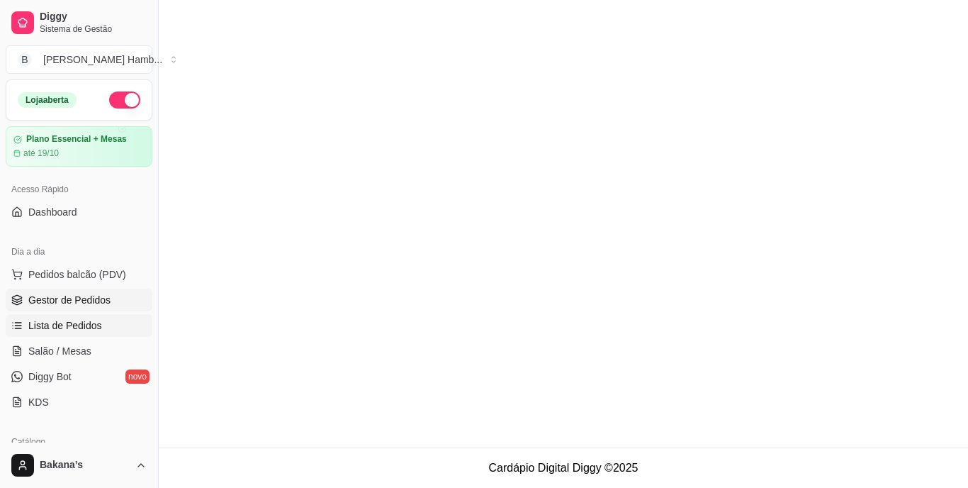
click at [74, 292] on link "Gestor de Pedidos" at bounding box center [79, 300] width 147 height 23
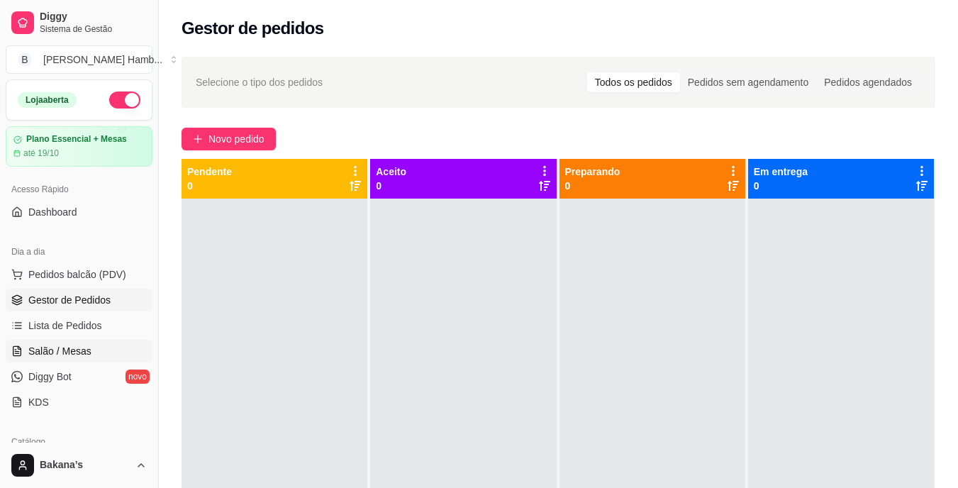
click at [69, 346] on span "Salão / Mesas" at bounding box center [59, 351] width 63 height 14
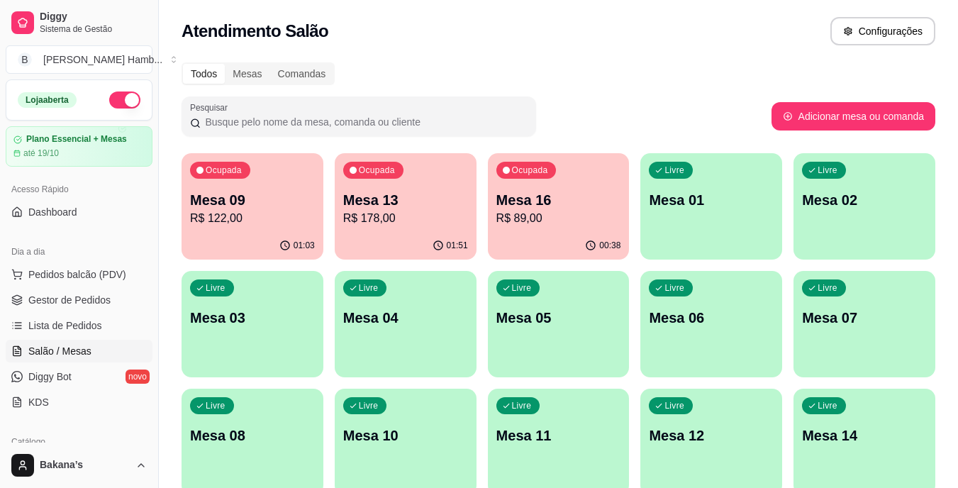
click at [522, 196] on p "Mesa 16" at bounding box center [558, 200] width 125 height 20
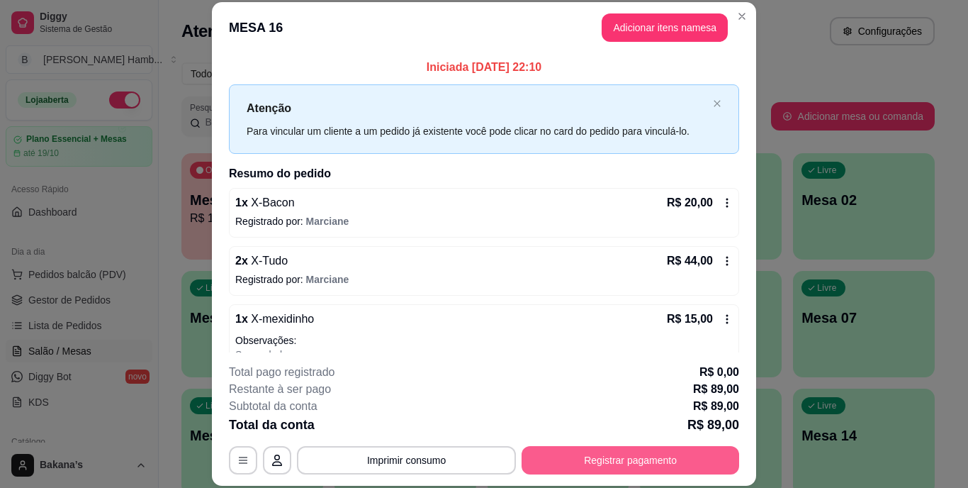
click at [681, 459] on button "Registrar pagamento" at bounding box center [631, 460] width 218 height 28
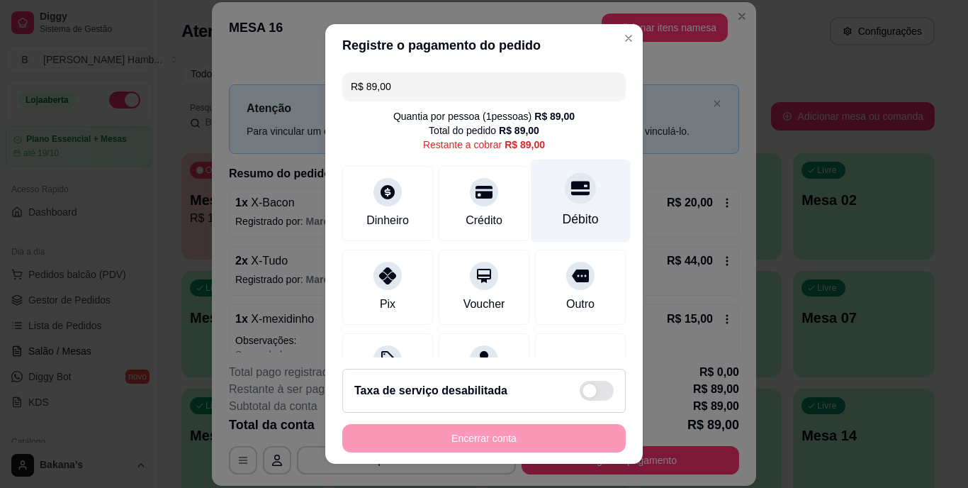
click at [588, 208] on div "Débito" at bounding box center [581, 201] width 100 height 83
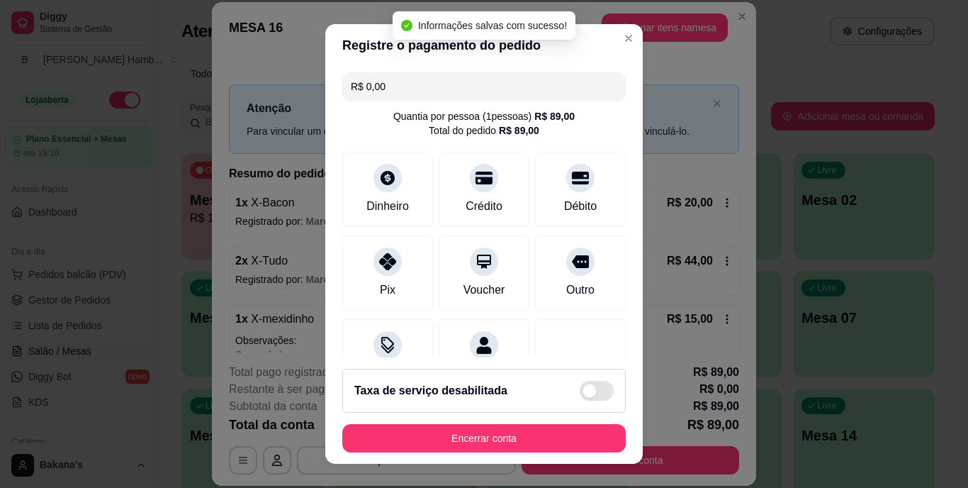
type input "R$ 0,00"
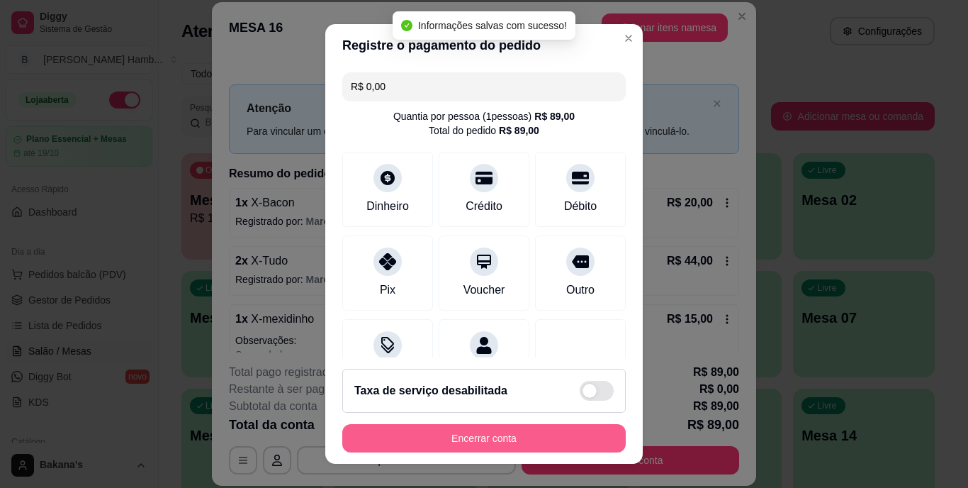
click at [535, 441] on button "Encerrar conta" at bounding box center [484, 438] width 284 height 28
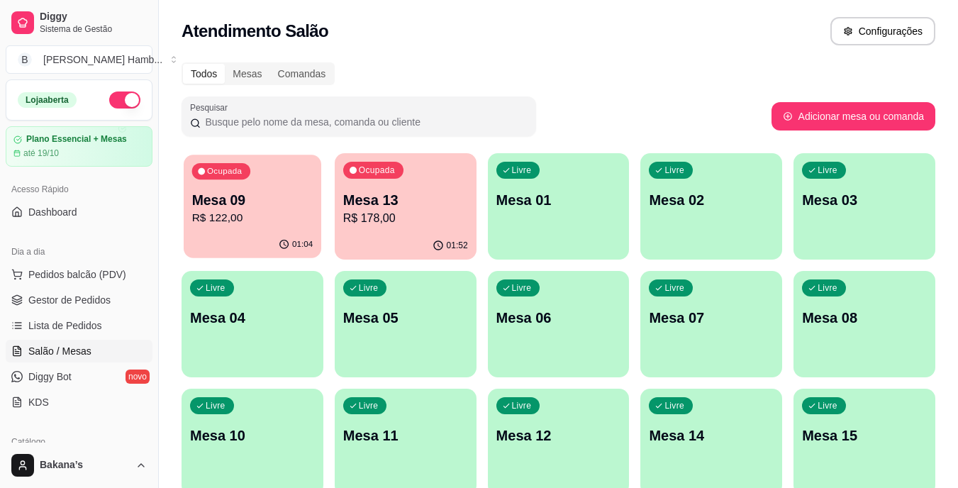
click at [252, 204] on p "Mesa 09" at bounding box center [252, 200] width 121 height 19
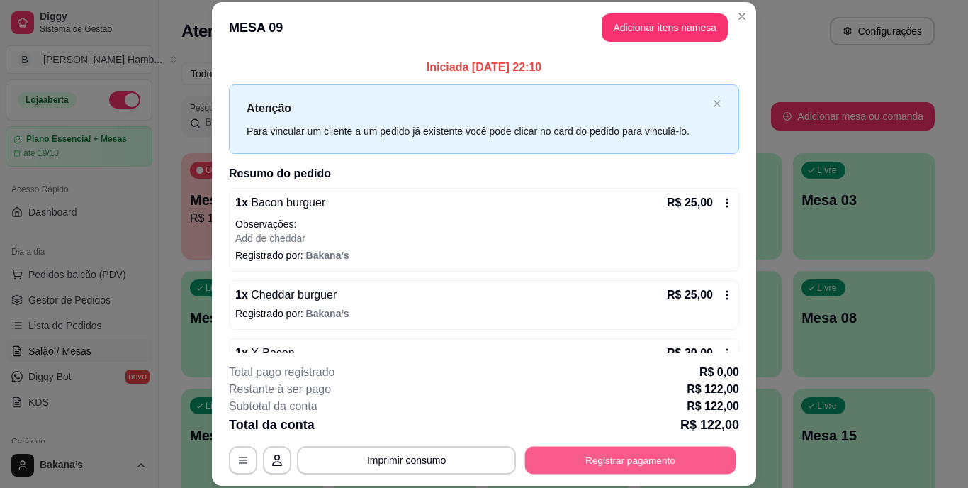
click at [649, 454] on button "Registrar pagamento" at bounding box center [630, 460] width 211 height 28
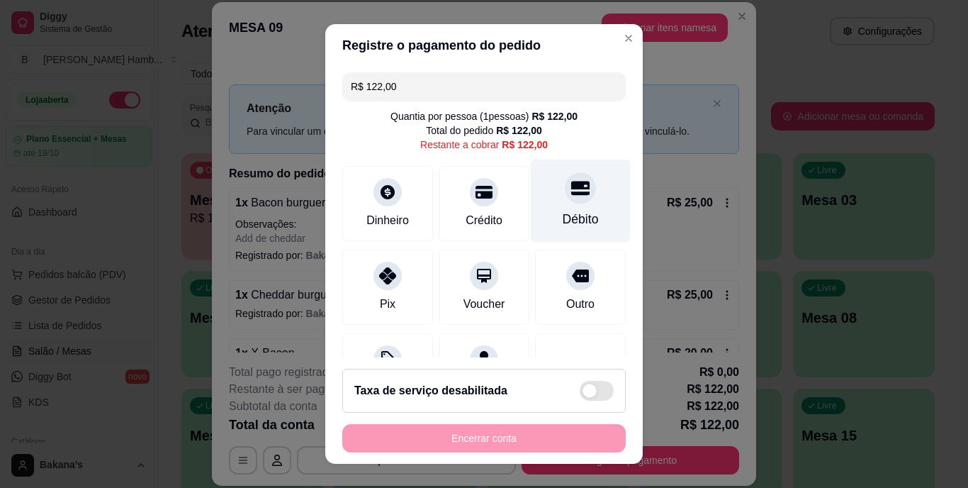
click at [565, 199] on div at bounding box center [580, 188] width 31 height 31
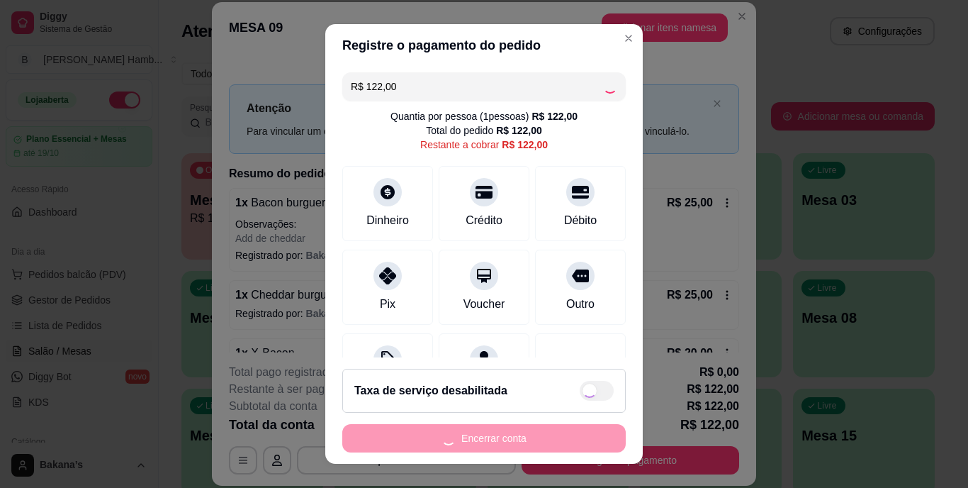
type input "R$ 0,00"
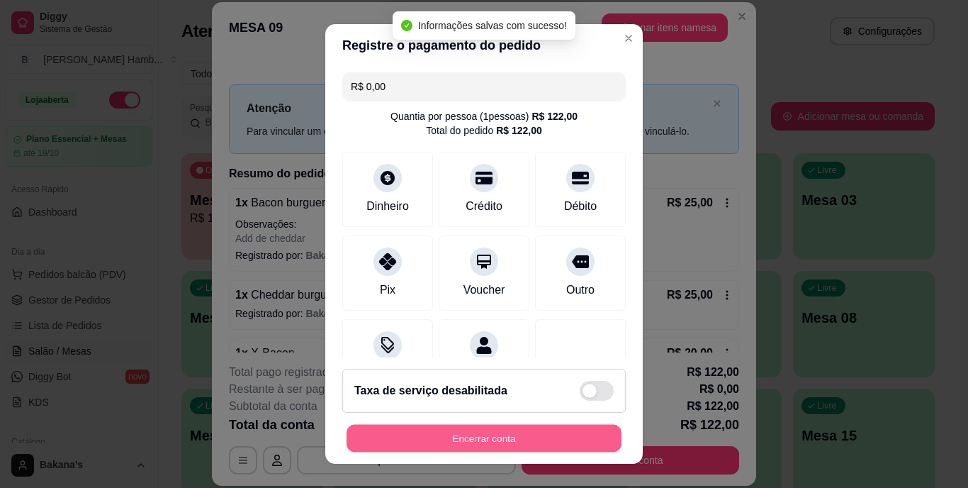
click at [518, 430] on button "Encerrar conta" at bounding box center [484, 438] width 275 height 28
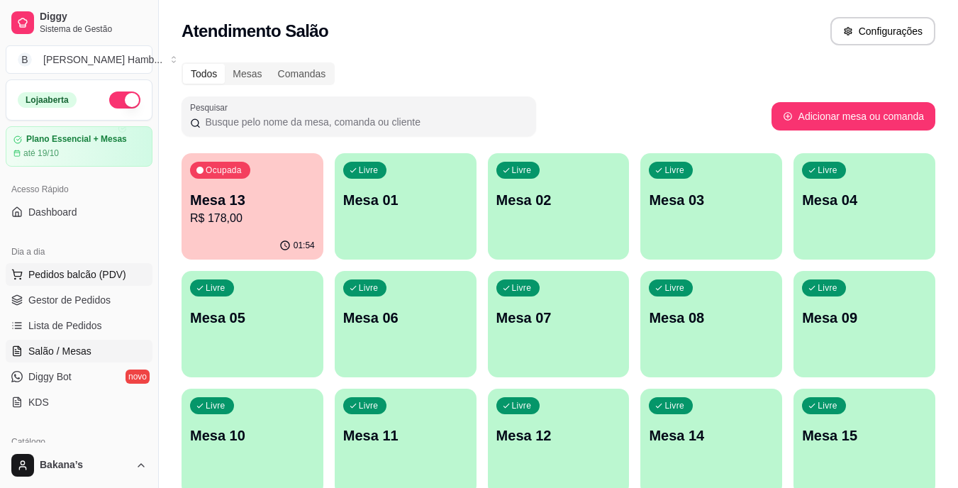
click at [99, 279] on span "Pedidos balcão (PDV)" at bounding box center [77, 274] width 98 height 14
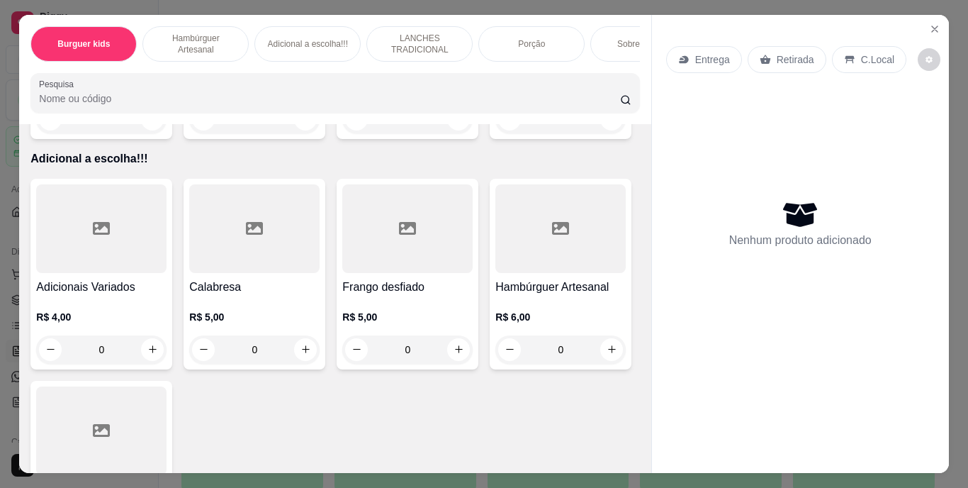
scroll to position [1631, 0]
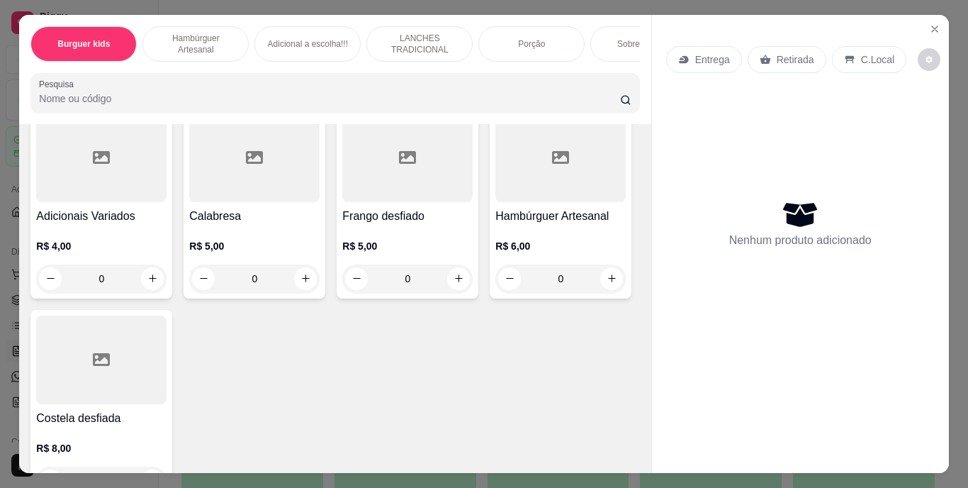
click at [158, 53] on icon "increase-product-quantity" at bounding box center [152, 48] width 11 height 11
type input "1"
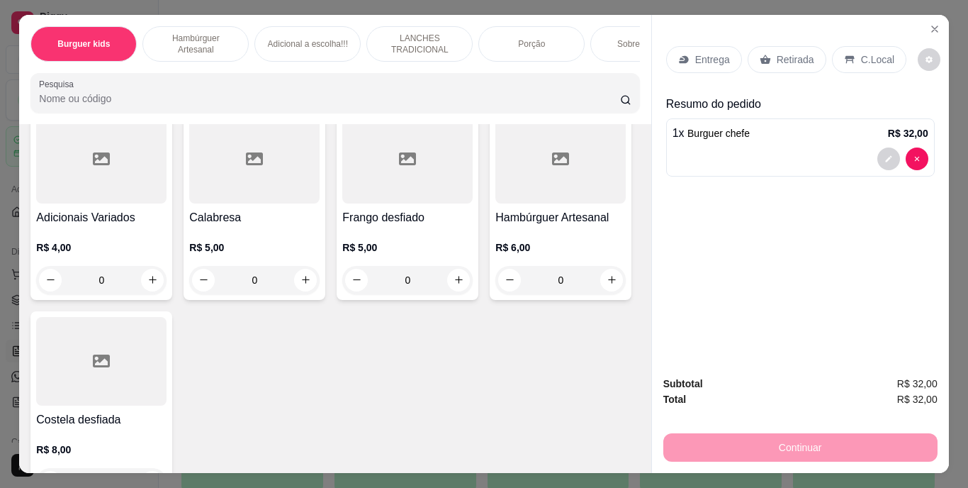
click at [812, 47] on div "Retirada" at bounding box center [787, 59] width 79 height 27
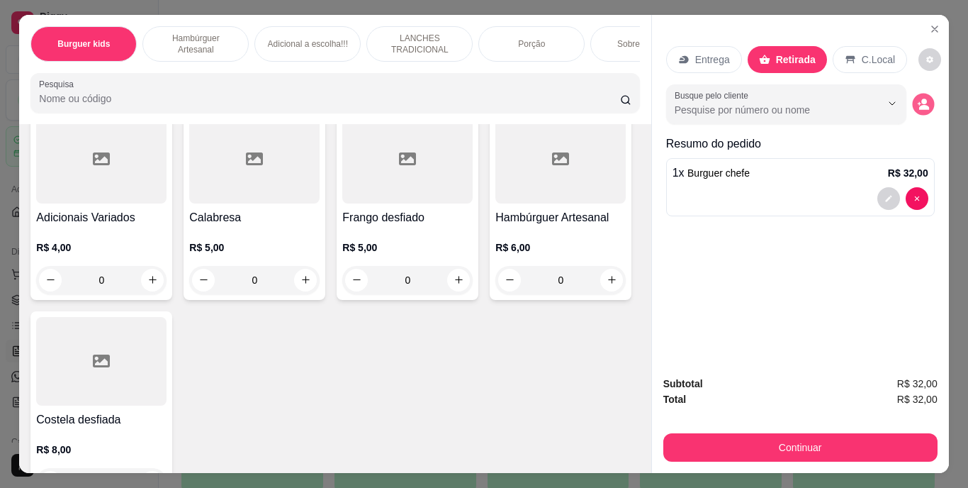
click at [917, 101] on icon "decrease-product-quantity" at bounding box center [919, 103] width 4 height 4
click at [700, 52] on p "Entrega" at bounding box center [712, 59] width 35 height 14
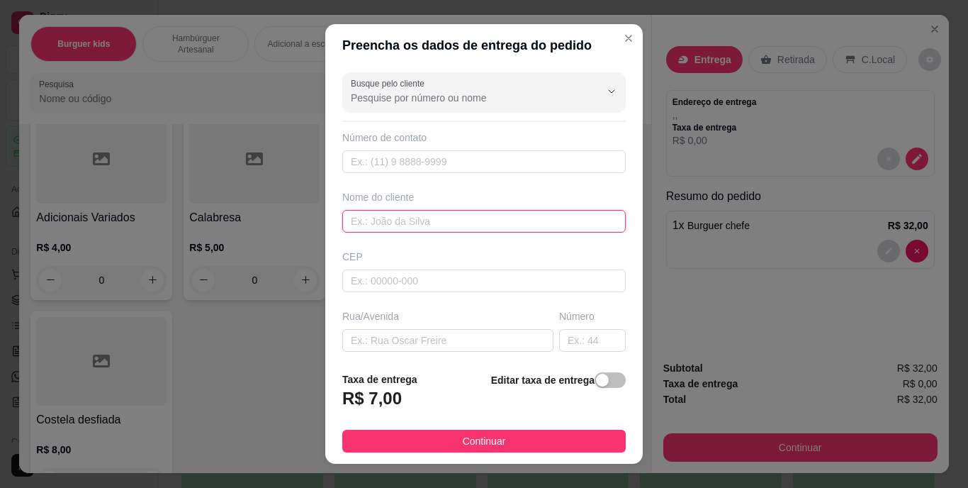
click at [434, 218] on input "text" at bounding box center [484, 221] width 284 height 23
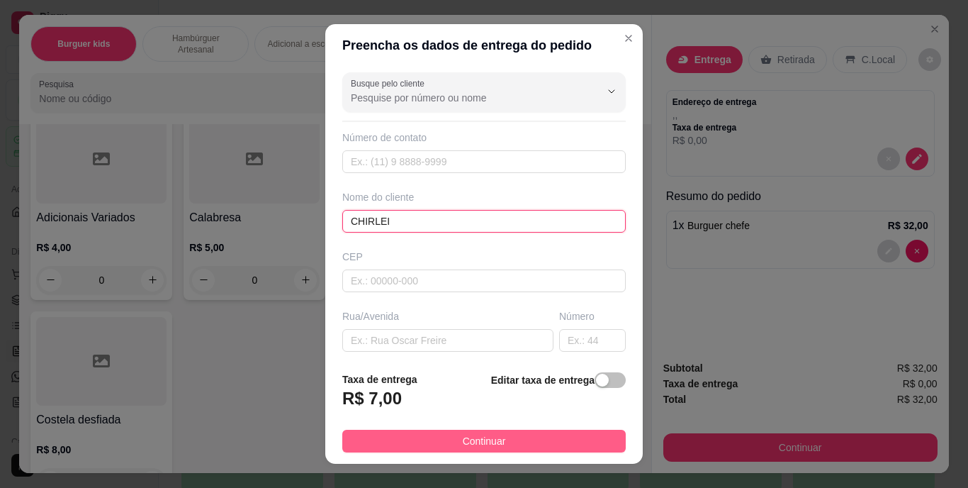
type input "CHIRLEI"
click at [406, 432] on button "Continuar" at bounding box center [484, 441] width 284 height 23
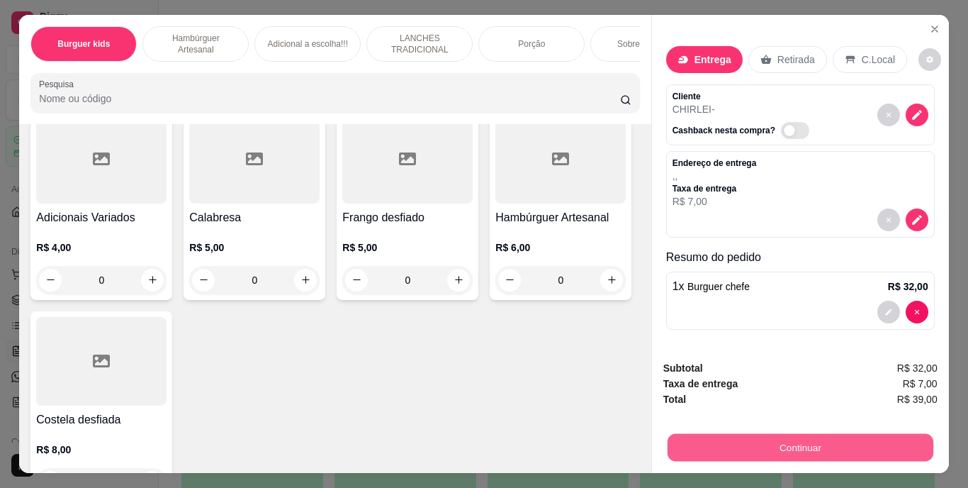
click at [747, 439] on button "Continuar" at bounding box center [800, 448] width 266 height 28
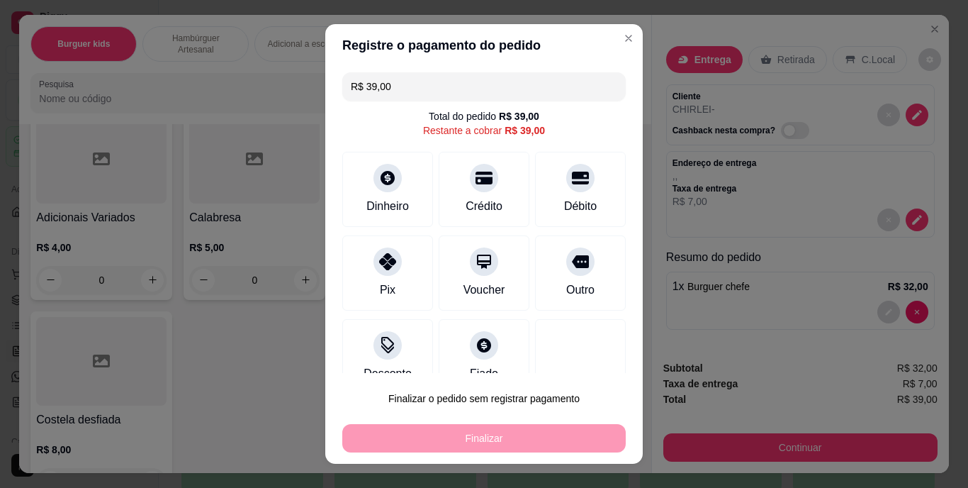
drag, startPoint x: 549, startPoint y: 284, endPoint x: 559, endPoint y: 301, distance: 19.7
click at [566, 286] on div "Outro" at bounding box center [580, 289] width 28 height 17
type input "R$ 0,00"
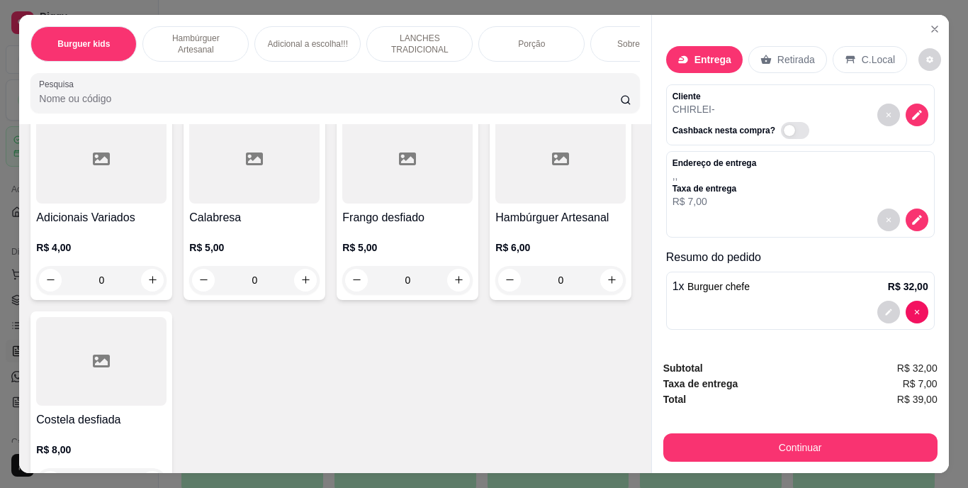
click at [837, 197] on div "Endereço de entrega , , Taxa de entrega R$ 7,00" at bounding box center [801, 182] width 256 height 51
click at [708, 201] on p "R$ 7,00" at bounding box center [715, 201] width 84 height 14
click at [693, 194] on p "R$ 7,00" at bounding box center [715, 201] width 84 height 14
click at [686, 174] on p ", ," at bounding box center [715, 176] width 84 height 14
click at [697, 151] on div "Endereço de entrega , , Taxa de entrega R$ 7,00" at bounding box center [800, 194] width 269 height 86
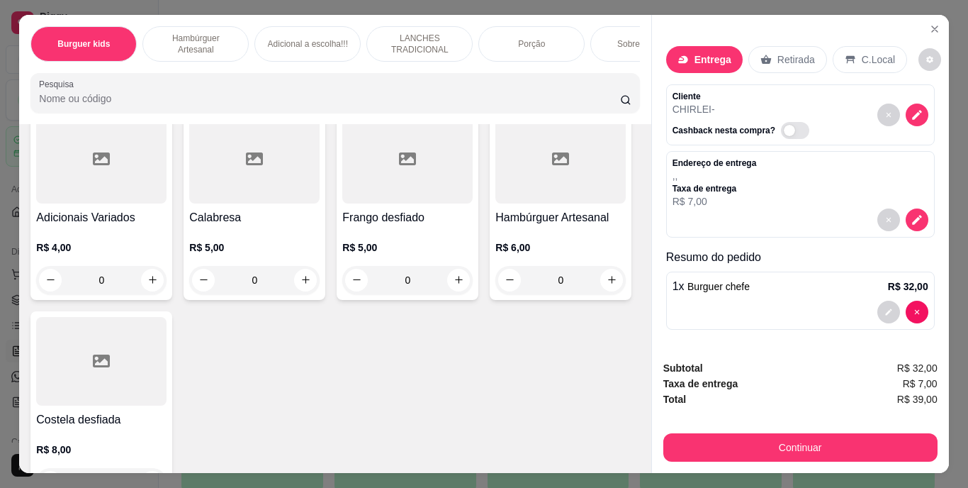
click at [766, 54] on div "Retirada" at bounding box center [788, 59] width 79 height 27
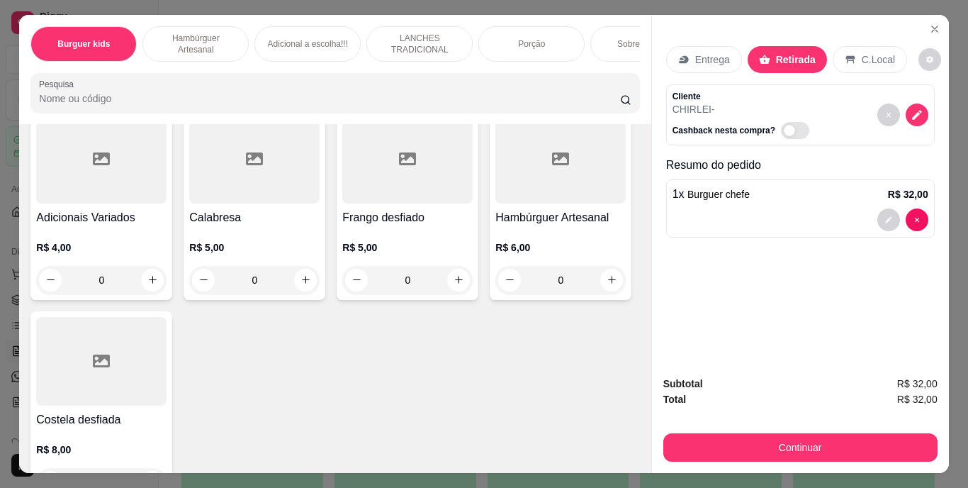
click at [716, 52] on p "Entrega" at bounding box center [712, 59] width 35 height 14
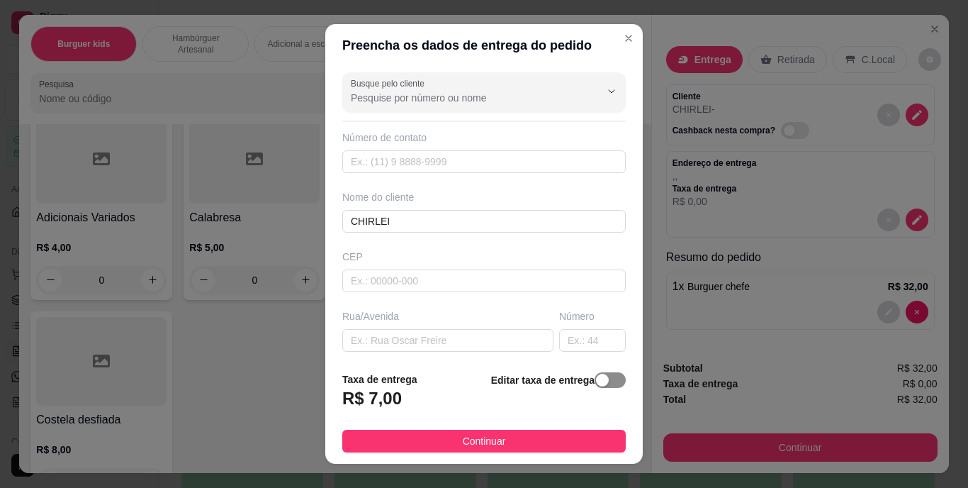
click at [596, 384] on div "button" at bounding box center [602, 380] width 13 height 13
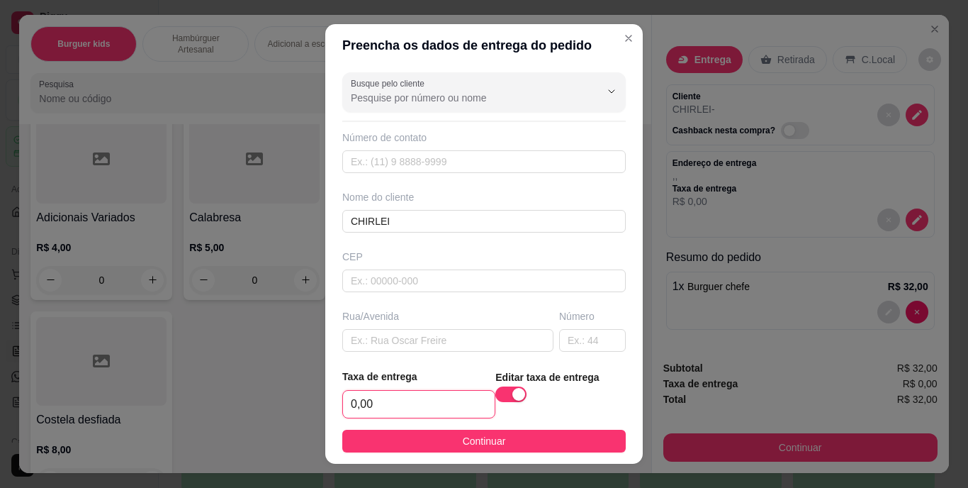
click at [362, 400] on input "0,00" at bounding box center [419, 404] width 152 height 27
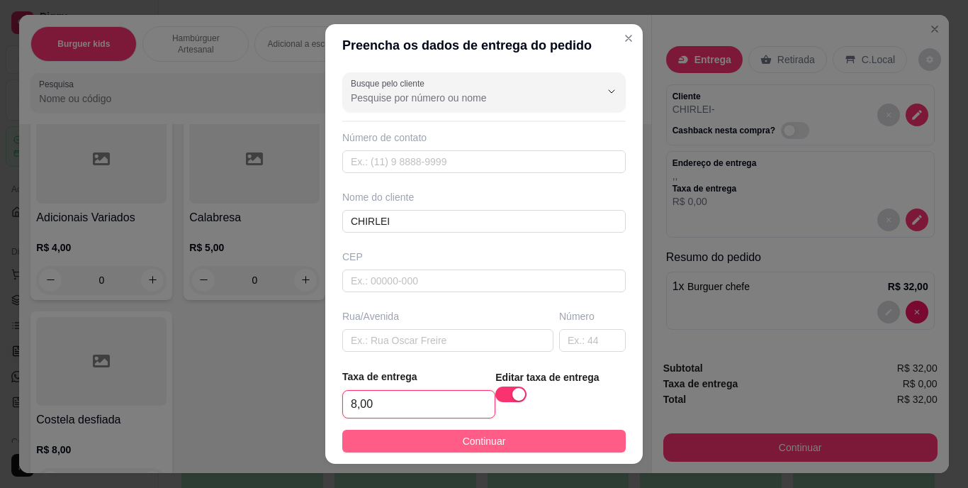
type input "8,00"
click at [398, 432] on button "Continuar" at bounding box center [484, 441] width 284 height 23
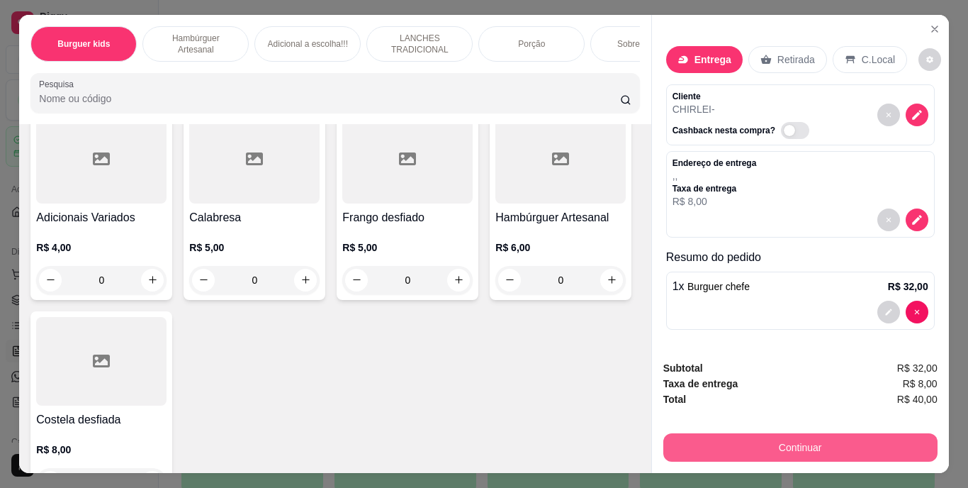
click at [716, 433] on button "Continuar" at bounding box center [801, 447] width 274 height 28
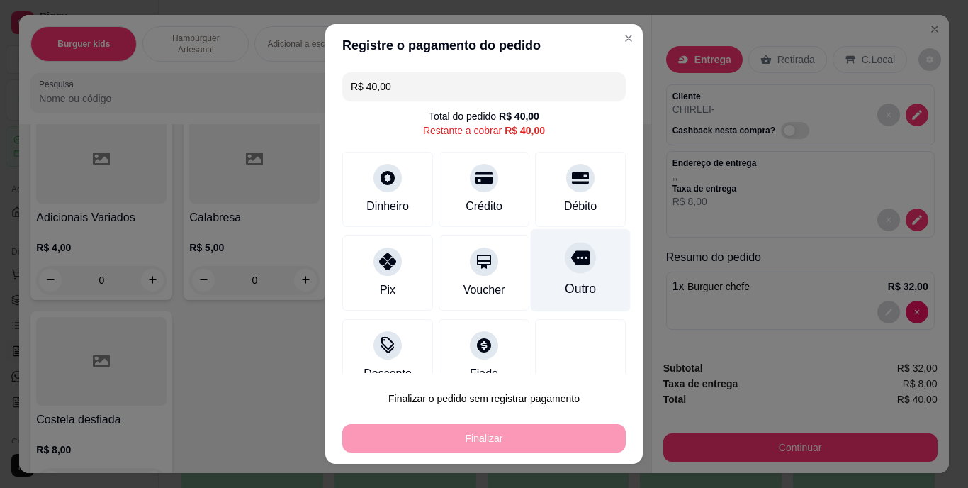
click at [535, 267] on div "Outro" at bounding box center [581, 270] width 100 height 83
type input "R$ 0,00"
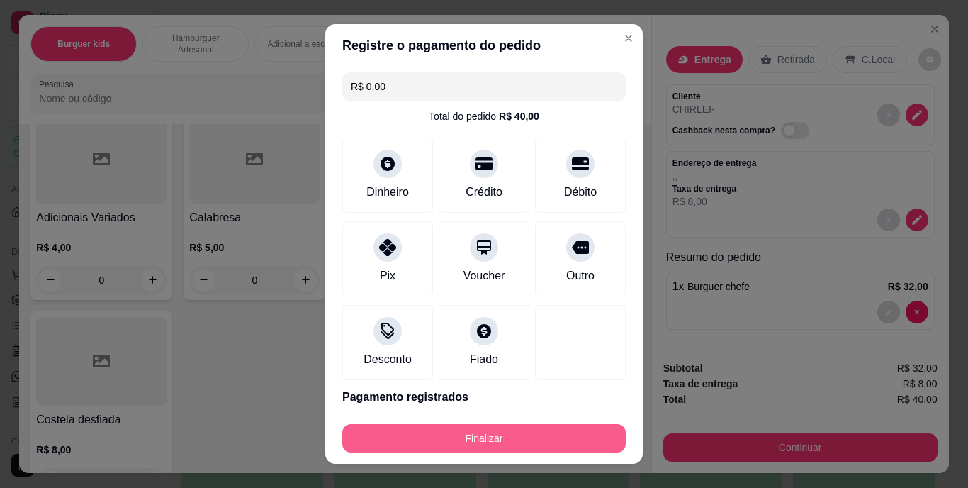
click at [501, 437] on button "Finalizar" at bounding box center [484, 438] width 284 height 28
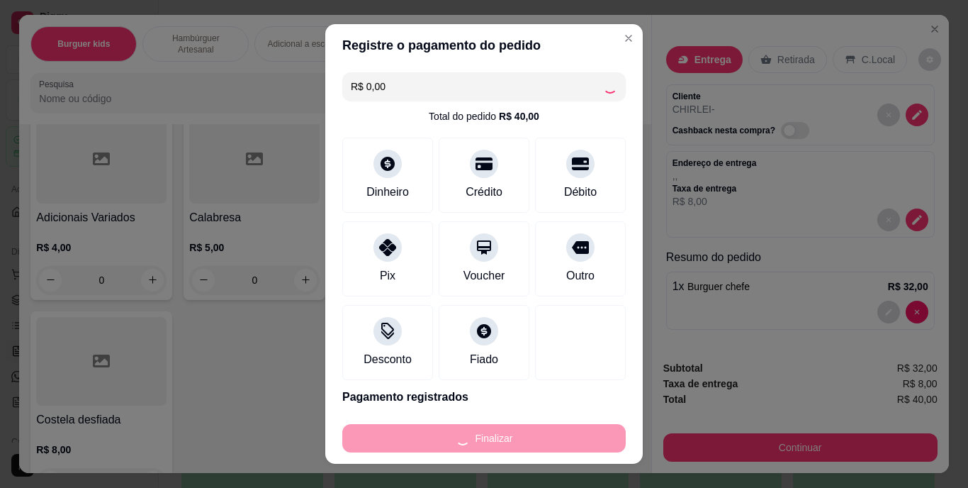
type input "0"
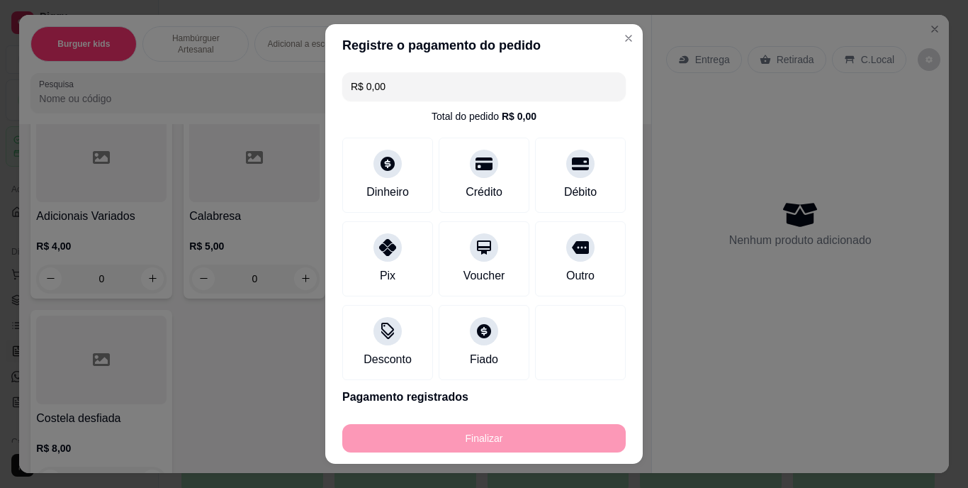
type input "-R$ 40,00"
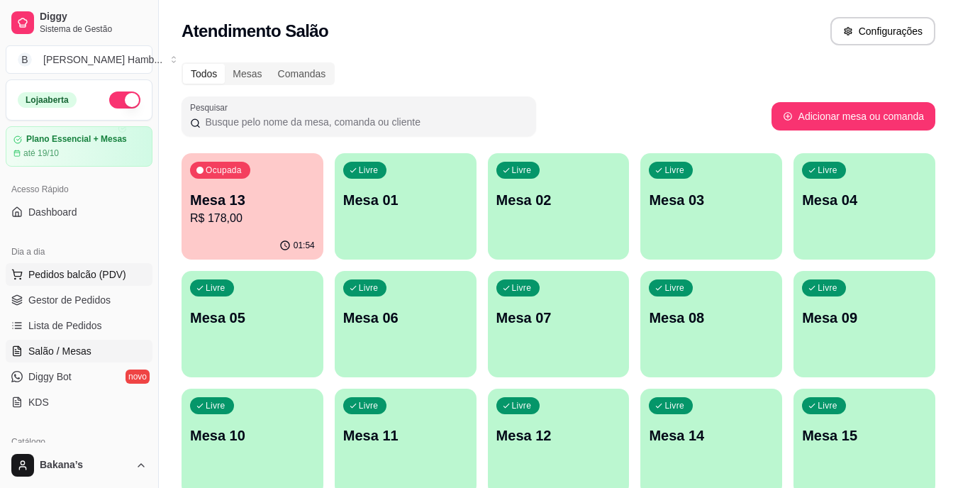
click at [139, 264] on button "Pedidos balcão (PDV)" at bounding box center [79, 274] width 147 height 23
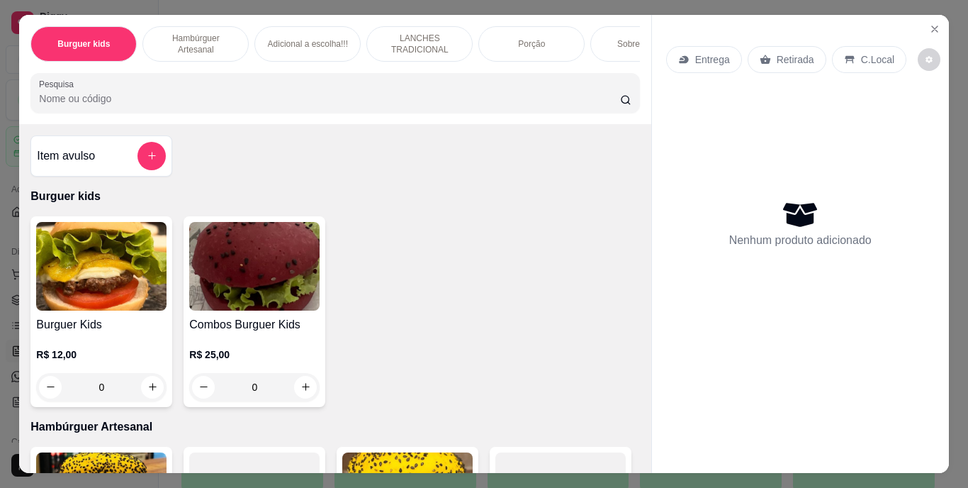
click at [626, 28] on div "Sobremesa !!!" at bounding box center [644, 43] width 106 height 35
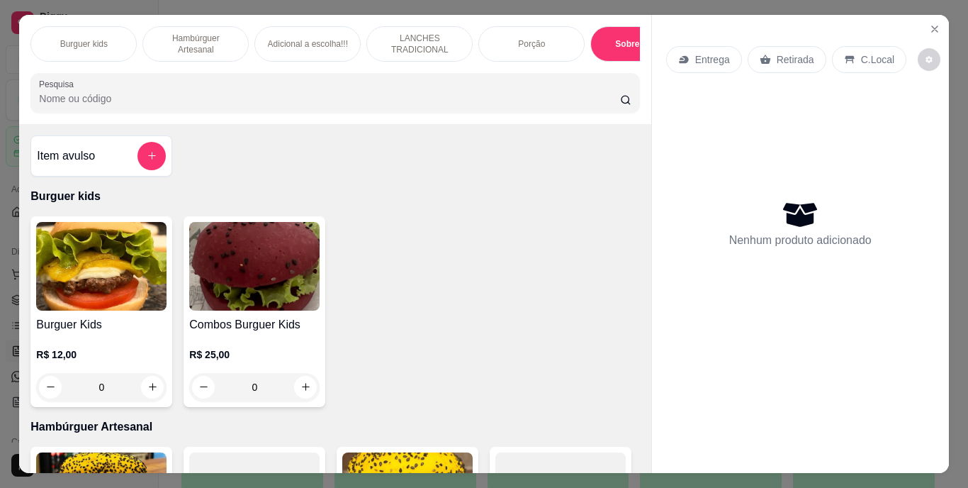
scroll to position [36, 0]
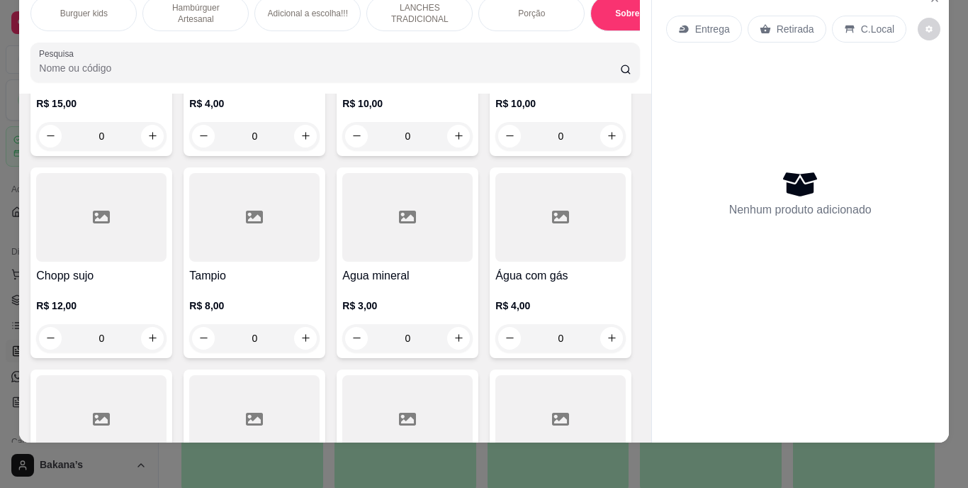
type input "1"
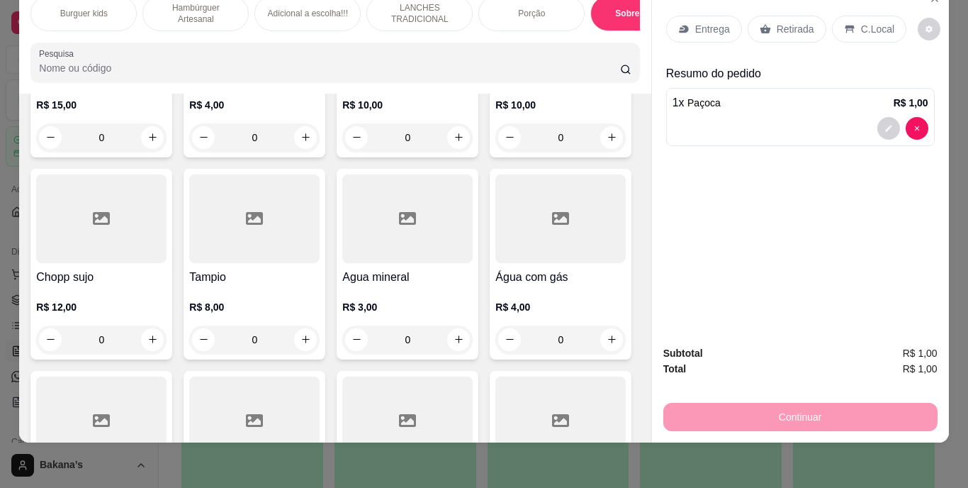
click at [777, 22] on p "Retirada" at bounding box center [796, 29] width 38 height 14
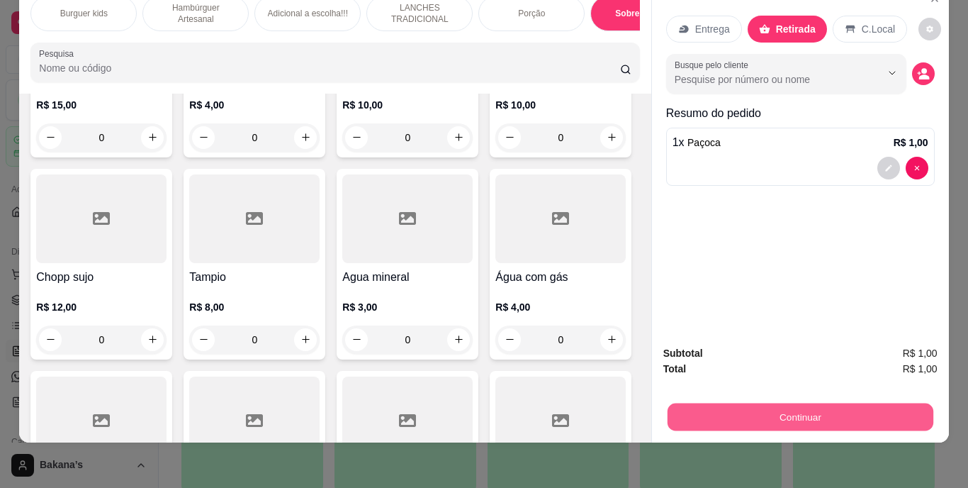
click at [769, 410] on button "Continuar" at bounding box center [800, 417] width 266 height 28
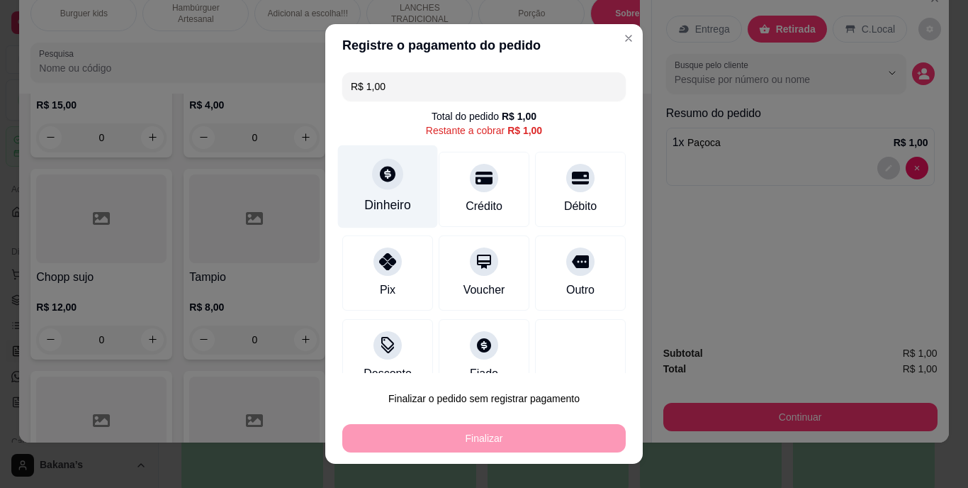
click at [415, 174] on div "Dinheiro" at bounding box center [388, 186] width 100 height 83
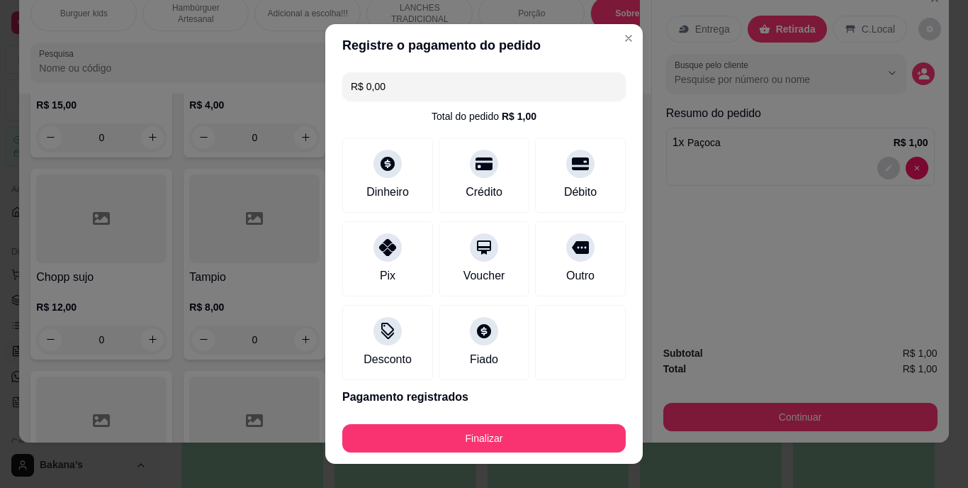
type input "R$ 0,00"
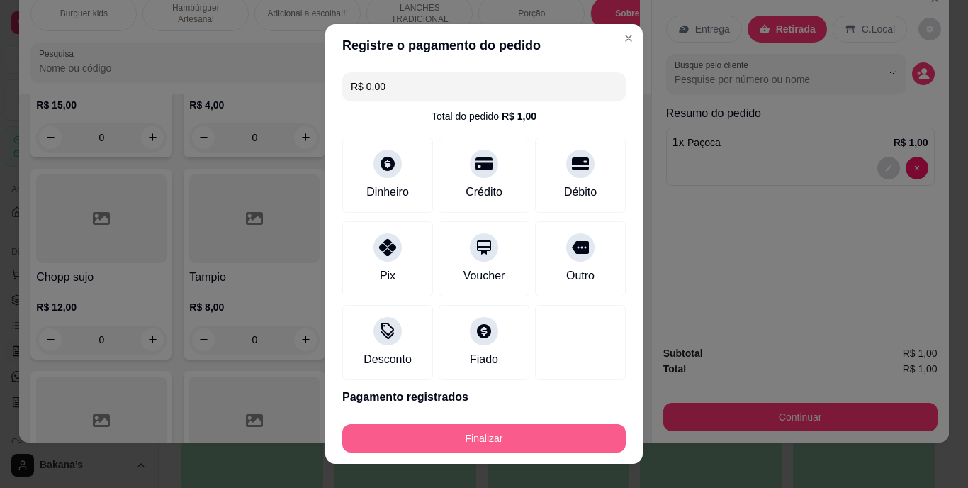
click at [498, 435] on button "Finalizar" at bounding box center [484, 438] width 284 height 28
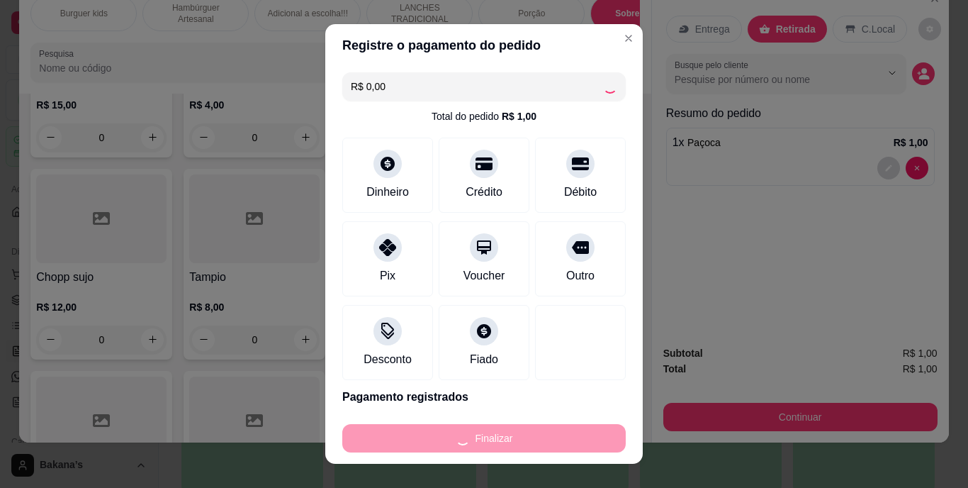
type input "0"
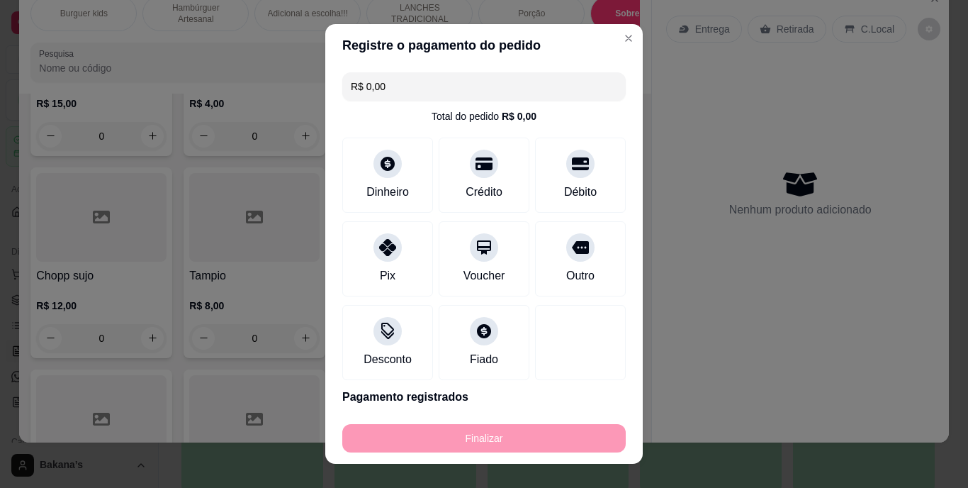
type input "-R$ 1,00"
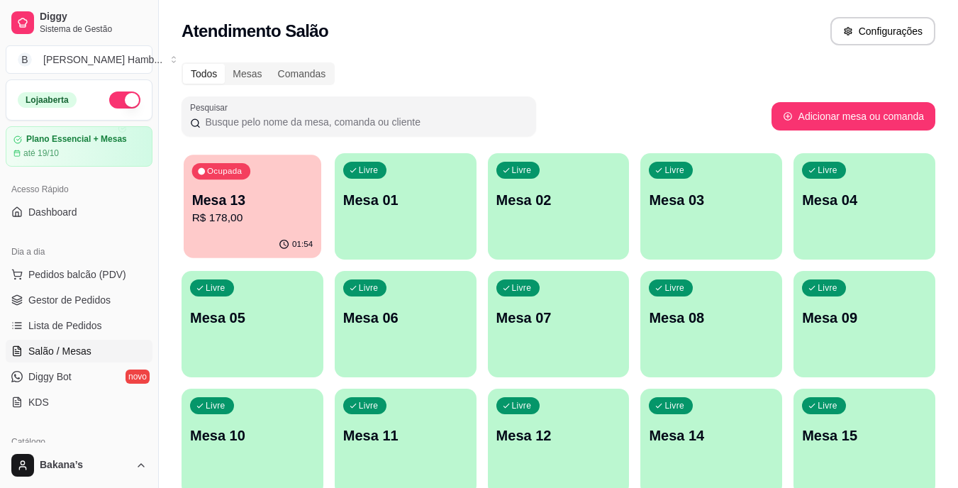
click at [255, 235] on div "01:54" at bounding box center [253, 244] width 138 height 27
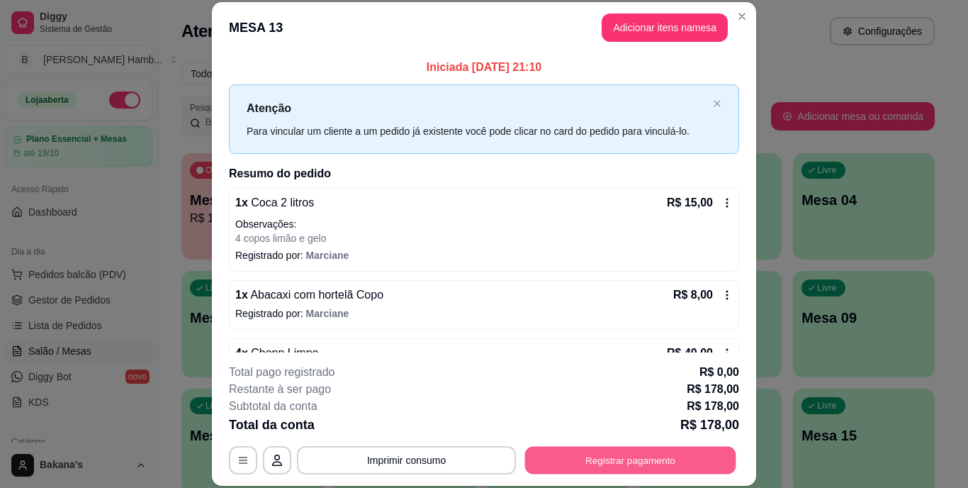
click at [637, 459] on button "Registrar pagamento" at bounding box center [630, 460] width 211 height 28
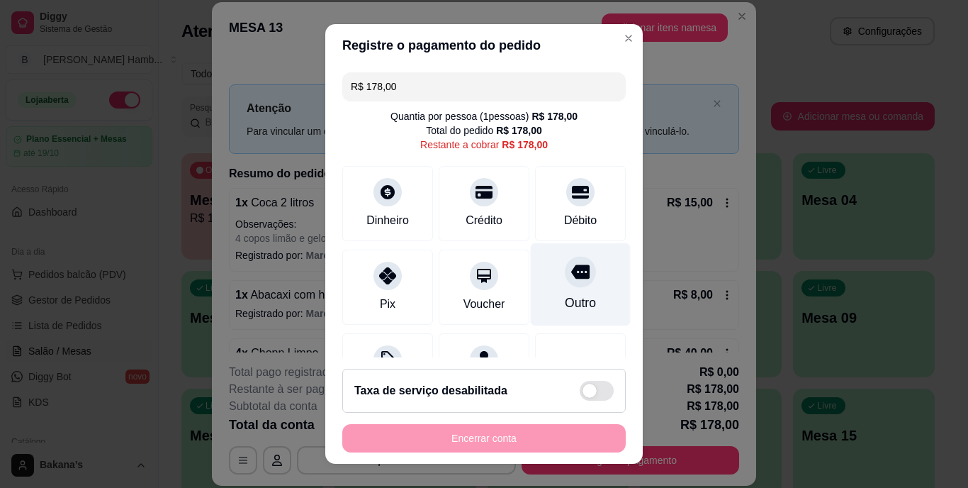
click at [565, 311] on div "Outro" at bounding box center [580, 303] width 31 height 18
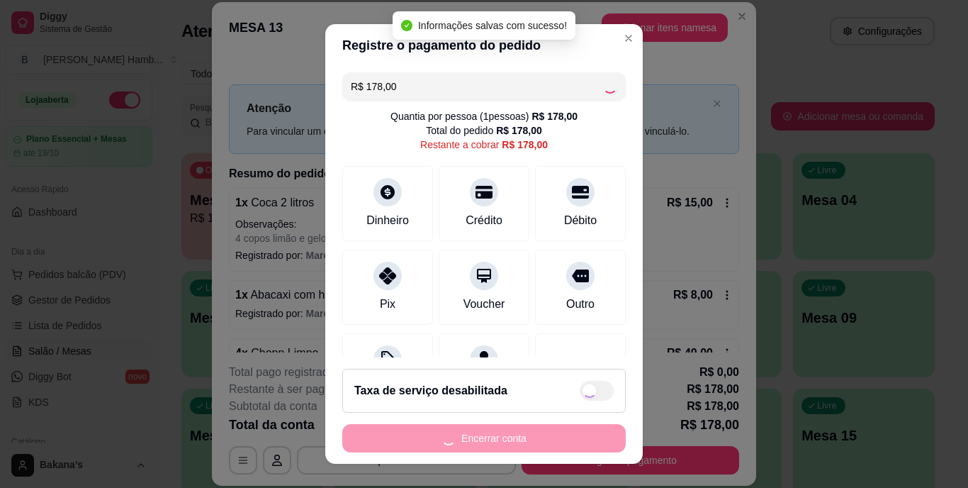
type input "R$ 0,00"
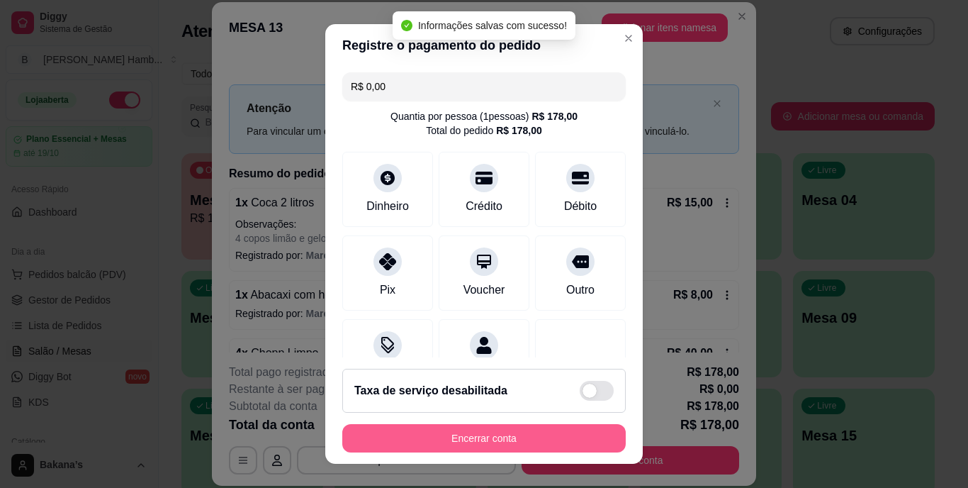
click at [506, 424] on div "Encerrar conta" at bounding box center [484, 438] width 284 height 28
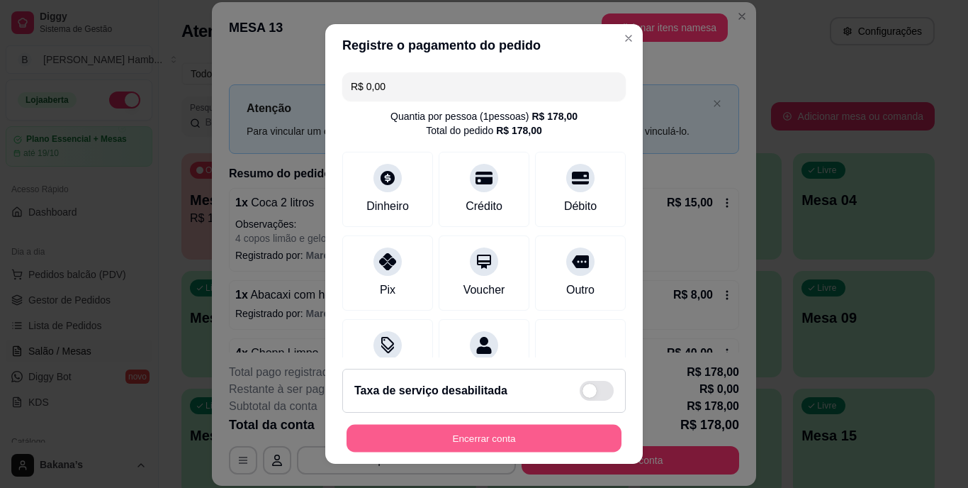
click at [445, 435] on button "Encerrar conta" at bounding box center [484, 438] width 275 height 28
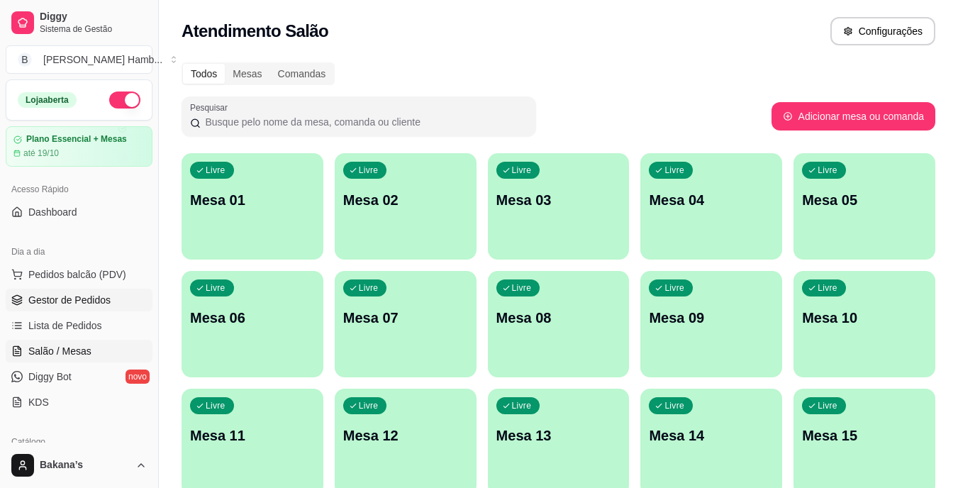
click at [116, 299] on link "Gestor de Pedidos" at bounding box center [79, 300] width 147 height 23
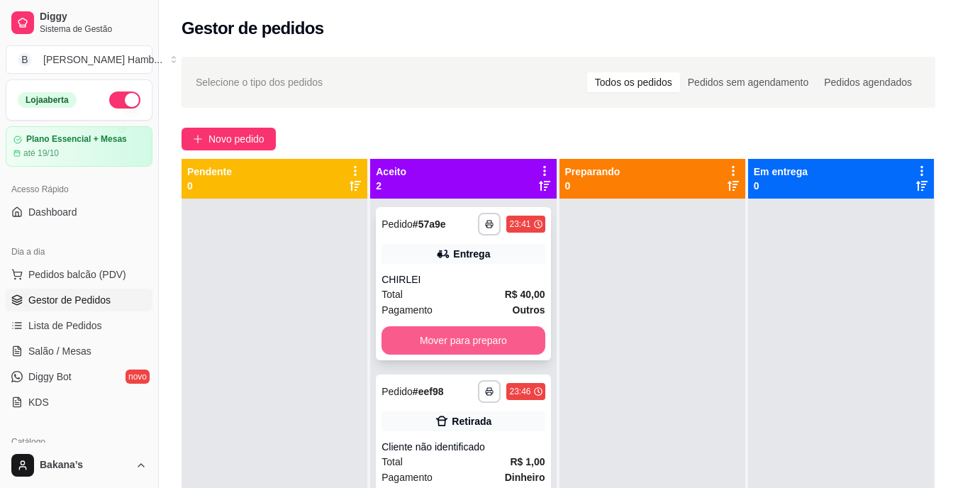
click at [420, 340] on button "Mover para preparo" at bounding box center [462, 340] width 163 height 28
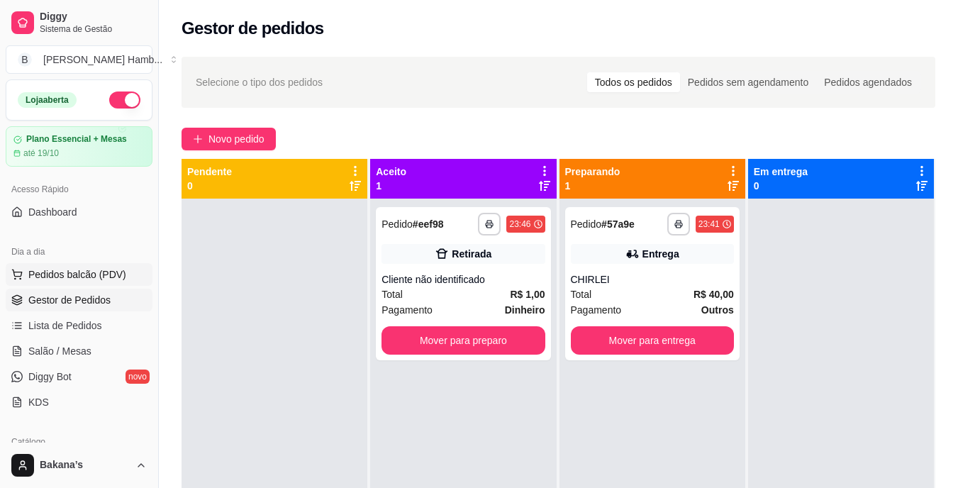
click at [86, 264] on button "Pedidos balcão (PDV)" at bounding box center [79, 274] width 147 height 23
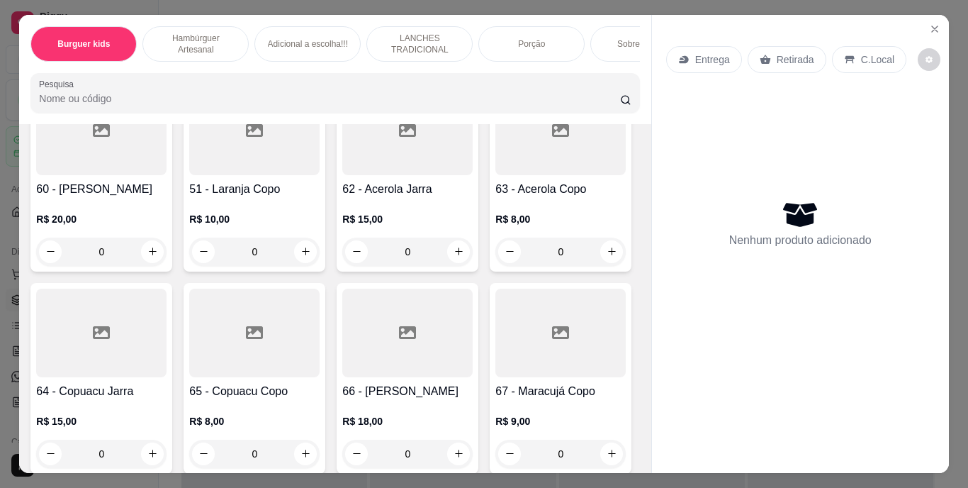
scroll to position [4750, 0]
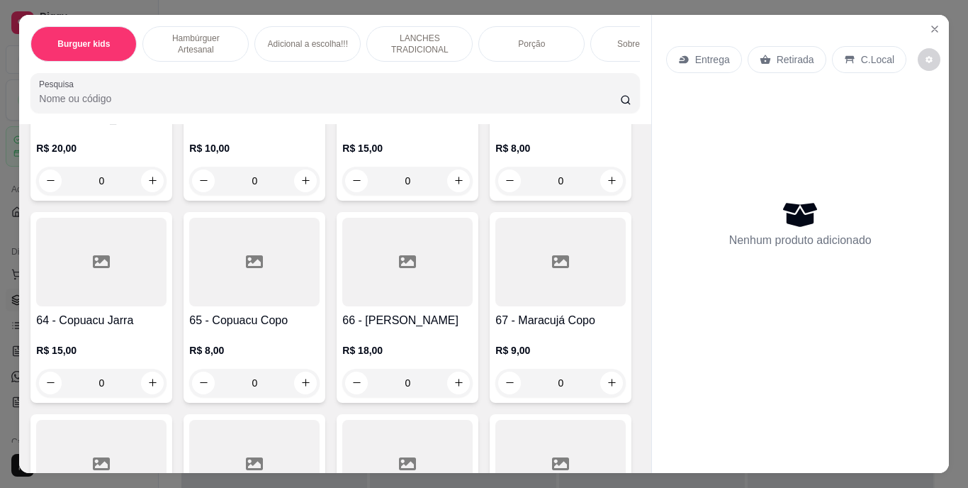
type input "1"
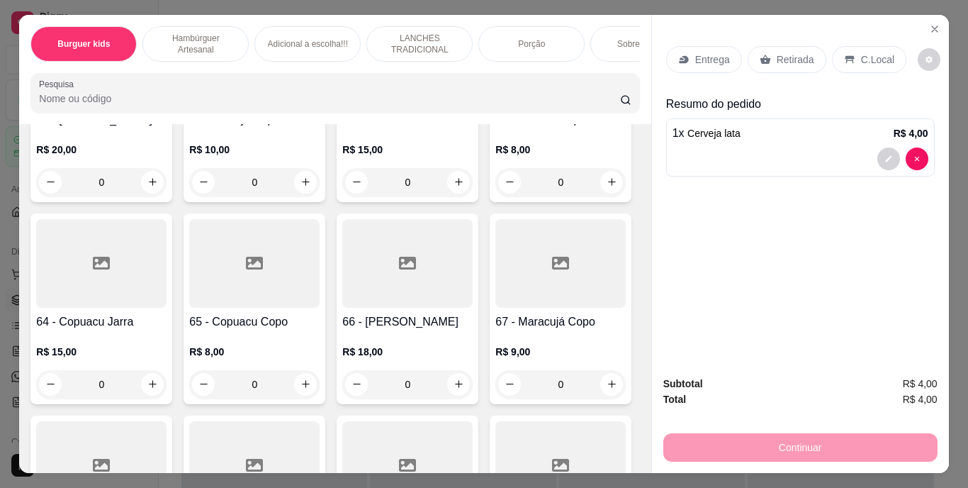
click at [789, 58] on p "Retirada" at bounding box center [796, 59] width 38 height 14
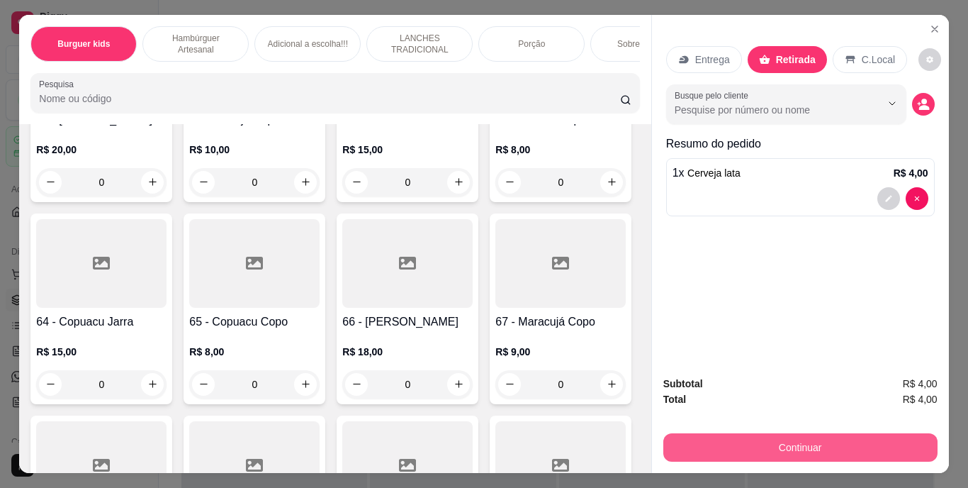
click at [849, 433] on button "Continuar" at bounding box center [801, 447] width 274 height 28
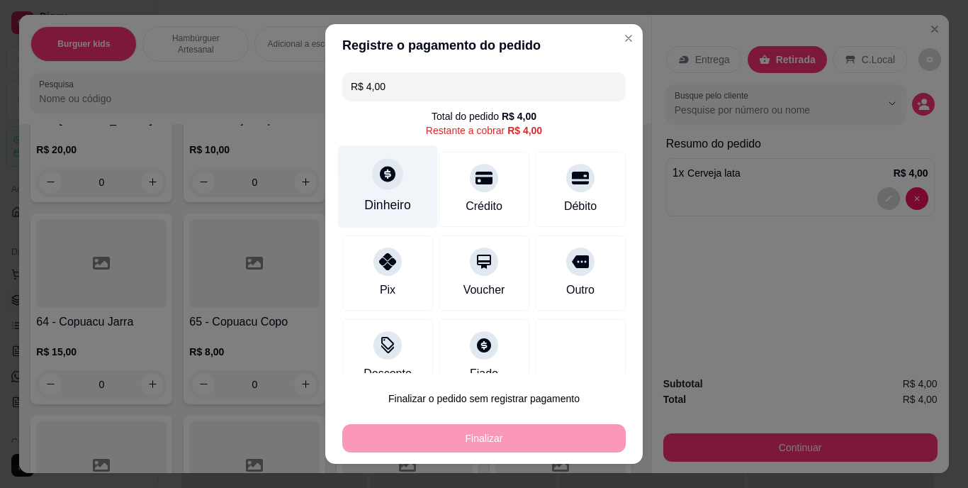
click at [381, 199] on div "Dinheiro" at bounding box center [387, 205] width 47 height 18
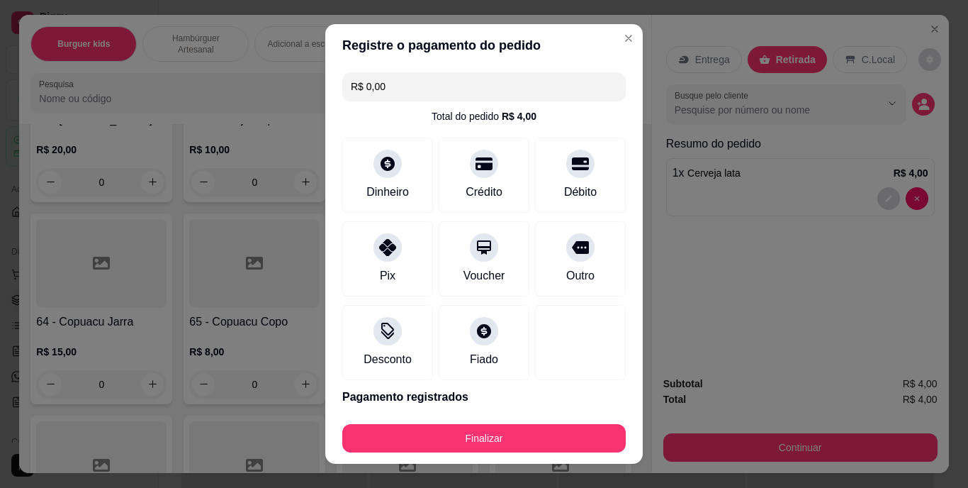
type input "R$ 0,00"
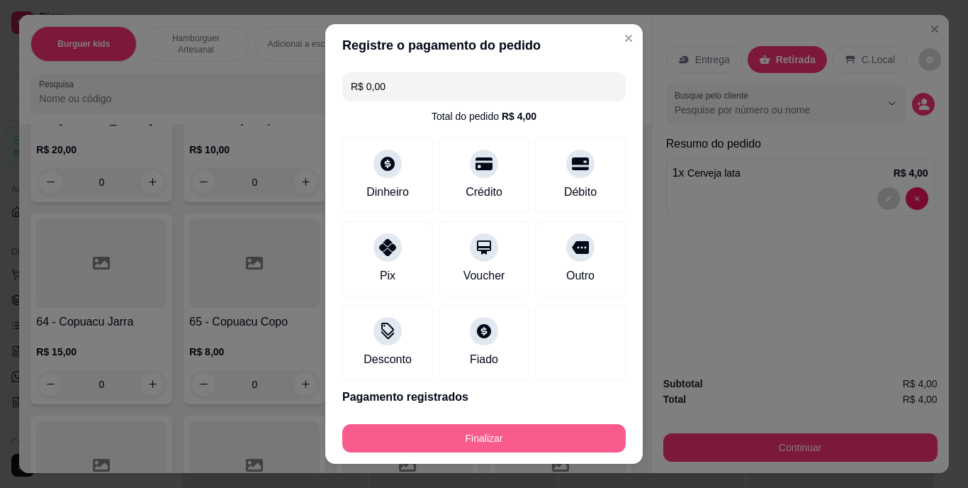
click at [516, 430] on button "Finalizar" at bounding box center [484, 438] width 284 height 28
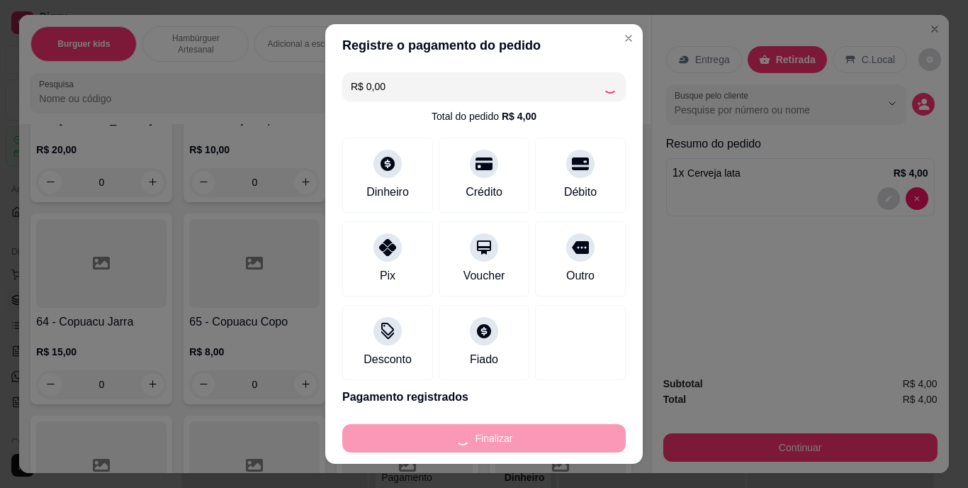
type input "0"
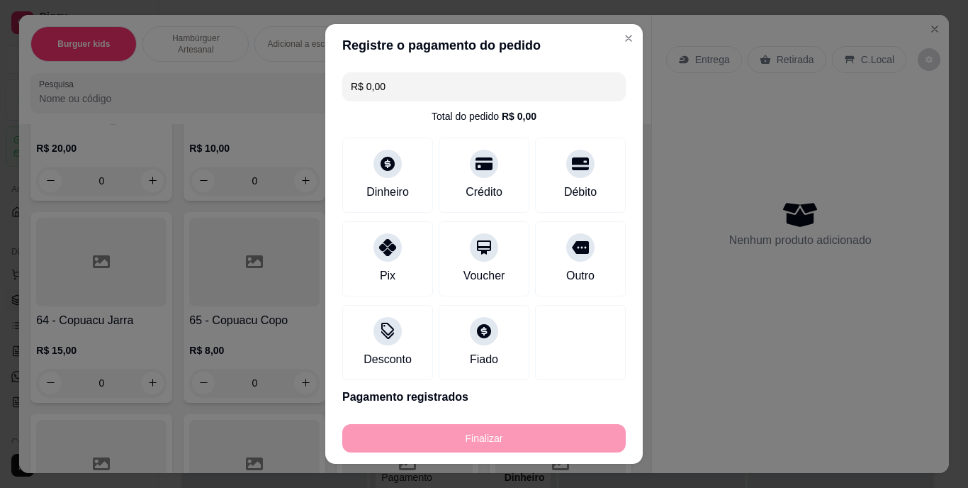
type input "-R$ 4,00"
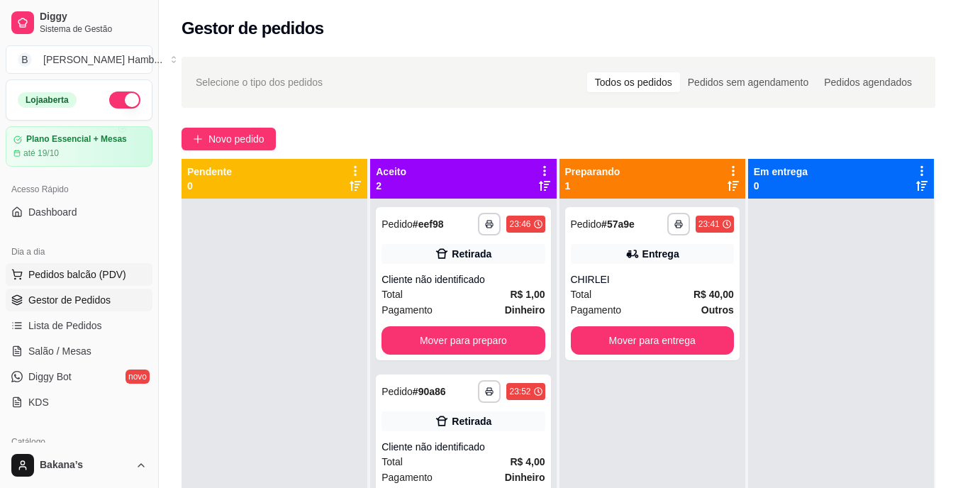
click at [105, 272] on span "Pedidos balcão (PDV)" at bounding box center [77, 274] width 98 height 14
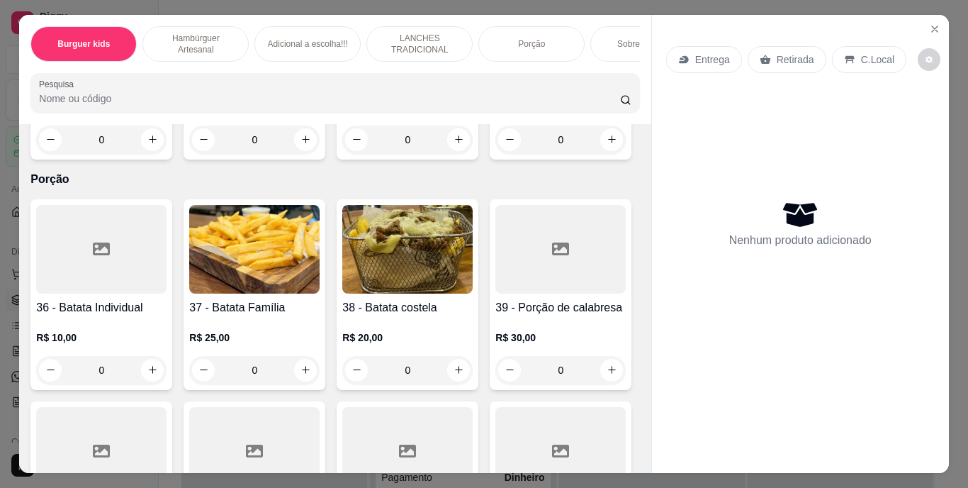
scroll to position [2765, 0]
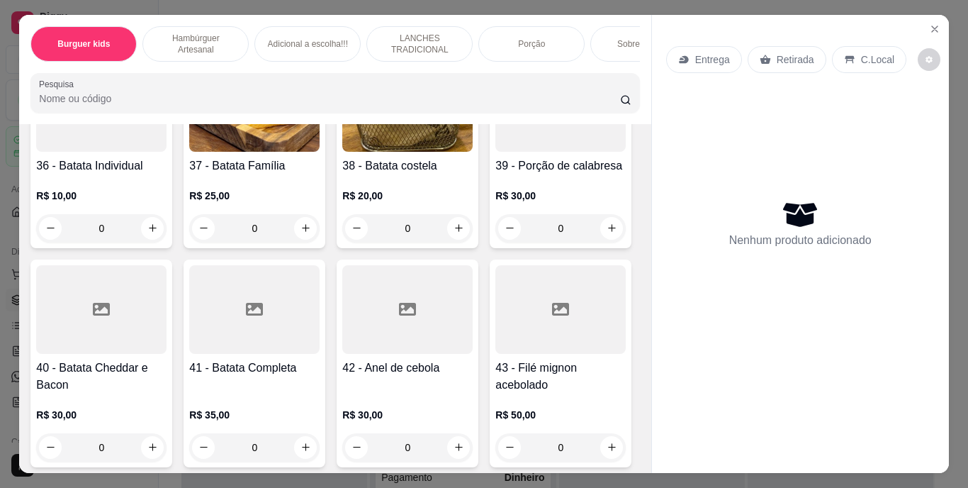
type input "1"
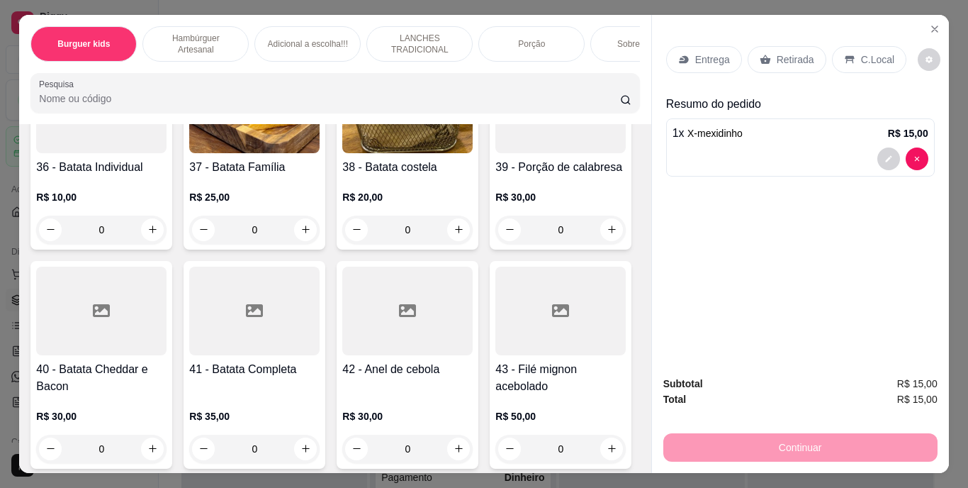
click at [777, 55] on p "Retirada" at bounding box center [796, 59] width 38 height 14
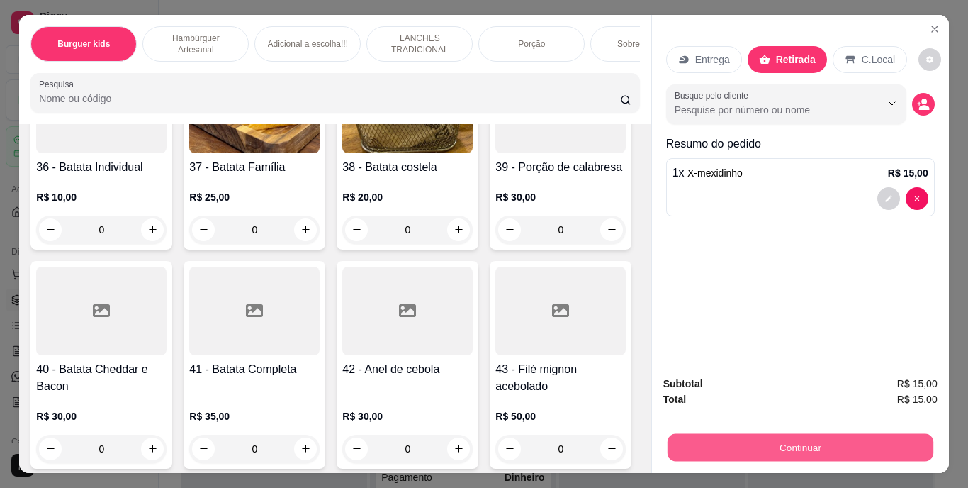
click at [807, 440] on button "Continuar" at bounding box center [800, 448] width 266 height 28
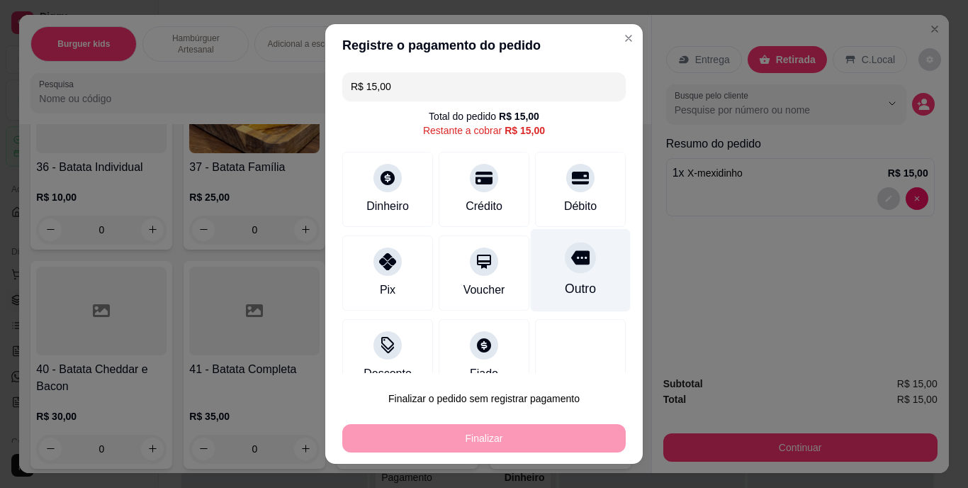
click at [567, 269] on div "Outro" at bounding box center [581, 270] width 100 height 83
type input "R$ 0,00"
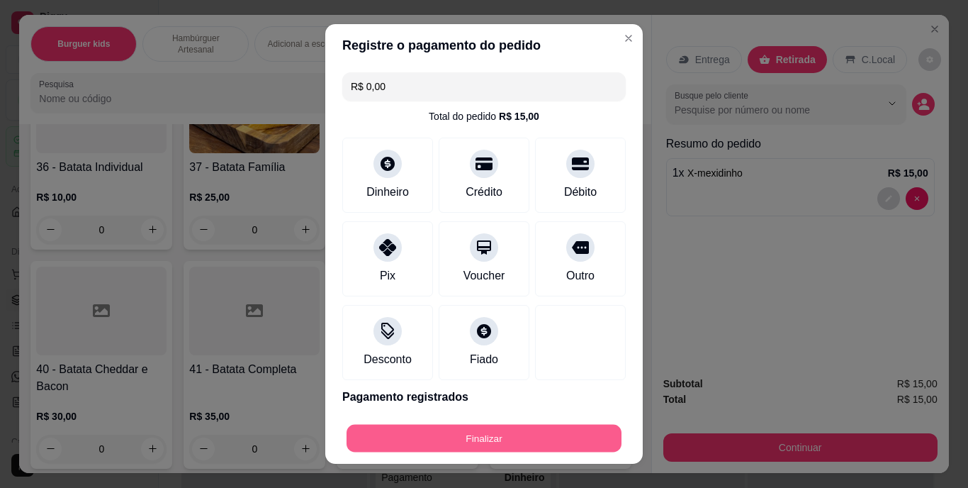
click at [530, 432] on button "Finalizar" at bounding box center [484, 438] width 275 height 28
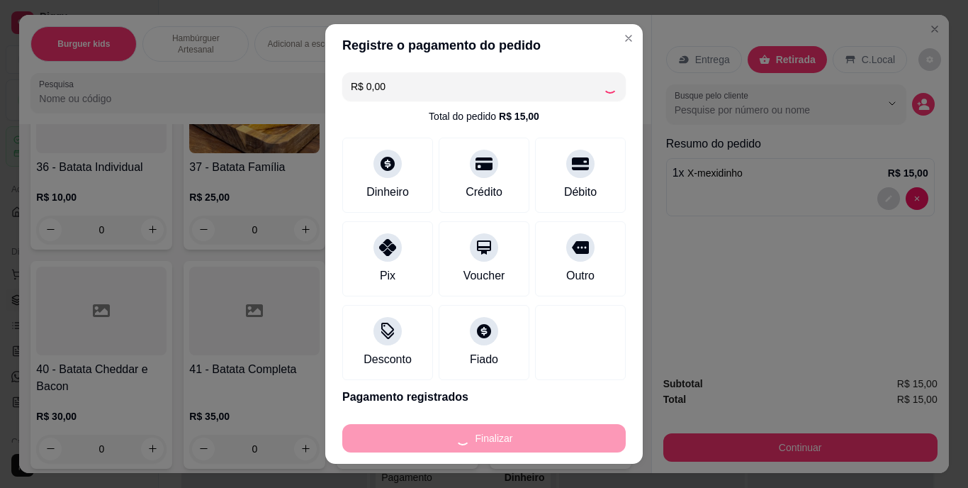
type input "0"
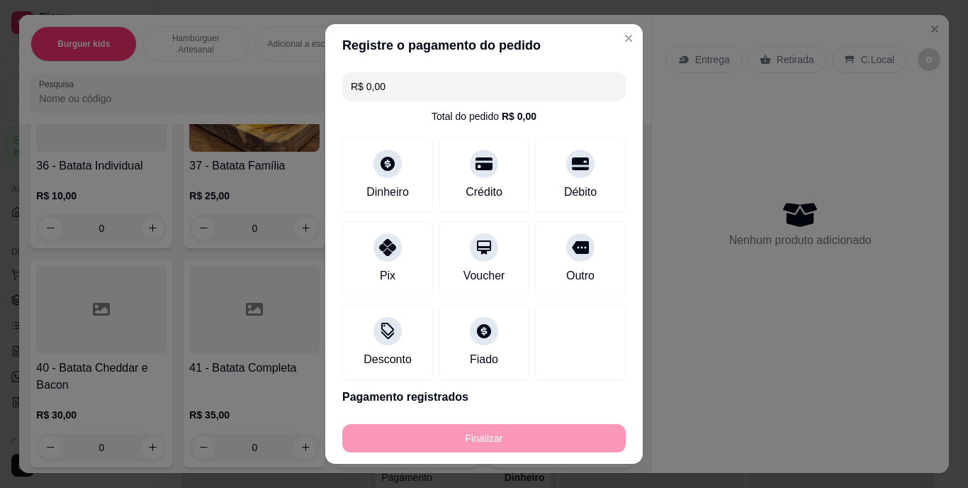
type input "-R$ 15,00"
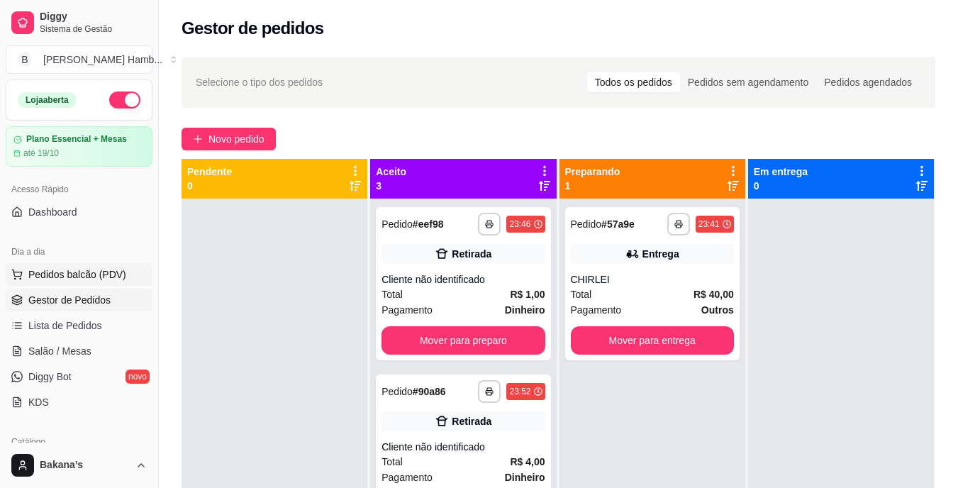
click at [121, 272] on span "Pedidos balcão (PDV)" at bounding box center [77, 274] width 98 height 14
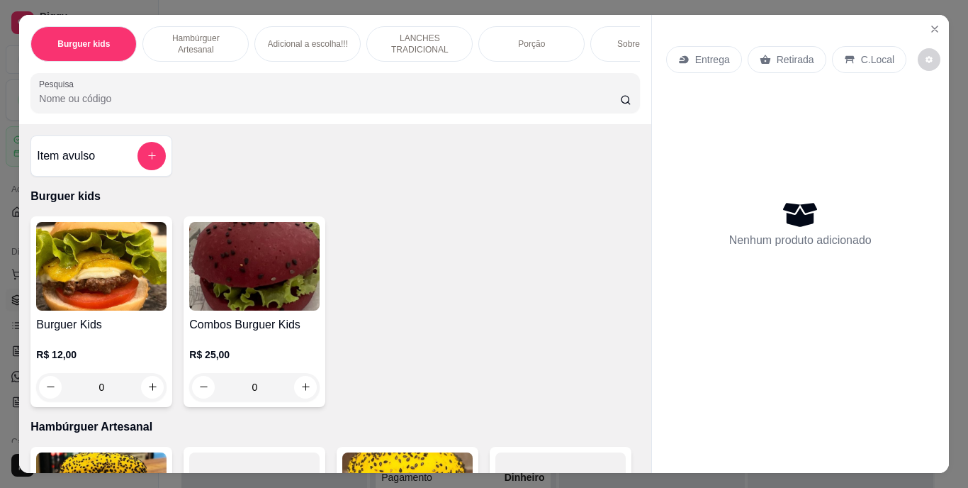
click at [629, 32] on div "Sobremesa !!!" at bounding box center [644, 43] width 106 height 35
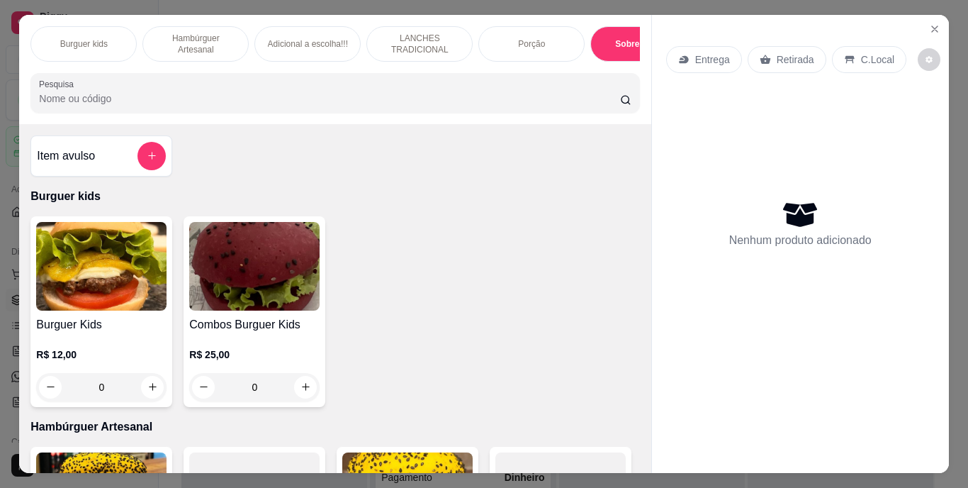
scroll to position [36, 0]
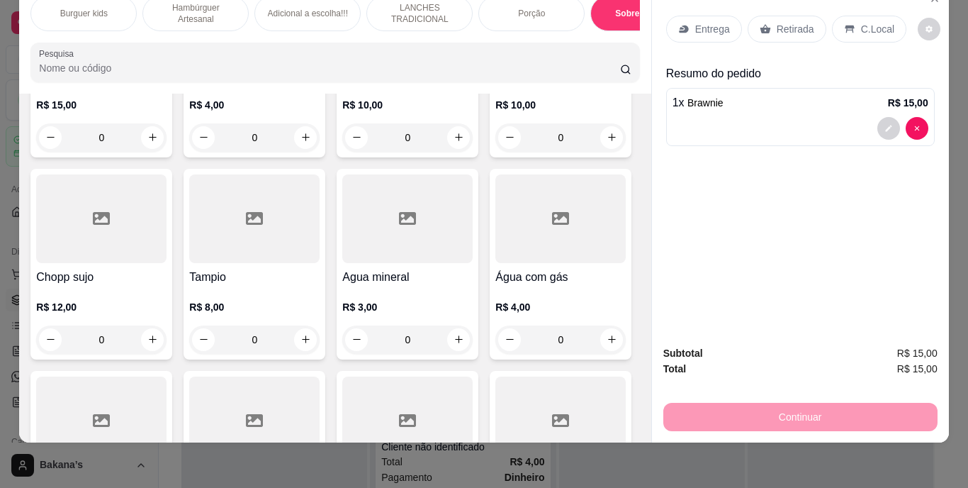
type input "2"
click at [795, 22] on p "Retirada" at bounding box center [796, 29] width 38 height 14
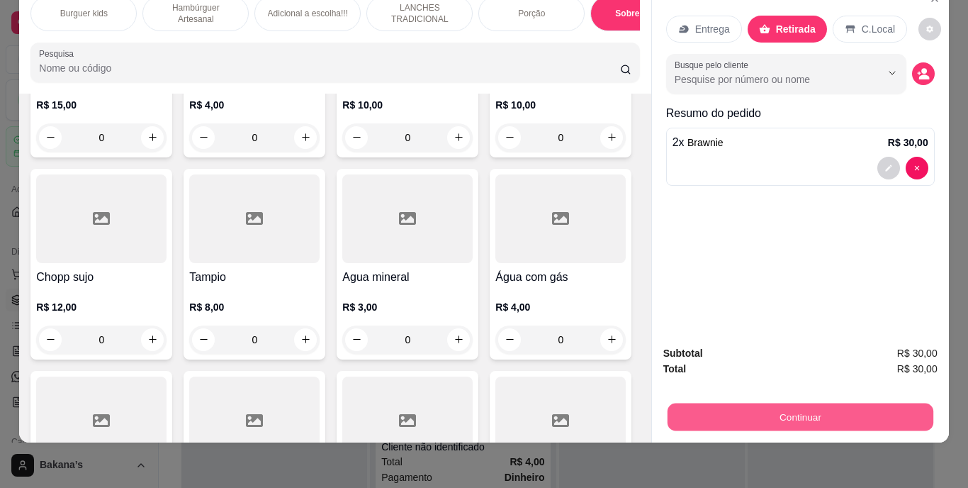
click at [708, 403] on button "Continuar" at bounding box center [800, 417] width 266 height 28
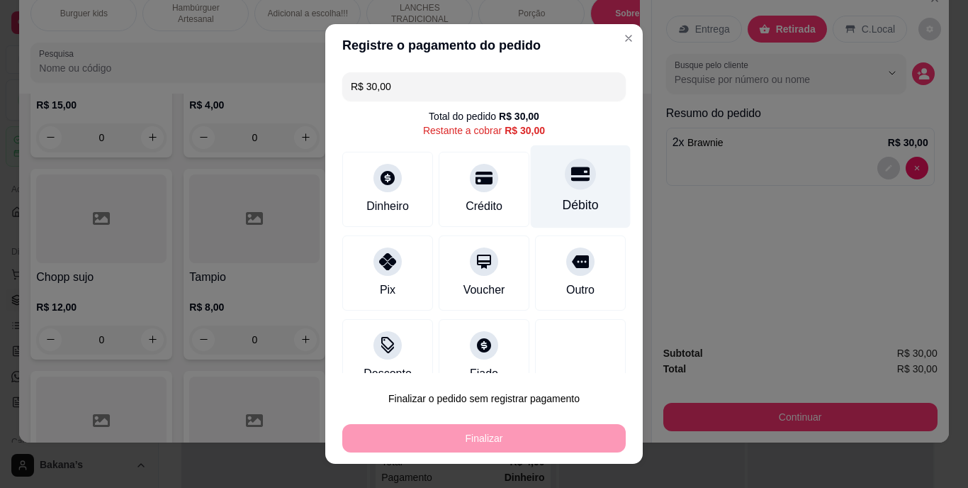
click at [543, 181] on div "Débito" at bounding box center [581, 186] width 100 height 83
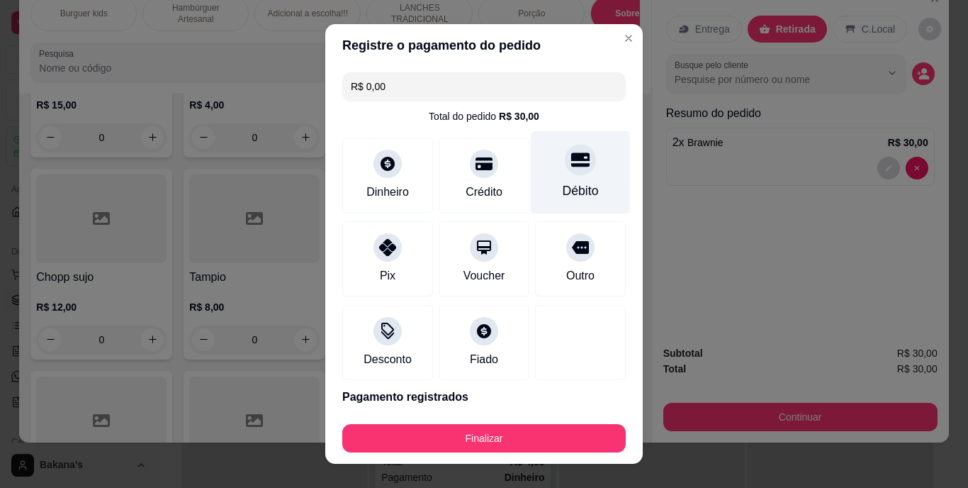
type input "R$ 0,00"
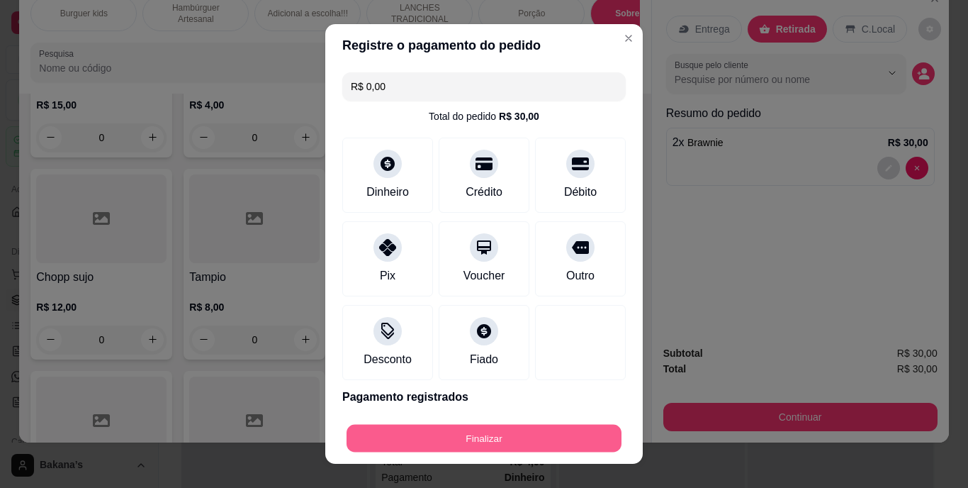
click at [501, 434] on button "Finalizar" at bounding box center [484, 438] width 275 height 28
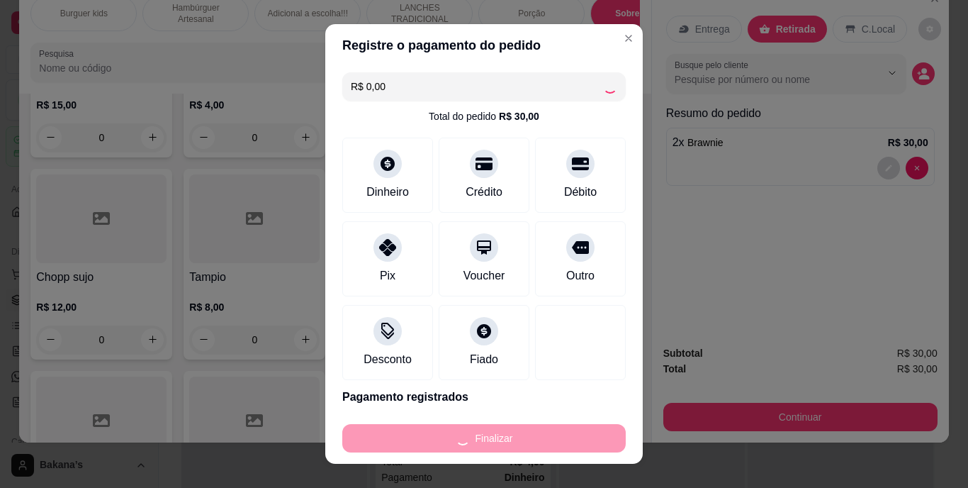
type input "0"
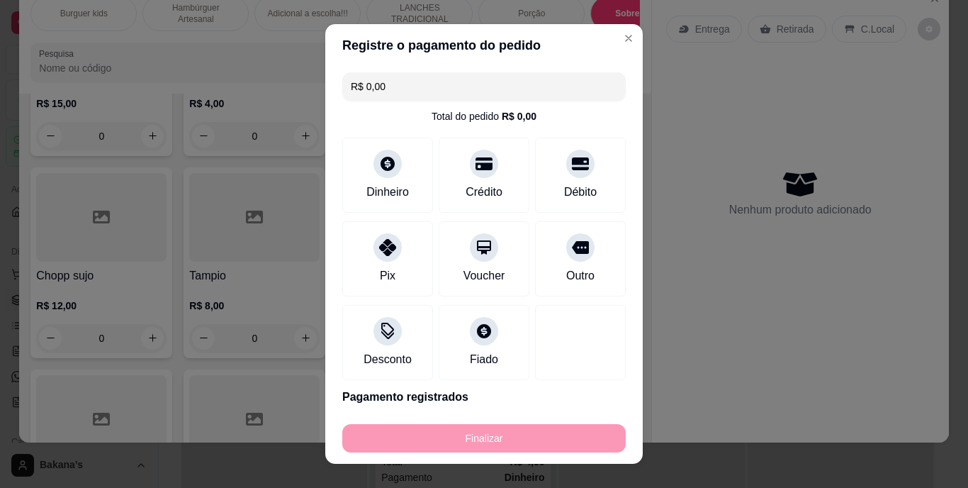
type input "-R$ 30,00"
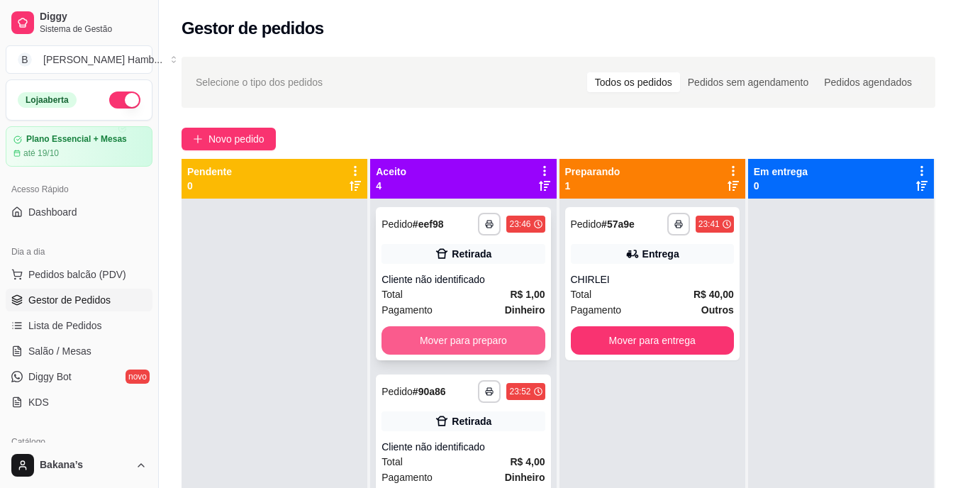
click at [455, 340] on button "Mover para preparo" at bounding box center [462, 340] width 163 height 28
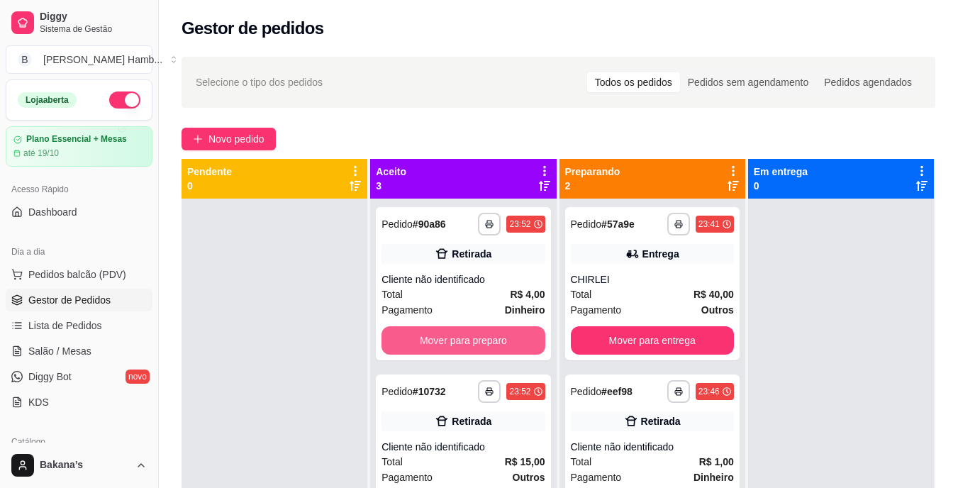
click at [464, 340] on button "Mover para preparo" at bounding box center [462, 340] width 163 height 28
click at [464, 340] on button "Mover para preparo" at bounding box center [463, 341] width 158 height 28
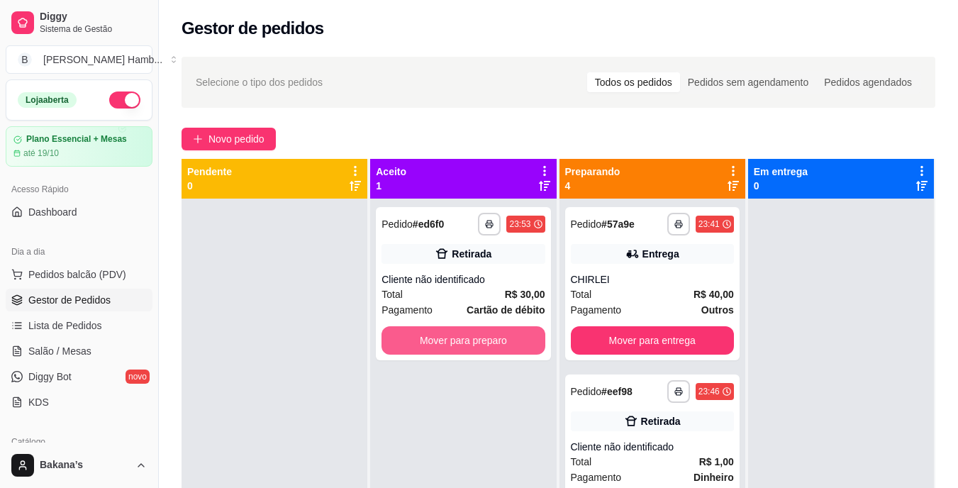
click at [464, 340] on button "Mover para preparo" at bounding box center [462, 340] width 163 height 28
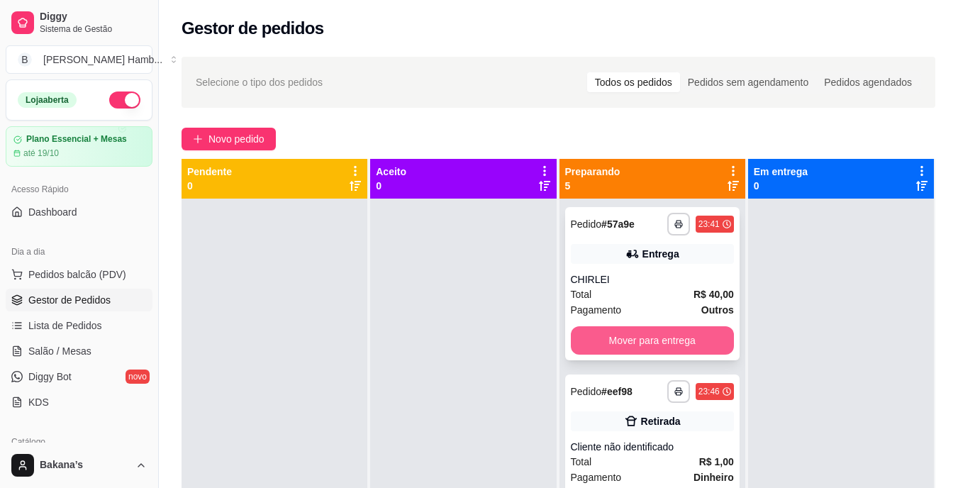
click at [610, 338] on button "Mover para entrega" at bounding box center [652, 340] width 163 height 28
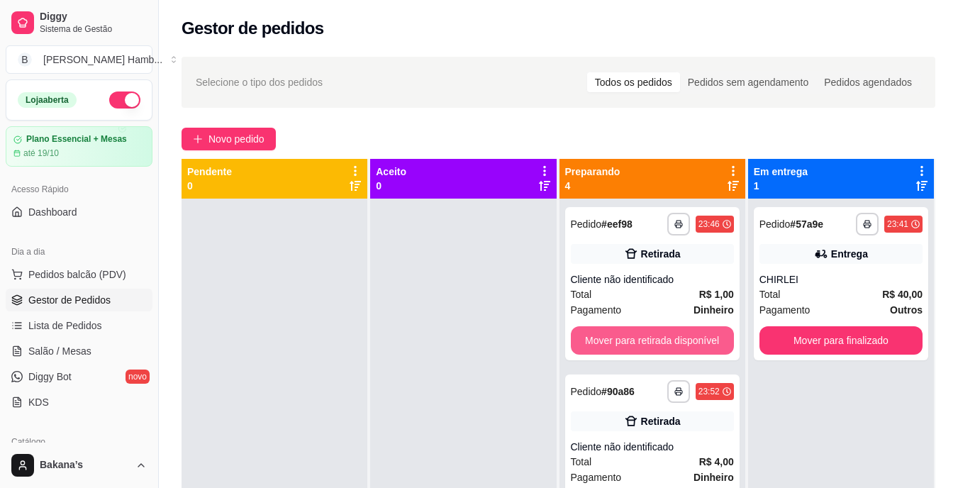
click at [610, 338] on button "Mover para retirada disponível" at bounding box center [652, 340] width 163 height 28
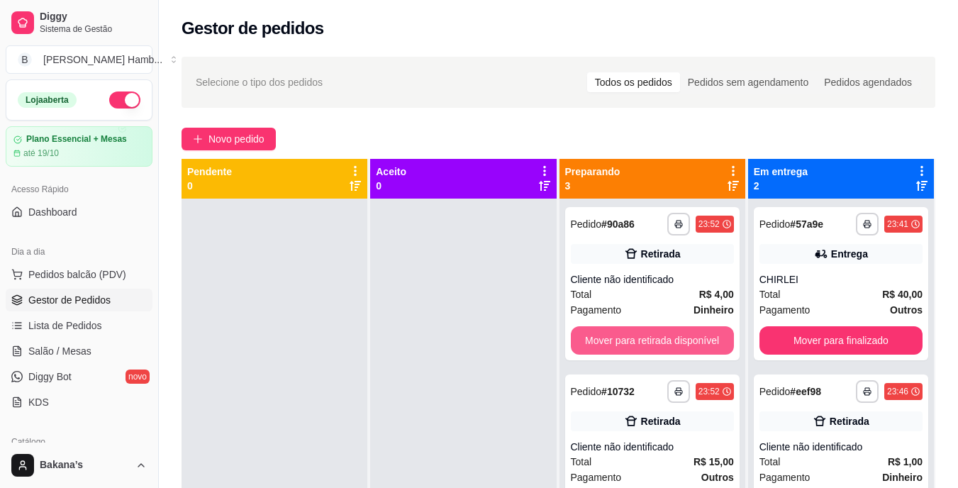
click at [610, 338] on button "Mover para retirada disponível" at bounding box center [652, 340] width 163 height 28
click at [613, 338] on button "Mover para retirada disponível" at bounding box center [652, 340] width 163 height 28
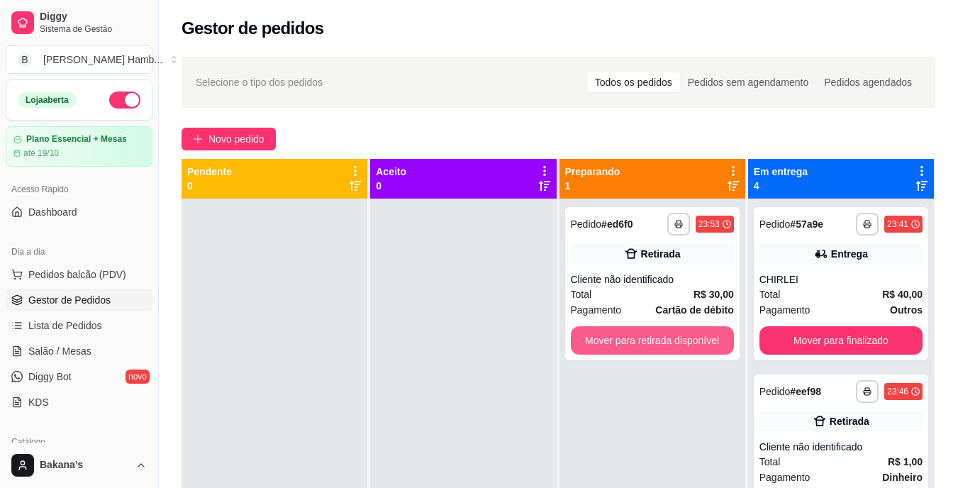
click at [615, 337] on button "Mover para retirada disponível" at bounding box center [652, 340] width 163 height 28
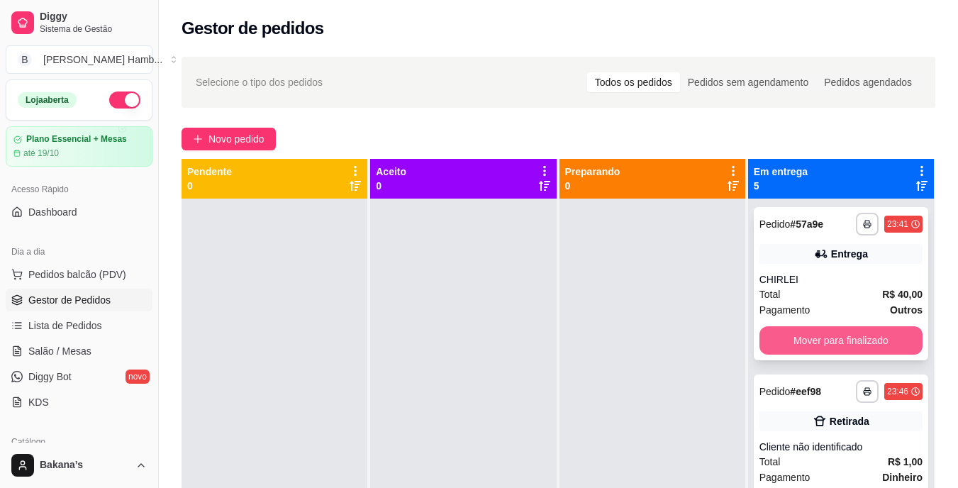
click at [775, 340] on button "Mover para finalizado" at bounding box center [840, 340] width 163 height 28
click at [781, 340] on button "Mover para finalizado" at bounding box center [840, 340] width 163 height 28
click at [786, 336] on button "Mover para finalizado" at bounding box center [840, 341] width 158 height 28
click at [784, 334] on button "Mover para finalizado" at bounding box center [840, 341] width 158 height 28
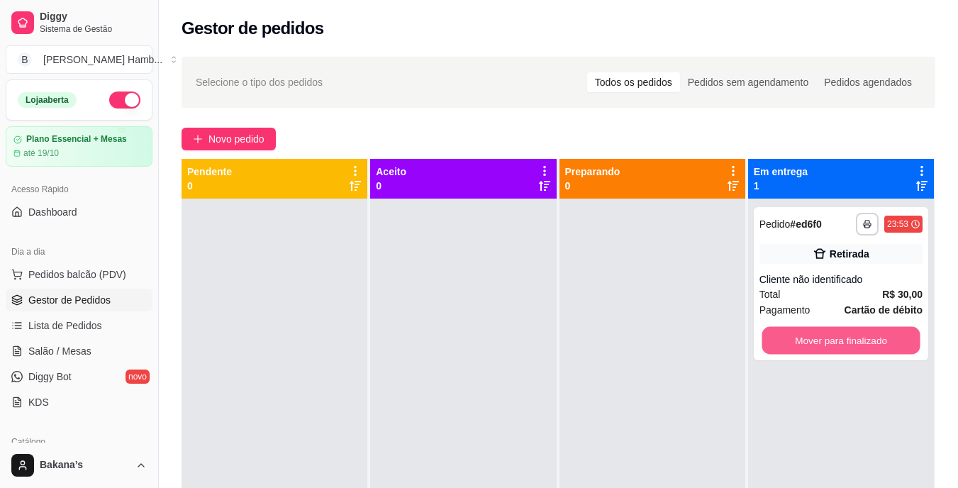
click at [782, 332] on button "Mover para finalizado" at bounding box center [840, 341] width 158 height 28
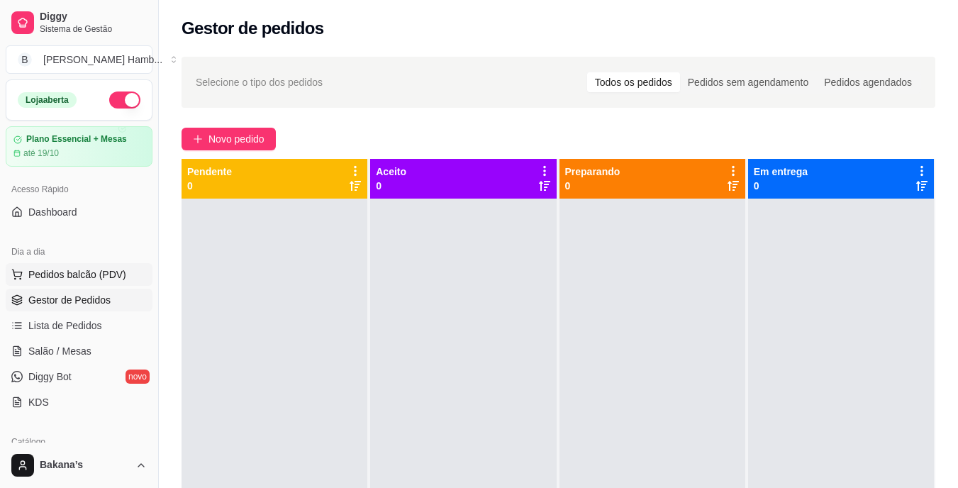
click at [125, 269] on button "Pedidos balcão (PDV)" at bounding box center [79, 274] width 147 height 23
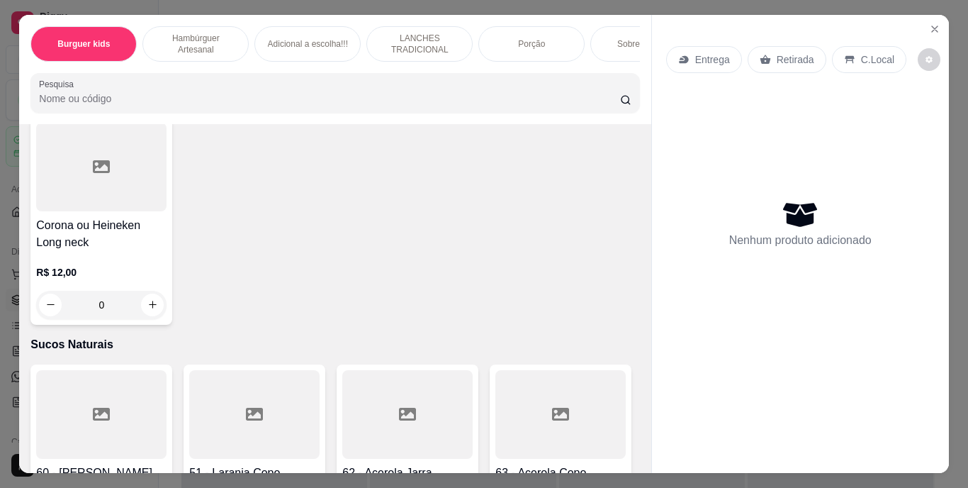
scroll to position [4750, 0]
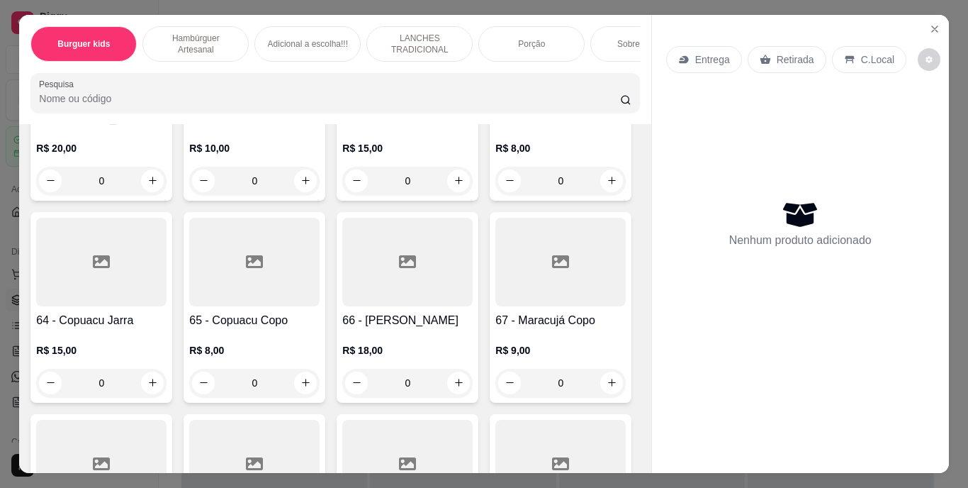
type input "1"
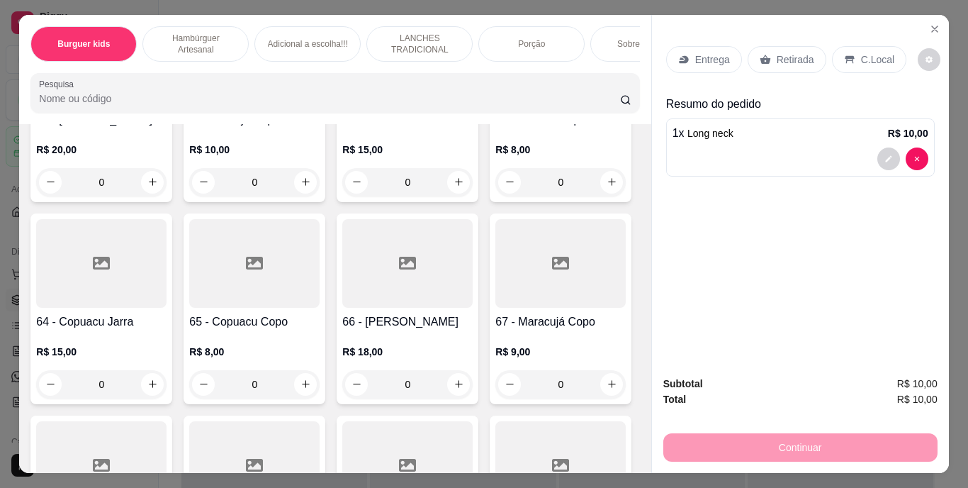
click at [764, 54] on icon at bounding box center [765, 59] width 11 height 11
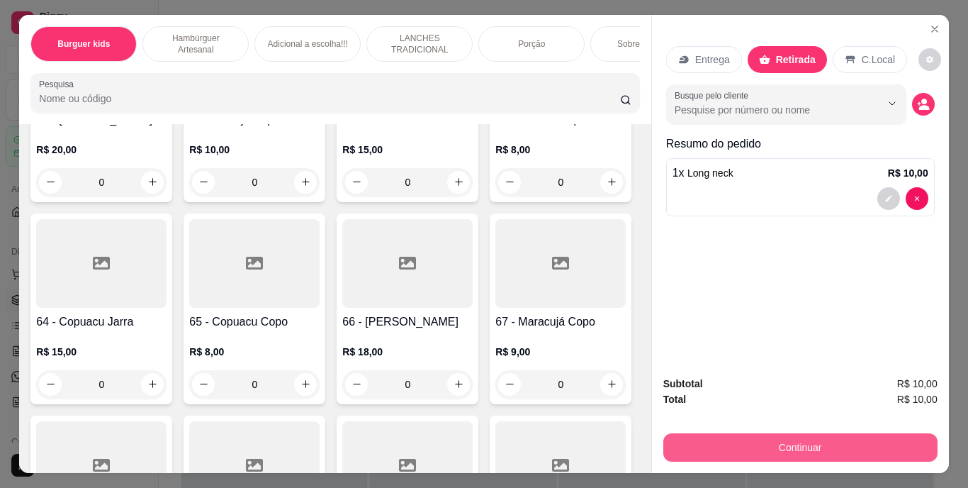
click at [771, 444] on button "Continuar" at bounding box center [801, 447] width 274 height 28
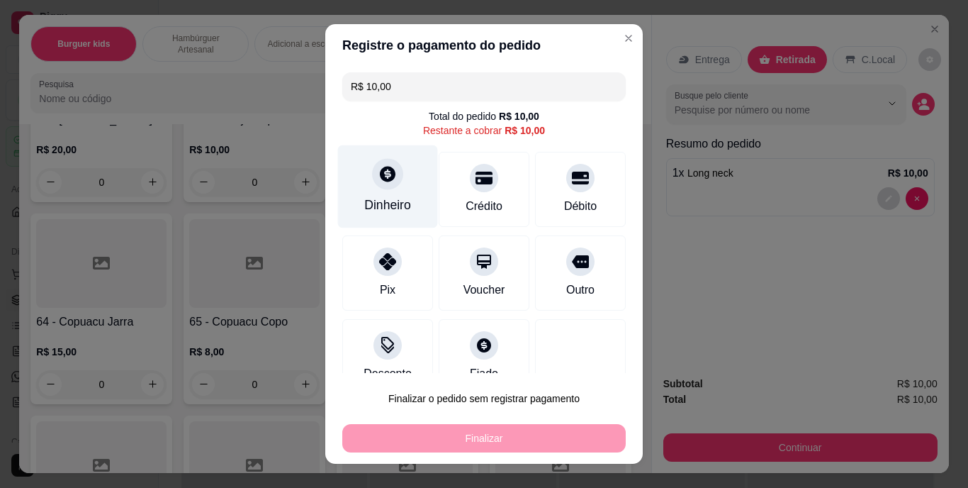
click at [406, 174] on div "Dinheiro" at bounding box center [388, 186] width 100 height 83
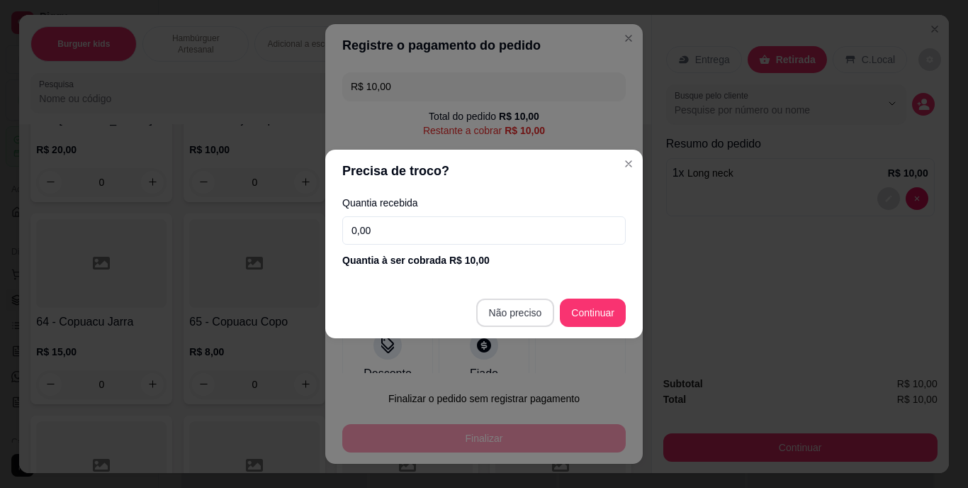
type input "R$ 0,00"
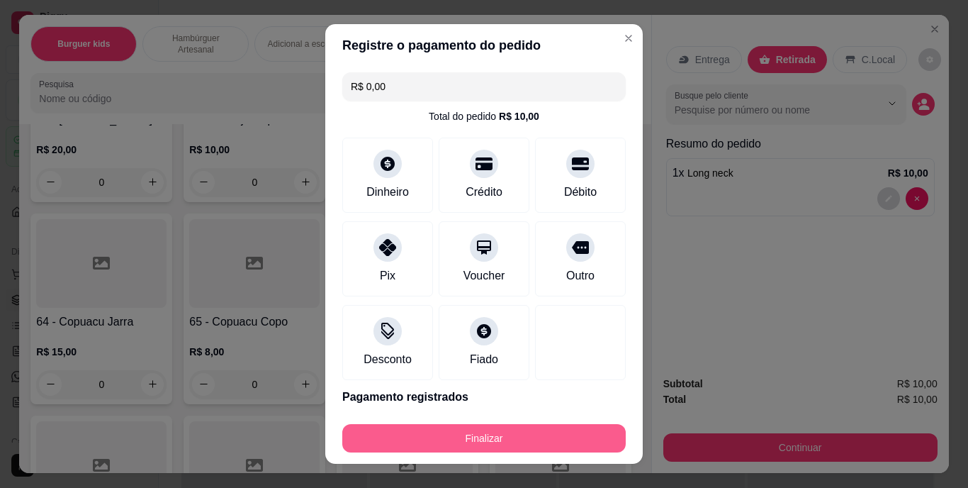
click at [528, 439] on button "Finalizar" at bounding box center [484, 438] width 284 height 28
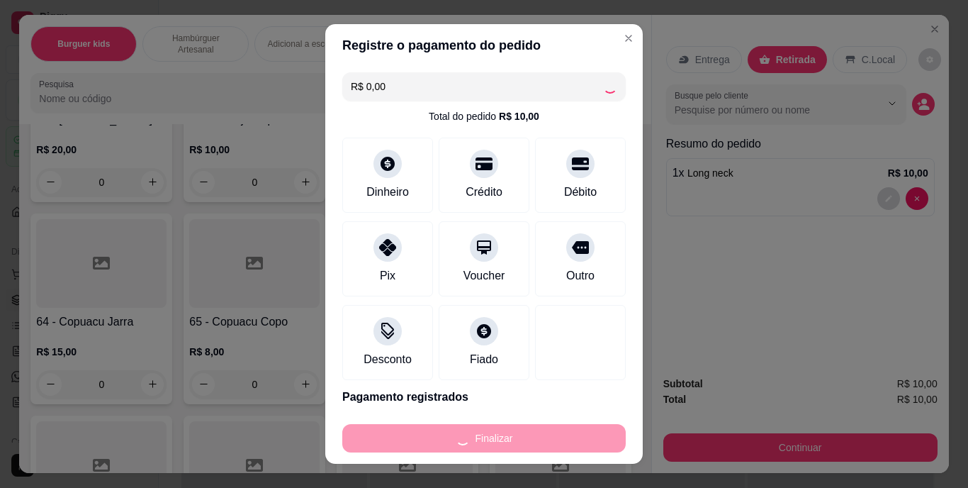
type input "0"
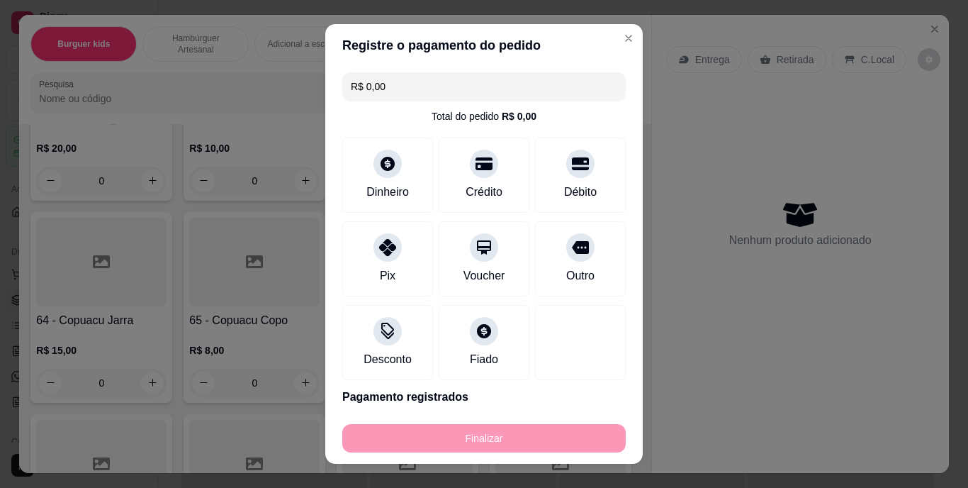
type input "-R$ 10,00"
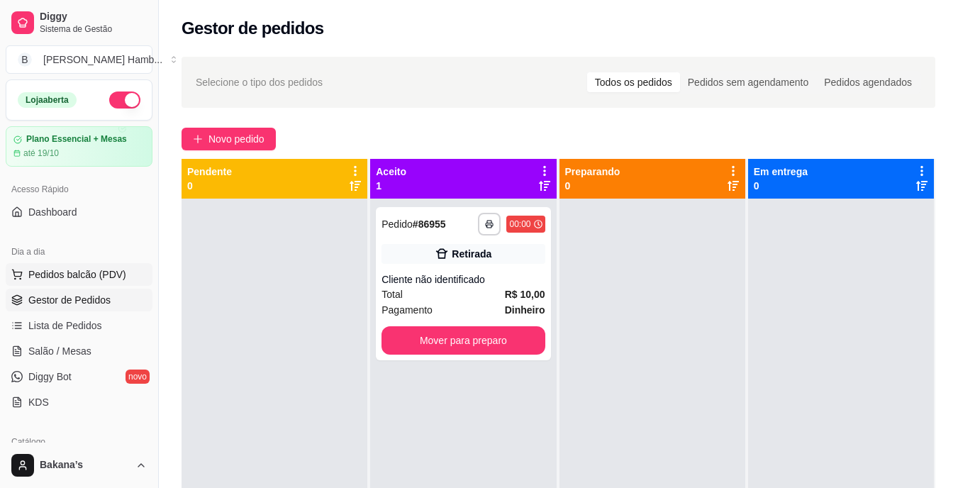
click at [116, 269] on span "Pedidos balcão (PDV)" at bounding box center [77, 274] width 98 height 14
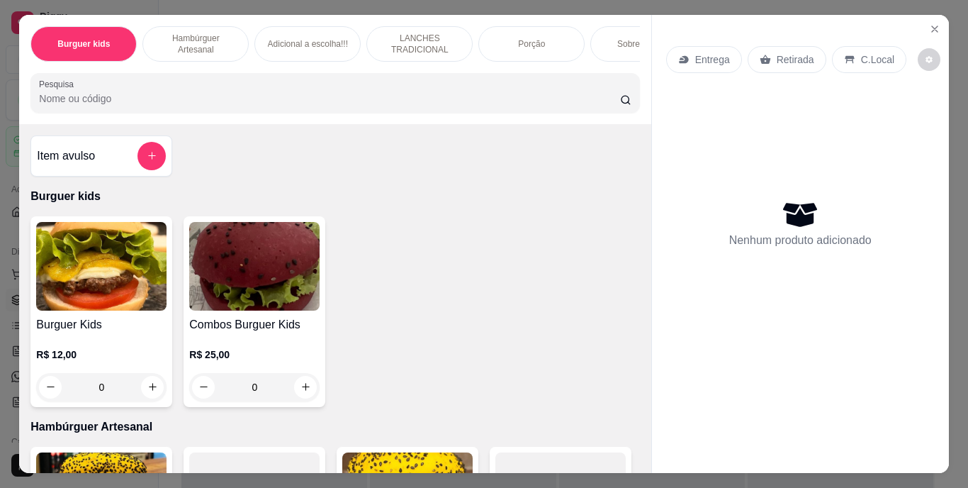
click at [600, 34] on div "Sobremesa !!!" at bounding box center [644, 43] width 106 height 35
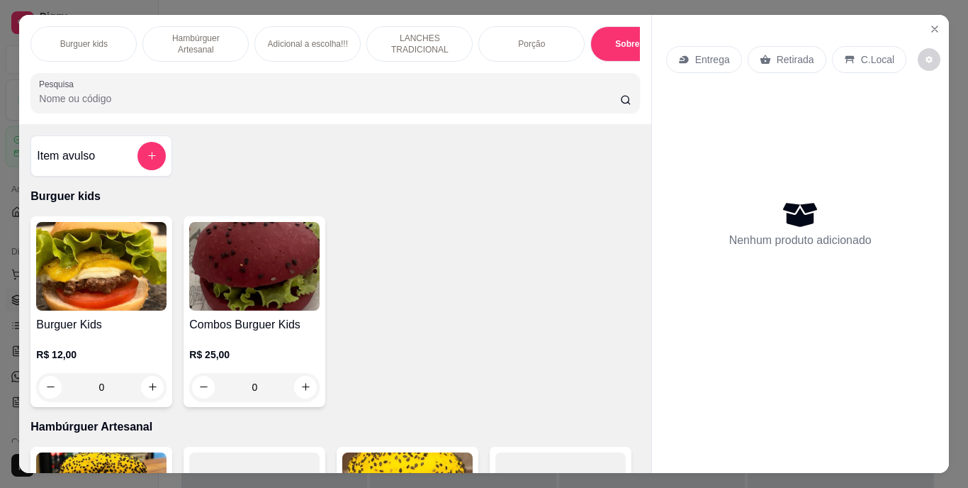
scroll to position [36, 0]
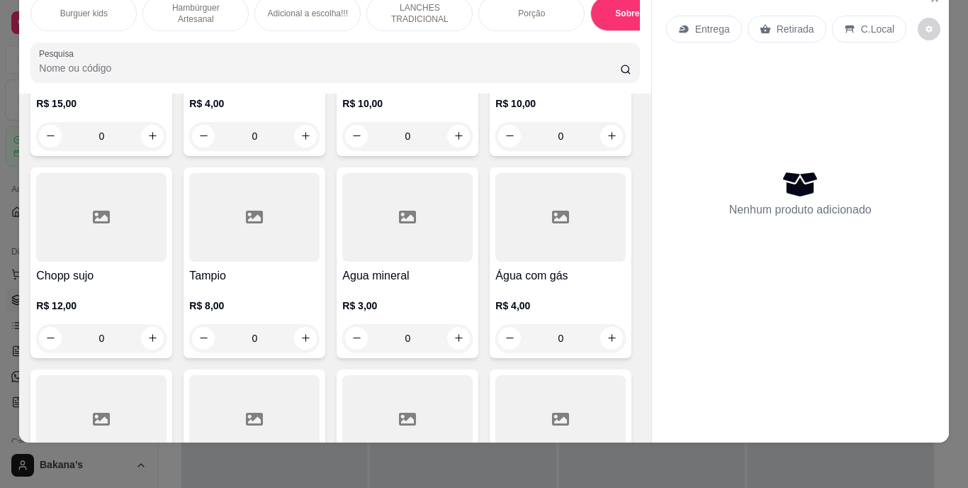
type input "1"
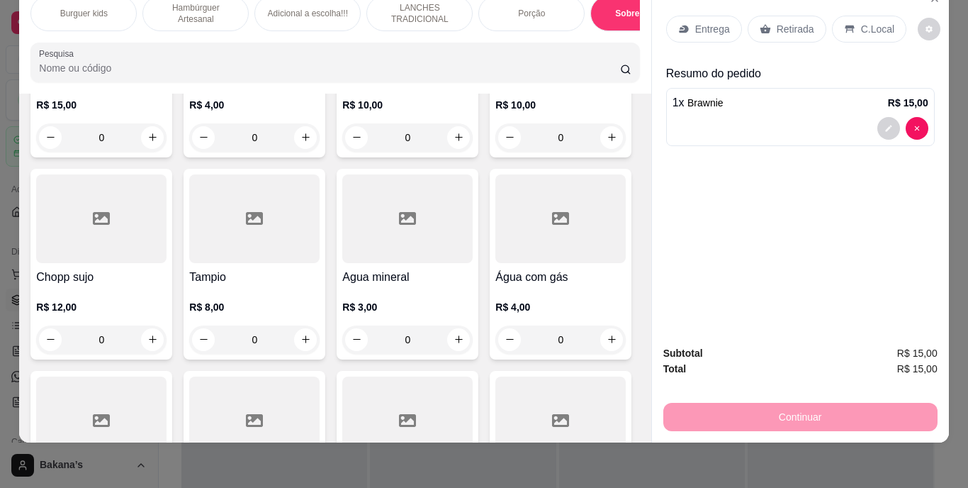
click at [778, 23] on p "Retirada" at bounding box center [796, 29] width 38 height 14
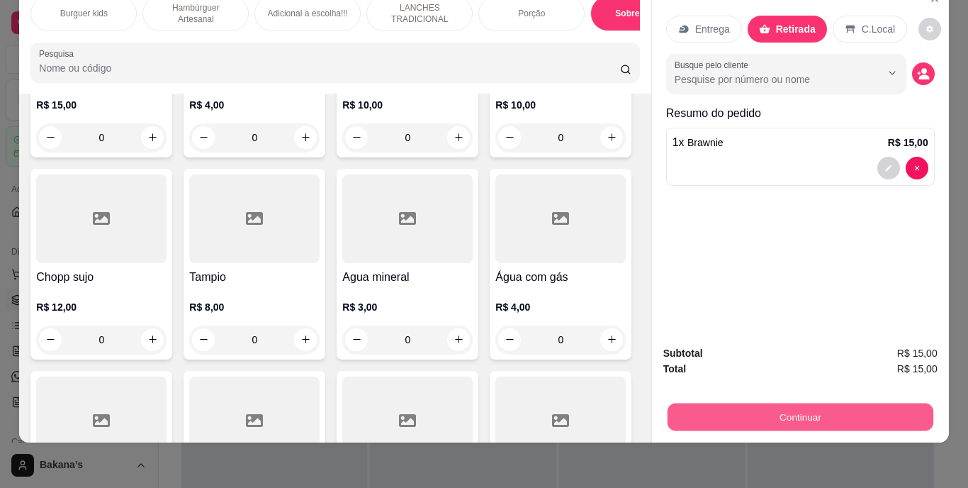
click at [709, 409] on button "Continuar" at bounding box center [800, 417] width 266 height 28
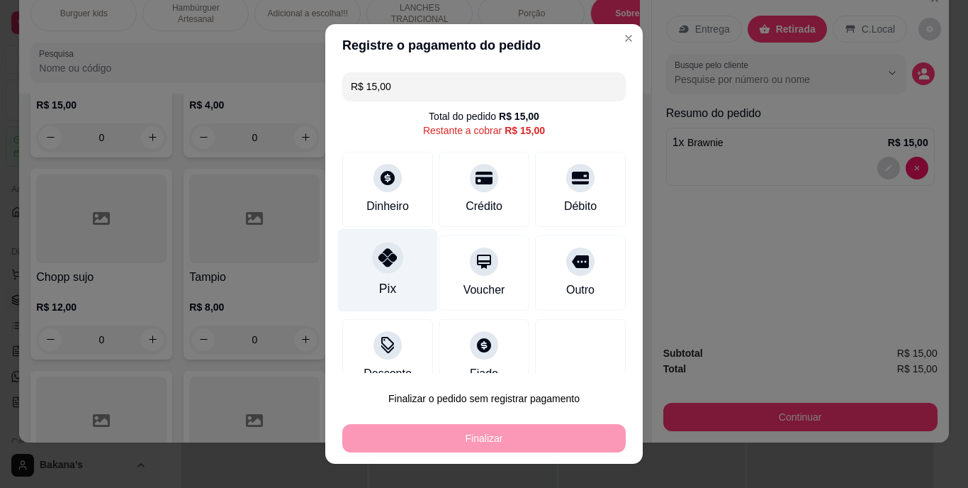
click at [379, 254] on icon at bounding box center [388, 258] width 18 height 18
type input "R$ 0,00"
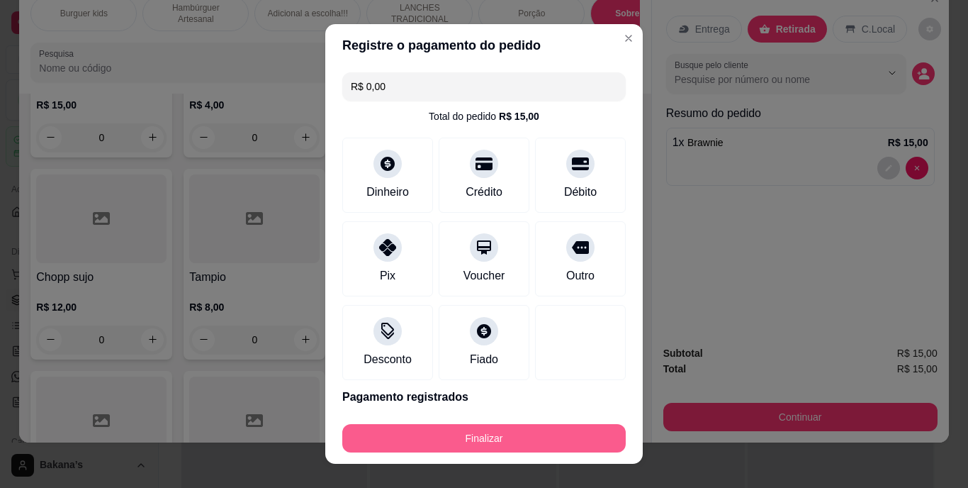
click at [443, 427] on button "Finalizar" at bounding box center [484, 438] width 284 height 28
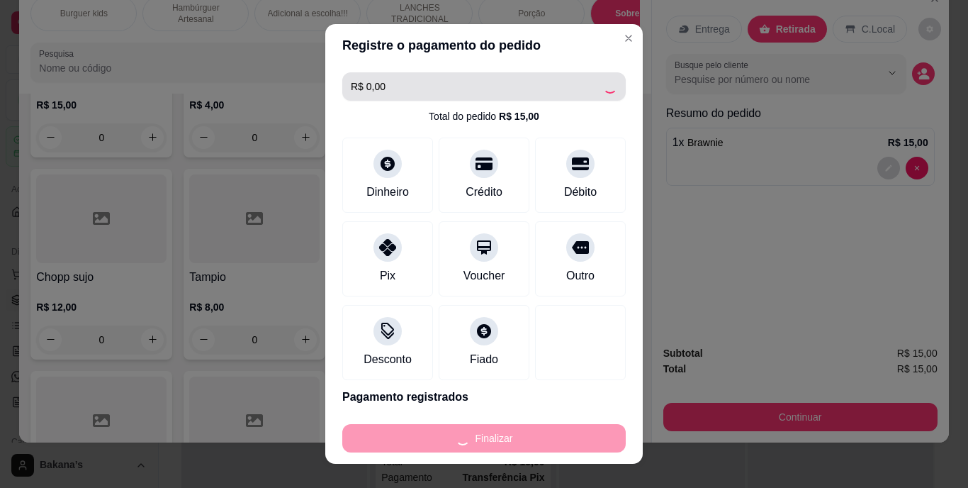
type input "0"
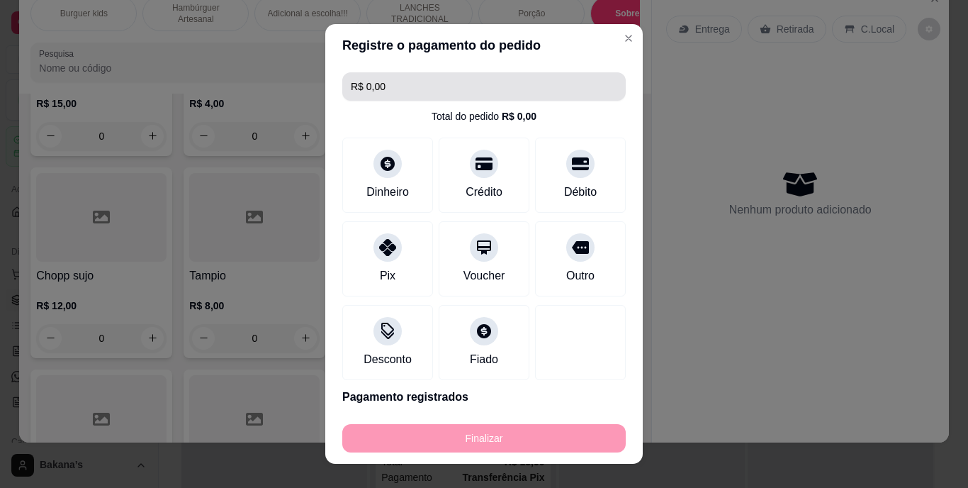
type input "-R$ 15,00"
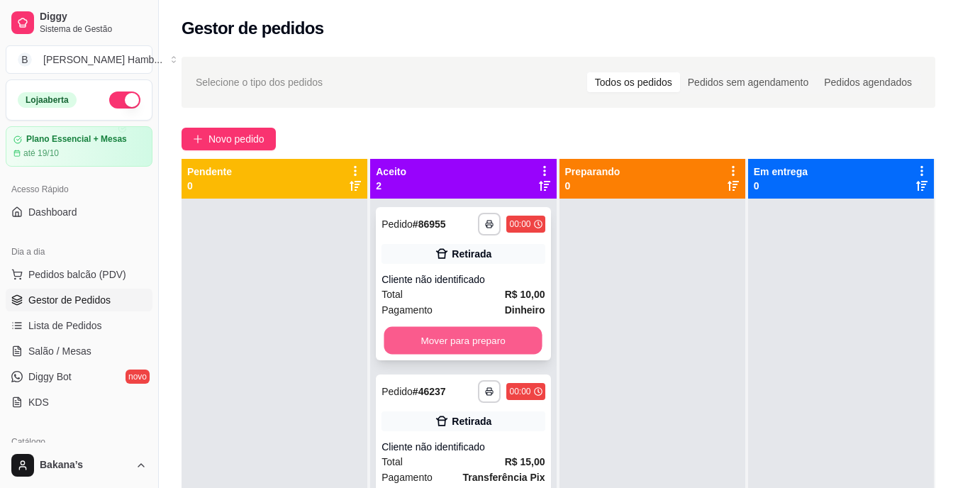
click at [439, 343] on button "Mover para preparo" at bounding box center [463, 341] width 158 height 28
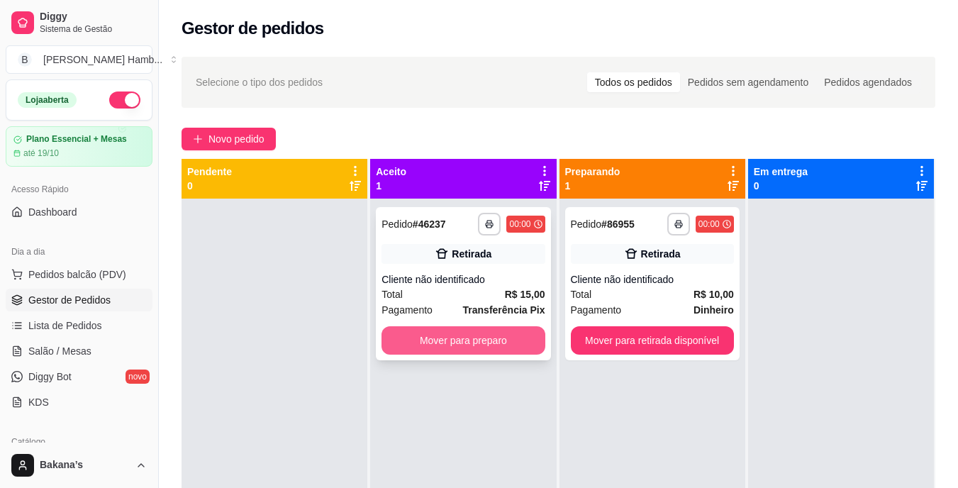
click at [450, 337] on button "Mover para preparo" at bounding box center [462, 340] width 163 height 28
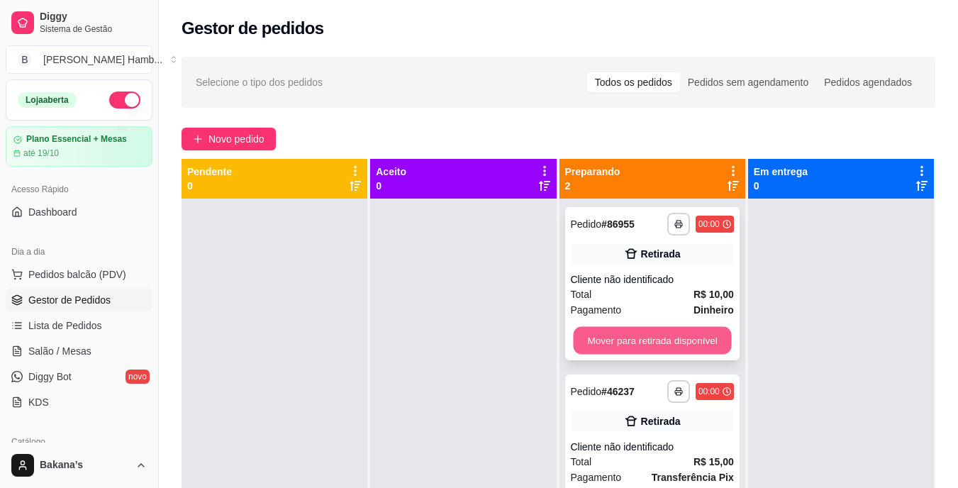
click at [605, 336] on button "Mover para retirada disponível" at bounding box center [652, 341] width 158 height 28
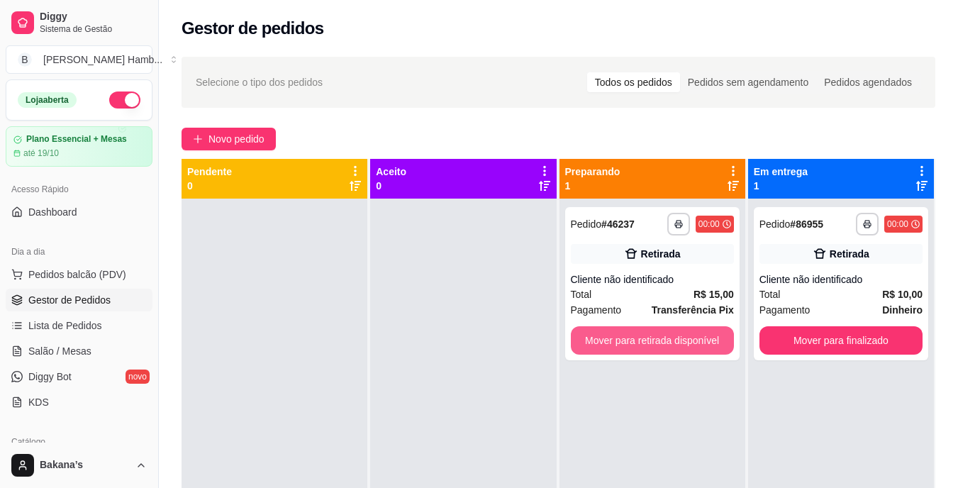
click at [626, 336] on button "Mover para retirada disponível" at bounding box center [652, 340] width 163 height 28
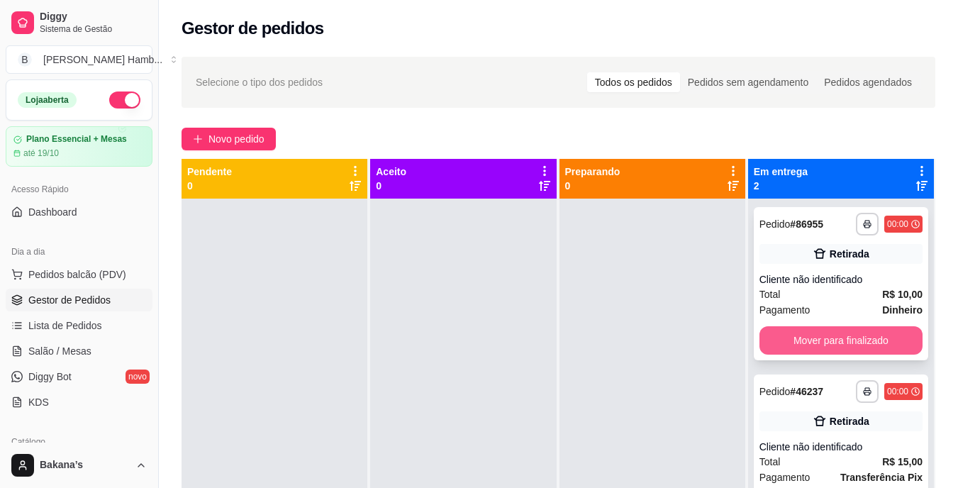
click at [767, 335] on button "Mover para finalizado" at bounding box center [840, 340] width 163 height 28
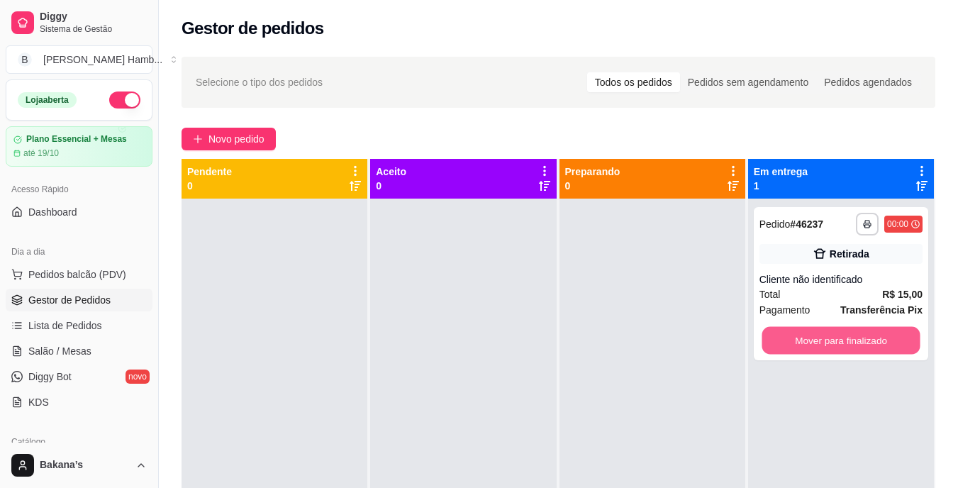
click at [767, 335] on button "Mover para finalizado" at bounding box center [840, 341] width 158 height 28
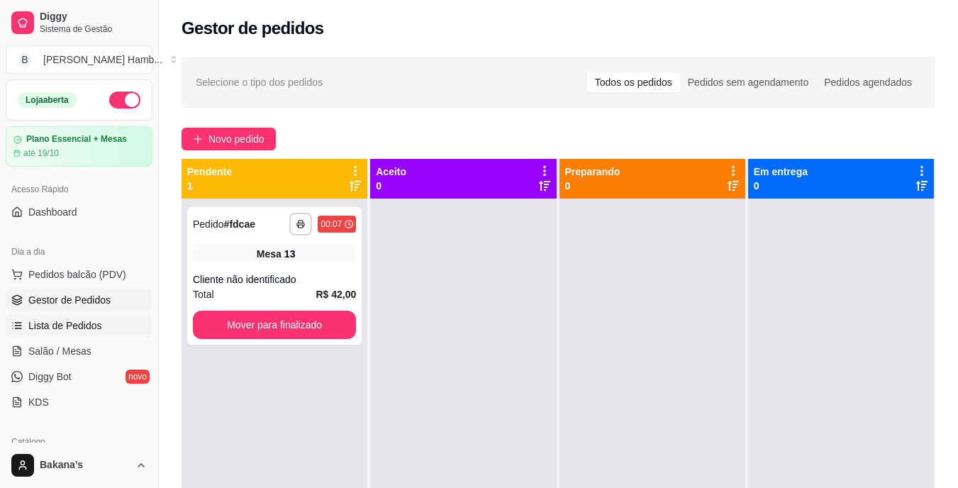
click at [71, 321] on span "Lista de Pedidos" at bounding box center [65, 325] width 74 height 14
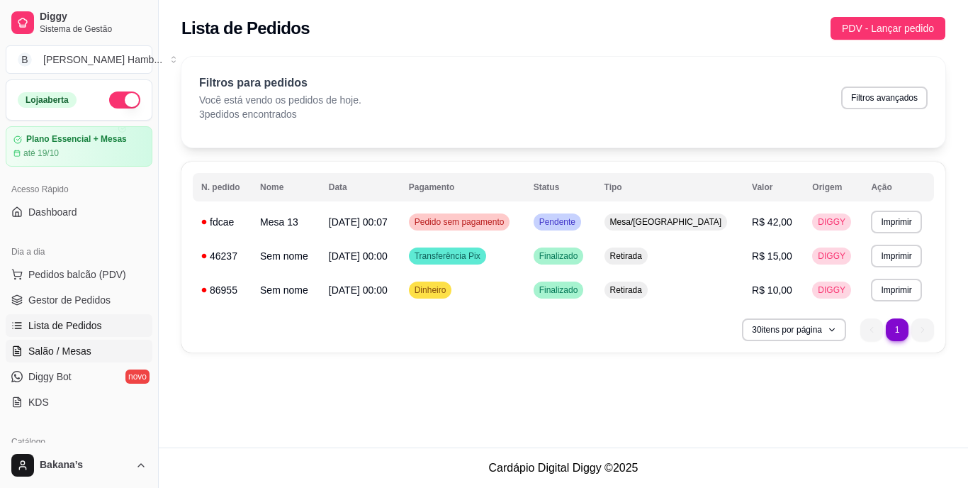
click at [66, 359] on link "Salão / Mesas" at bounding box center [79, 351] width 147 height 23
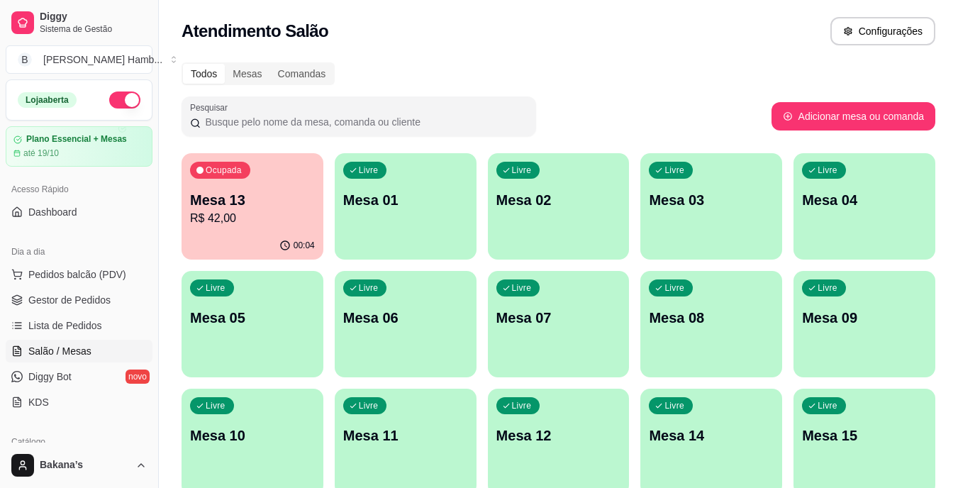
click at [277, 237] on div "00:04" at bounding box center [252, 246] width 142 height 28
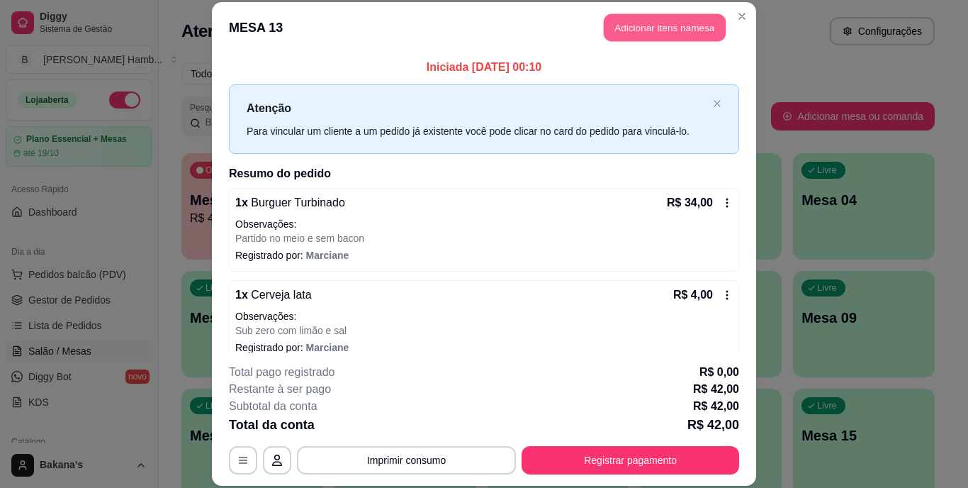
click at [632, 35] on button "Adicionar itens na mesa" at bounding box center [665, 28] width 122 height 28
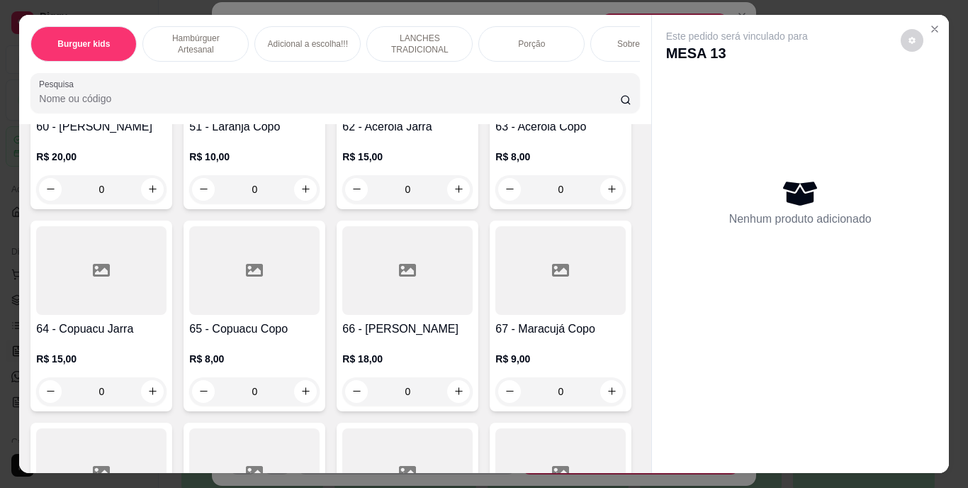
scroll to position [4742, 0]
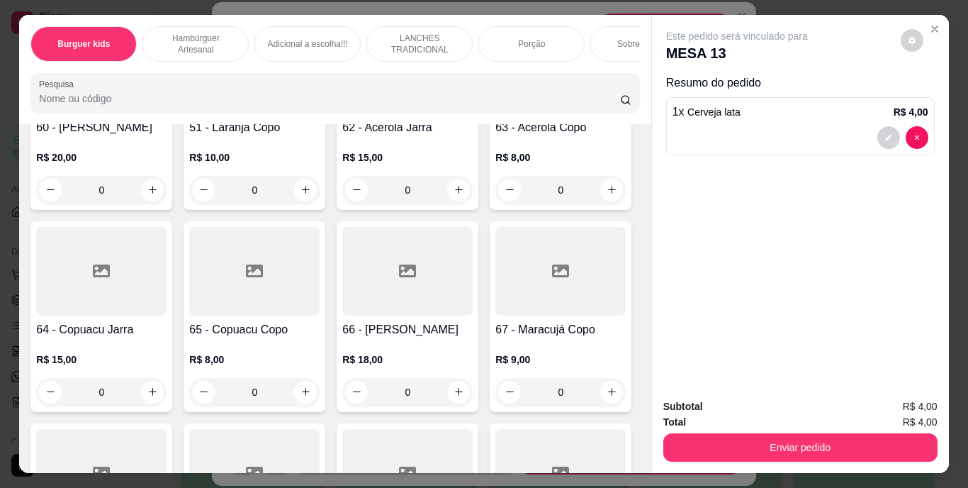
type input "2"
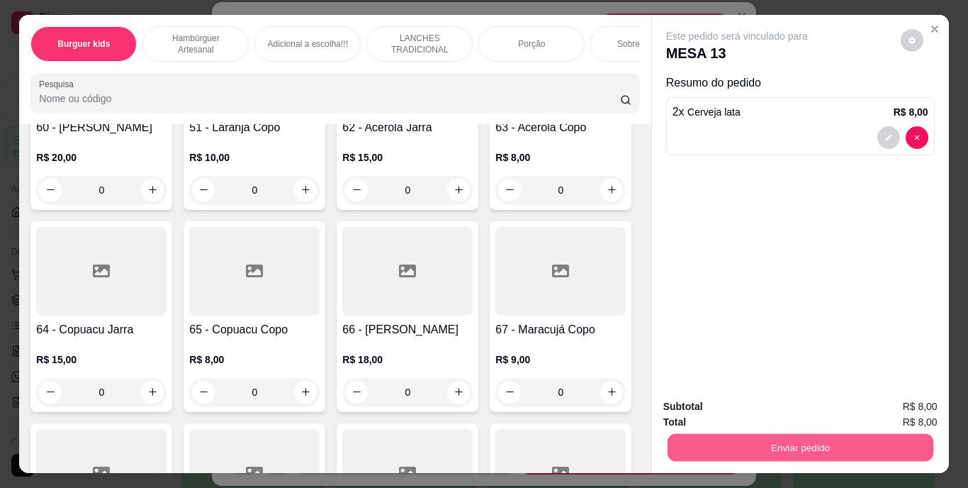
click at [764, 440] on button "Enviar pedido" at bounding box center [800, 448] width 266 height 28
click at [877, 410] on button "Enviar pedido" at bounding box center [901, 407] width 78 height 26
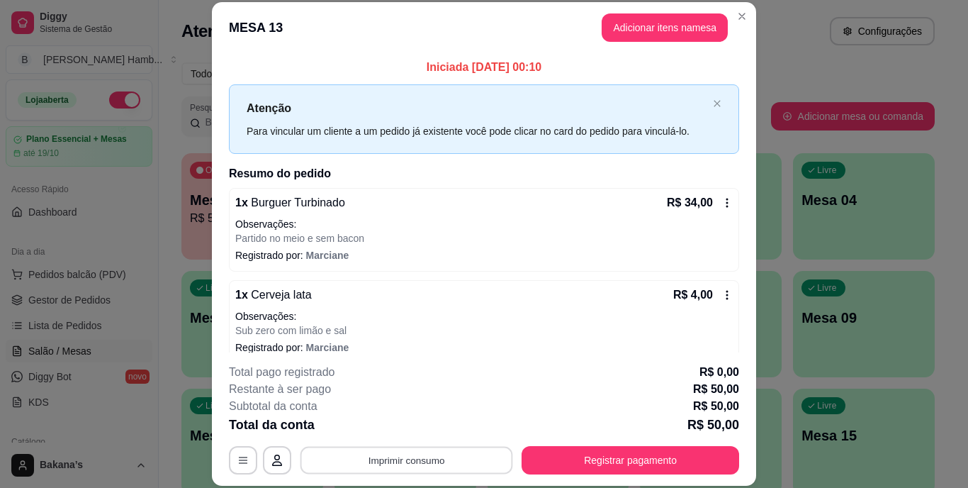
click at [412, 466] on button "Imprimir consumo" at bounding box center [407, 460] width 213 height 28
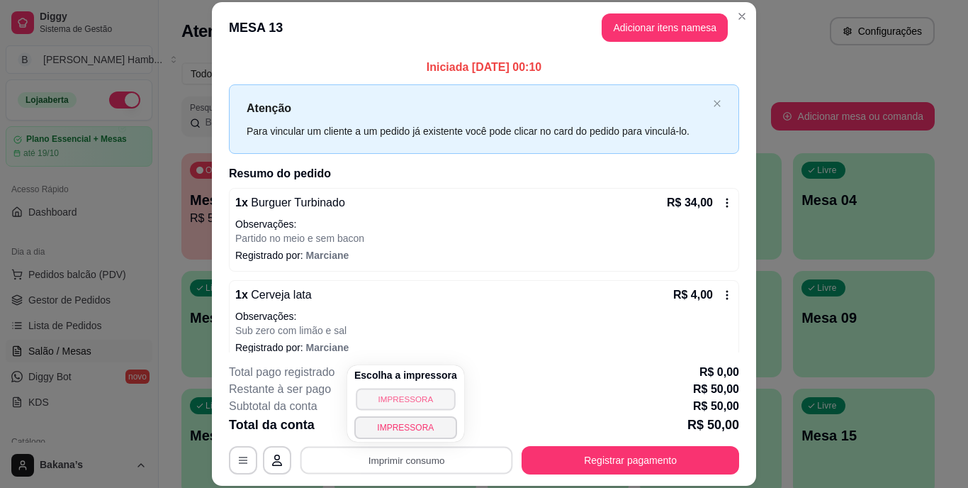
click at [410, 404] on button "IMPRESSORA" at bounding box center [405, 399] width 99 height 22
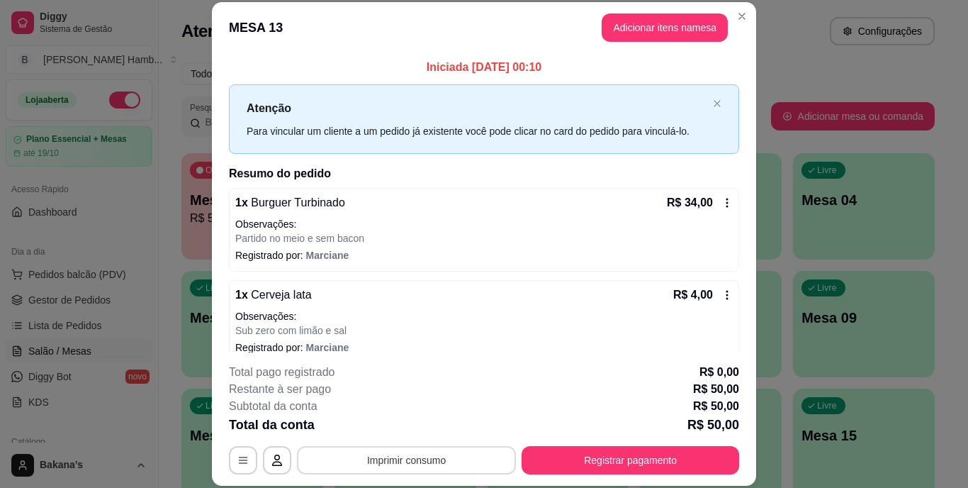
click at [403, 465] on button "Imprimir consumo" at bounding box center [406, 460] width 219 height 28
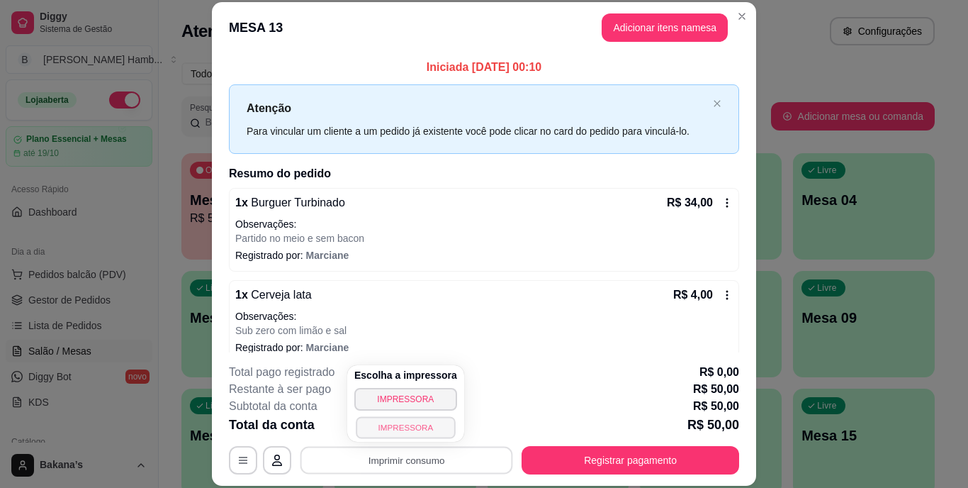
click at [380, 423] on button "IMPRESSORA" at bounding box center [405, 427] width 99 height 22
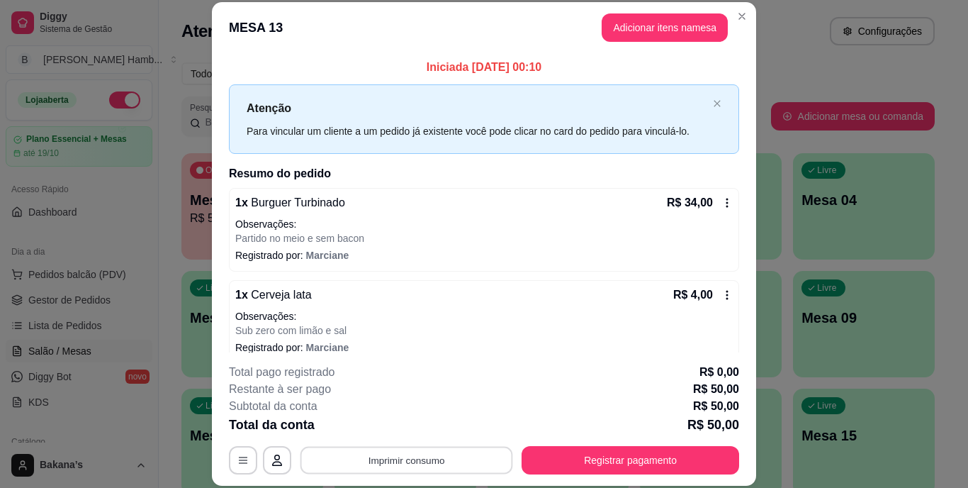
click at [379, 462] on button "Imprimir consumo" at bounding box center [407, 460] width 213 height 28
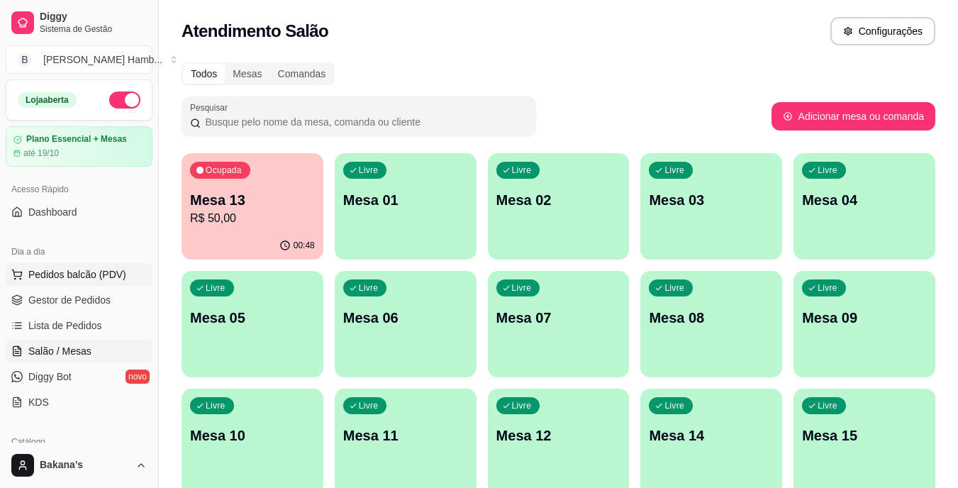
click at [100, 265] on button "Pedidos balcão (PDV)" at bounding box center [79, 274] width 147 height 23
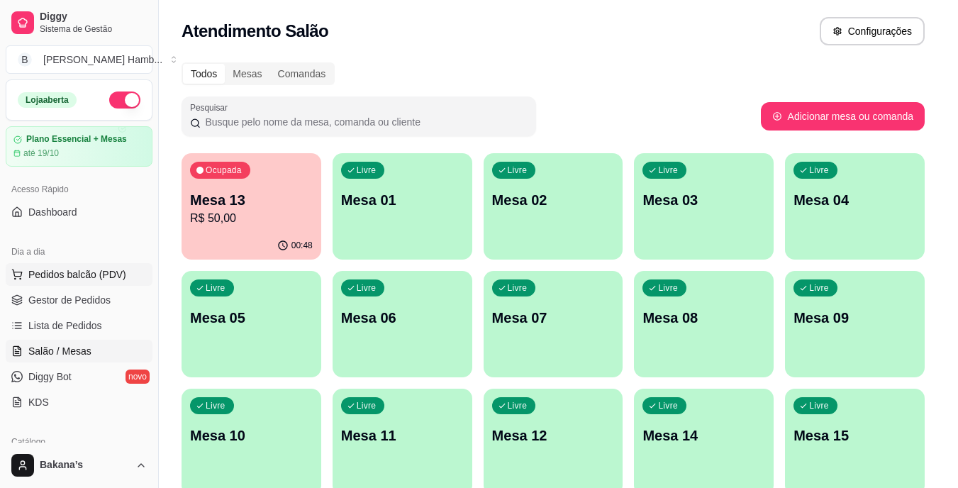
click at [107, 272] on img at bounding box center [101, 266] width 130 height 89
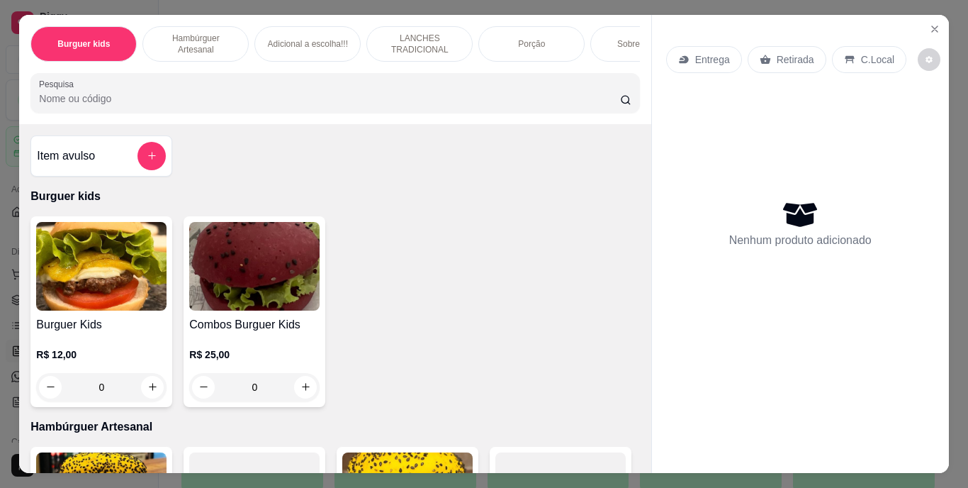
click at [605, 38] on div "Sobremesa !!!" at bounding box center [644, 43] width 106 height 35
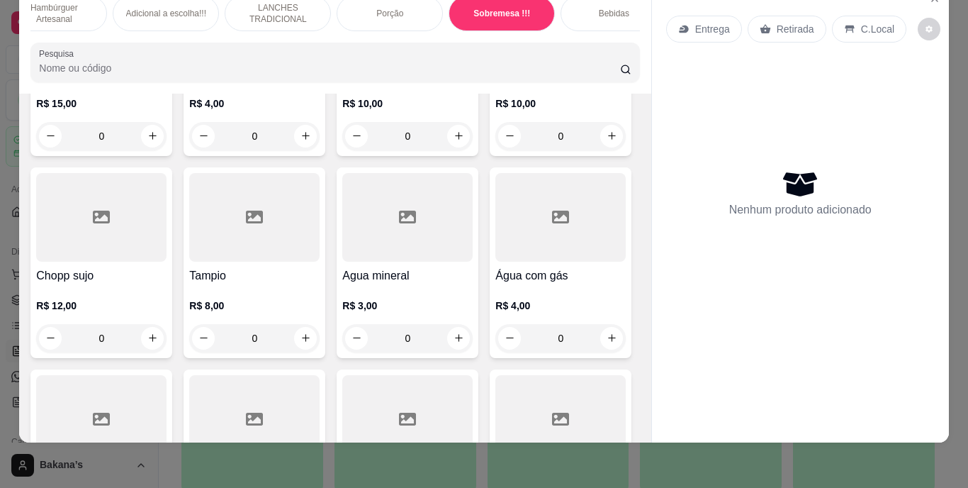
scroll to position [0, 170]
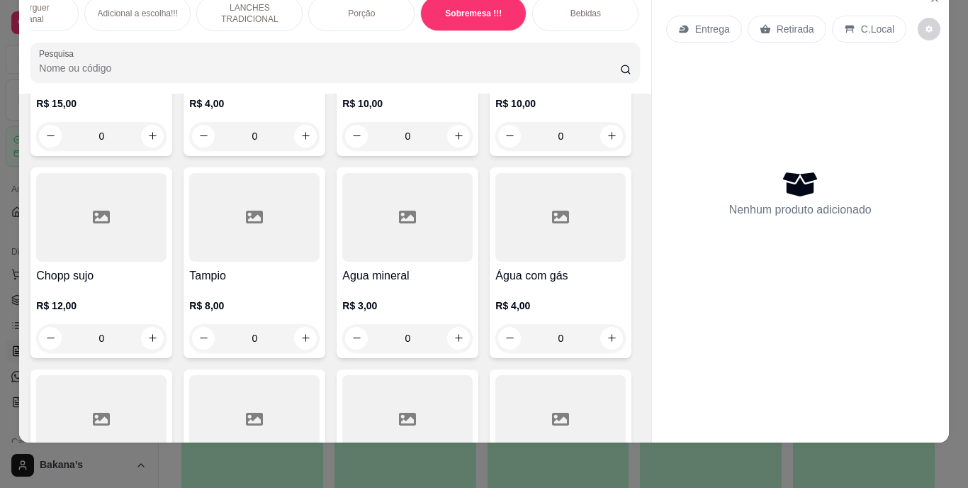
click at [608, 10] on div "Bebidas" at bounding box center [585, 13] width 106 height 35
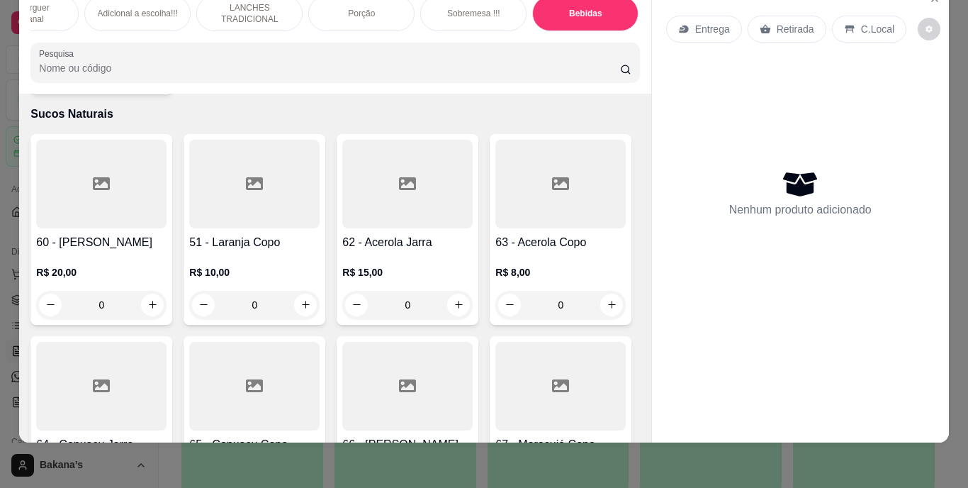
scroll to position [4722, 0]
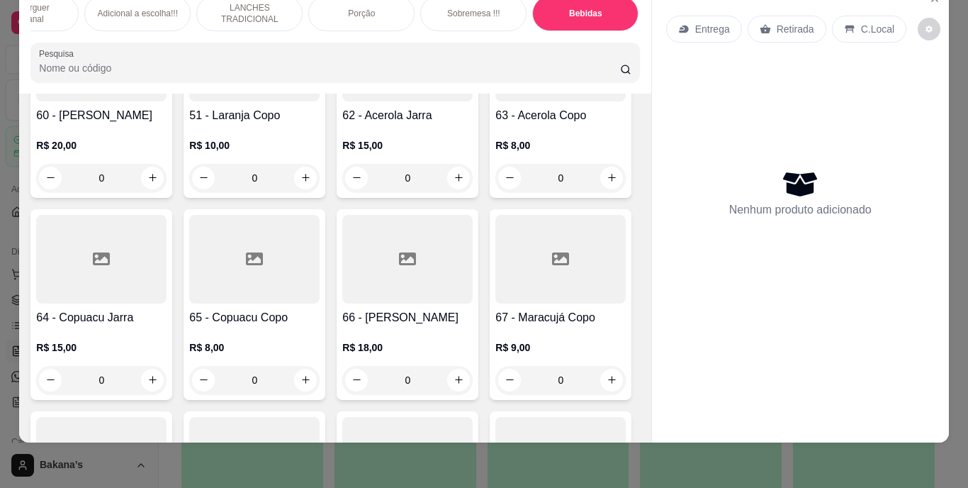
type input "1"
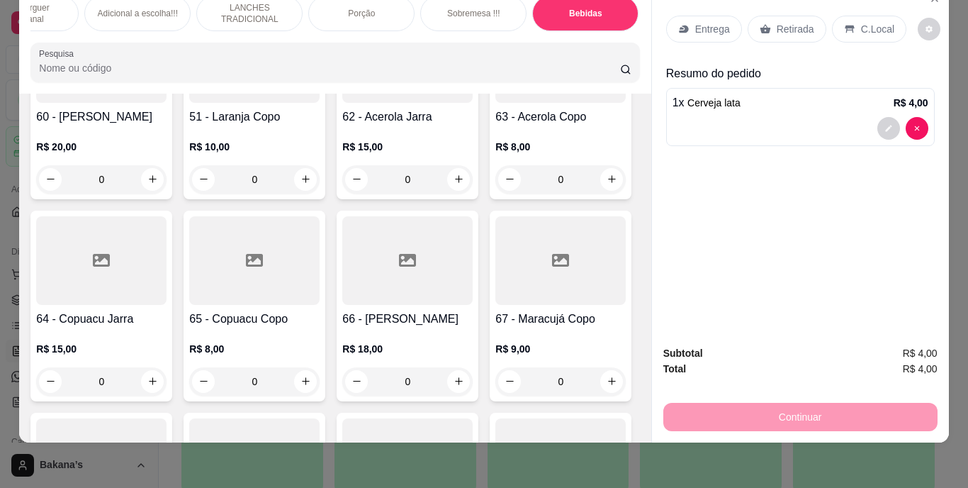
click at [707, 22] on p "Entrega" at bounding box center [712, 29] width 35 height 14
click at [793, 22] on p "Retirada" at bounding box center [796, 29] width 38 height 14
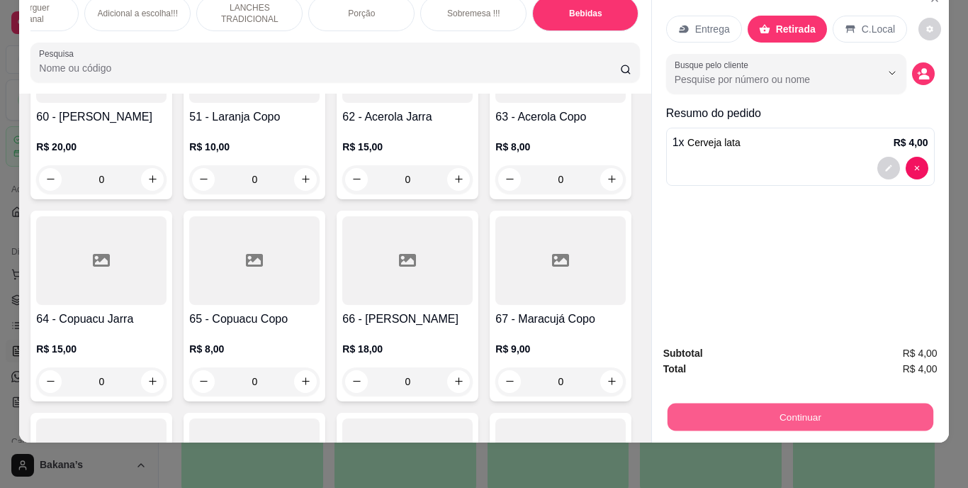
click at [728, 403] on button "Continuar" at bounding box center [800, 417] width 266 height 28
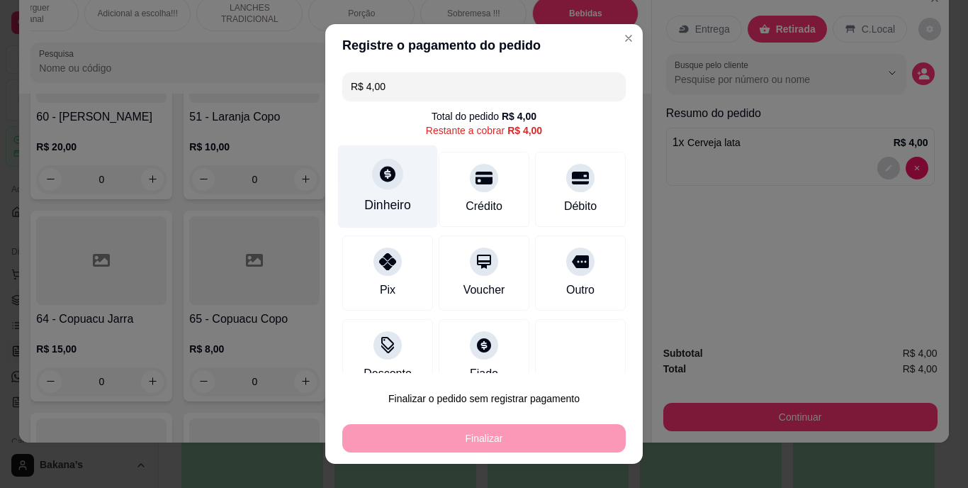
click at [396, 199] on div "Dinheiro" at bounding box center [387, 205] width 47 height 18
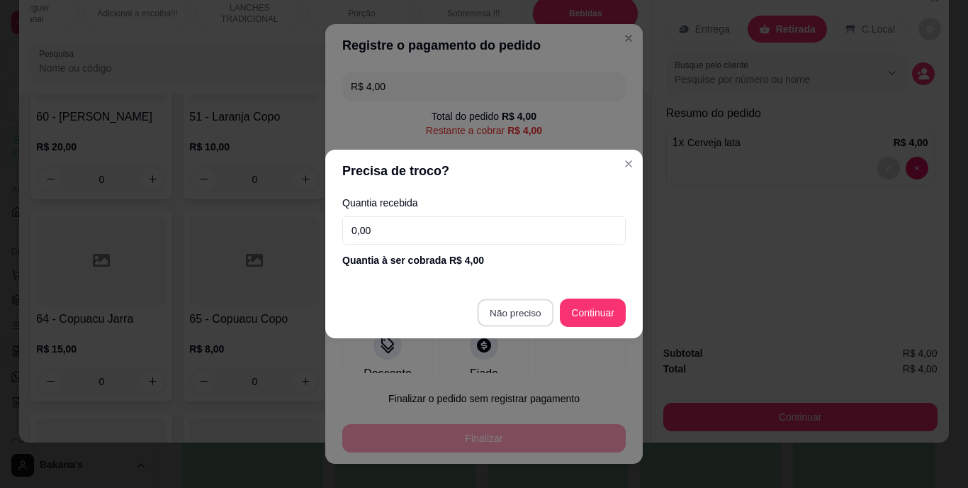
type input "R$ 0,00"
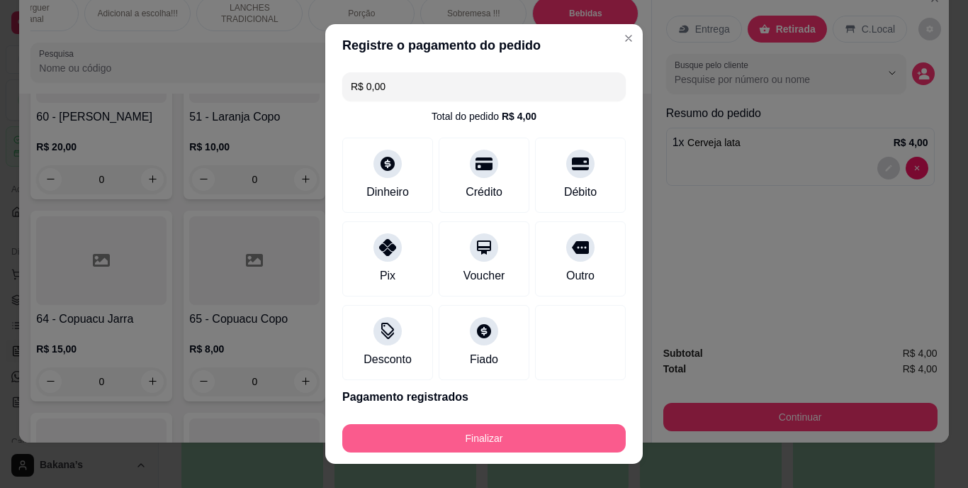
click at [464, 435] on button "Finalizar" at bounding box center [484, 438] width 284 height 28
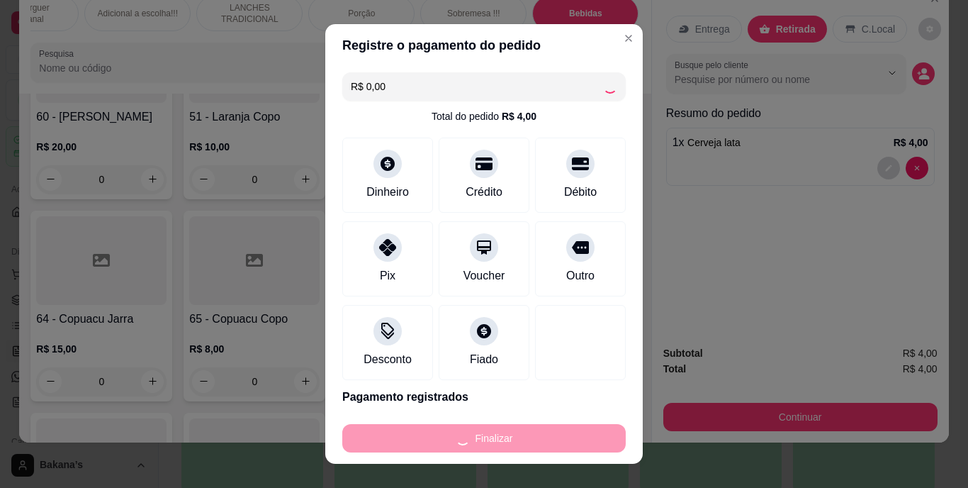
type input "0"
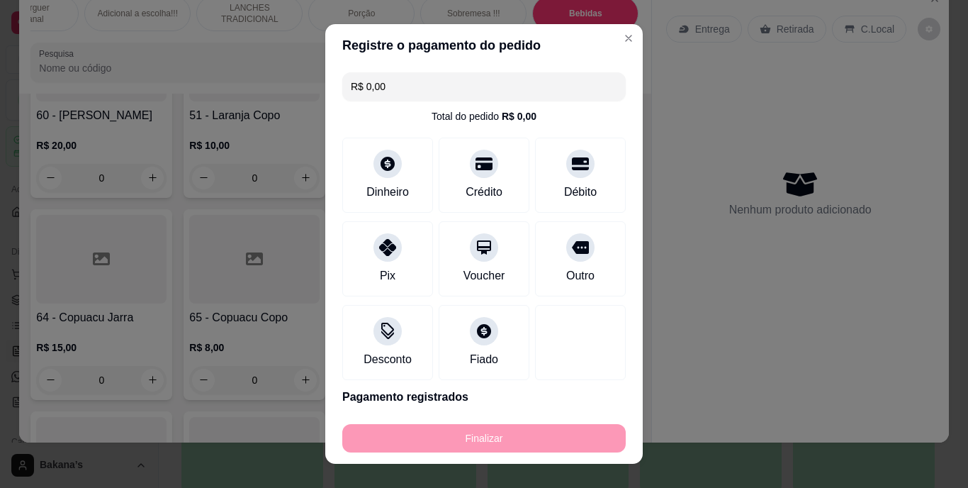
type input "-R$ 4,00"
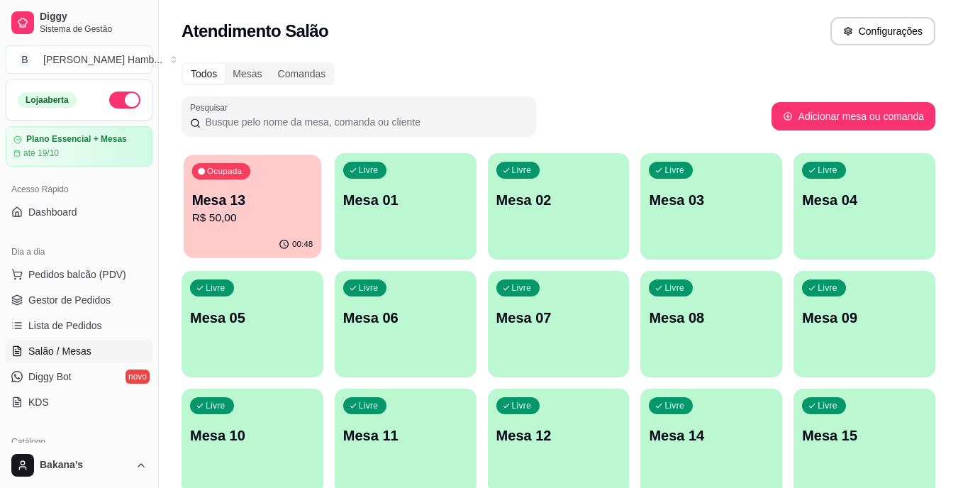
click at [237, 203] on p "Mesa 13" at bounding box center [252, 200] width 121 height 19
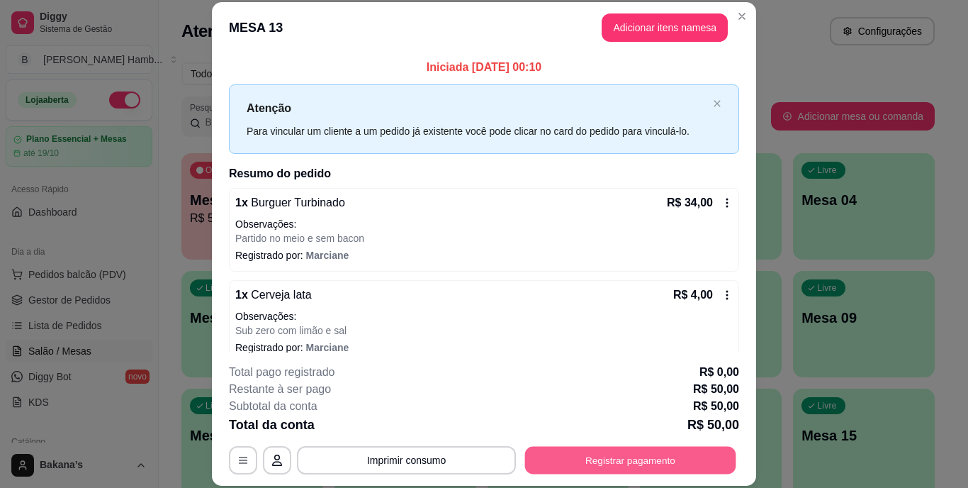
click at [556, 454] on button "Registrar pagamento" at bounding box center [630, 460] width 211 height 28
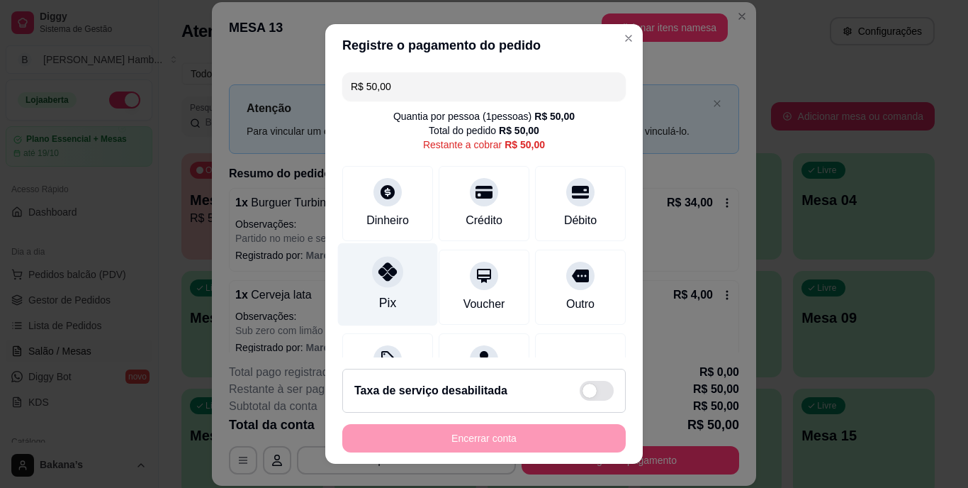
click at [379, 301] on div "Pix" at bounding box center [387, 303] width 17 height 18
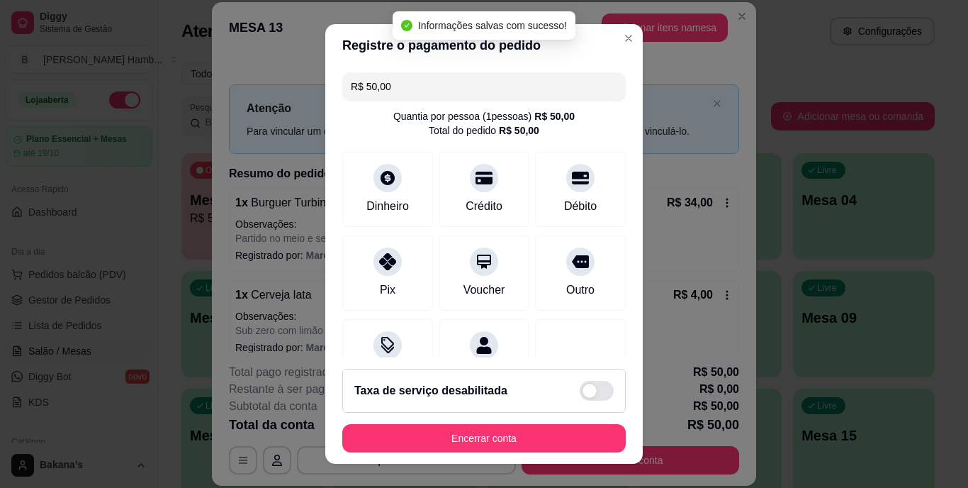
type input "R$ 0,00"
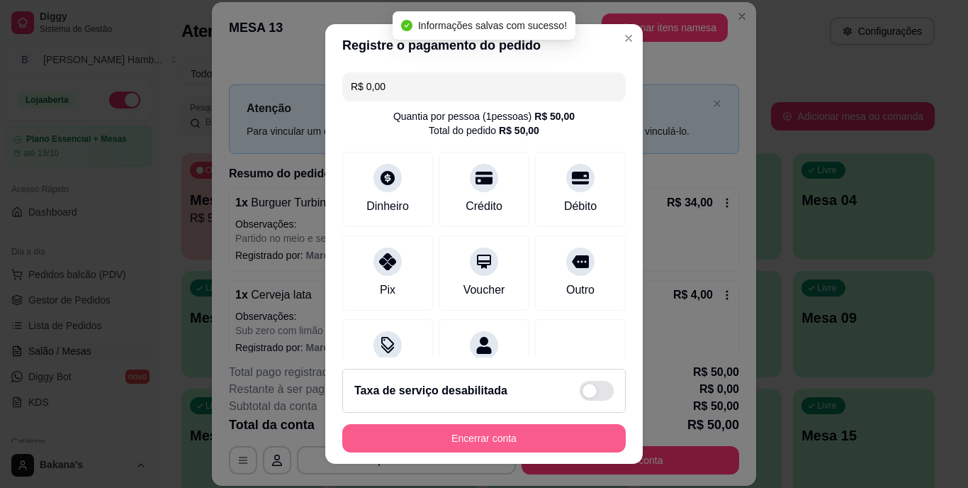
click at [392, 441] on button "Encerrar conta" at bounding box center [484, 438] width 284 height 28
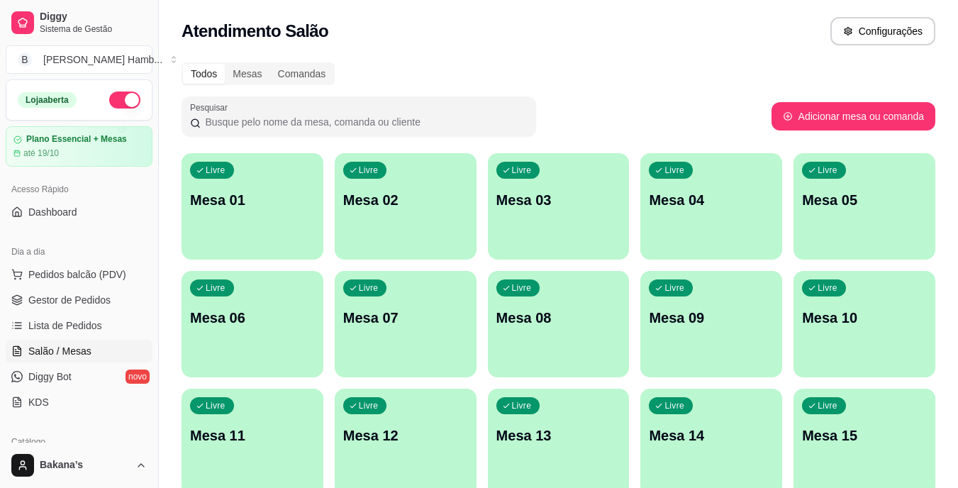
click at [101, 296] on span "Gestor de Pedidos" at bounding box center [69, 300] width 82 height 14
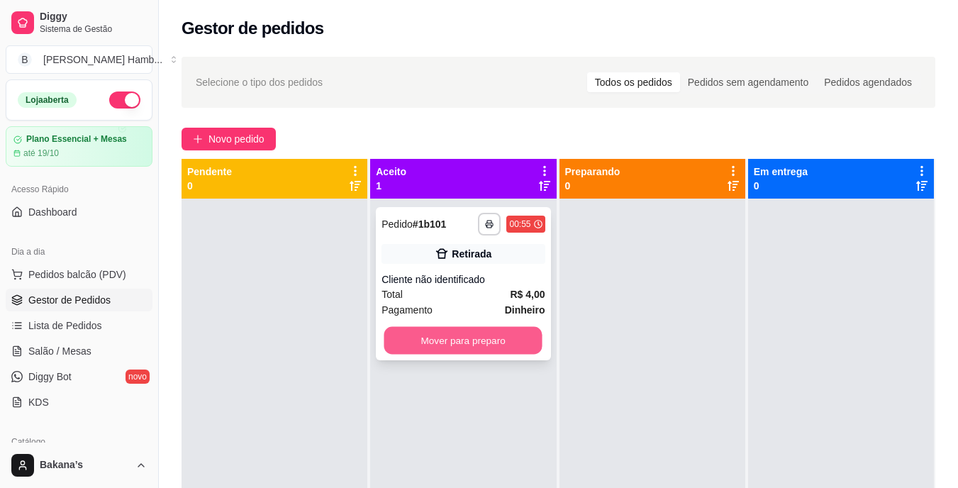
click at [447, 335] on button "Mover para preparo" at bounding box center [463, 341] width 158 height 28
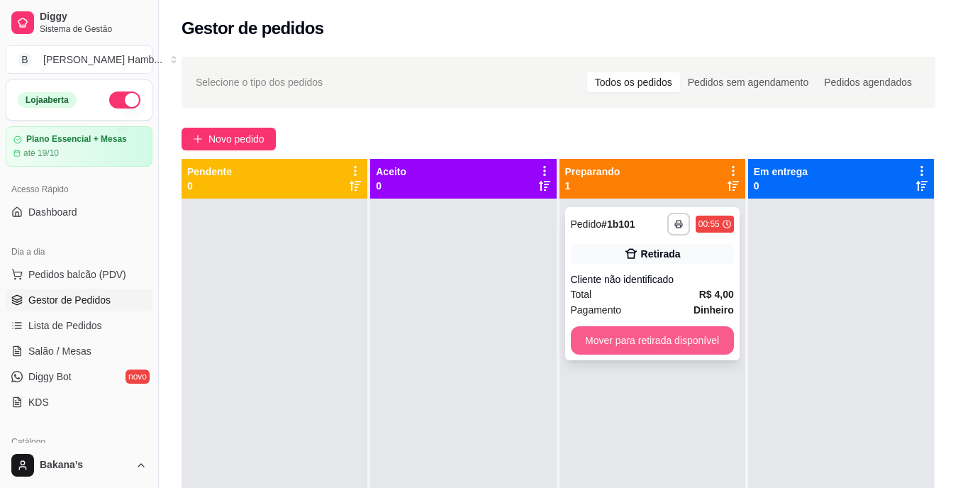
click at [639, 330] on button "Mover para retirada disponível" at bounding box center [652, 340] width 163 height 28
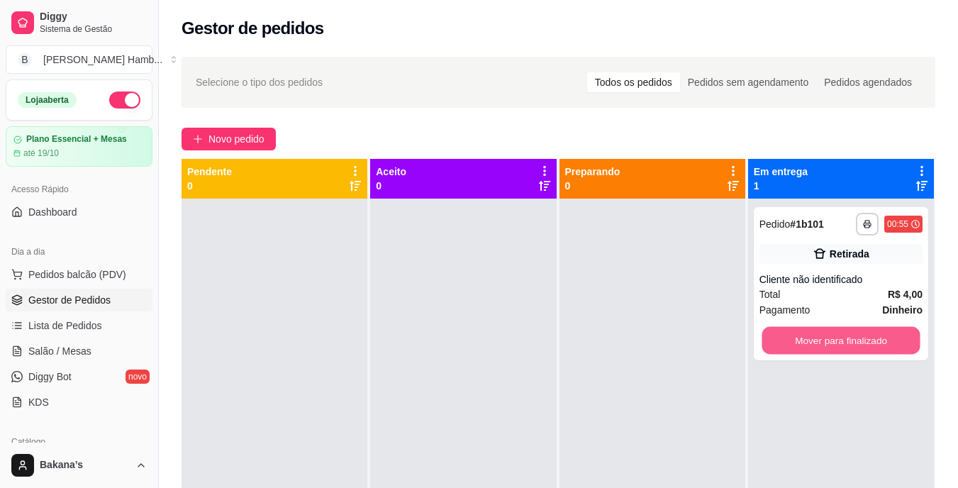
click at [791, 335] on button "Mover para finalizado" at bounding box center [840, 341] width 158 height 28
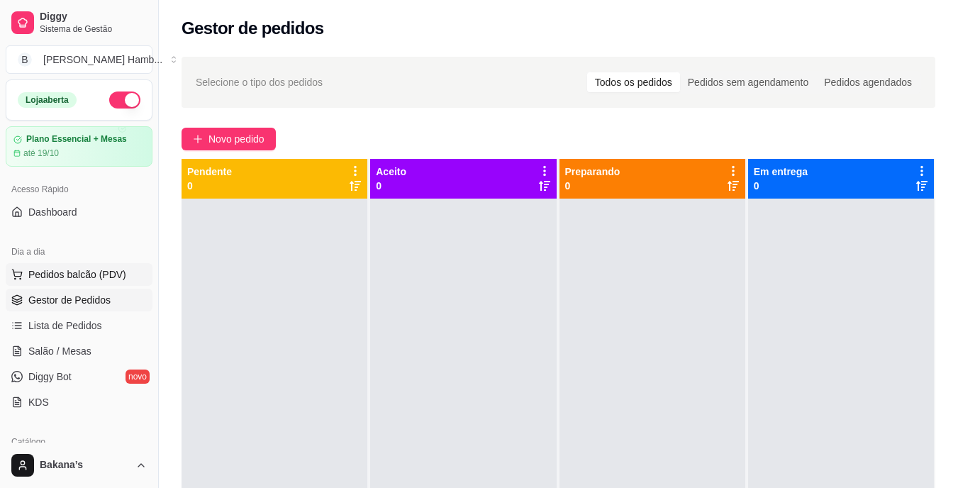
click at [106, 281] on button "Pedidos balcão (PDV)" at bounding box center [79, 274] width 147 height 23
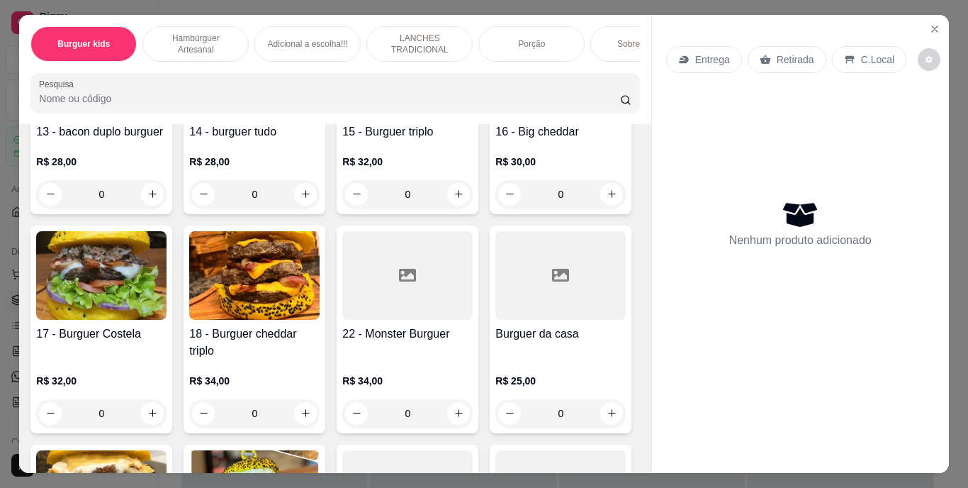
scroll to position [1347, 0]
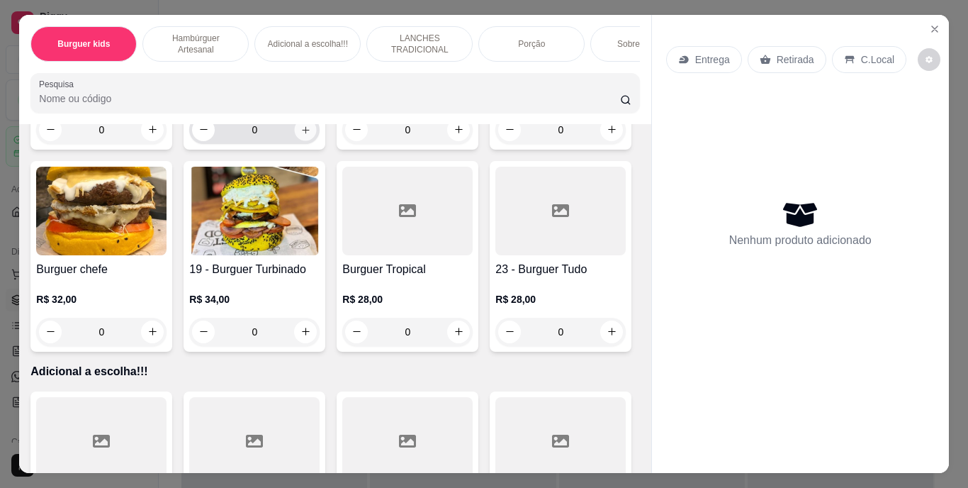
click at [311, 135] on icon "increase-product-quantity" at bounding box center [306, 129] width 11 height 11
type input "1"
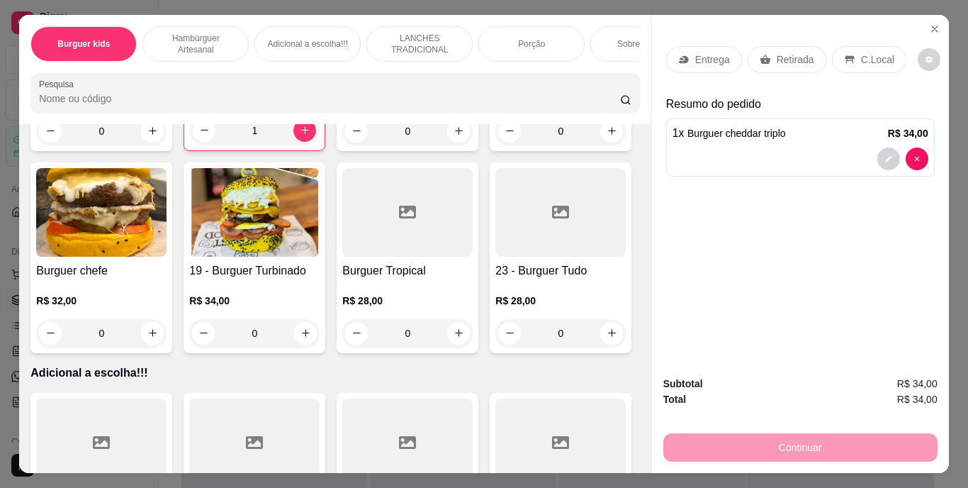
click at [686, 49] on div "Entrega" at bounding box center [704, 59] width 76 height 27
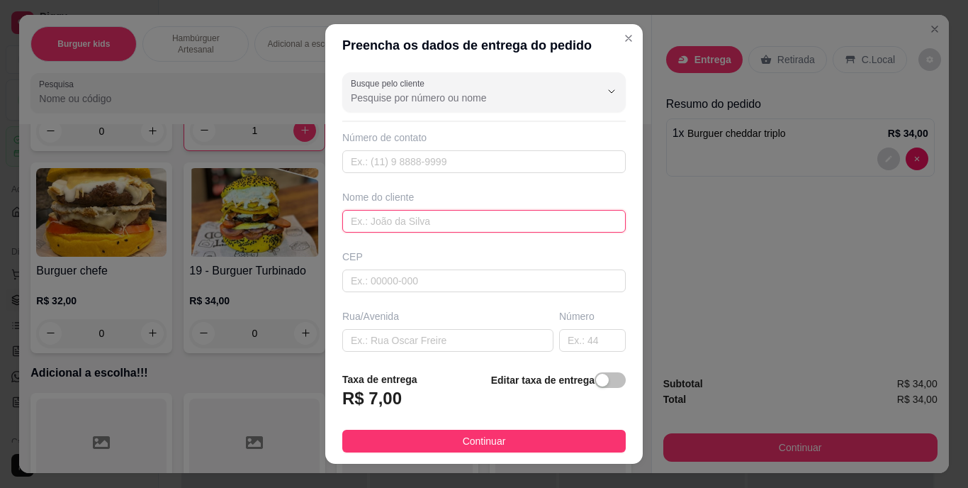
click at [506, 219] on input "text" at bounding box center [484, 221] width 284 height 23
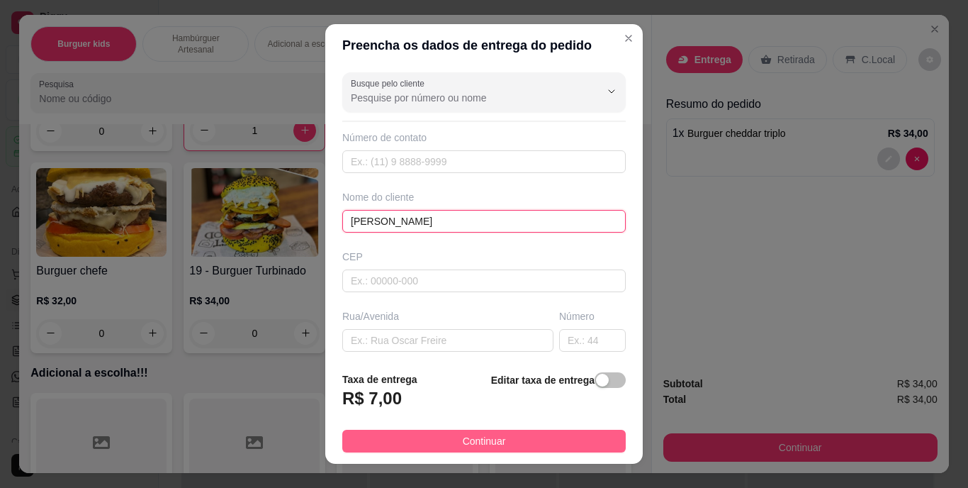
type input "ANDERSON"
click at [557, 433] on button "Continuar" at bounding box center [484, 441] width 284 height 23
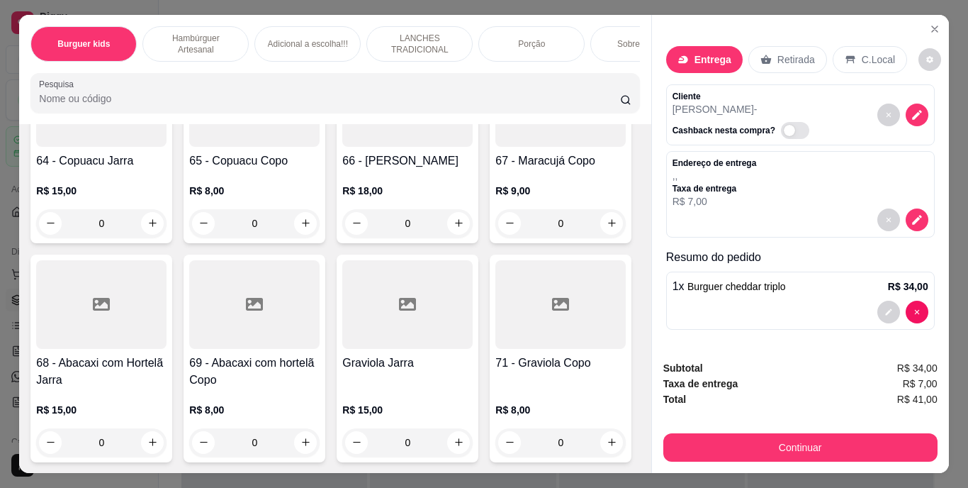
scroll to position [5601, 0]
click at [301, 26] on icon "increase-product-quantity" at bounding box center [306, 21] width 11 height 11
type input "1"
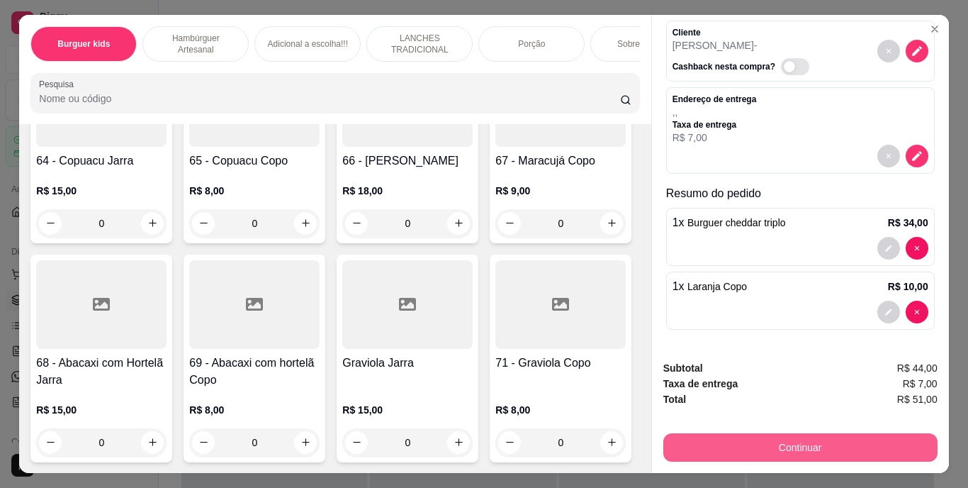
click at [836, 433] on button "Continuar" at bounding box center [801, 447] width 274 height 28
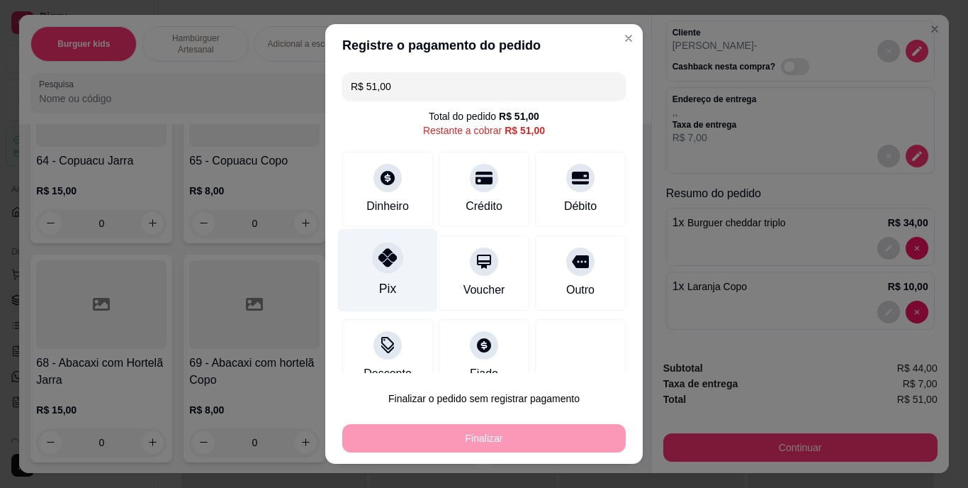
click at [391, 271] on div "Pix" at bounding box center [388, 270] width 100 height 83
type input "R$ 0,00"
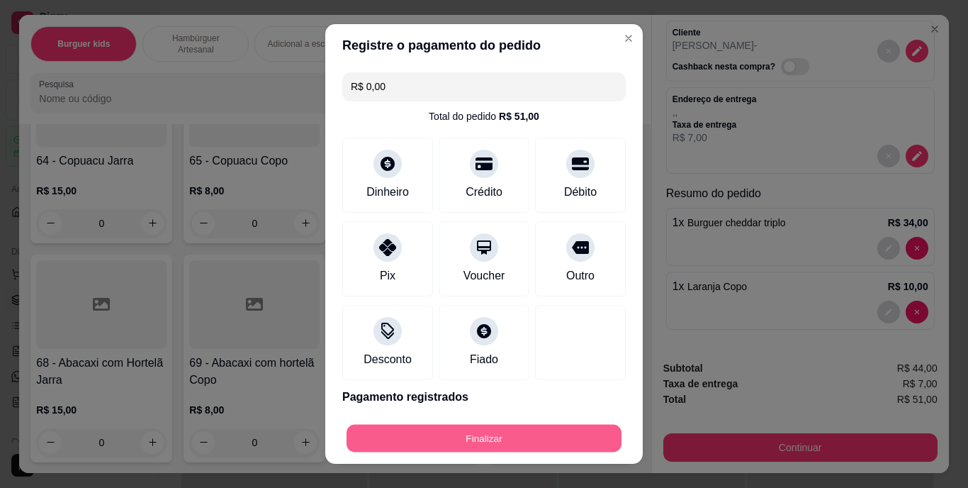
click at [423, 435] on button "Finalizar" at bounding box center [484, 438] width 275 height 28
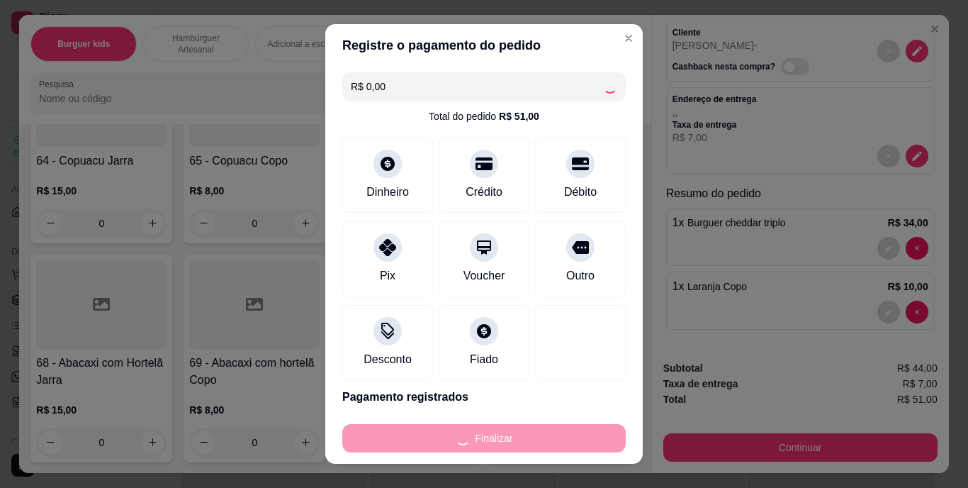
type input "0"
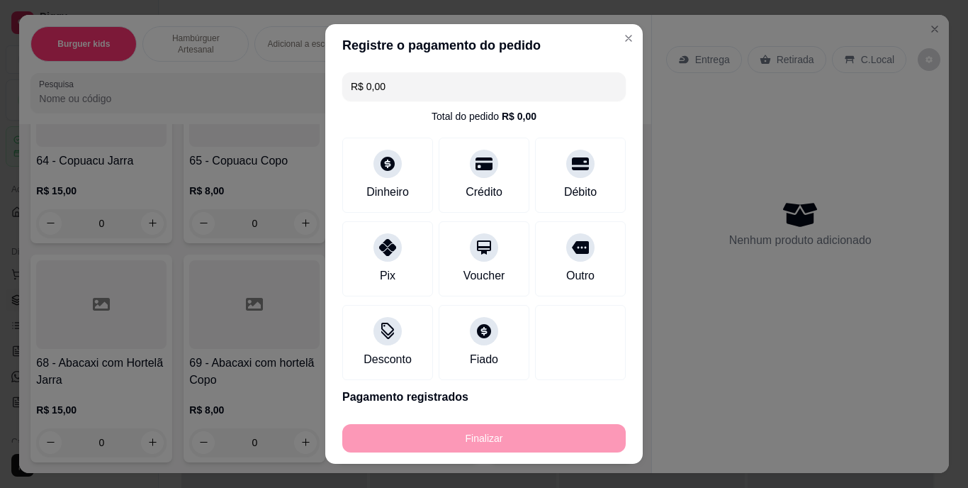
type input "-R$ 51,00"
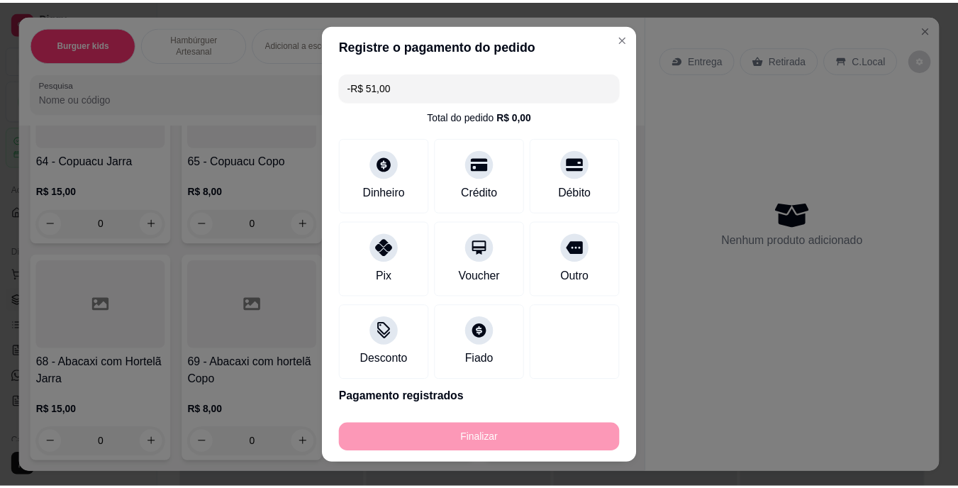
scroll to position [5599, 0]
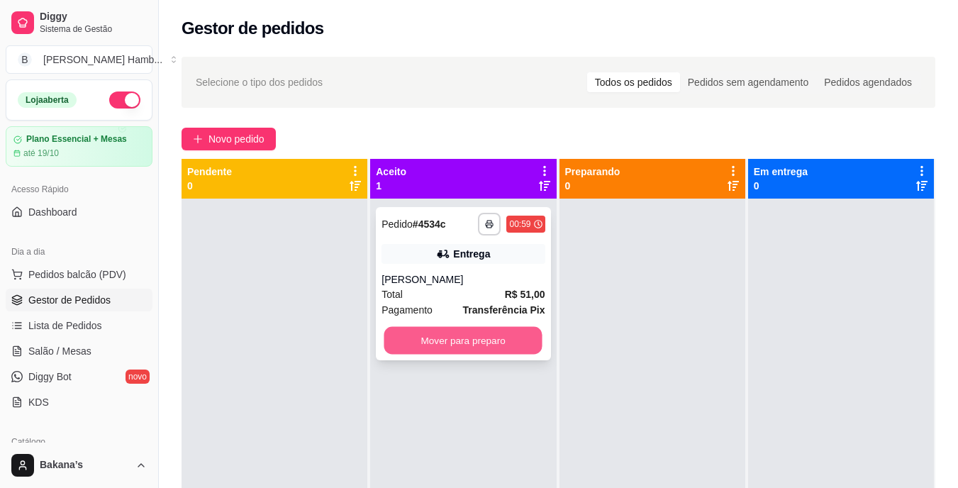
click at [465, 335] on button "Mover para preparo" at bounding box center [463, 341] width 158 height 28
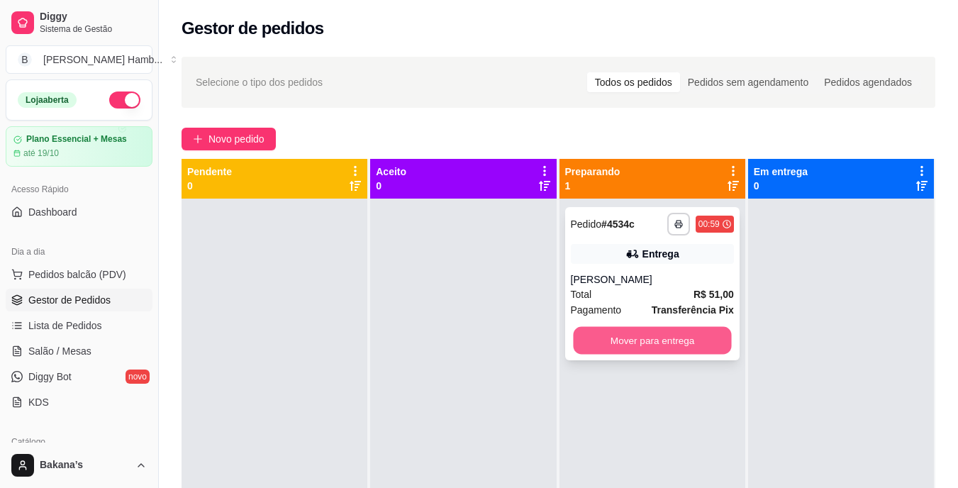
click at [616, 337] on button "Mover para entrega" at bounding box center [652, 341] width 158 height 28
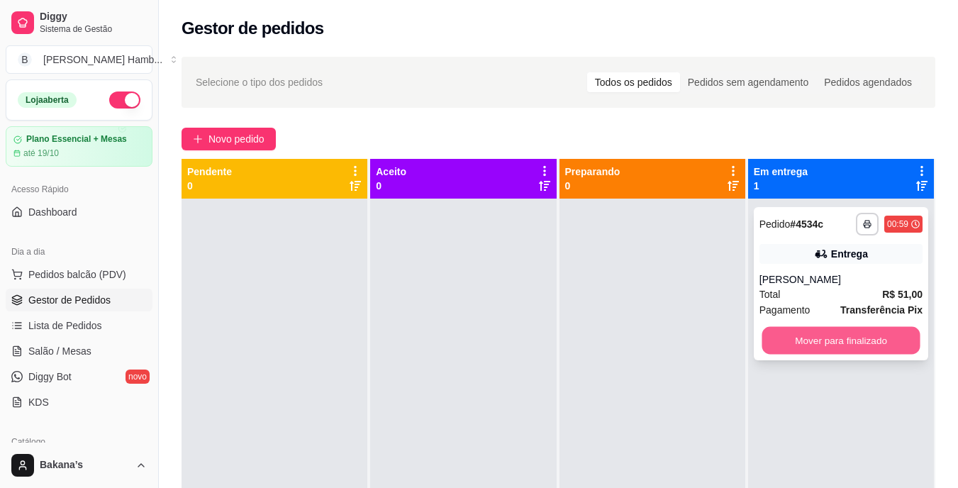
click at [819, 330] on button "Mover para finalizado" at bounding box center [840, 341] width 158 height 28
